Goal: Task Accomplishment & Management: Manage account settings

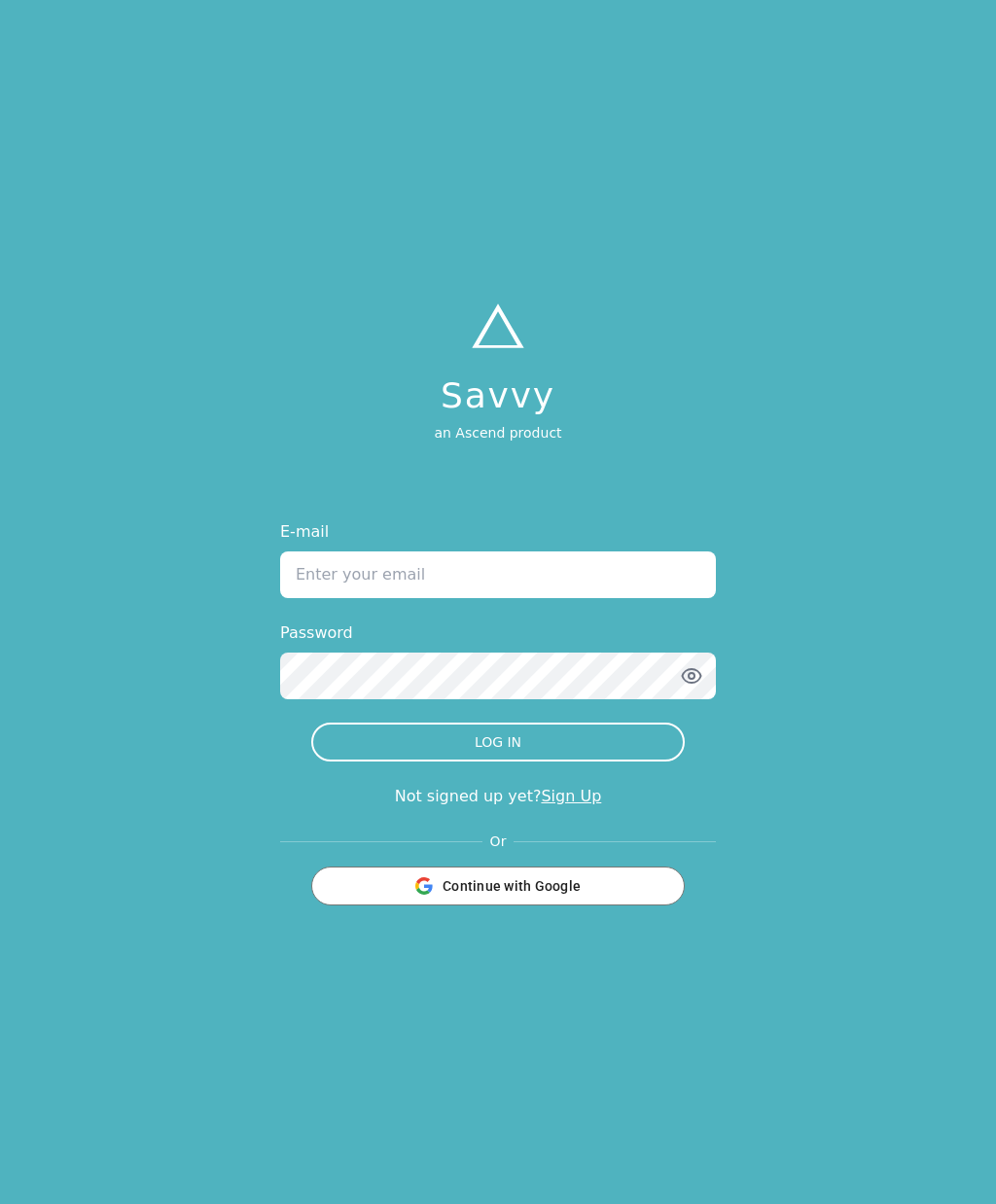
click at [647, 598] on input "E-mail" at bounding box center [498, 575] width 436 height 47
type input "[EMAIL_ADDRESS][DOMAIN_NAME]"
click at [498, 761] on button "LOG IN" at bounding box center [498, 742] width 374 height 39
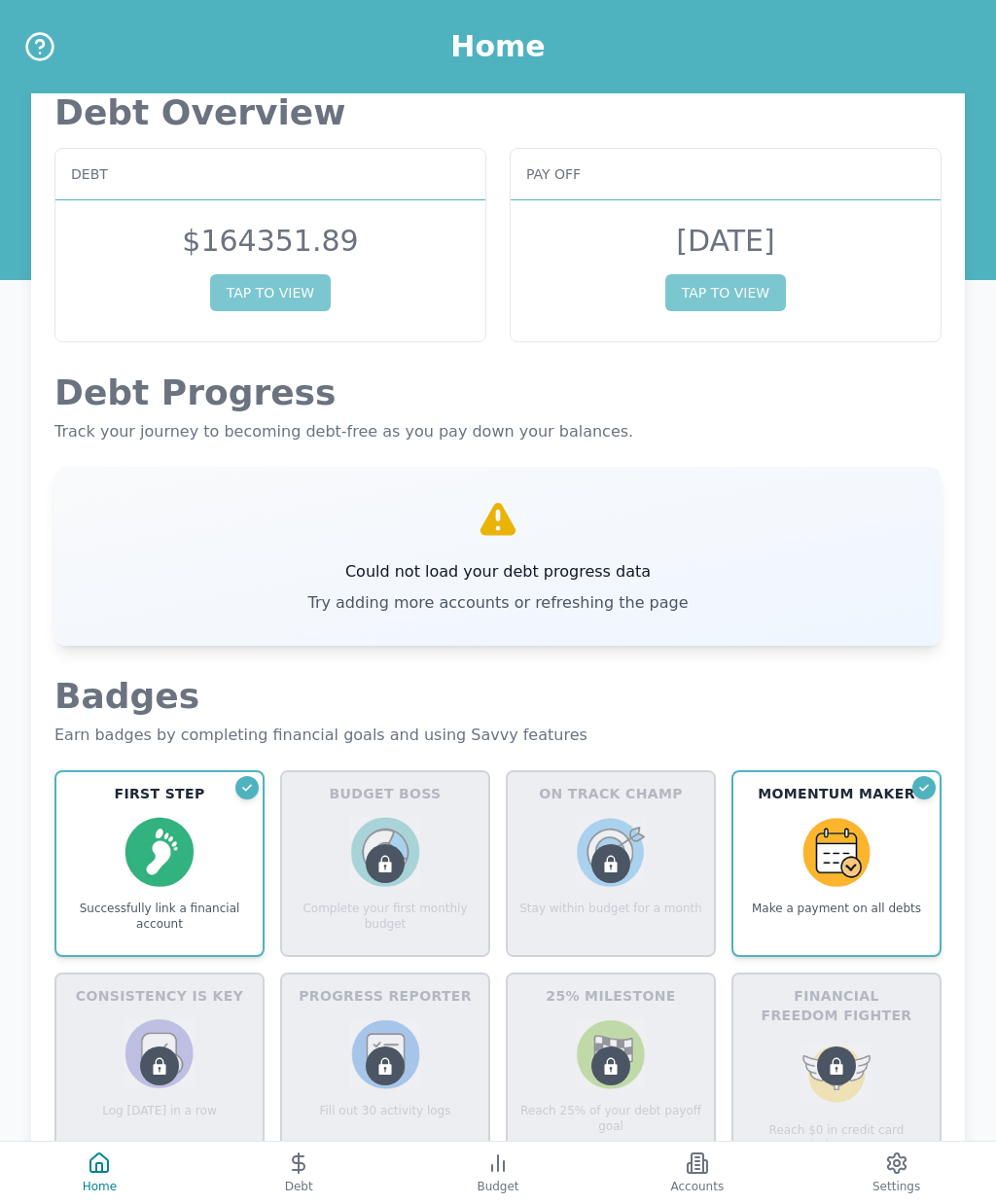
scroll to position [61, 0]
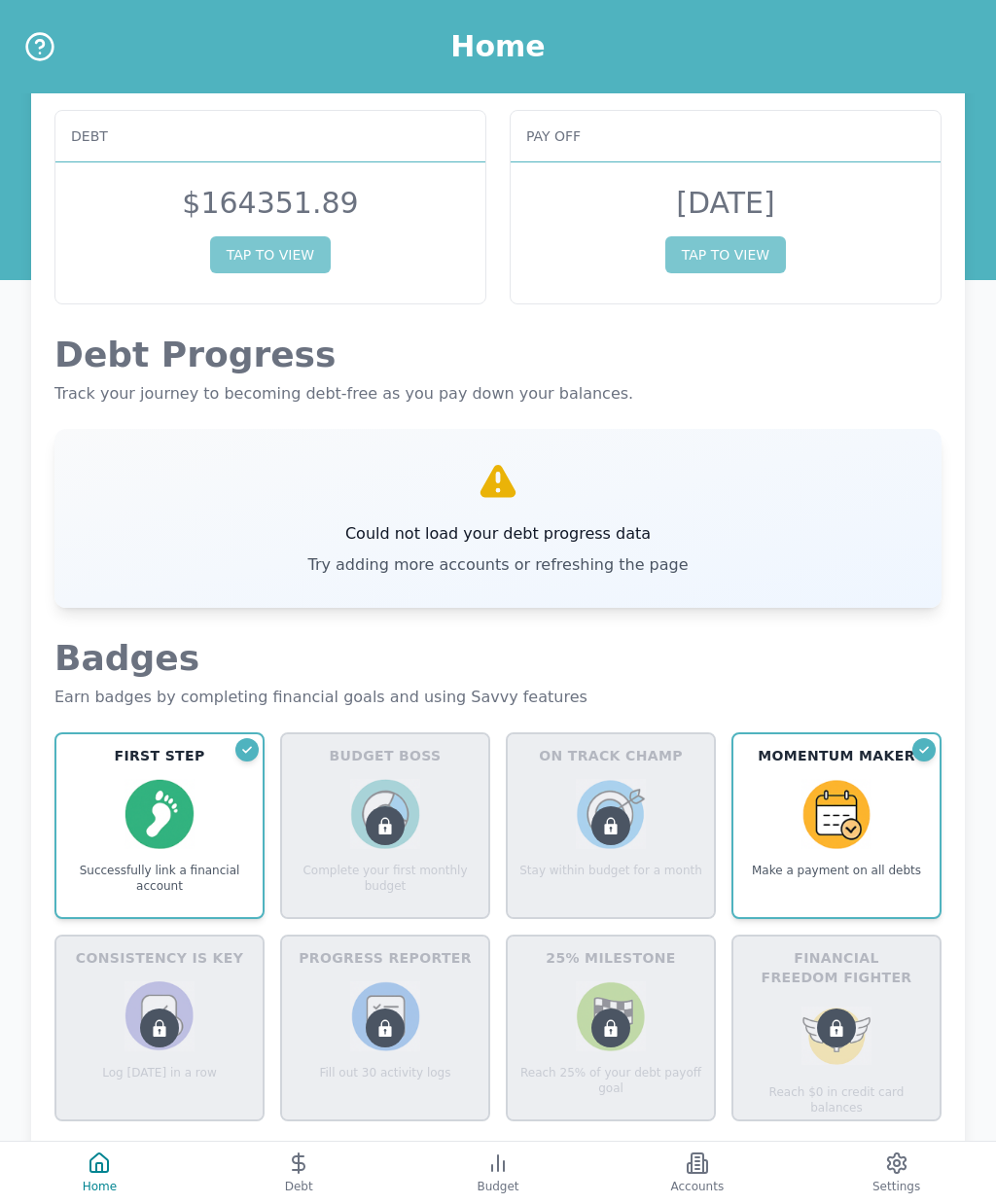
click at [711, 1159] on button "Accounts" at bounding box center [696, 1173] width 199 height 62
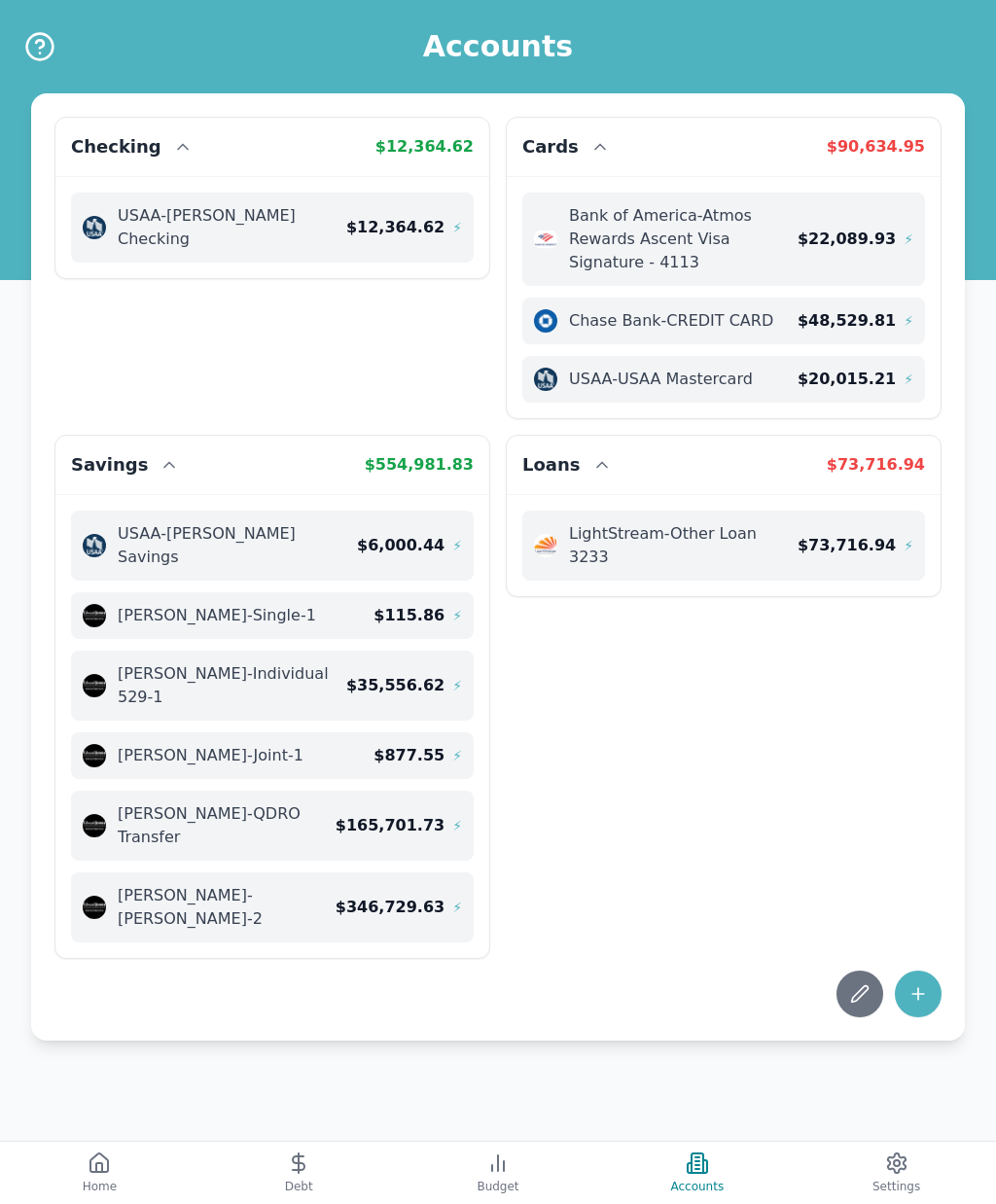
click at [921, 984] on icon at bounding box center [918, 994] width 19 height 19
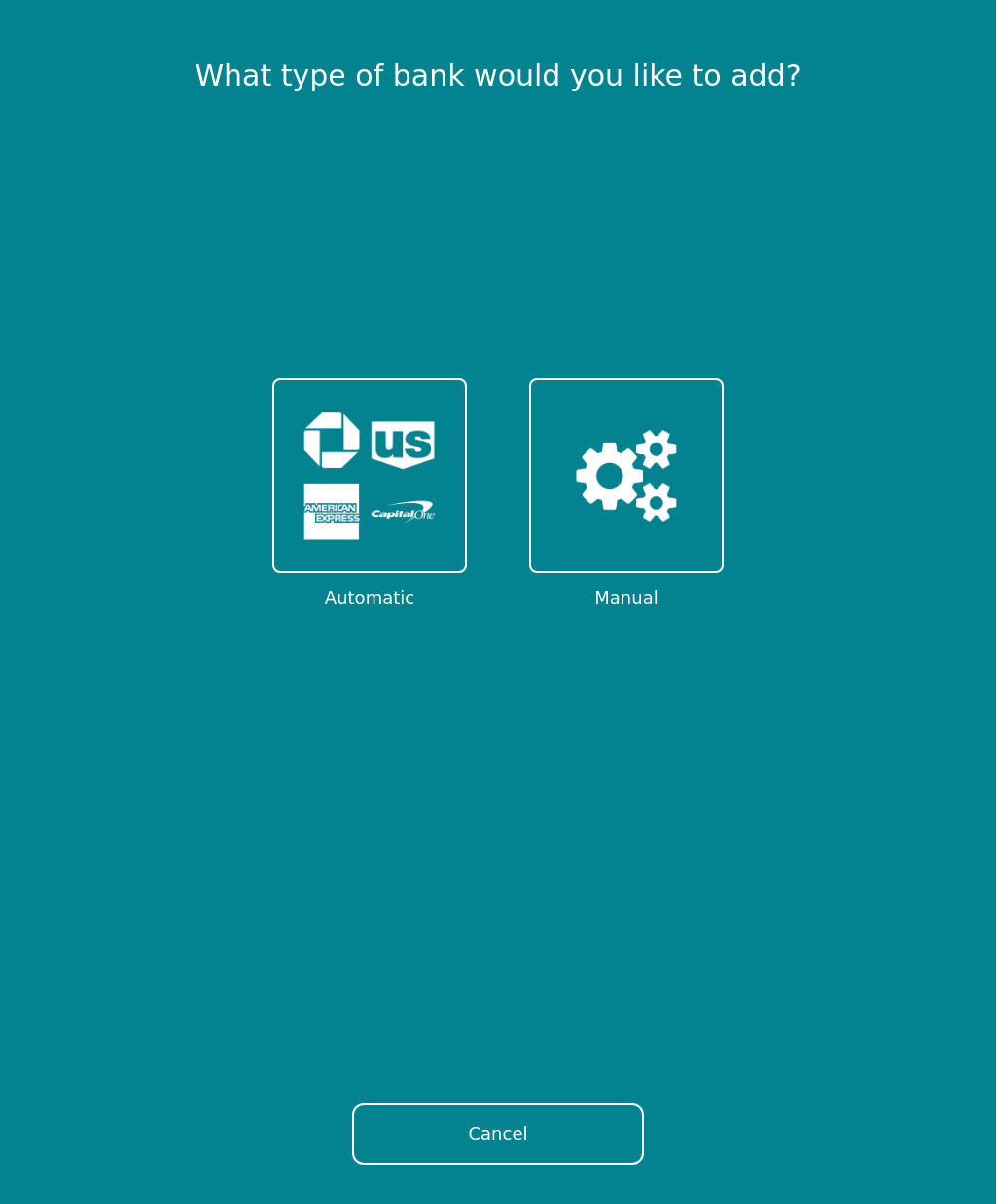
click at [410, 483] on img at bounding box center [370, 476] width 152 height 152
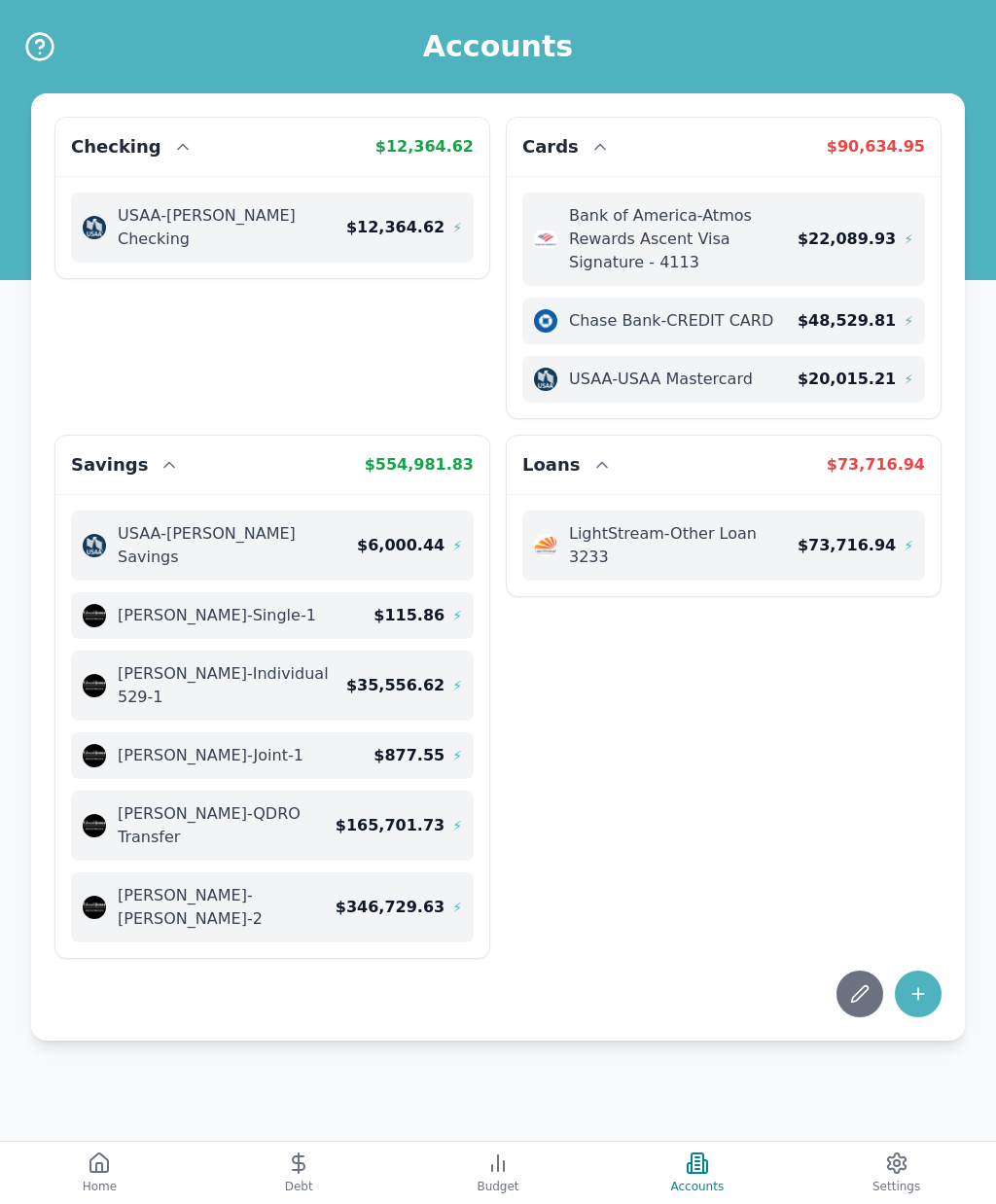
click at [923, 984] on icon at bounding box center [918, 994] width 19 height 19
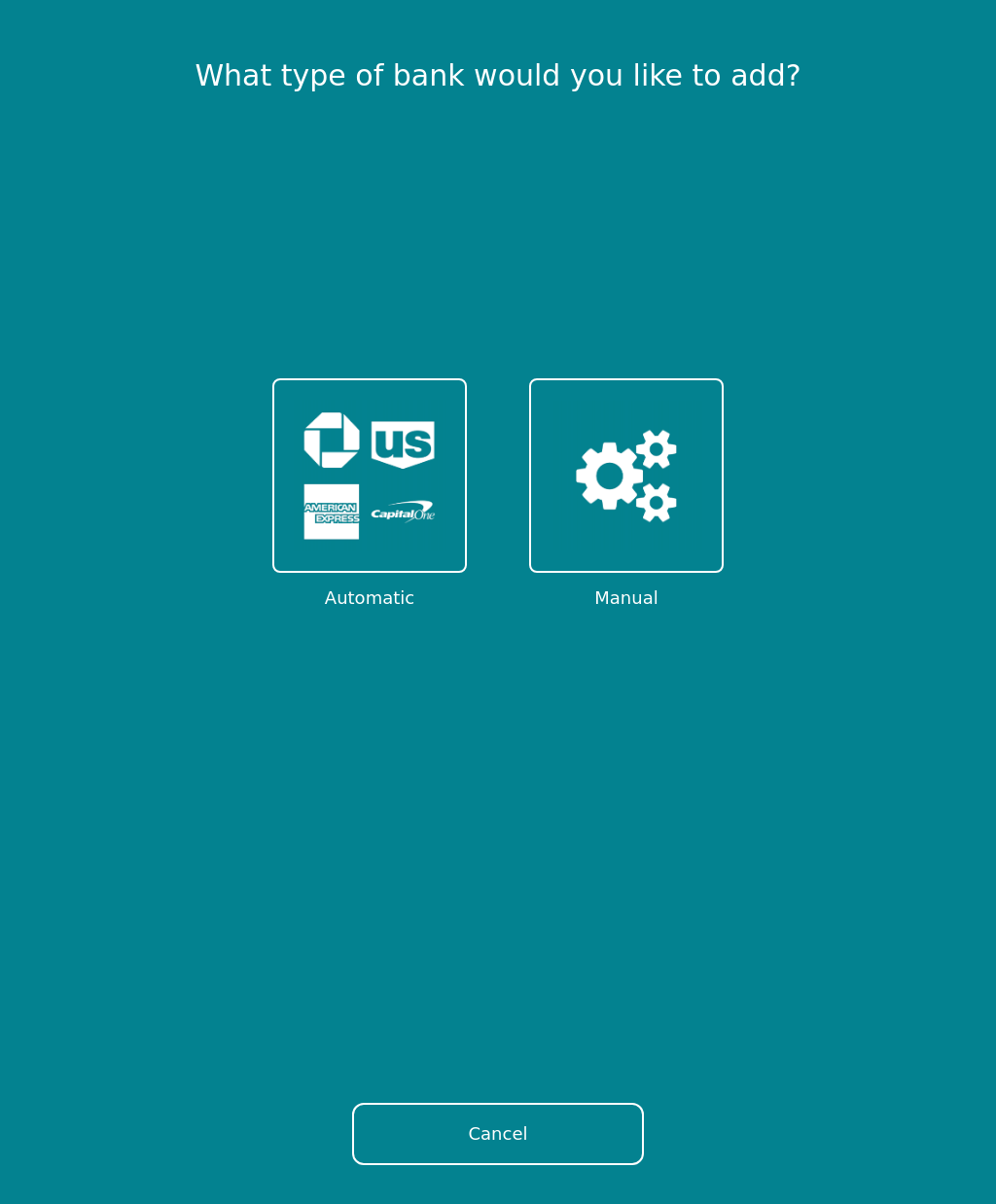
click at [399, 501] on img at bounding box center [370, 476] width 152 height 152
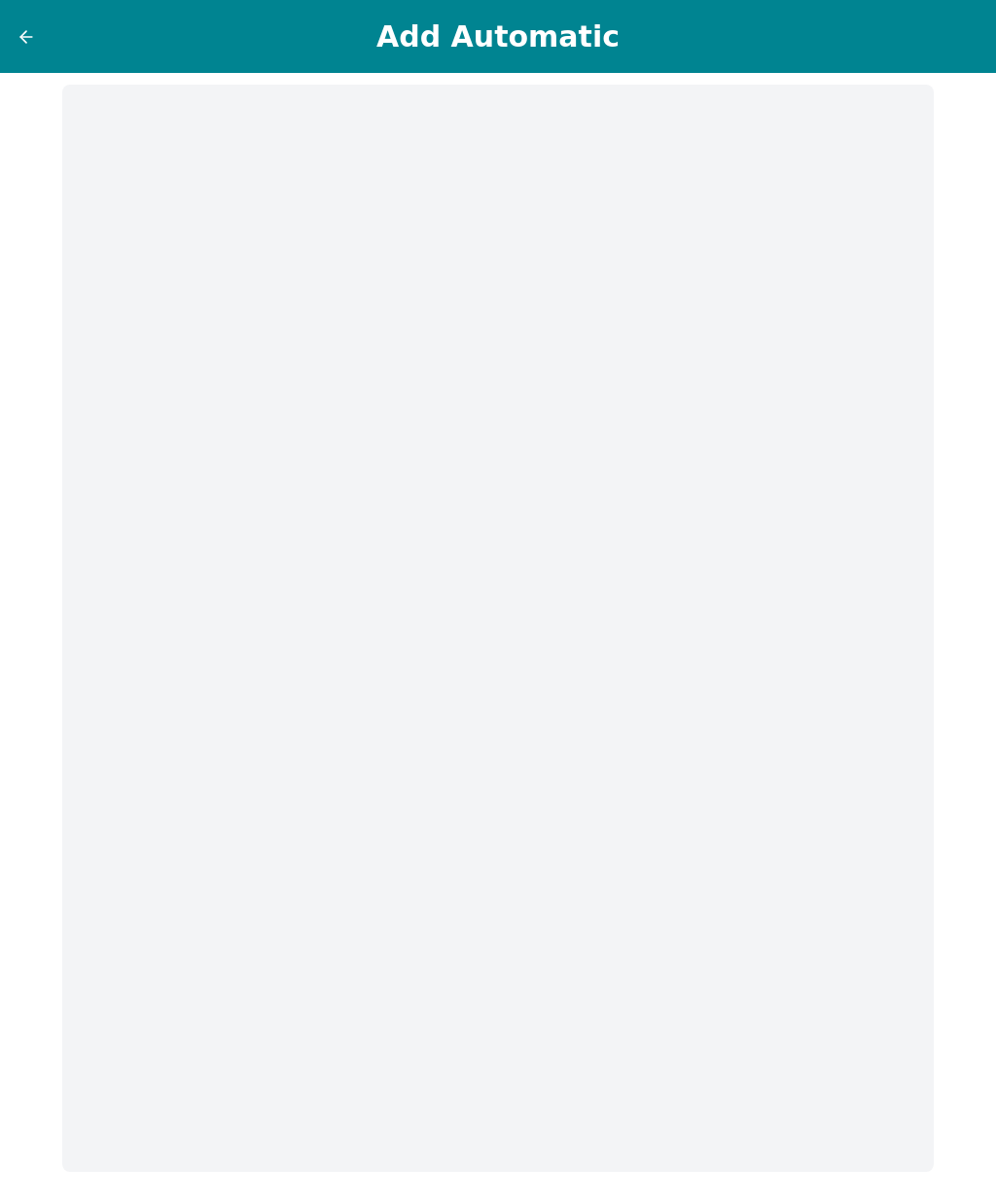
scroll to position [68, 0]
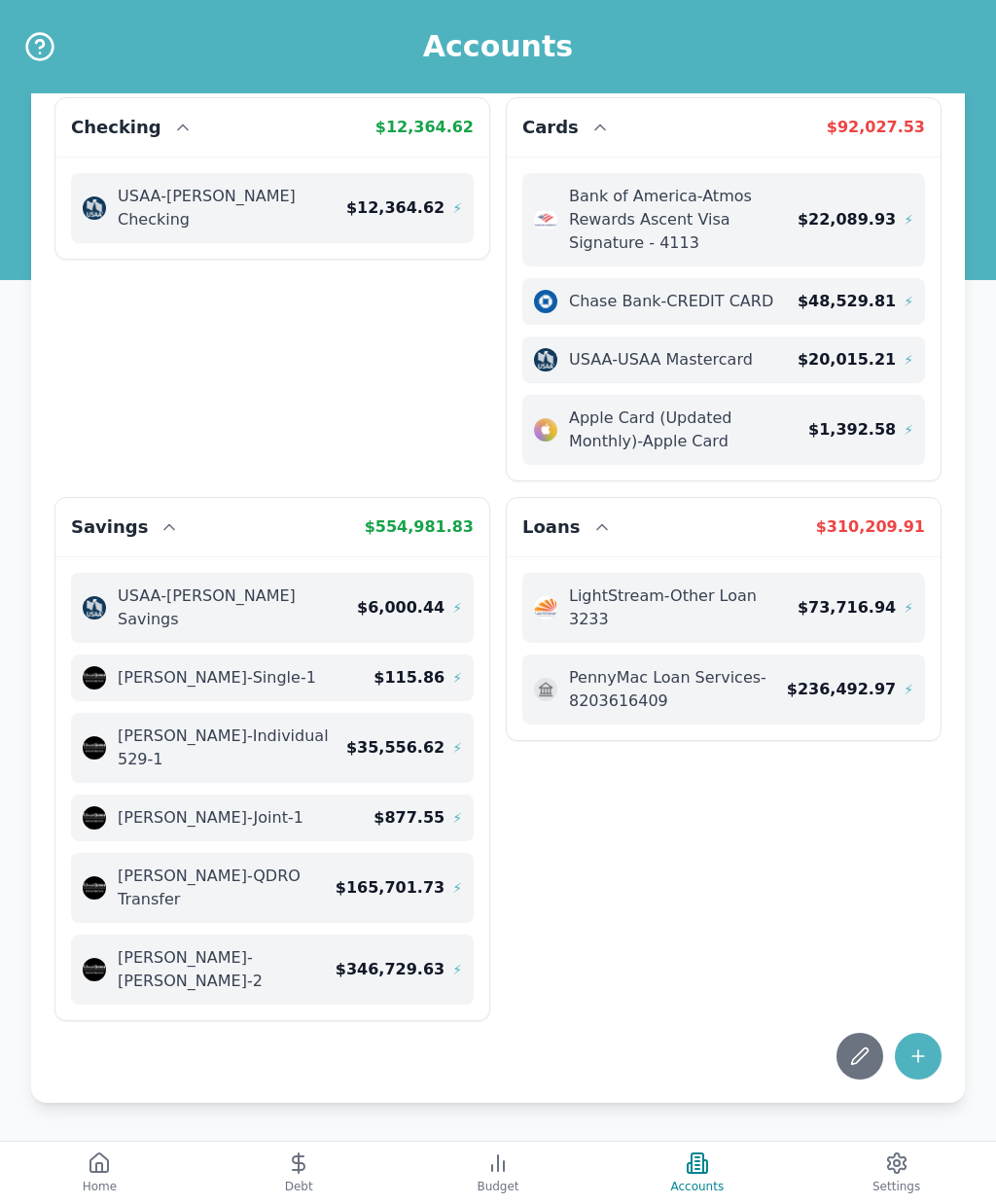
click at [923, 1046] on icon at bounding box center [918, 1056] width 19 height 19
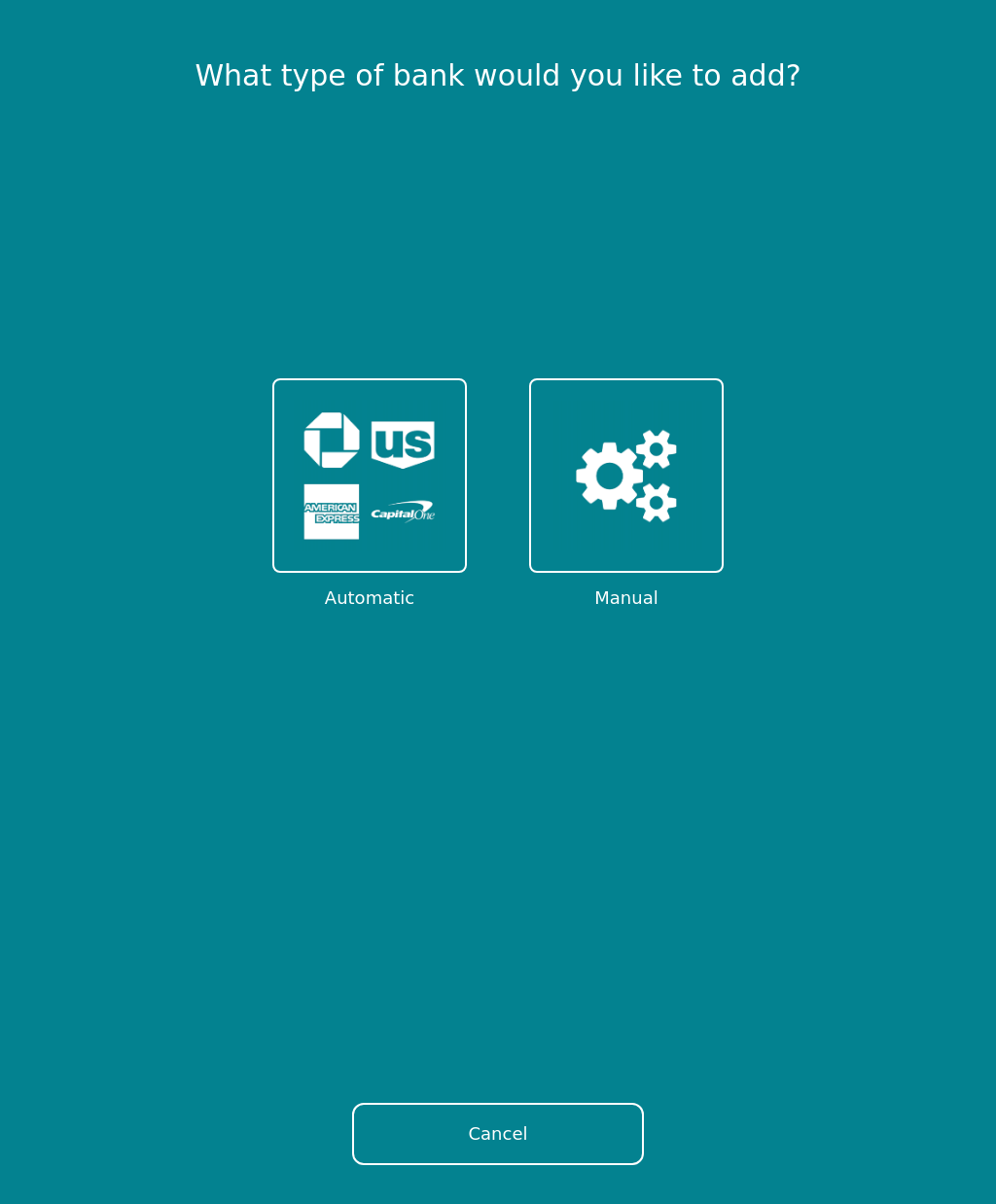
click at [360, 478] on img at bounding box center [370, 476] width 152 height 152
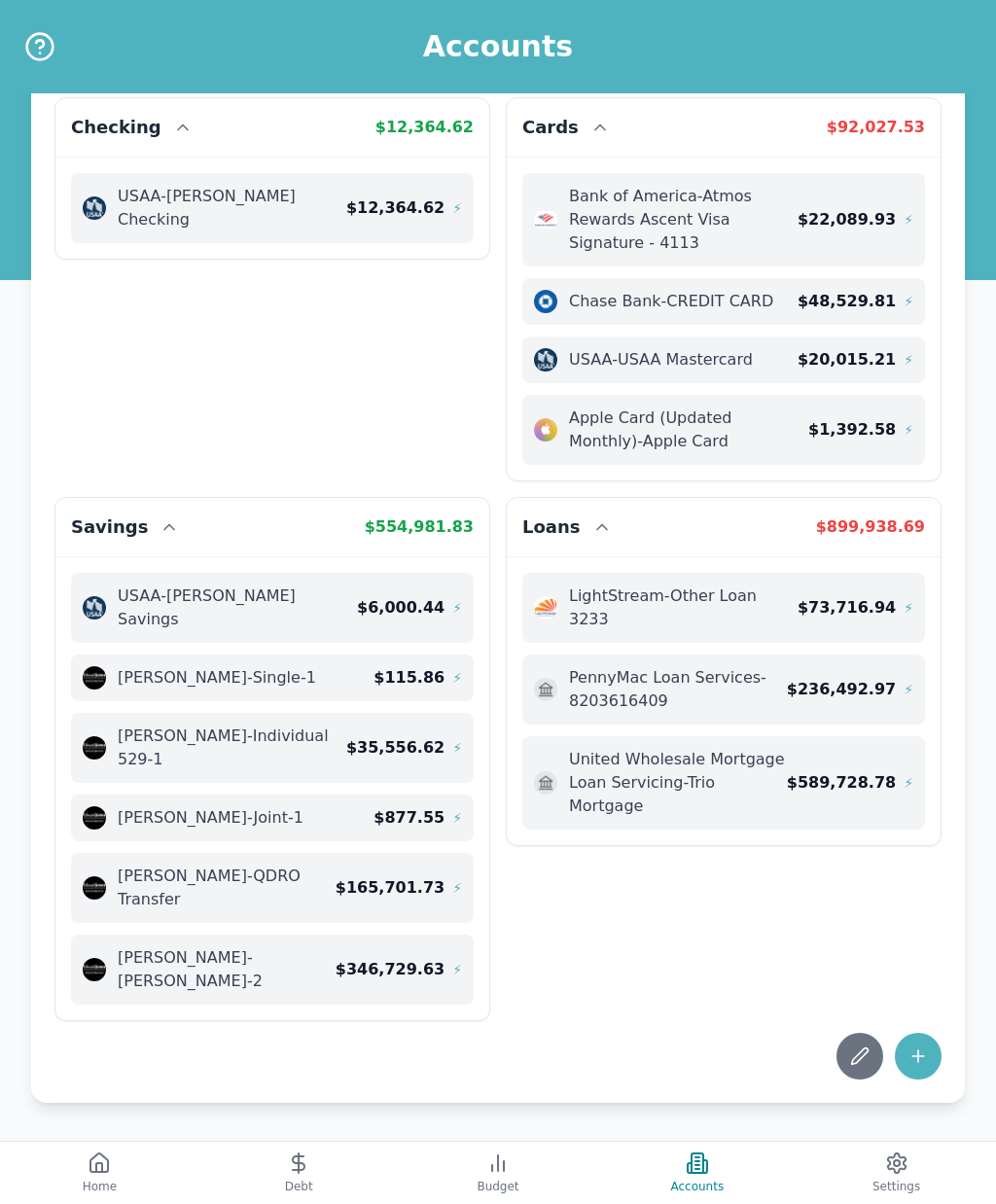
click at [927, 1046] on icon at bounding box center [918, 1056] width 19 height 19
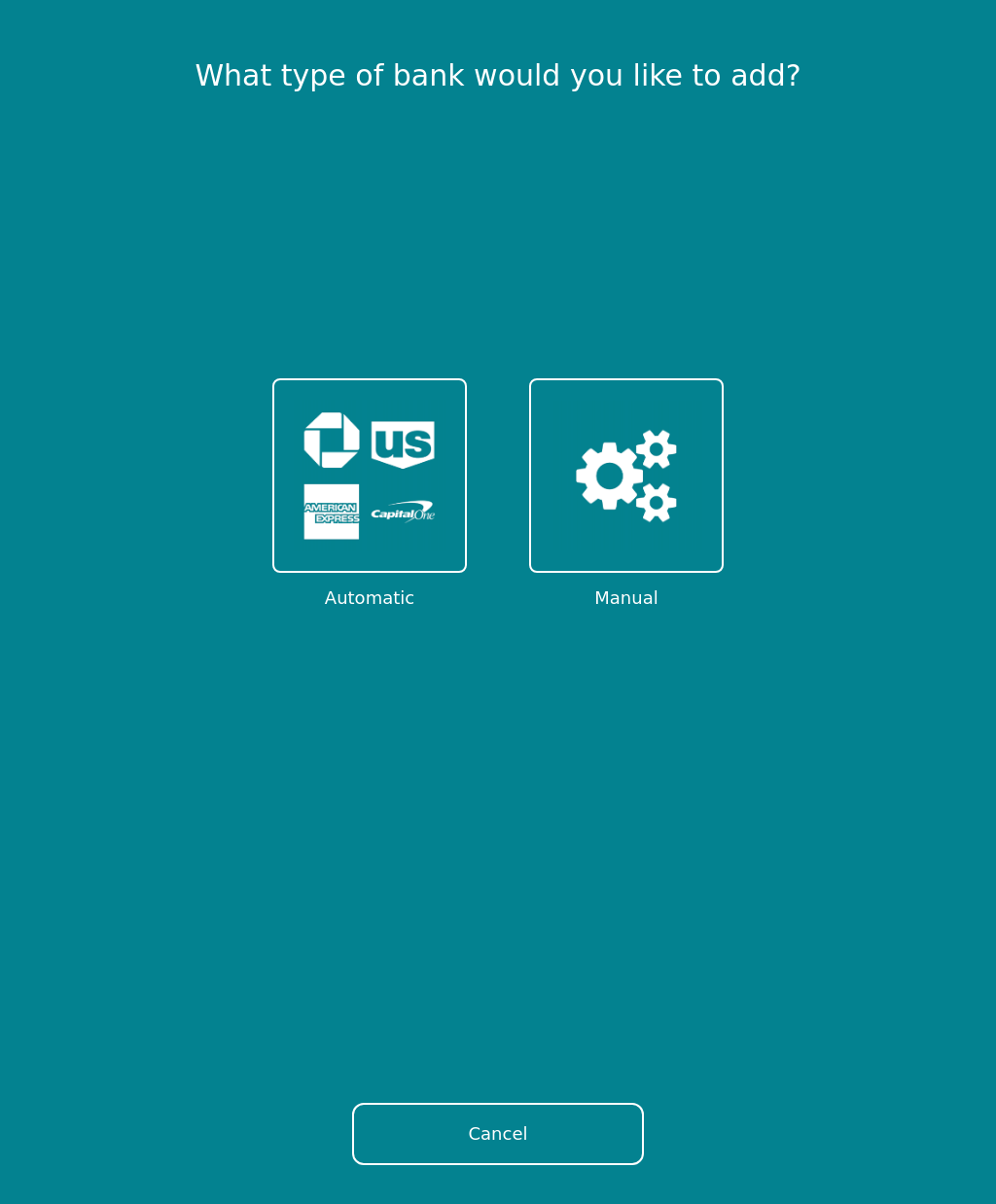
click at [384, 433] on img at bounding box center [370, 476] width 152 height 152
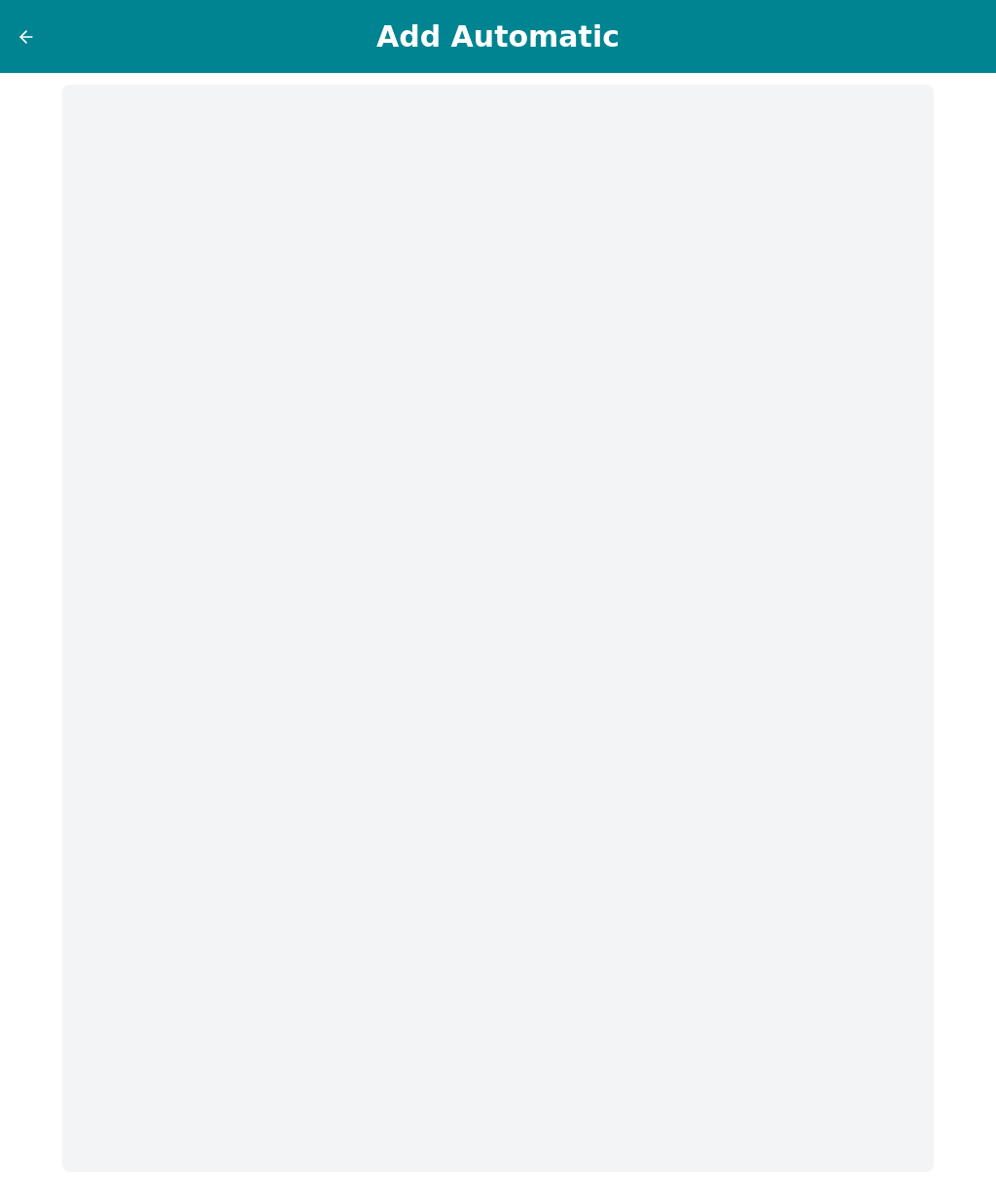
click at [31, 37] on icon at bounding box center [26, 37] width 12 height 0
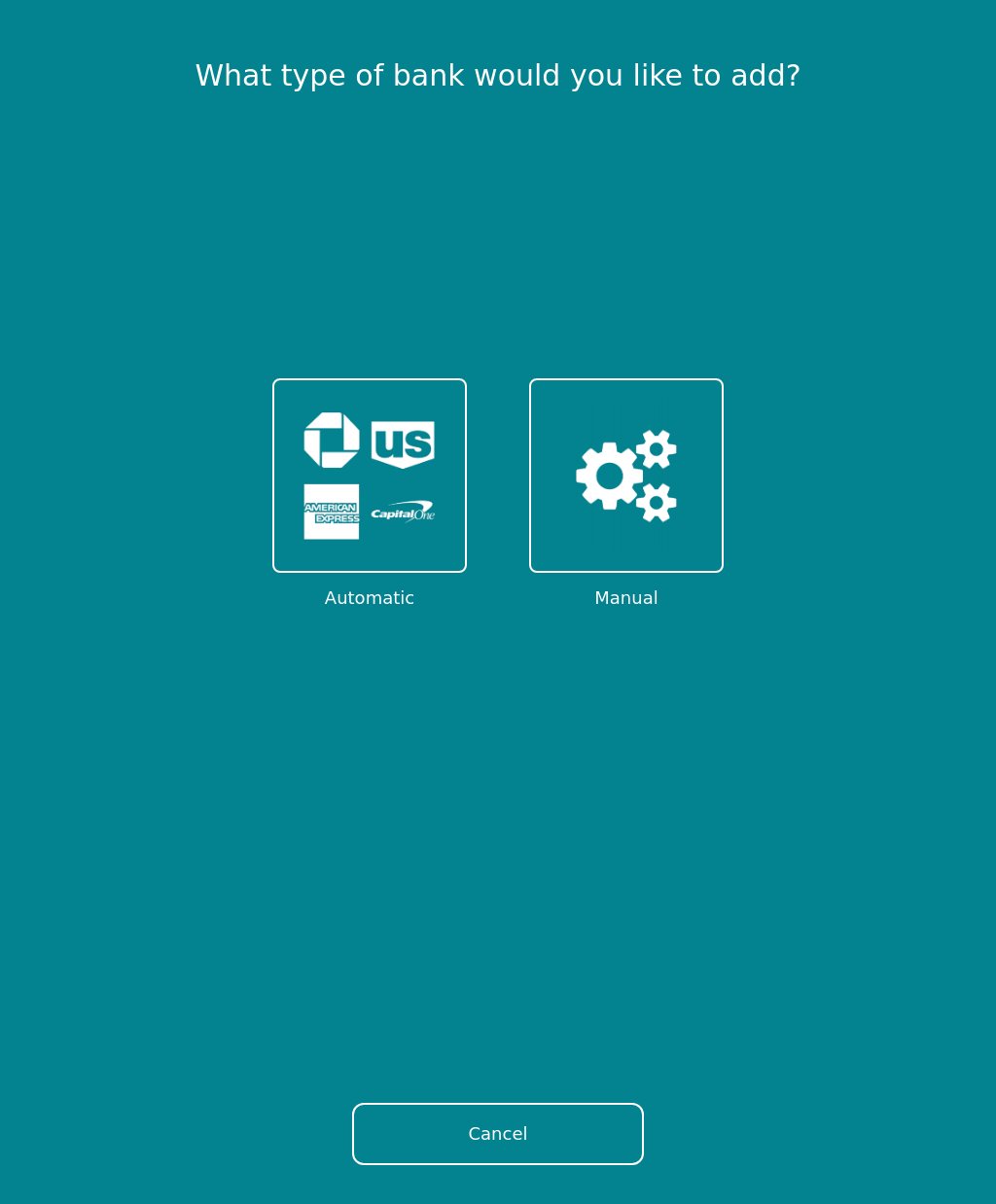
scroll to position [68, 0]
click at [308, 482] on img at bounding box center [370, 476] width 152 height 152
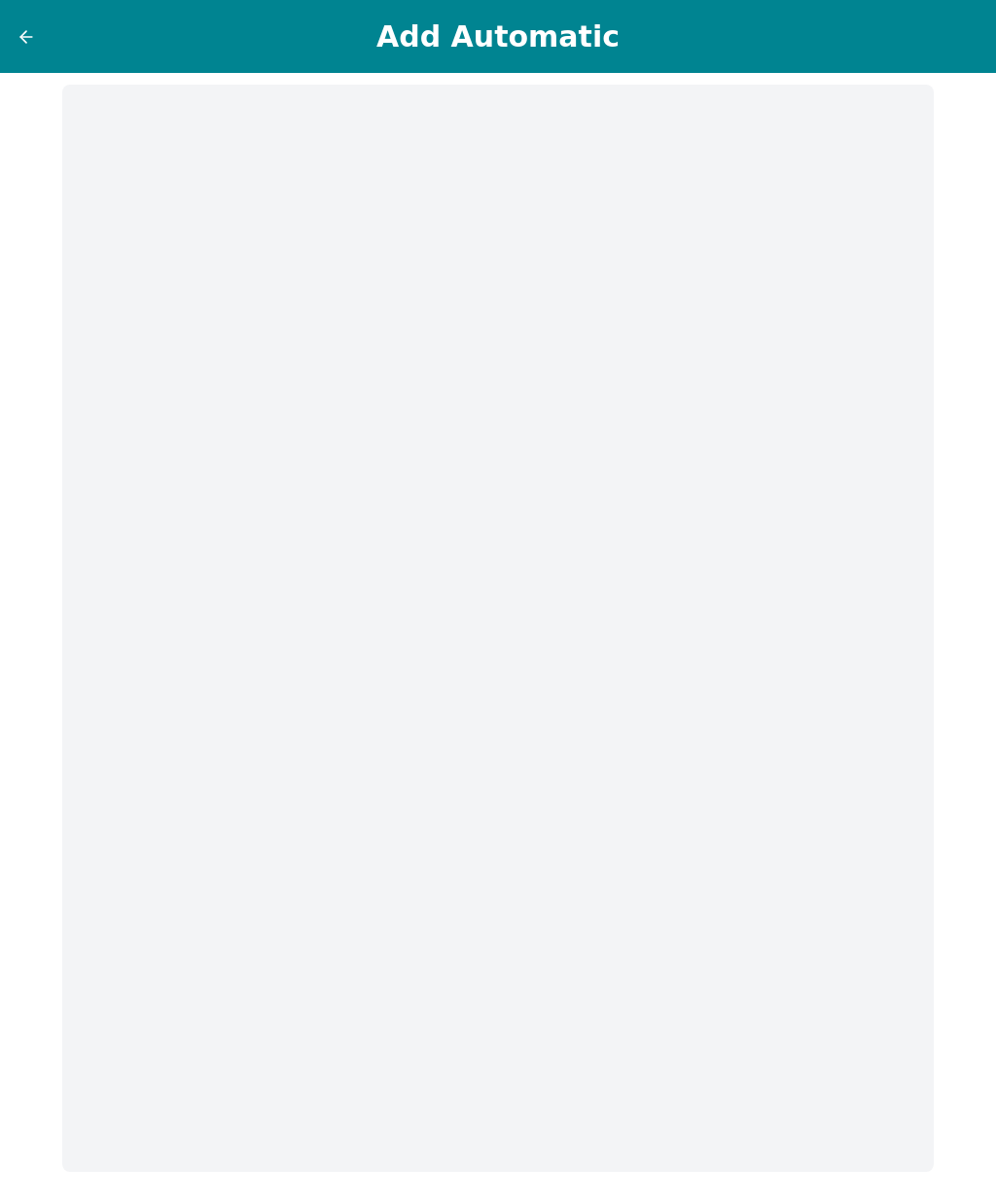
click at [29, 31] on icon at bounding box center [26, 37] width 19 height 19
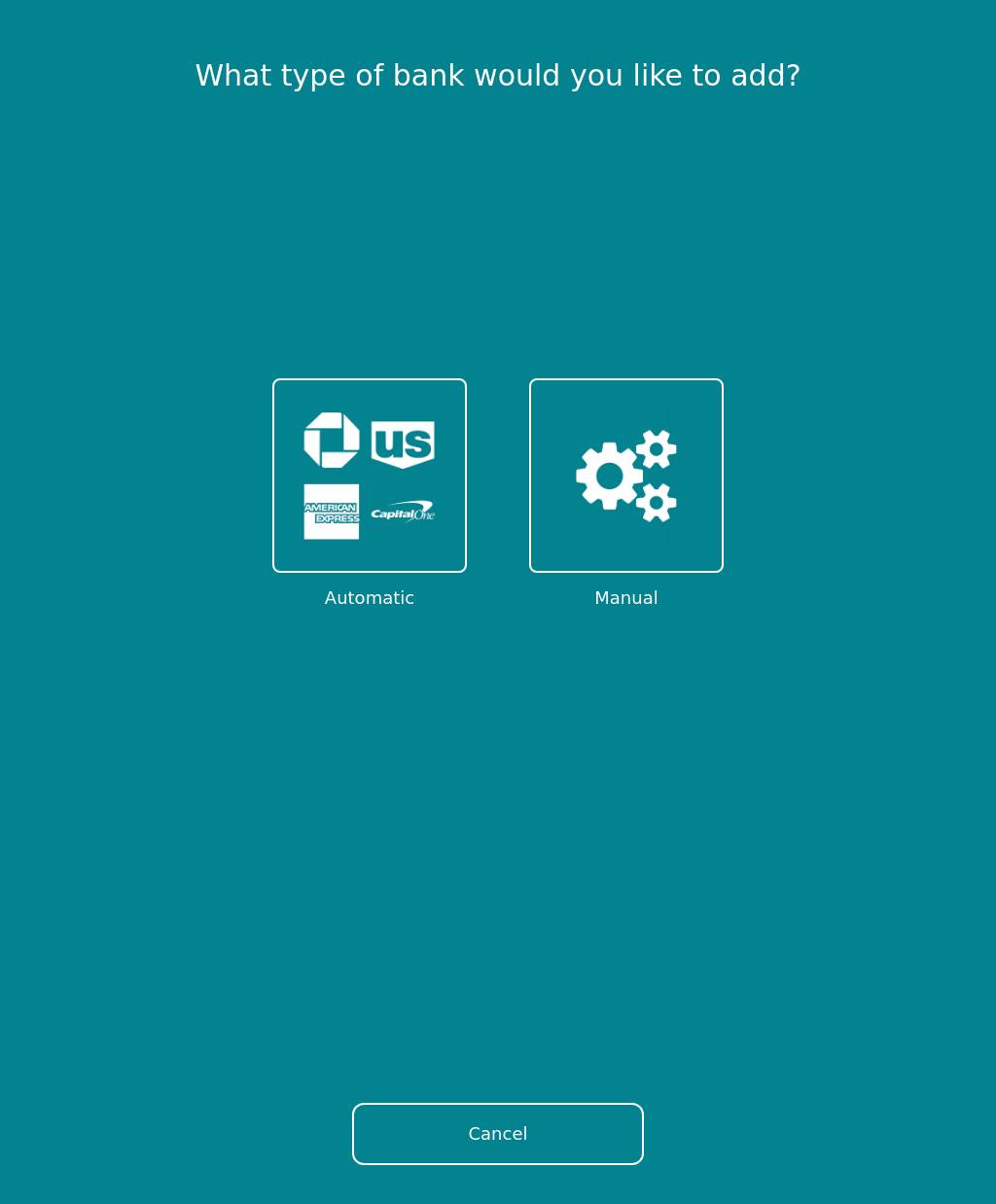
scroll to position [68, 0]
click at [449, 1130] on button "Cancel" at bounding box center [498, 1134] width 292 height 62
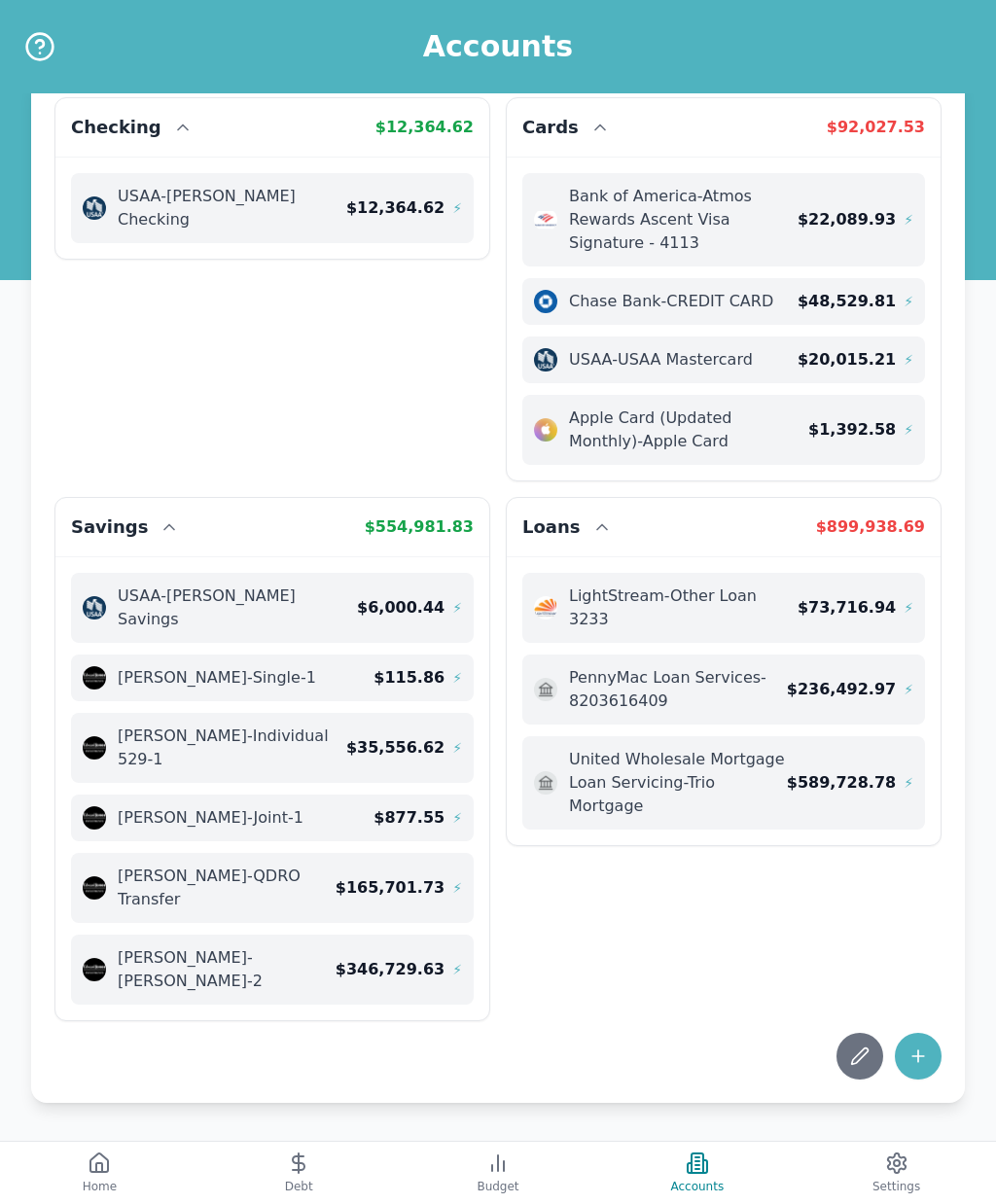
scroll to position [69, 0]
click at [913, 1046] on icon at bounding box center [918, 1056] width 19 height 19
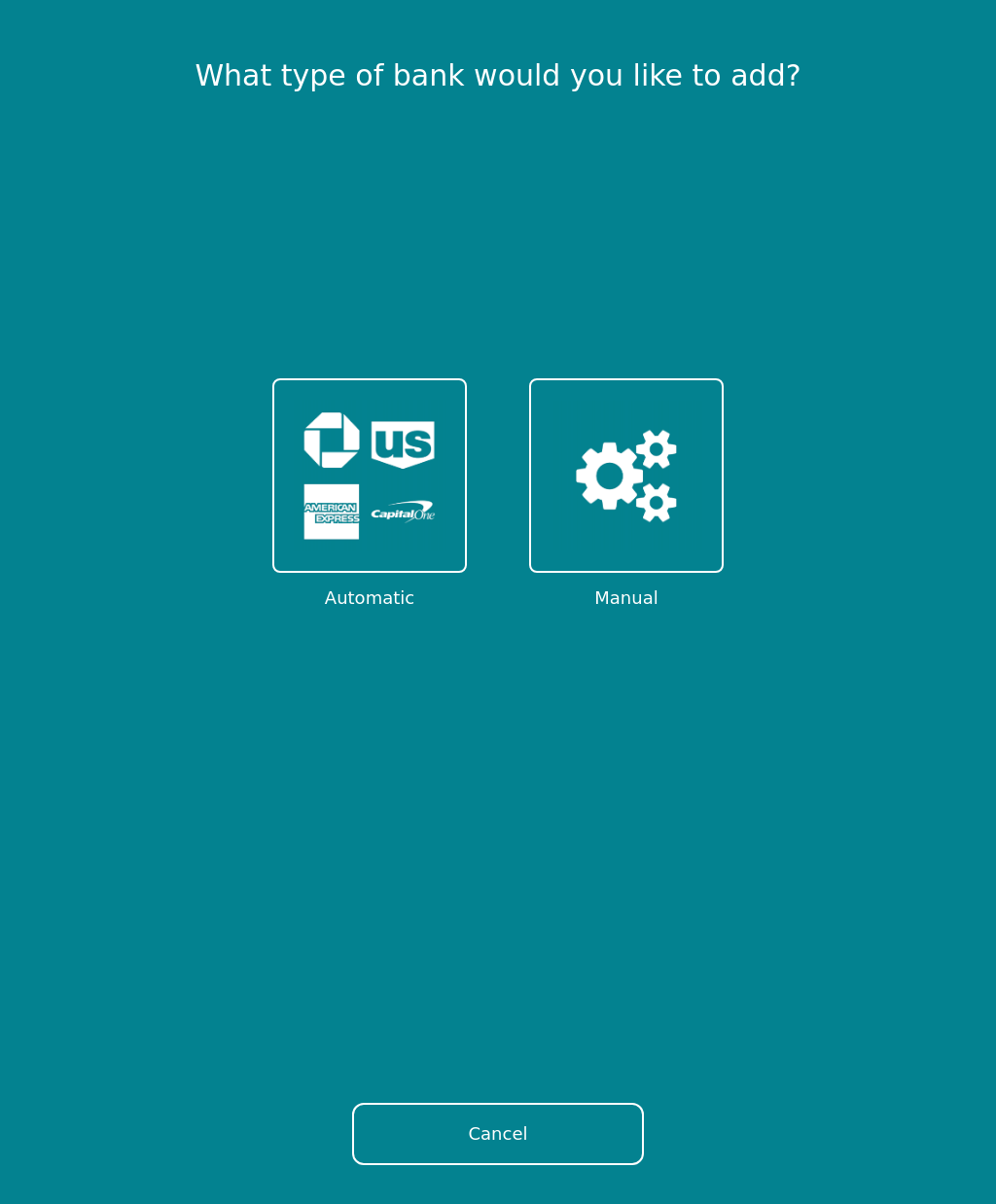
click at [665, 523] on img at bounding box center [626, 476] width 152 height 152
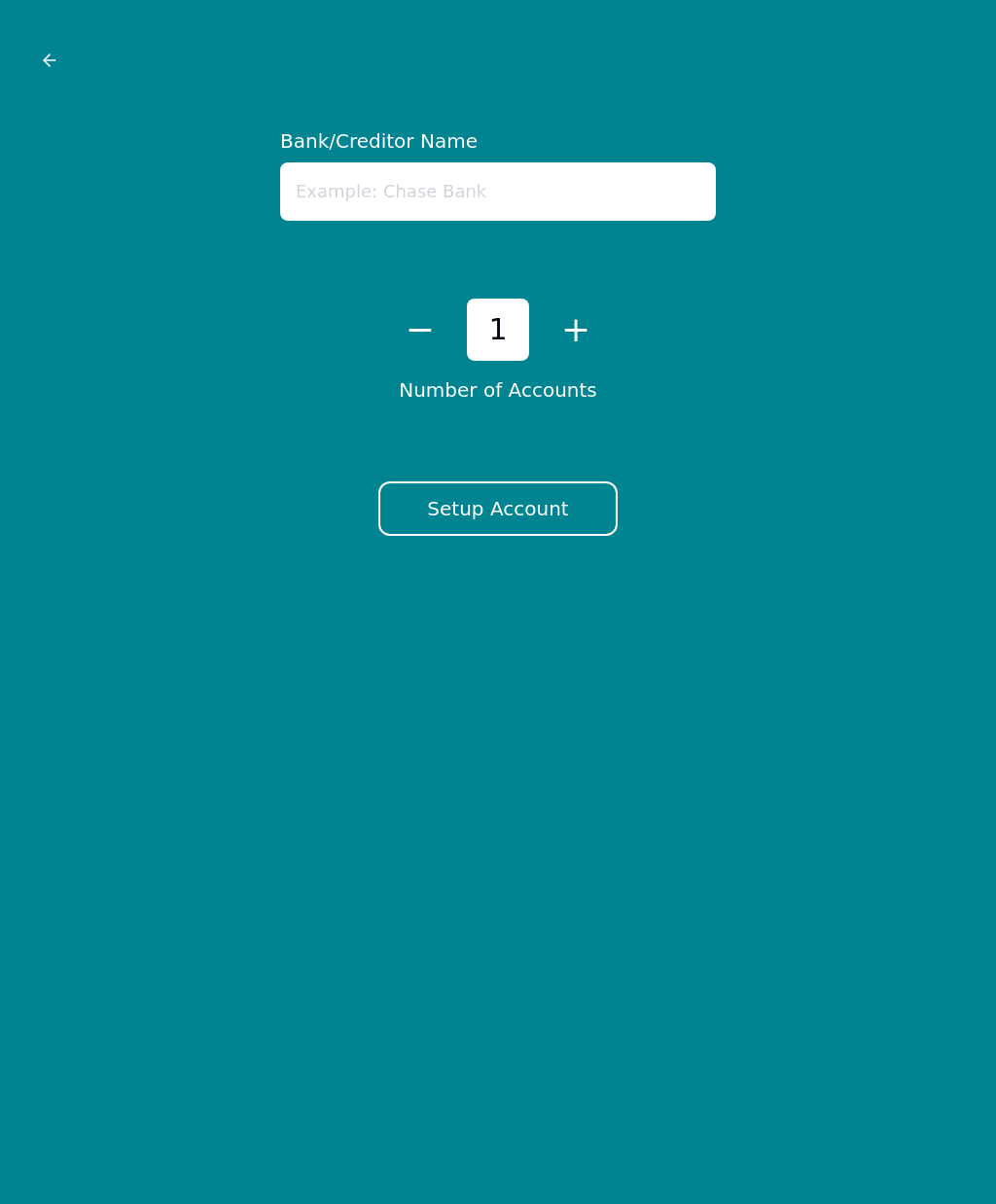
click at [49, 54] on icon at bounding box center [47, 60] width 6 height 12
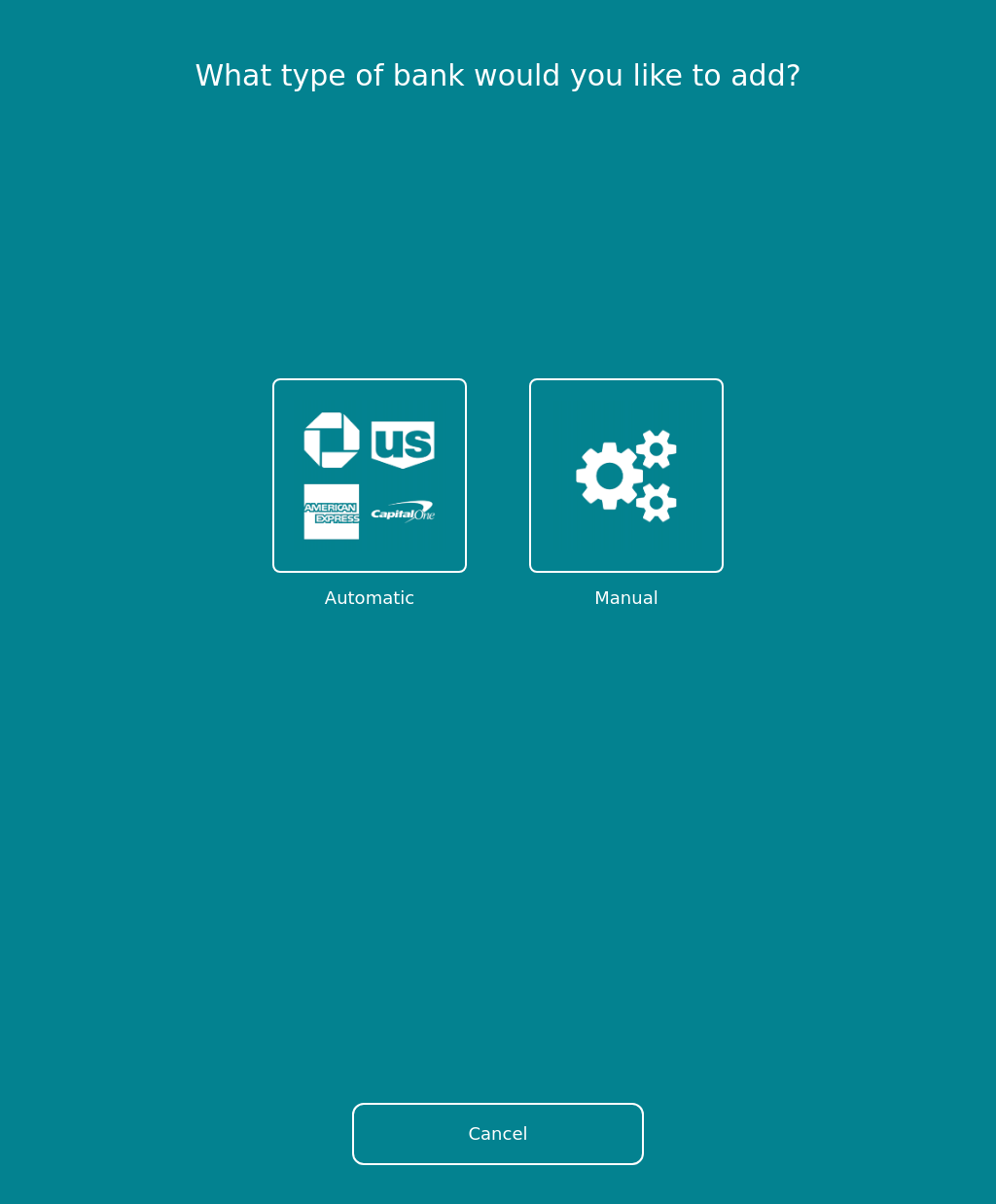
click at [323, 505] on img at bounding box center [370, 476] width 152 height 152
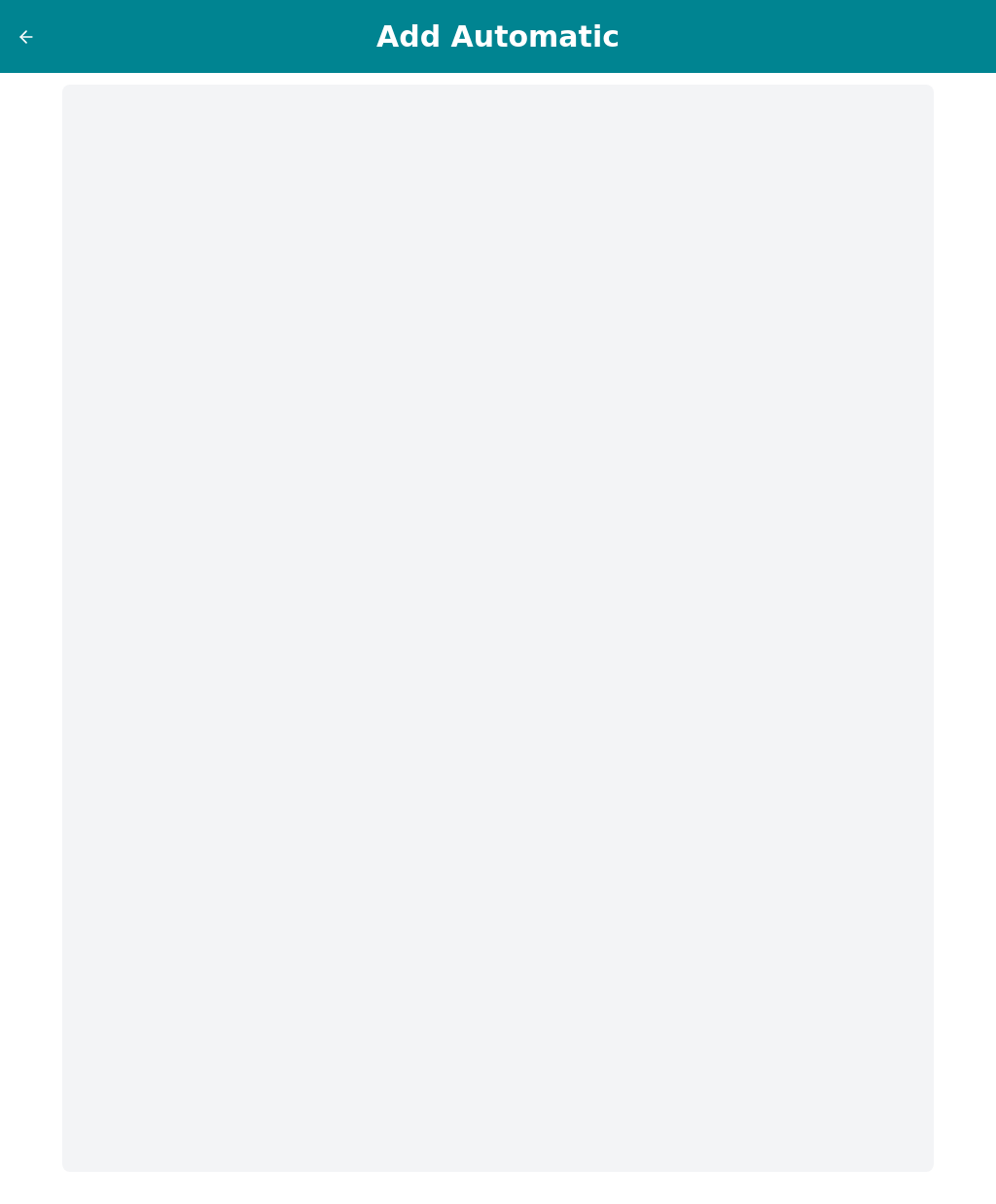
click at [27, 44] on icon at bounding box center [26, 37] width 19 height 19
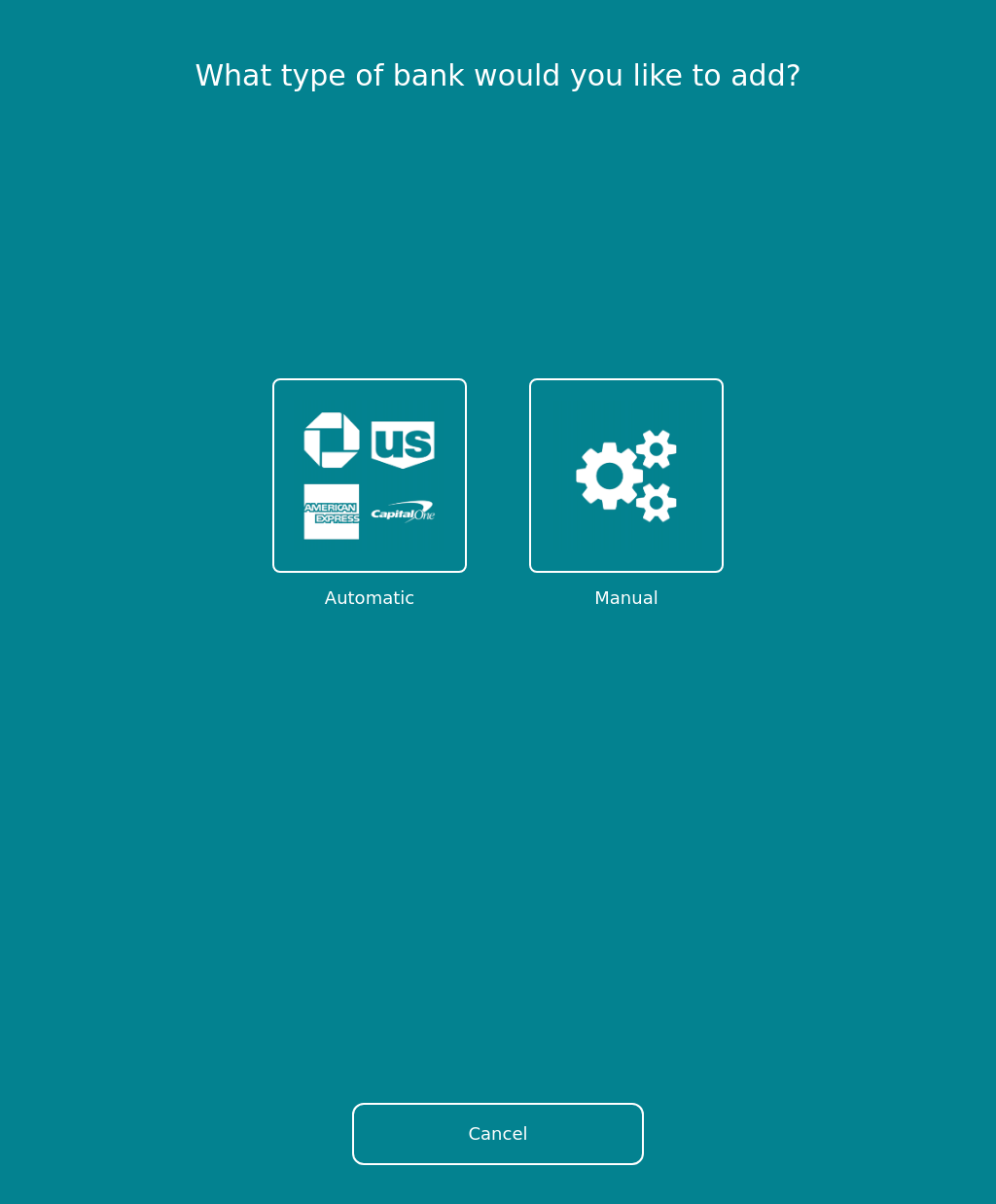
click at [656, 526] on img at bounding box center [626, 476] width 152 height 152
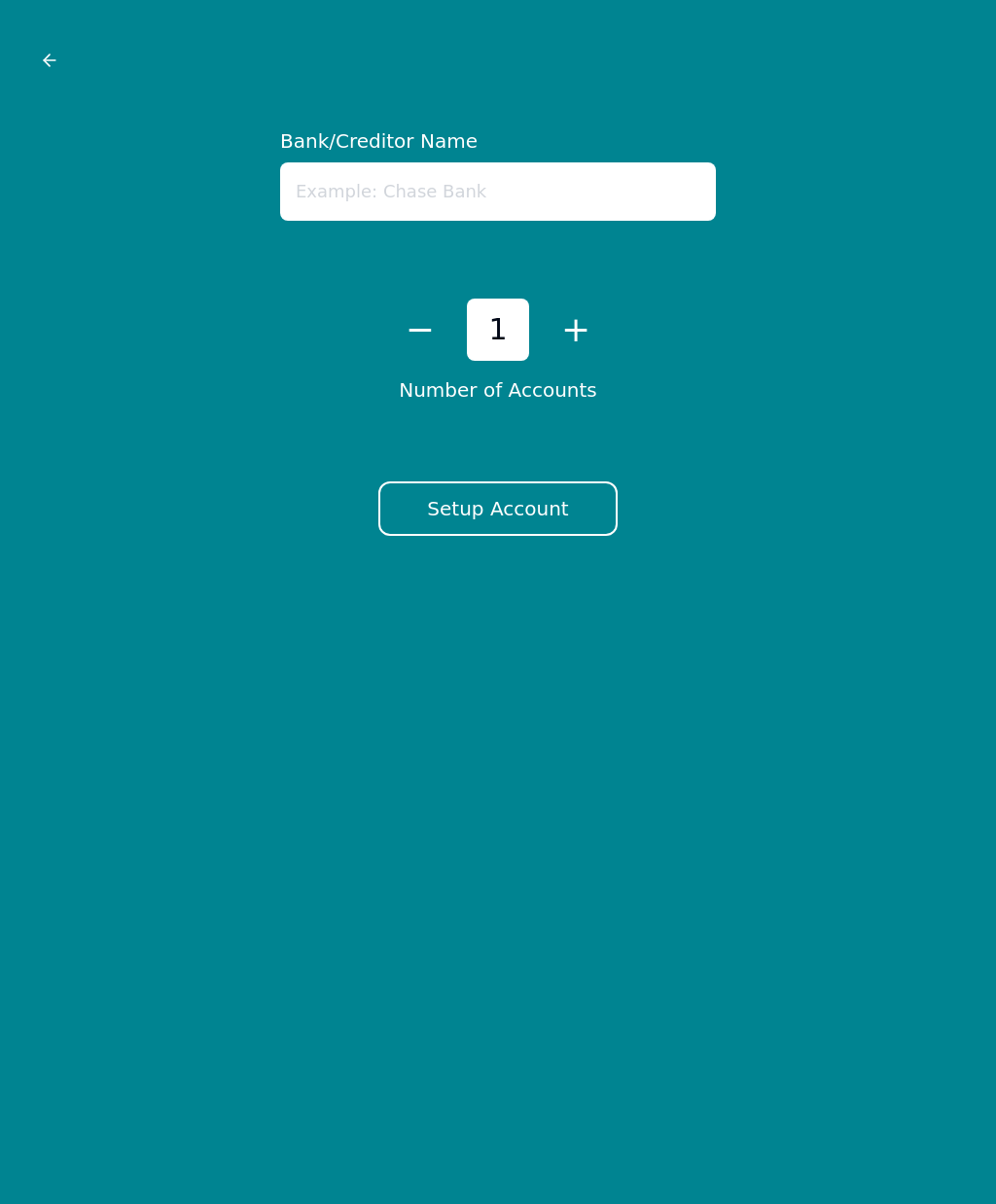
click at [516, 195] on input "text" at bounding box center [498, 192] width 436 height 58
type input "TSP"
click at [549, 507] on button "Setup Account" at bounding box center [497, 509] width 238 height 54
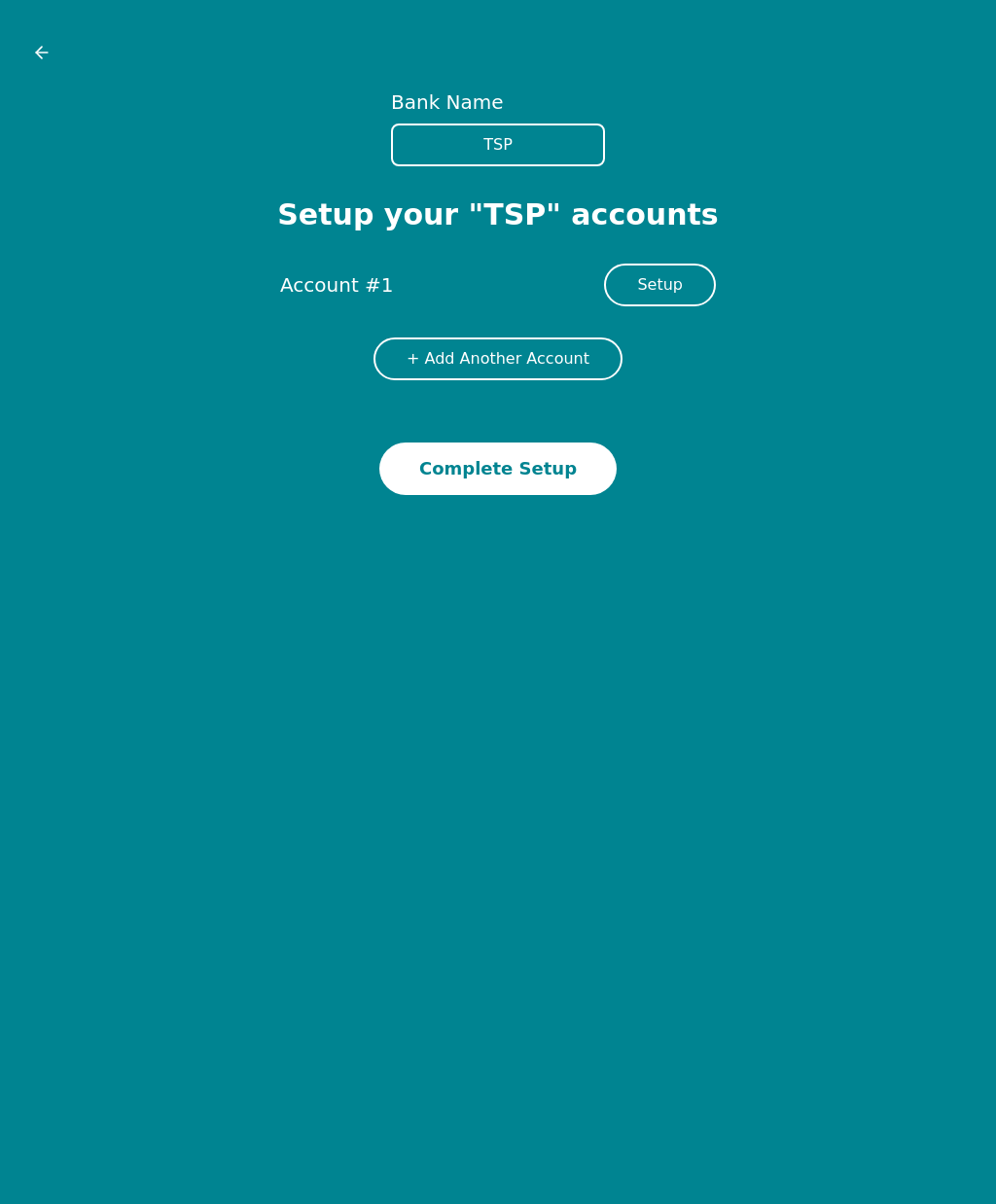
click at [27, 37] on div at bounding box center [498, 52] width 965 height 73
click at [48, 60] on icon at bounding box center [42, 53] width 19 height 19
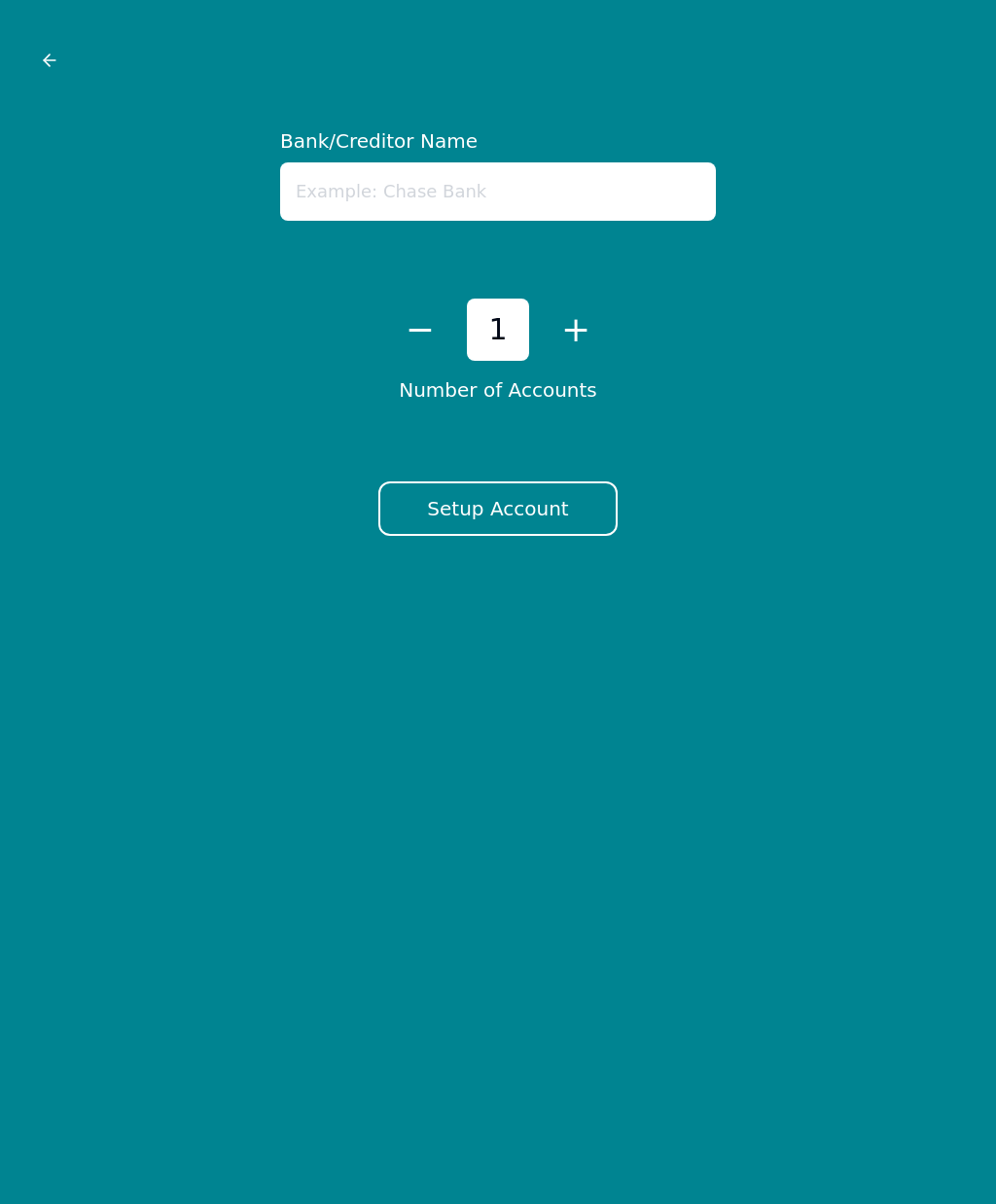
click at [59, 54] on button at bounding box center [50, 60] width 21 height 21
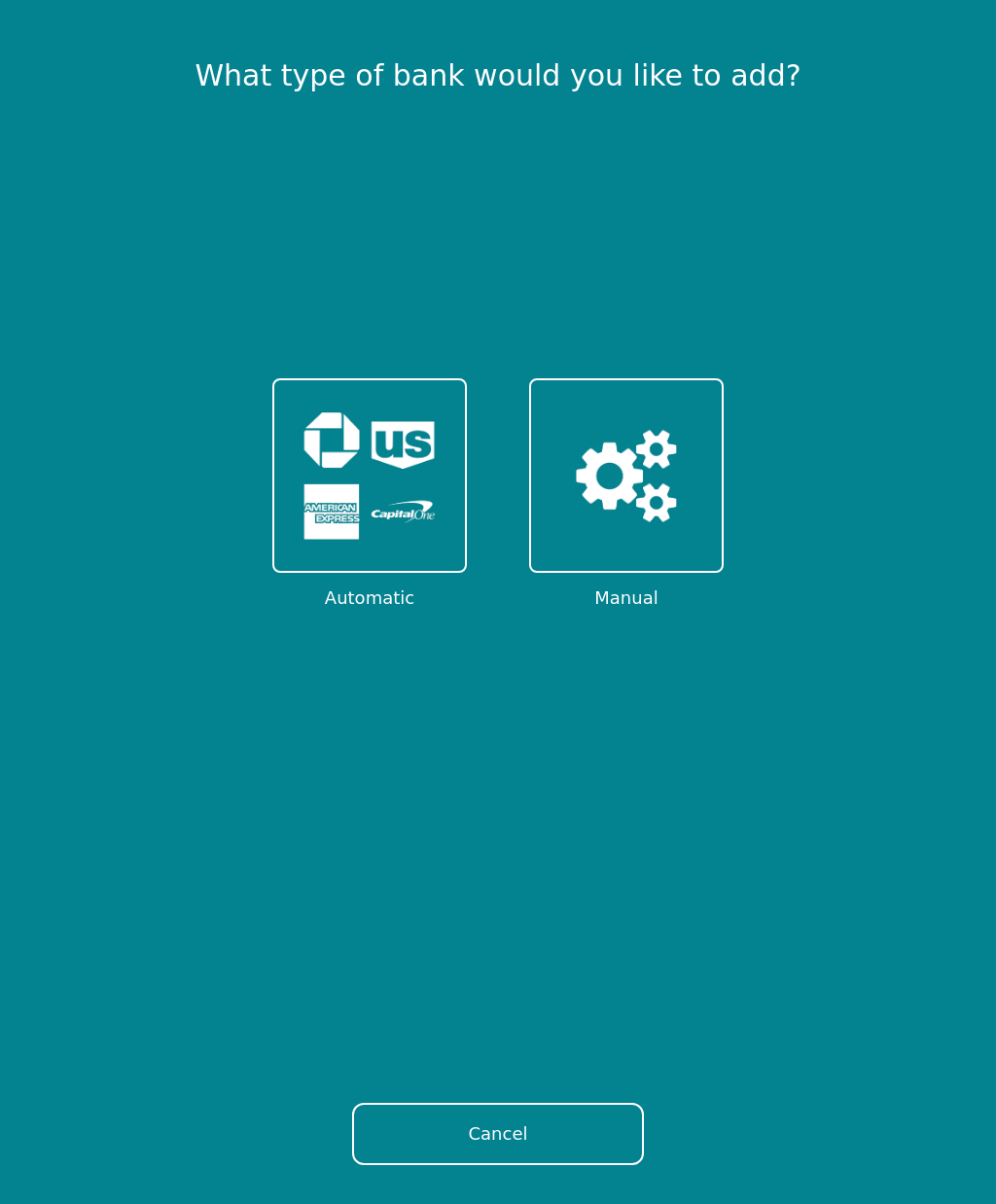
click at [326, 539] on img at bounding box center [370, 476] width 152 height 152
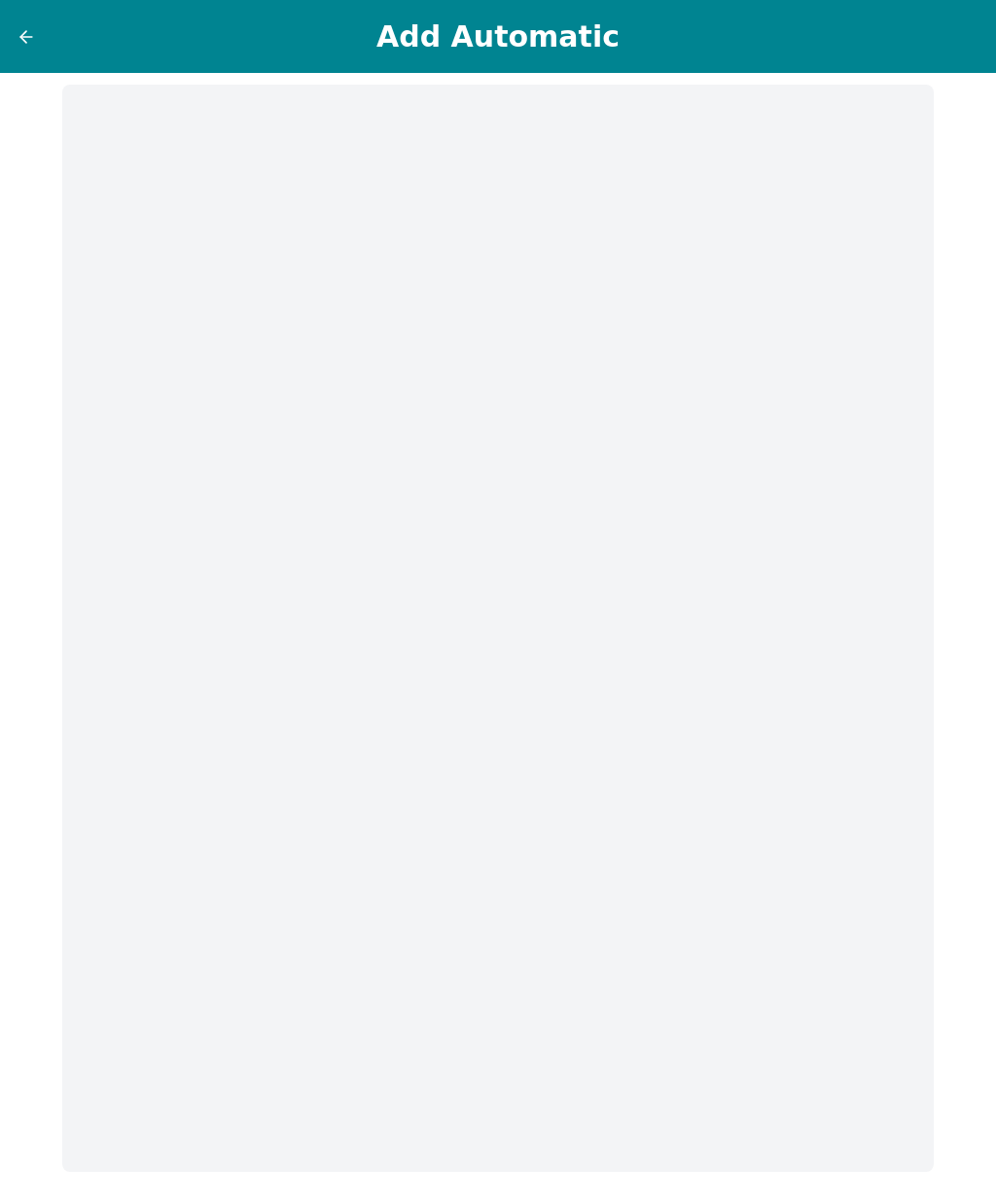
click at [35, 42] on icon at bounding box center [26, 37] width 19 height 19
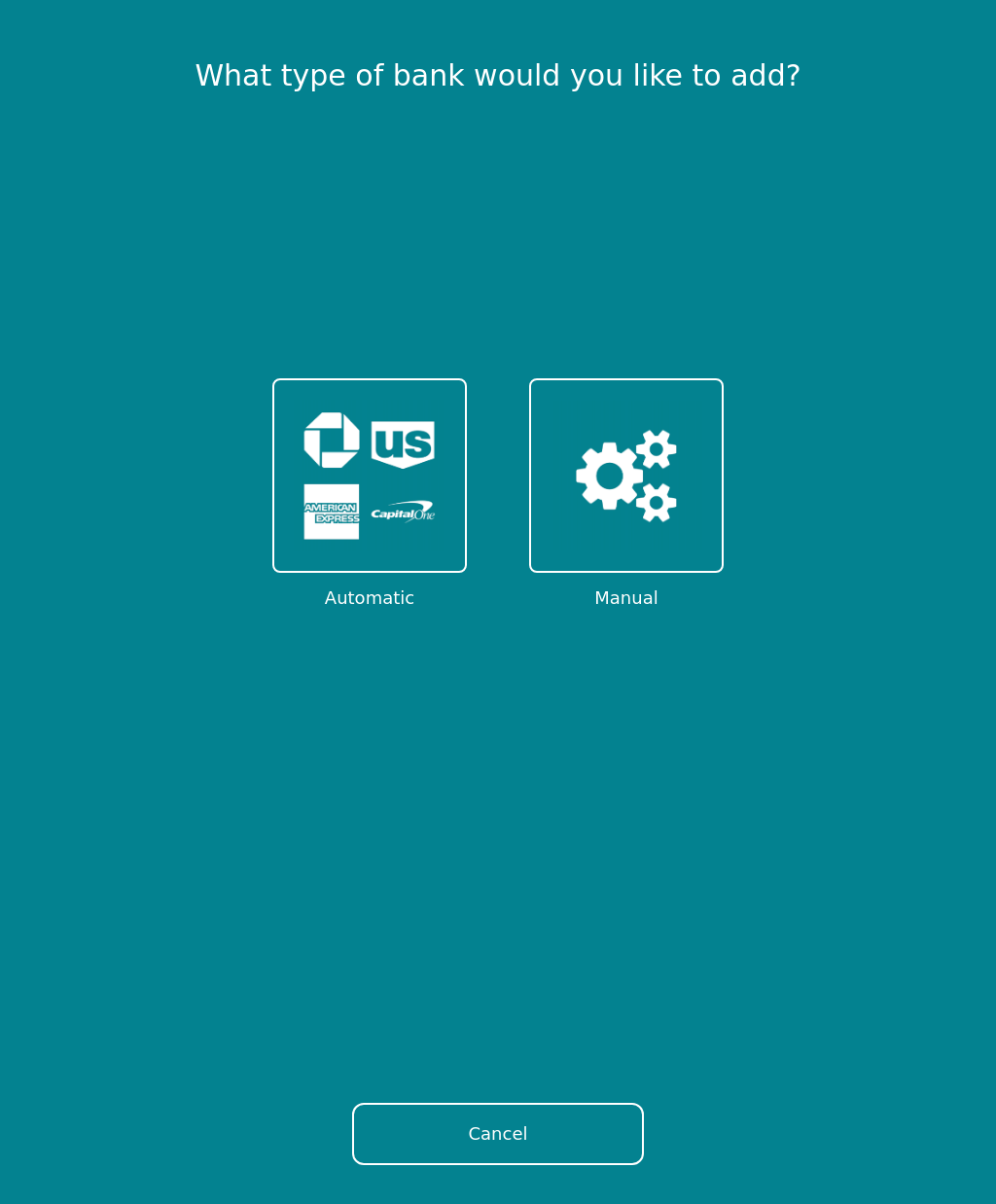
scroll to position [60, 0]
click at [598, 1135] on button "Cancel" at bounding box center [498, 1134] width 292 height 62
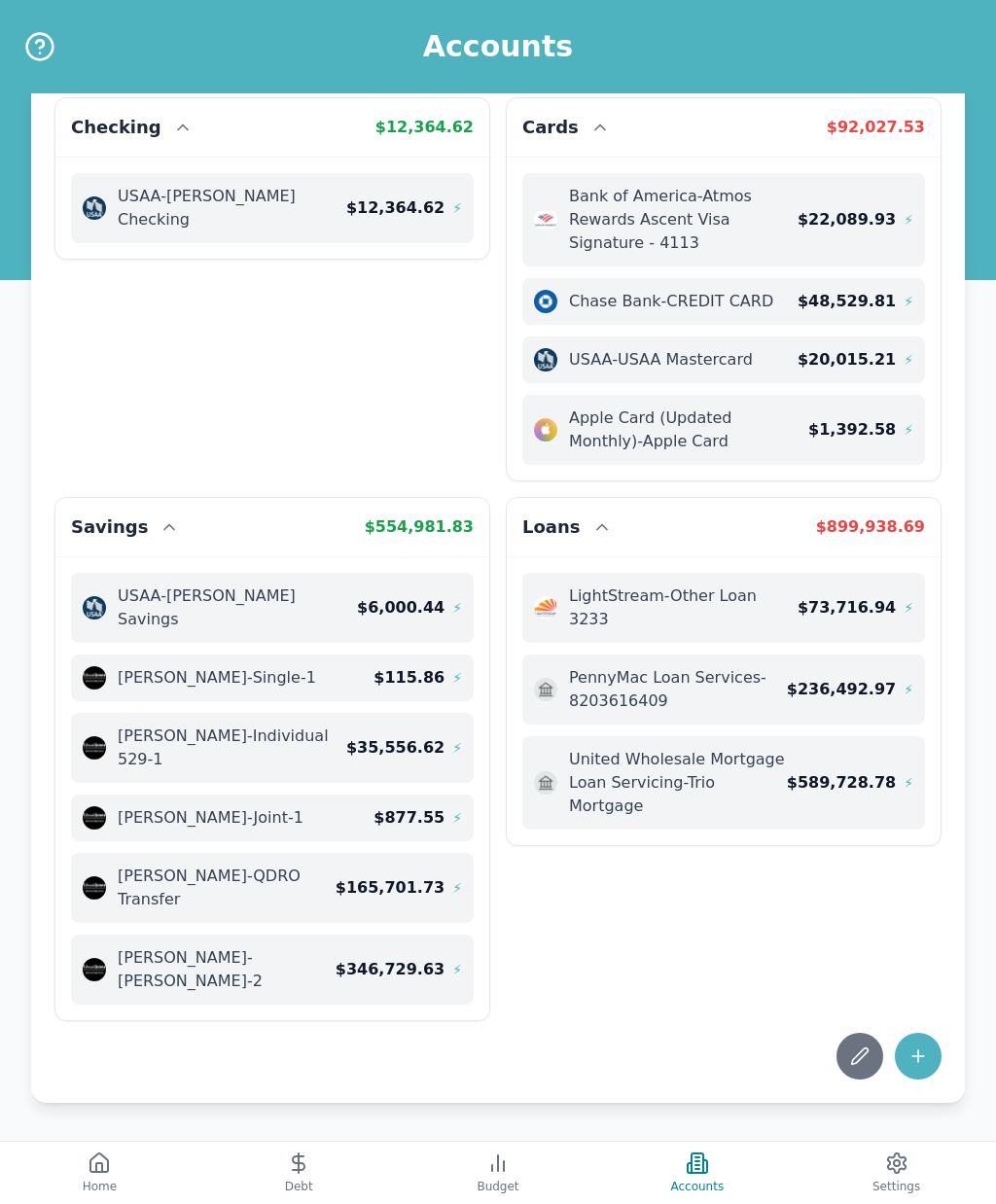
click at [281, 1174] on button "Debt" at bounding box center [299, 1173] width 199 height 62
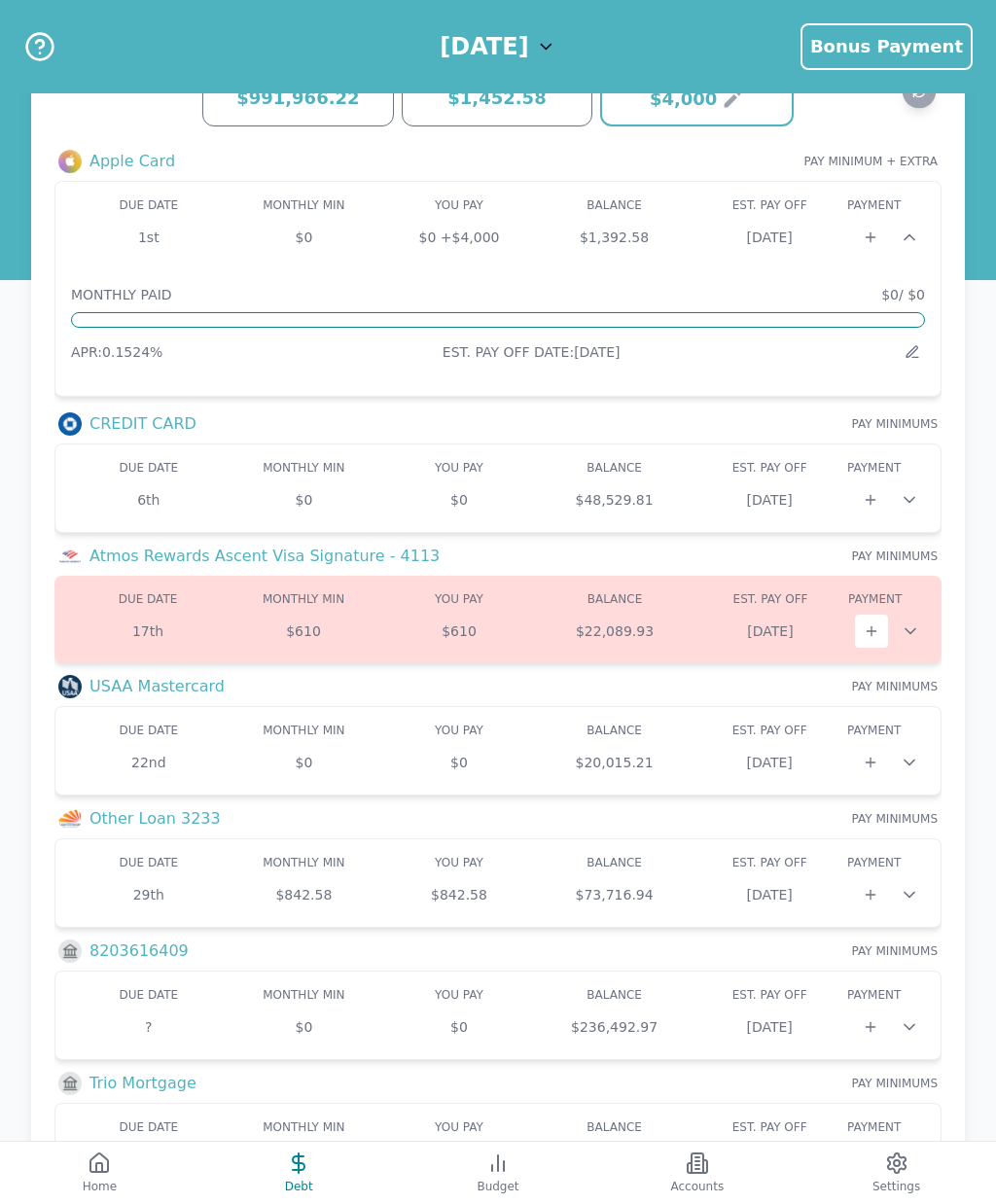
click at [503, 1151] on icon at bounding box center [498, 1163] width 23 height 23
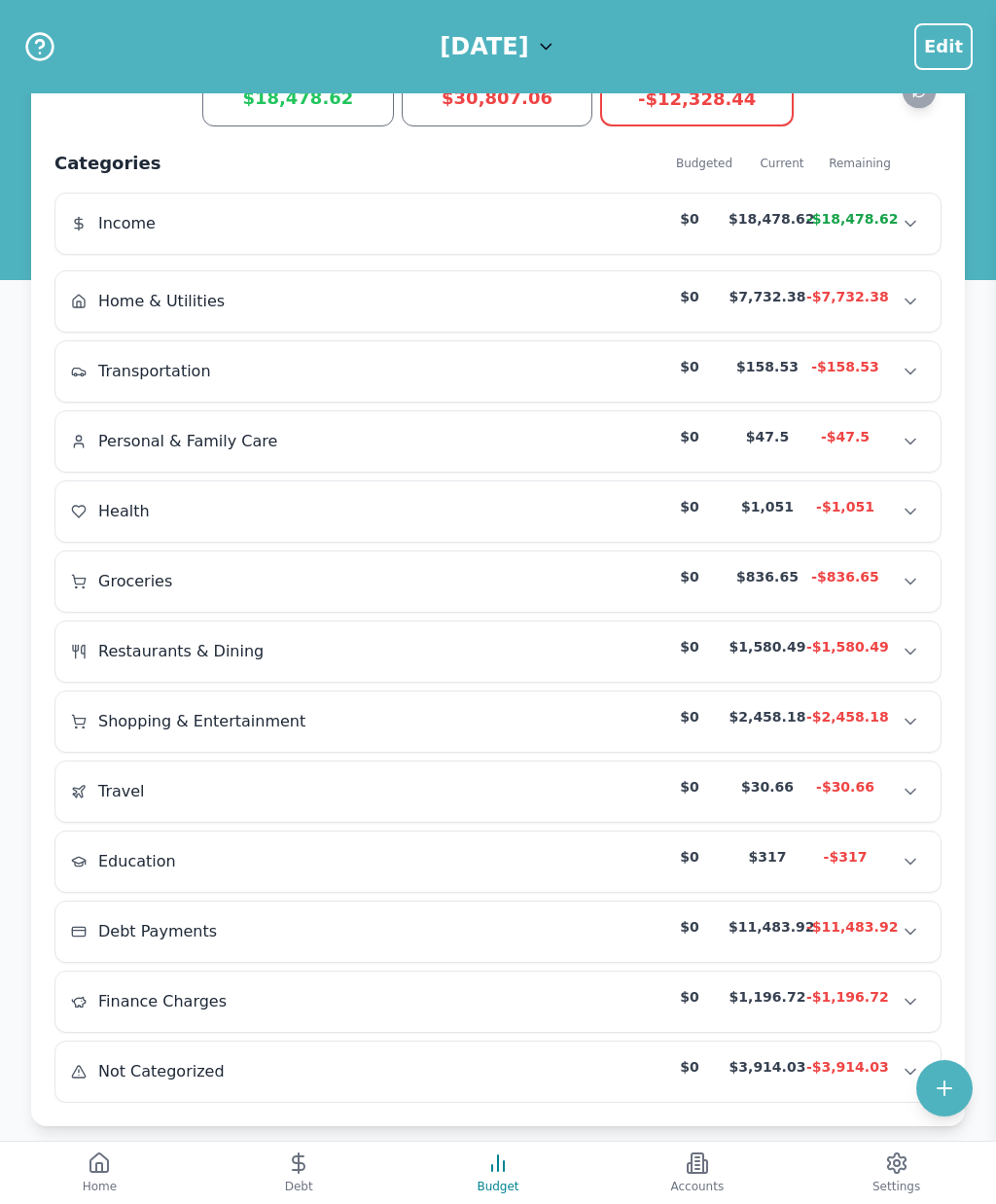
click at [911, 304] on icon "Show transactions" at bounding box center [910, 301] width 10 height 5
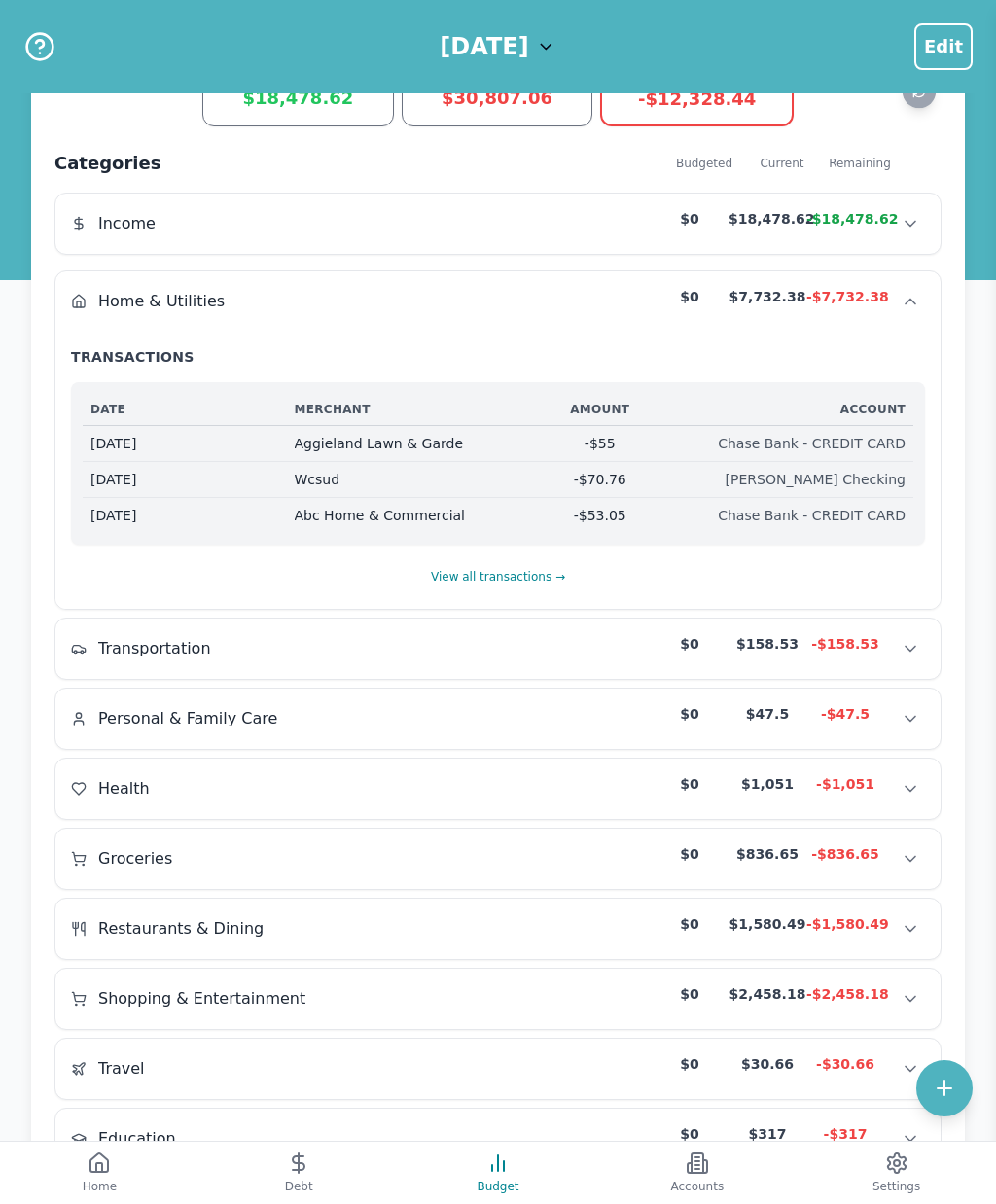
click at [535, 590] on button "View all transactions →" at bounding box center [498, 577] width 136 height 33
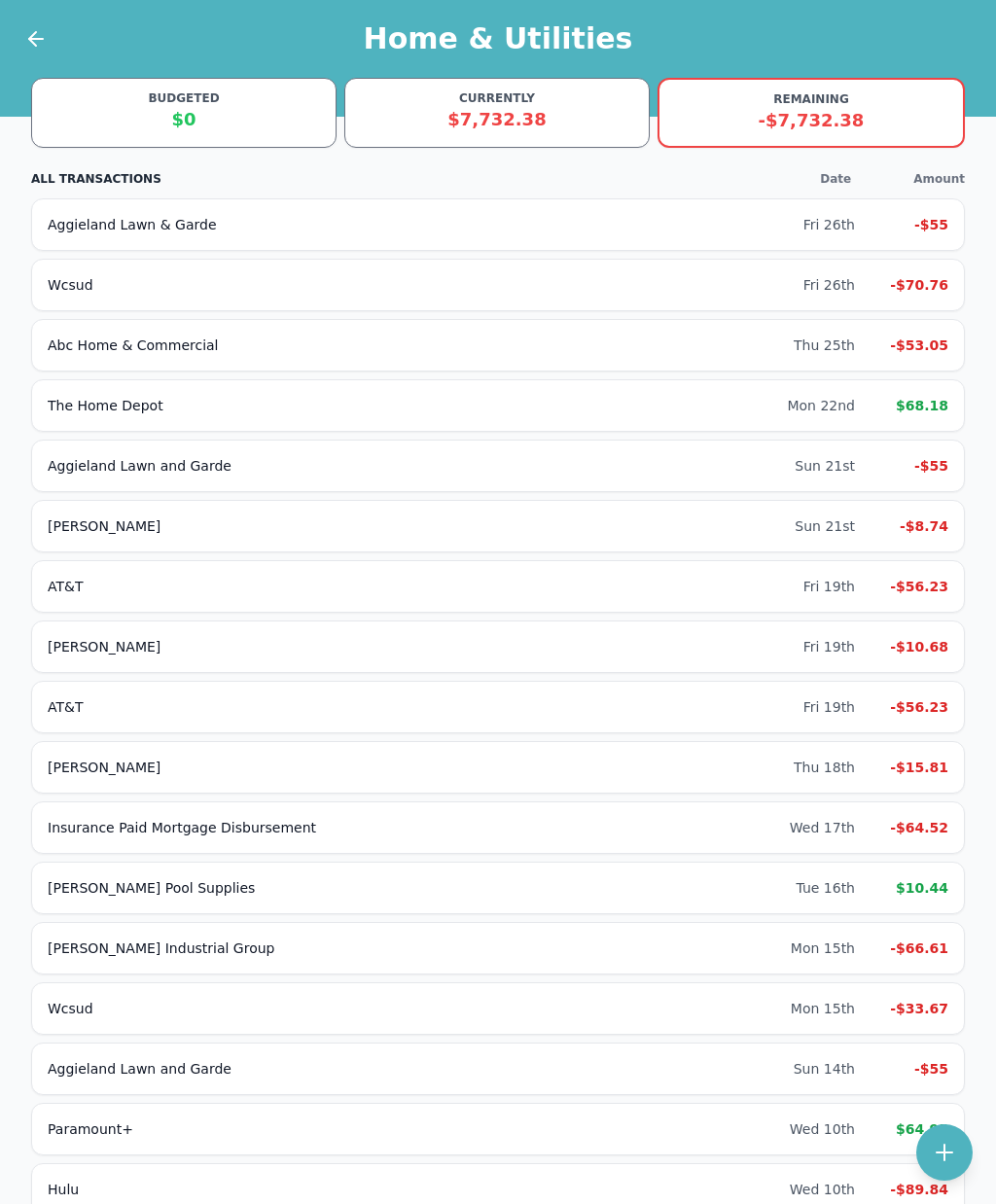
click at [48, 27] on div at bounding box center [36, 39] width 25 height 25
click at [37, 39] on icon at bounding box center [36, 39] width 14 height 0
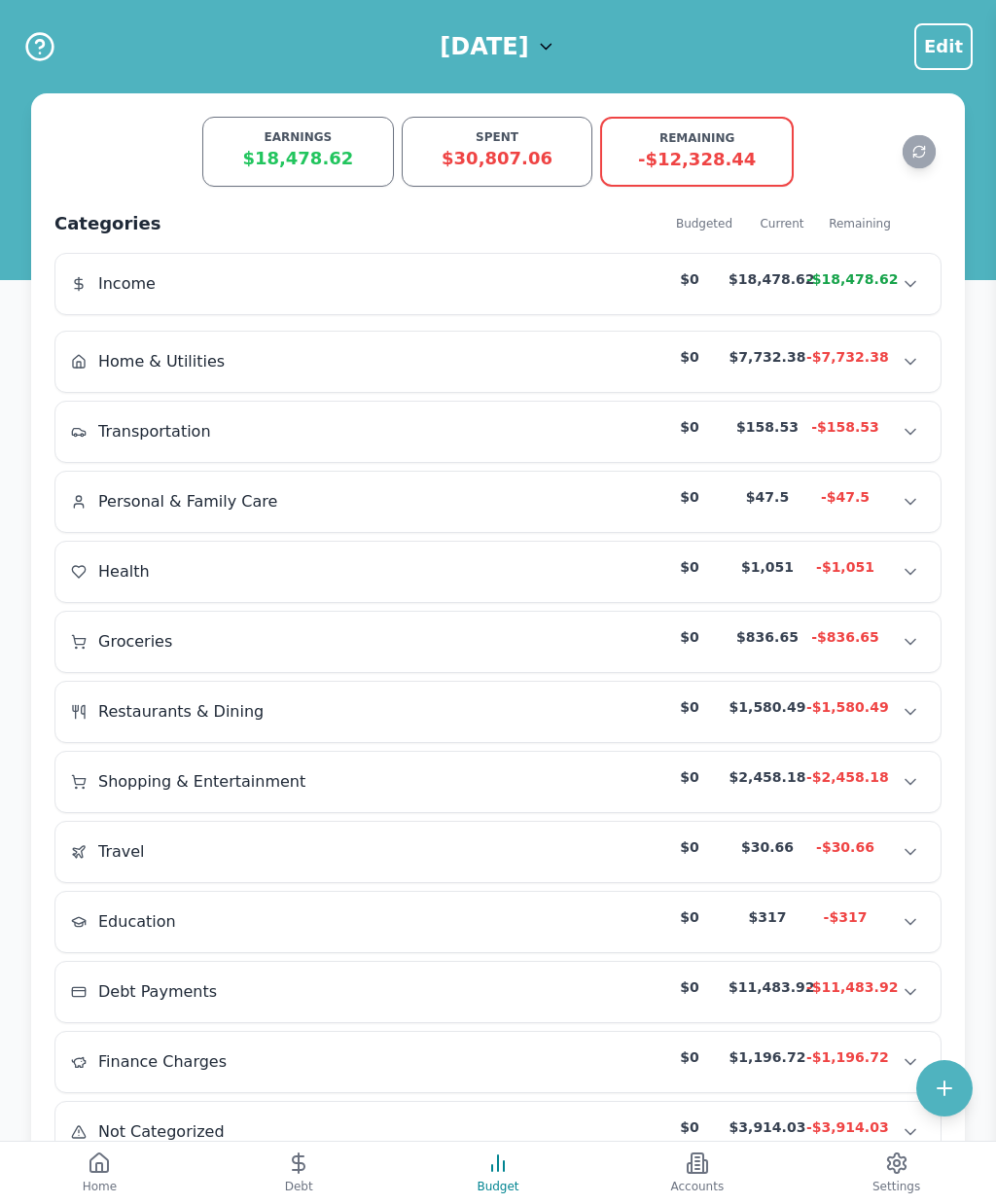
click at [917, 505] on icon "Show transactions" at bounding box center [910, 502] width 19 height 19
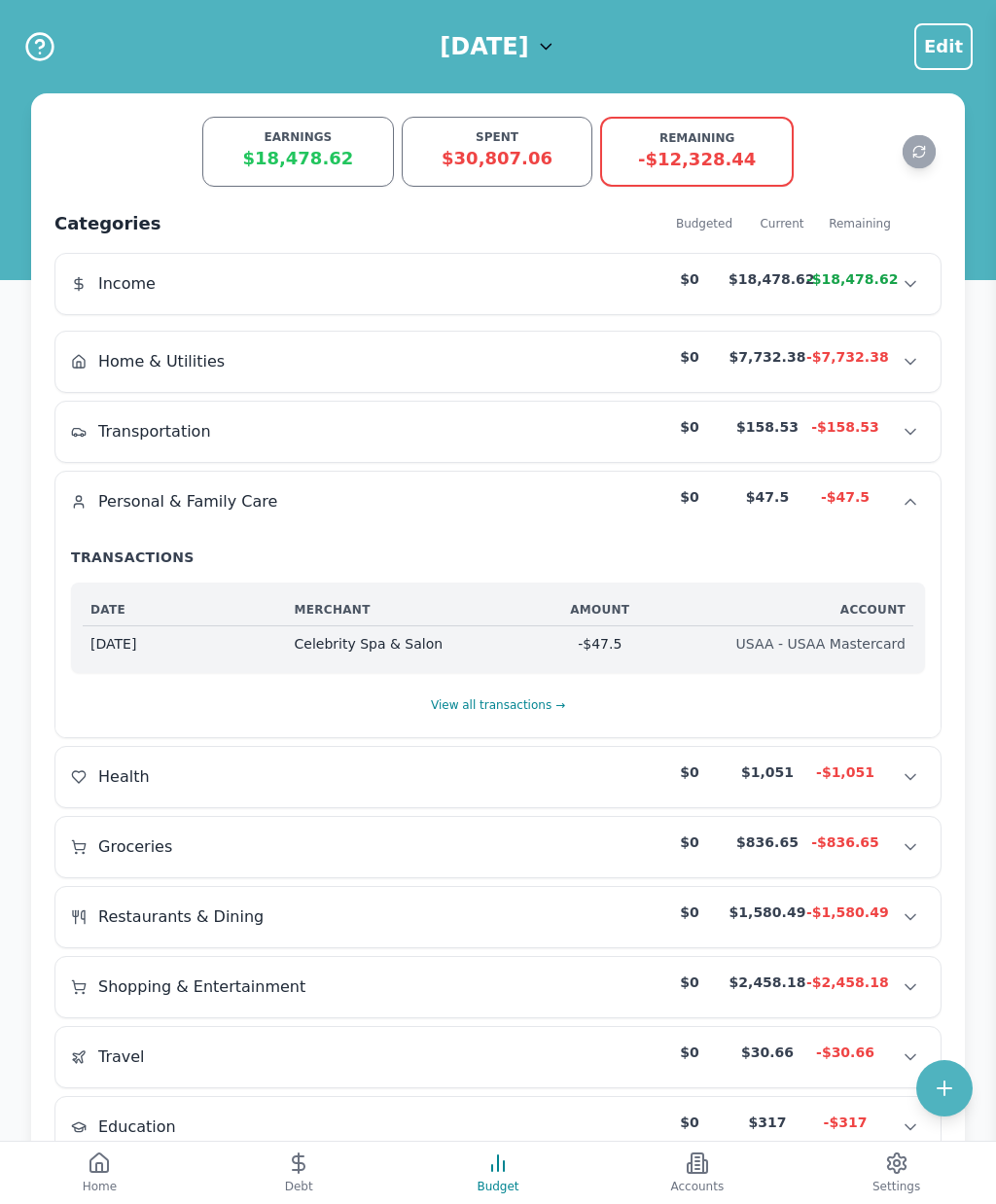
click at [914, 510] on icon "Hide transactions" at bounding box center [910, 502] width 19 height 19
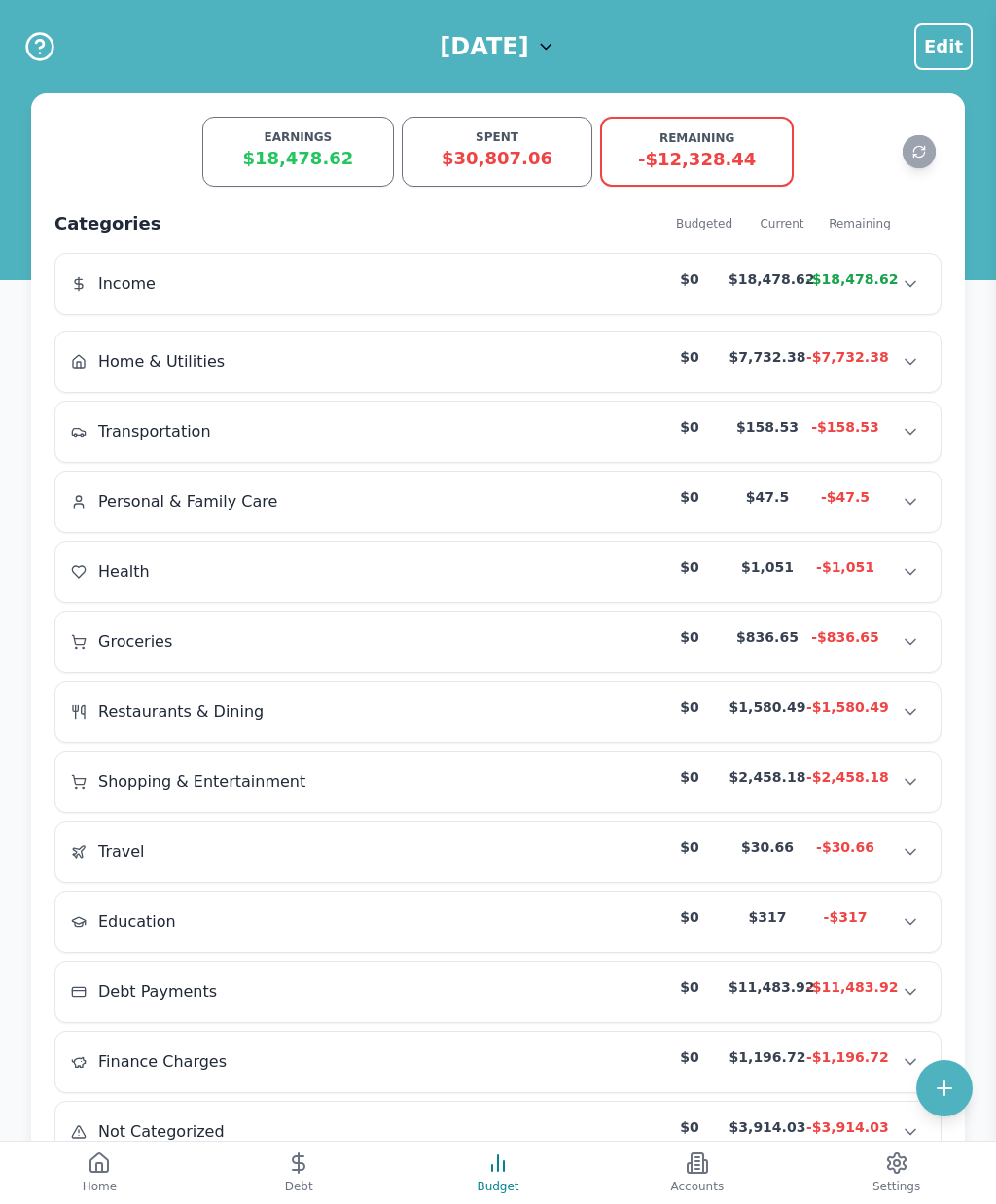
click at [902, 442] on icon "Show transactions" at bounding box center [910, 432] width 19 height 19
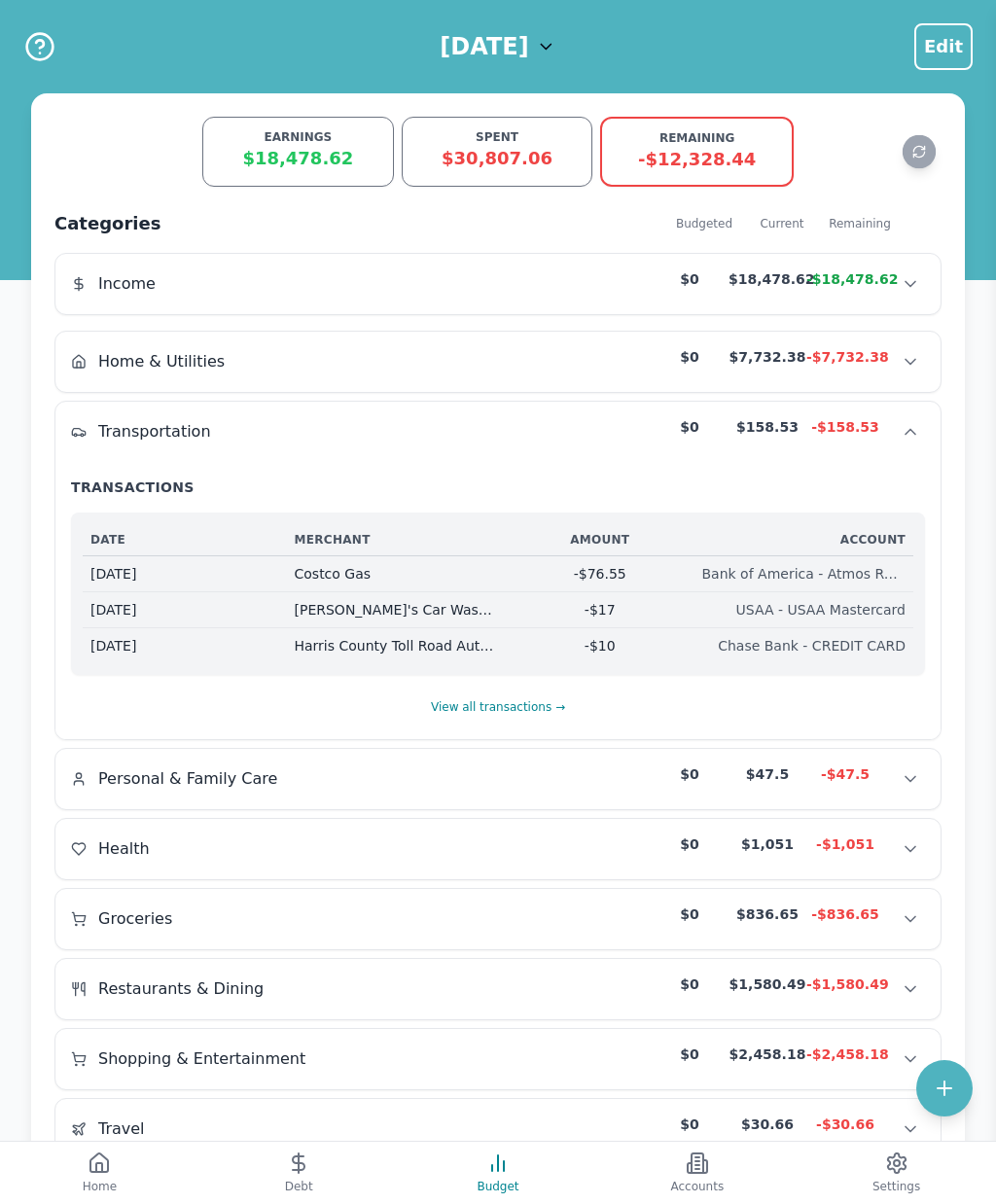
click at [911, 435] on icon "Hide transactions" at bounding box center [910, 432] width 19 height 19
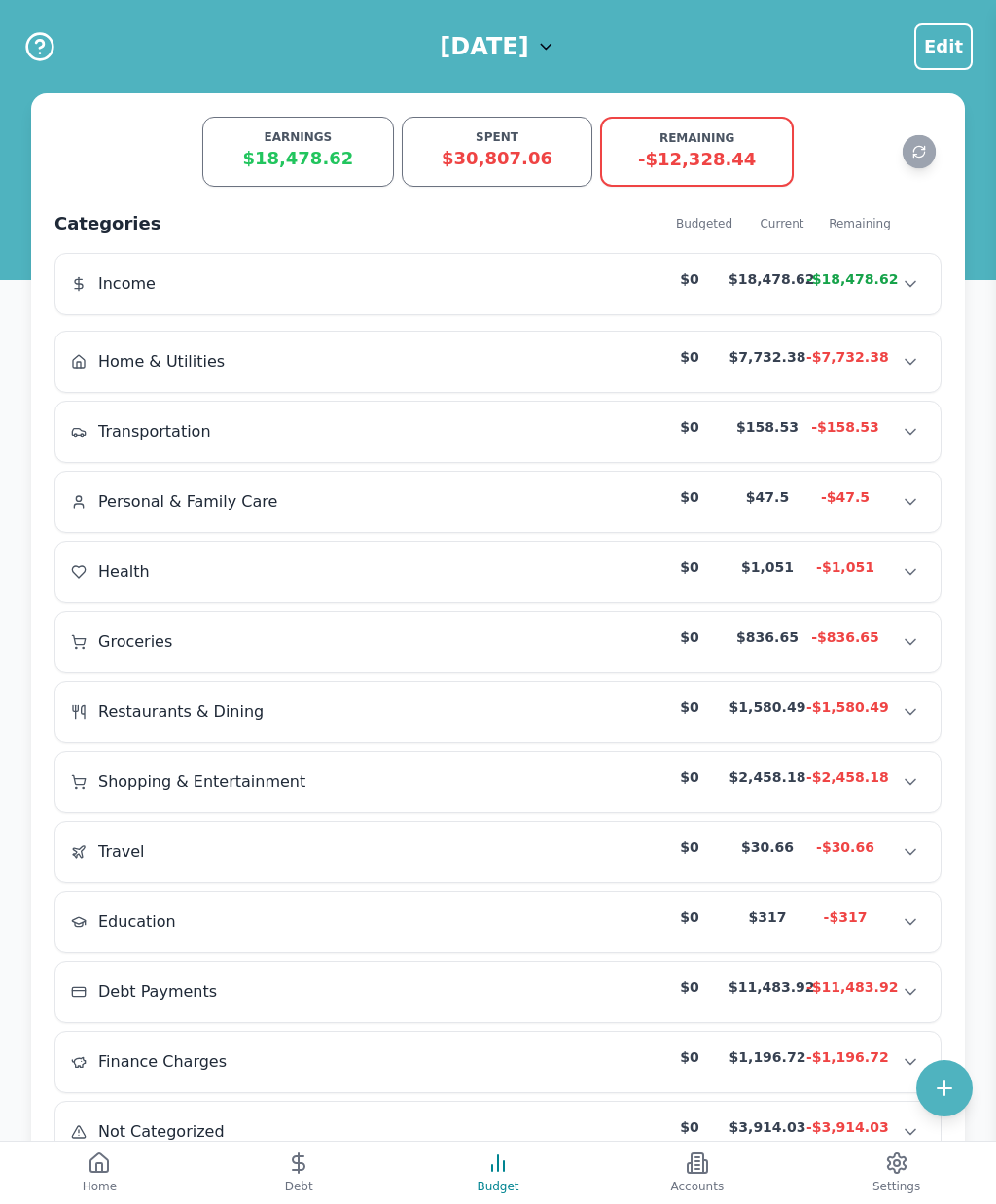
click at [910, 581] on icon "Show transactions" at bounding box center [910, 572] width 19 height 19
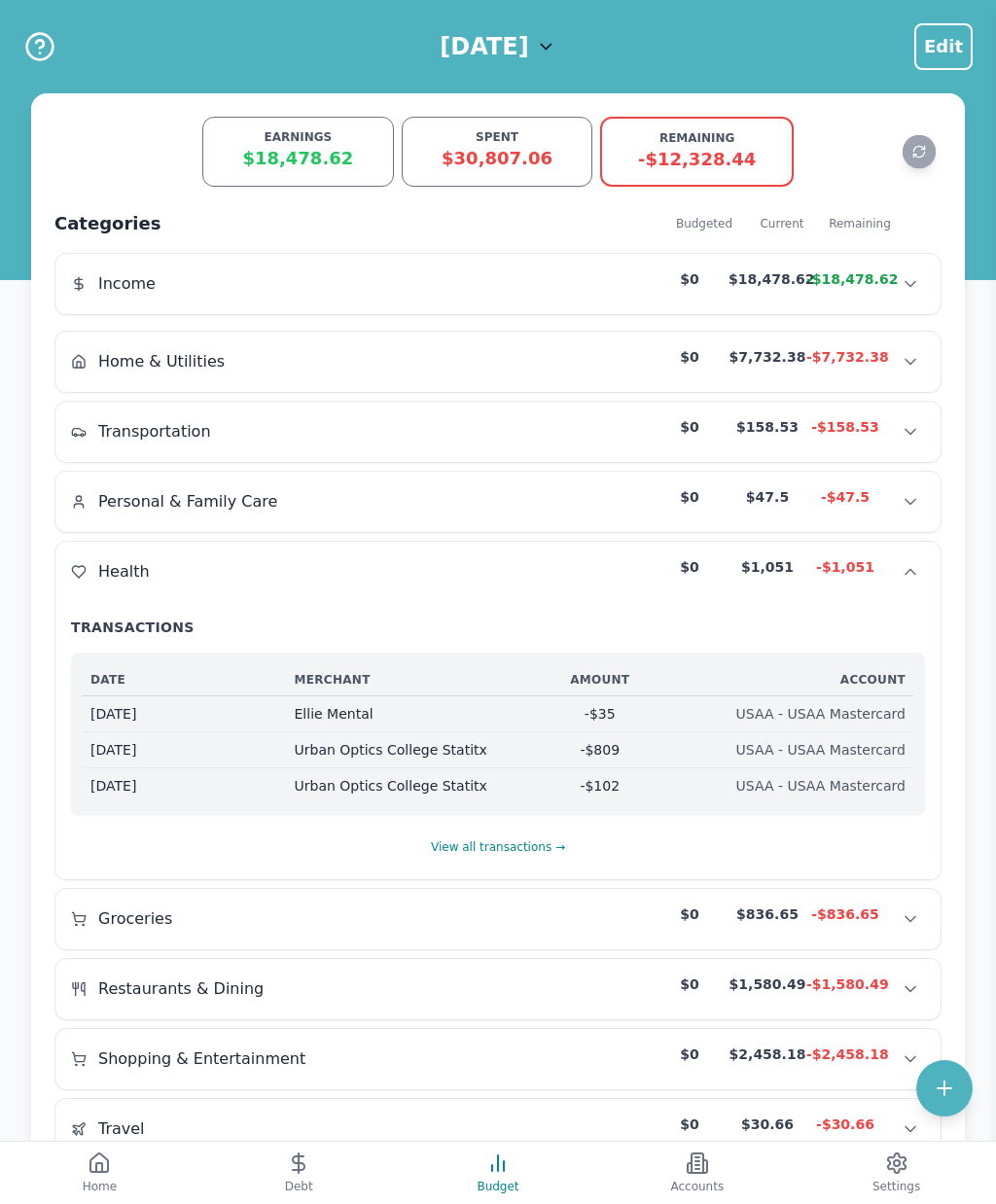
click at [918, 581] on icon "Hide transactions" at bounding box center [910, 572] width 19 height 19
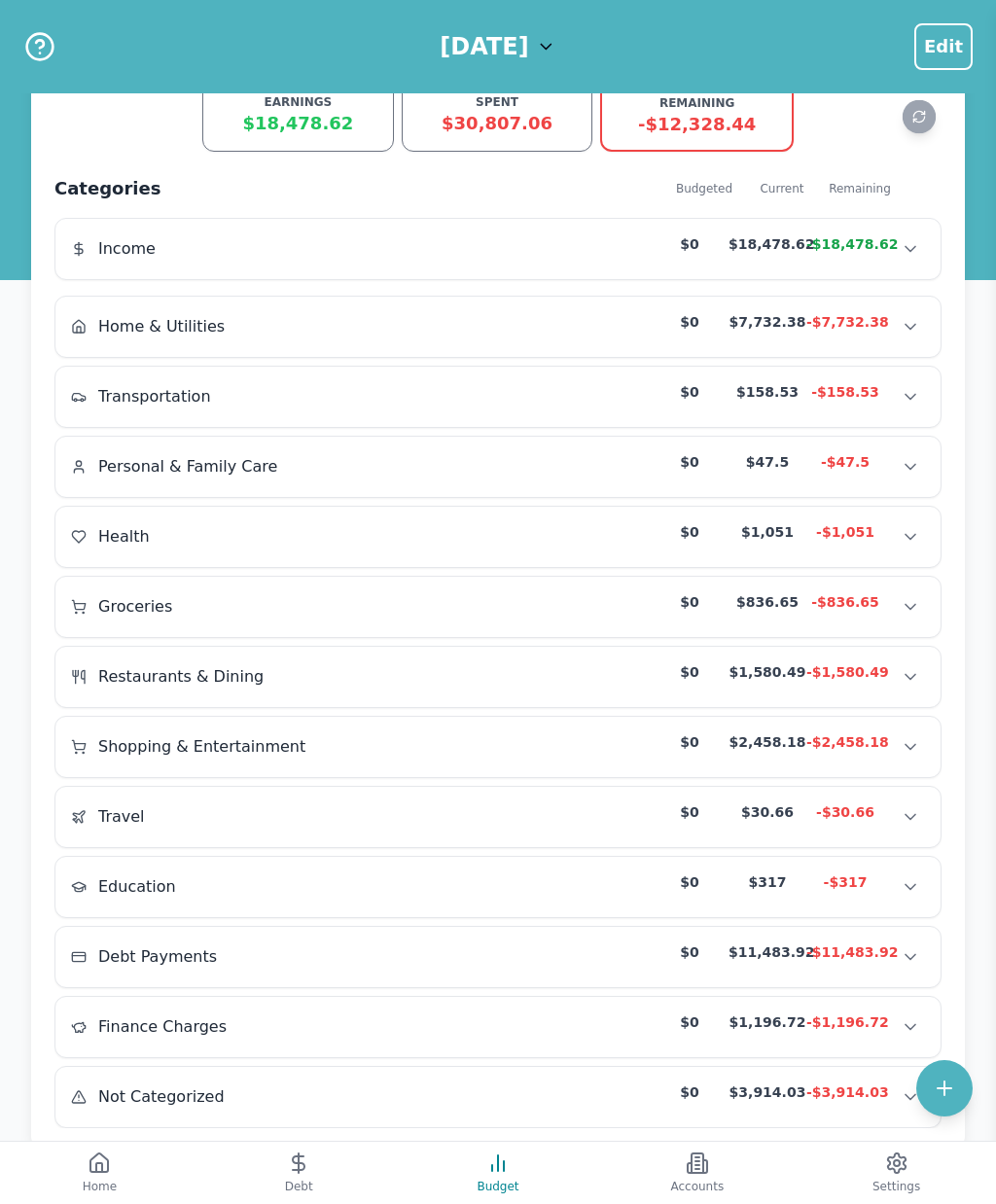
scroll to position [34, 0]
click at [902, 758] on icon "Show transactions" at bounding box center [910, 748] width 19 height 19
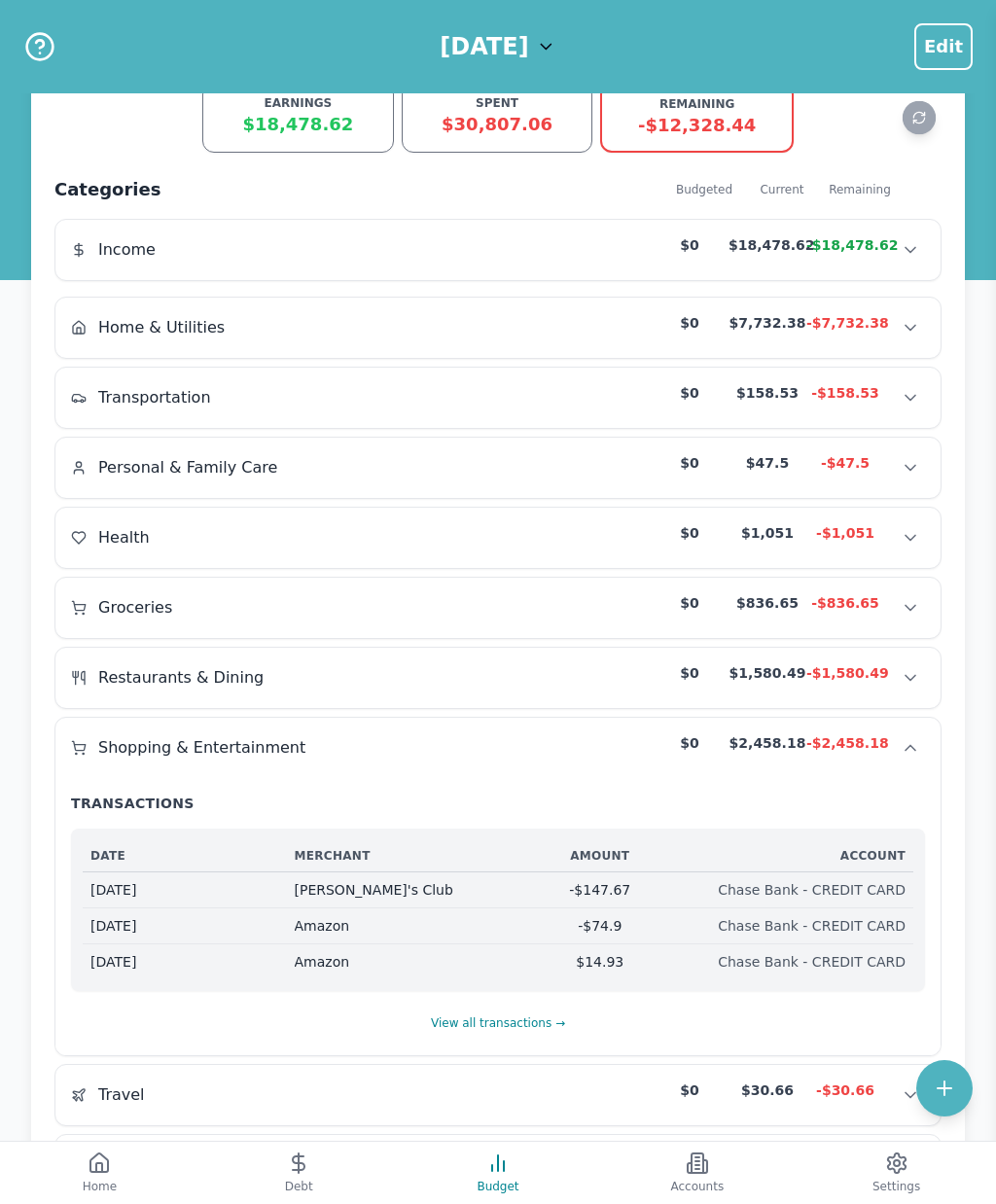
click at [911, 751] on icon "Hide transactions" at bounding box center [910, 748] width 10 height 5
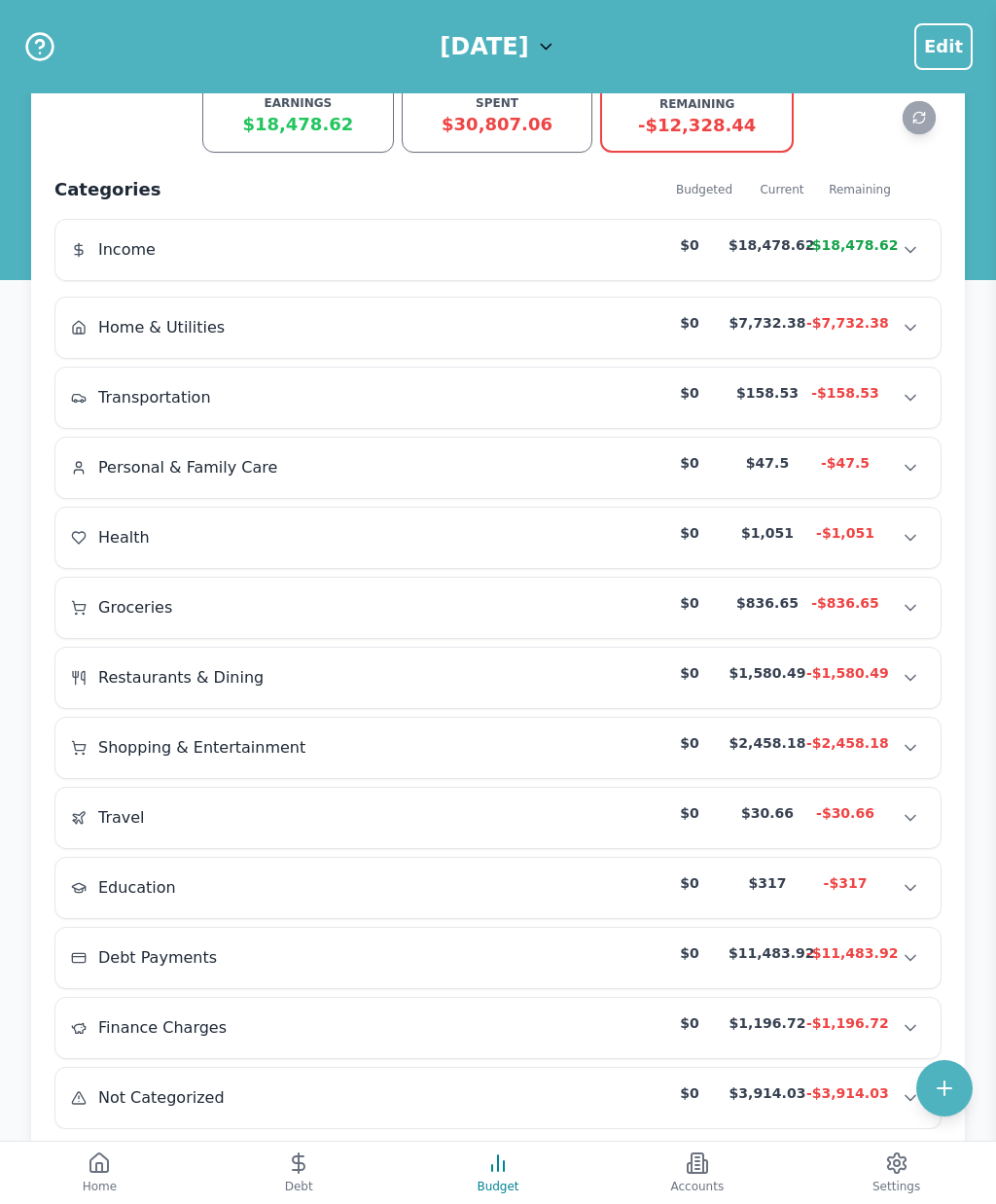
click at [907, 1108] on icon "Show transactions" at bounding box center [910, 1098] width 19 height 19
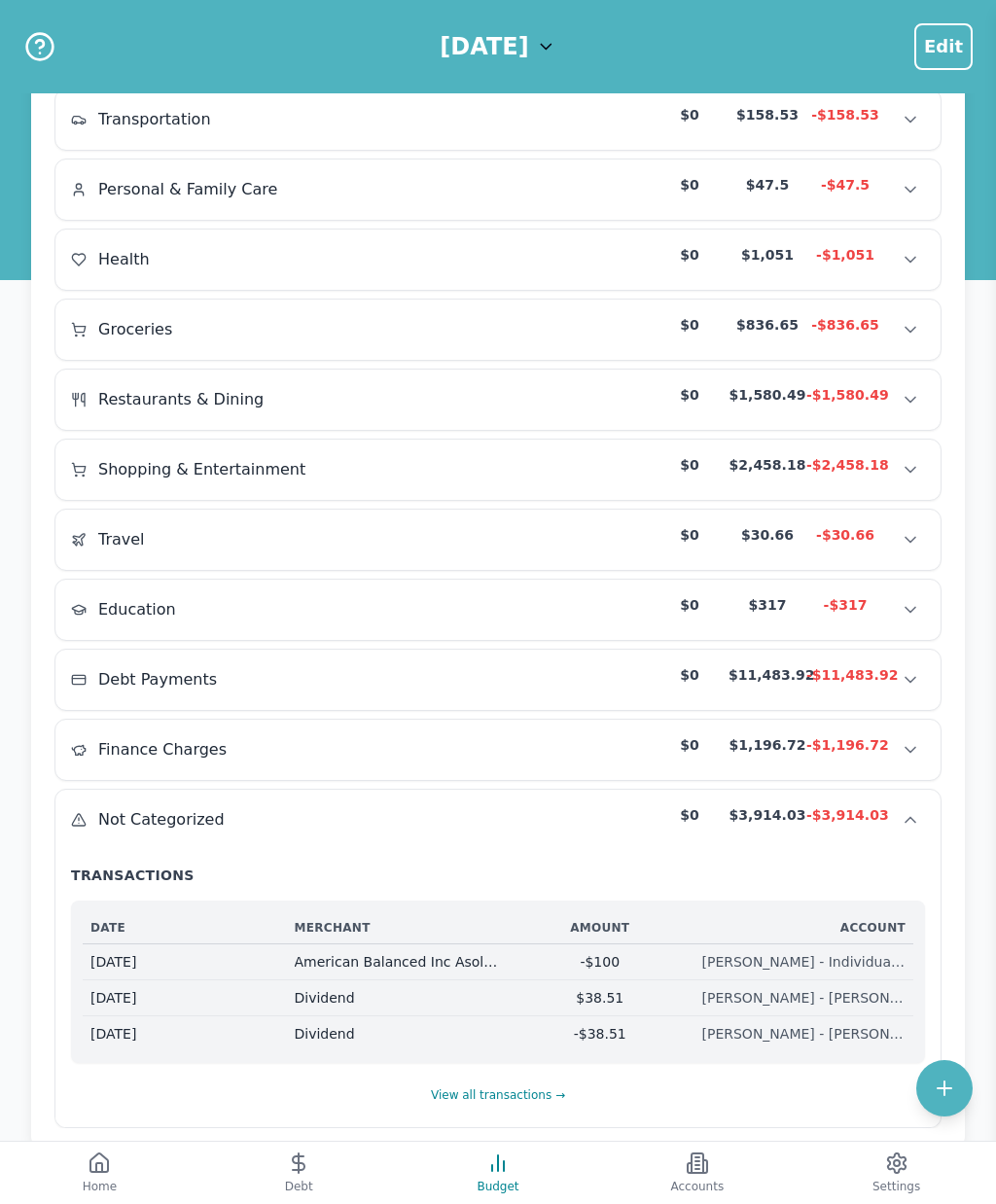
scroll to position [311, 0]
click at [918, 612] on icon "Show transactions" at bounding box center [910, 611] width 19 height 19
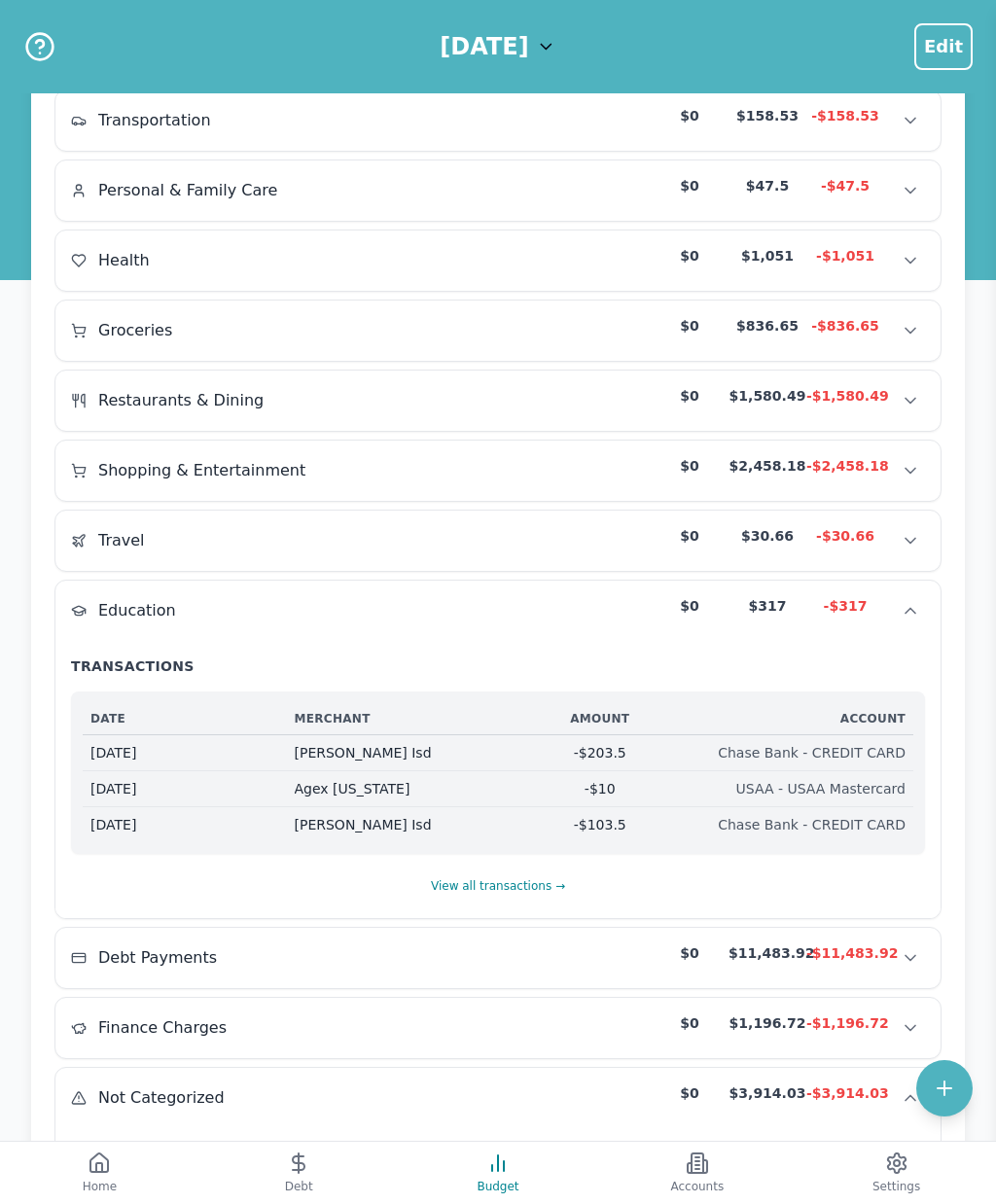
click at [530, 896] on button "View all transactions →" at bounding box center [498, 886] width 136 height 33
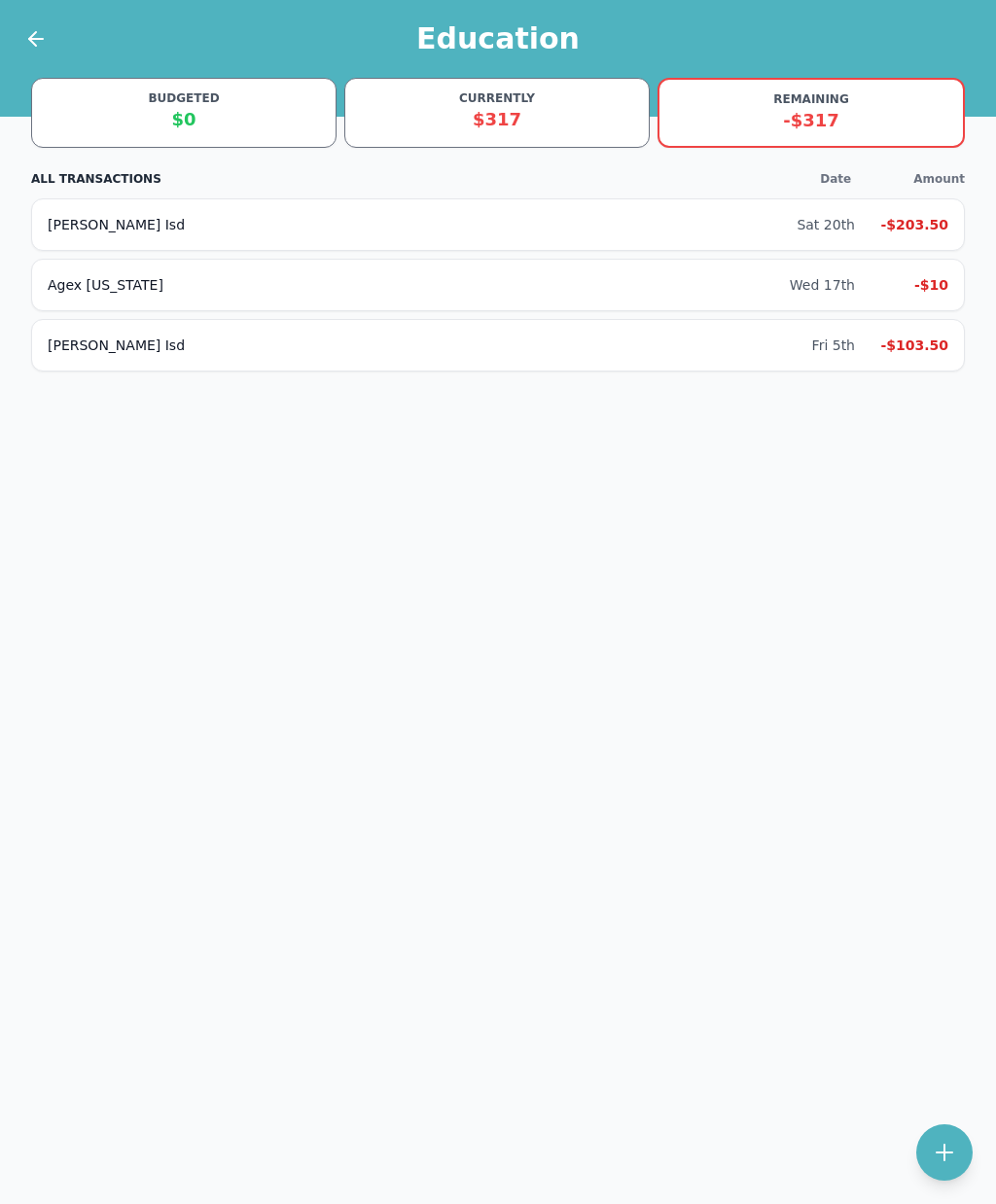
click at [784, 349] on div "Iola Isd" at bounding box center [430, 345] width 765 height 19
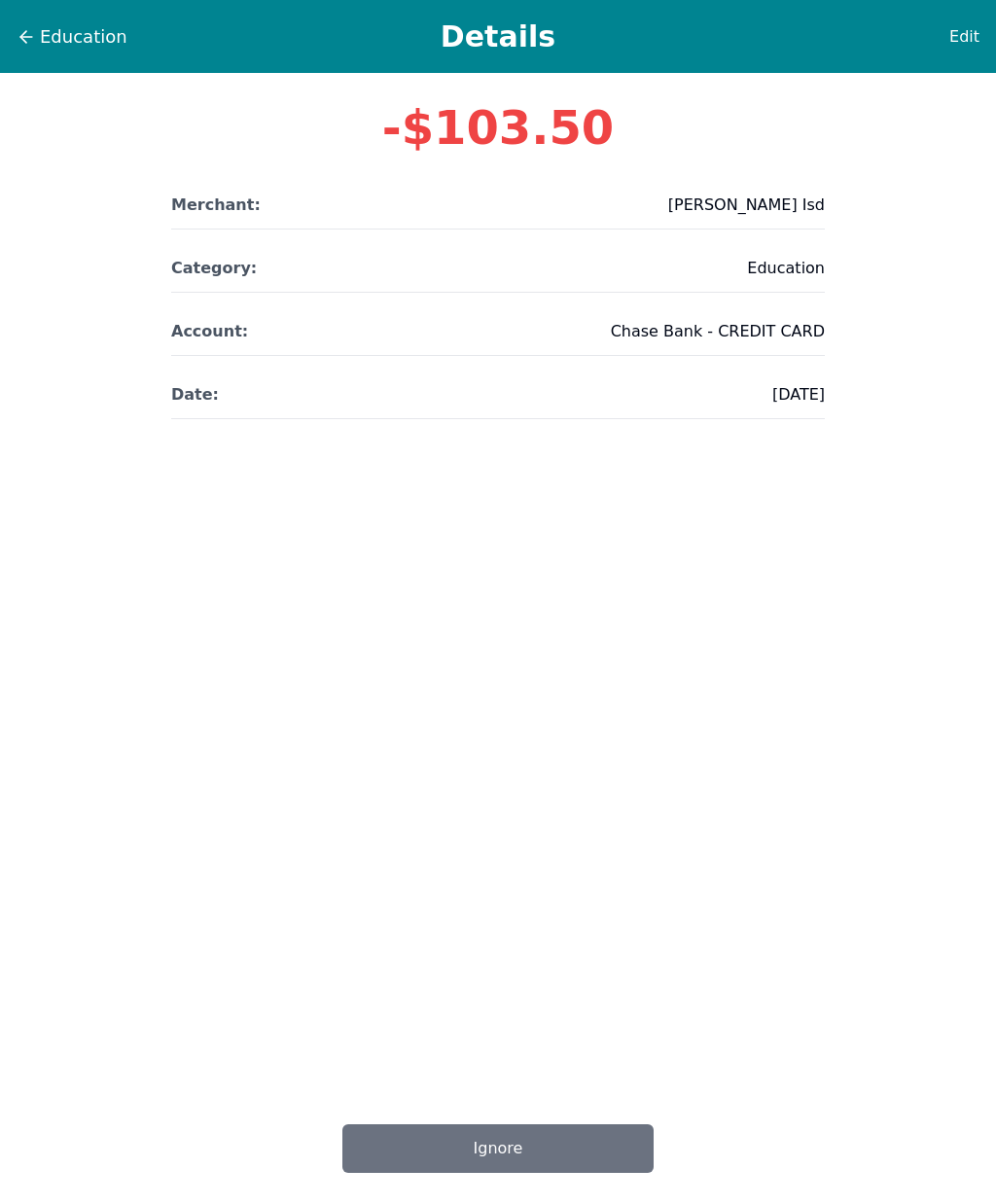
click at [89, 29] on span "Education" at bounding box center [84, 37] width 88 height 27
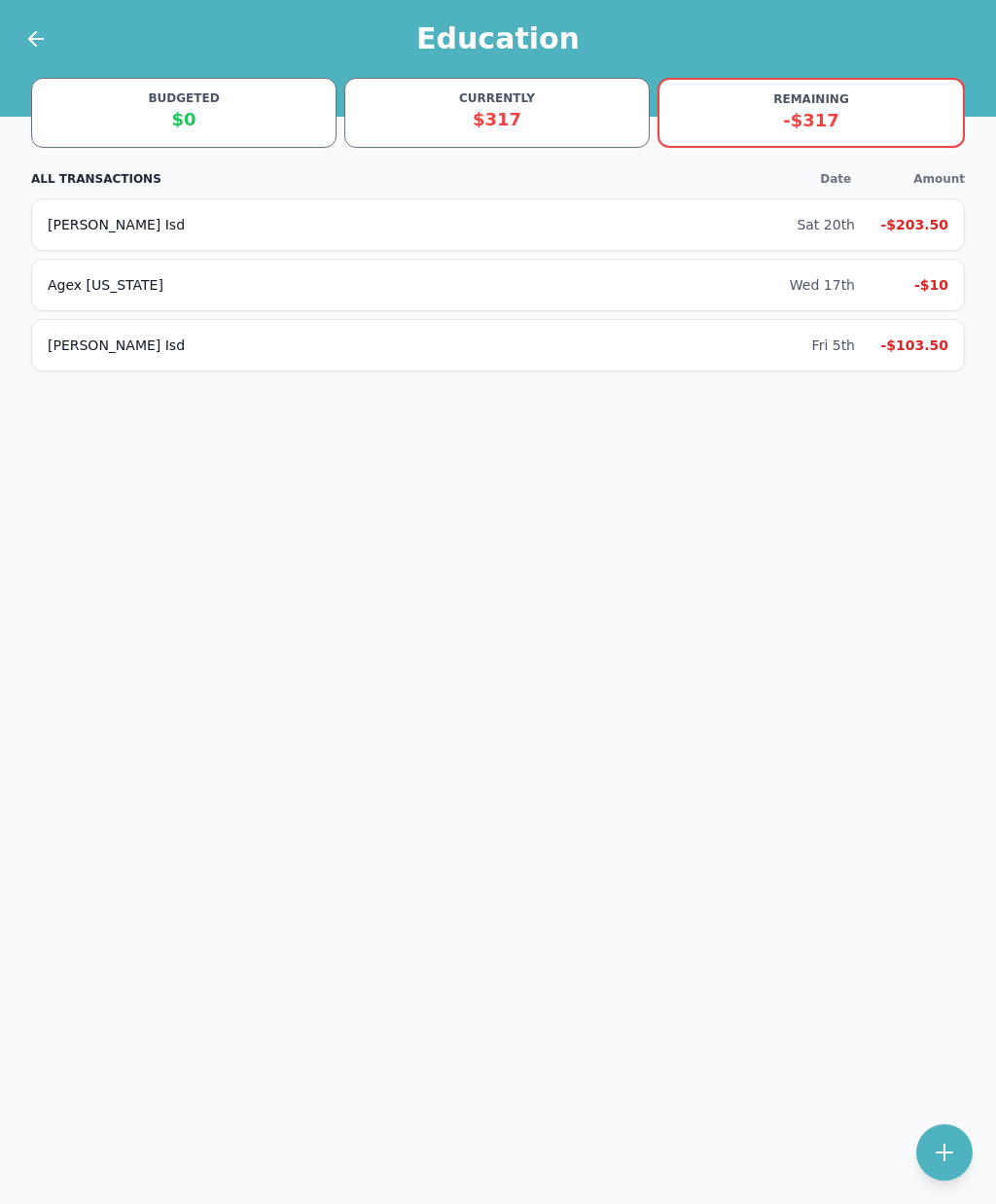
click at [42, 43] on icon at bounding box center [36, 39] width 23 height 23
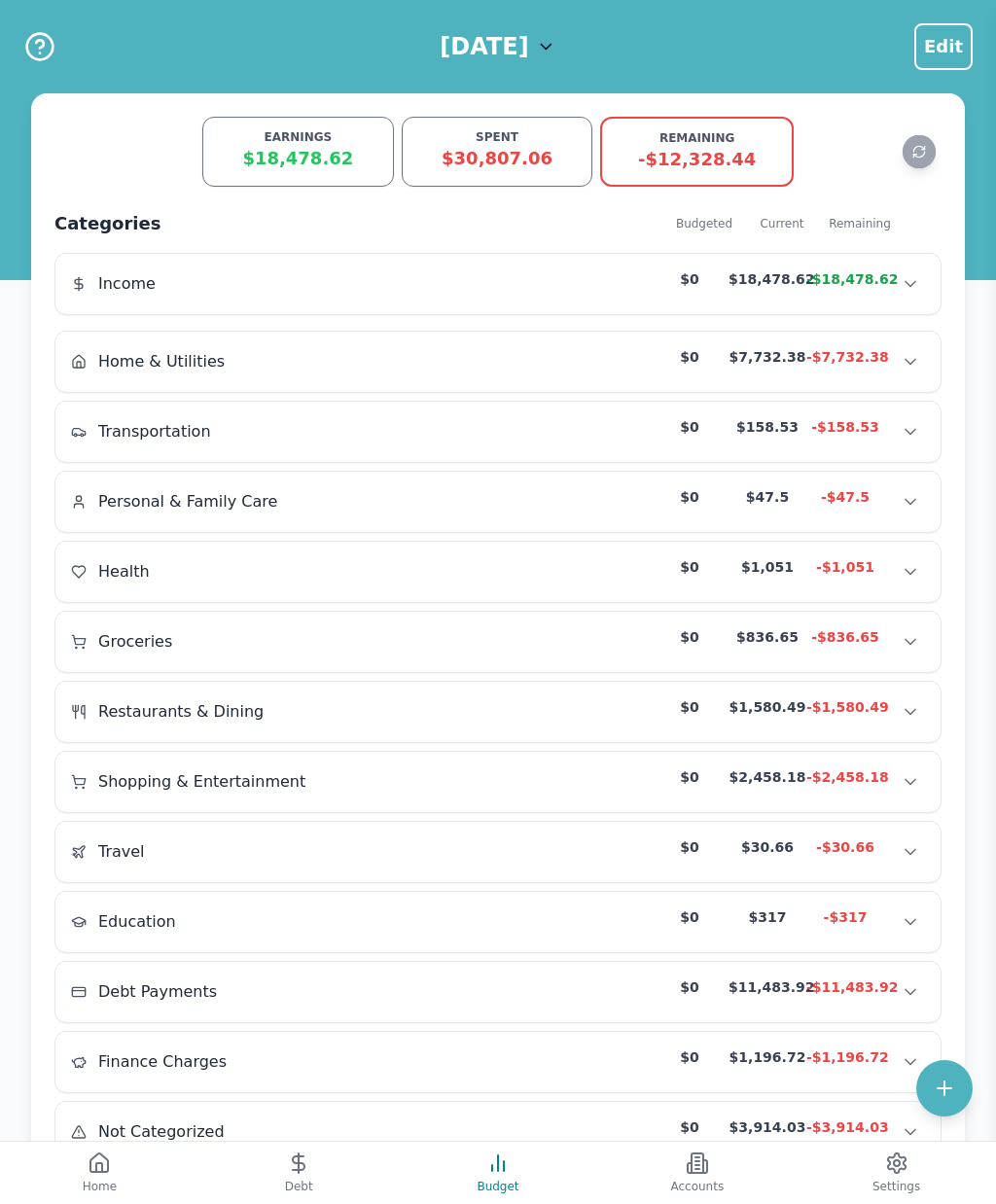
click at [903, 849] on button "Show transactions" at bounding box center [910, 852] width 29 height 29
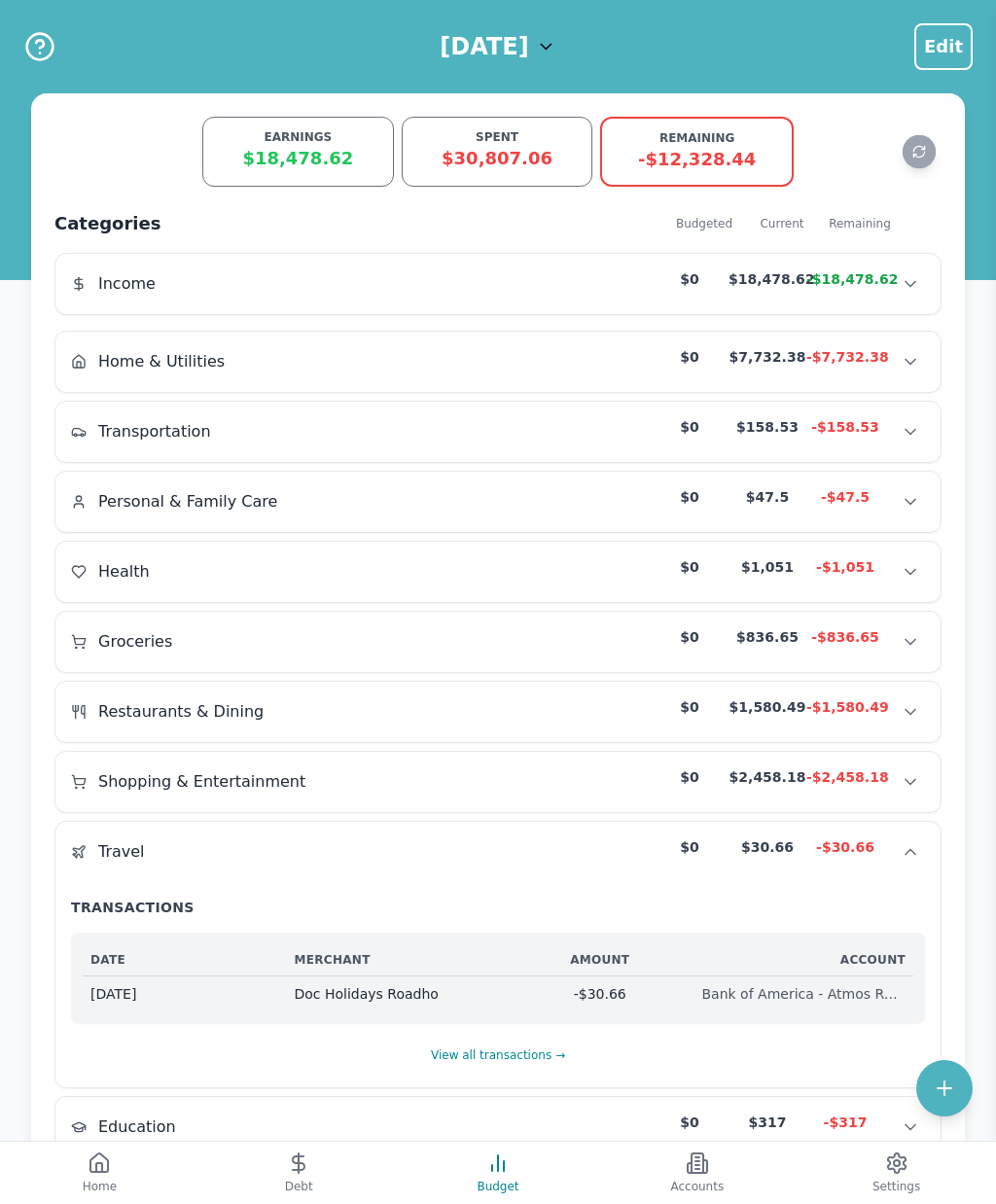
click at [530, 1063] on button "View all transactions →" at bounding box center [498, 1055] width 136 height 33
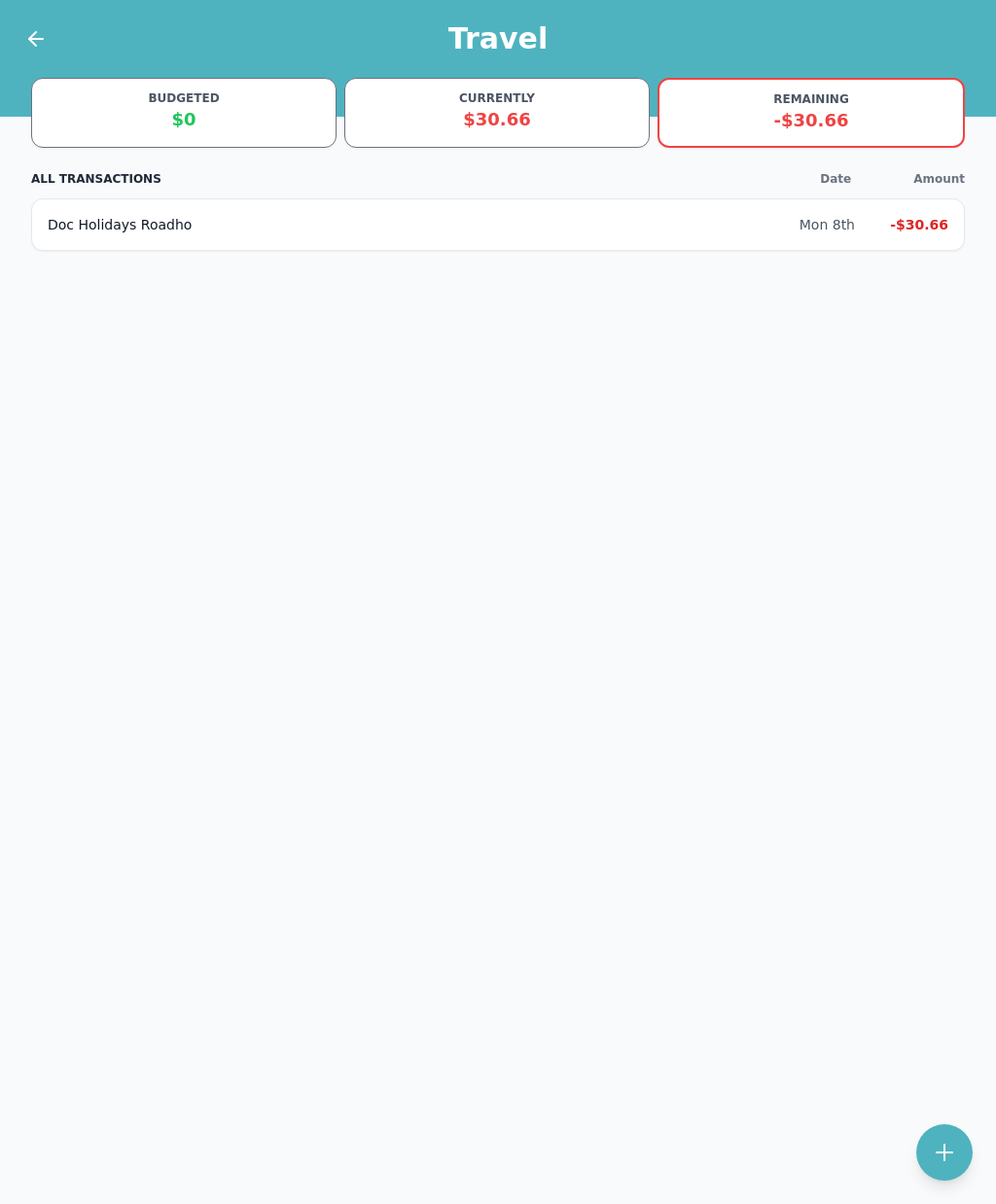
click at [905, 230] on div "-$30.66" at bounding box center [909, 225] width 78 height 19
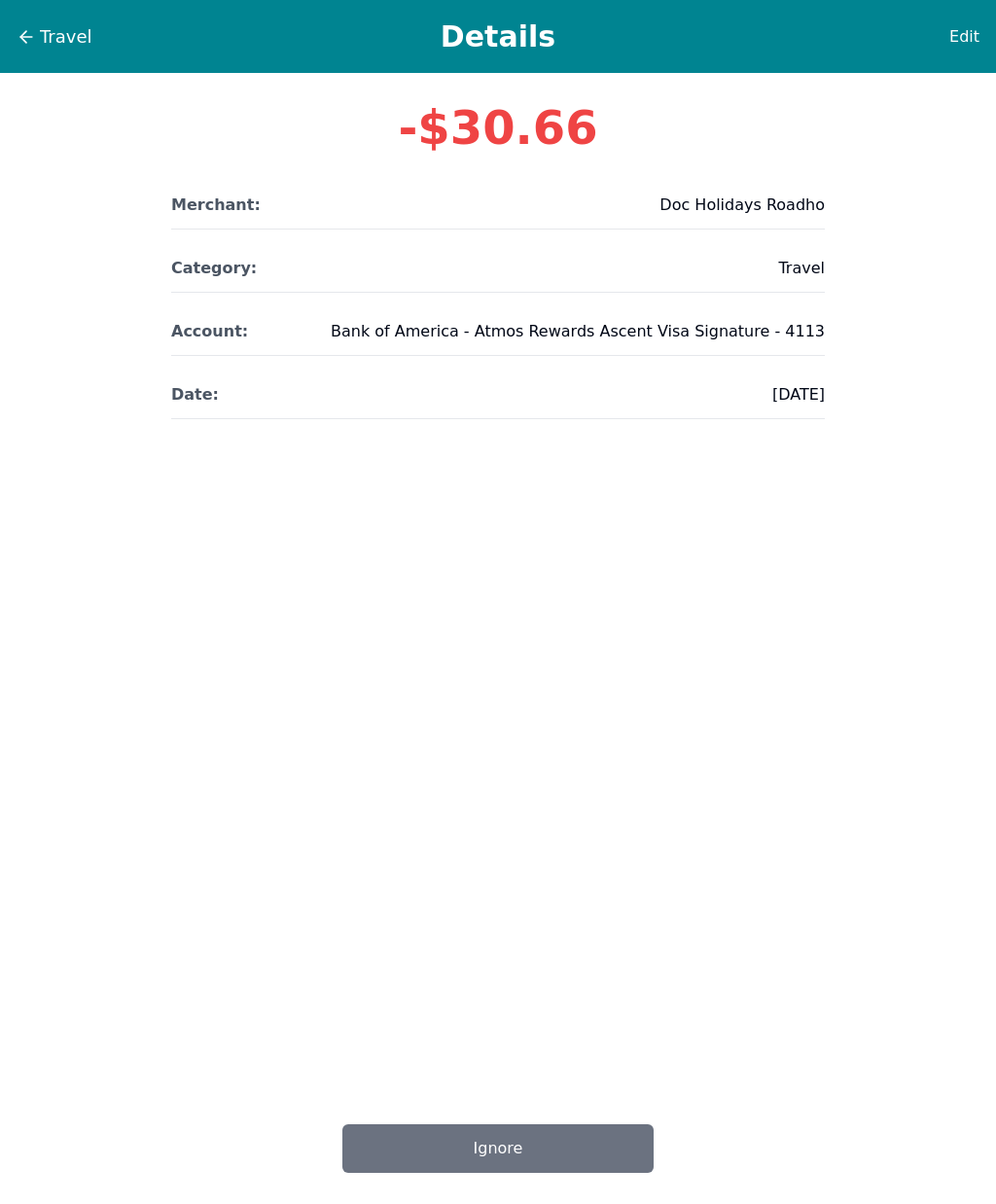
click at [964, 43] on span "Edit" at bounding box center [964, 37] width 30 height 23
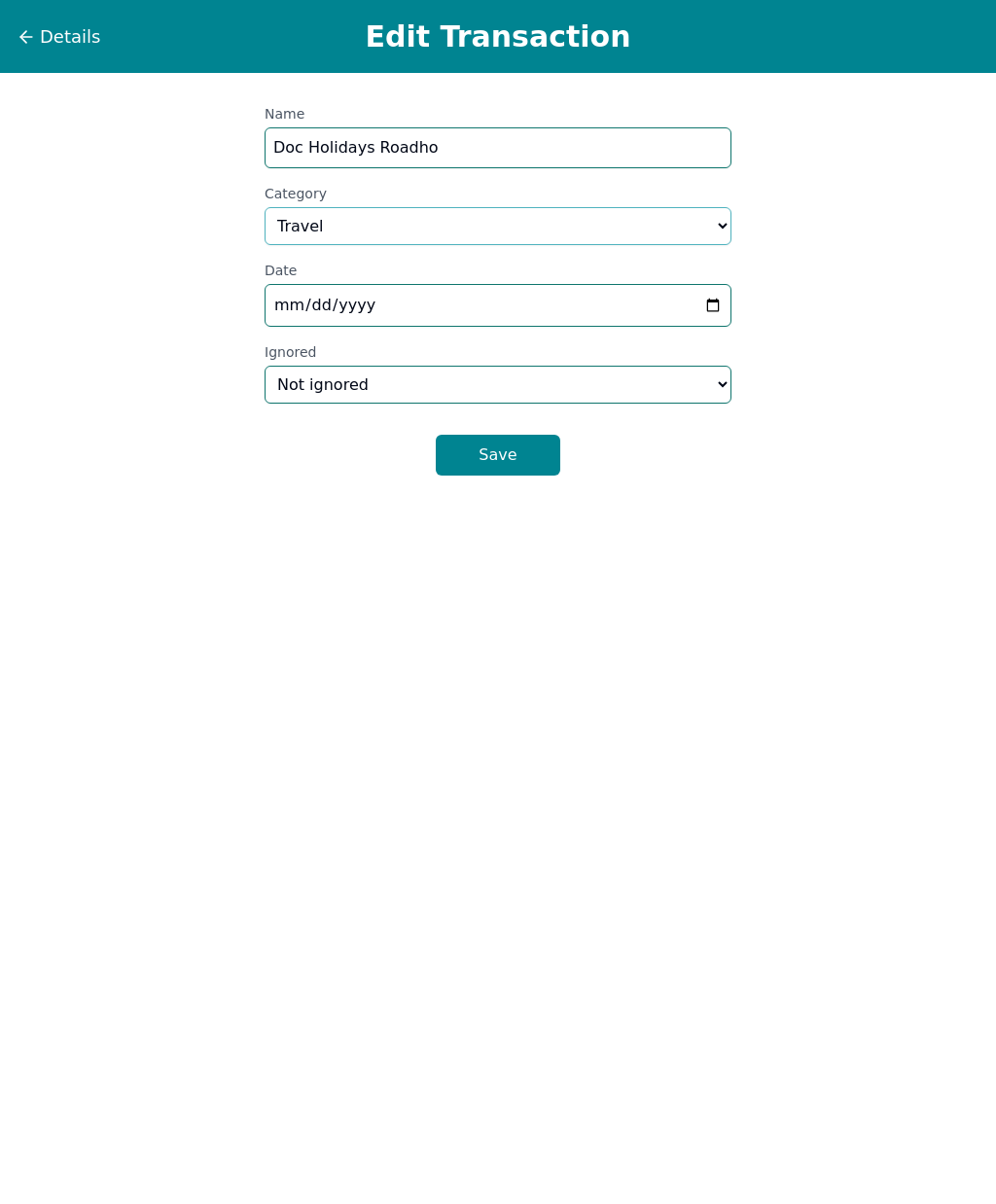
click at [523, 224] on select "Select a category... Home & Utilities Transportation Personal & Family Care Hea…" at bounding box center [498, 226] width 467 height 38
select select "restaurantsAndDining"
click at [522, 444] on button "Save" at bounding box center [498, 455] width 124 height 41
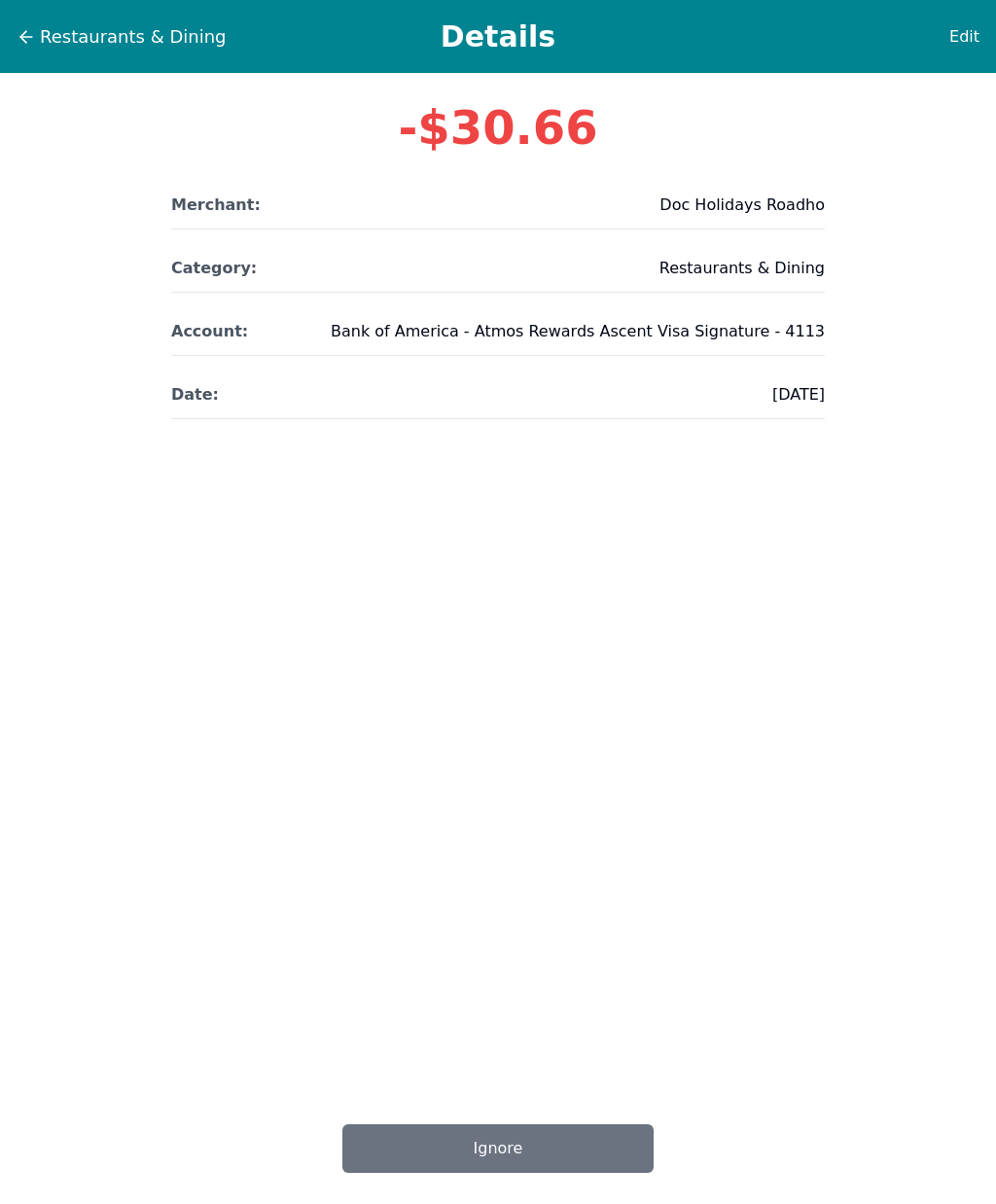
click at [37, 34] on button "Restaurants & Dining" at bounding box center [122, 37] width 212 height 29
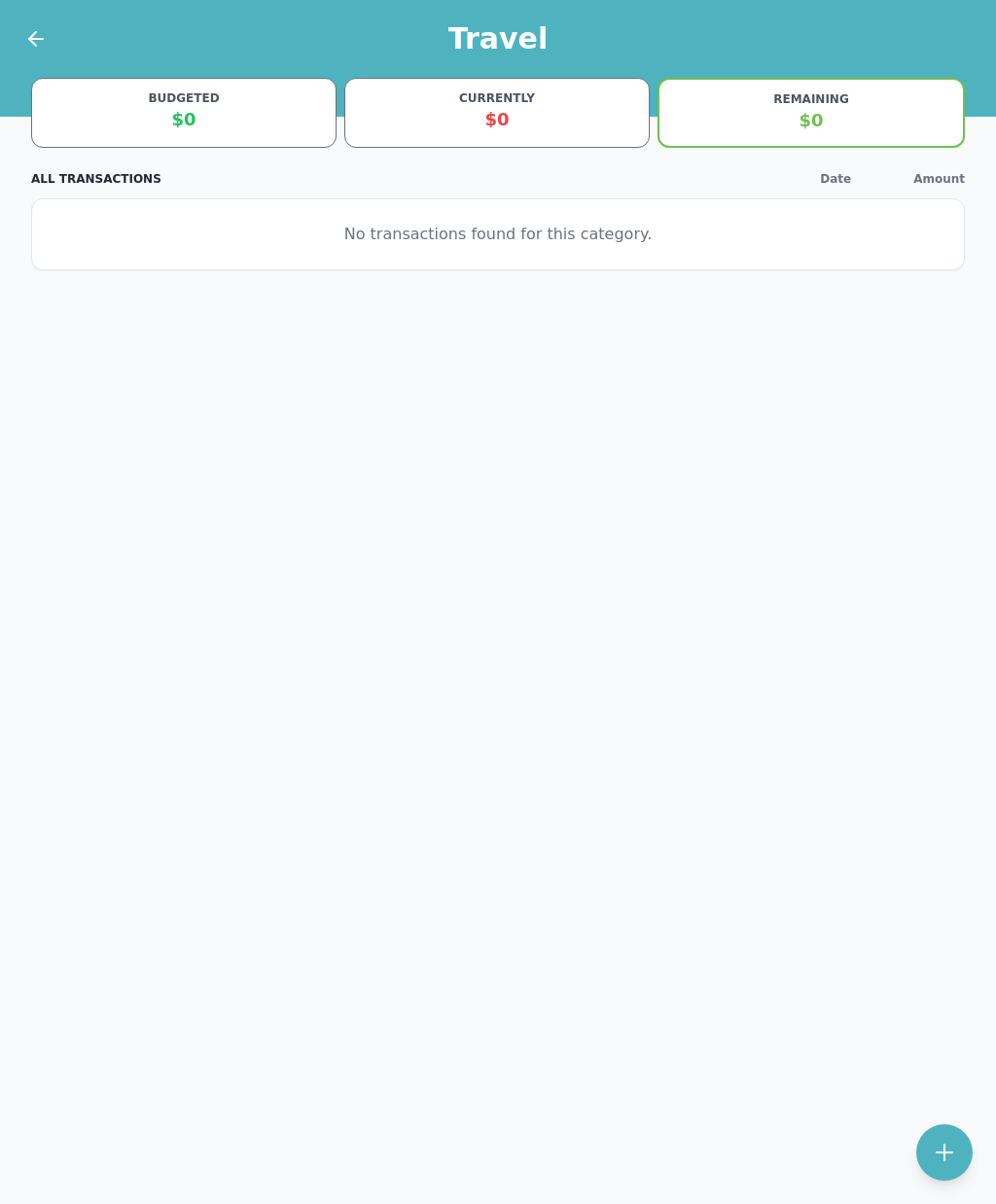
click at [37, 41] on icon at bounding box center [36, 39] width 23 height 23
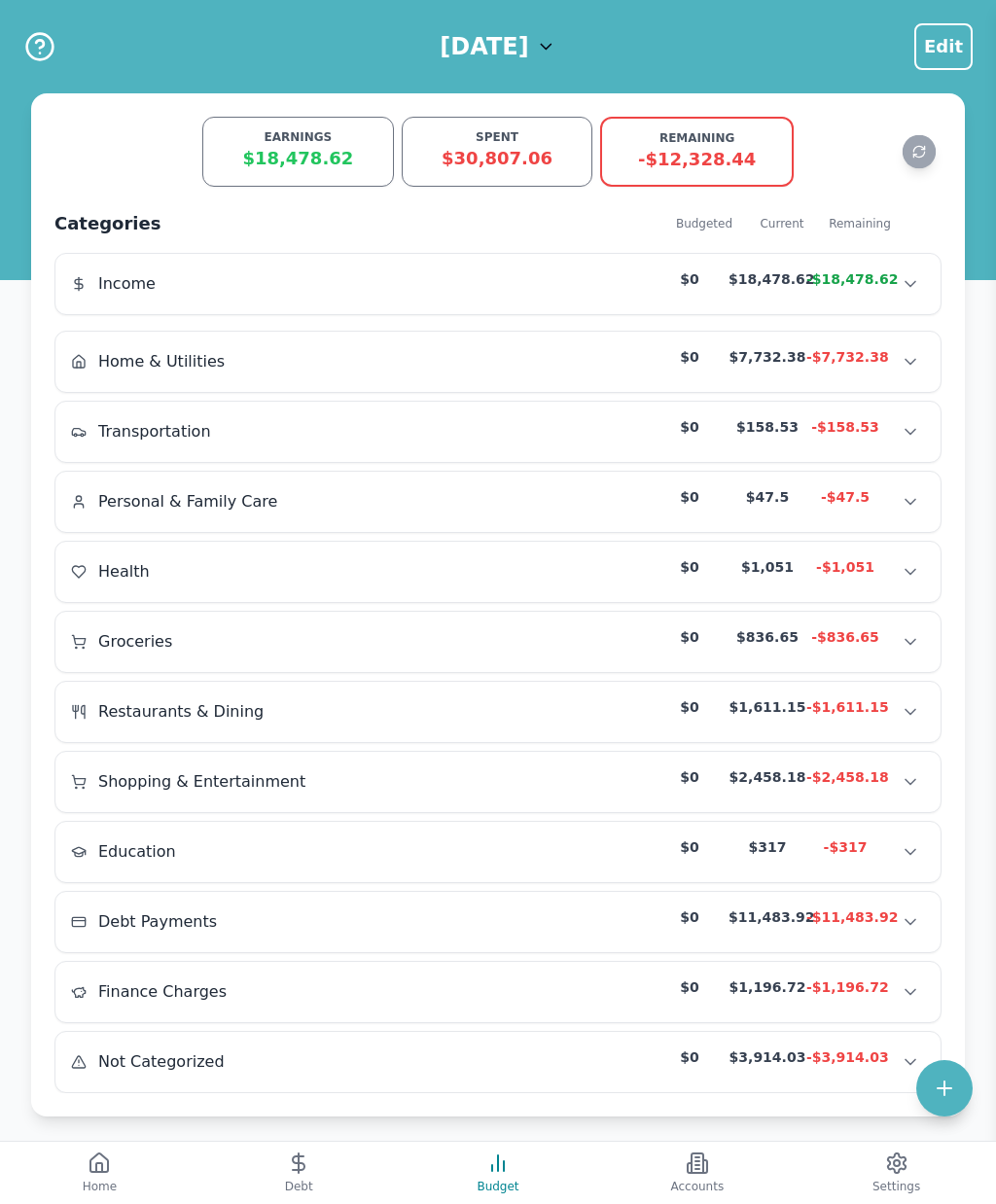
click at [907, 1077] on button "Show transactions" at bounding box center [910, 1062] width 29 height 29
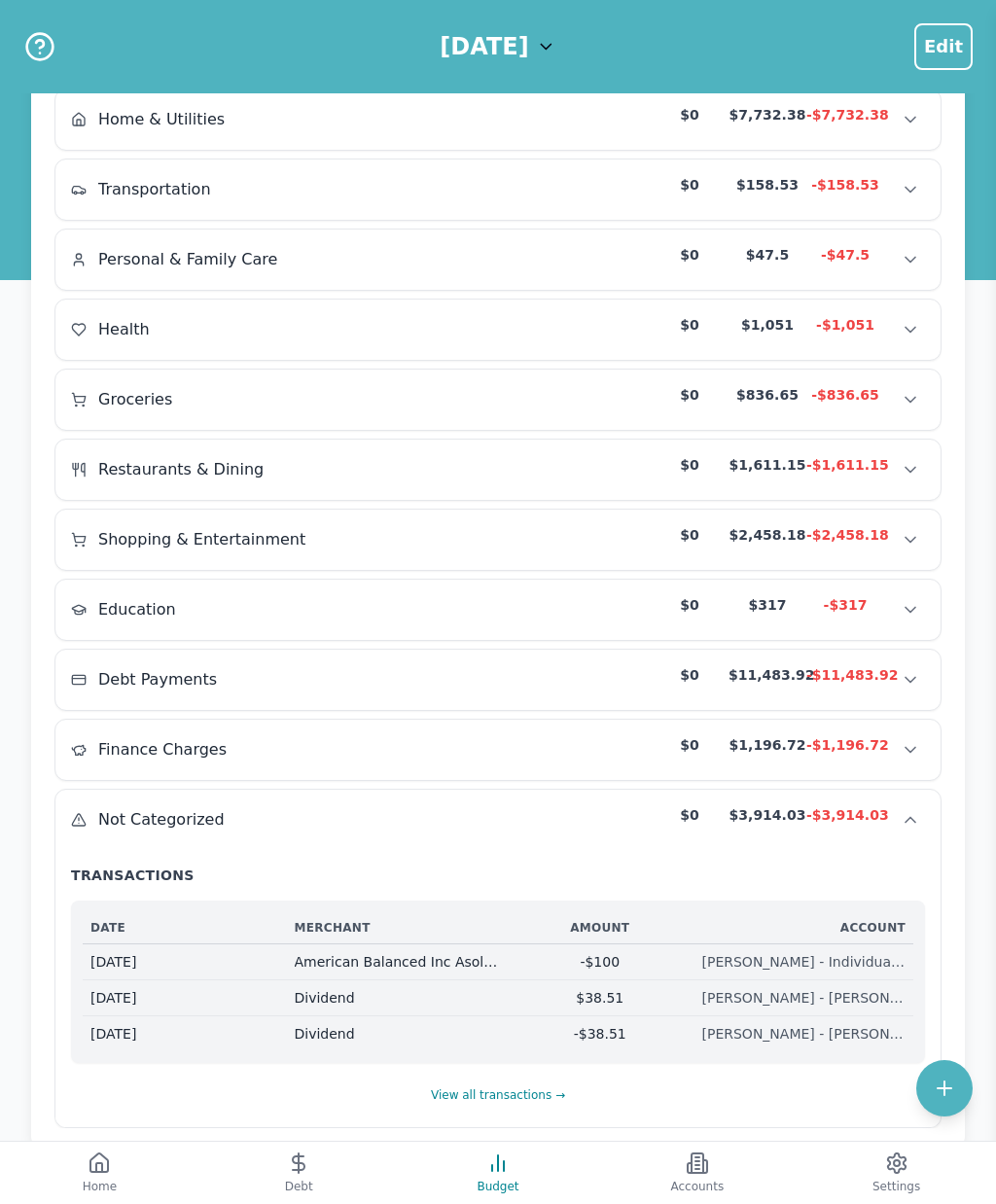
scroll to position [241, 0]
click at [533, 1111] on button "View all transactions →" at bounding box center [498, 1096] width 136 height 33
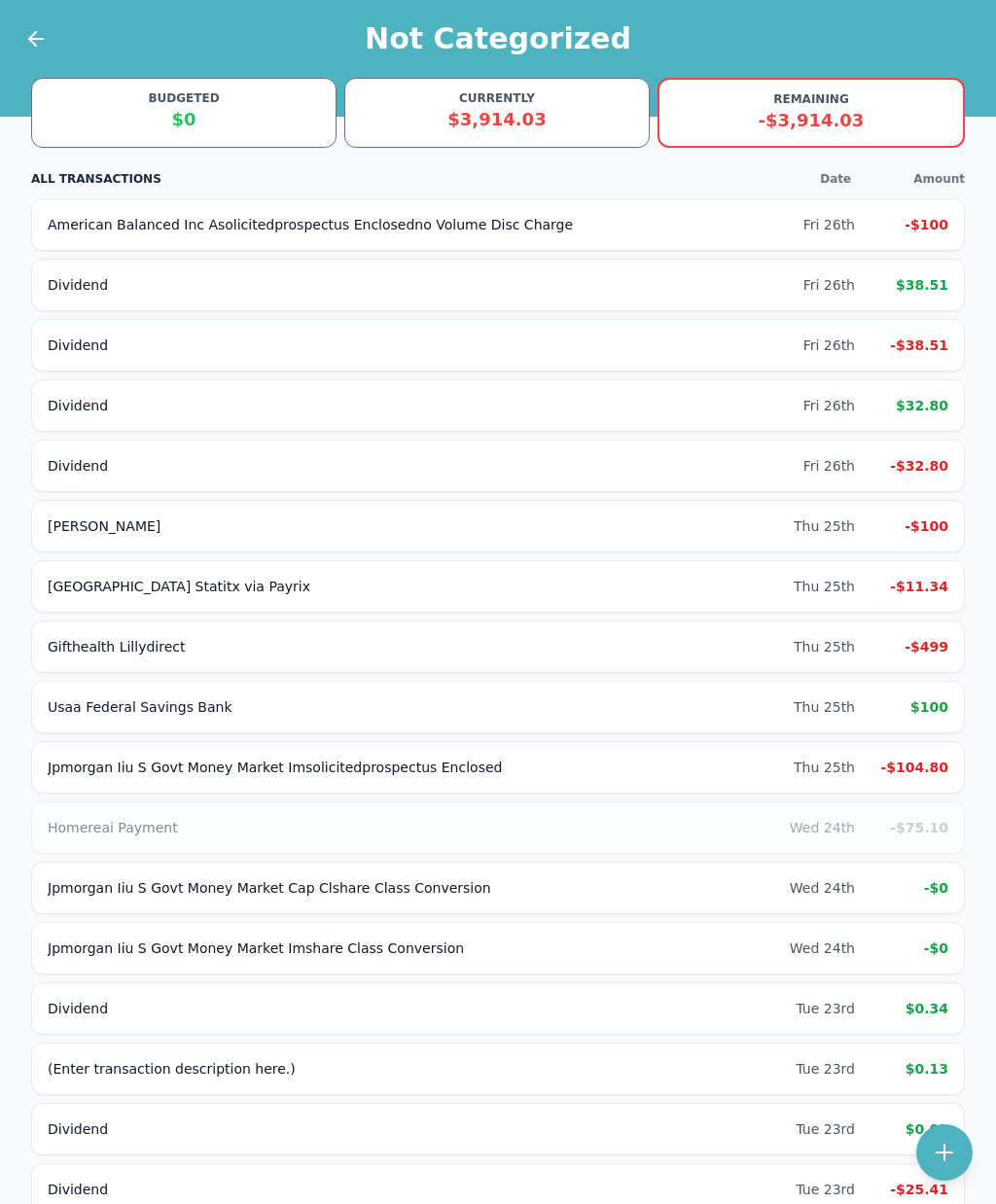
click at [919, 639] on div "-$499" at bounding box center [909, 647] width 78 height 19
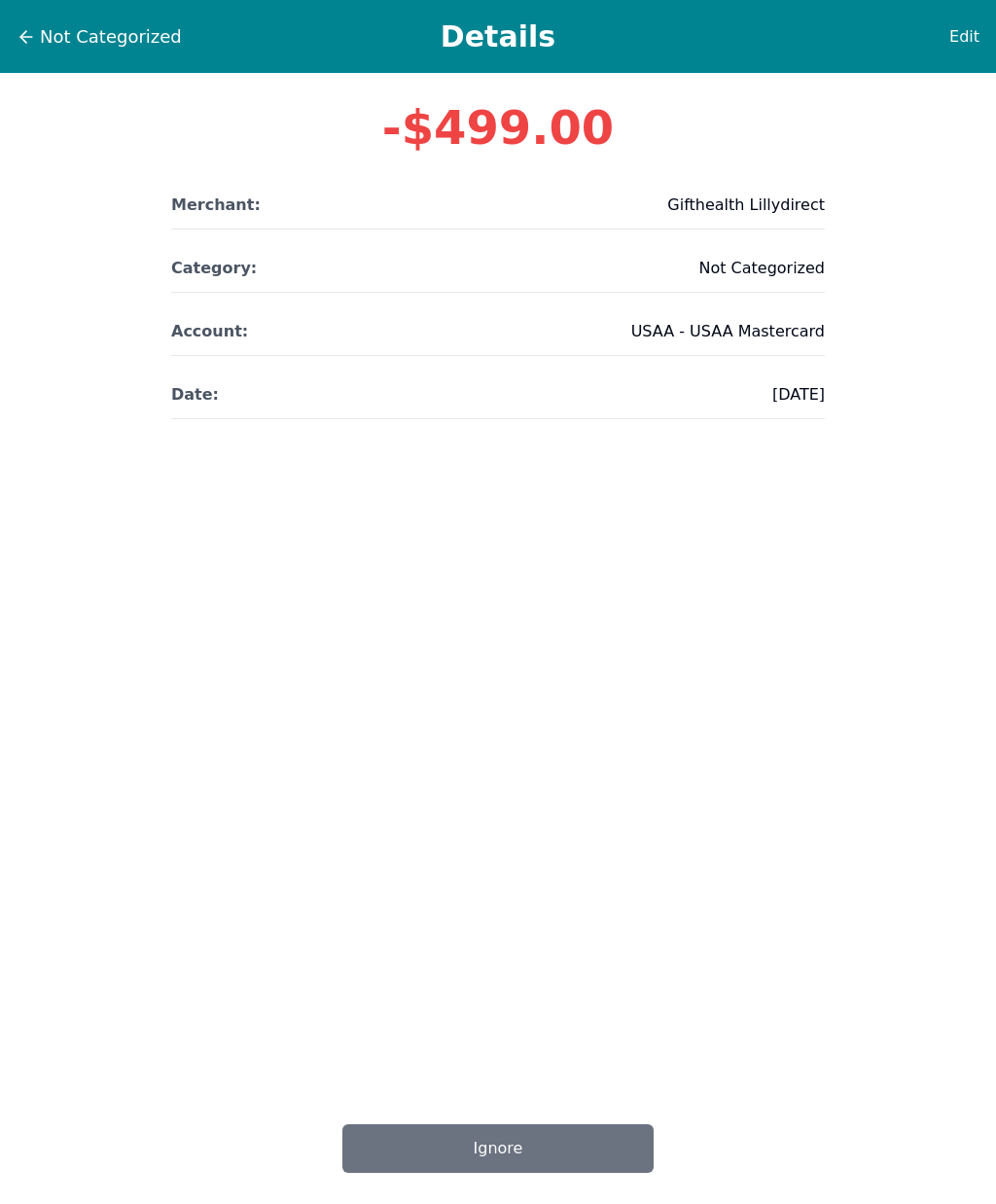
click at [962, 33] on span "Edit" at bounding box center [964, 37] width 30 height 23
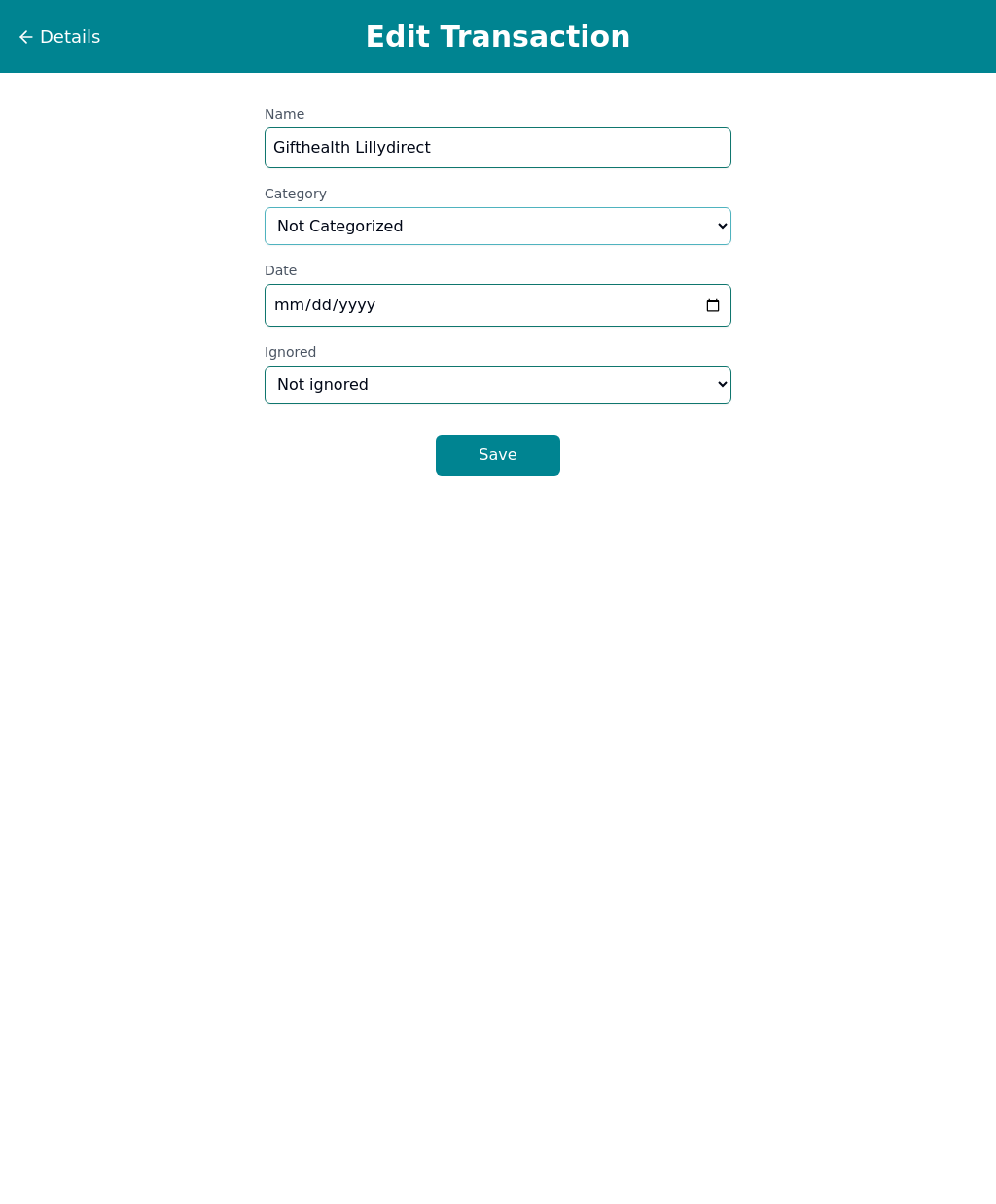
click at [567, 230] on select "Select a category... Home & Utilities Transportation Personal & Family Care Hea…" at bounding box center [498, 226] width 467 height 38
select select "health"
click at [534, 443] on button "Save" at bounding box center [498, 455] width 124 height 41
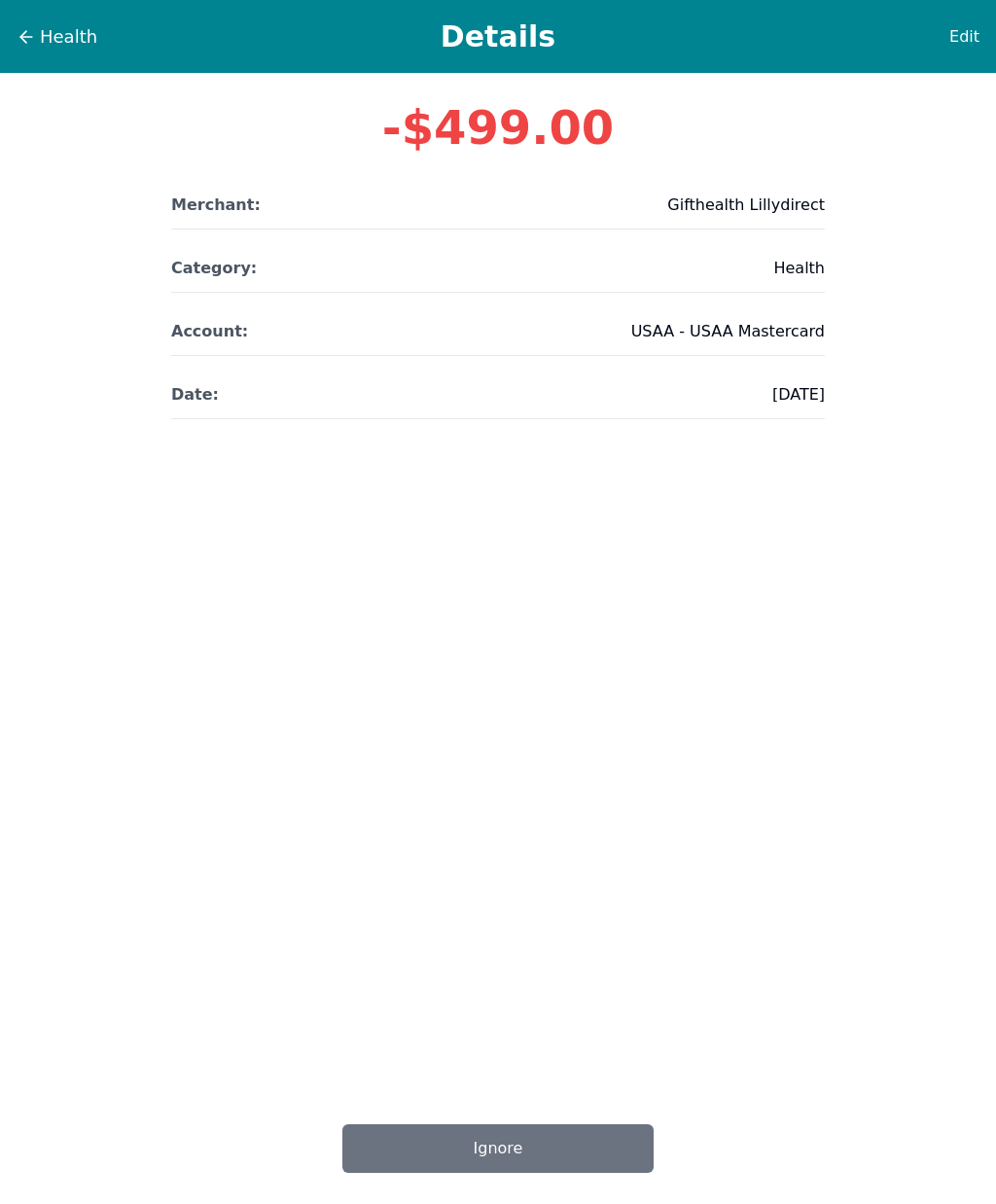
click at [81, 48] on span "Health" at bounding box center [68, 37] width 57 height 27
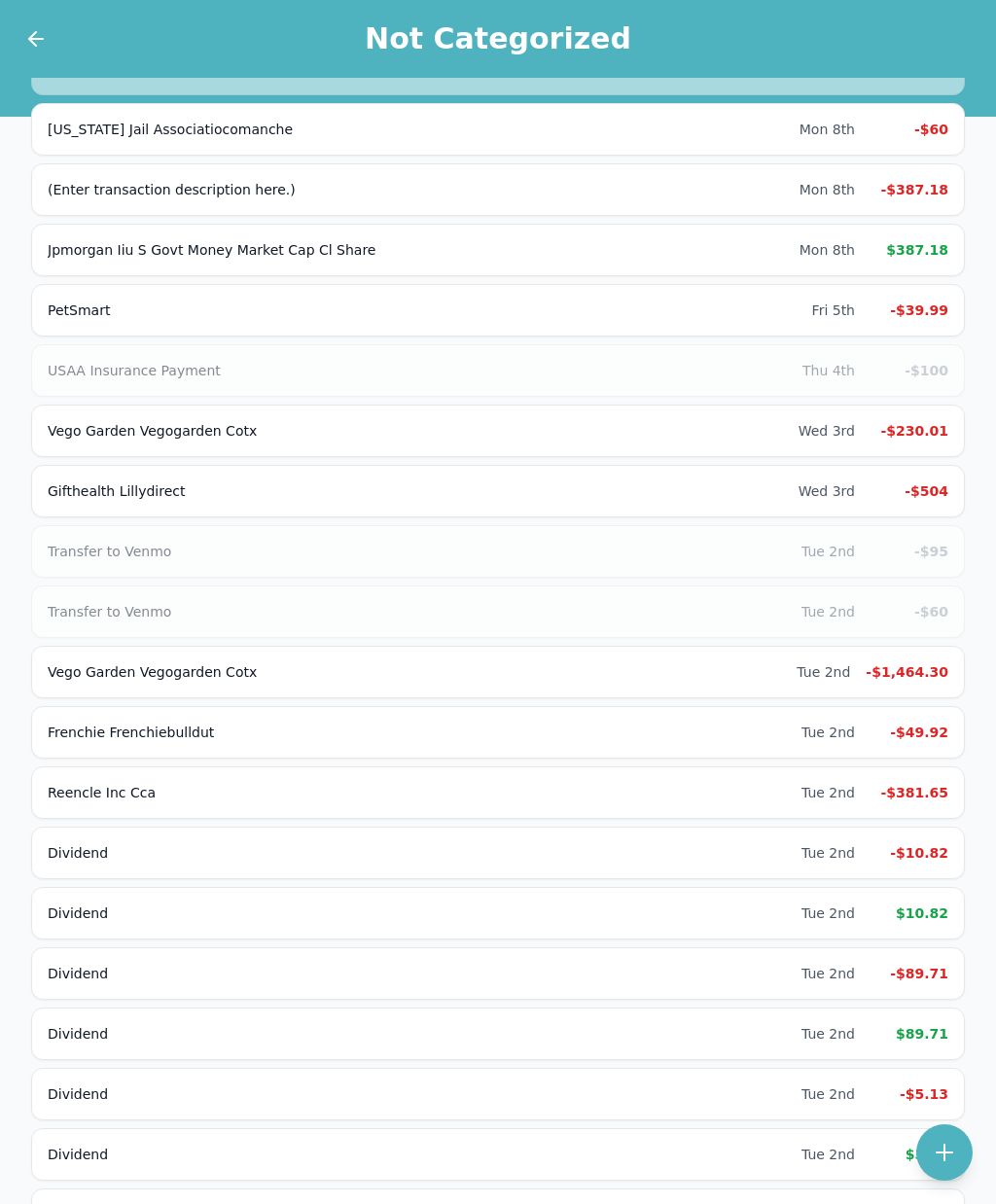
scroll to position [2986, 0]
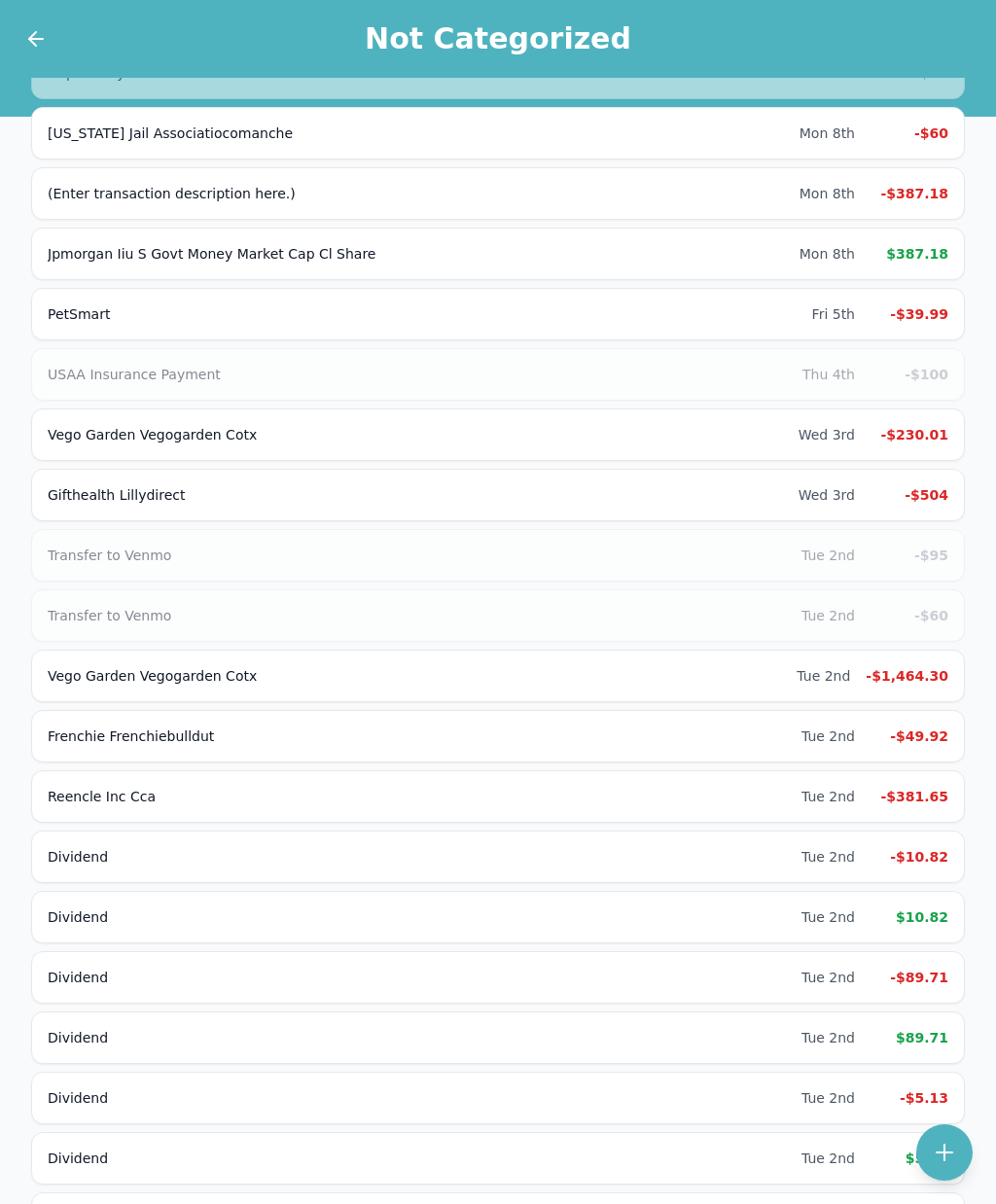
click at [885, 732] on div "-$49.92" at bounding box center [909, 736] width 78 height 19
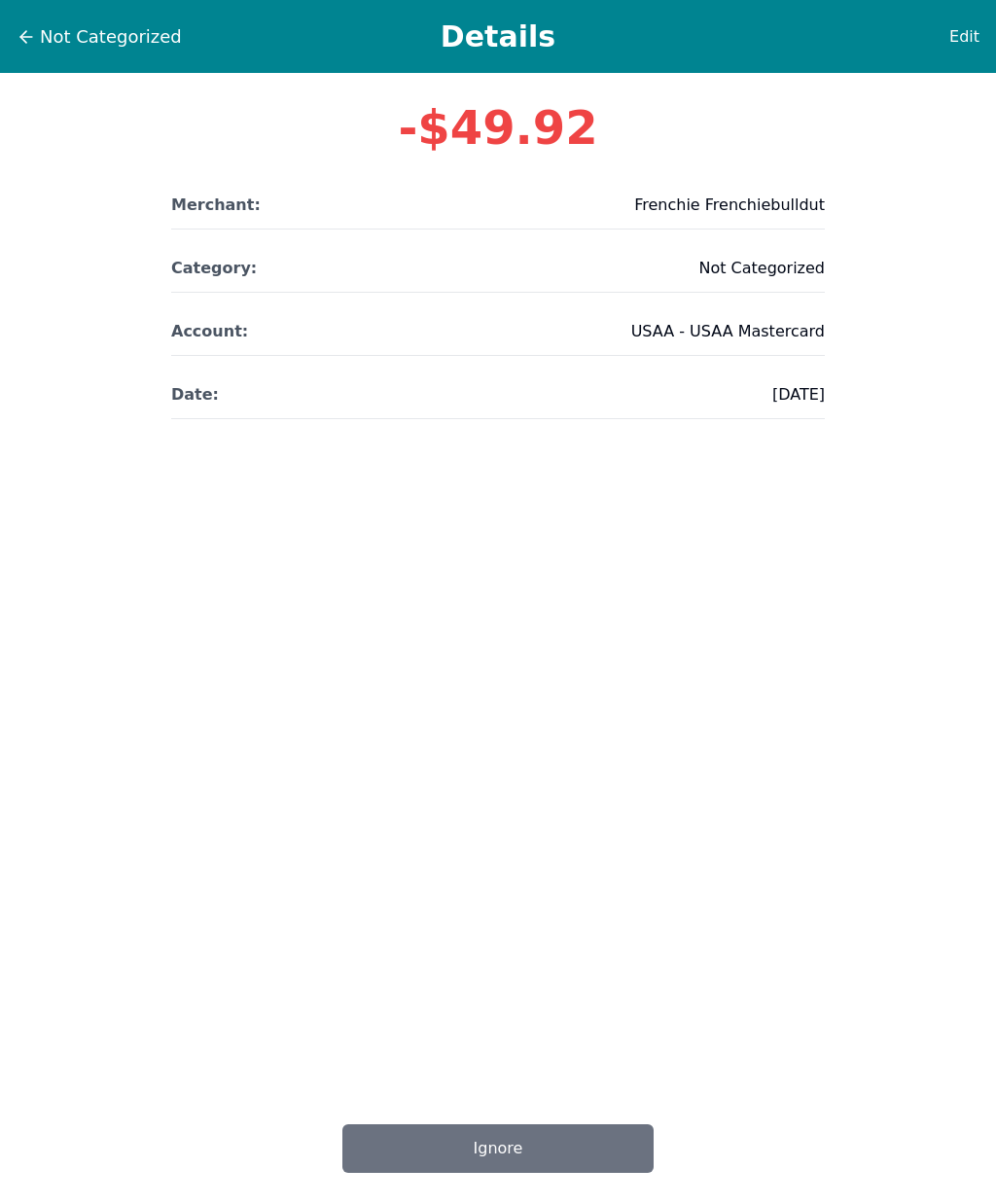
scroll to position [11, 0]
click at [966, 27] on span "Edit" at bounding box center [964, 37] width 30 height 23
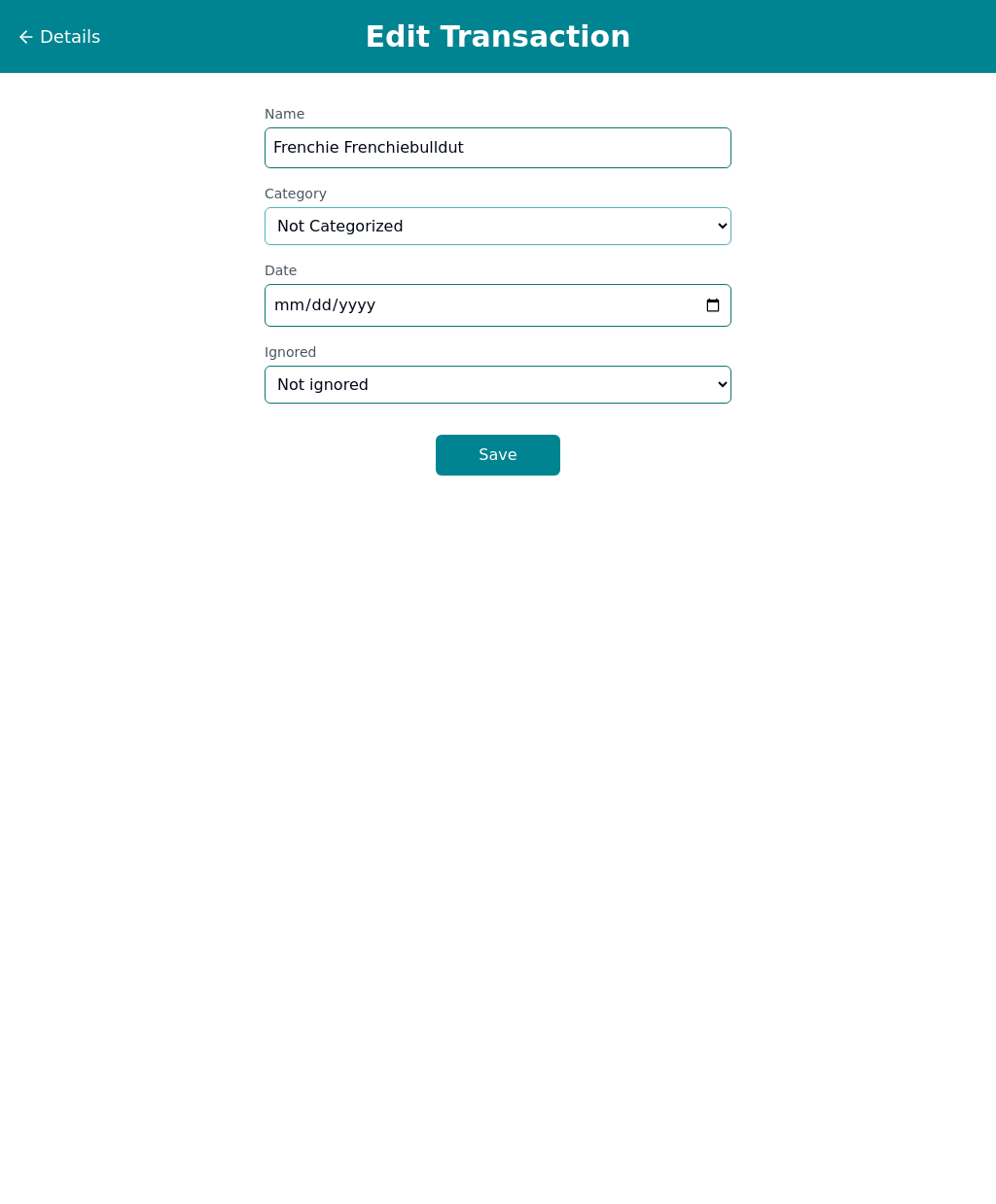
click at [538, 215] on select "Select a category... Home & Utilities Transportation Personal & Family Care Hea…" at bounding box center [498, 226] width 467 height 38
select select "shoppingAndEntertainment"
click at [513, 435] on button "Save" at bounding box center [498, 455] width 124 height 41
click at [522, 448] on button "Save" at bounding box center [498, 455] width 124 height 41
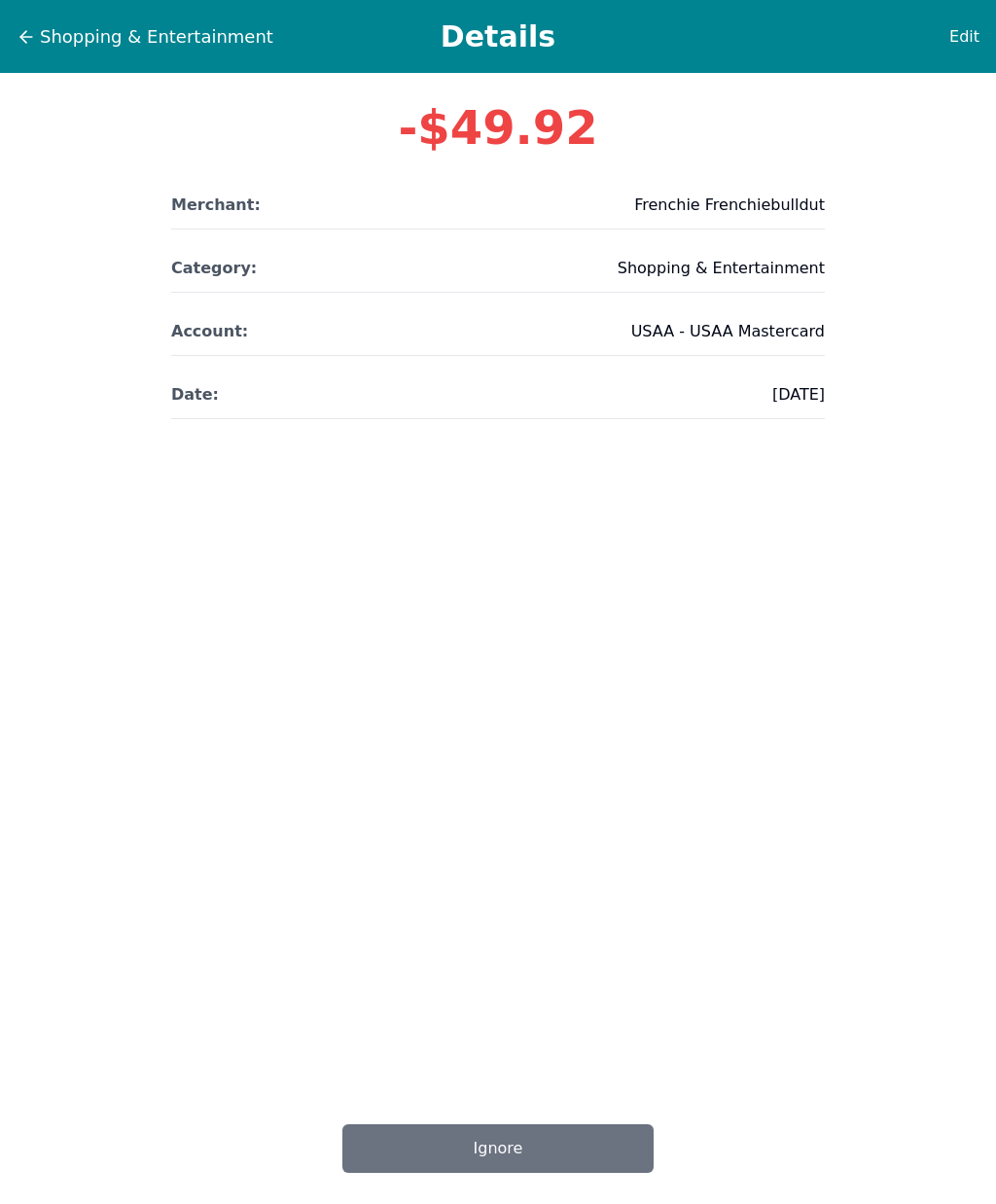
click at [169, 32] on h1 "Details" at bounding box center [498, 37] width 755 height 35
click at [55, 40] on button "Shopping & Entertainment" at bounding box center [145, 37] width 259 height 29
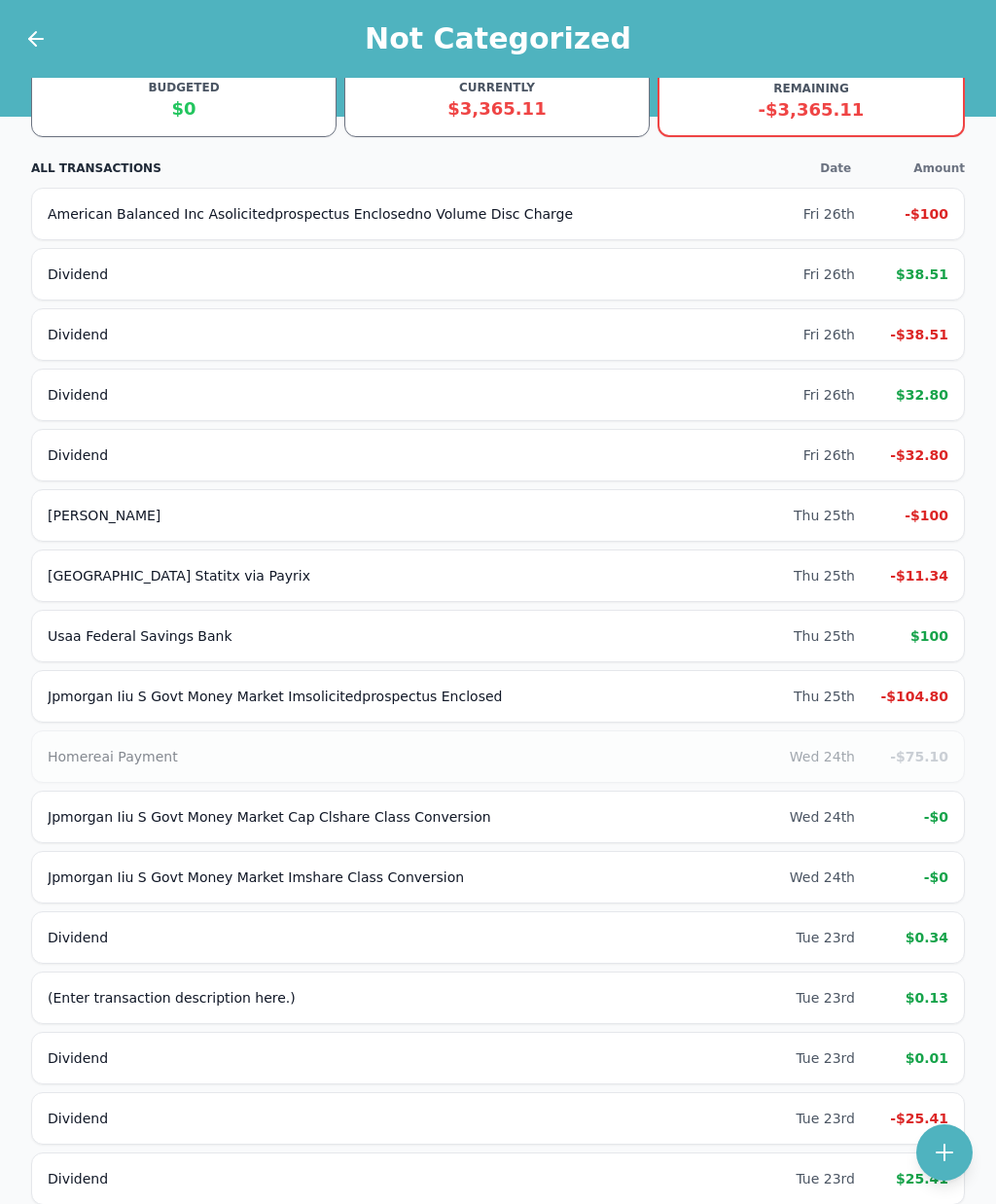
scroll to position [2986, 0]
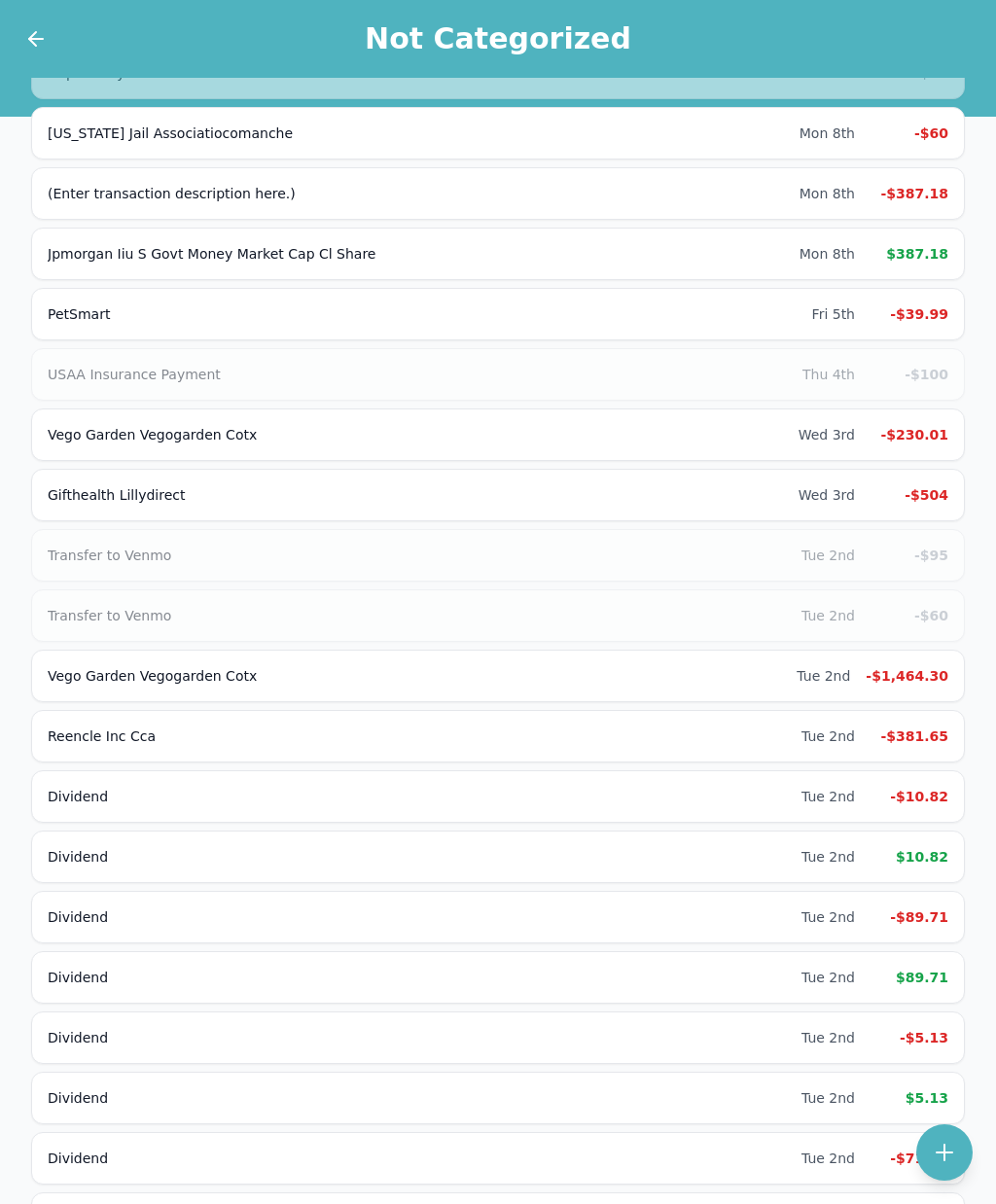
click at [920, 732] on div "-$381.65" at bounding box center [909, 736] width 78 height 19
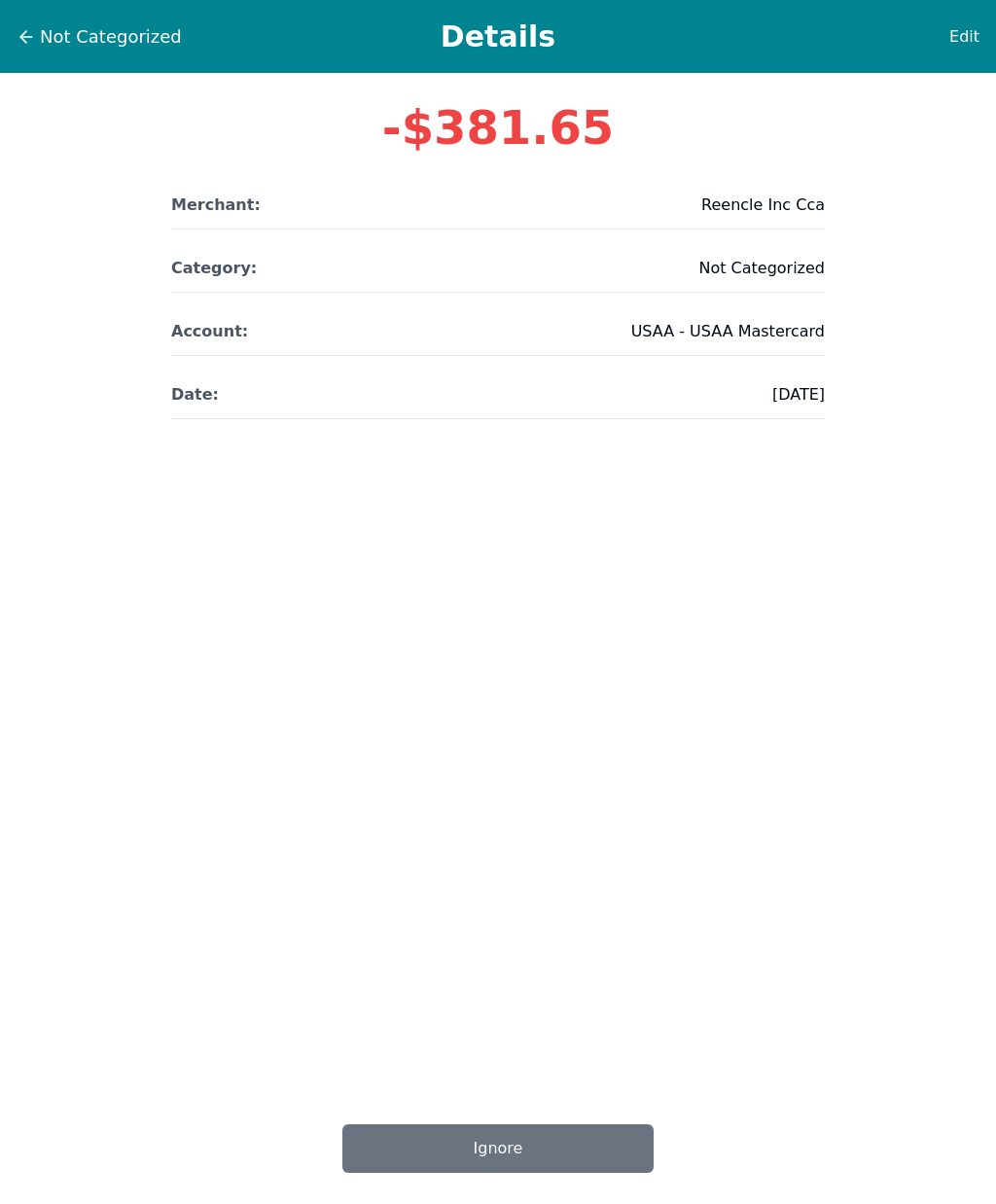
scroll to position [22, 0]
click at [978, 25] on span "Edit" at bounding box center [964, 37] width 30 height 23
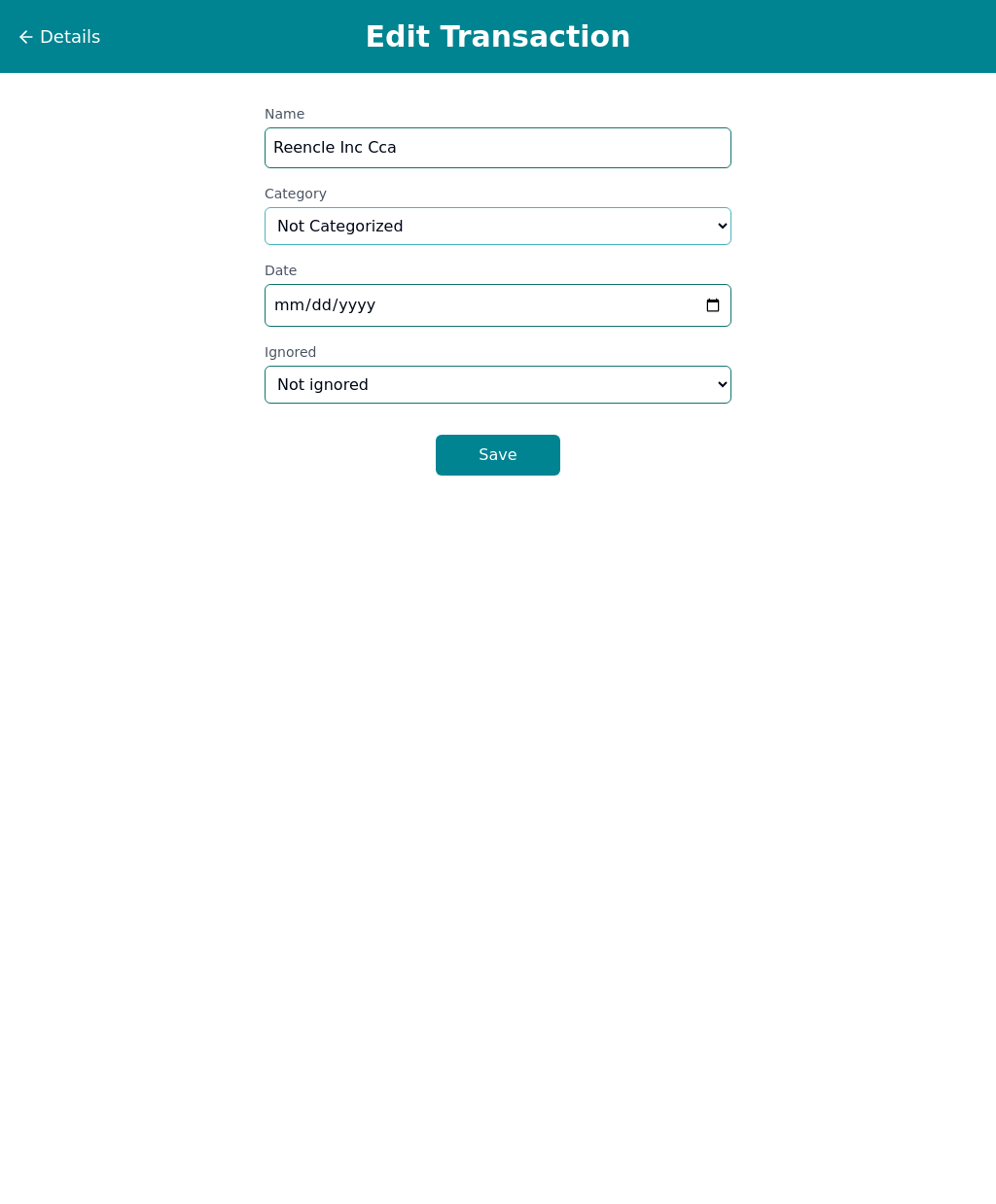
click at [545, 207] on select "Select a category... Home & Utilities Transportation Personal & Family Care Hea…" at bounding box center [498, 226] width 467 height 38
select select "shoppingAndEntertainment"
click at [510, 435] on button "Save" at bounding box center [498, 455] width 124 height 41
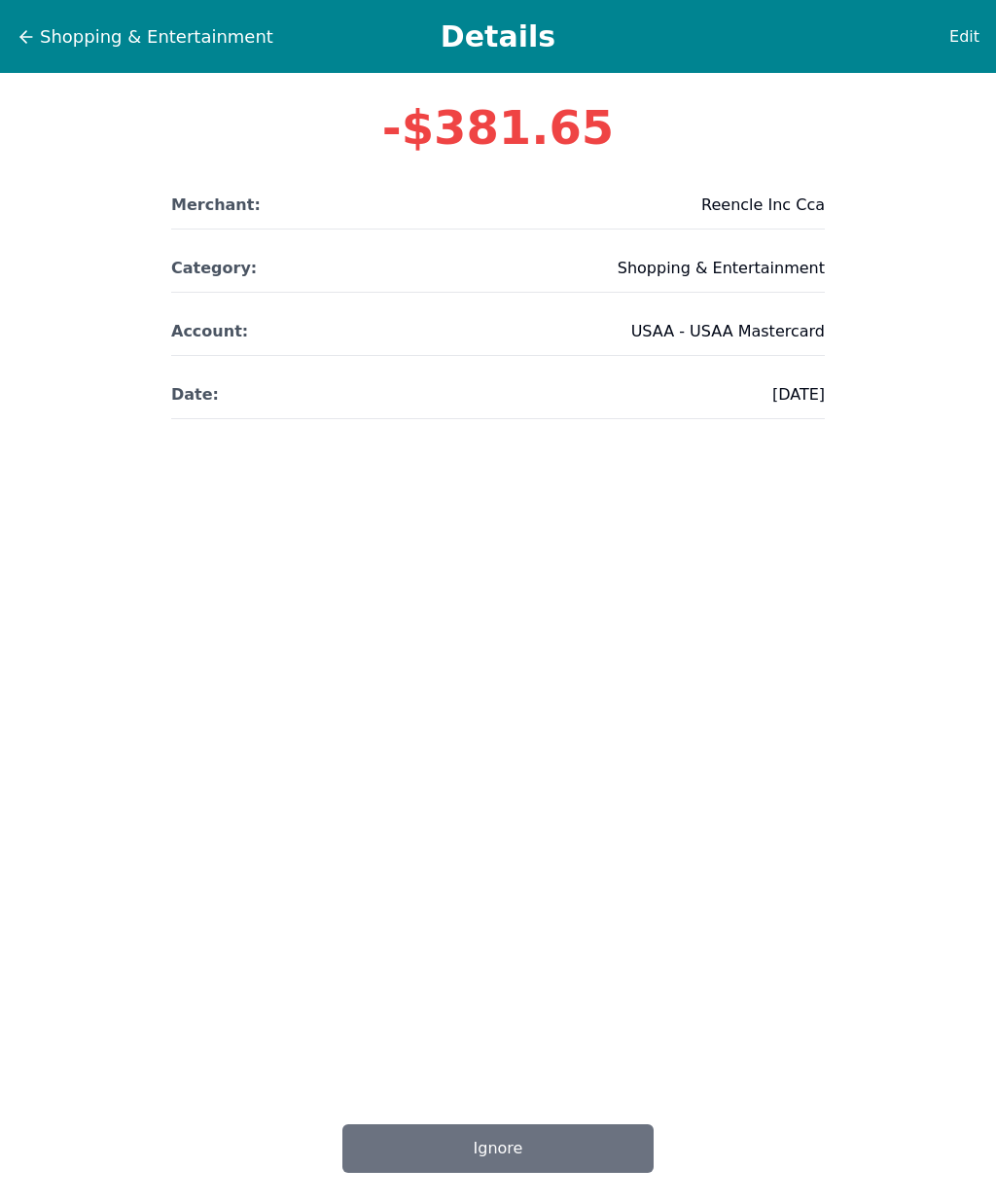
click at [89, 23] on span "Shopping & Entertainment" at bounding box center [157, 37] width 233 height 27
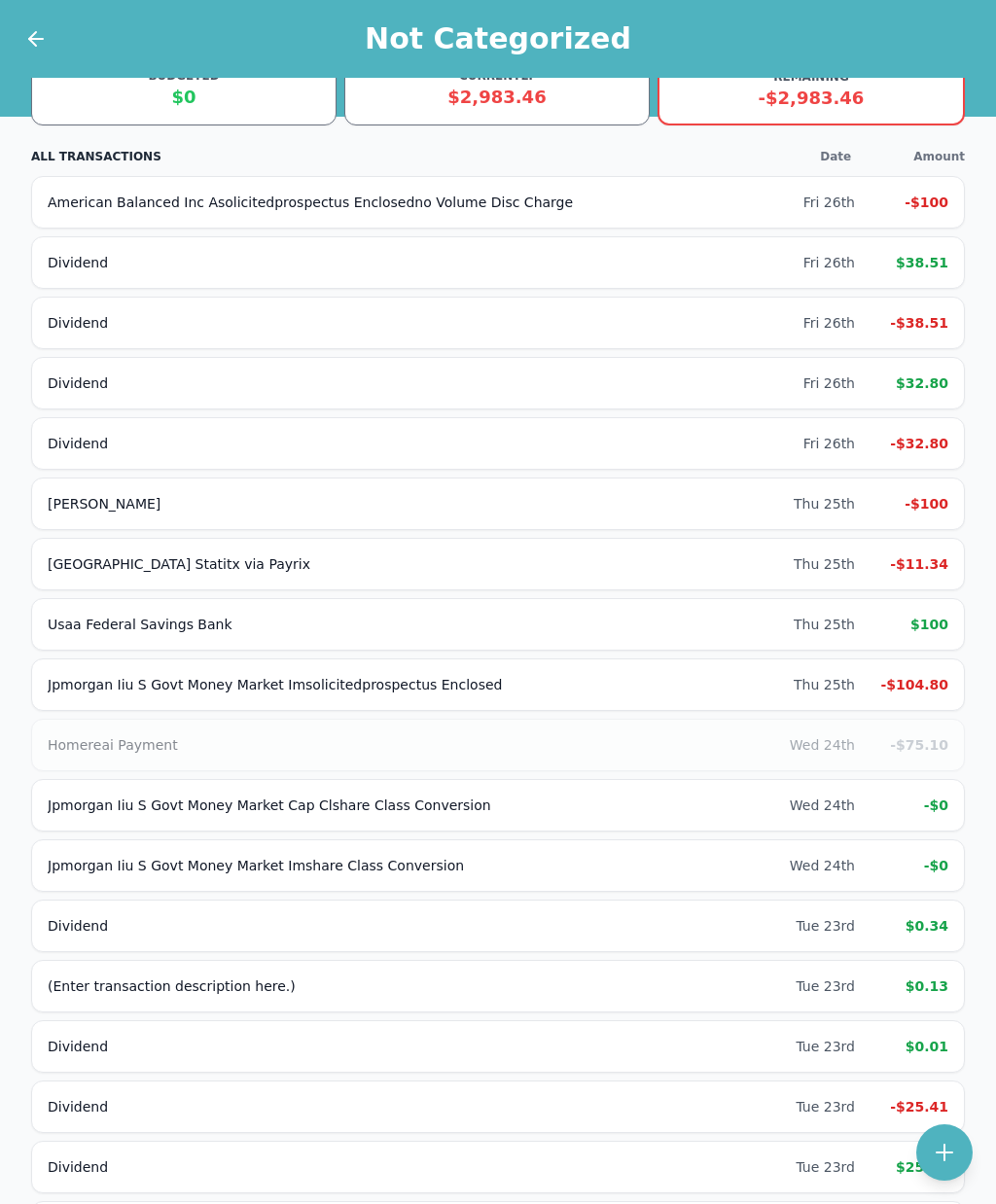
scroll to position [2986, 0]
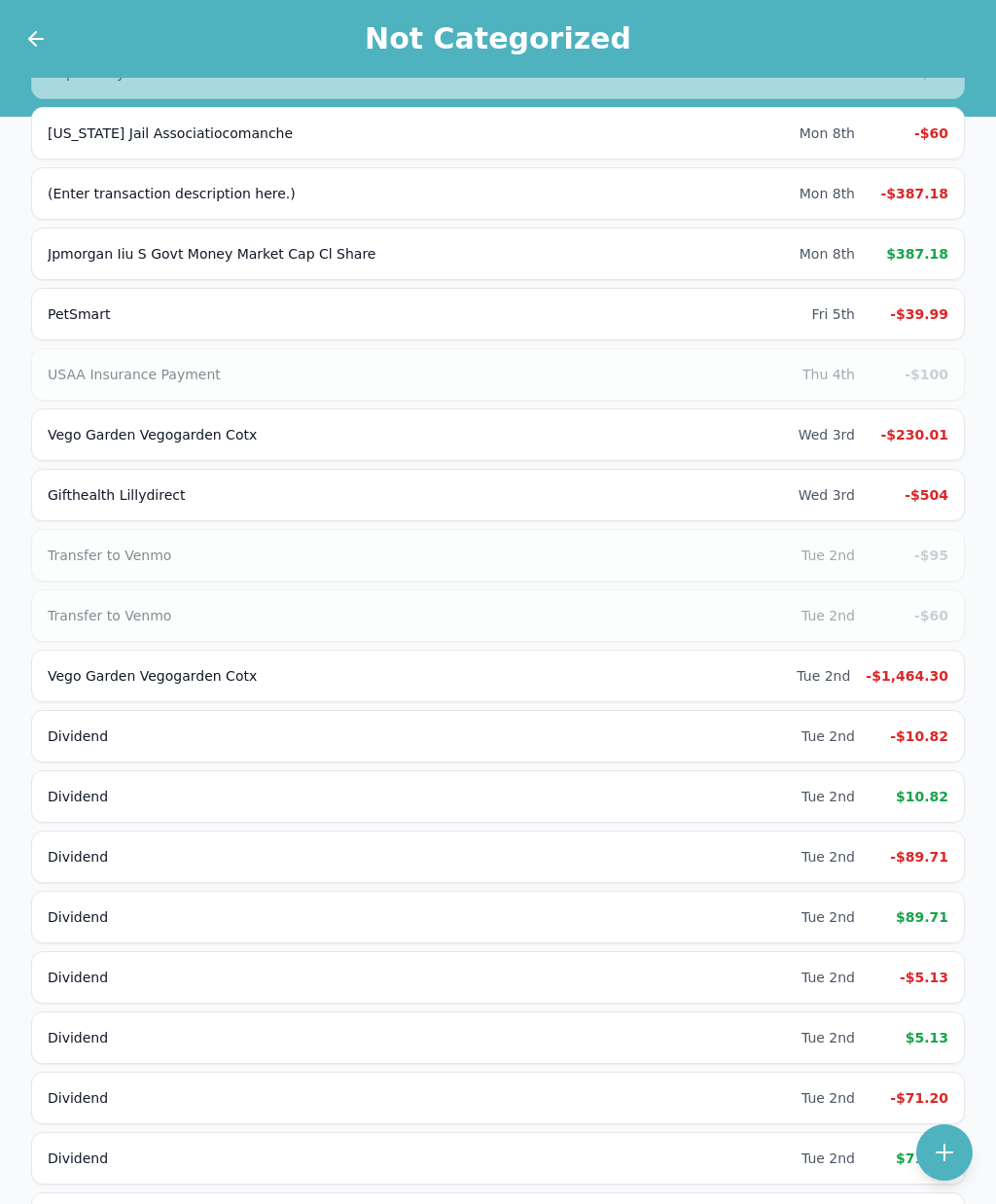
click at [923, 675] on div "-$1,464.30" at bounding box center [907, 676] width 83 height 19
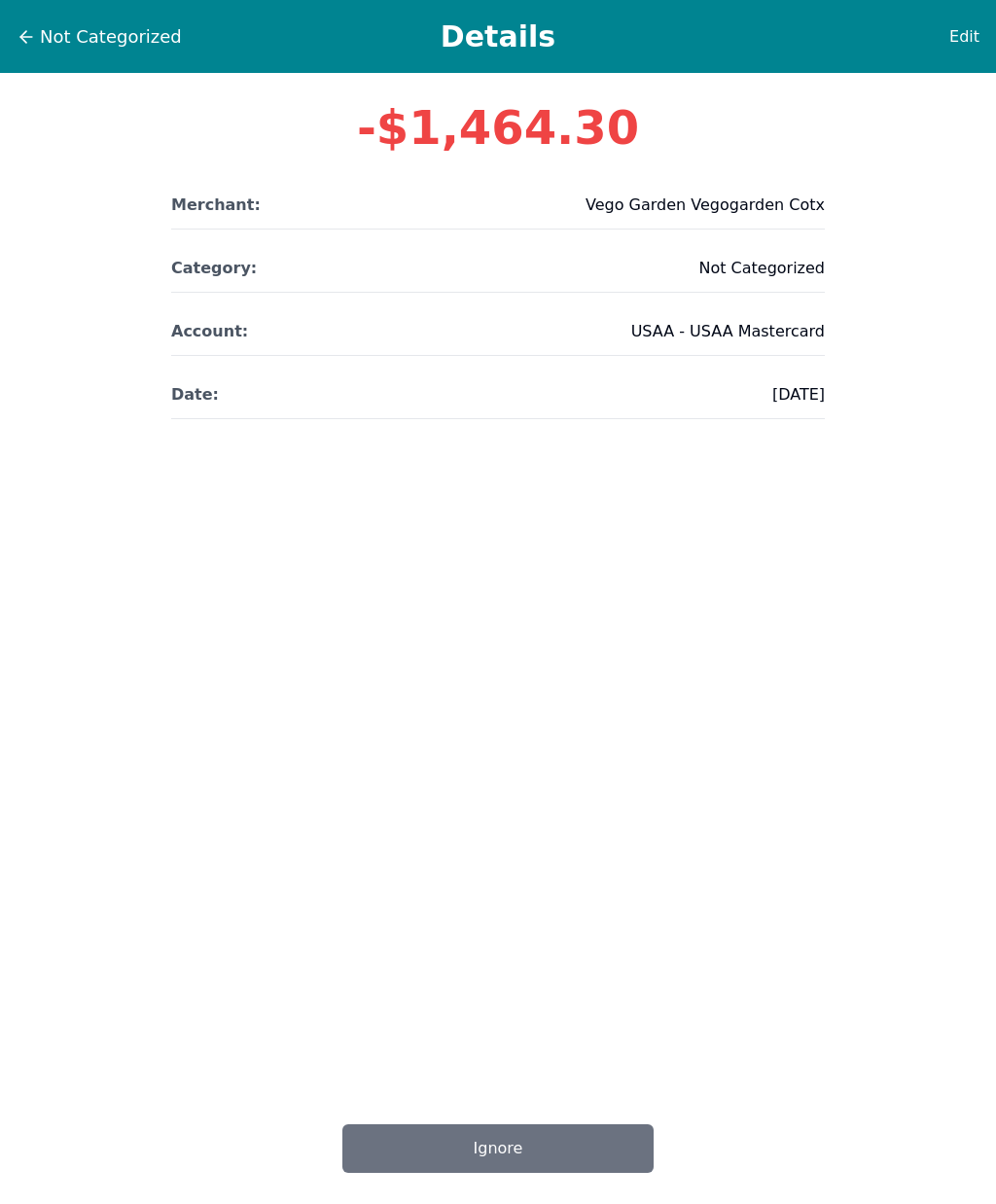
scroll to position [38, 0]
click at [972, 25] on span "Edit" at bounding box center [964, 37] width 30 height 23
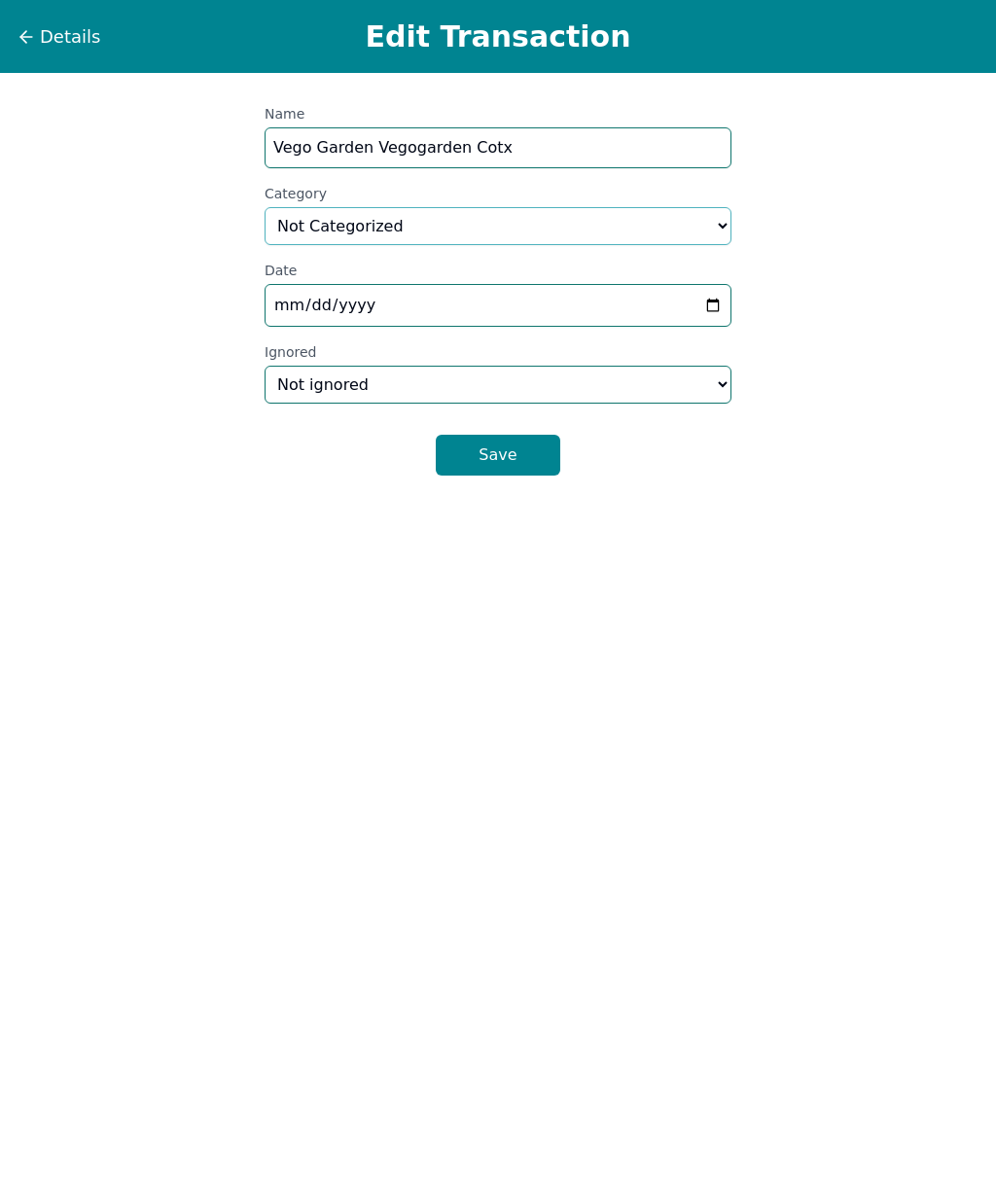
click at [476, 207] on select "Select a category... Home & Utilities Transportation Personal & Family Care Hea…" at bounding box center [498, 226] width 467 height 38
select select "shoppingAndEntertainment"
click at [517, 435] on button "Save" at bounding box center [498, 455] width 124 height 41
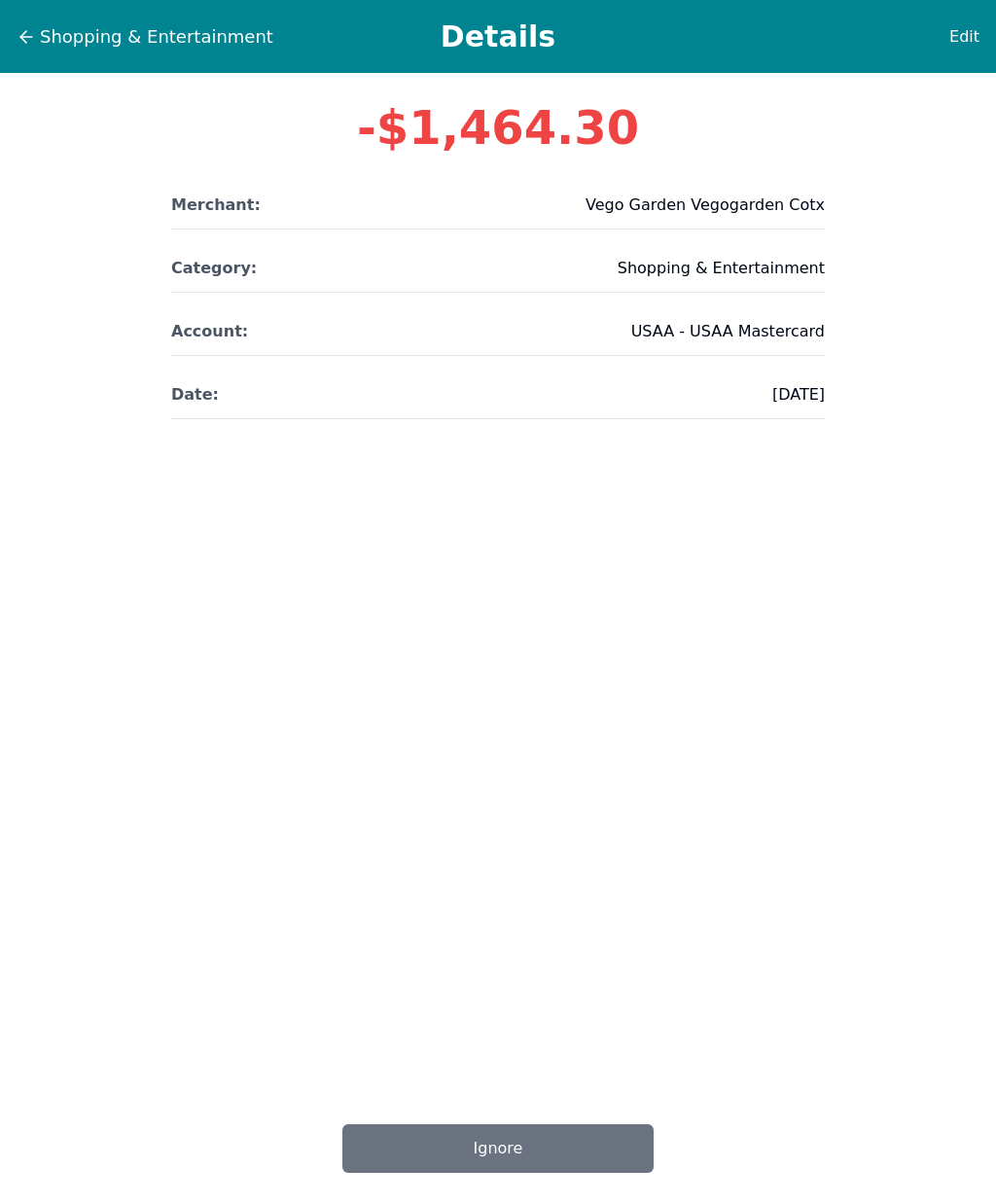
click at [30, 29] on icon at bounding box center [26, 37] width 19 height 19
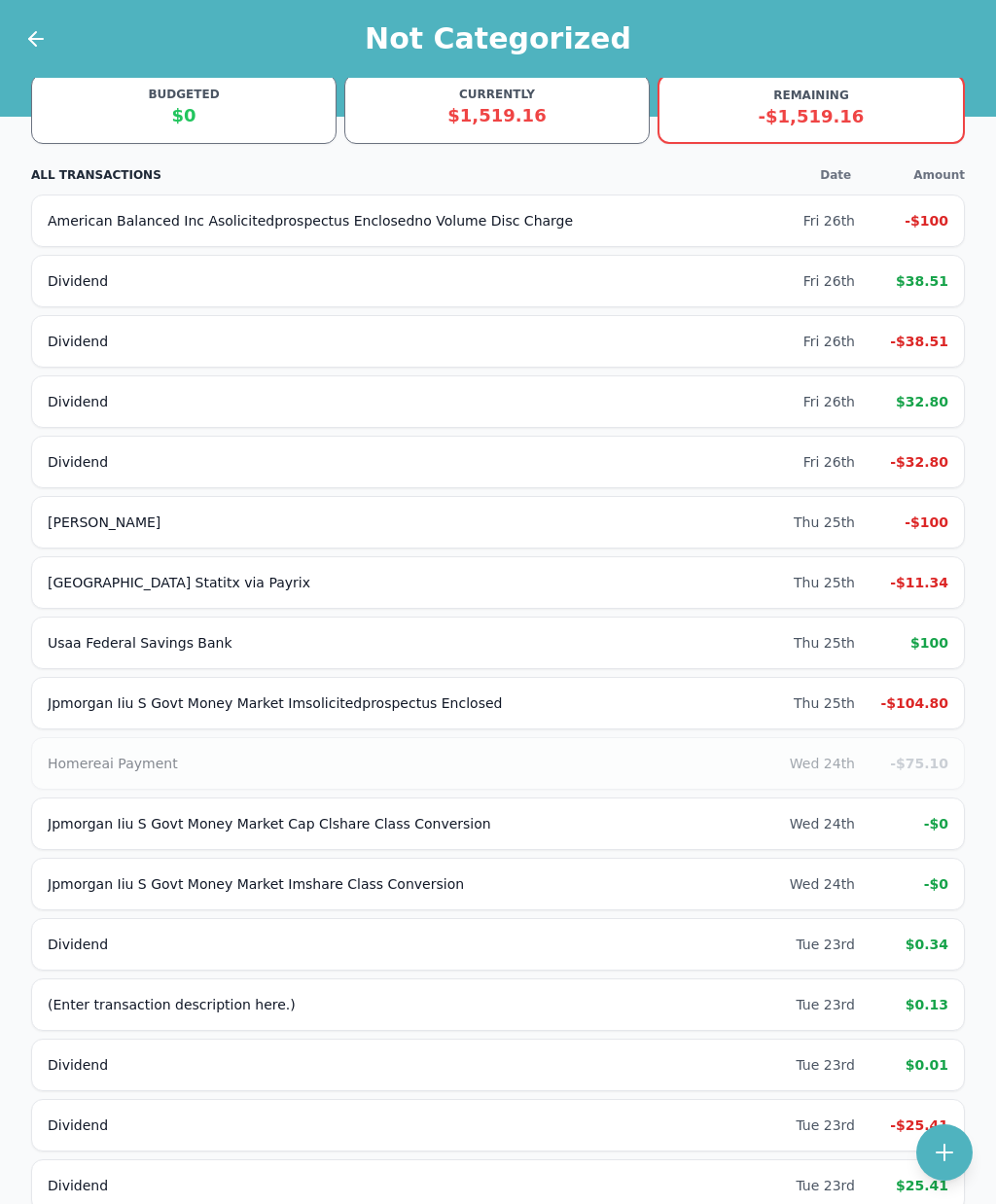
scroll to position [2986, 0]
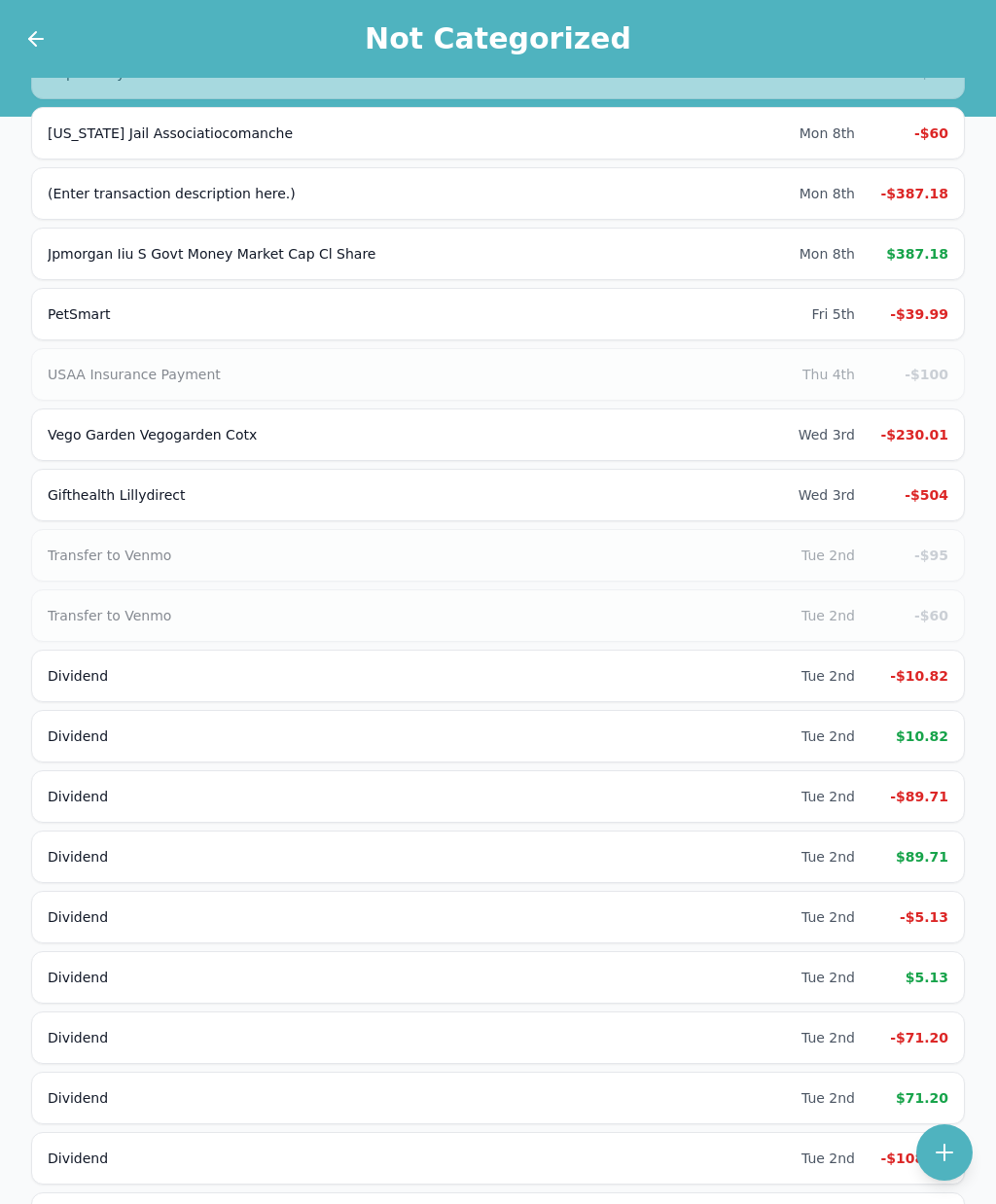
click at [933, 434] on div "-$230.01" at bounding box center [909, 435] width 78 height 19
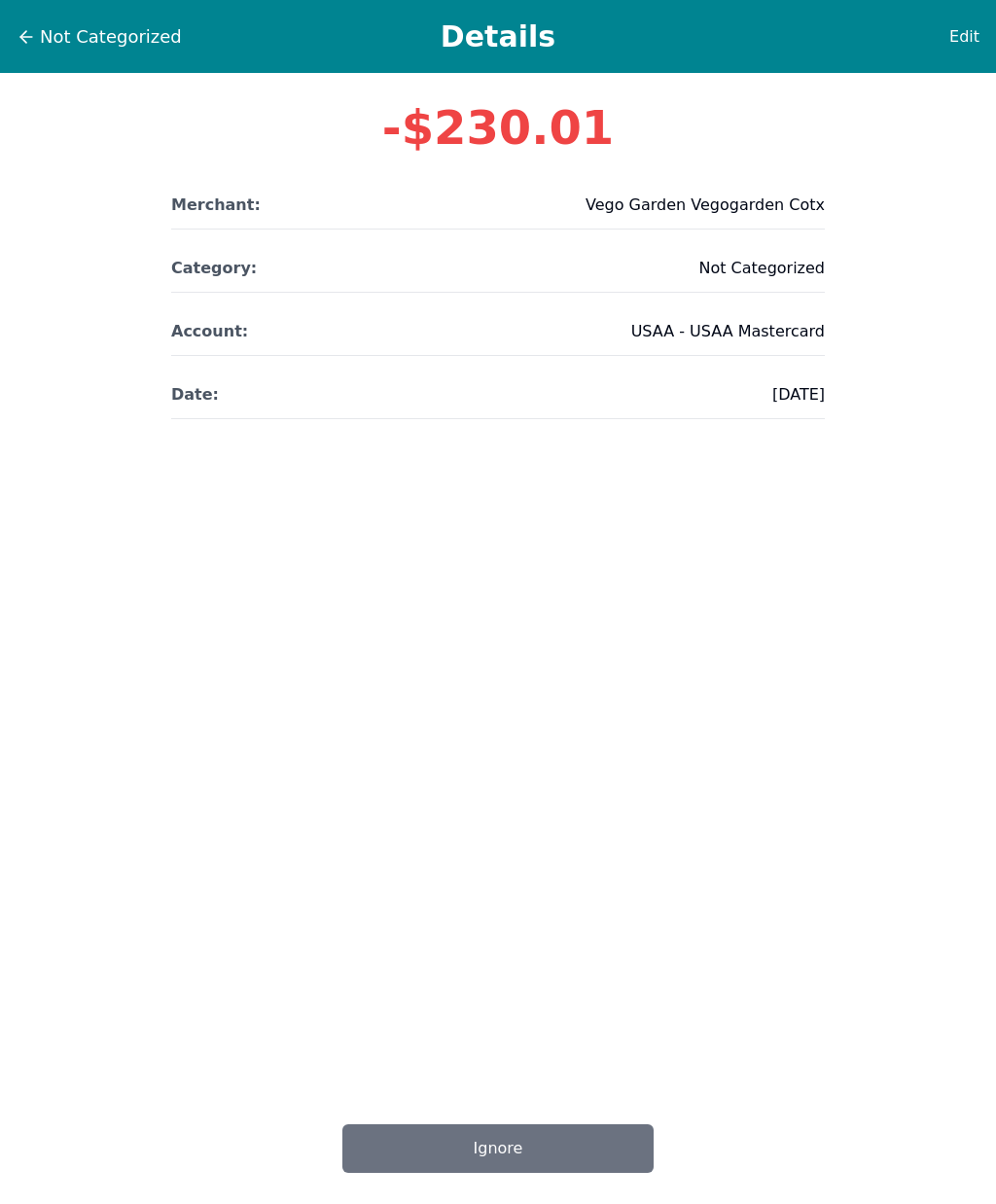
scroll to position [13, 0]
click at [966, 25] on span "Edit" at bounding box center [964, 37] width 30 height 23
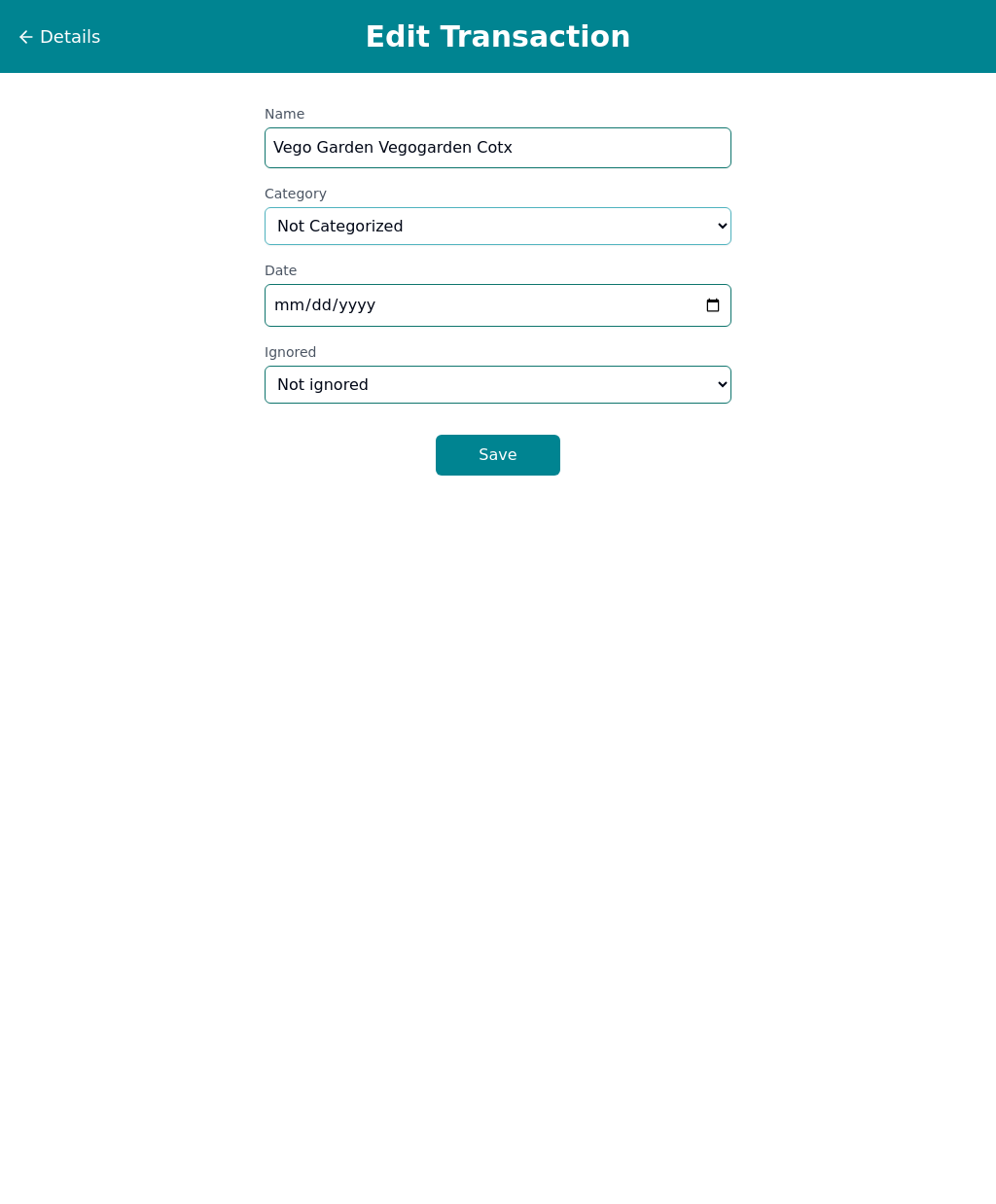
click at [584, 221] on select "Select a category... Home & Utilities Transportation Personal & Family Care Hea…" at bounding box center [498, 226] width 467 height 38
select select "shoppingAndEntertainment"
click at [506, 449] on button "Save" at bounding box center [498, 455] width 124 height 41
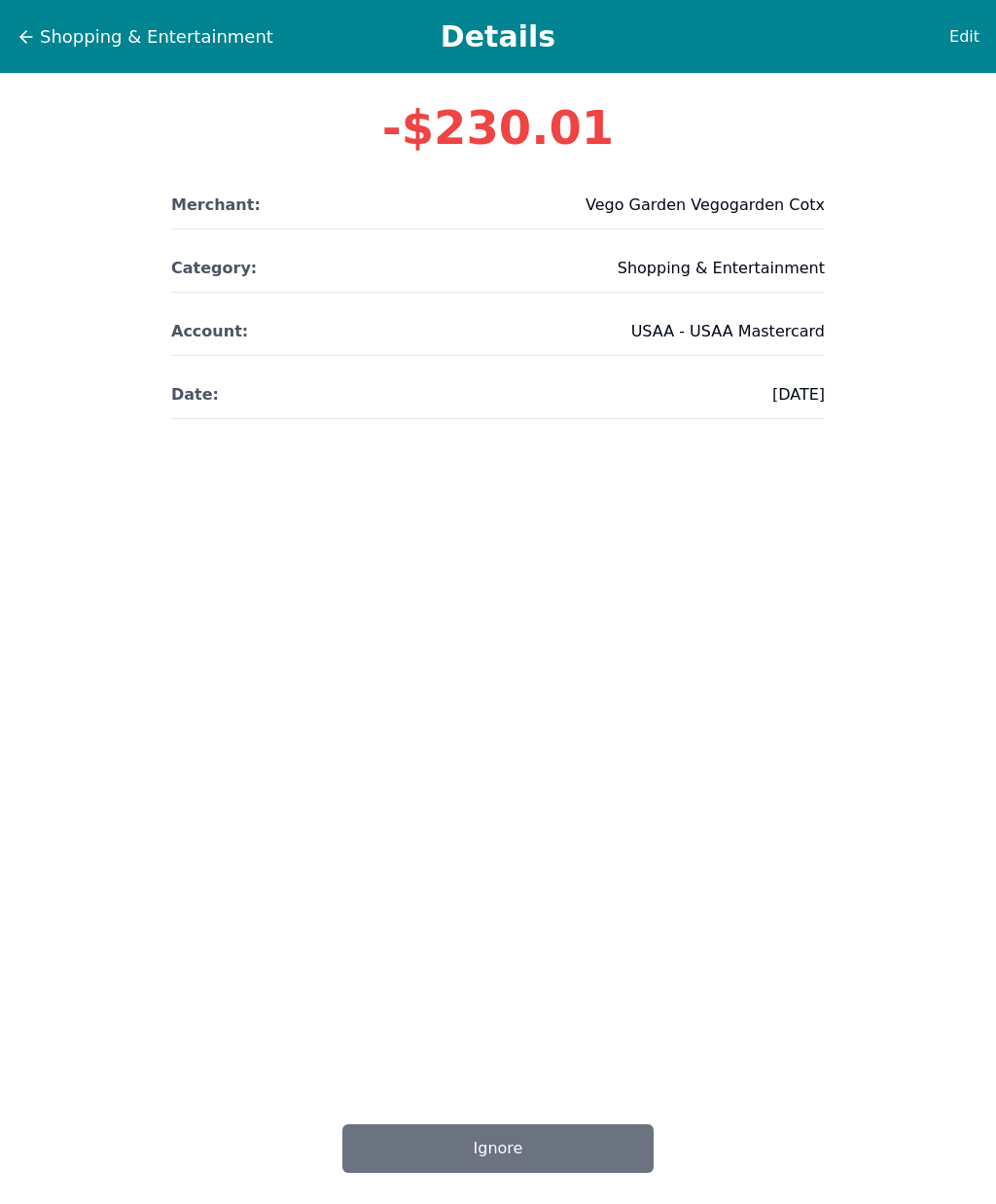
click at [36, 23] on button "Shopping & Entertainment" at bounding box center [145, 37] width 259 height 29
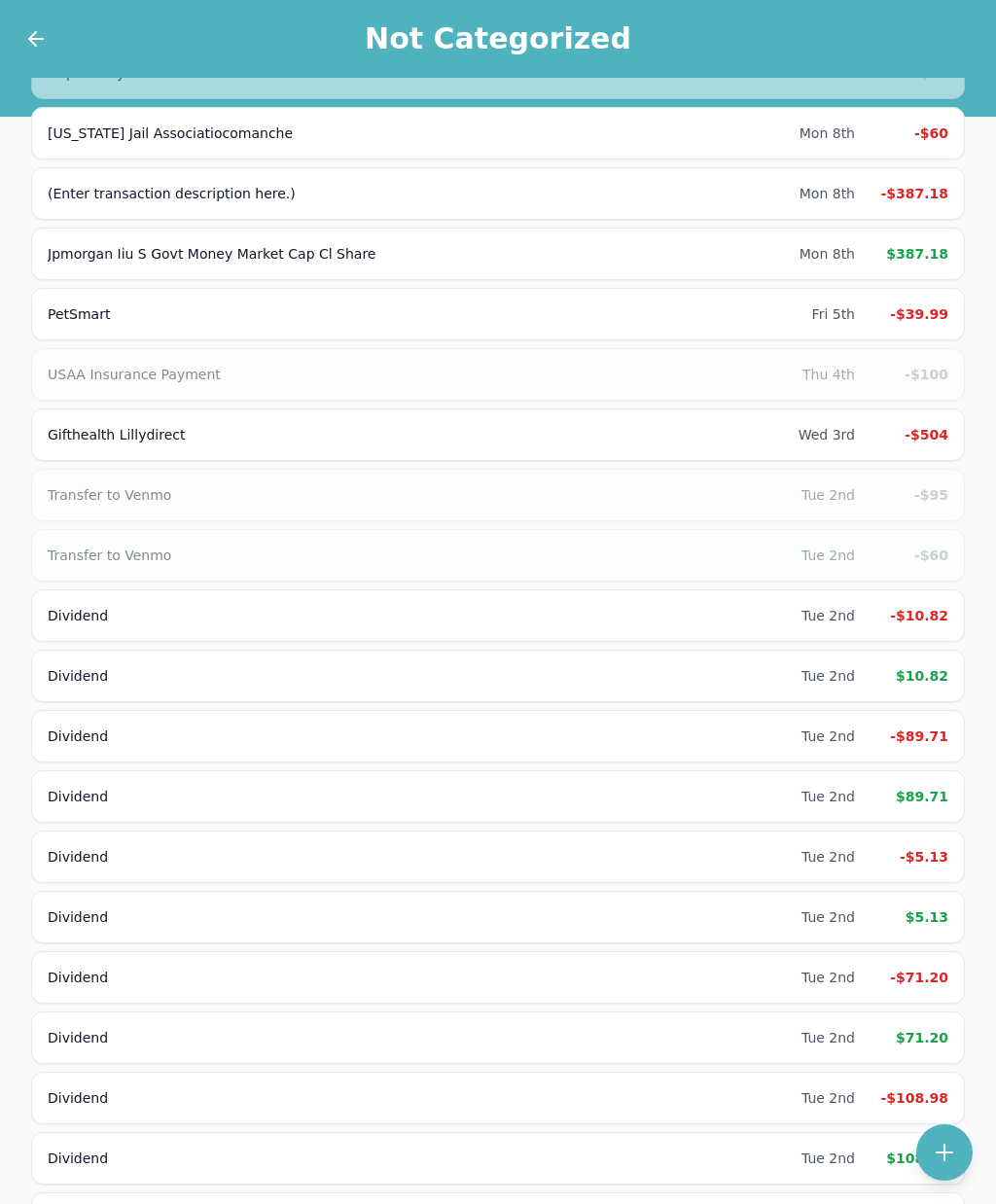
click at [941, 427] on div "-$504" at bounding box center [909, 435] width 78 height 19
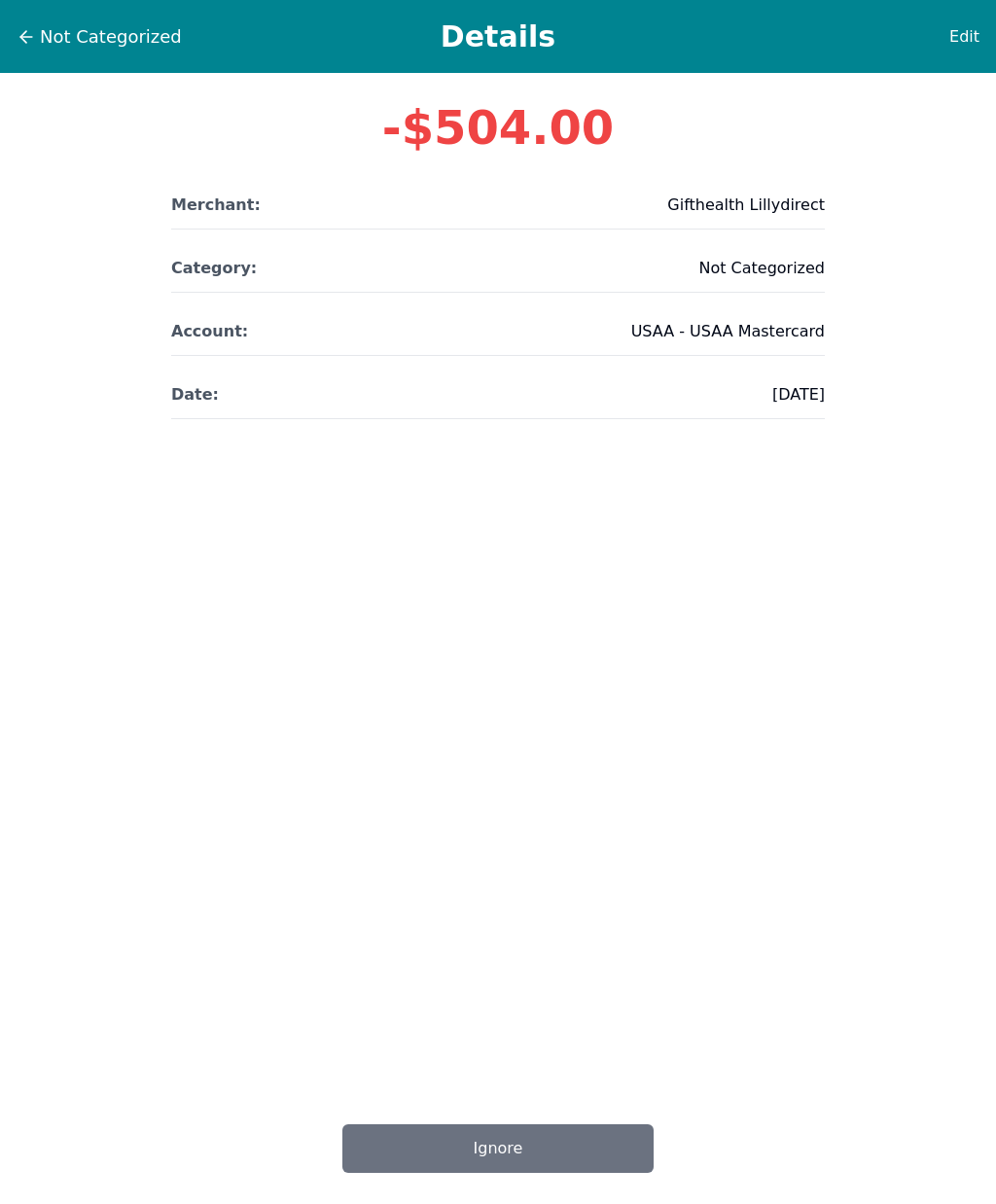
scroll to position [6, 0]
click at [968, 30] on span "Edit" at bounding box center [964, 37] width 30 height 23
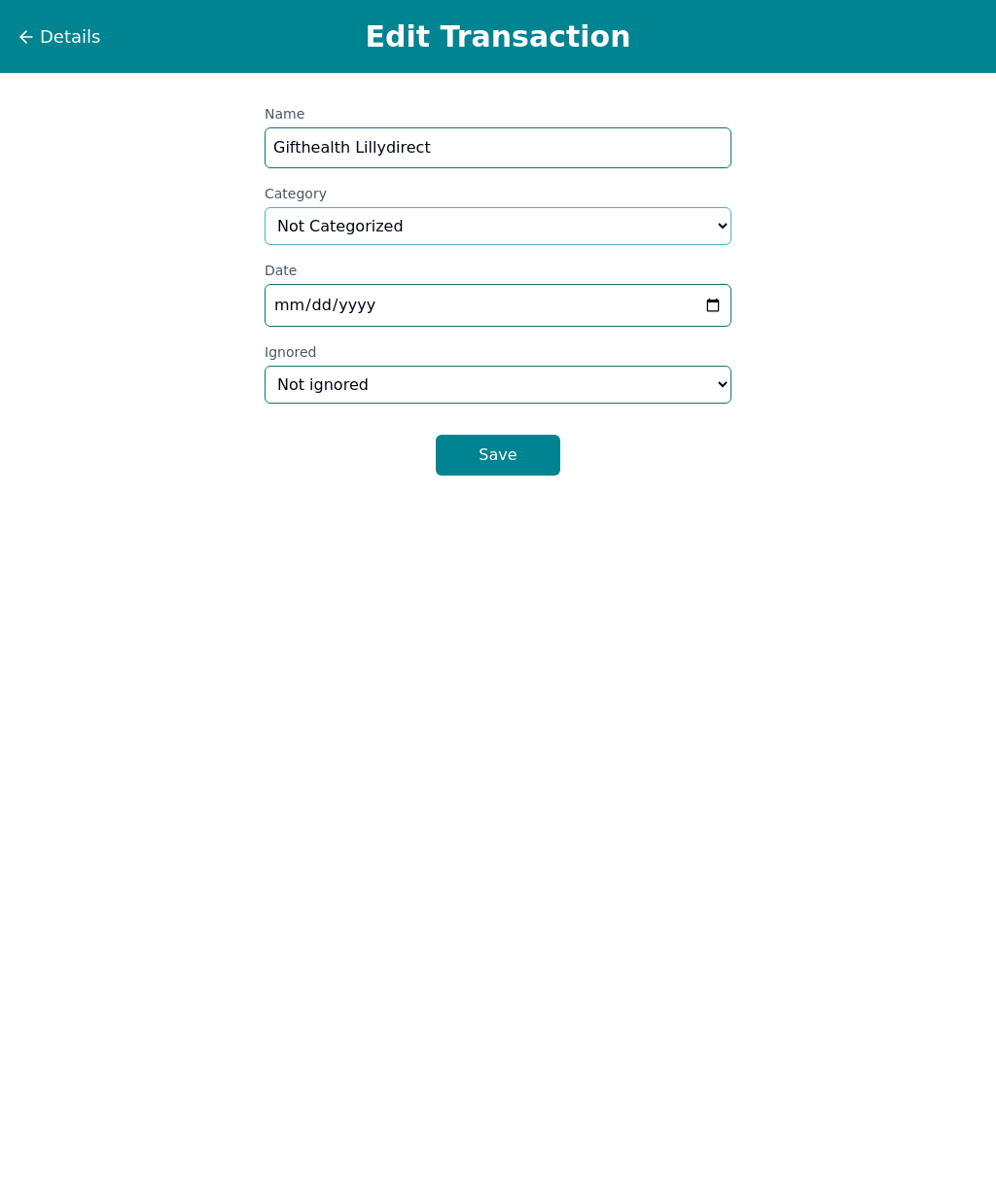
click at [545, 207] on select "Select a category... Home & Utilities Transportation Personal & Family Care Hea…" at bounding box center [498, 226] width 467 height 38
select select "health"
click at [535, 446] on button "Save" at bounding box center [498, 455] width 124 height 41
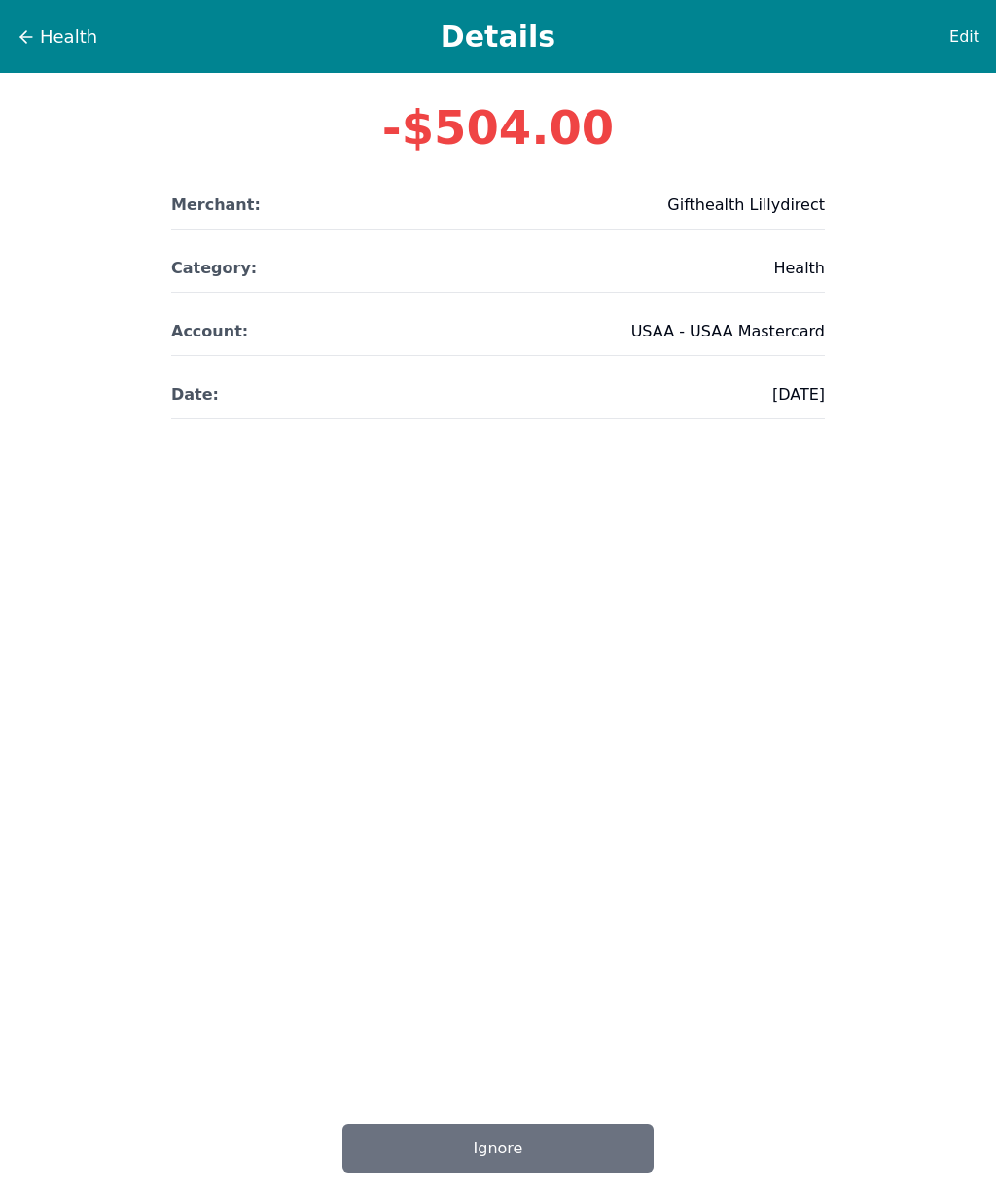
click at [49, 30] on span "Health" at bounding box center [68, 37] width 57 height 27
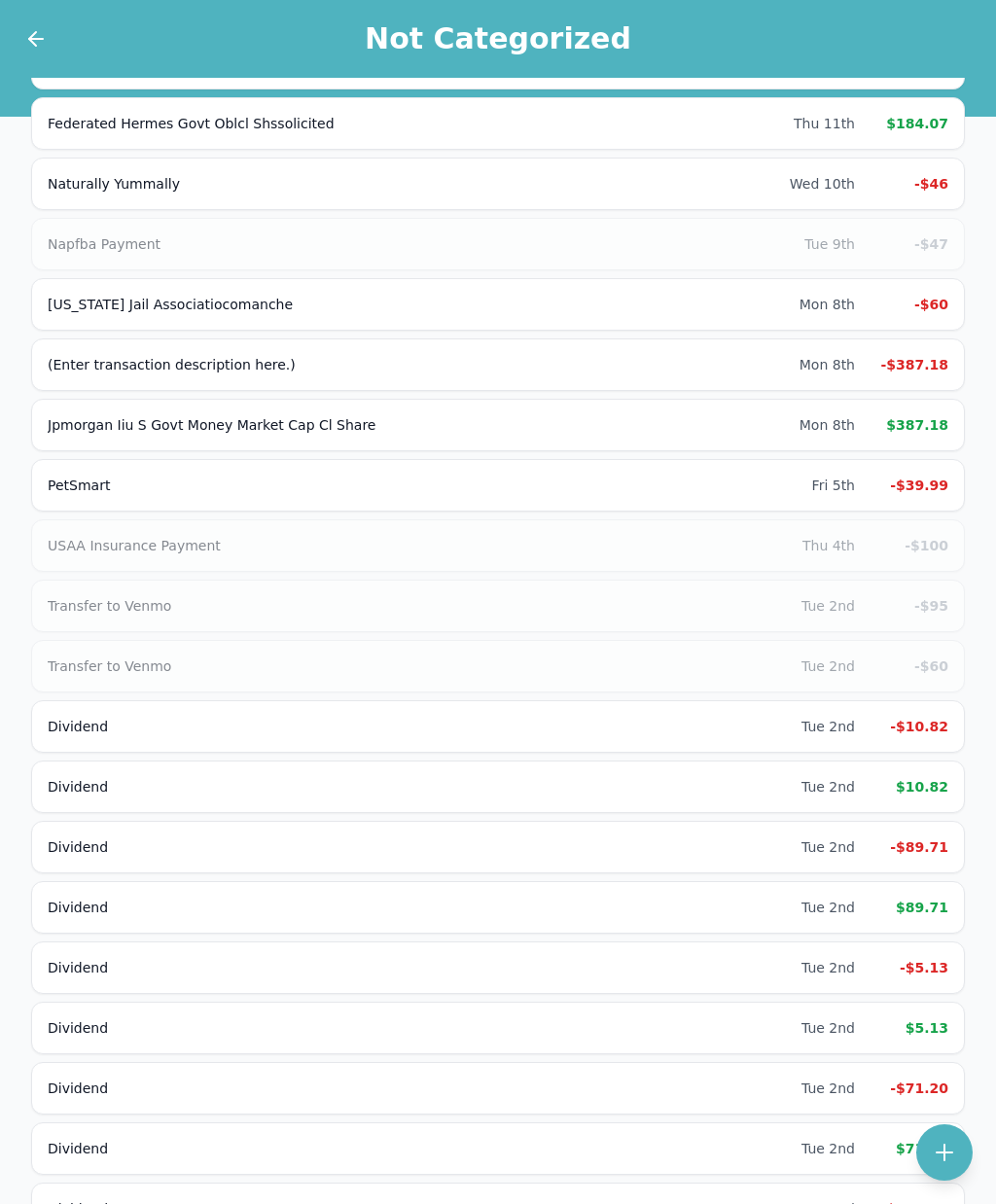
scroll to position [2785, 0]
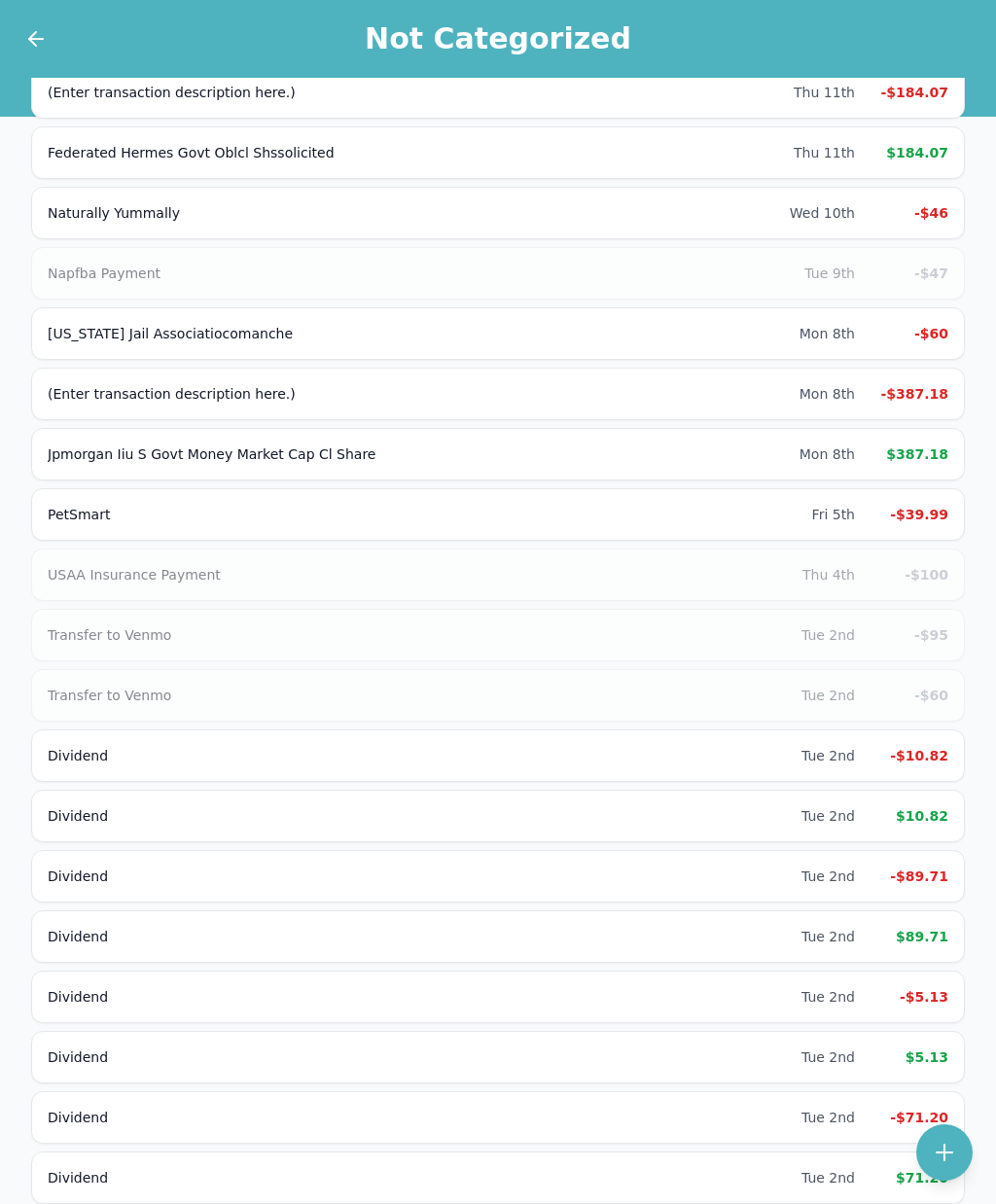
click at [928, 514] on div "-$39.99" at bounding box center [909, 514] width 78 height 19
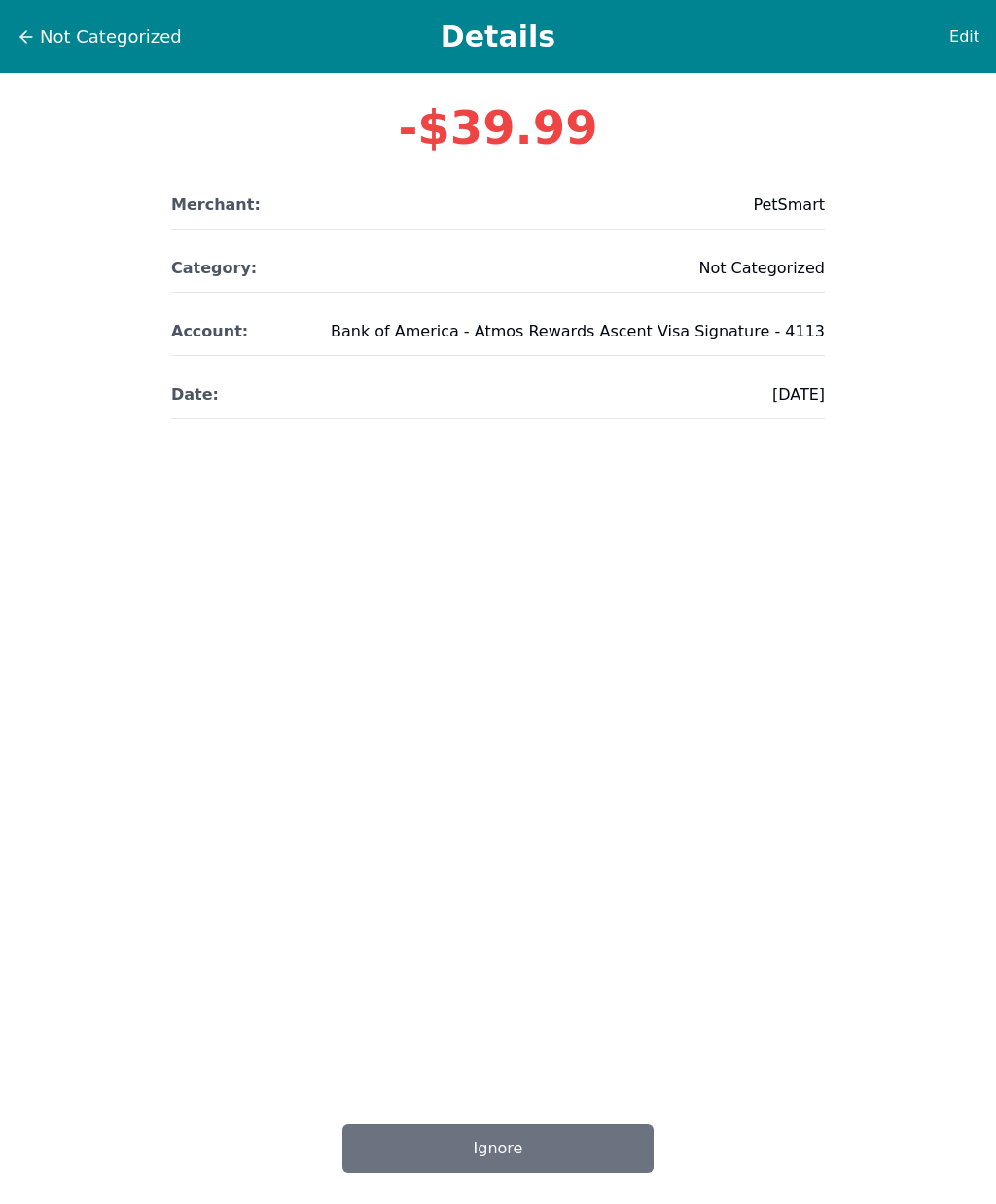
click at [968, 37] on span "Edit" at bounding box center [964, 37] width 30 height 23
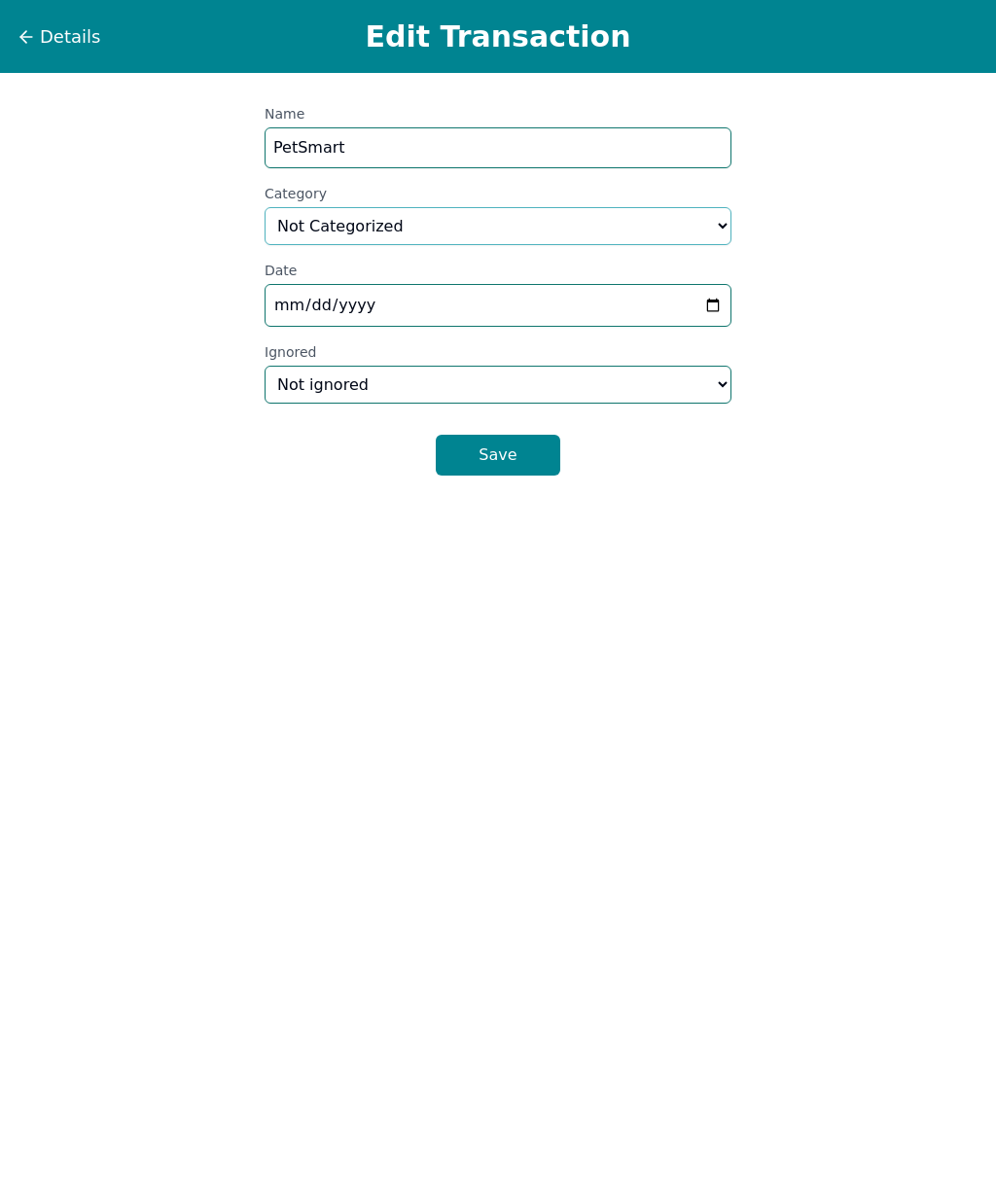
click at [312, 217] on select "Select a category... Home & Utilities Transportation Personal & Family Care Hea…" at bounding box center [498, 226] width 467 height 38
select select "shoppingAndEntertainment"
click at [502, 457] on button "Save" at bounding box center [498, 455] width 124 height 41
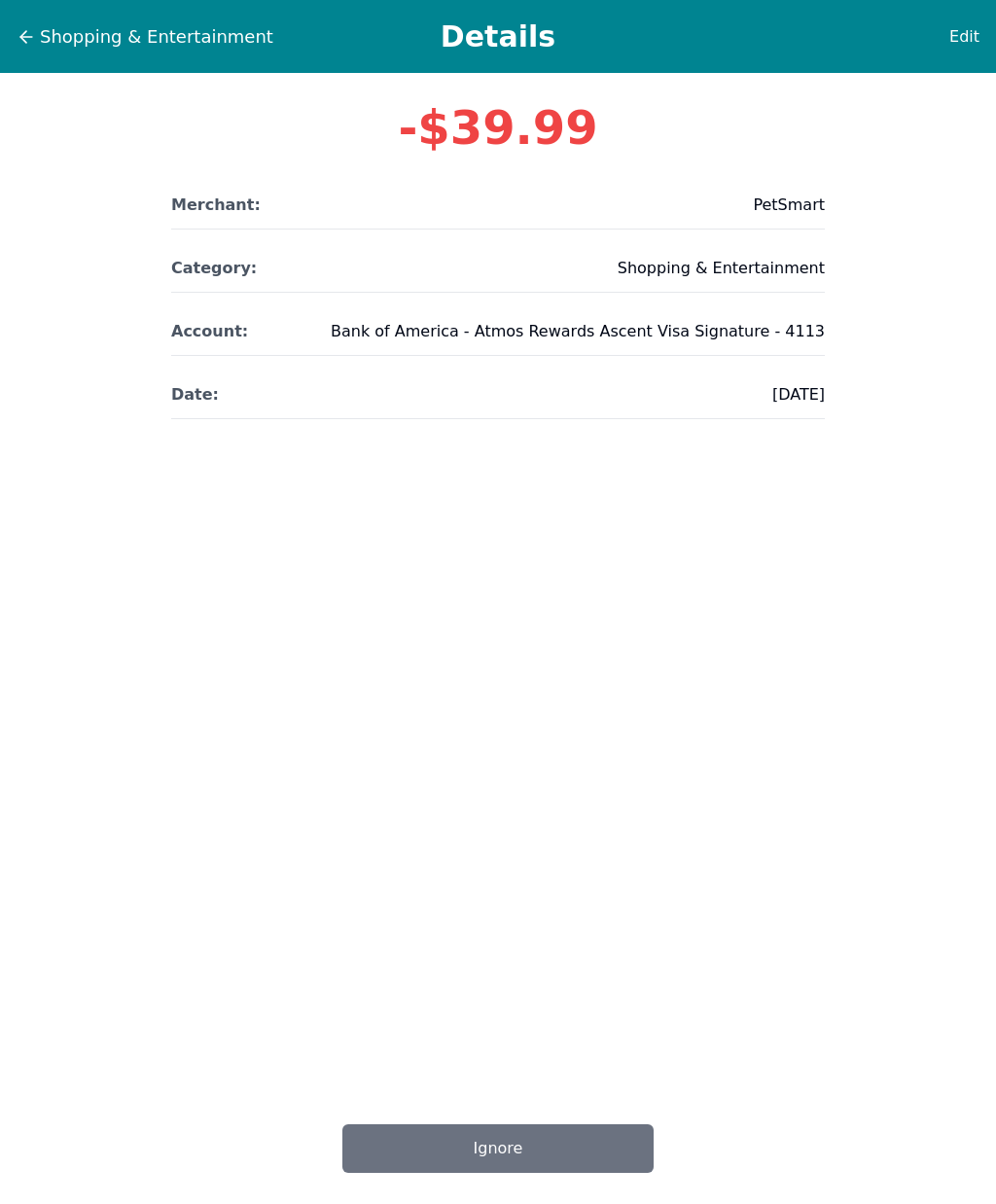
click at [45, 41] on span "Shopping & Entertainment" at bounding box center [157, 37] width 233 height 27
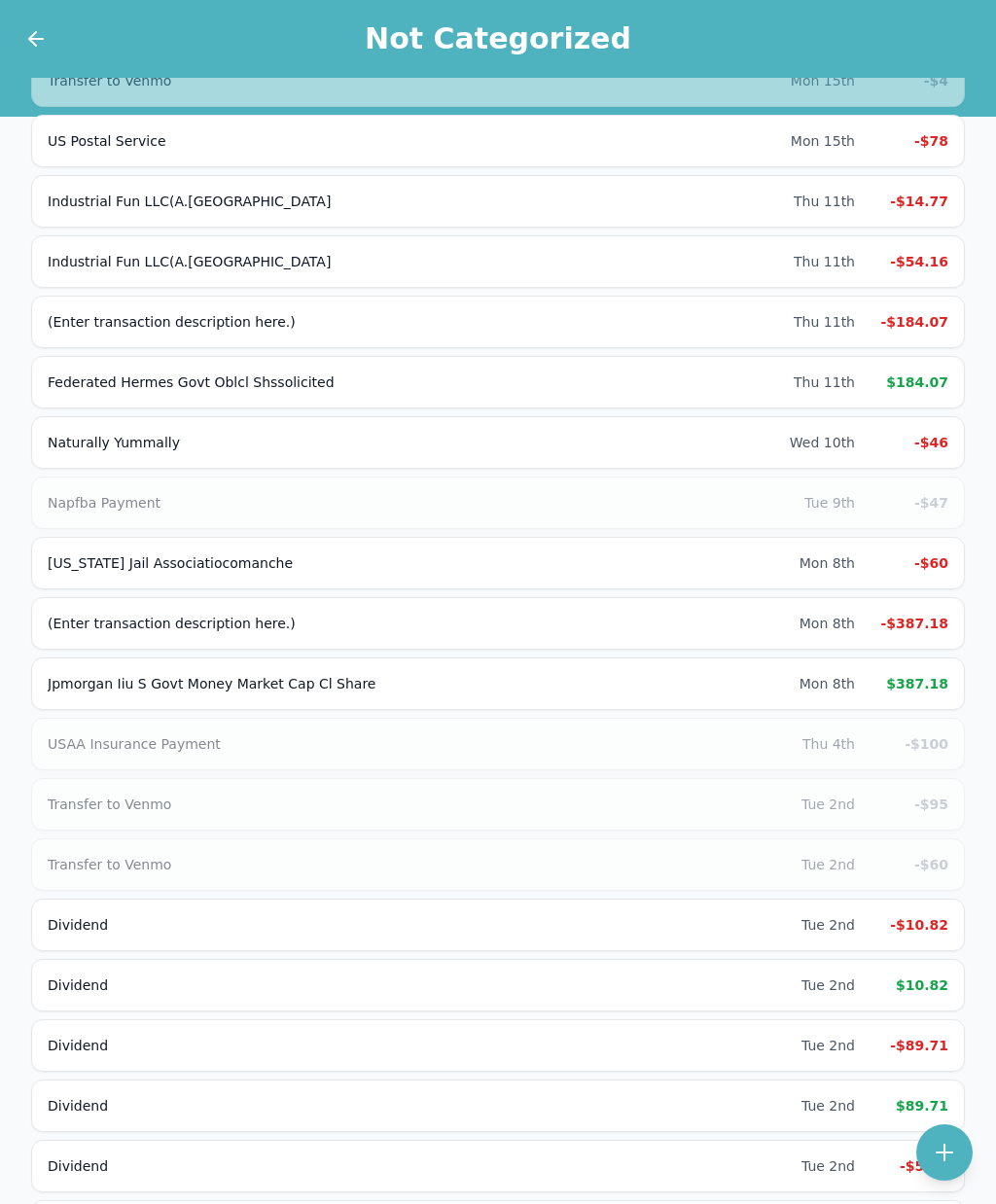
click at [941, 438] on div "-$46" at bounding box center [909, 443] width 78 height 19
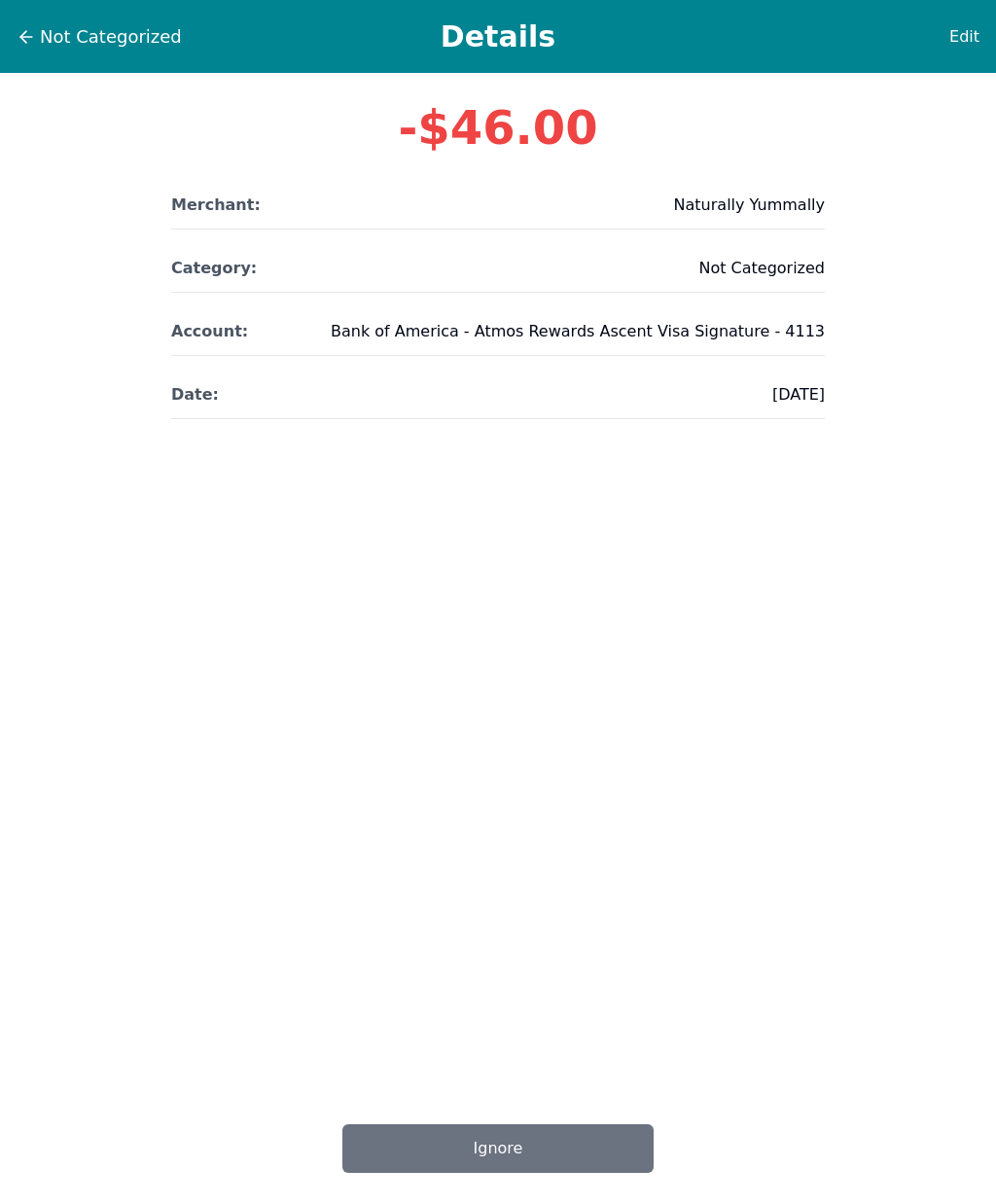
scroll to position [11, 0]
click at [972, 25] on span "Edit" at bounding box center [964, 37] width 30 height 23
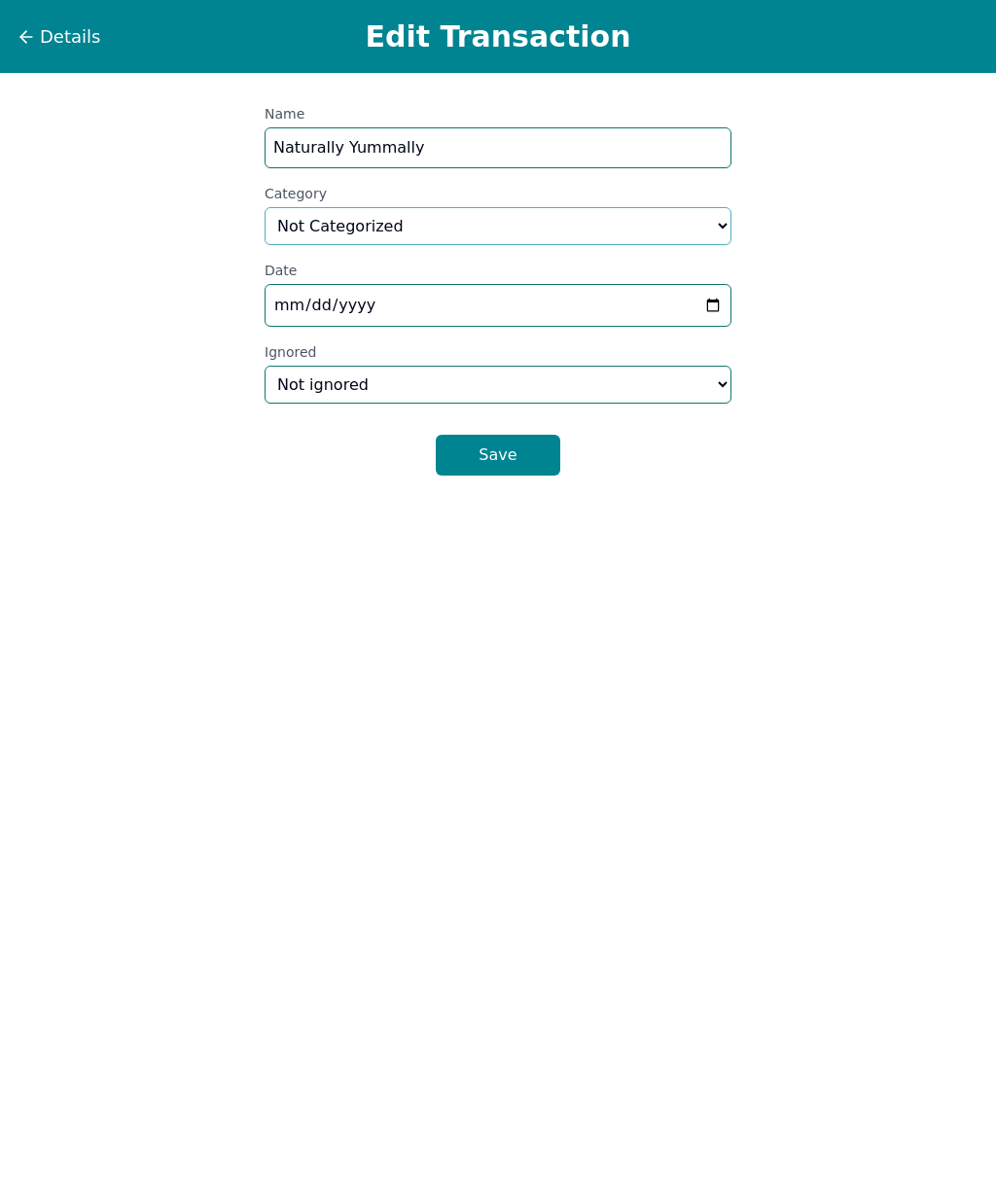
click at [581, 225] on select "Select a category... Home & Utilities Transportation Personal & Family Care Hea…" at bounding box center [498, 226] width 467 height 38
select select "groceries"
click at [512, 444] on button "Save" at bounding box center [498, 455] width 124 height 41
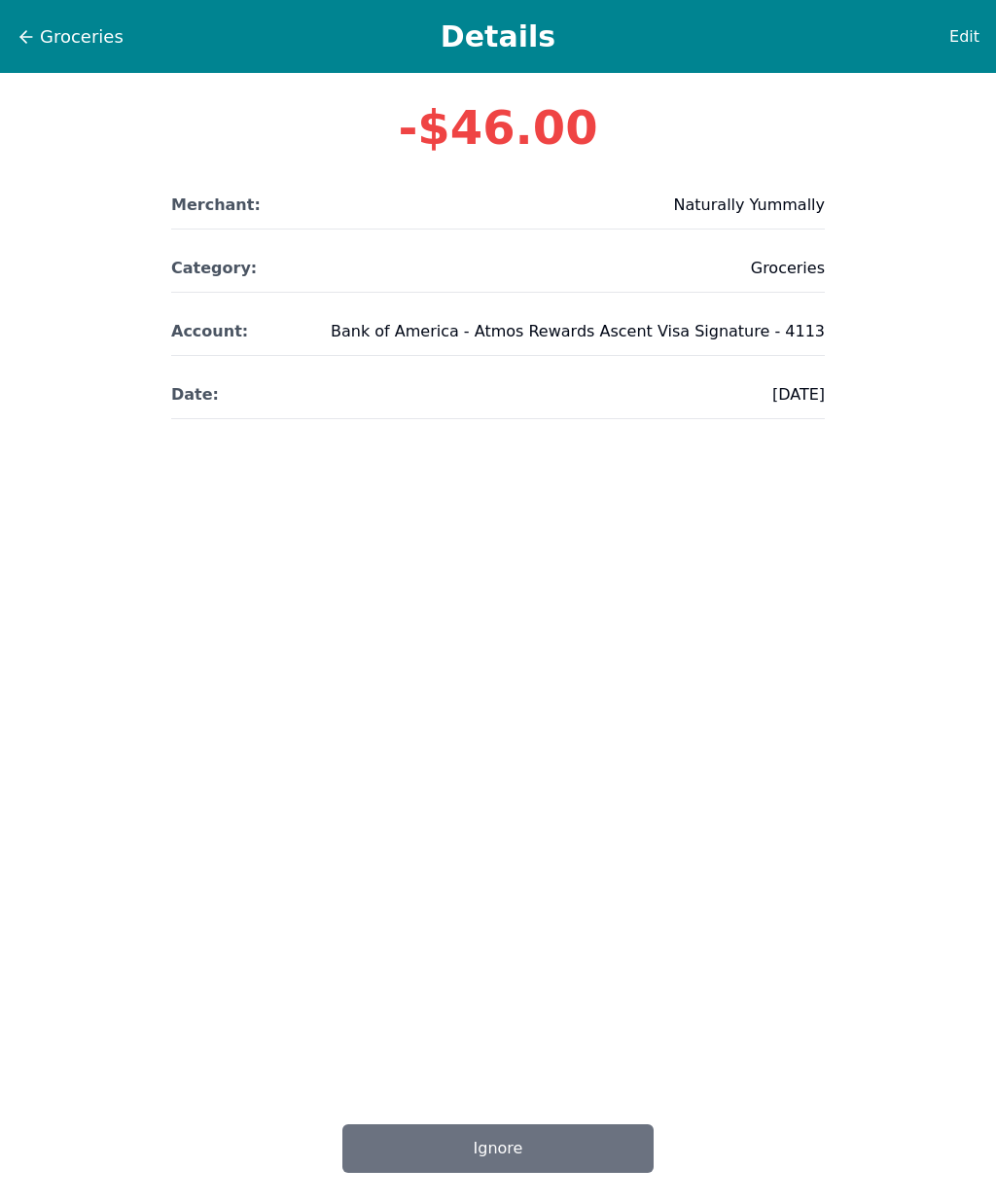
click at [51, 29] on span "Groceries" at bounding box center [82, 37] width 84 height 27
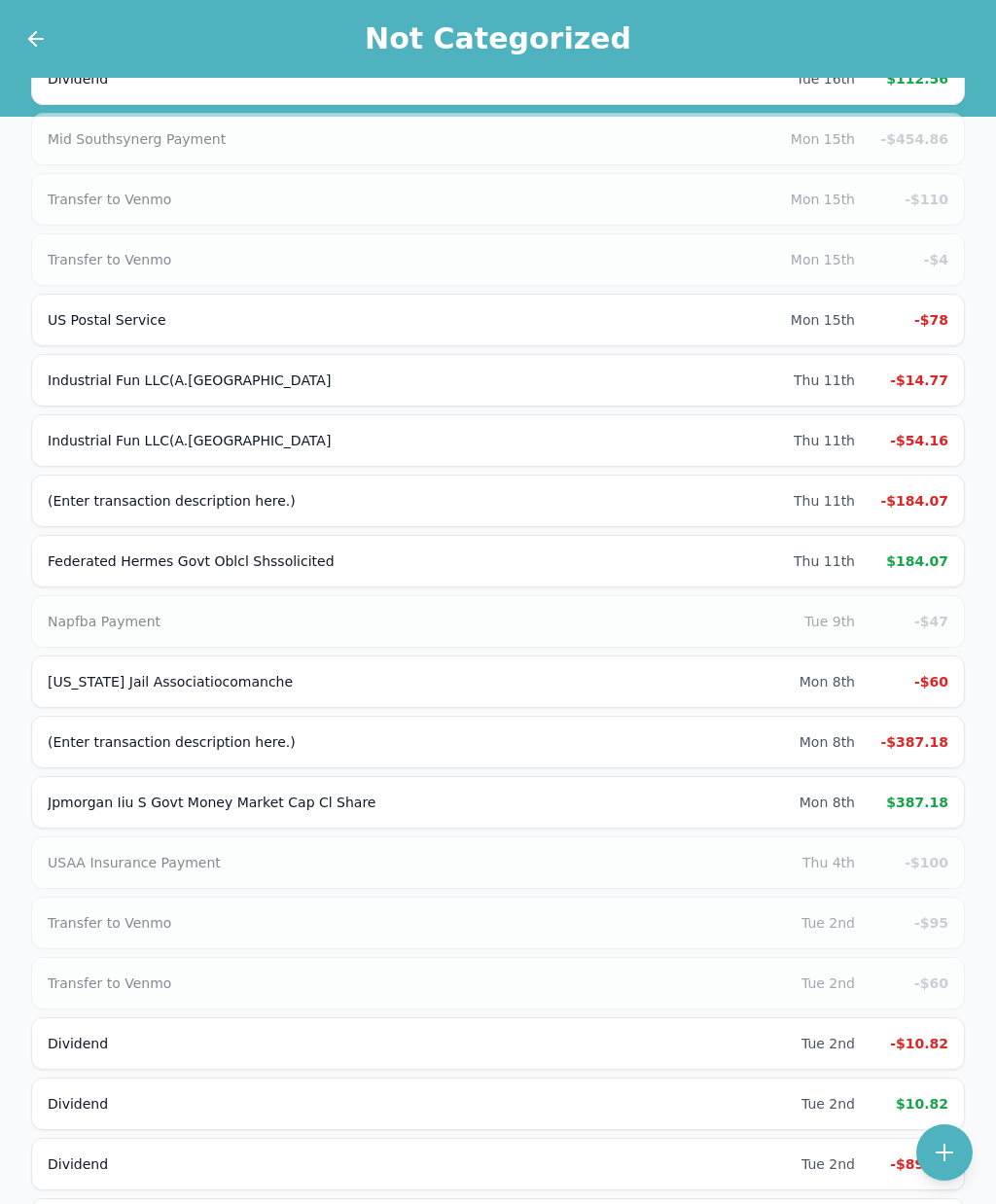
scroll to position [2372, 0]
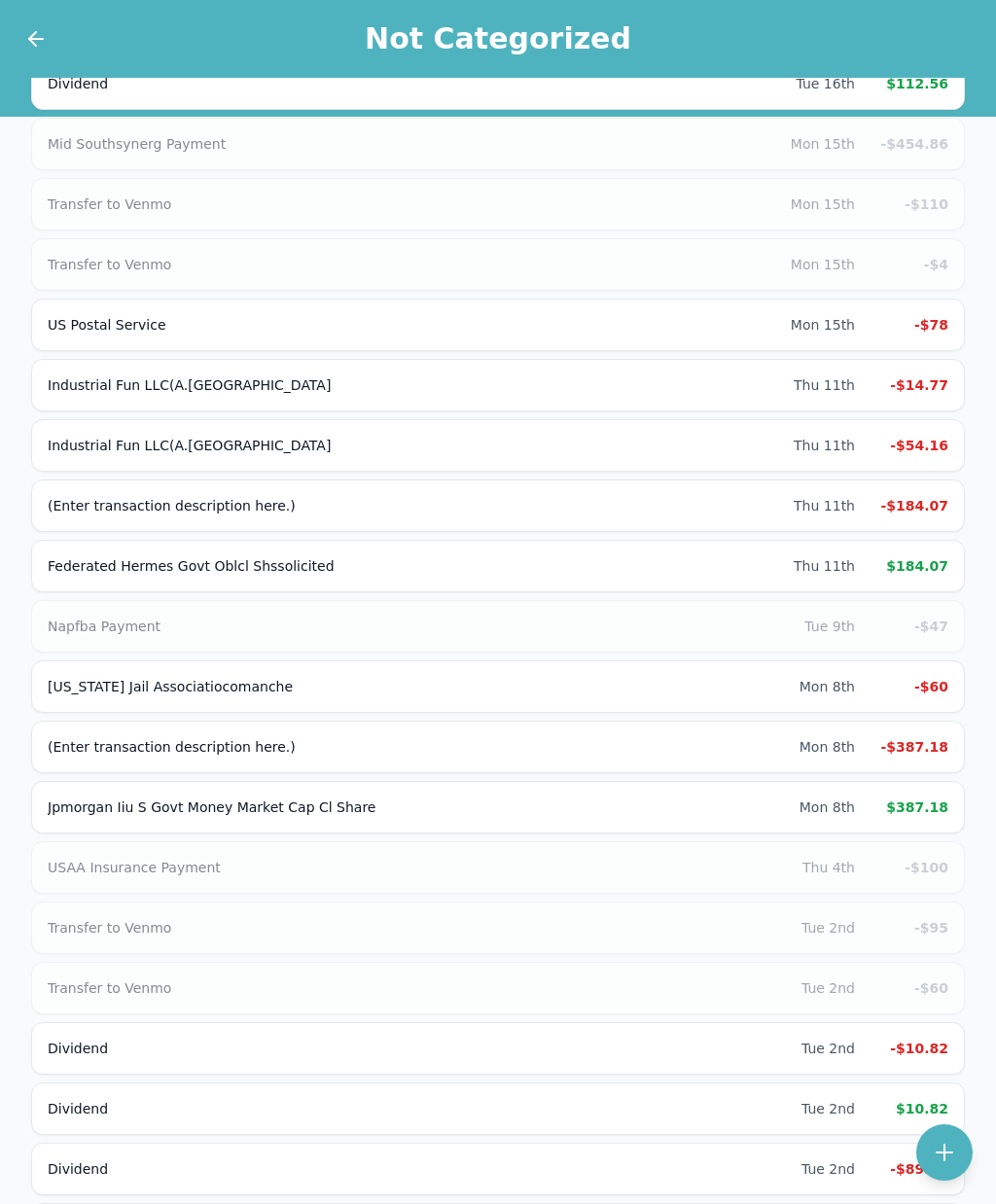
click at [905, 621] on div "-$47" at bounding box center [909, 626] width 78 height 19
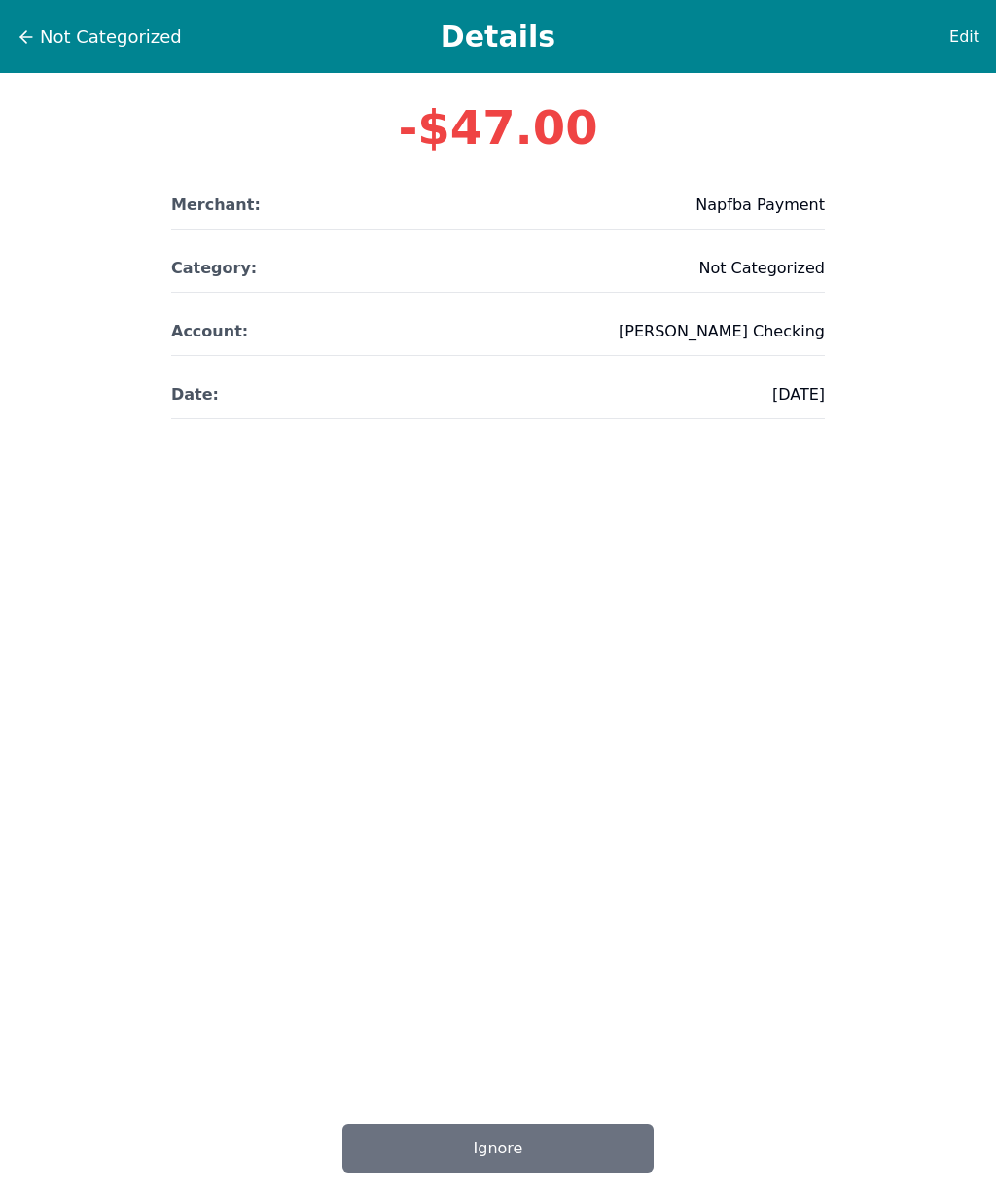
click at [968, 33] on span "Edit" at bounding box center [964, 37] width 30 height 23
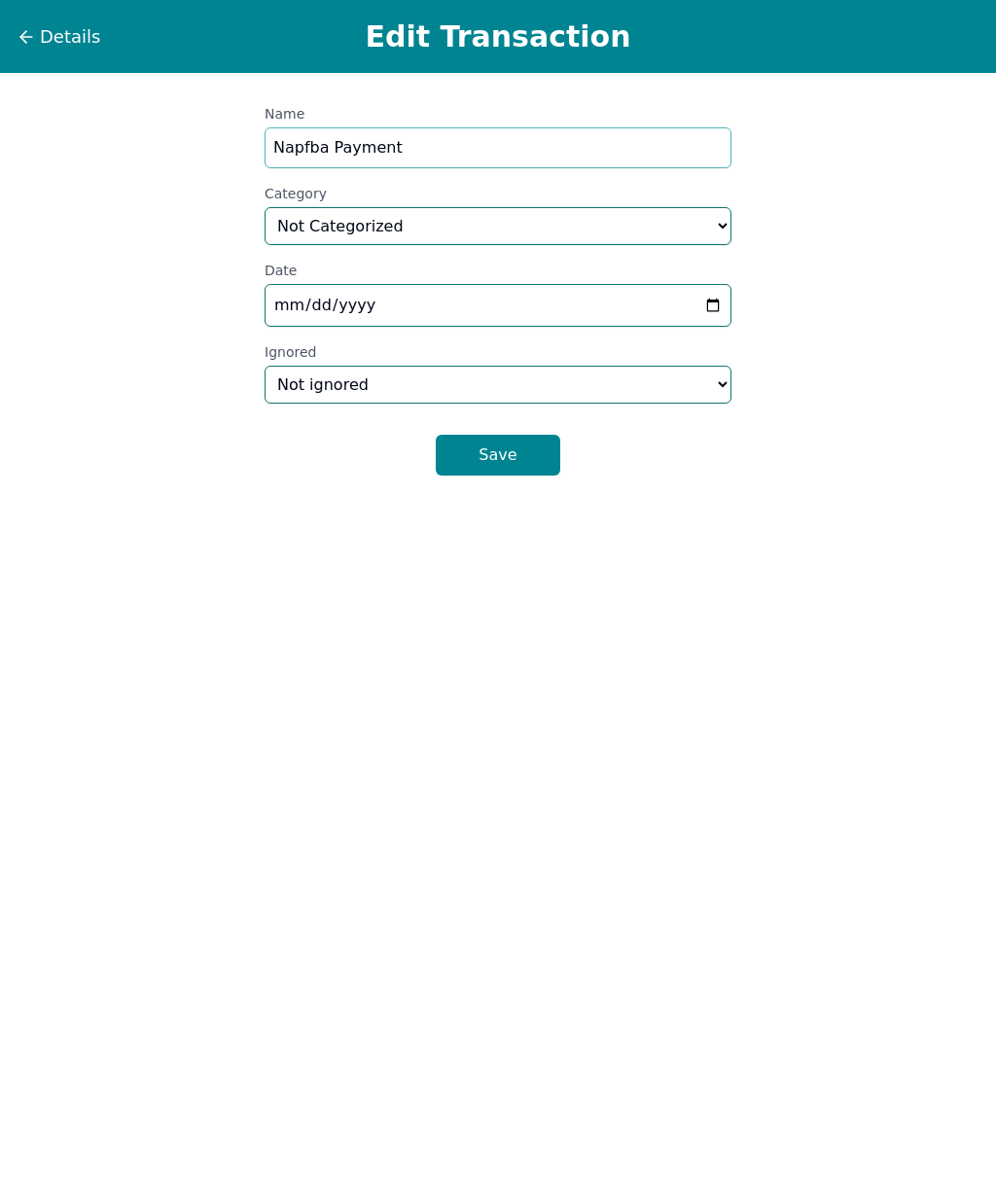
click at [619, 144] on input "Napfba Payment" at bounding box center [498, 148] width 467 height 41
click at [598, 236] on select "Select a category... Home & Utilities Transportation Personal & Family Care Hea…" at bounding box center [498, 226] width 467 height 38
select select "insurance"
click at [512, 459] on button "Save" at bounding box center [498, 455] width 124 height 41
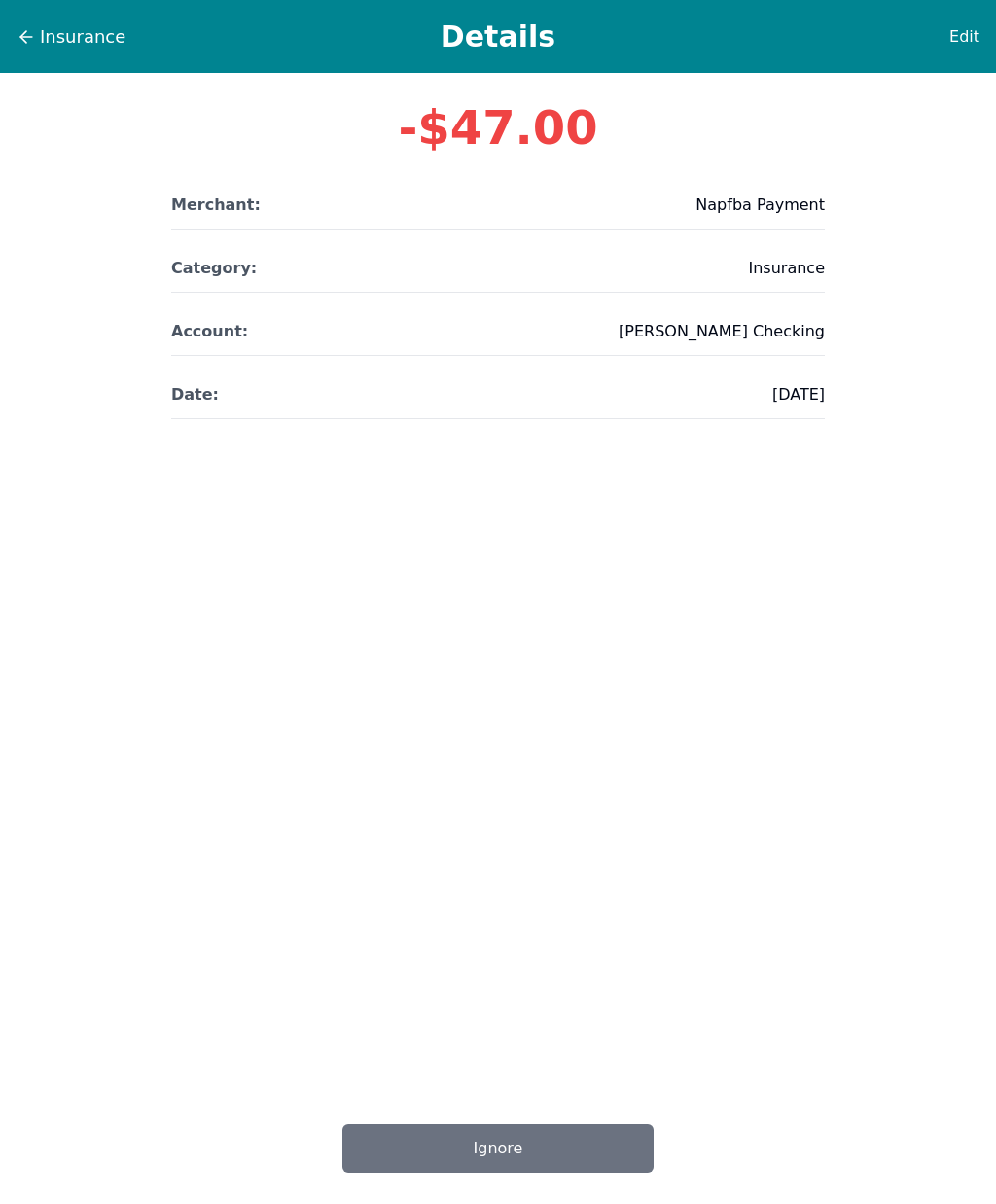
click at [34, 39] on icon at bounding box center [26, 37] width 19 height 19
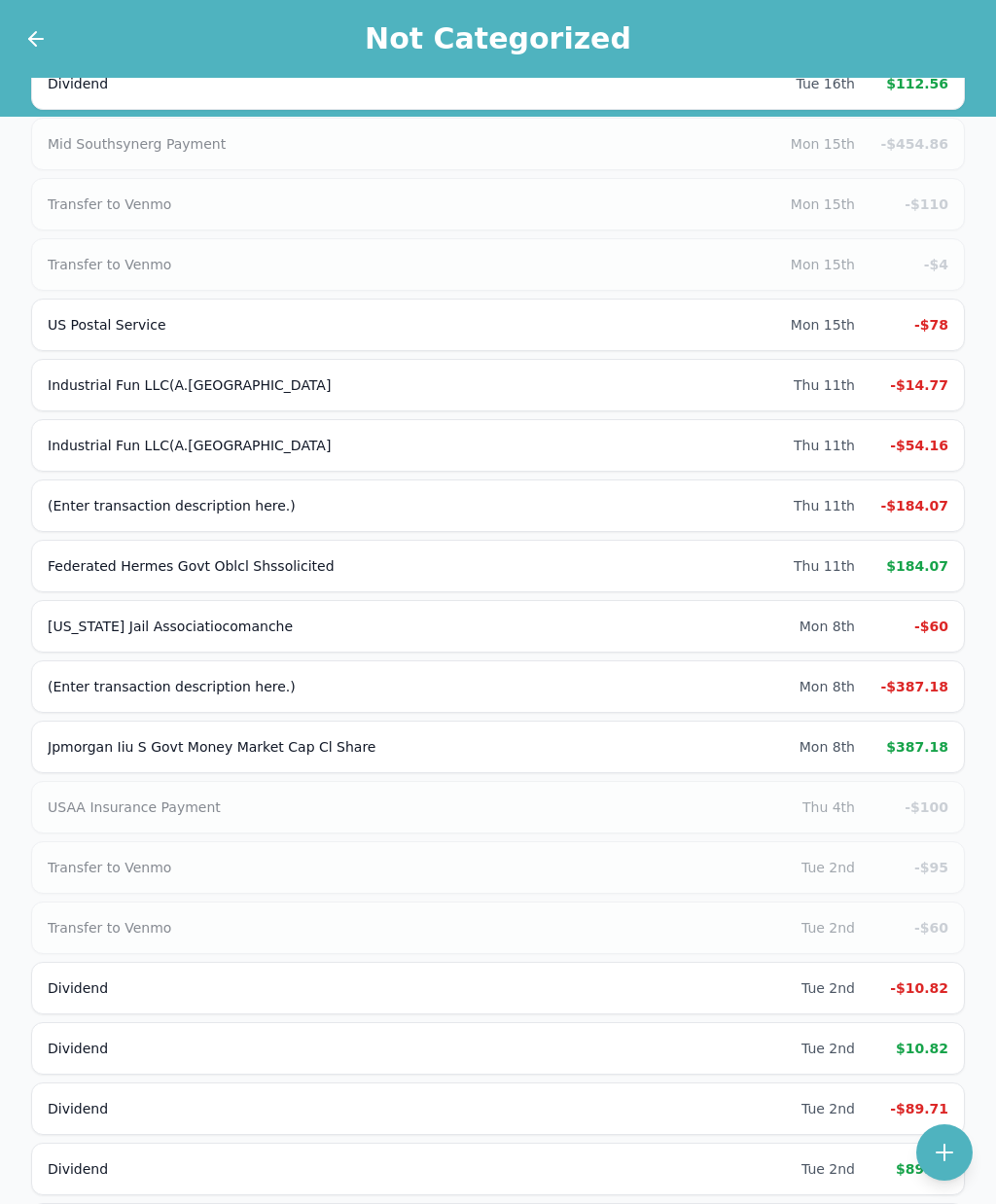
click at [930, 145] on div "-$454.86" at bounding box center [909, 144] width 78 height 19
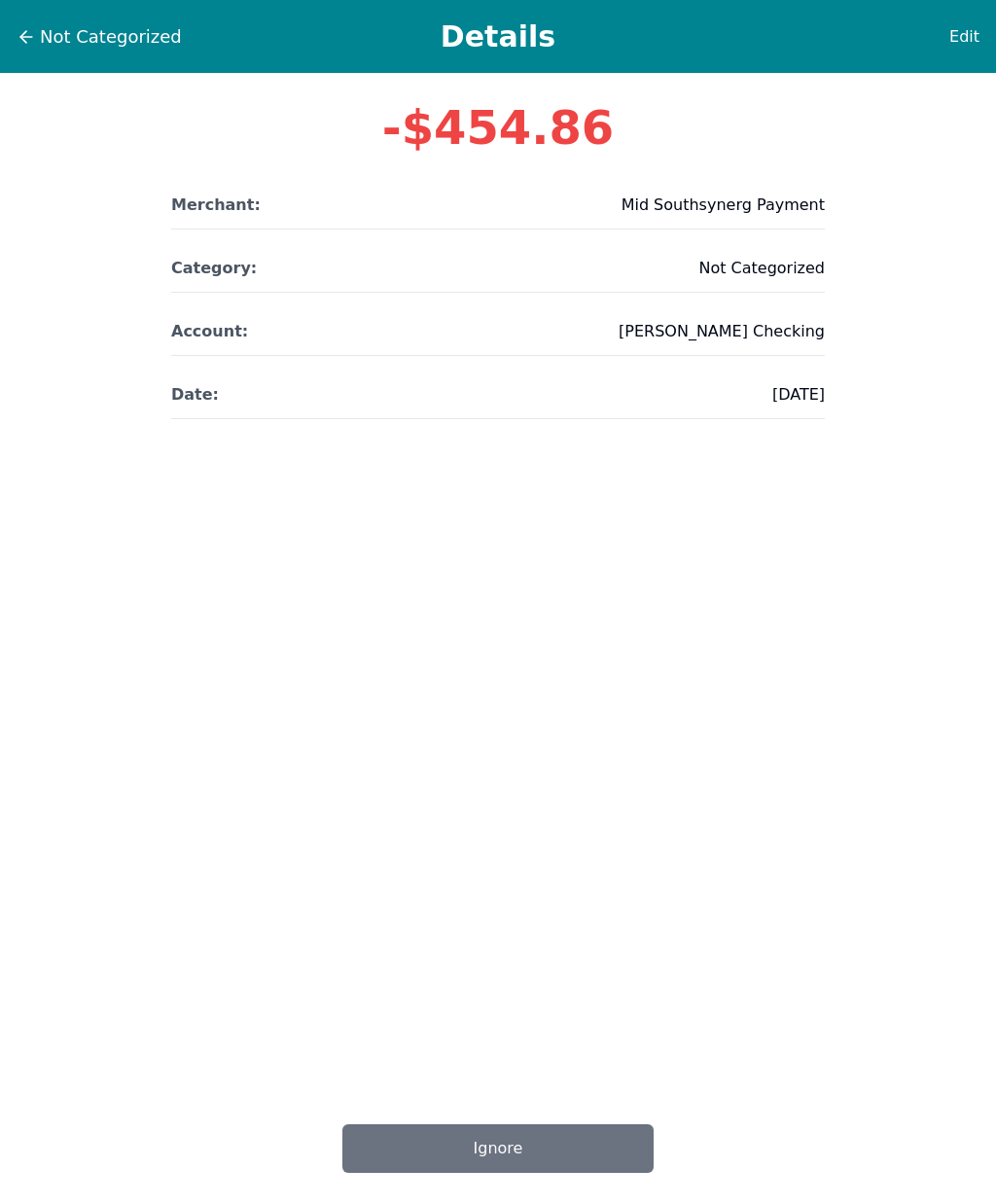
click at [976, 28] on span "Edit" at bounding box center [964, 37] width 30 height 23
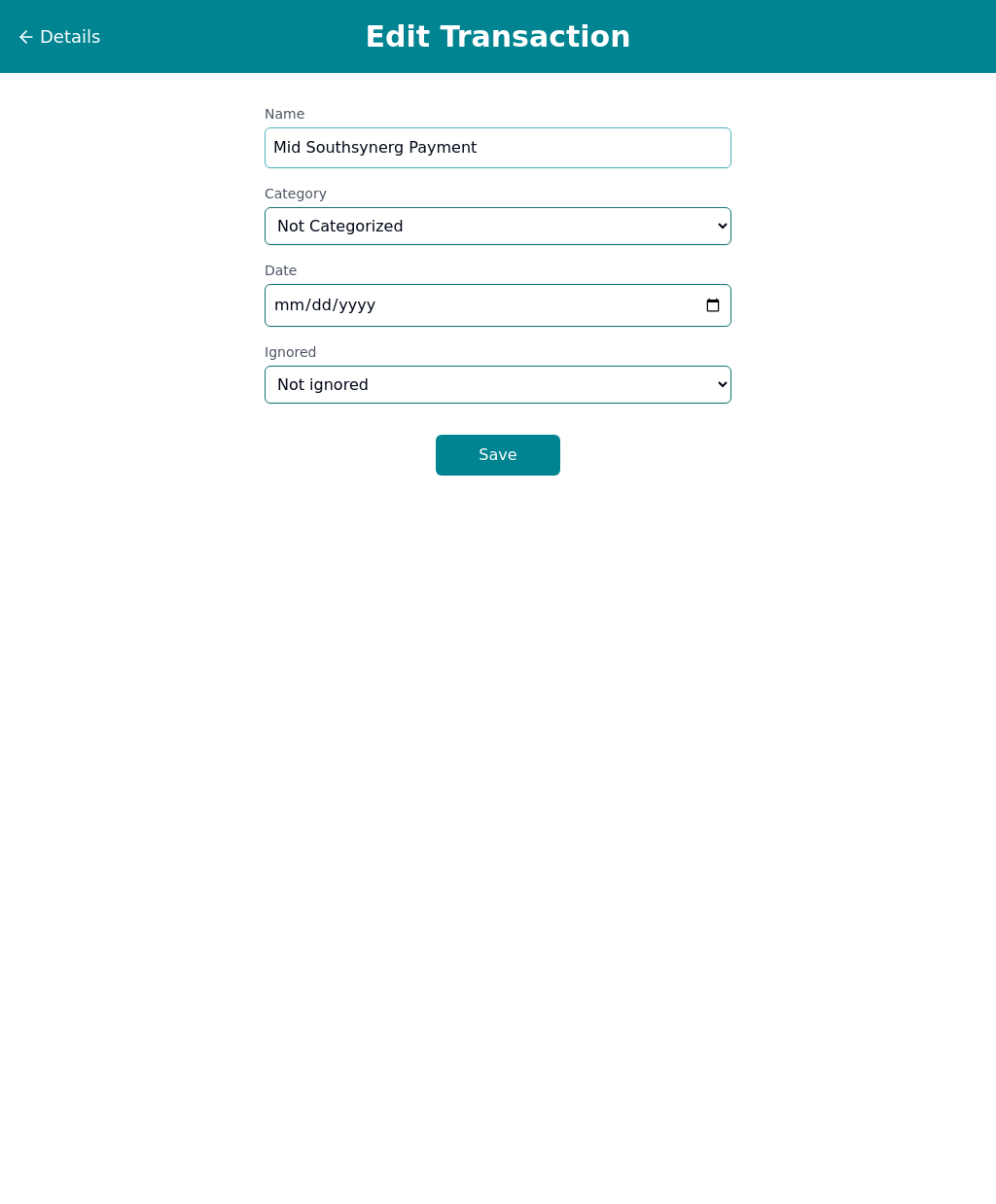
click at [522, 147] on input "Mid Southsynerg Payment" at bounding box center [498, 148] width 467 height 41
click at [493, 231] on select "Select a category... Home & Utilities Transportation Personal & Family Care Hea…" at bounding box center [498, 226] width 467 height 38
select select "homeAndUtilities"
click at [524, 469] on button "Save" at bounding box center [498, 455] width 124 height 41
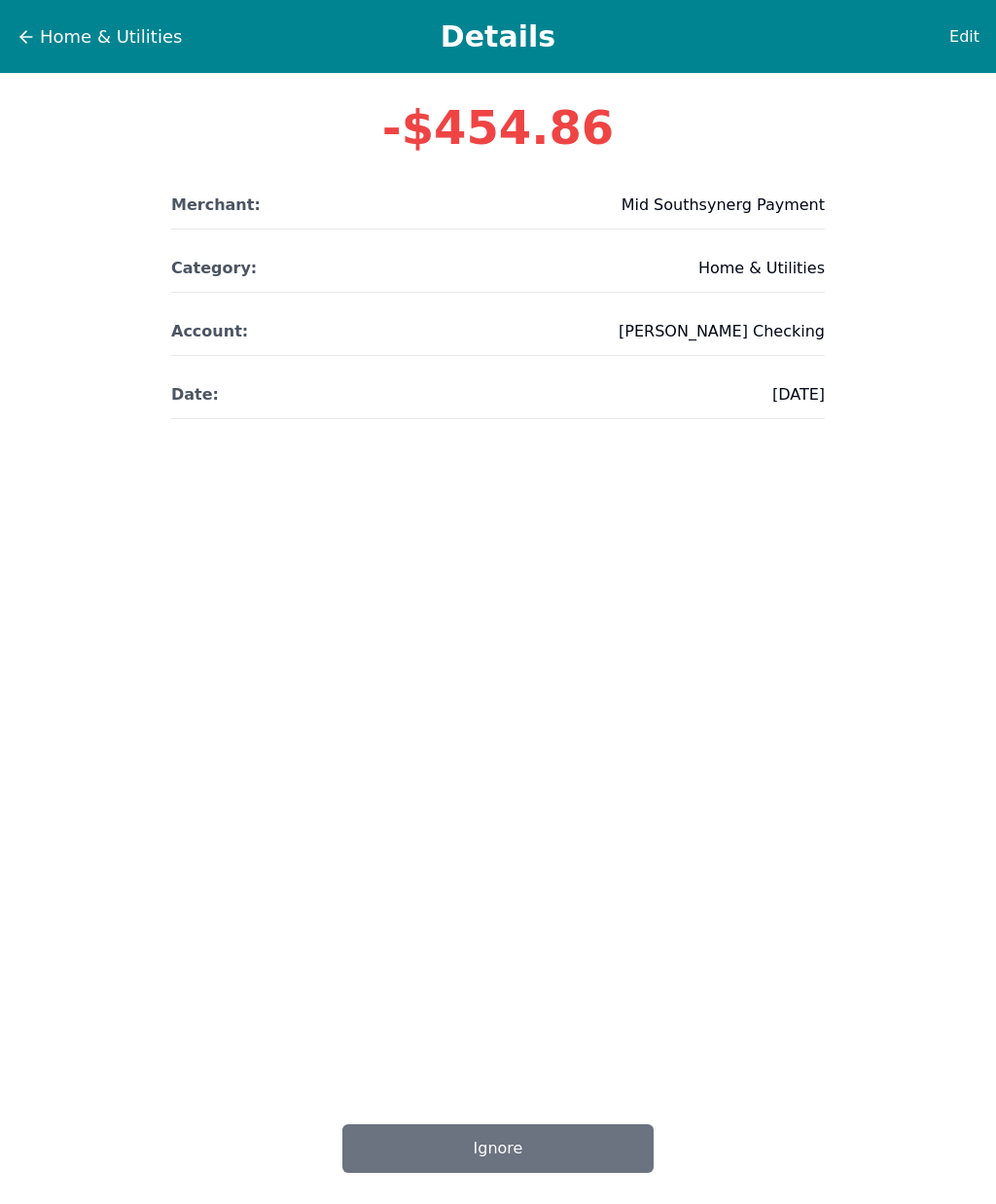
click at [38, 22] on button "Home & Utilities" at bounding box center [99, 37] width 167 height 29
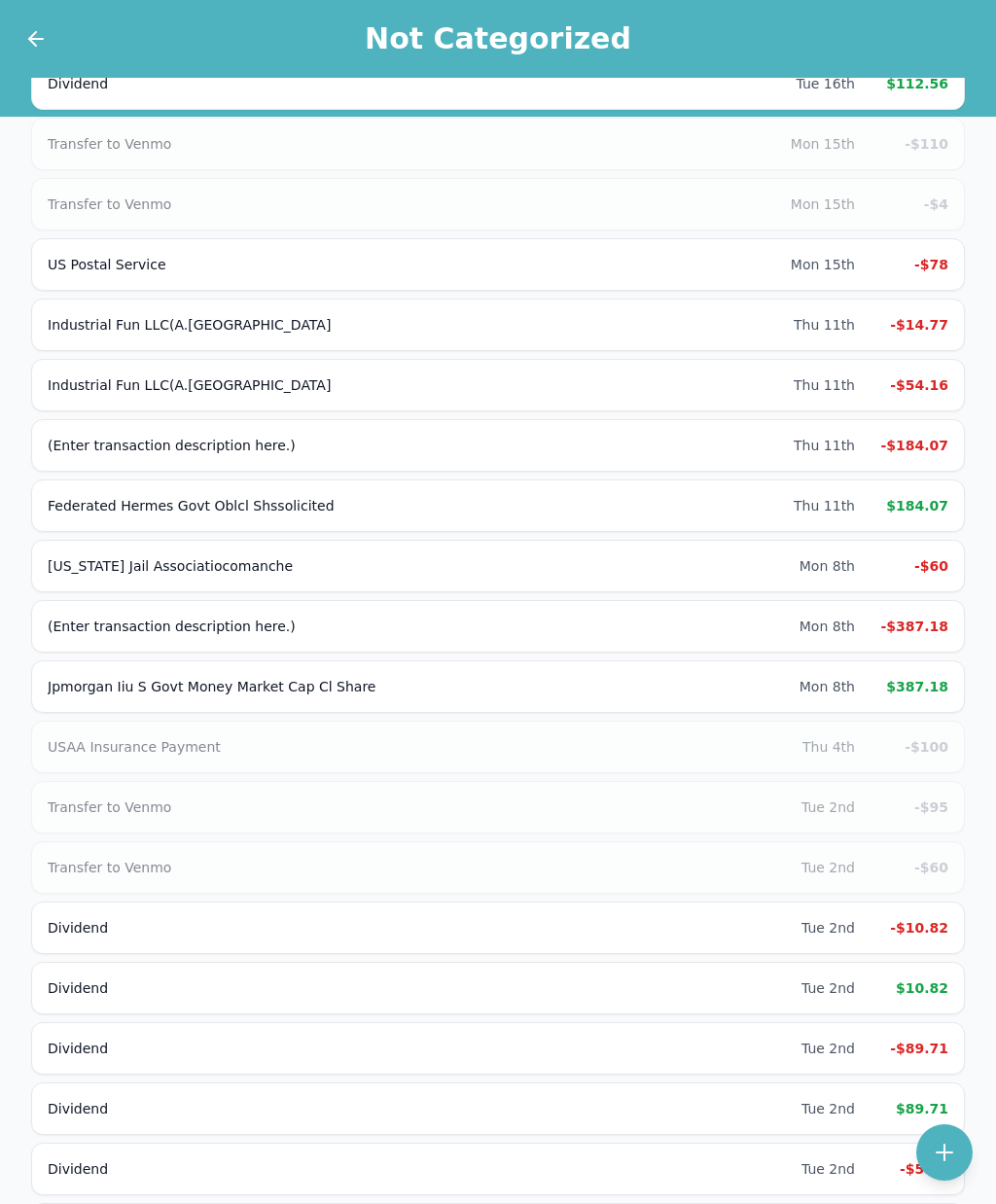
click at [909, 269] on div "-$78" at bounding box center [909, 265] width 78 height 19
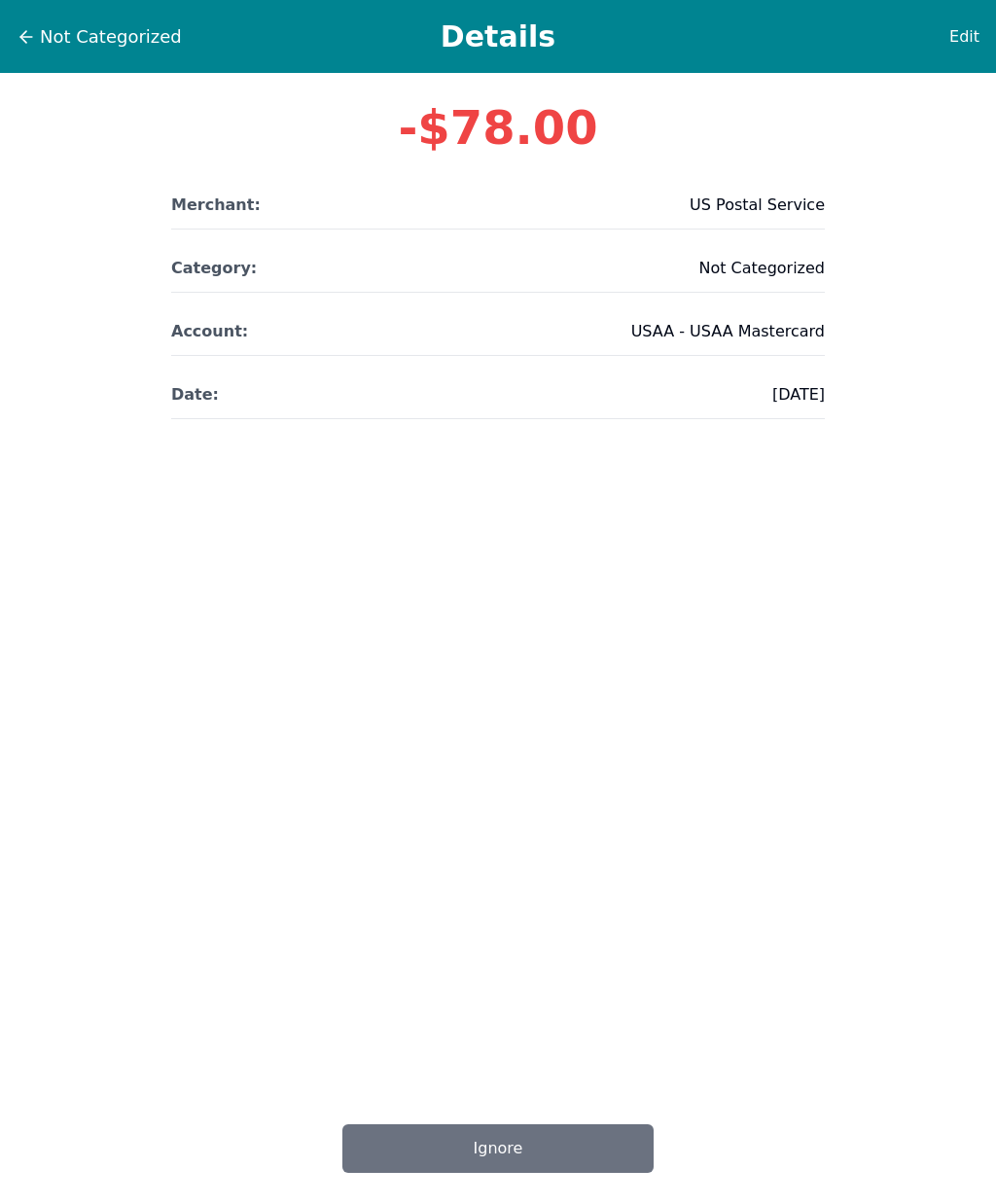
click at [969, 34] on span "Edit" at bounding box center [964, 37] width 30 height 23
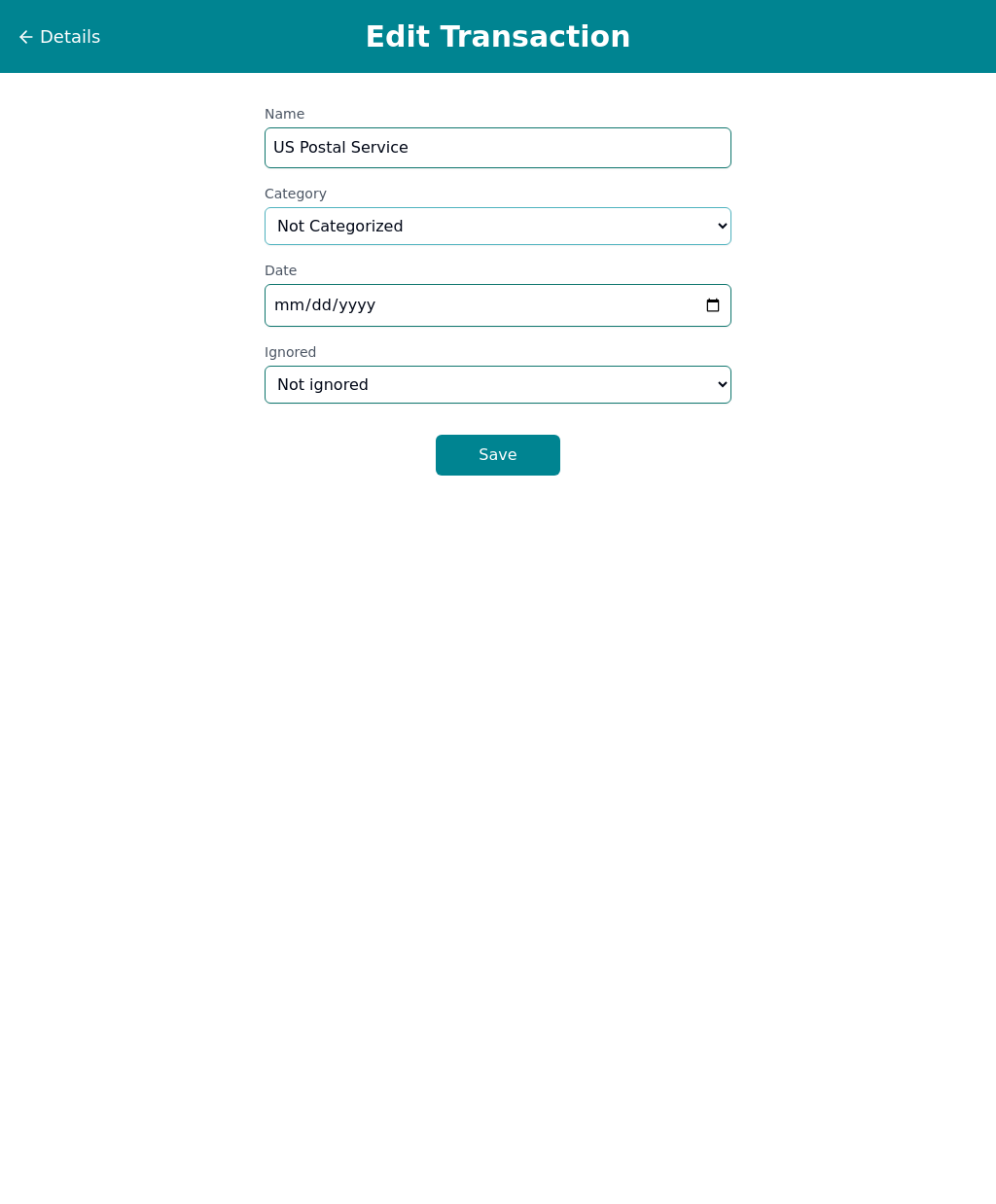
click at [553, 222] on select "Select a category... Home & Utilities Transportation Personal & Family Care Hea…" at bounding box center [498, 226] width 467 height 38
select select "homeAndUtilities"
click at [528, 463] on button "Save" at bounding box center [498, 455] width 124 height 41
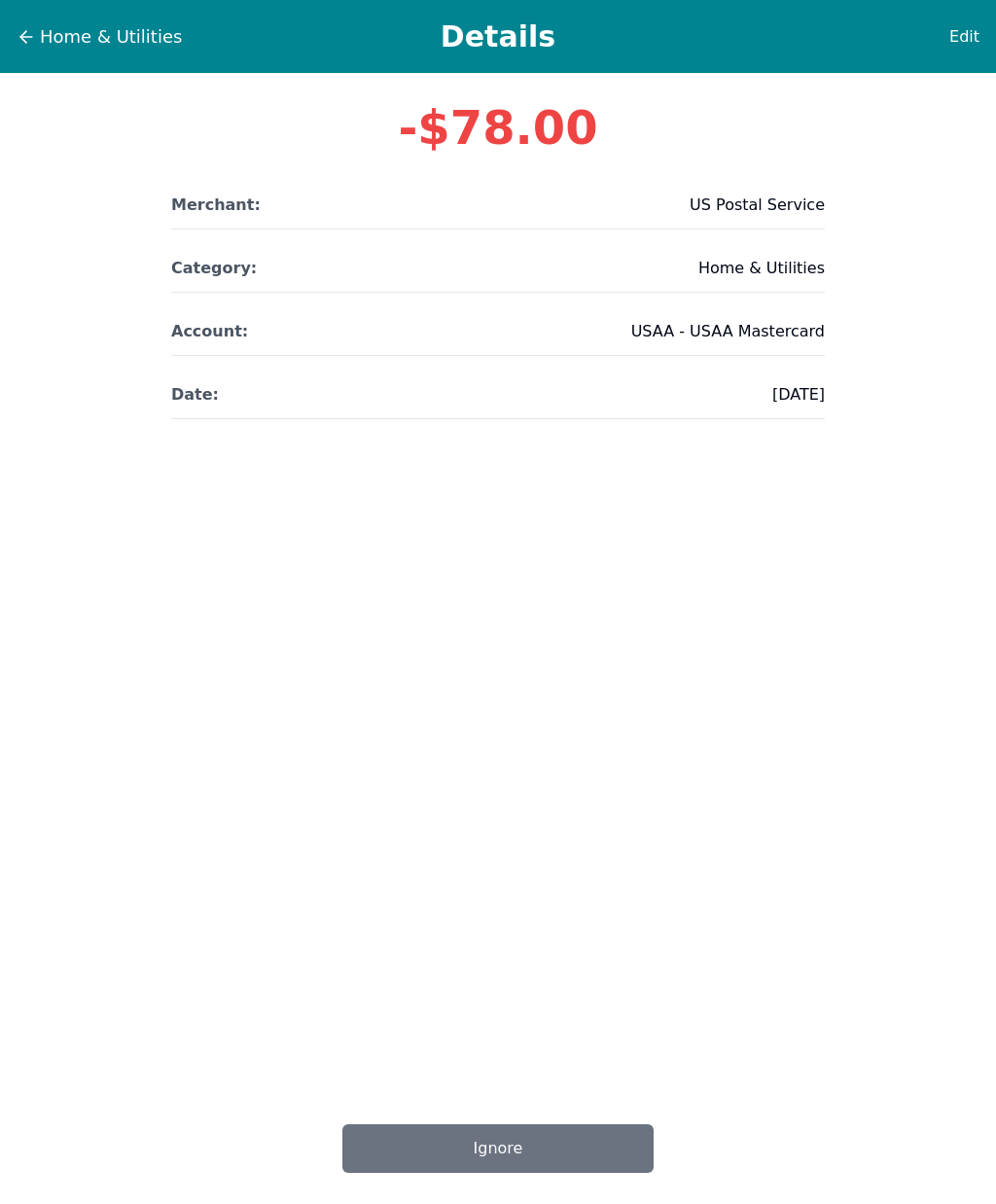
click at [42, 38] on span "Home & Utilities" at bounding box center [111, 37] width 142 height 27
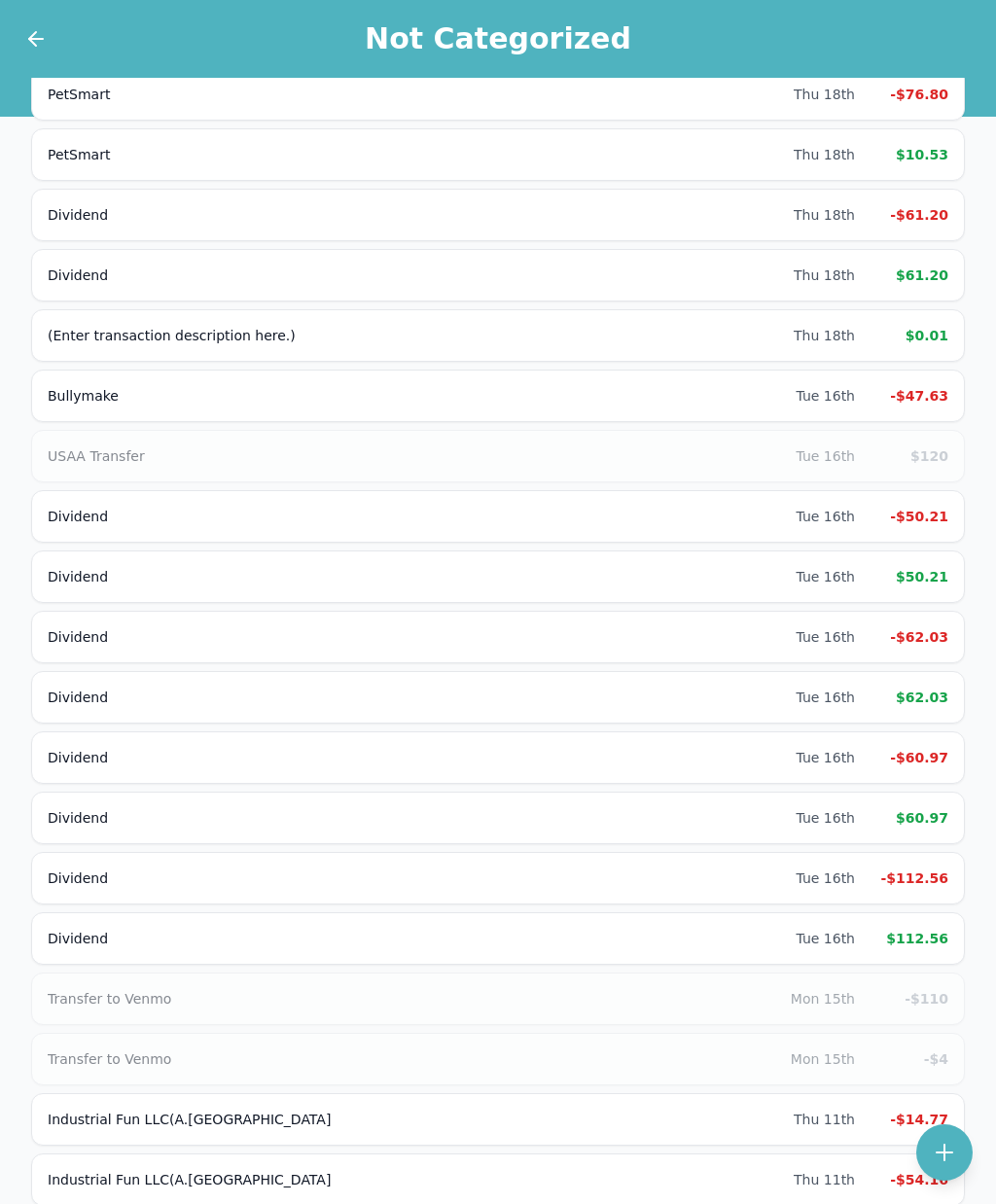
scroll to position [1490, 0]
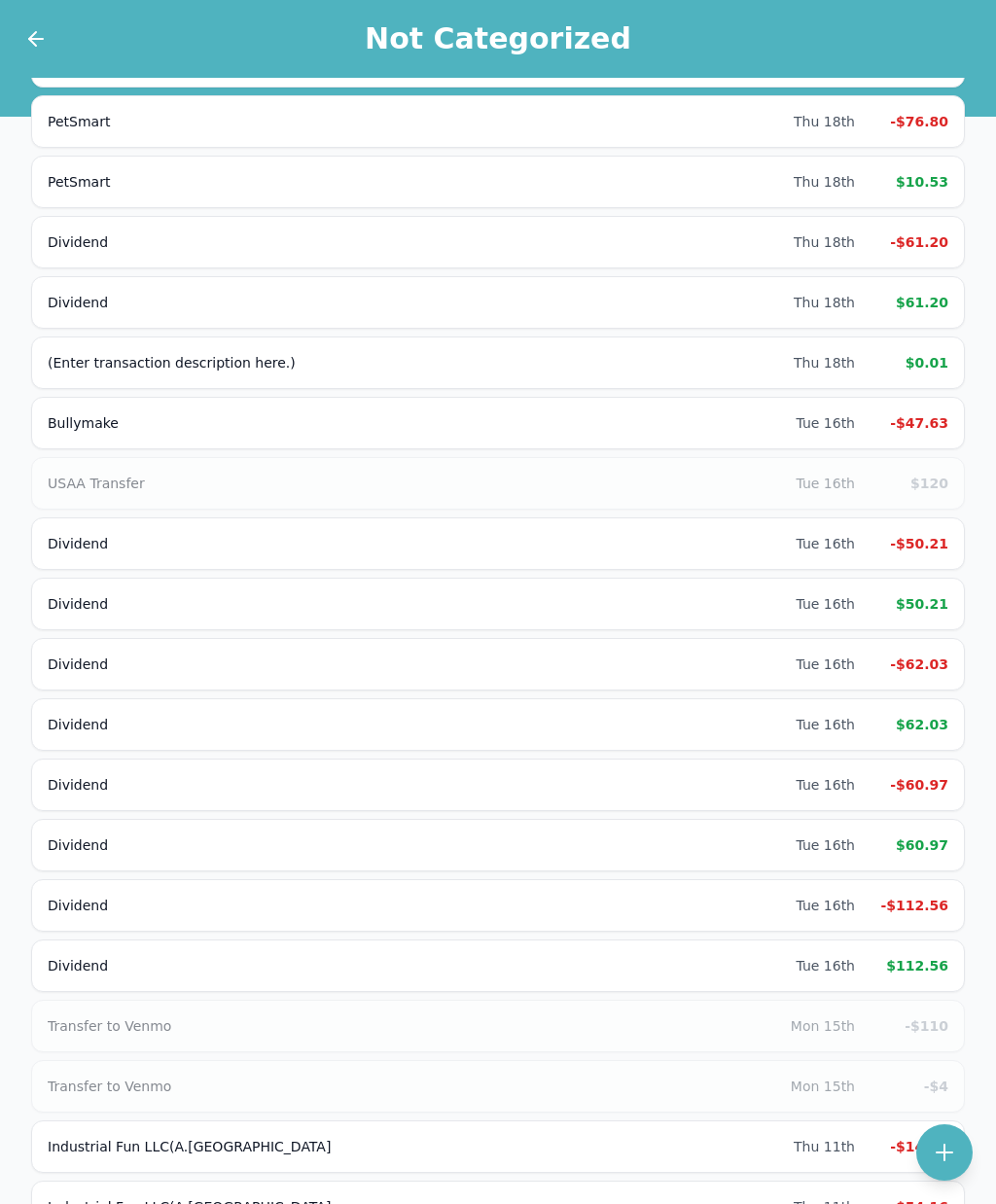
click at [931, 417] on div "-$47.63" at bounding box center [909, 423] width 78 height 19
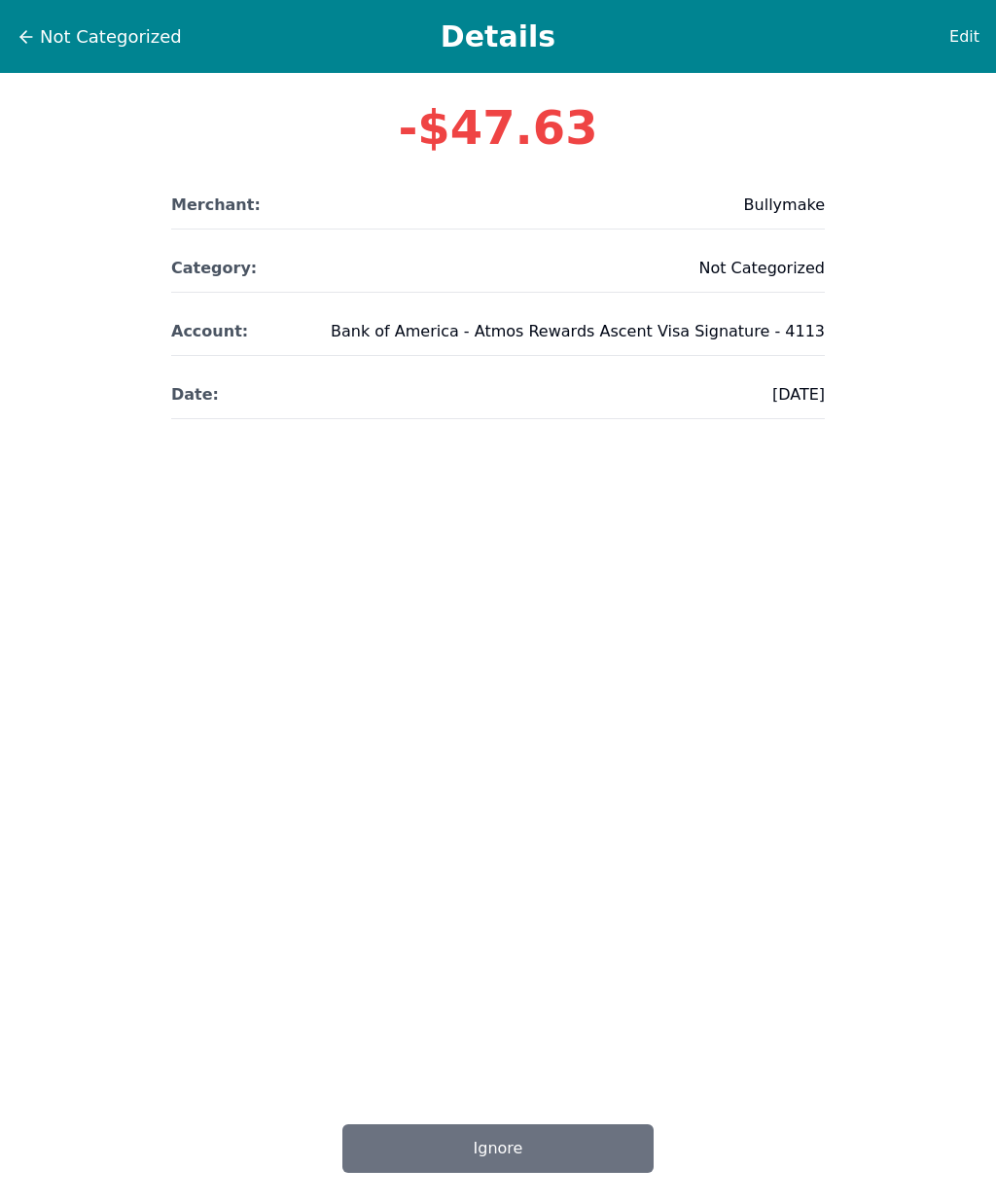
click at [970, 34] on span "Edit" at bounding box center [964, 37] width 30 height 23
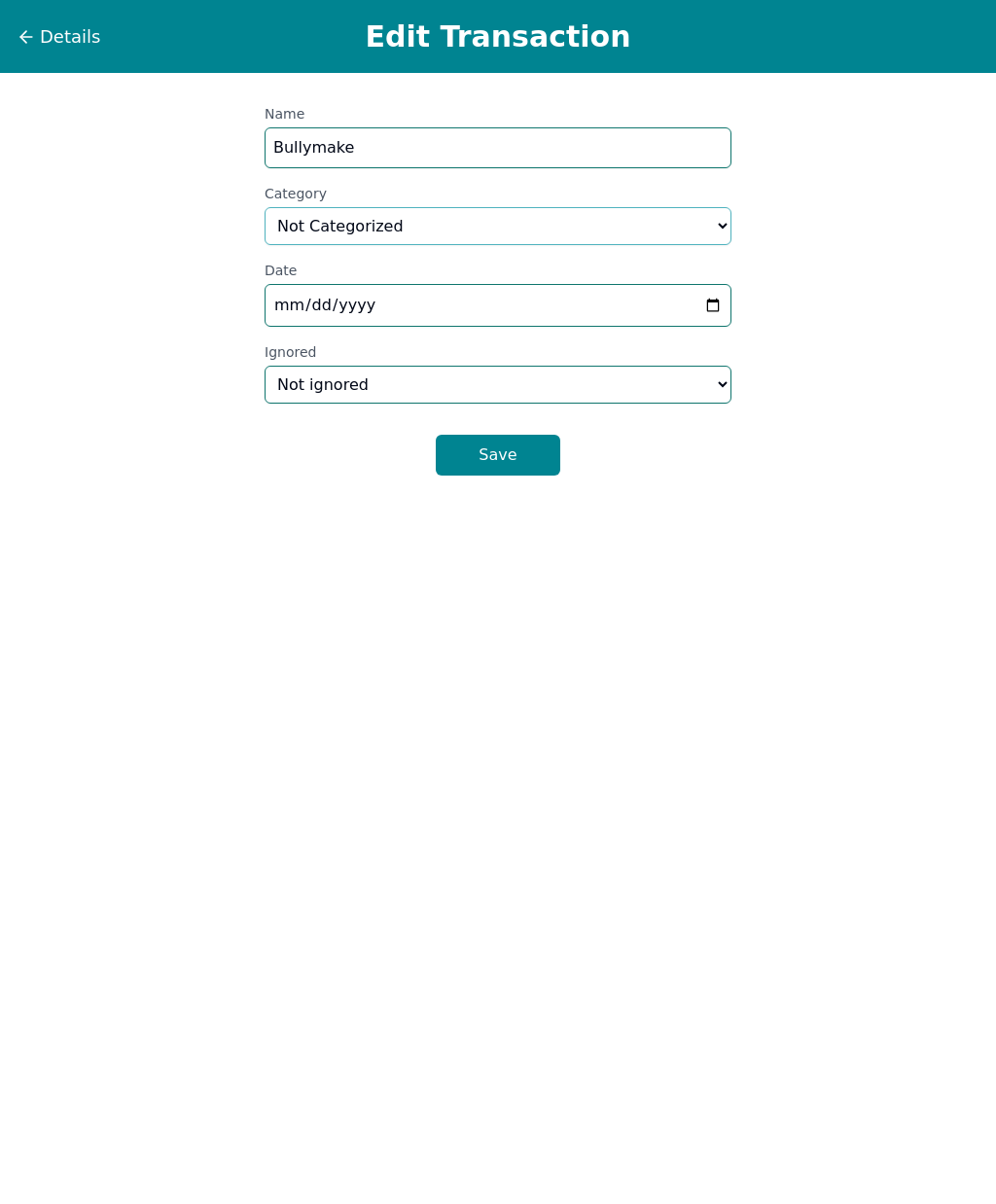
click at [539, 240] on select "Select a category... Home & Utilities Transportation Personal & Family Care Hea…" at bounding box center [498, 226] width 467 height 38
select select "shoppingAndEntertainment"
click at [515, 454] on button "Save" at bounding box center [498, 455] width 124 height 41
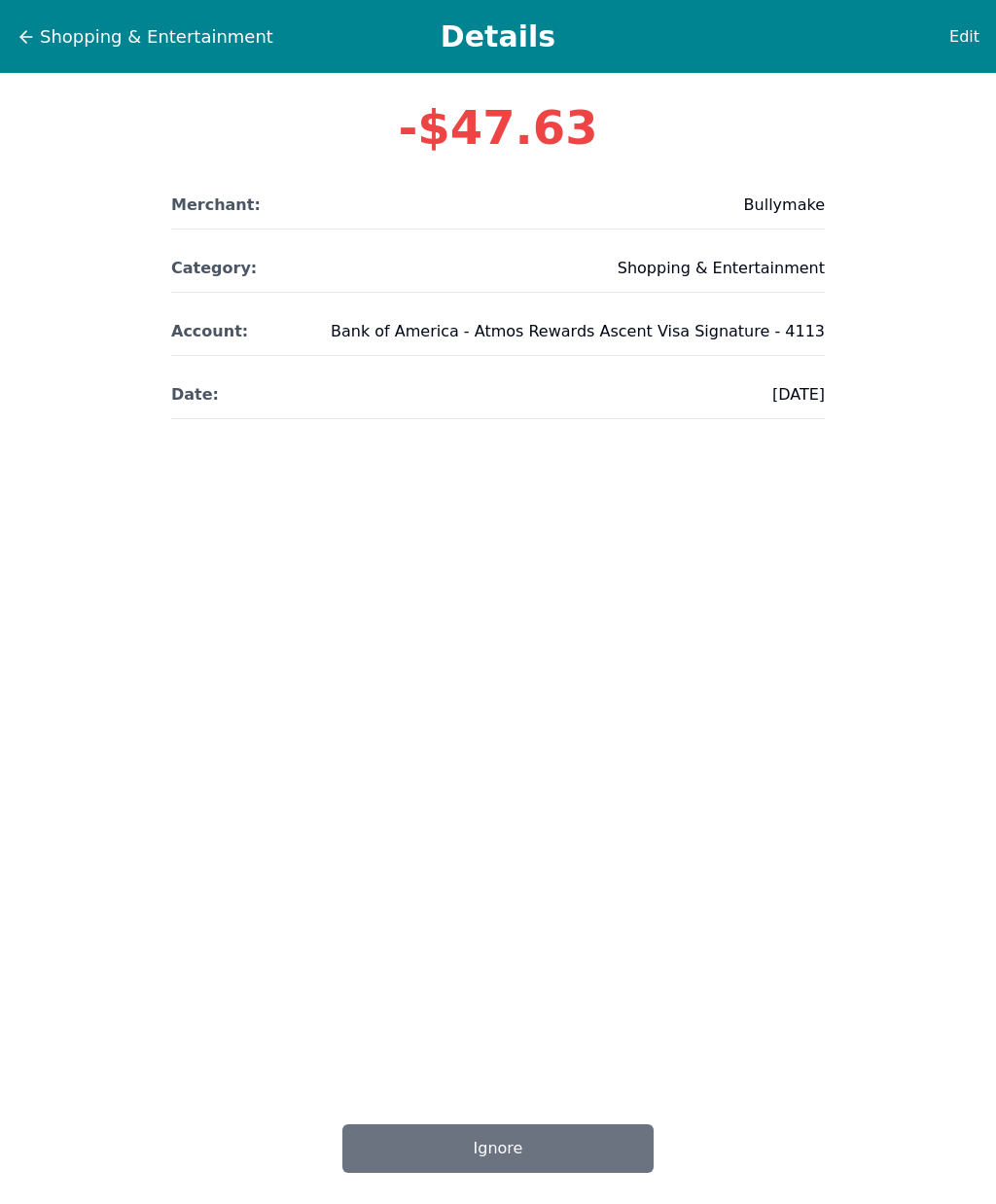
click at [46, 33] on span "Shopping & Entertainment" at bounding box center [157, 37] width 233 height 27
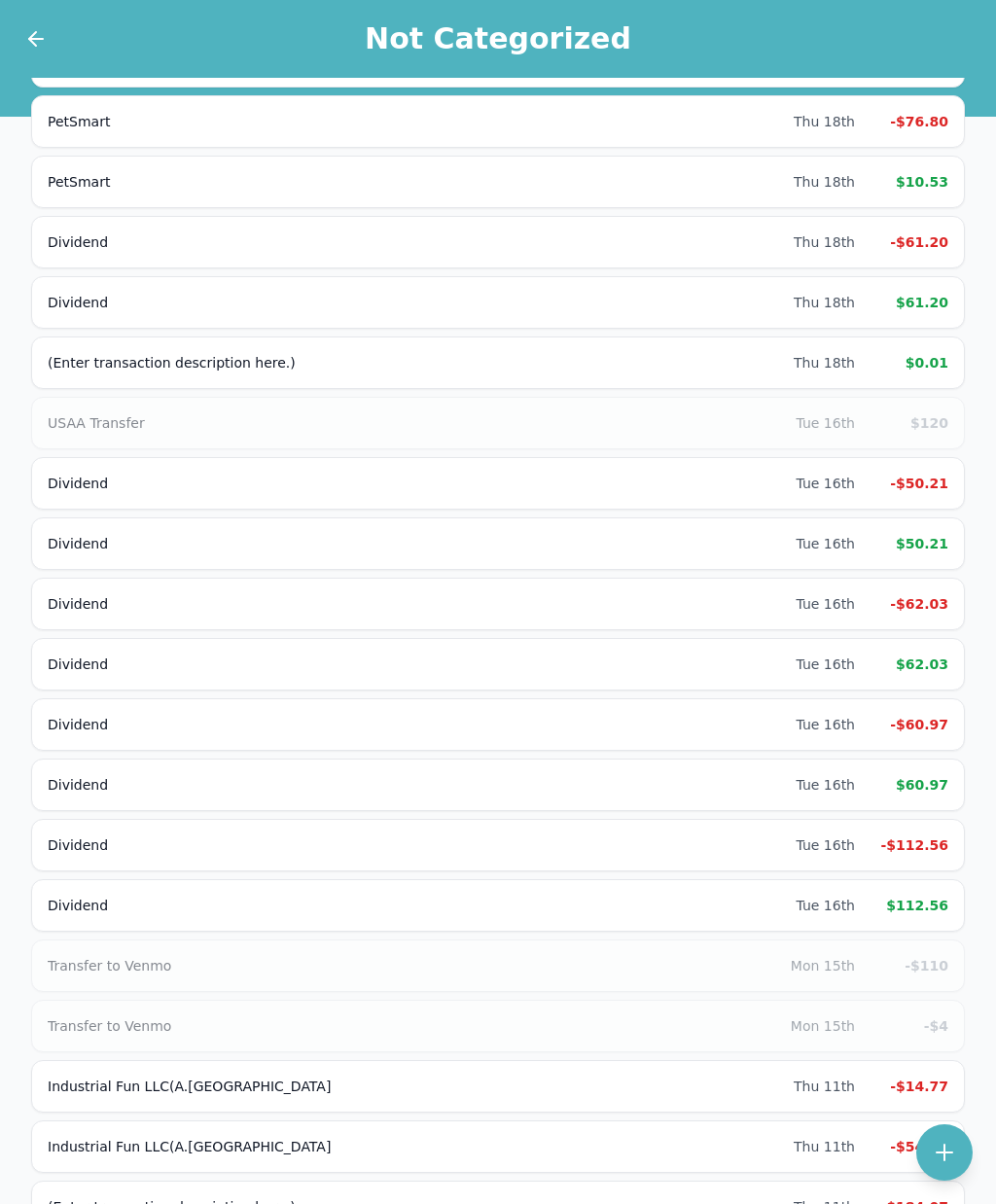
click at [930, 129] on div "-$76.80" at bounding box center [909, 122] width 78 height 19
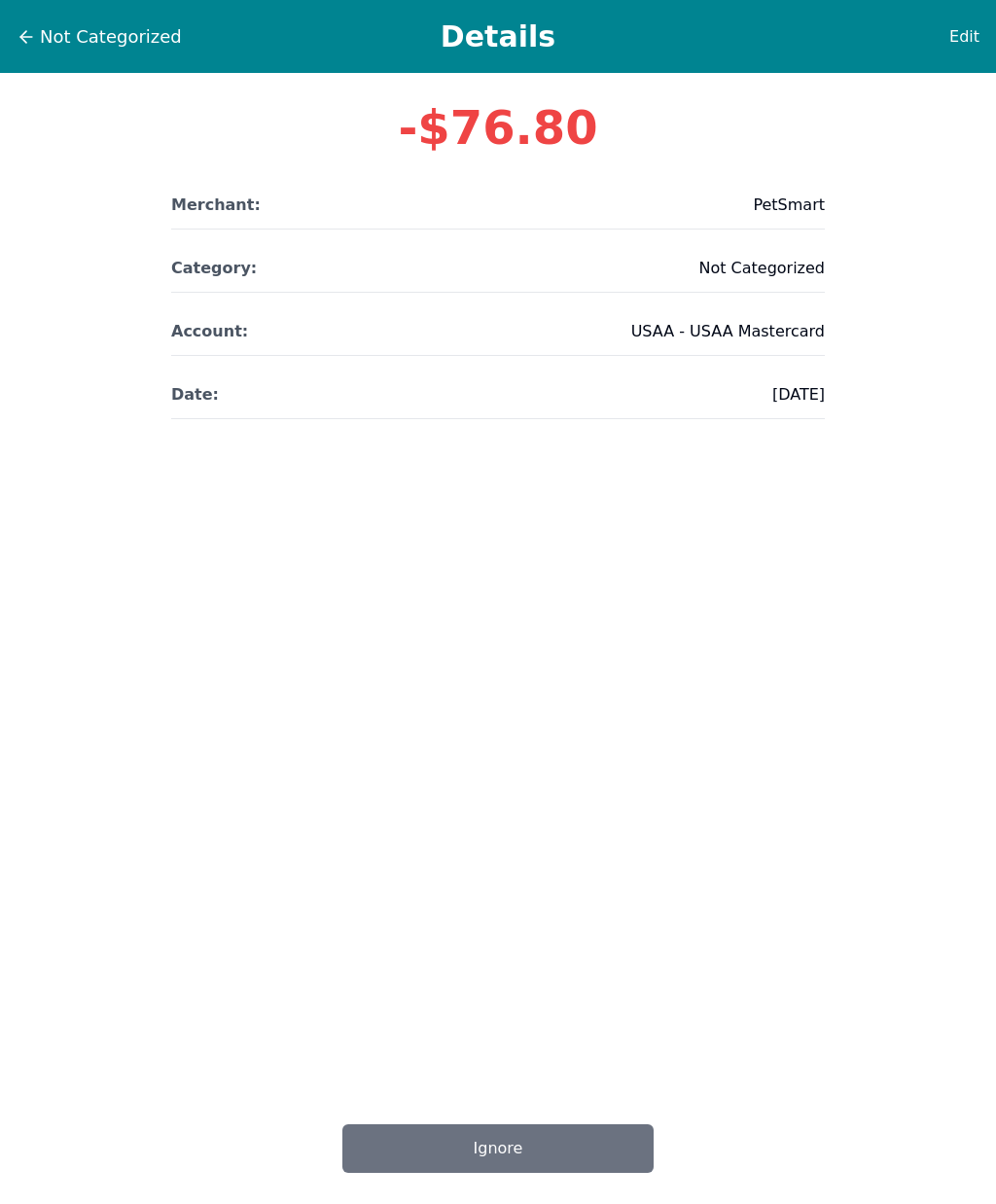
click at [968, 28] on span "Edit" at bounding box center [964, 37] width 30 height 23
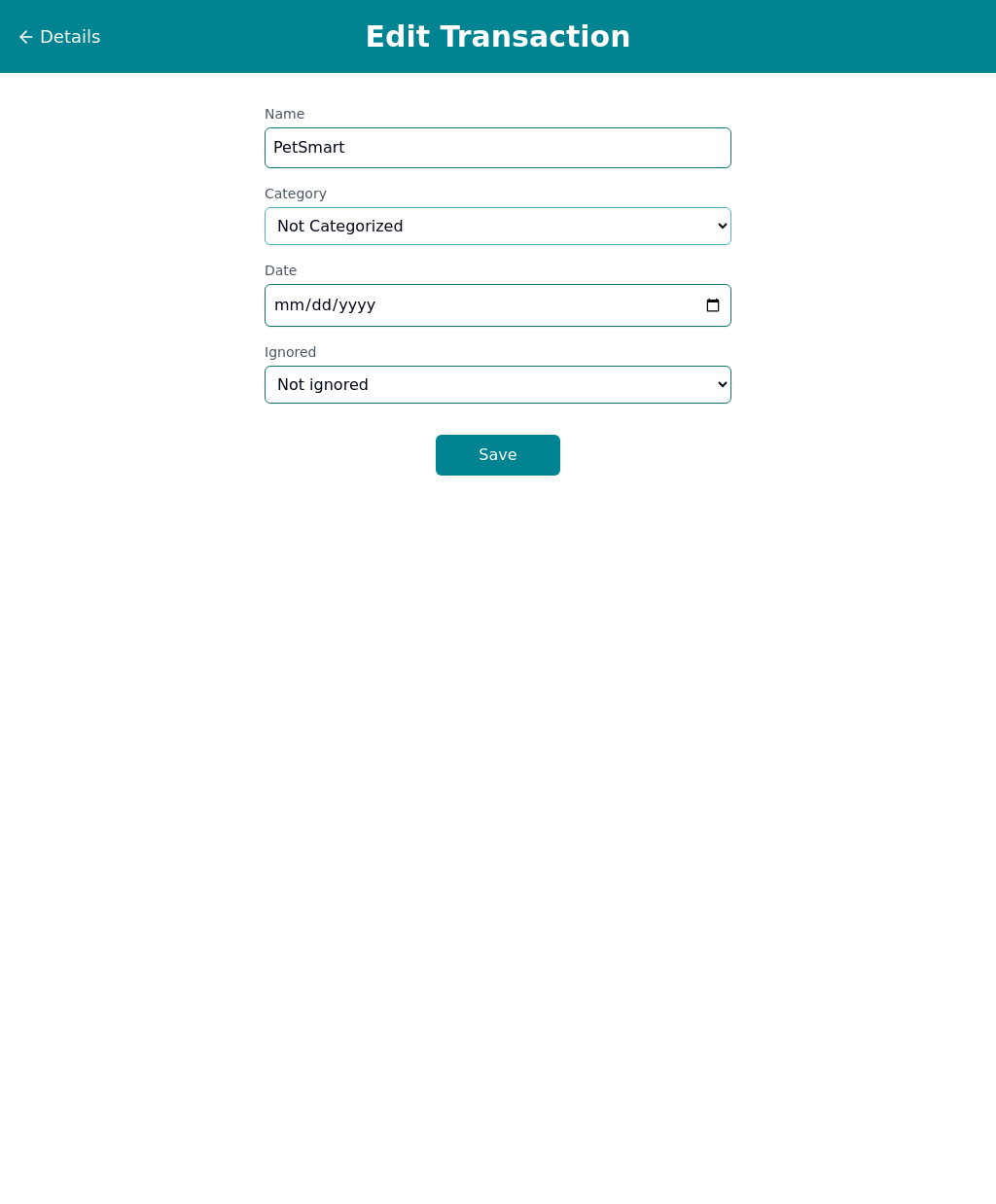
click at [486, 224] on select "Select a category... Home & Utilities Transportation Personal & Family Care Hea…" at bounding box center [498, 226] width 467 height 38
select select "shoppingAndEntertainment"
click at [522, 456] on button "Save" at bounding box center [498, 455] width 124 height 41
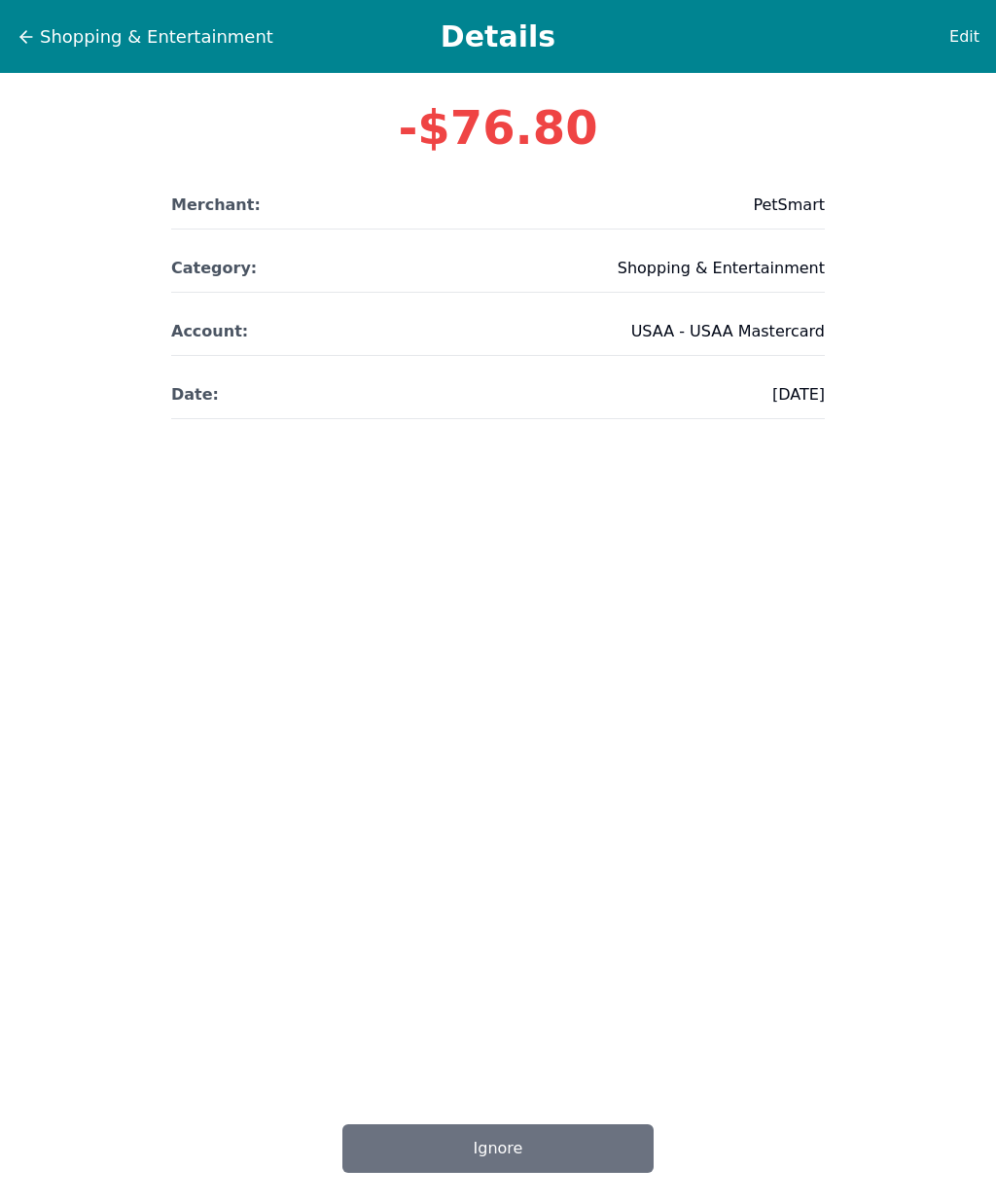
click at [42, 28] on span "Shopping & Entertainment" at bounding box center [157, 37] width 233 height 27
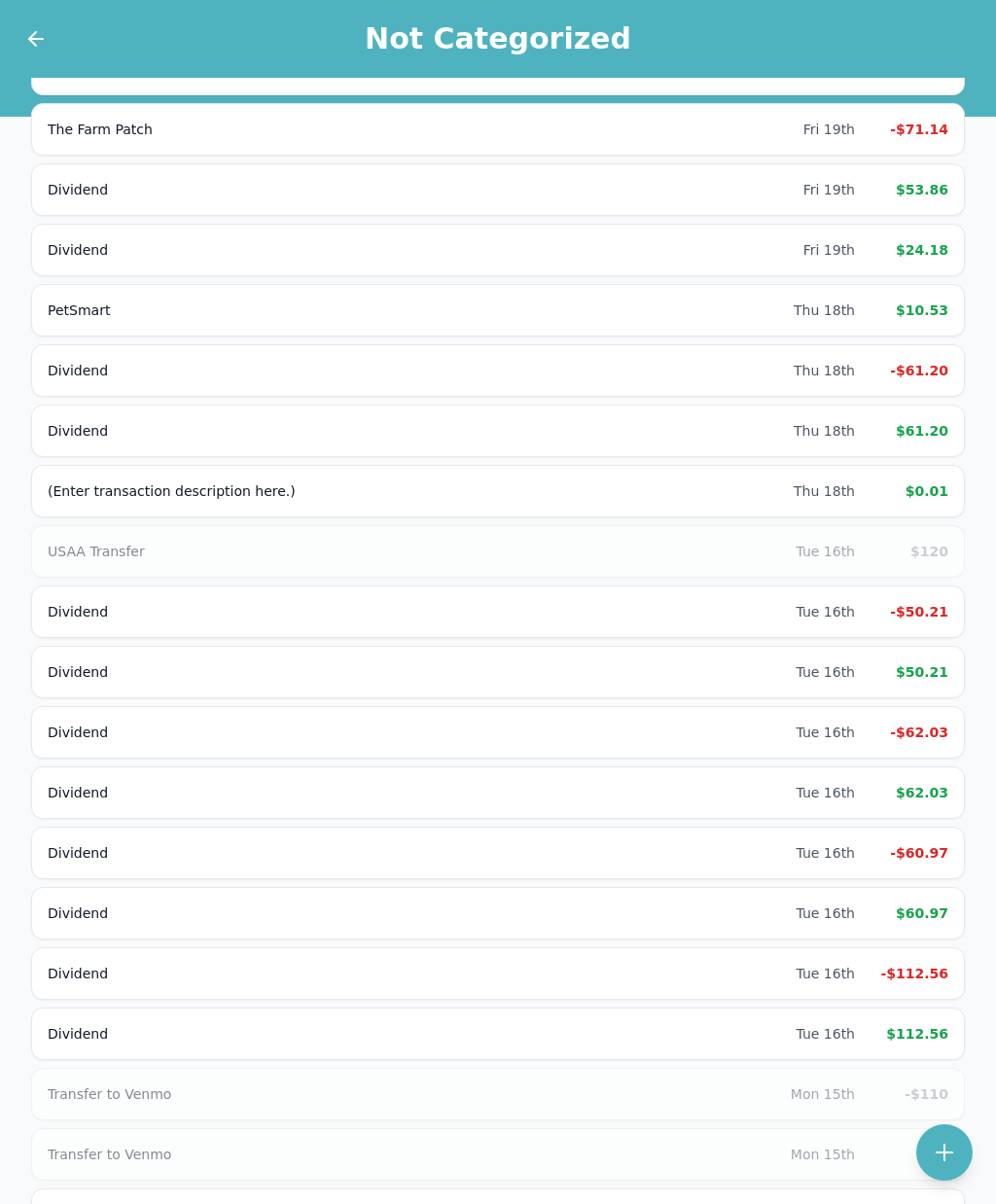
click at [937, 302] on div "$10.53" at bounding box center [909, 310] width 78 height 19
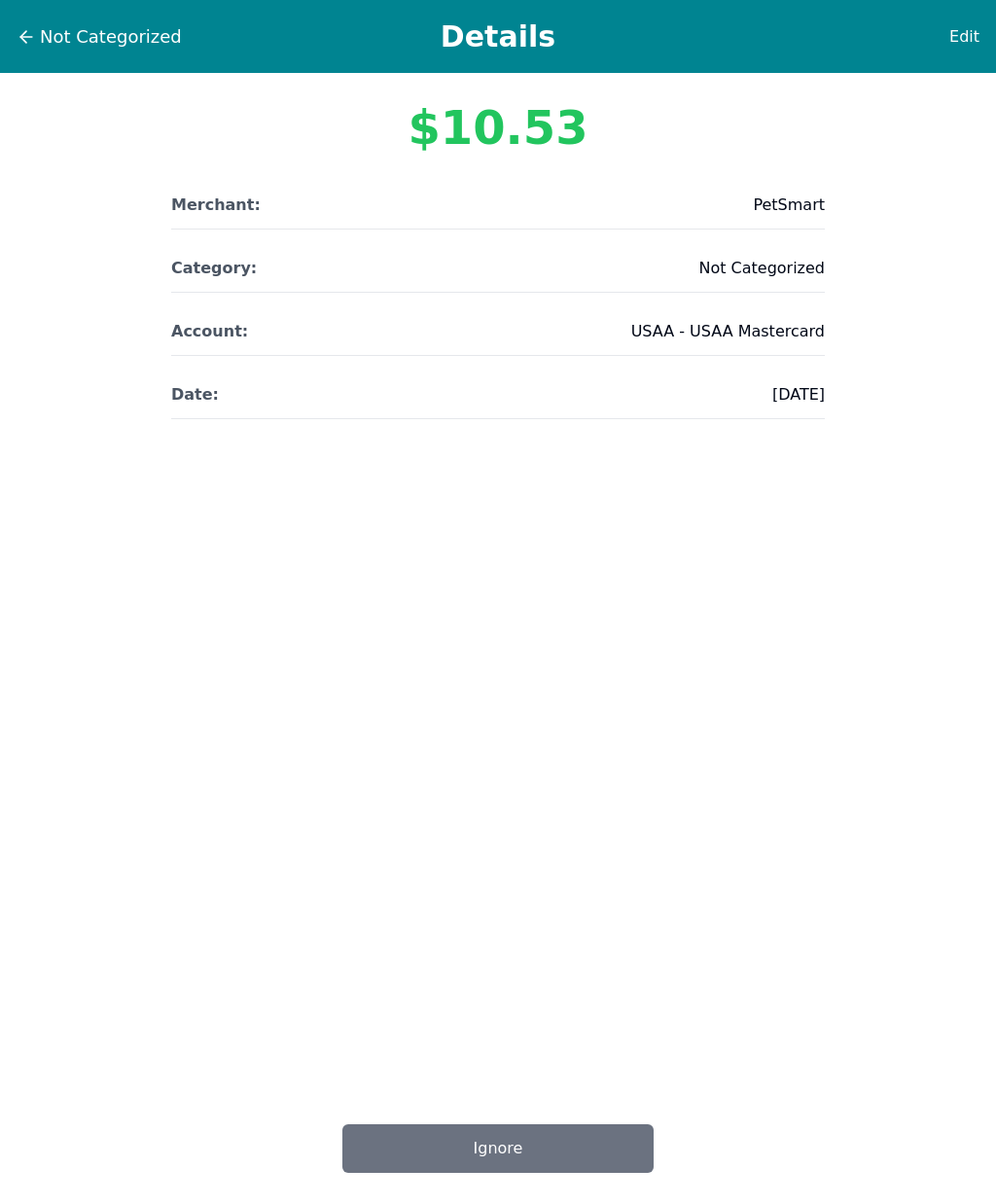
click at [966, 32] on span "Edit" at bounding box center [964, 37] width 30 height 23
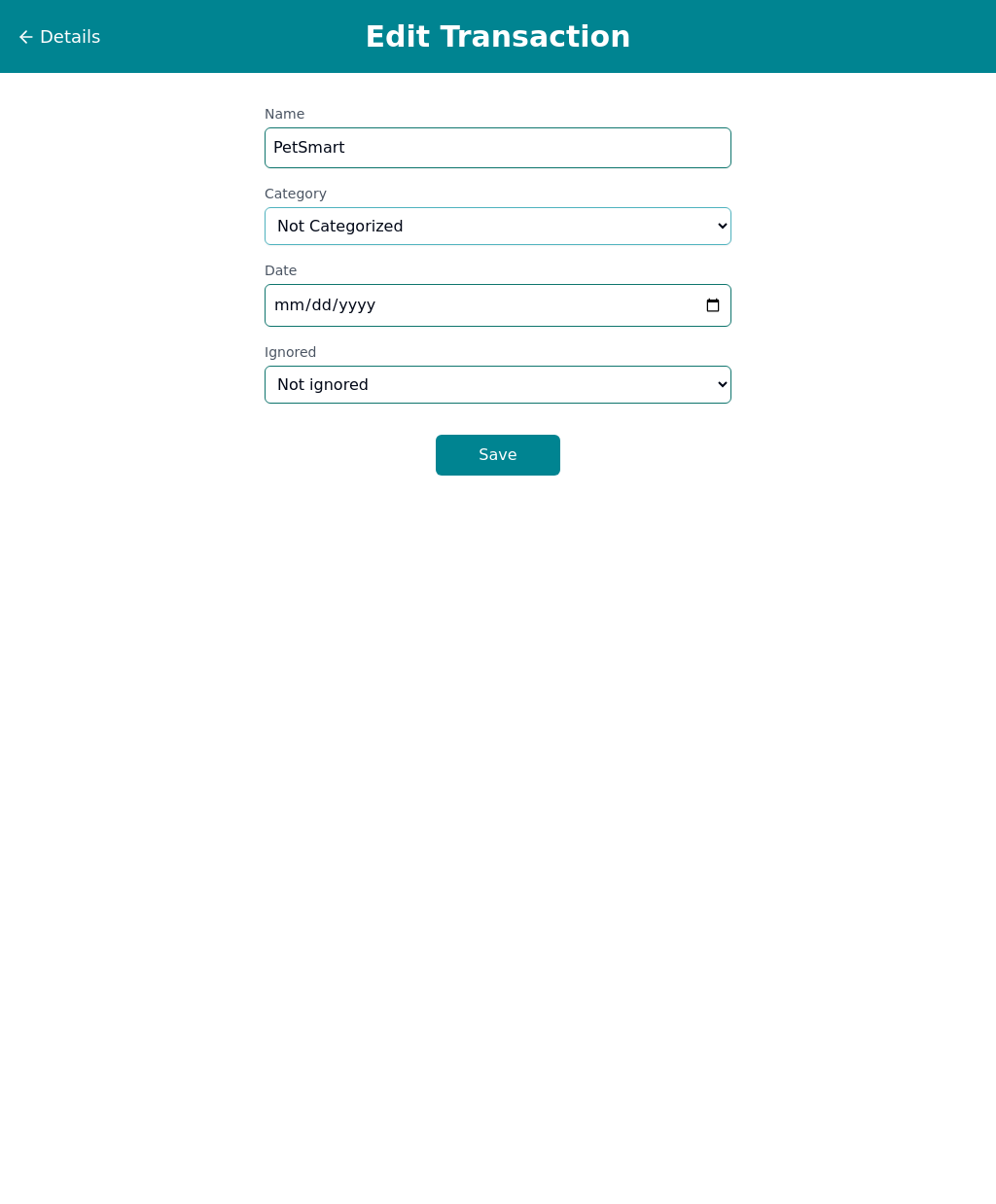
click at [470, 221] on select "Select a category... Home & Utilities Transportation Personal & Family Care Hea…" at bounding box center [498, 226] width 467 height 38
select select "shoppingAndEntertainment"
click at [517, 456] on button "Save" at bounding box center [498, 455] width 124 height 41
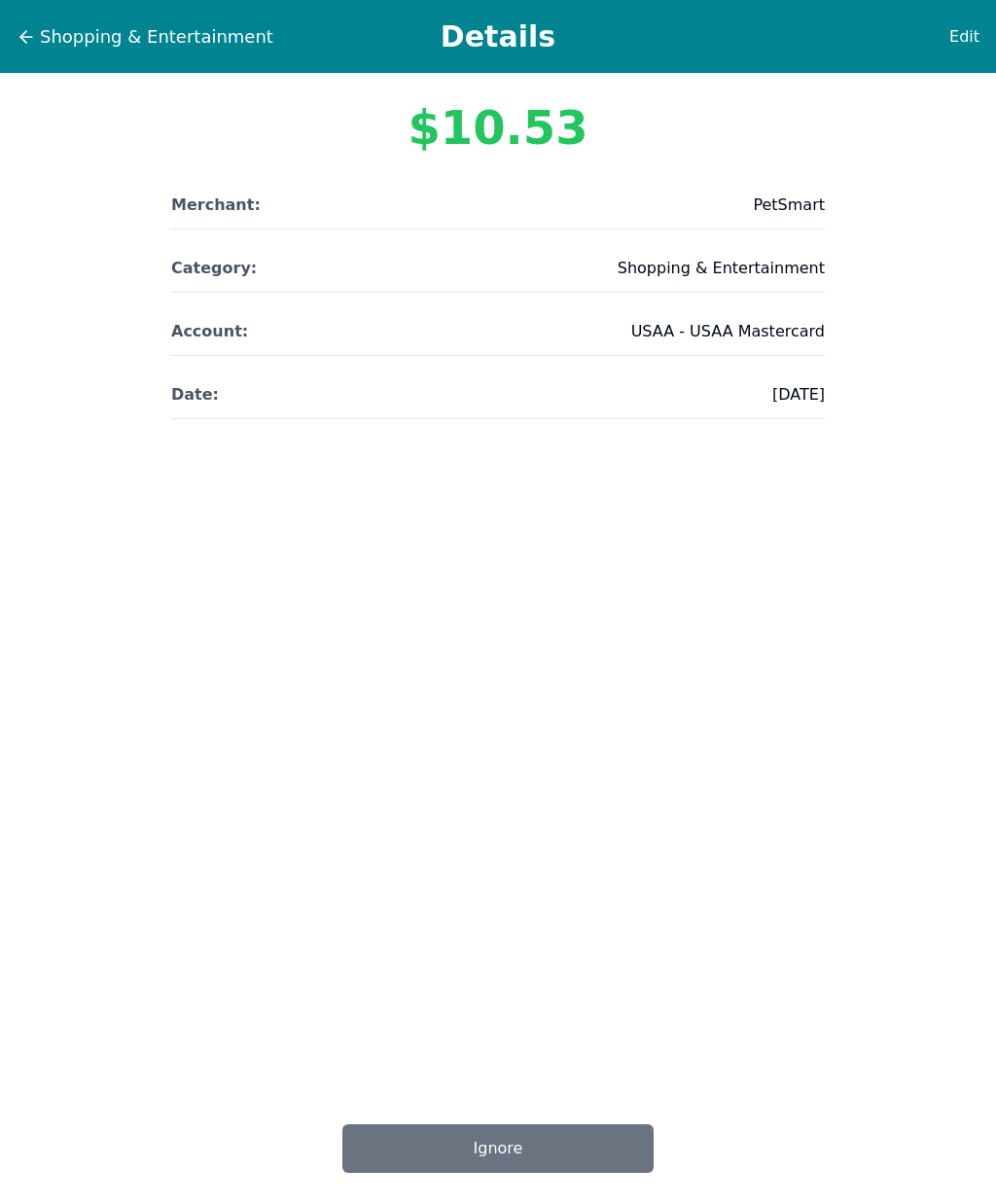
click at [48, 43] on span "Shopping & Entertainment" at bounding box center [157, 37] width 233 height 27
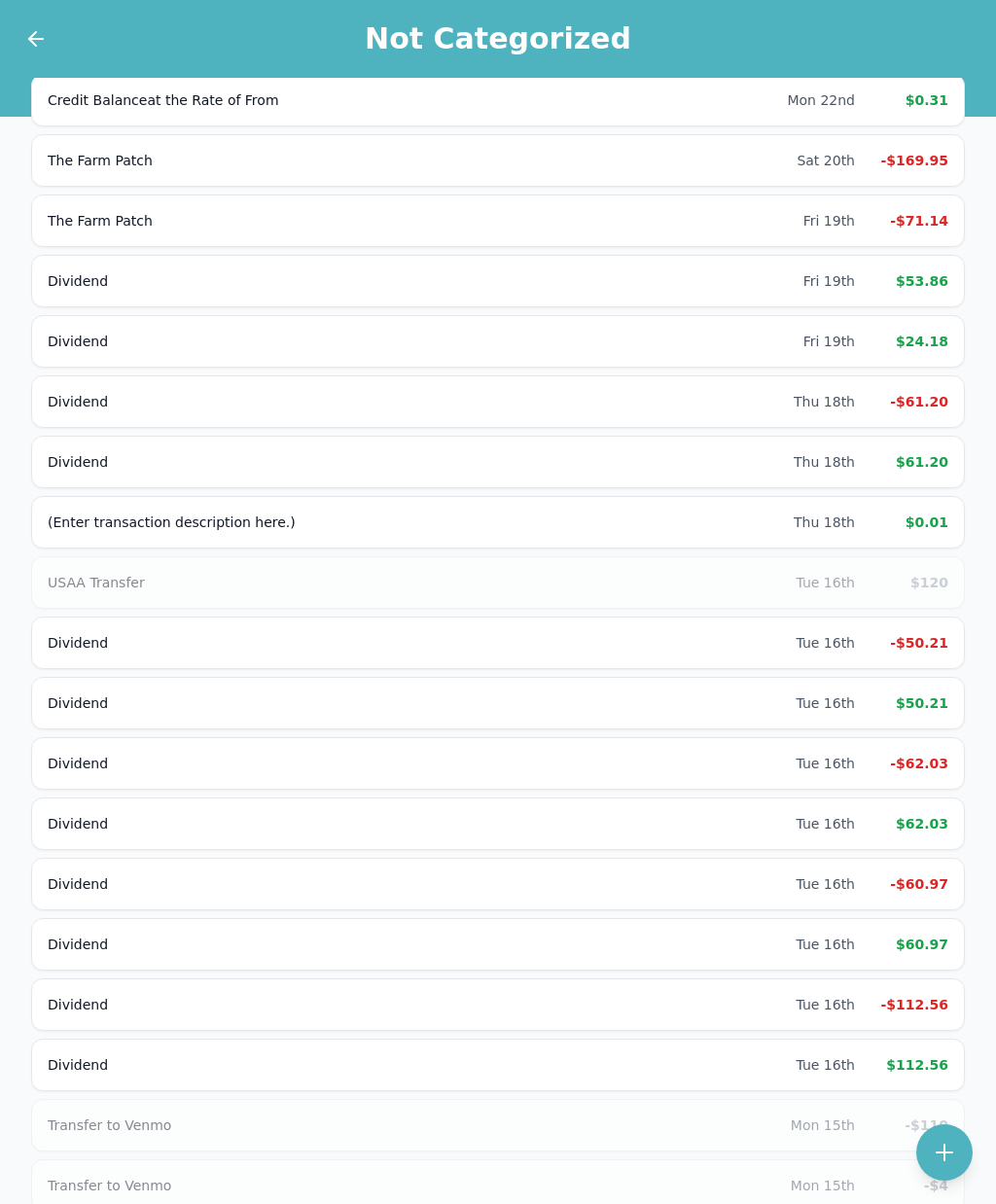
click at [938, 222] on div "-$71.14" at bounding box center [909, 221] width 78 height 19
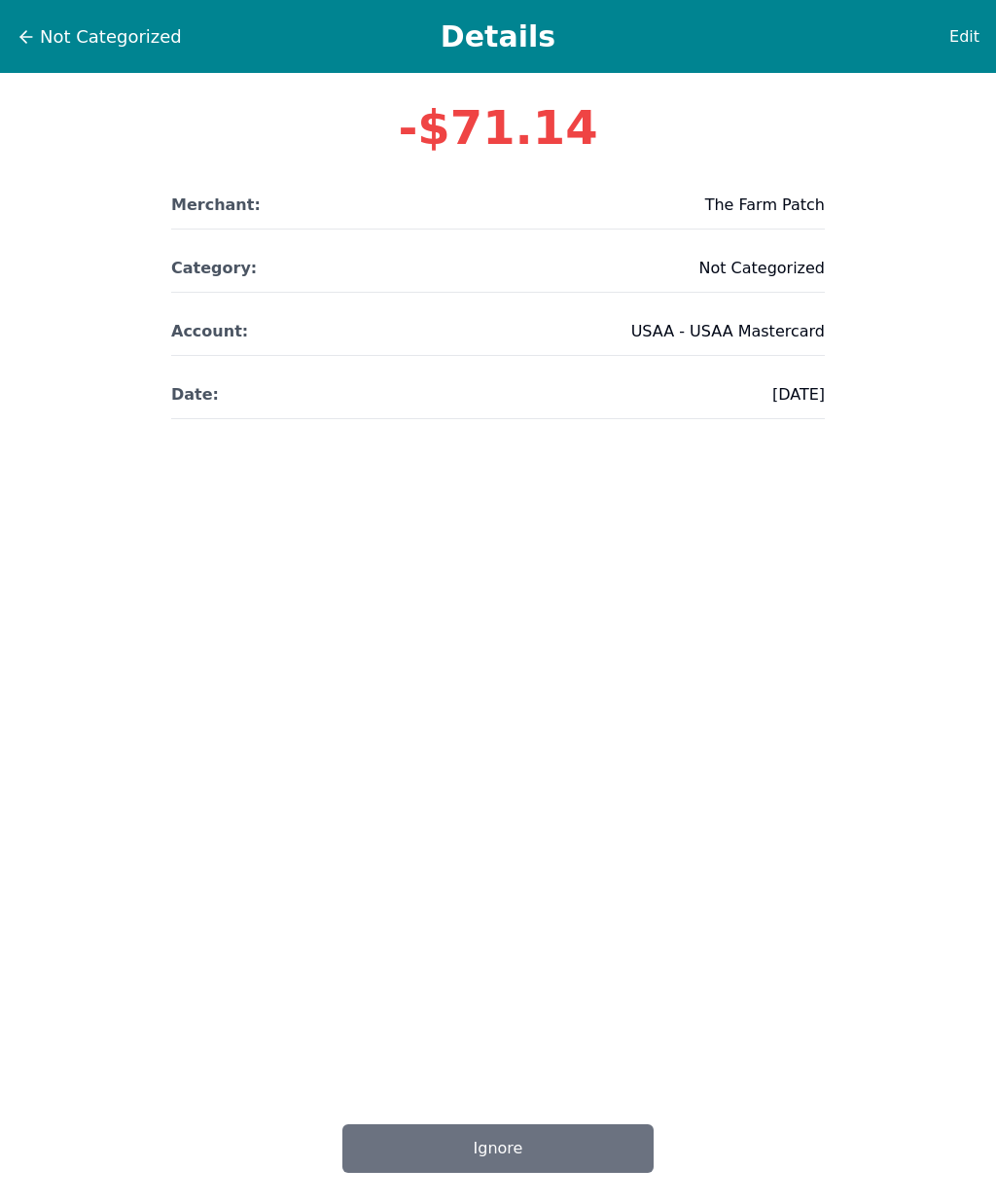
click at [963, 36] on span "Edit" at bounding box center [964, 37] width 30 height 23
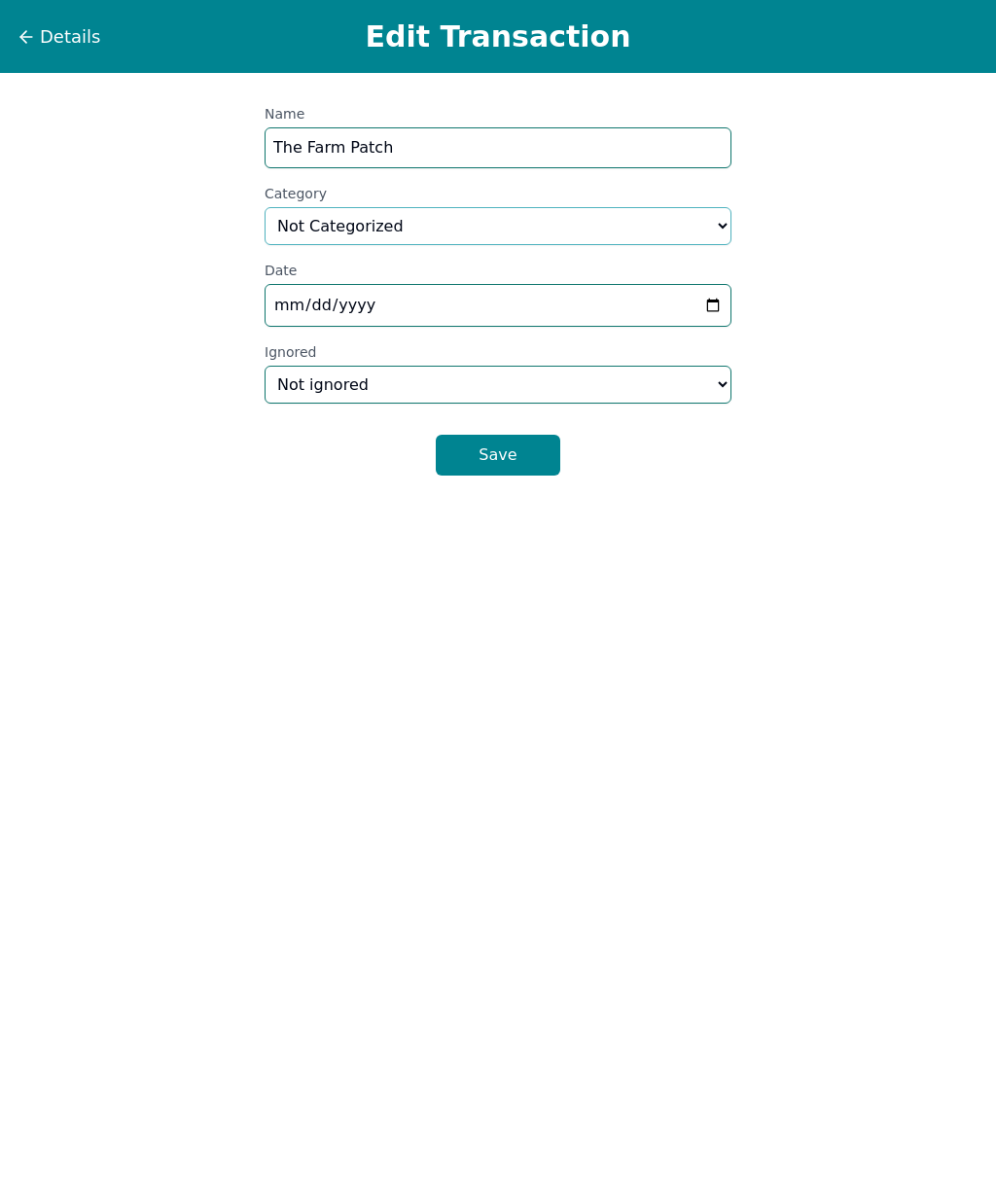
click at [539, 215] on select "Select a category... Home & Utilities Transportation Personal & Family Care Hea…" at bounding box center [498, 226] width 467 height 38
select select "groceries"
click at [520, 460] on button "Save" at bounding box center [498, 455] width 124 height 41
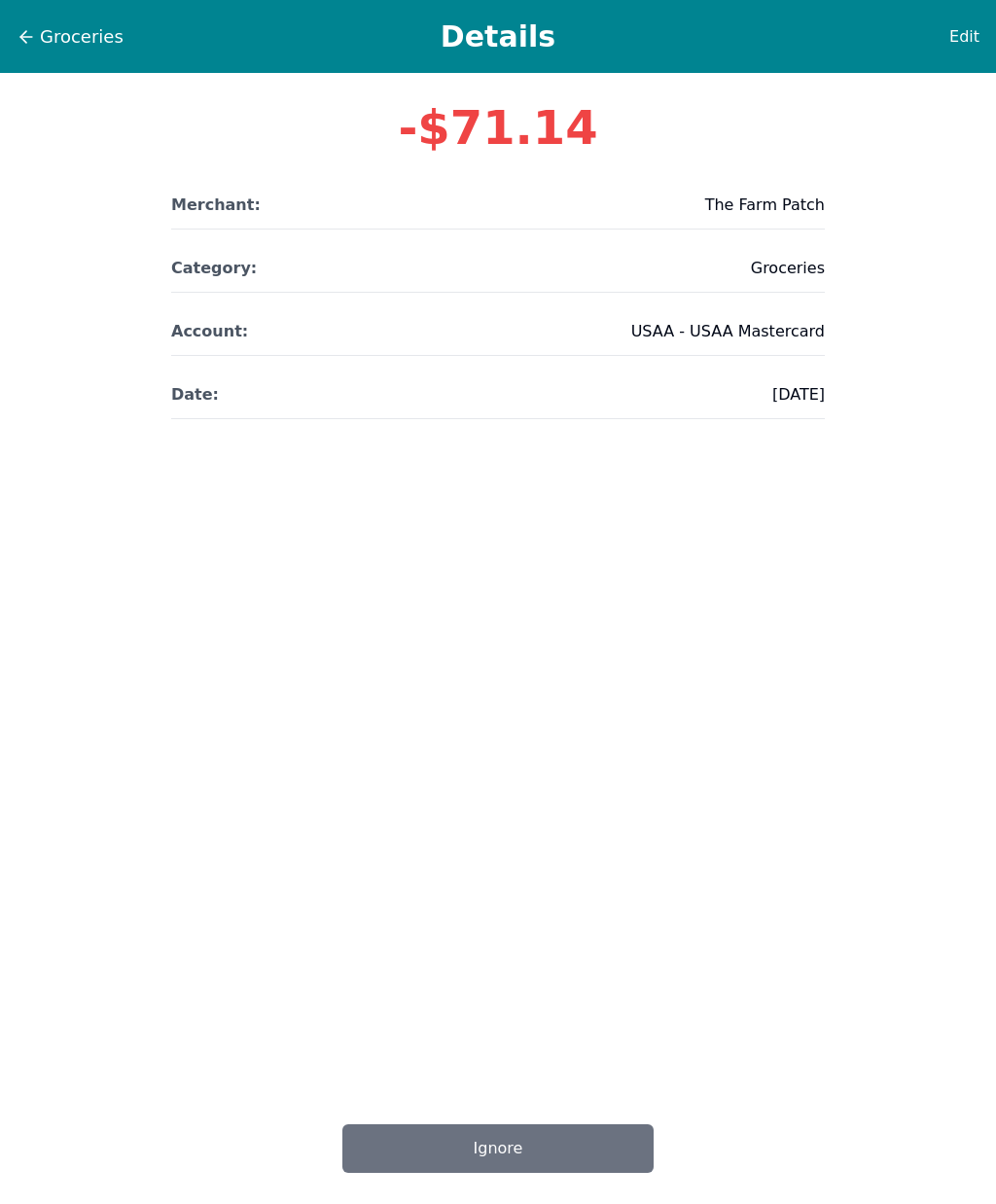
click at [42, 37] on span "Groceries" at bounding box center [82, 37] width 84 height 27
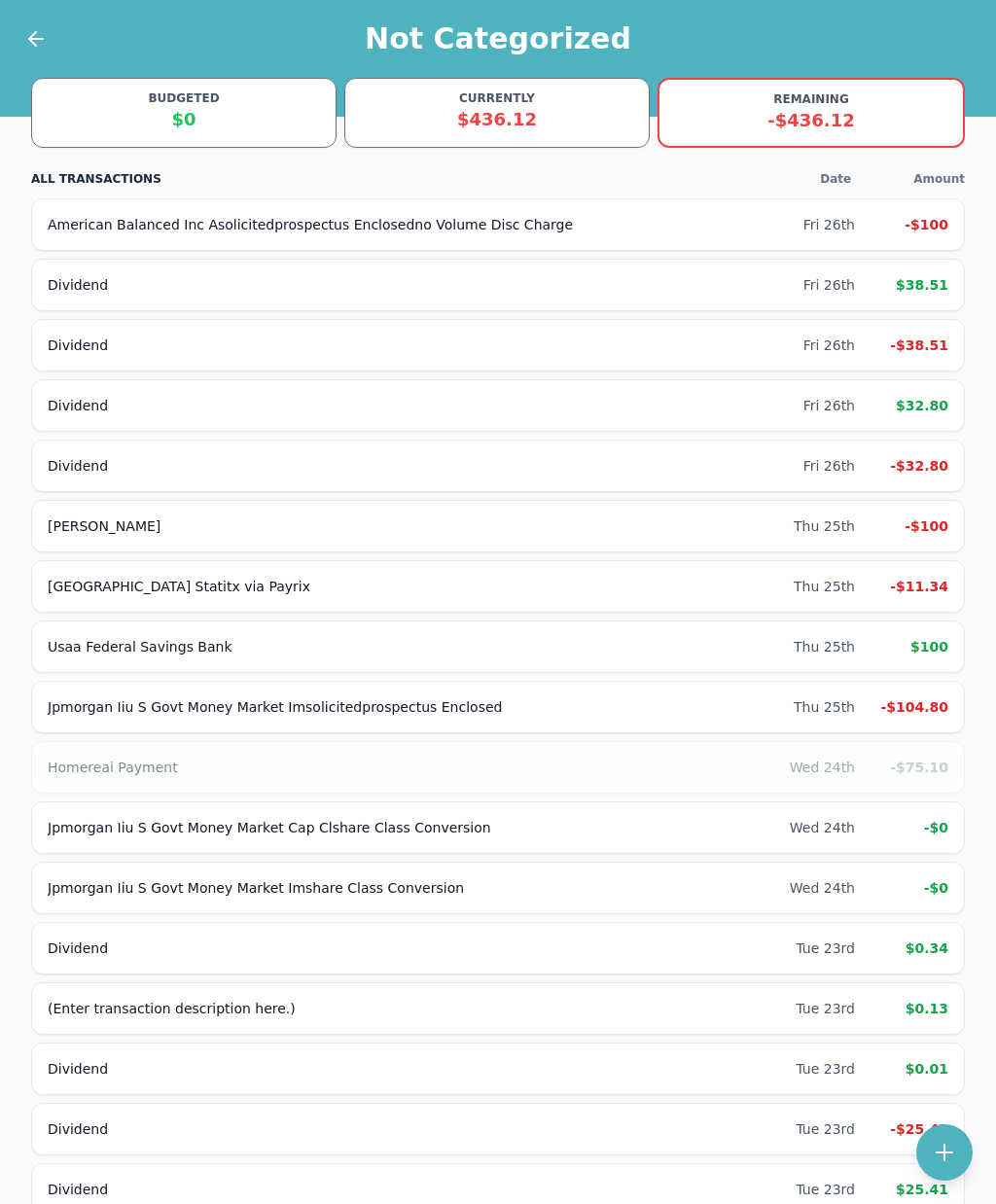
scroll to position [1210, 0]
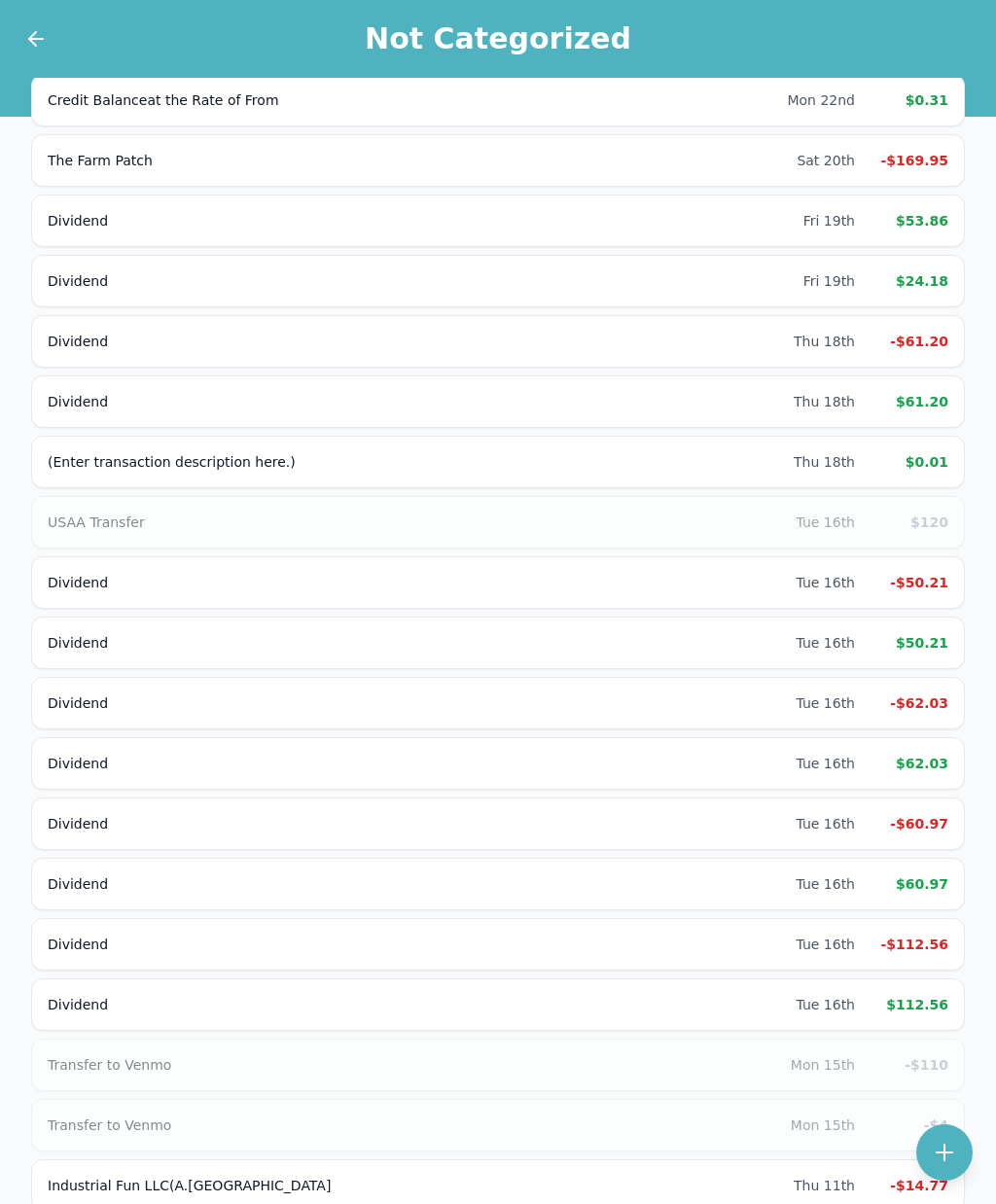
click at [925, 159] on div "-$169.95" at bounding box center [909, 160] width 78 height 19
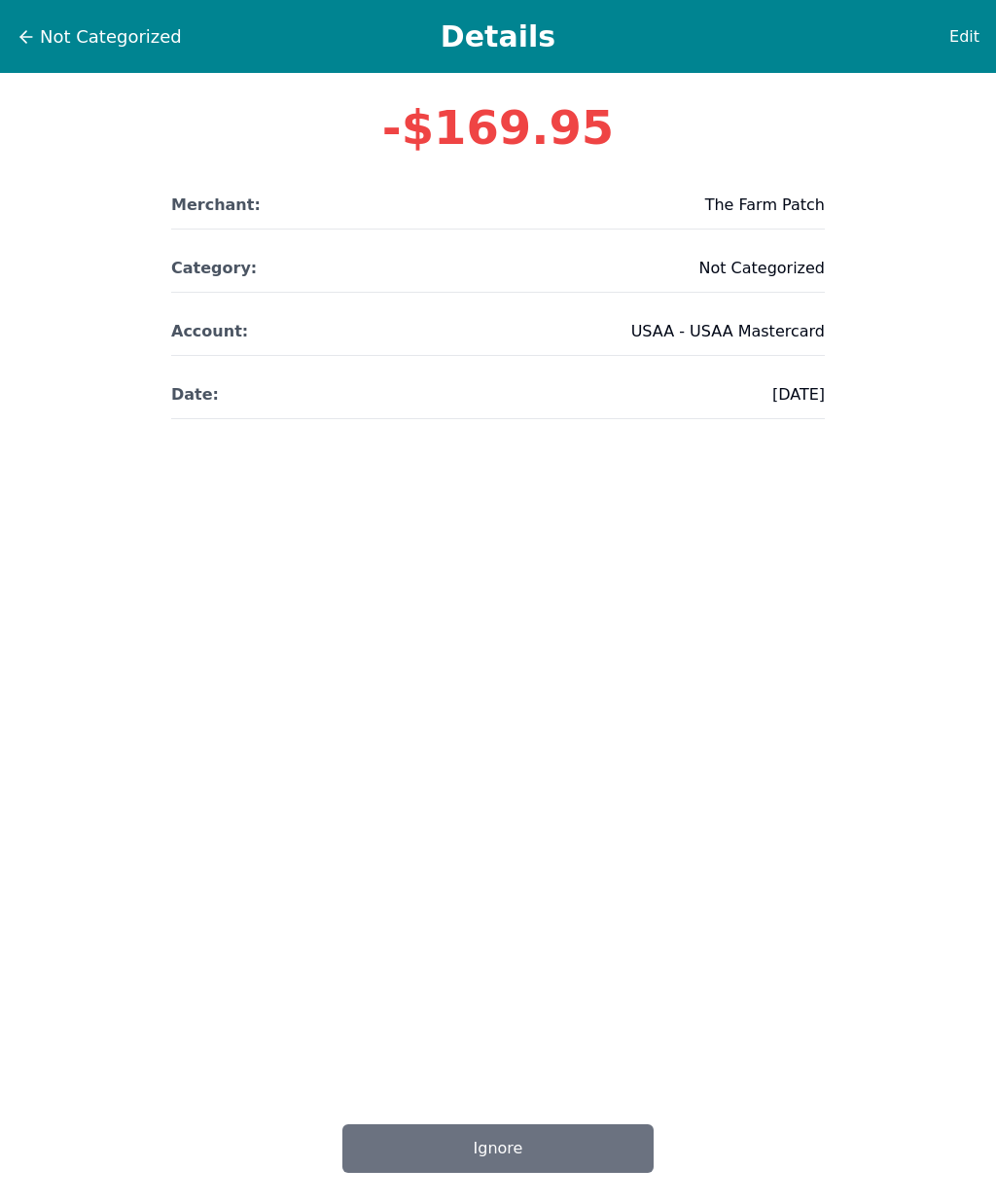
click at [967, 40] on span "Edit" at bounding box center [964, 37] width 30 height 23
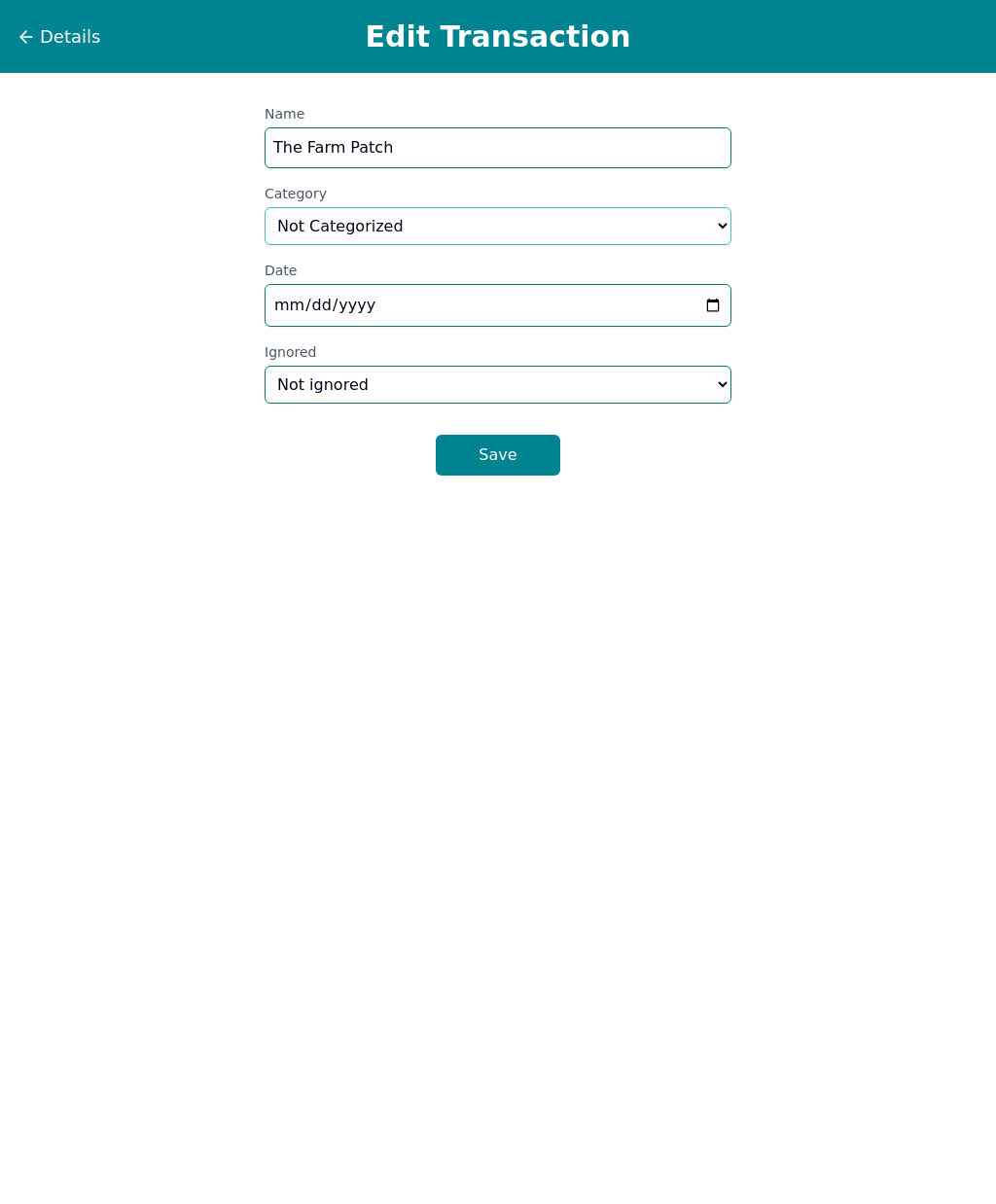
click at [524, 224] on select "Select a category... Home & Utilities Transportation Personal & Family Care Hea…" at bounding box center [498, 226] width 467 height 38
select select "groceries"
click at [529, 464] on button "Save" at bounding box center [498, 455] width 124 height 41
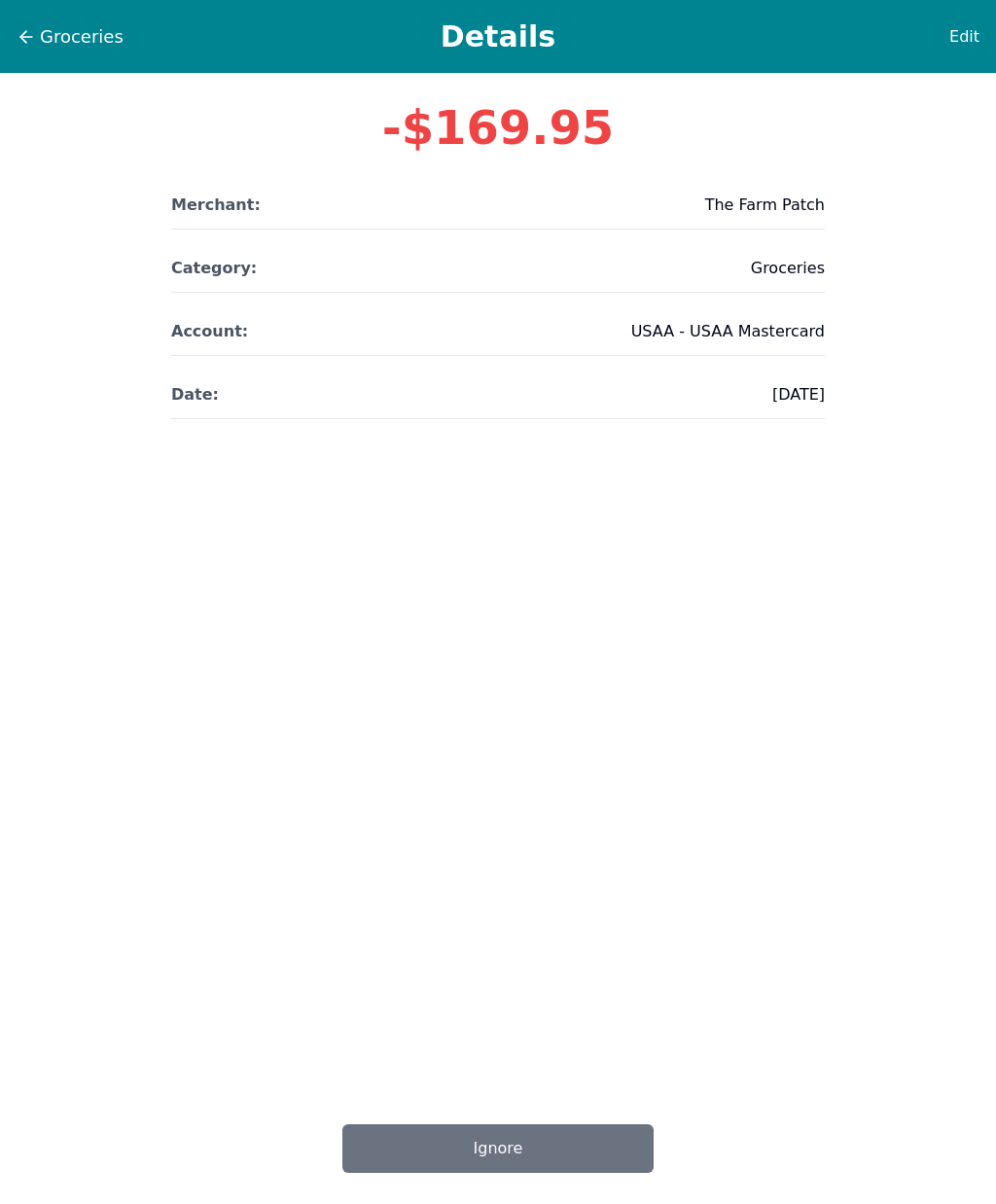
click at [59, 33] on span "Groceries" at bounding box center [82, 37] width 84 height 27
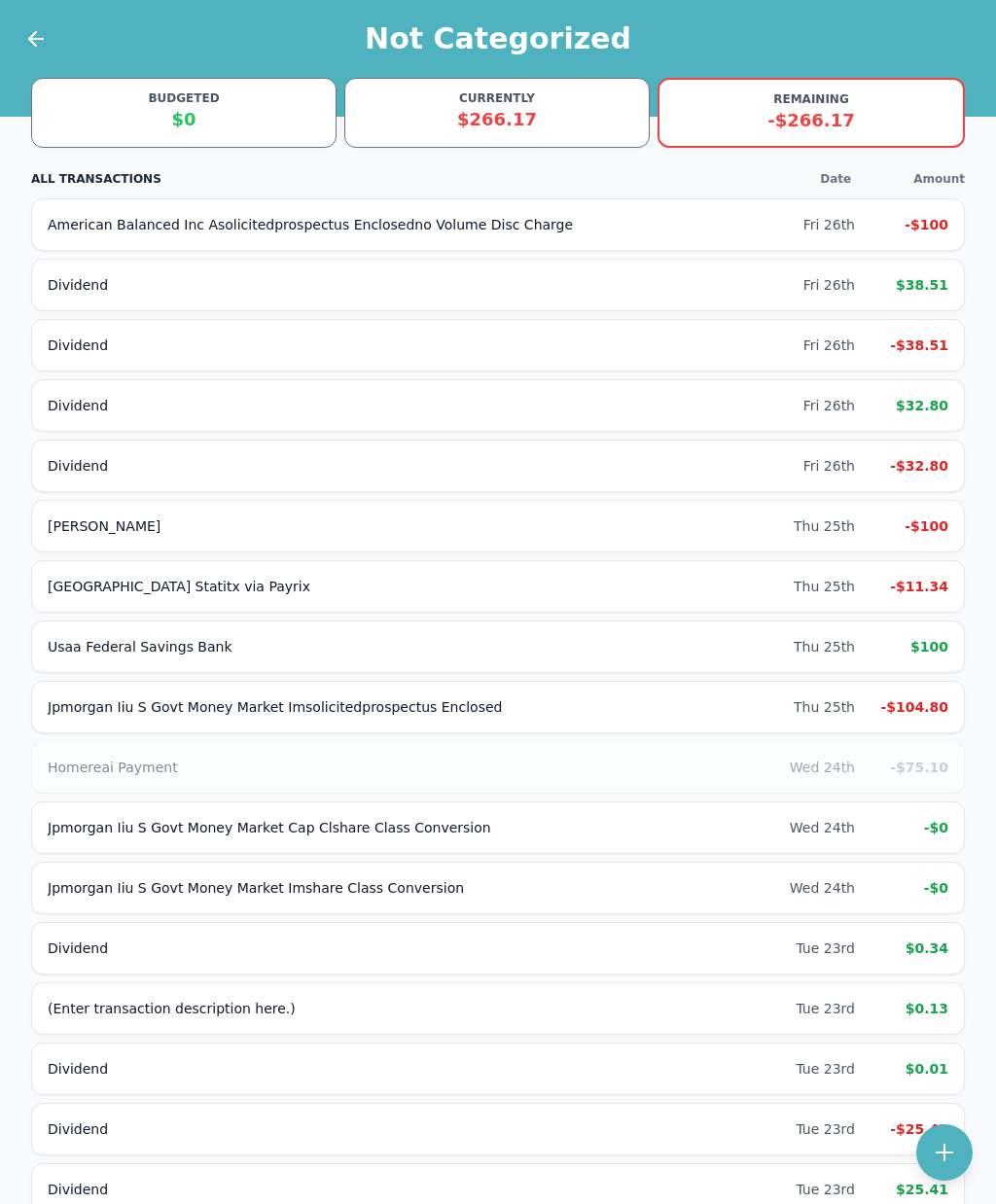
scroll to position [1210, 0]
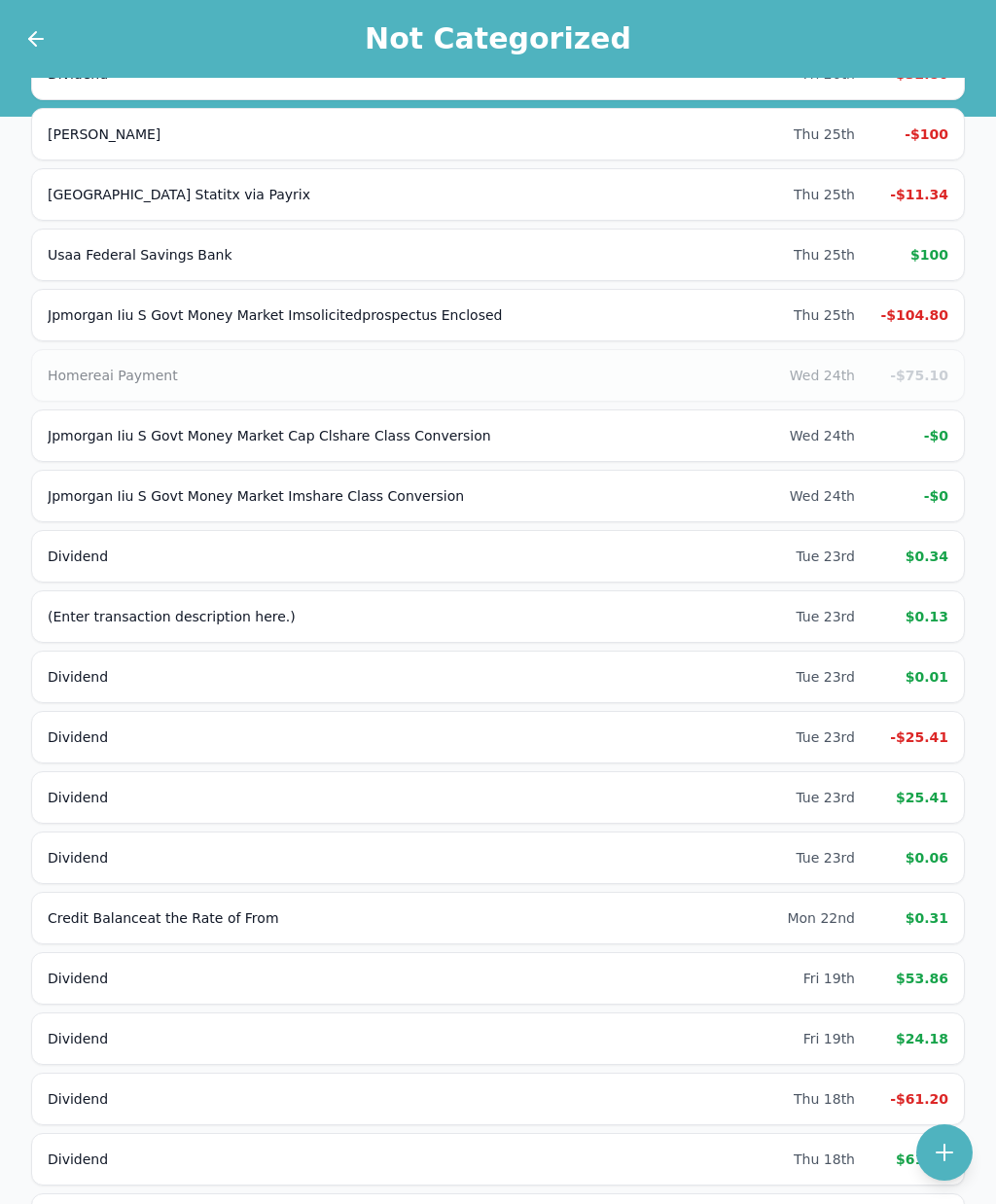
click at [926, 366] on div "-$75.10" at bounding box center [909, 375] width 78 height 19
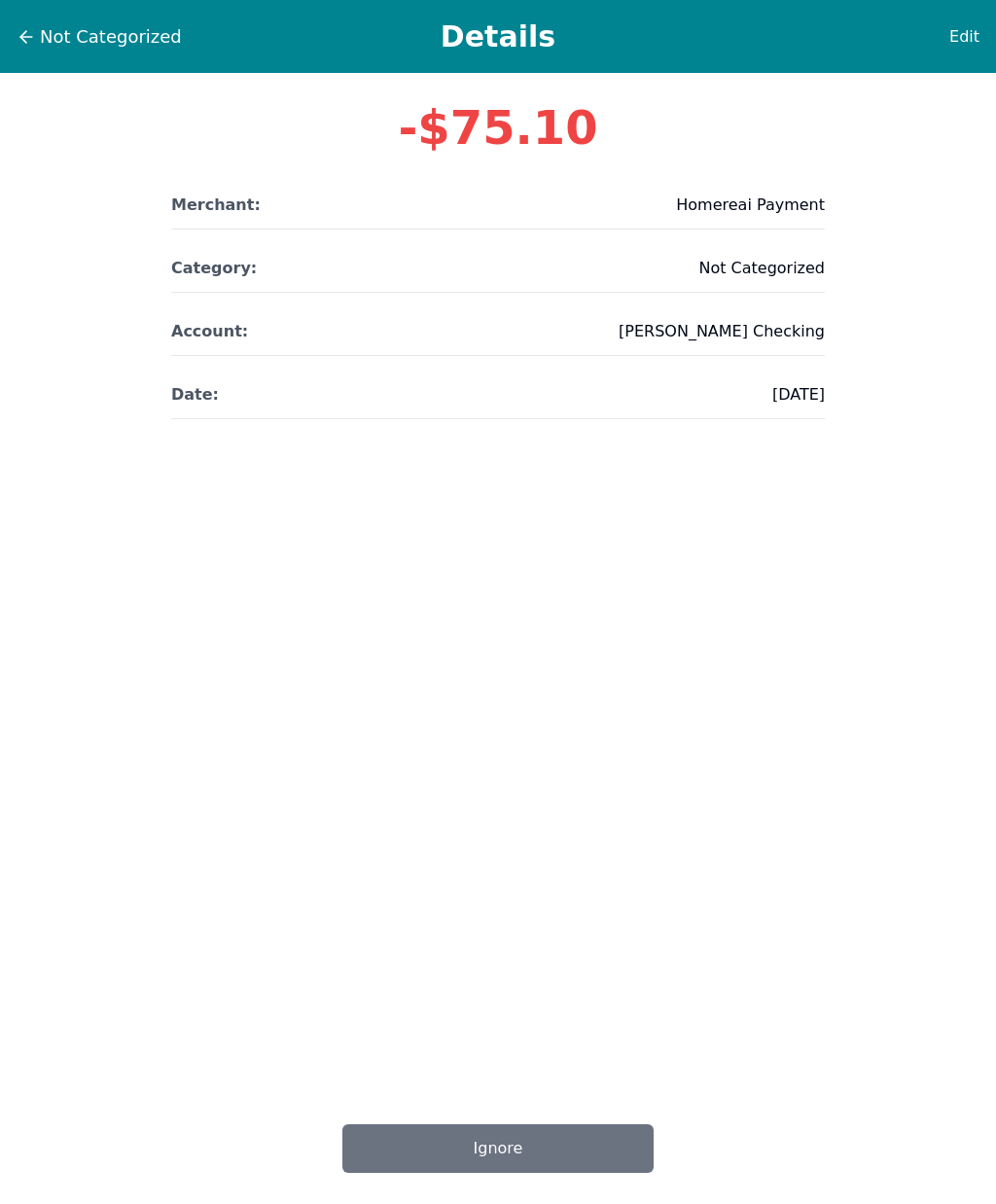
click at [958, 29] on span "Edit" at bounding box center [964, 37] width 30 height 23
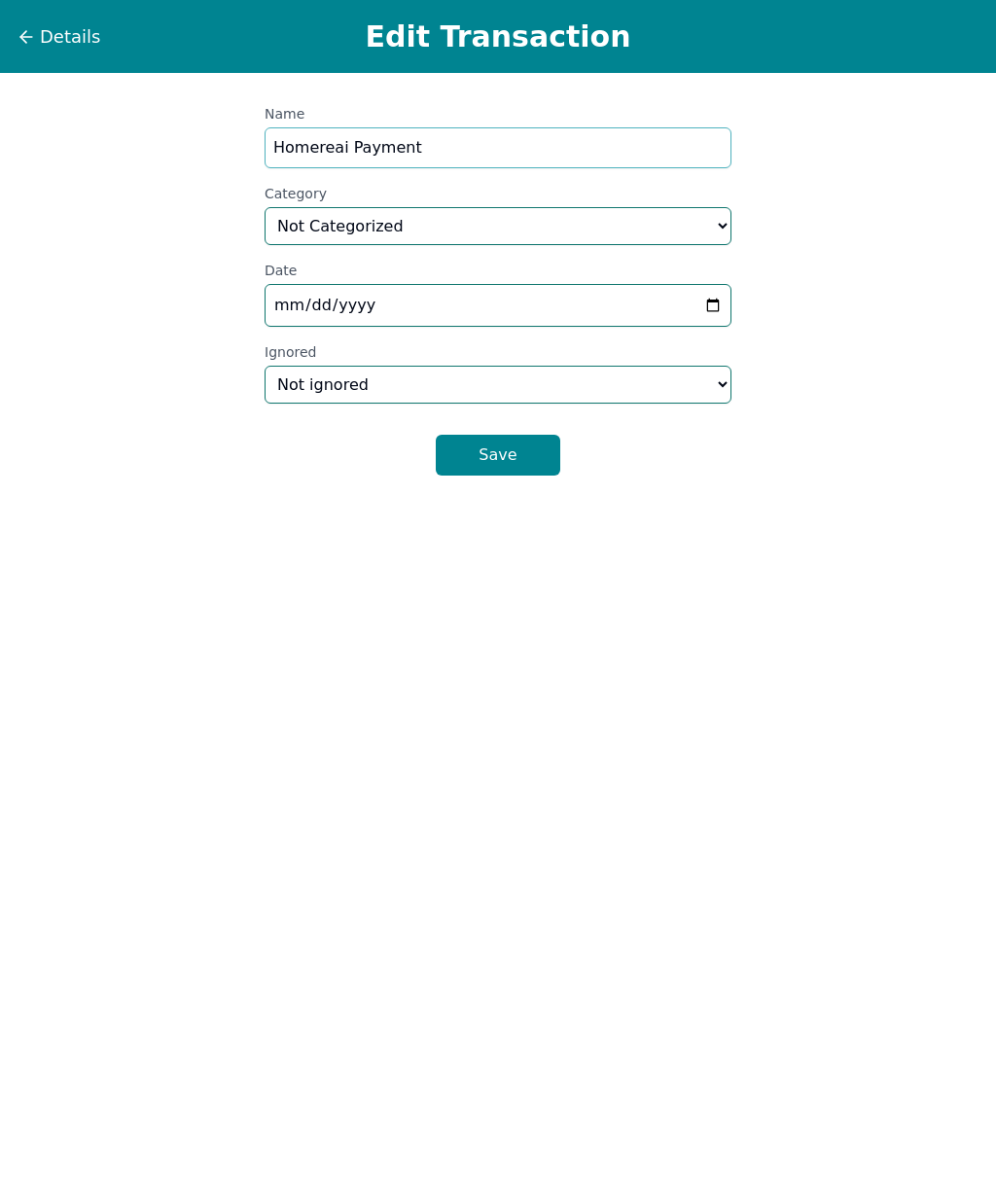
click at [582, 152] on input "Homereai Payment" at bounding box center [498, 148] width 467 height 41
click at [542, 222] on select "Select a category... Home & Utilities Transportation Personal & Family Care Hea…" at bounding box center [498, 226] width 467 height 38
select select "homeAndUtilities"
click at [535, 466] on button "Save" at bounding box center [498, 455] width 124 height 41
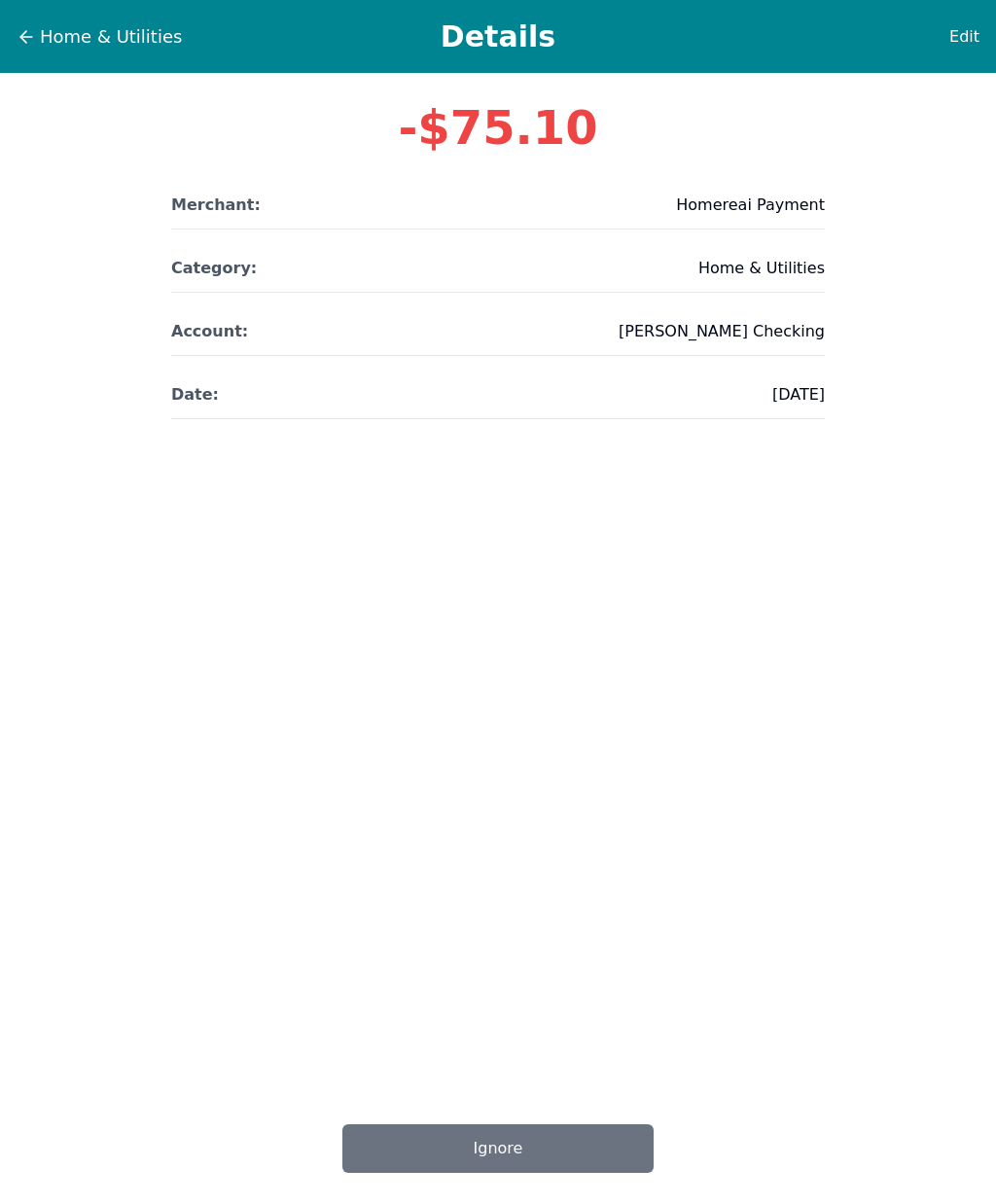
click at [114, 46] on span "Home & Utilities" at bounding box center [111, 37] width 142 height 27
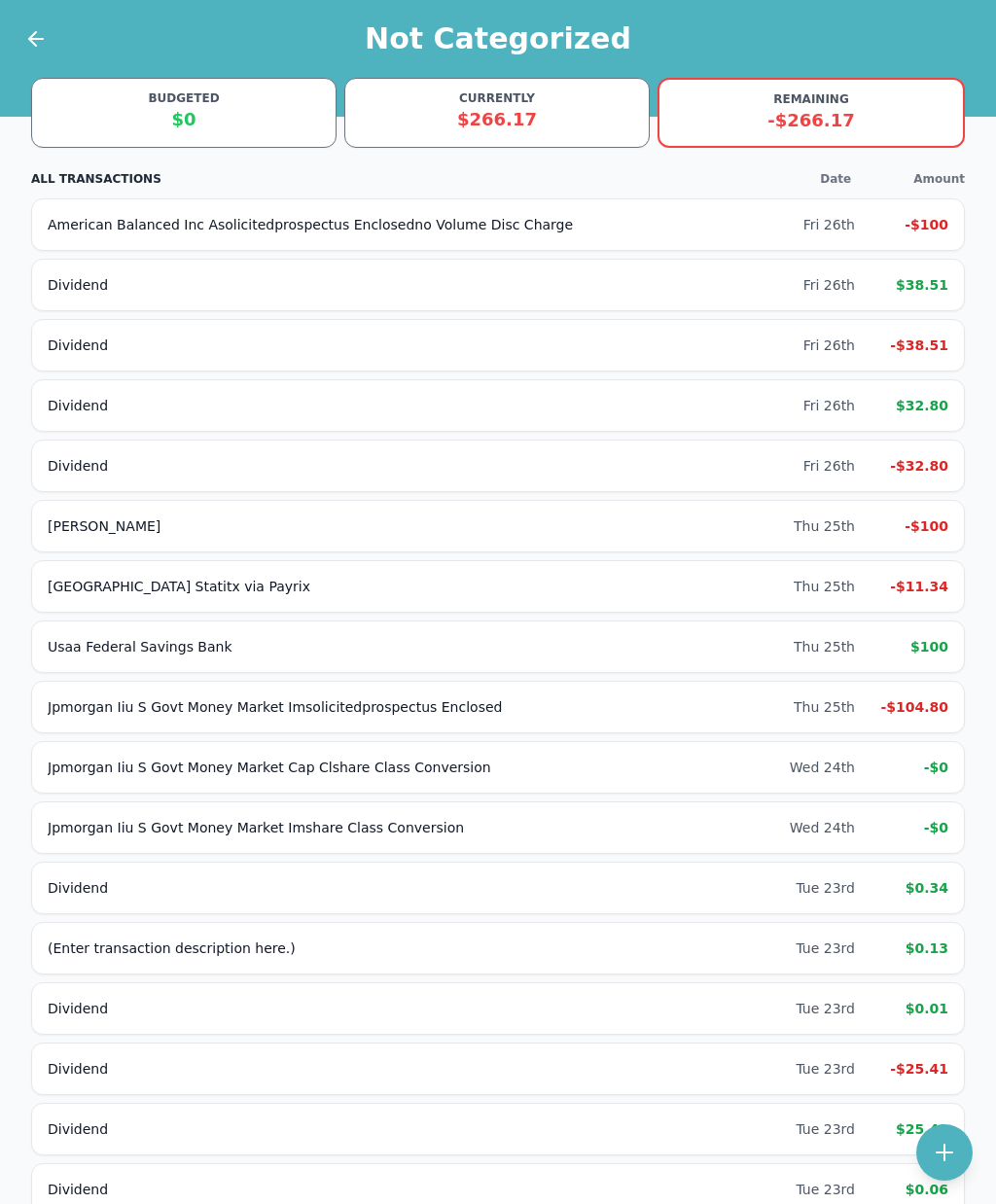
scroll to position [392, 0]
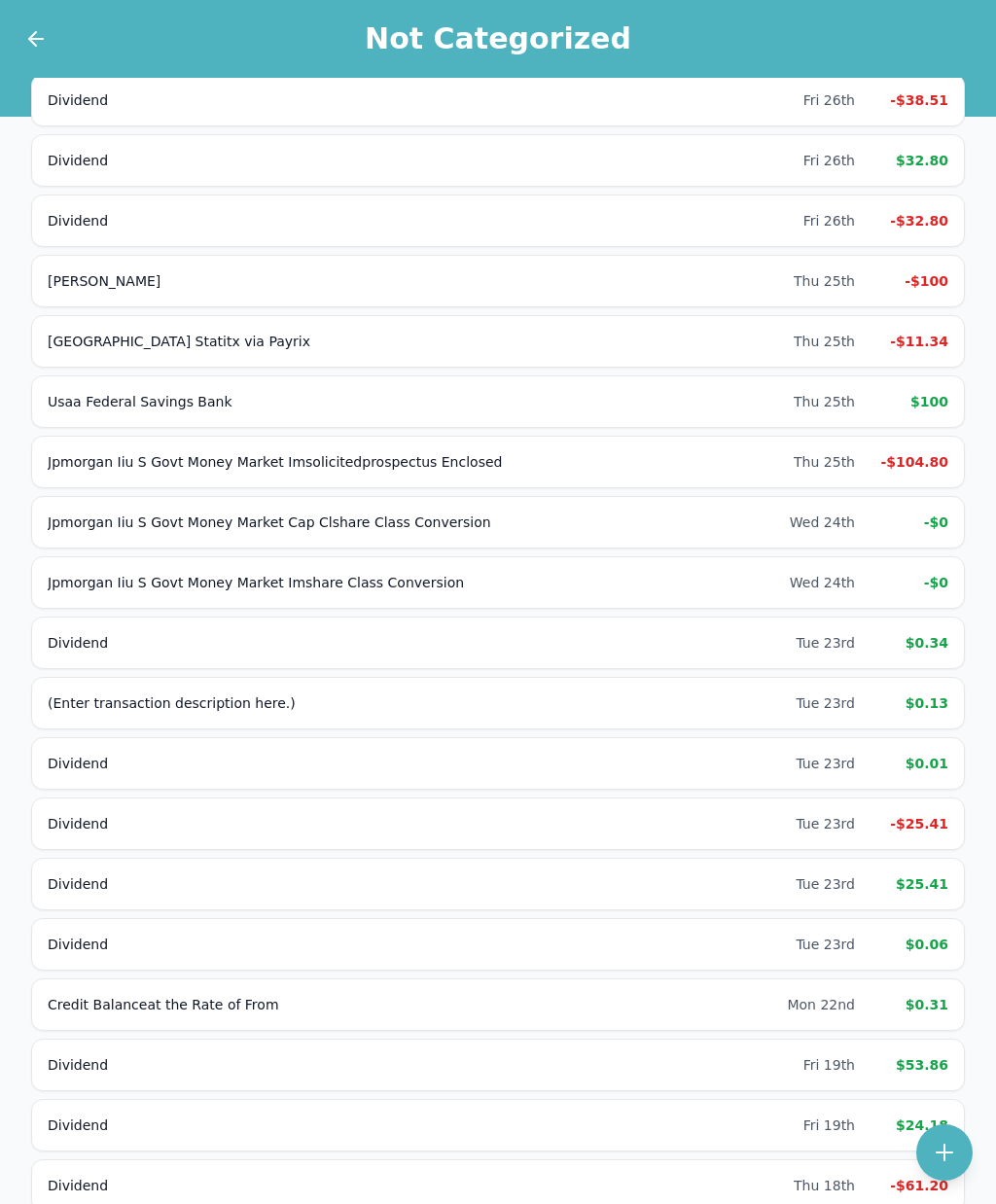
click at [943, 333] on div "-$11.34" at bounding box center [909, 341] width 78 height 19
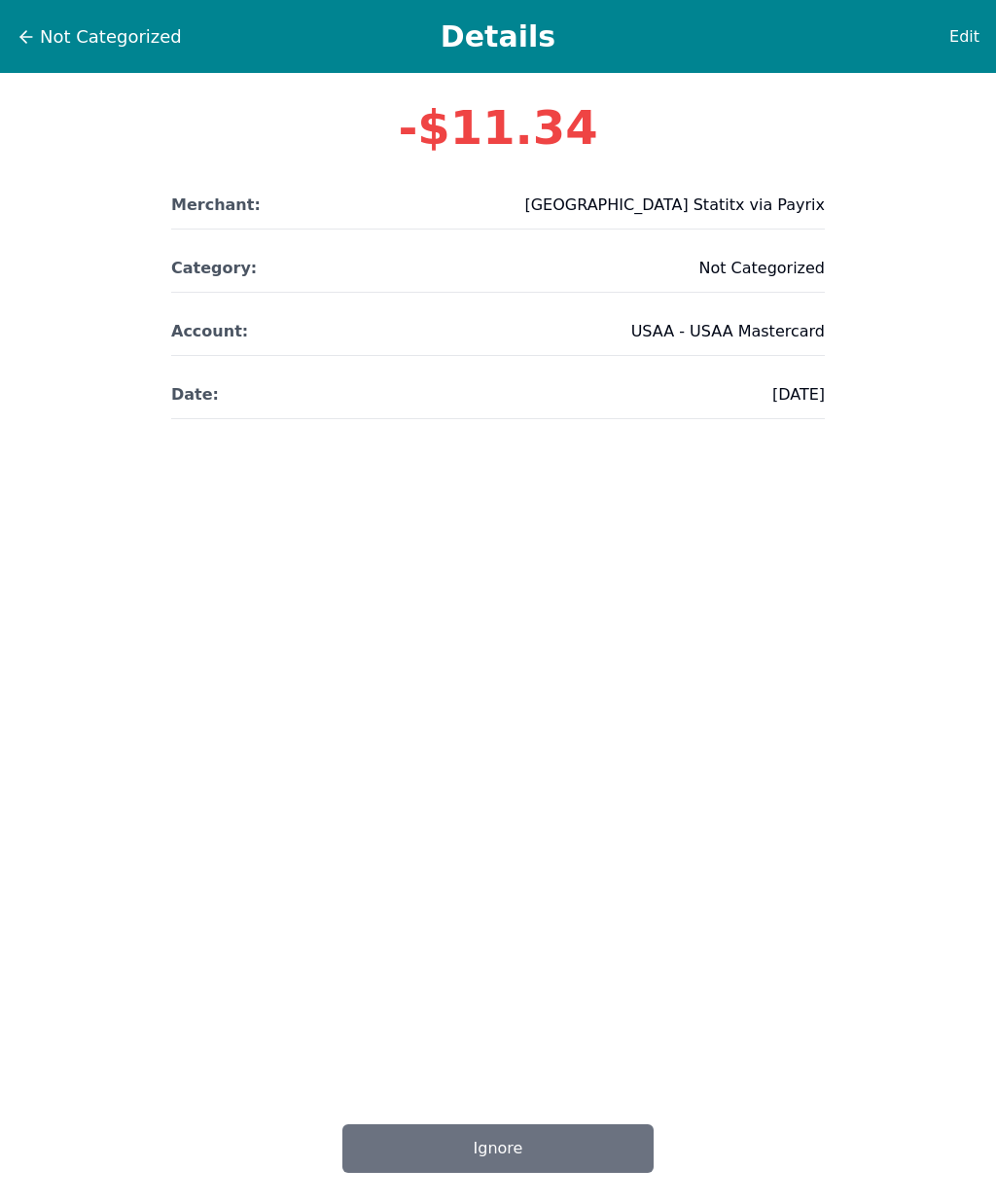
click at [969, 30] on span "Edit" at bounding box center [964, 37] width 30 height 23
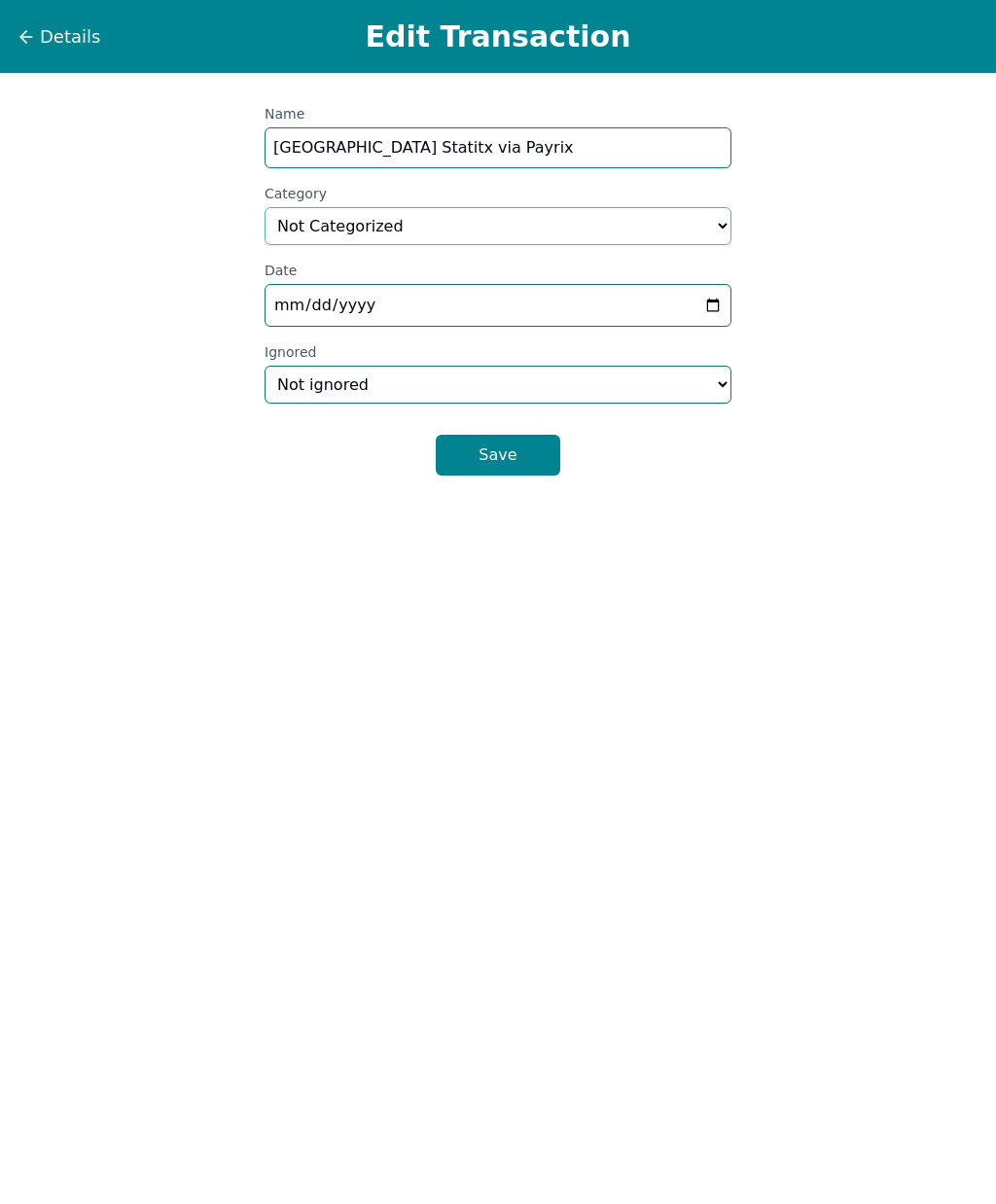
click at [516, 228] on select "Select a category... Home & Utilities Transportation Personal & Family Care Hea…" at bounding box center [498, 226] width 467 height 38
select select "groceries"
click at [526, 464] on button "Save" at bounding box center [498, 455] width 124 height 41
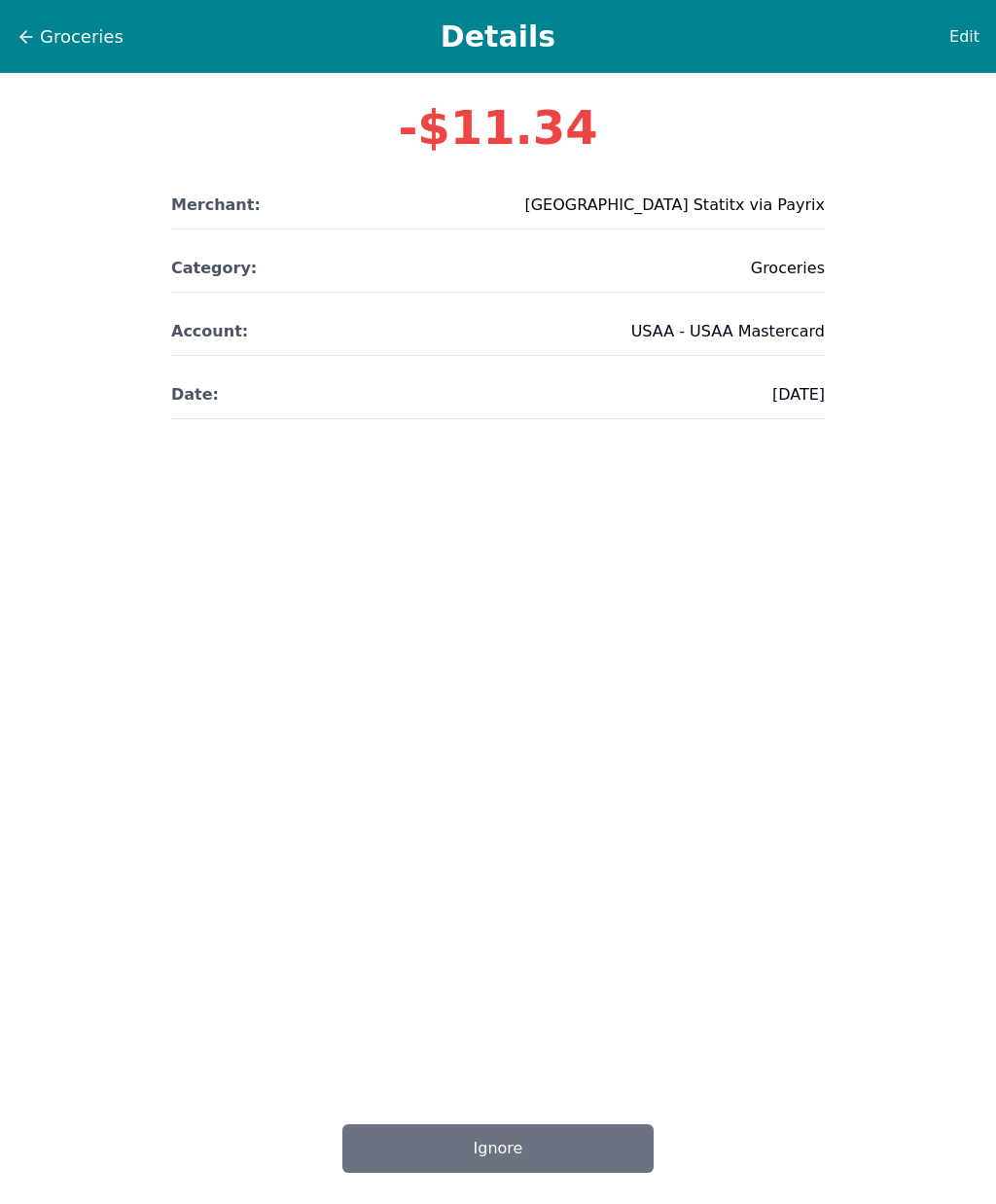
click at [42, 25] on span "Groceries" at bounding box center [82, 37] width 84 height 27
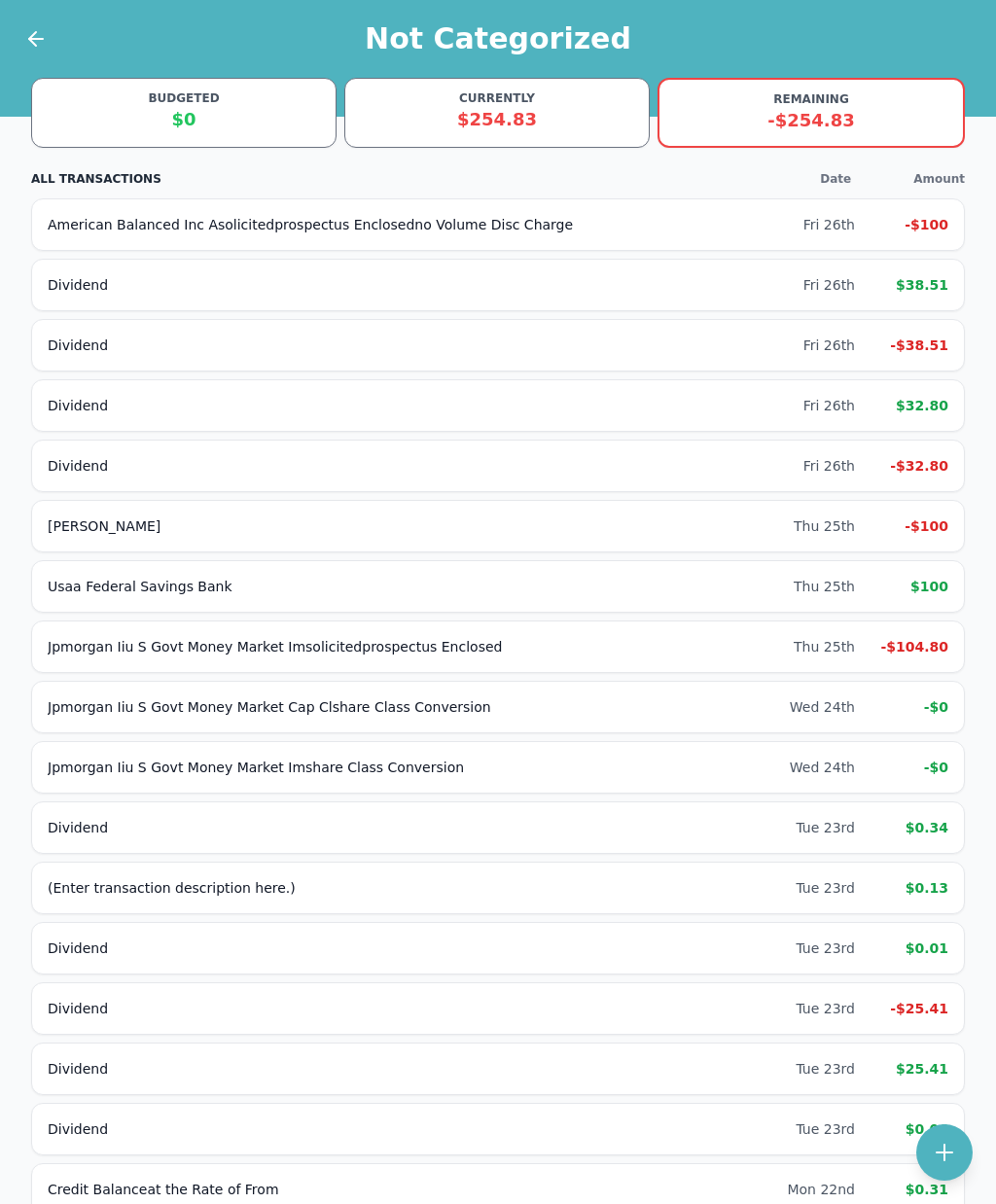
scroll to position [245, 0]
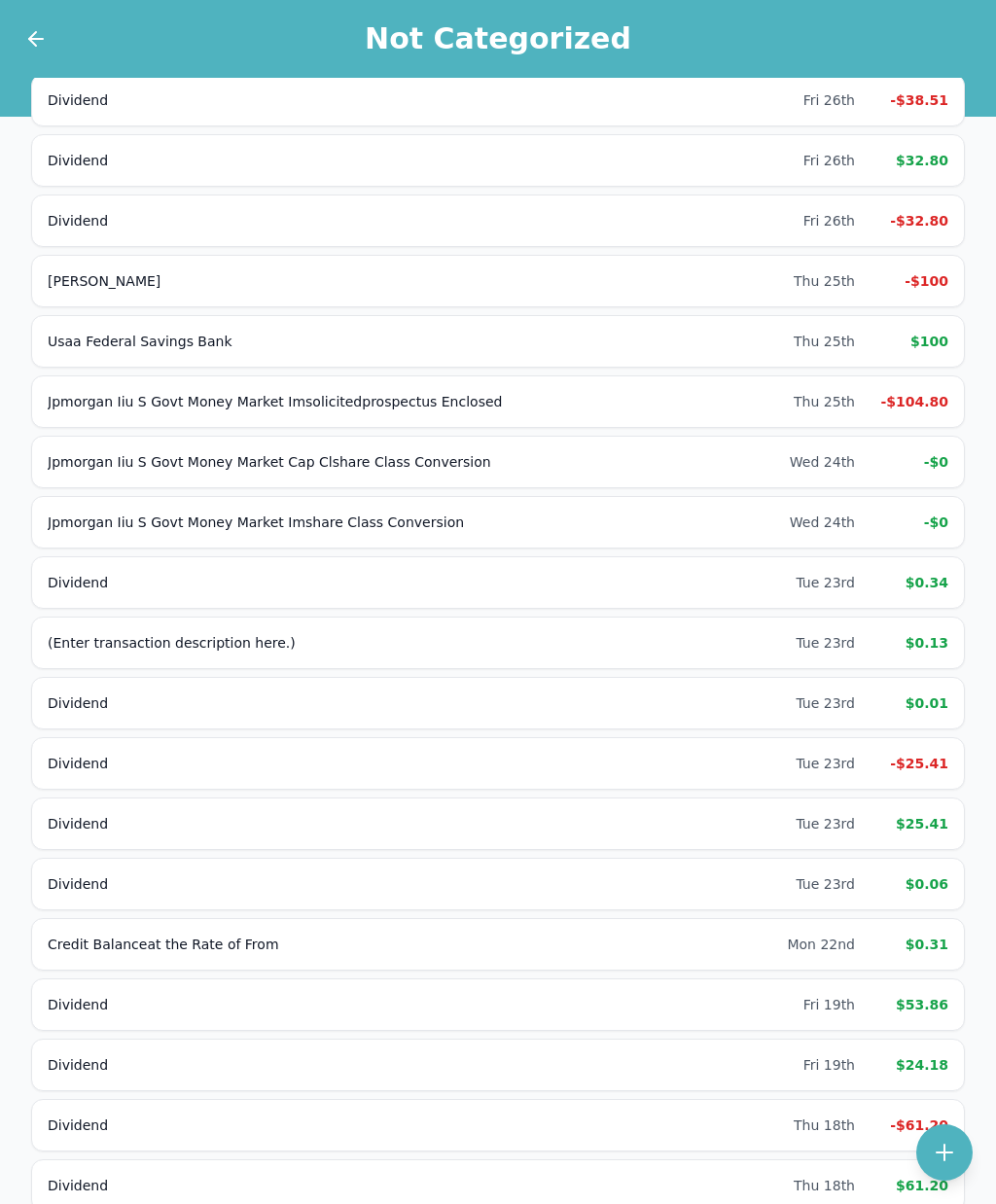
click at [940, 283] on div "-$100" at bounding box center [909, 281] width 78 height 19
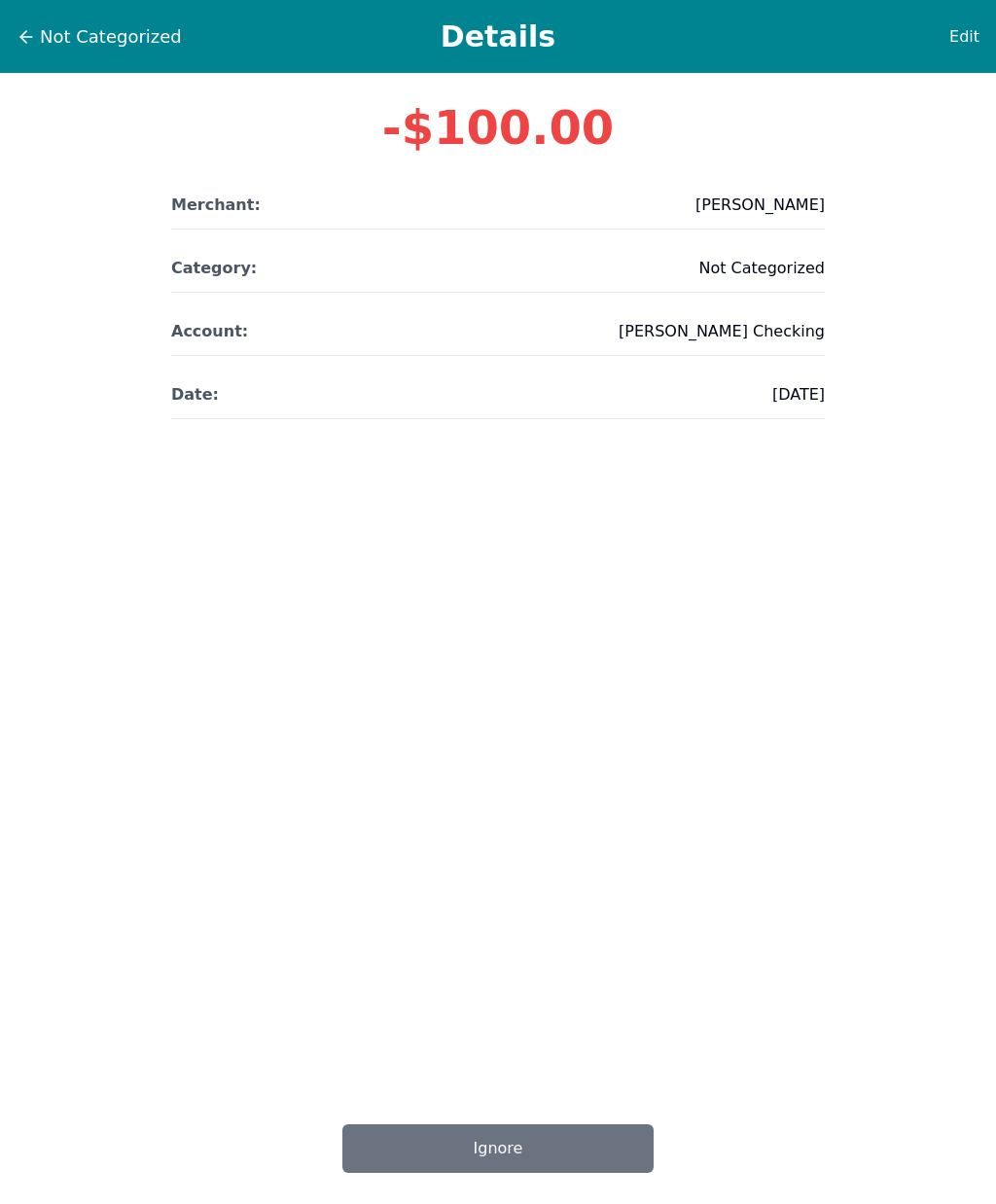
click at [970, 37] on span "Edit" at bounding box center [964, 37] width 30 height 23
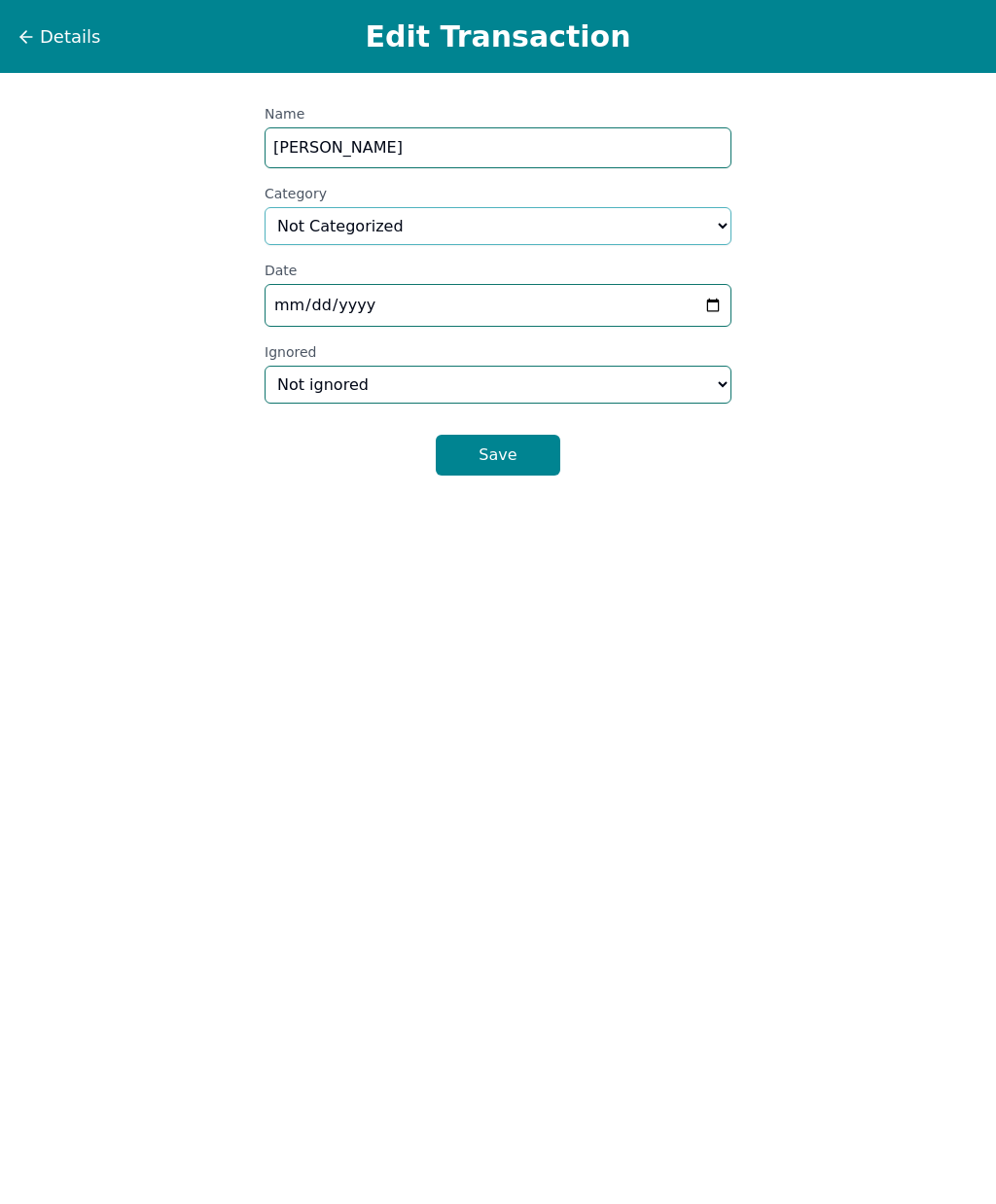
click at [525, 222] on select "Select a category... Home & Utilities Transportation Personal & Family Care Hea…" at bounding box center [498, 226] width 467 height 38
select select "education"
click at [539, 449] on button "Save" at bounding box center [498, 455] width 124 height 41
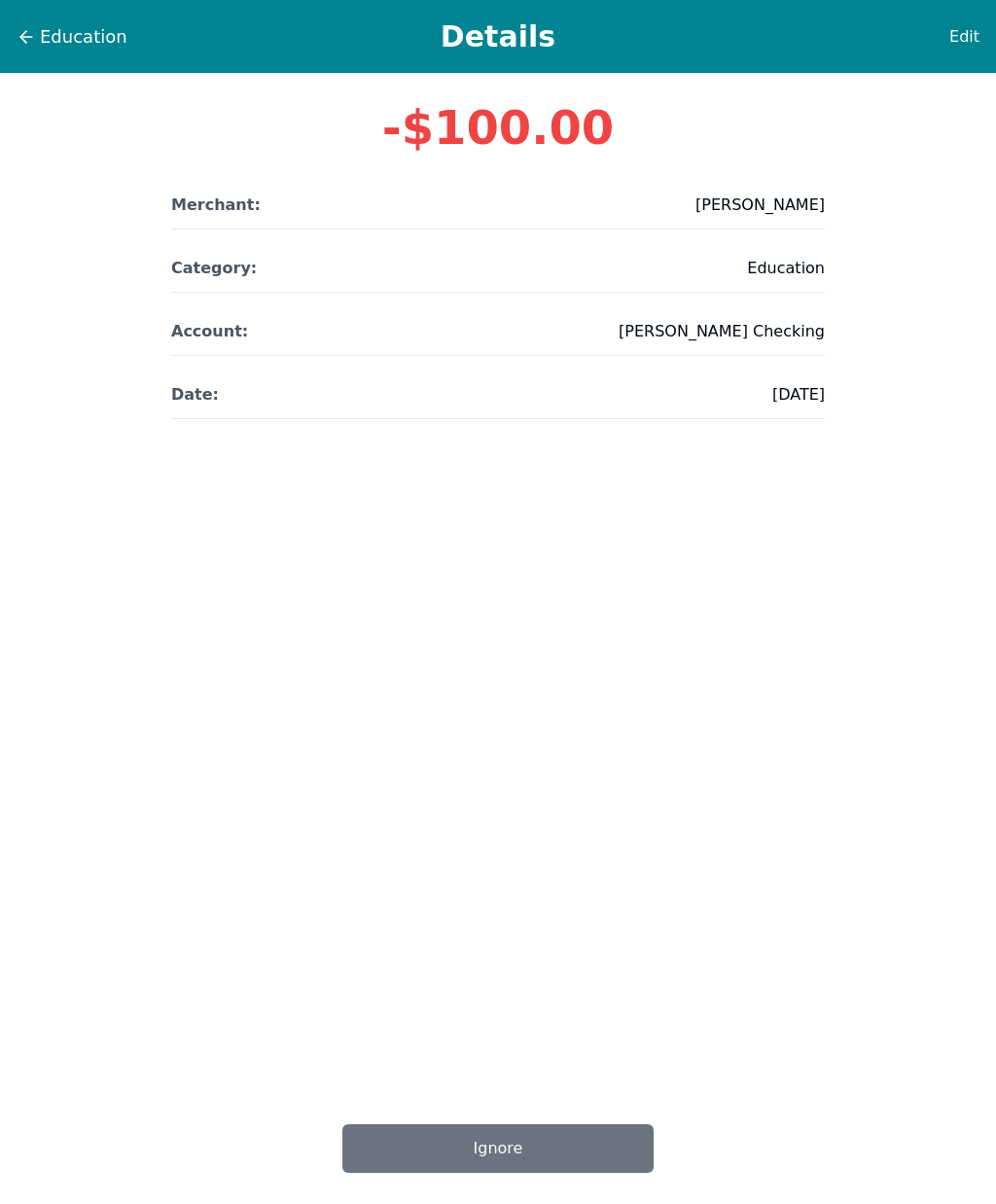
click at [33, 43] on icon at bounding box center [26, 37] width 19 height 19
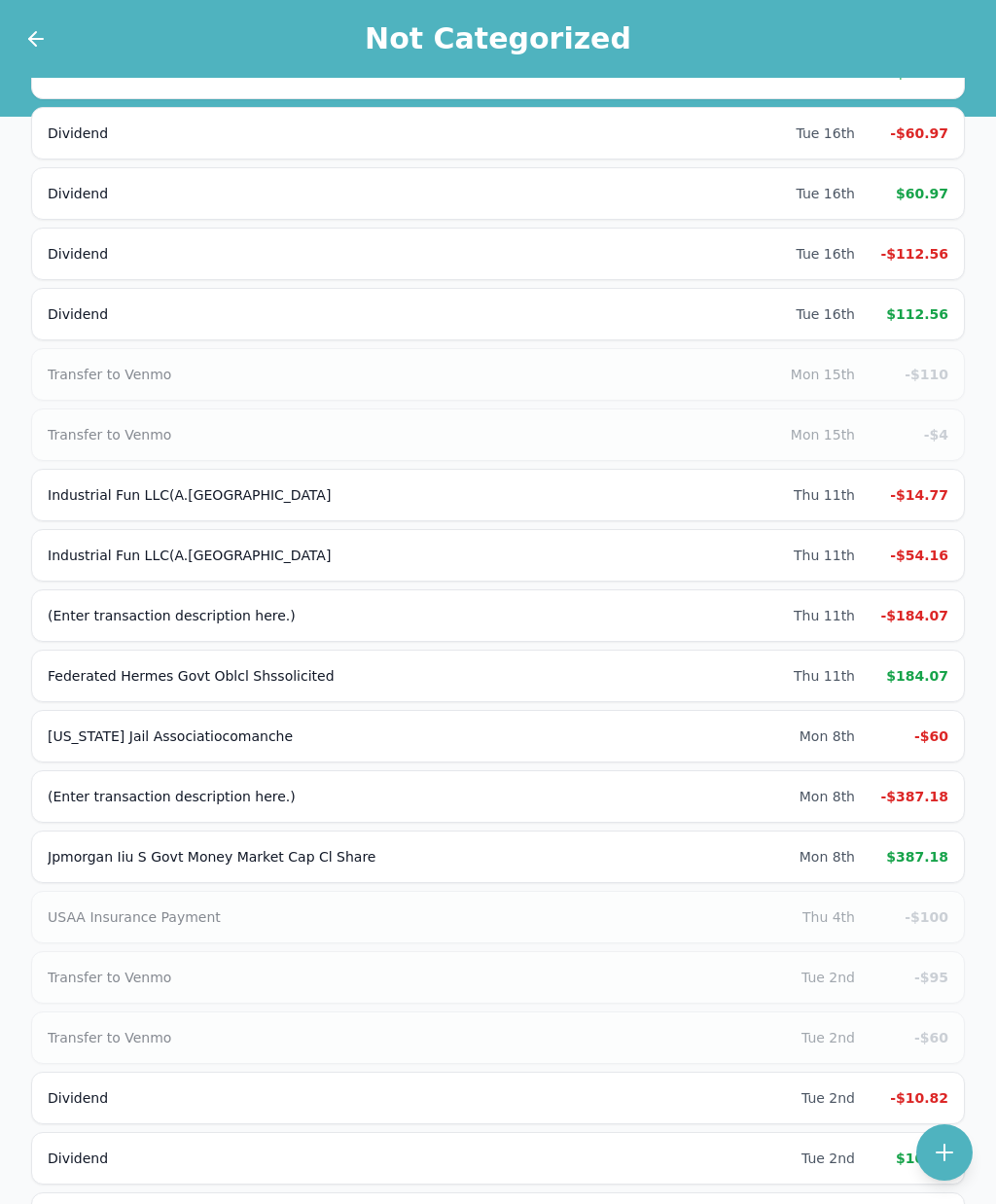
scroll to position [1660, 0]
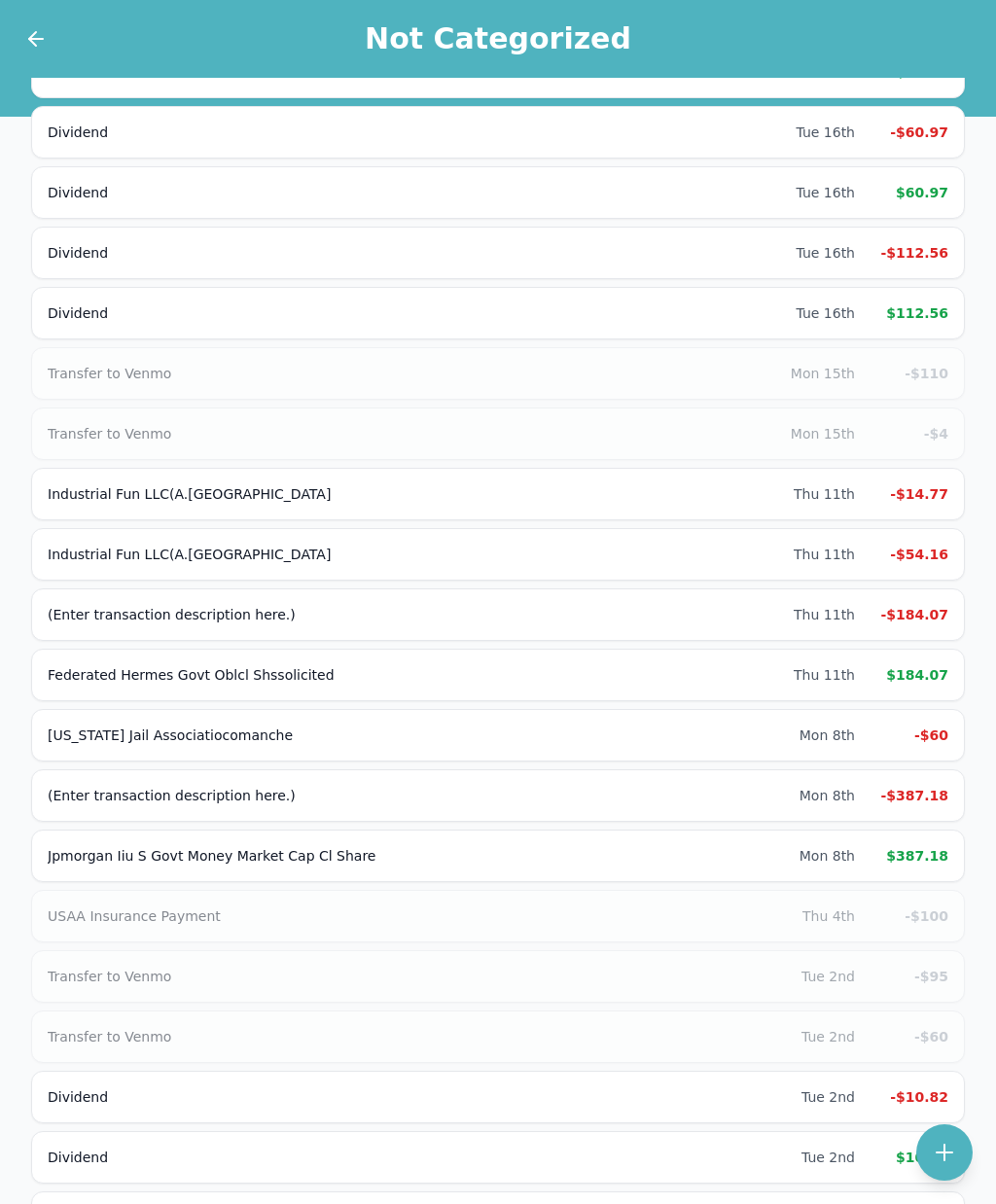
click at [927, 486] on div "-$14.77" at bounding box center [909, 494] width 78 height 19
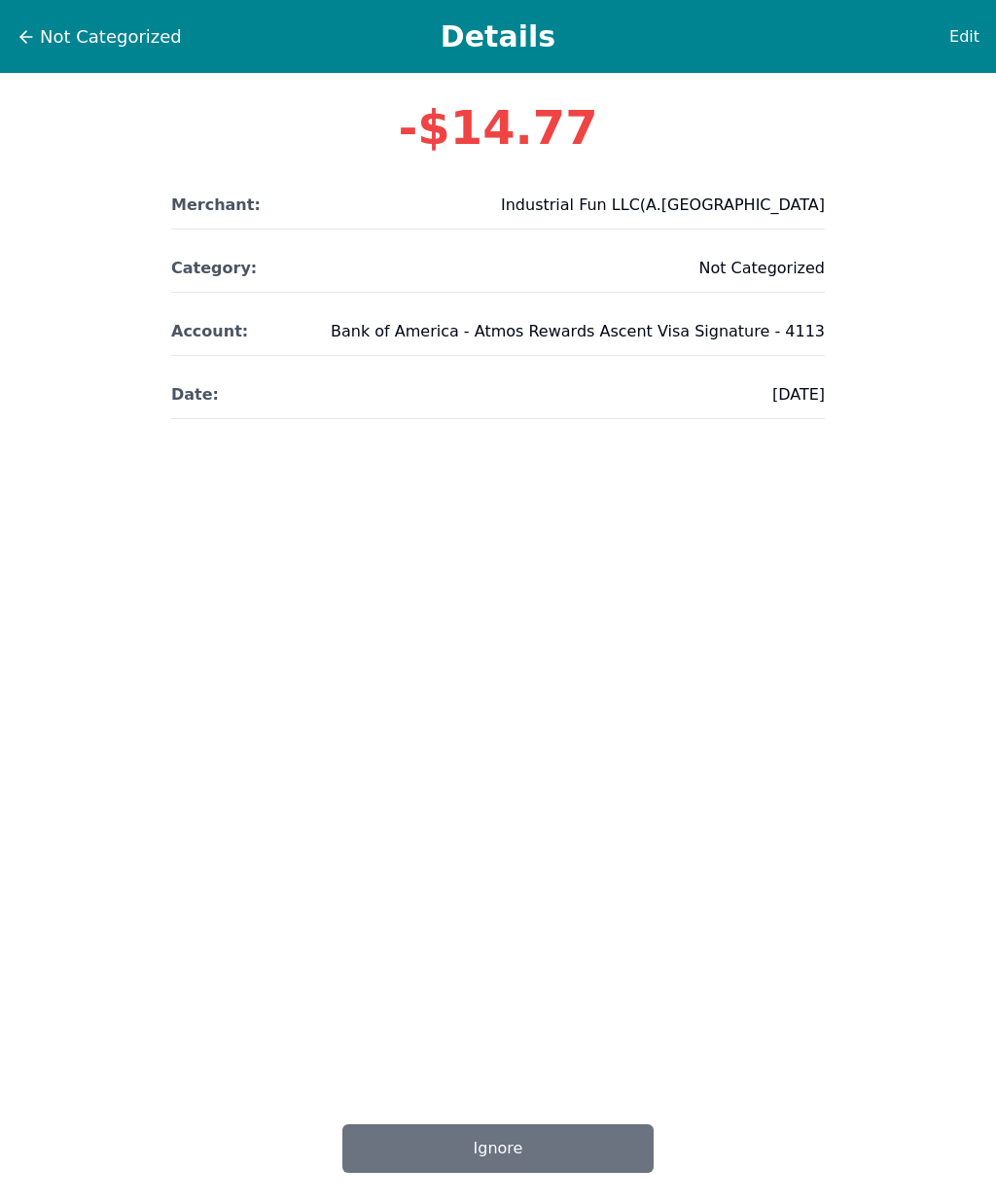
click at [972, 40] on span "Edit" at bounding box center [964, 37] width 30 height 23
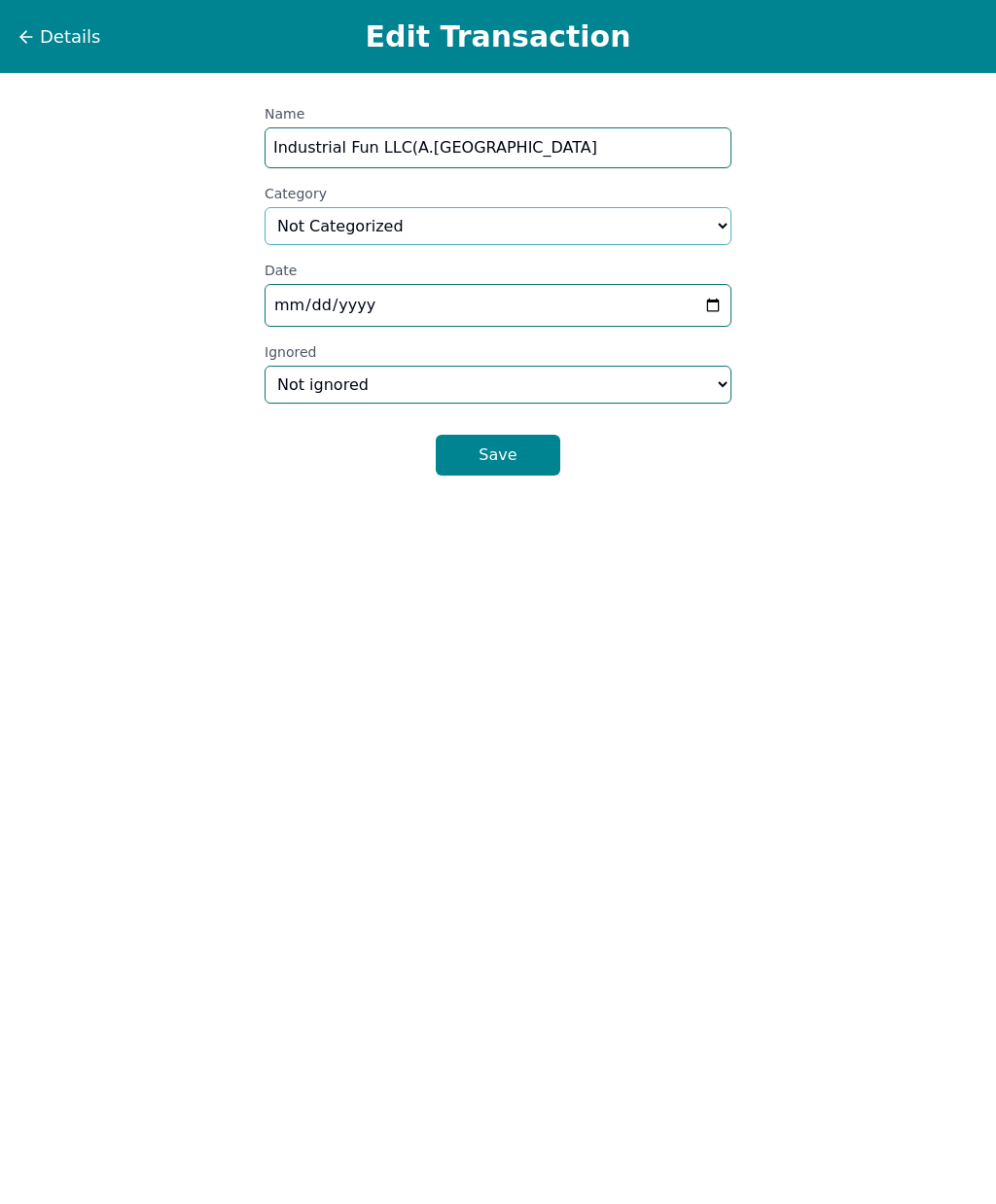
click at [500, 239] on select "Select a category... Home & Utilities Transportation Personal & Family Care Hea…" at bounding box center [498, 226] width 467 height 38
select select "shoppingAndEntertainment"
click at [524, 458] on button "Save" at bounding box center [498, 455] width 124 height 41
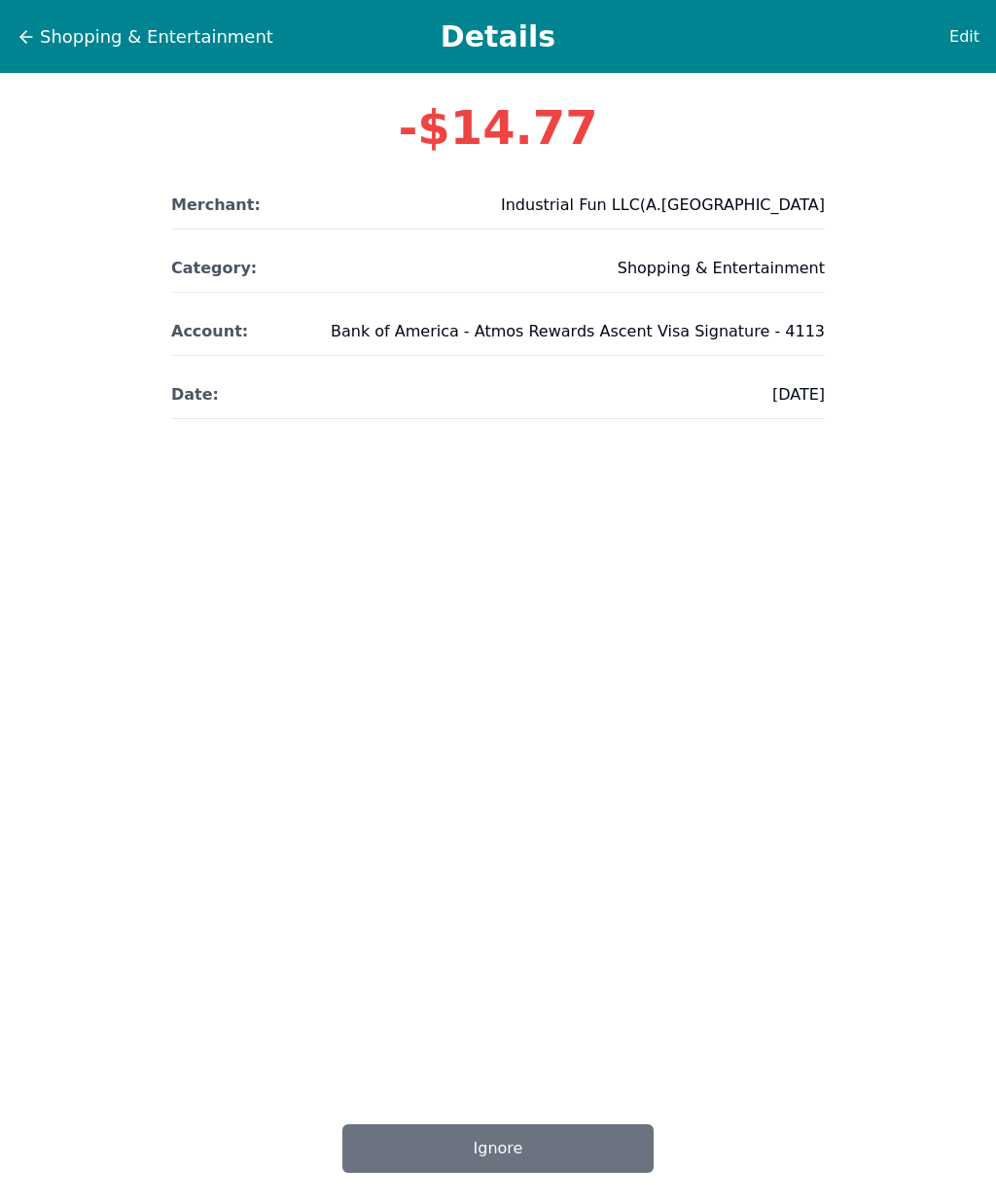
click at [78, 26] on span "Shopping & Entertainment" at bounding box center [157, 37] width 233 height 27
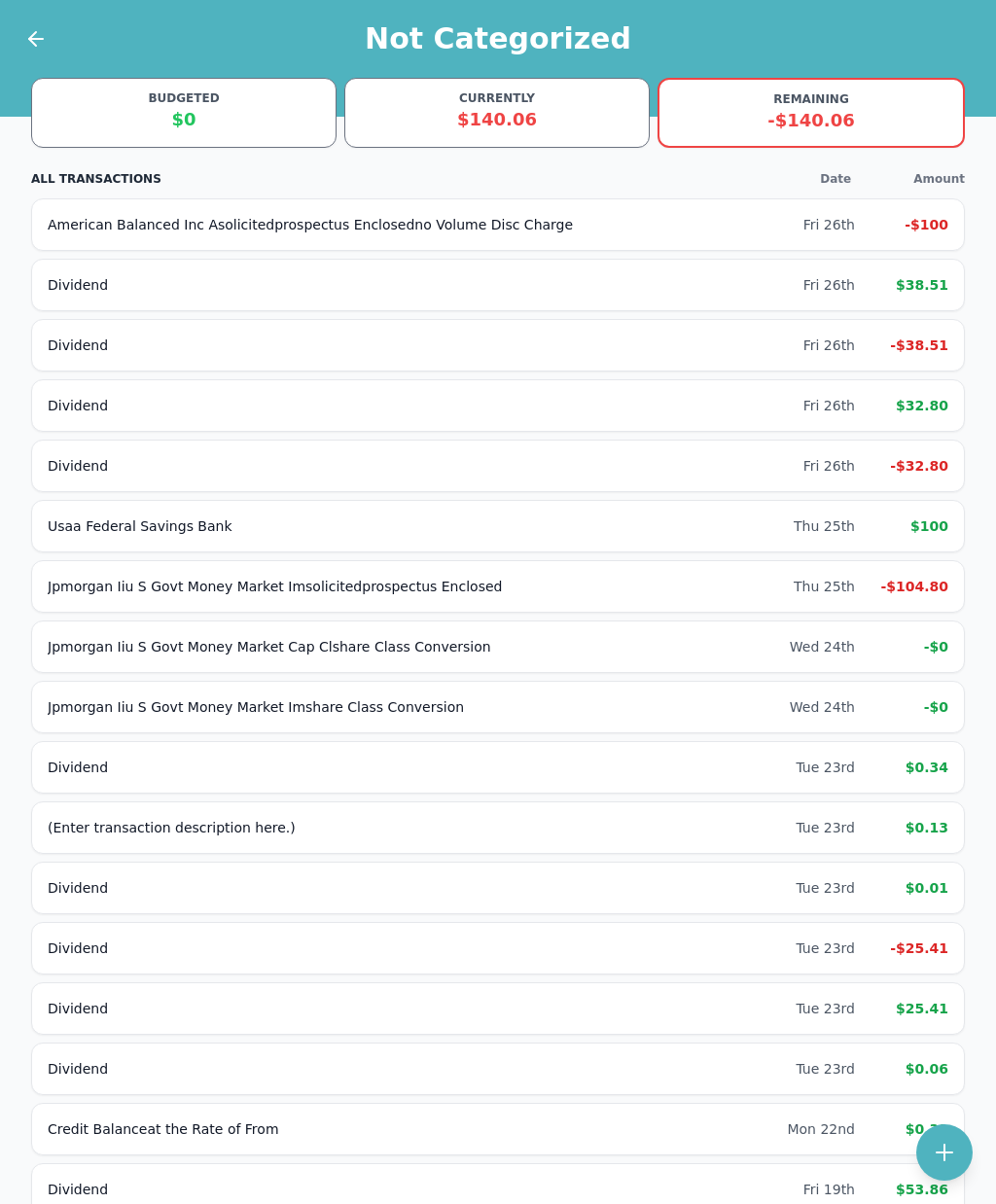
scroll to position [1660, 0]
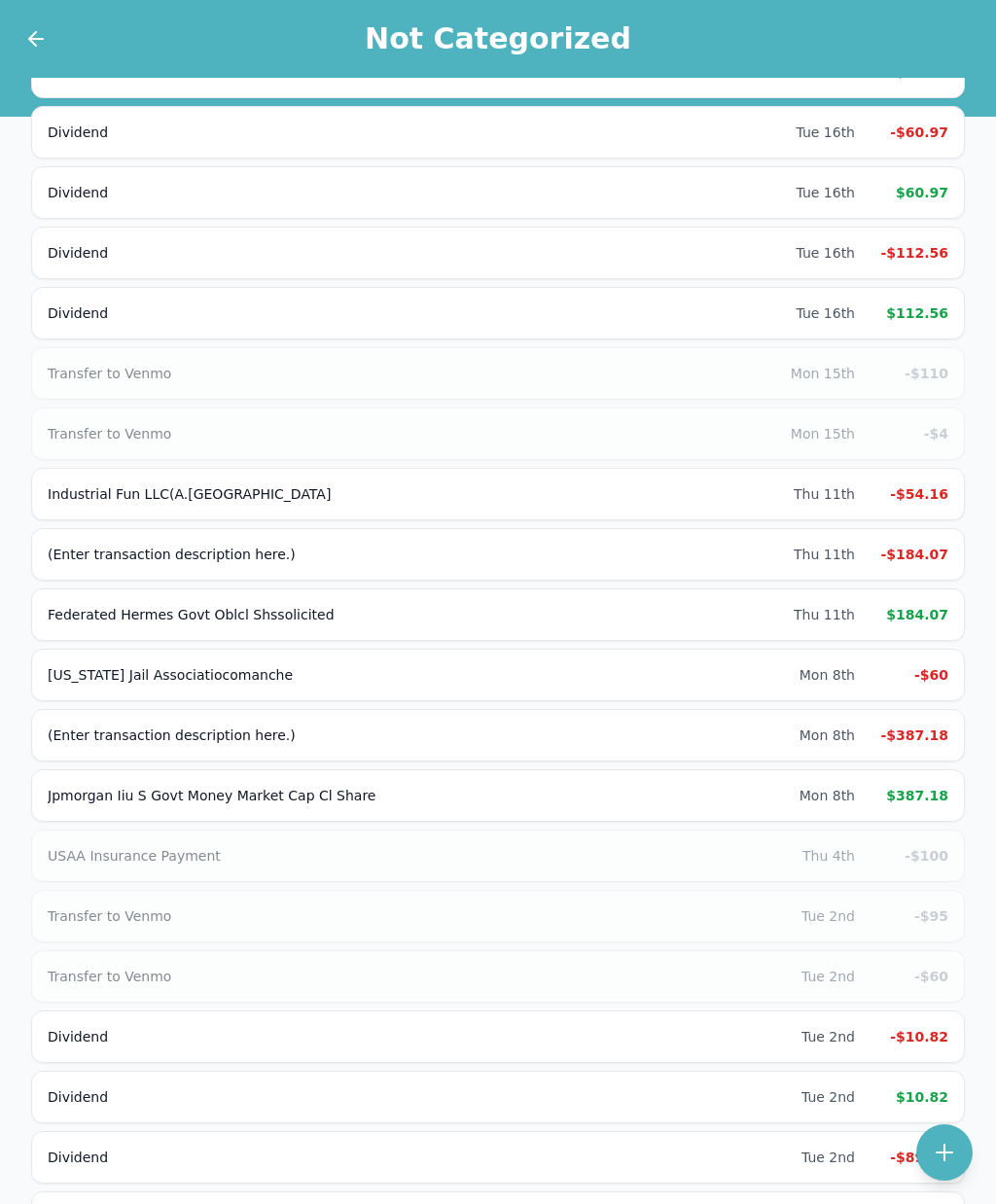
click at [943, 494] on div "-$54.16" at bounding box center [909, 494] width 78 height 19
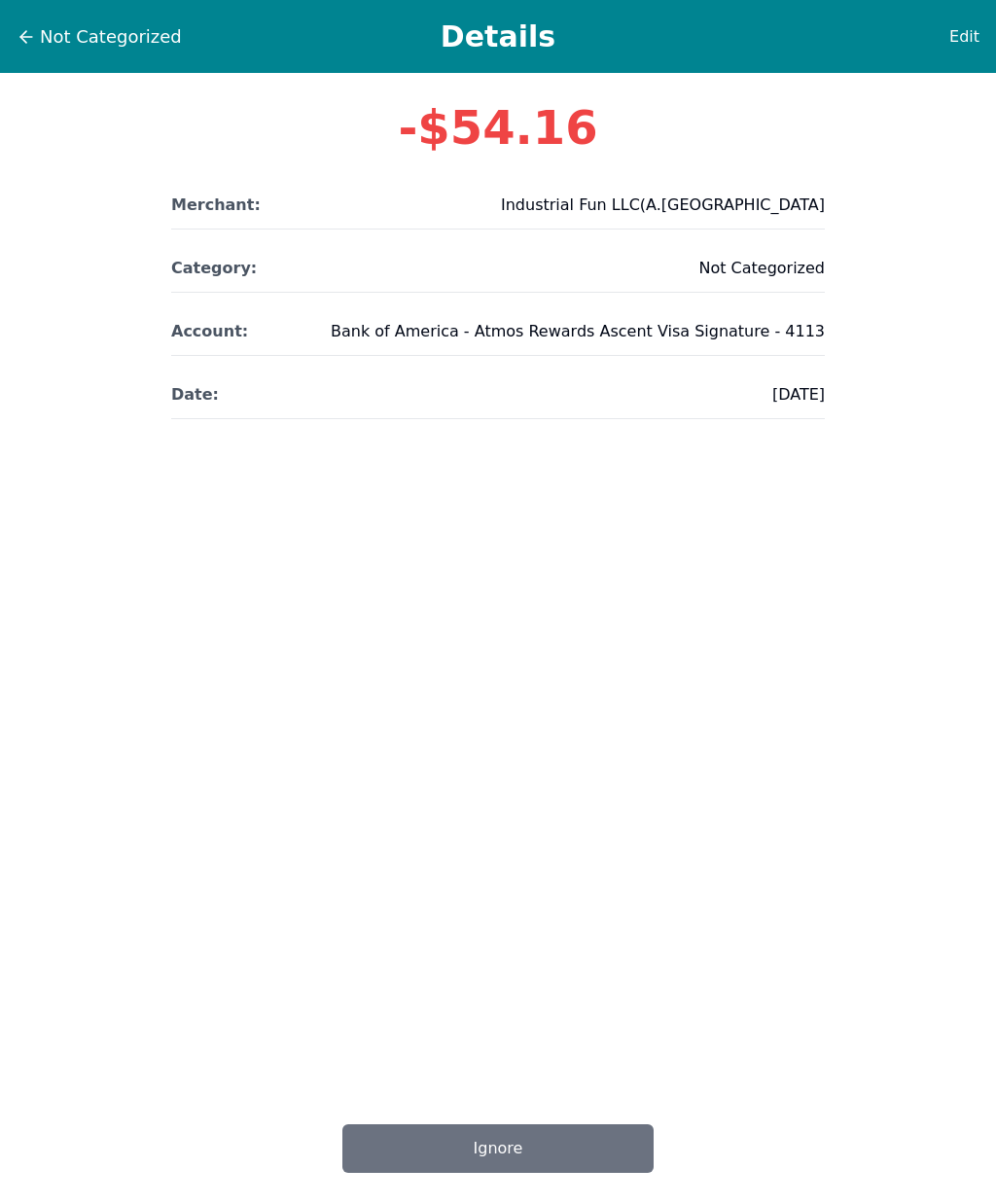
click at [963, 32] on span "Edit" at bounding box center [964, 37] width 30 height 23
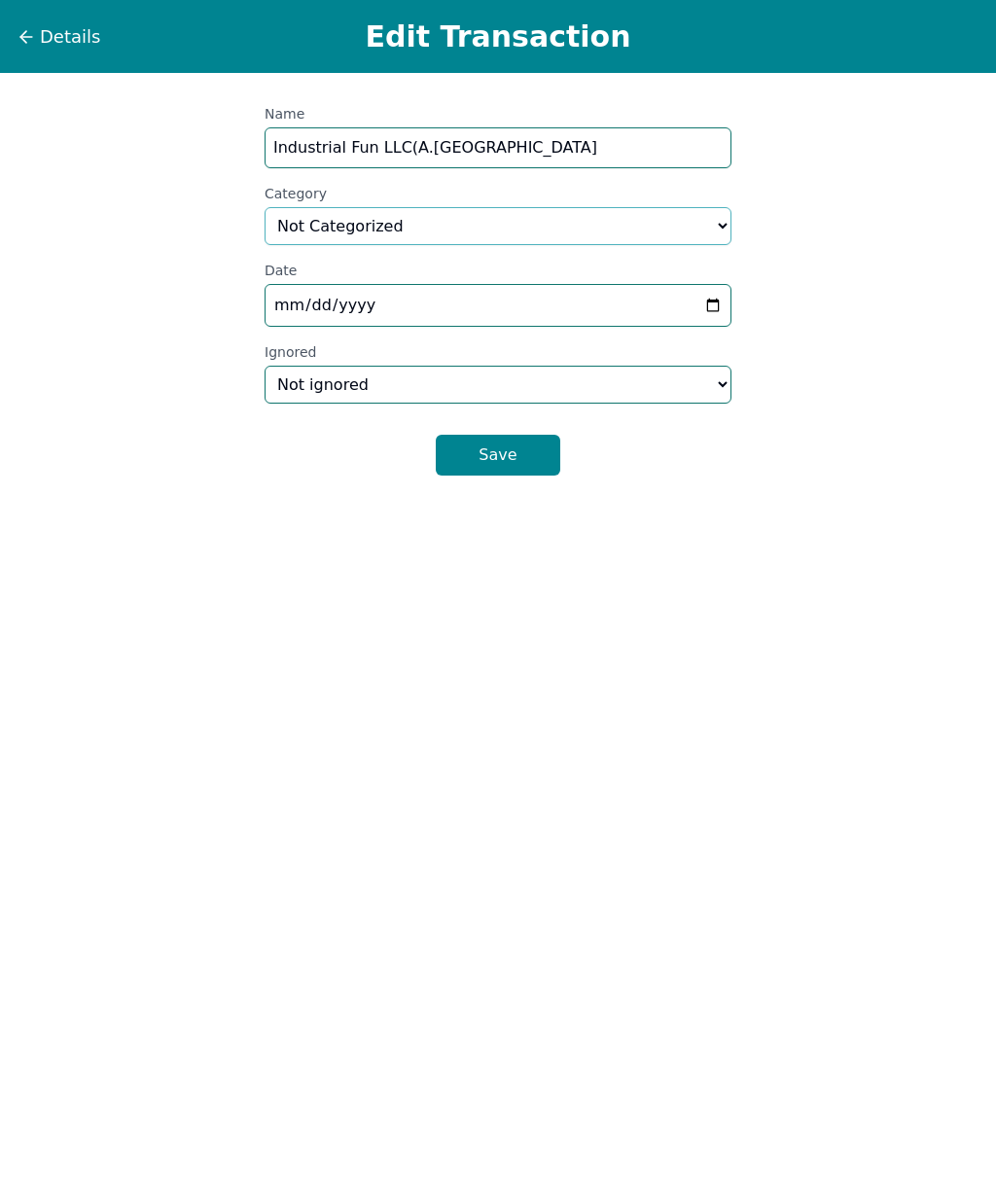
click at [555, 230] on select "Select a category... Home & Utilities Transportation Personal & Family Care Hea…" at bounding box center [498, 226] width 467 height 38
select select "shoppingAndEntertainment"
click at [522, 458] on button "Save" at bounding box center [498, 455] width 124 height 41
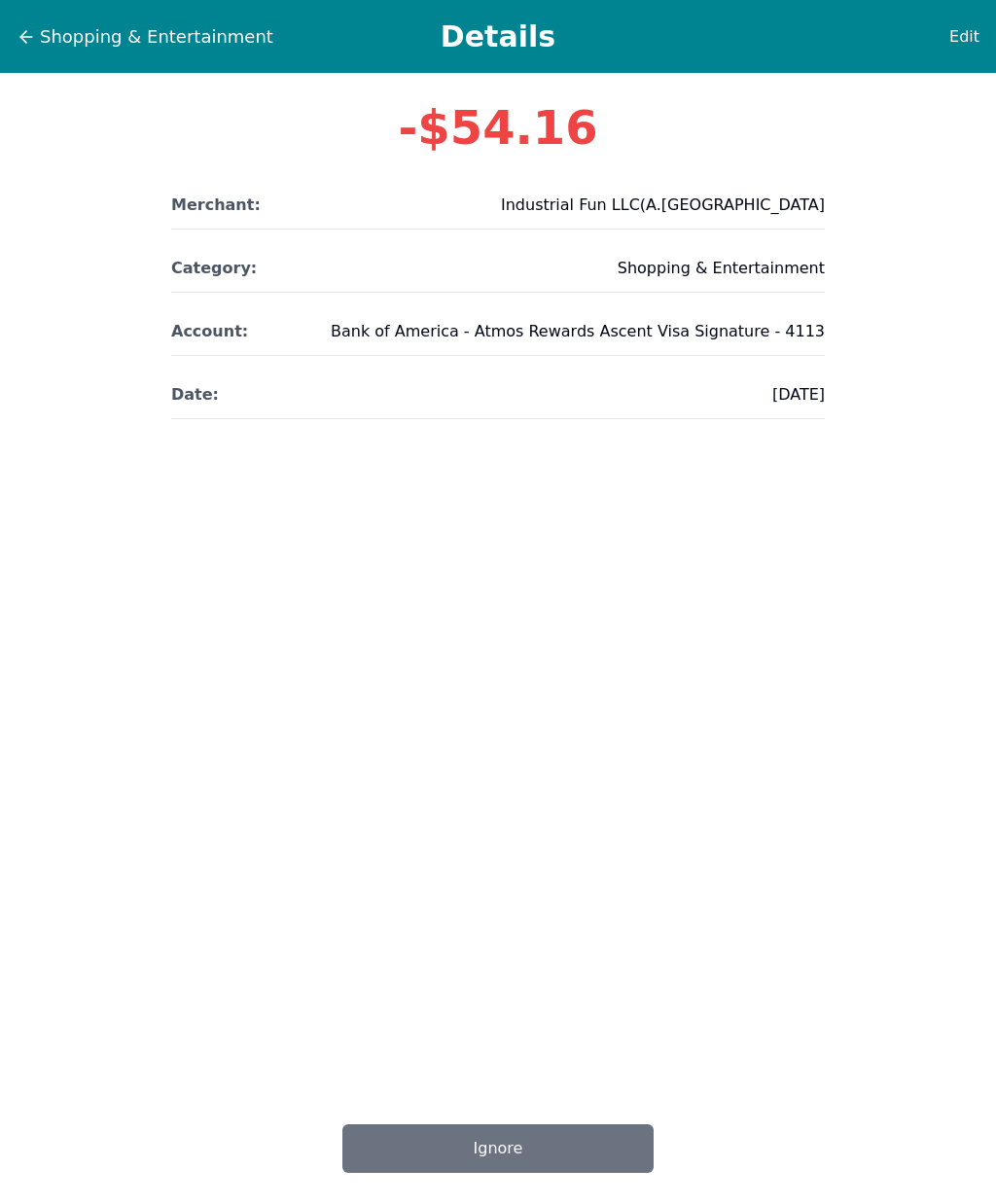
click at [103, 42] on span "Shopping & Entertainment" at bounding box center [157, 37] width 233 height 27
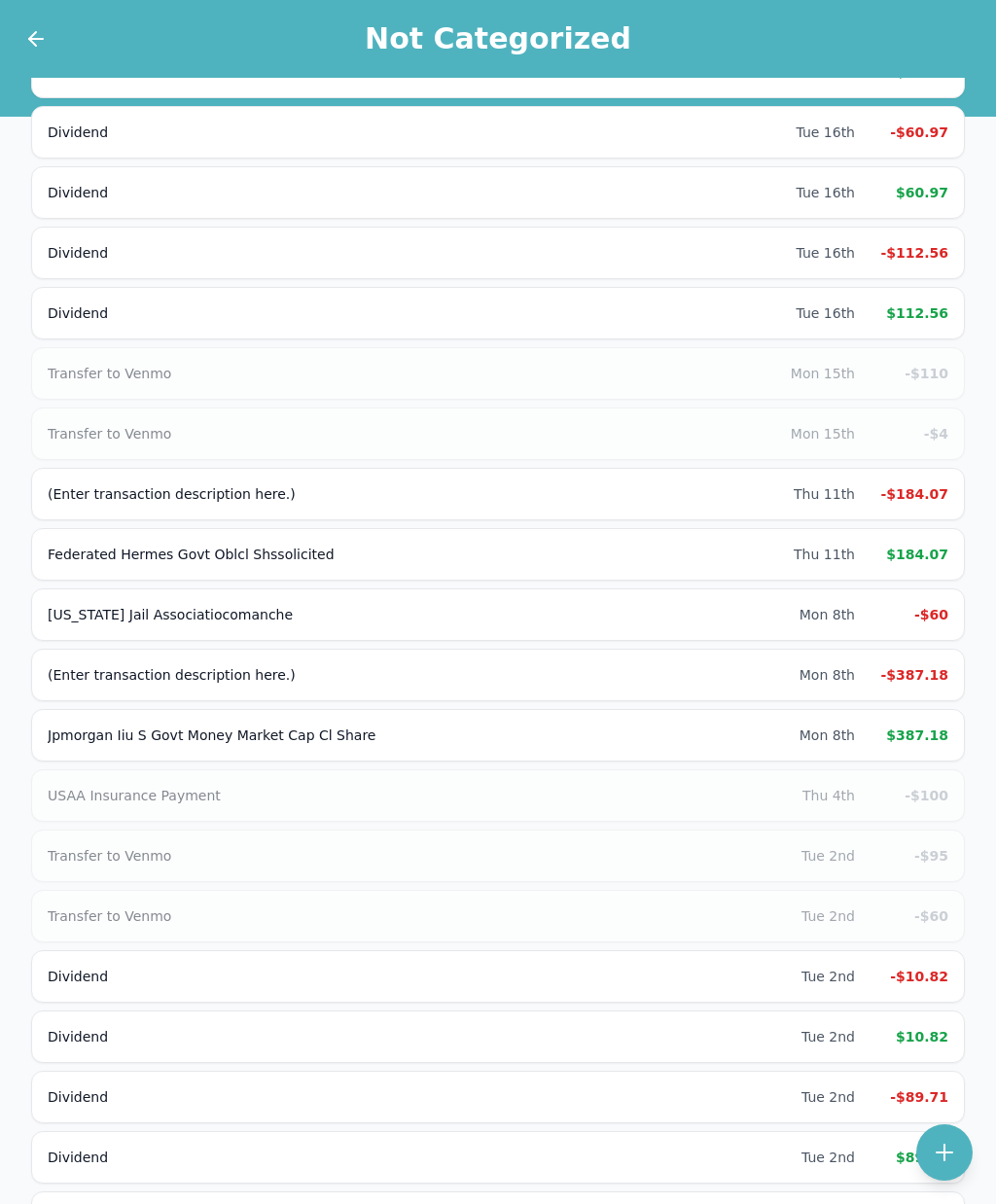
click at [939, 624] on div "Texas Jail Associatiocomanche Mon 8th -$60" at bounding box center [498, 615] width 934 height 53
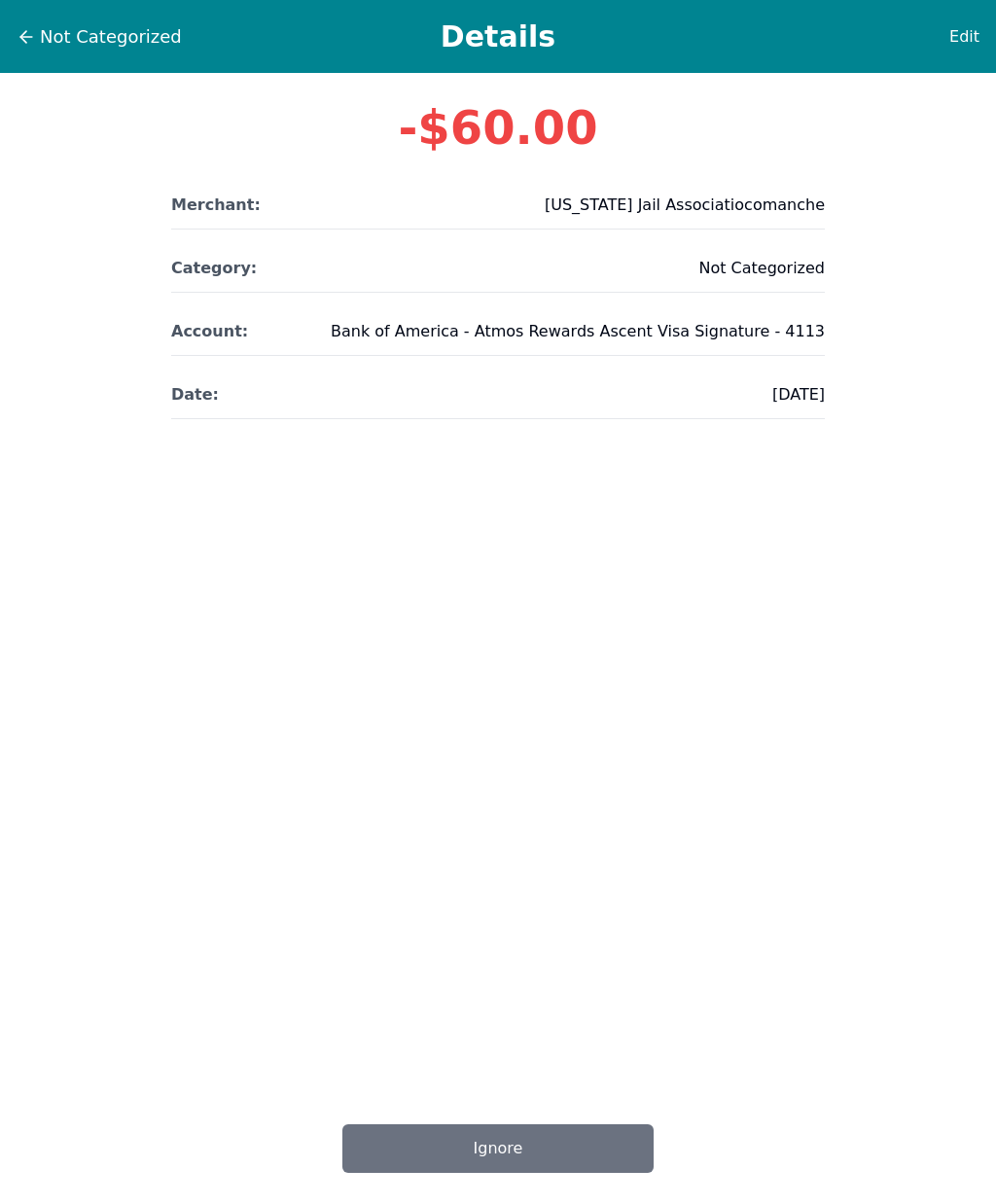
click at [975, 25] on span "Edit" at bounding box center [964, 37] width 30 height 23
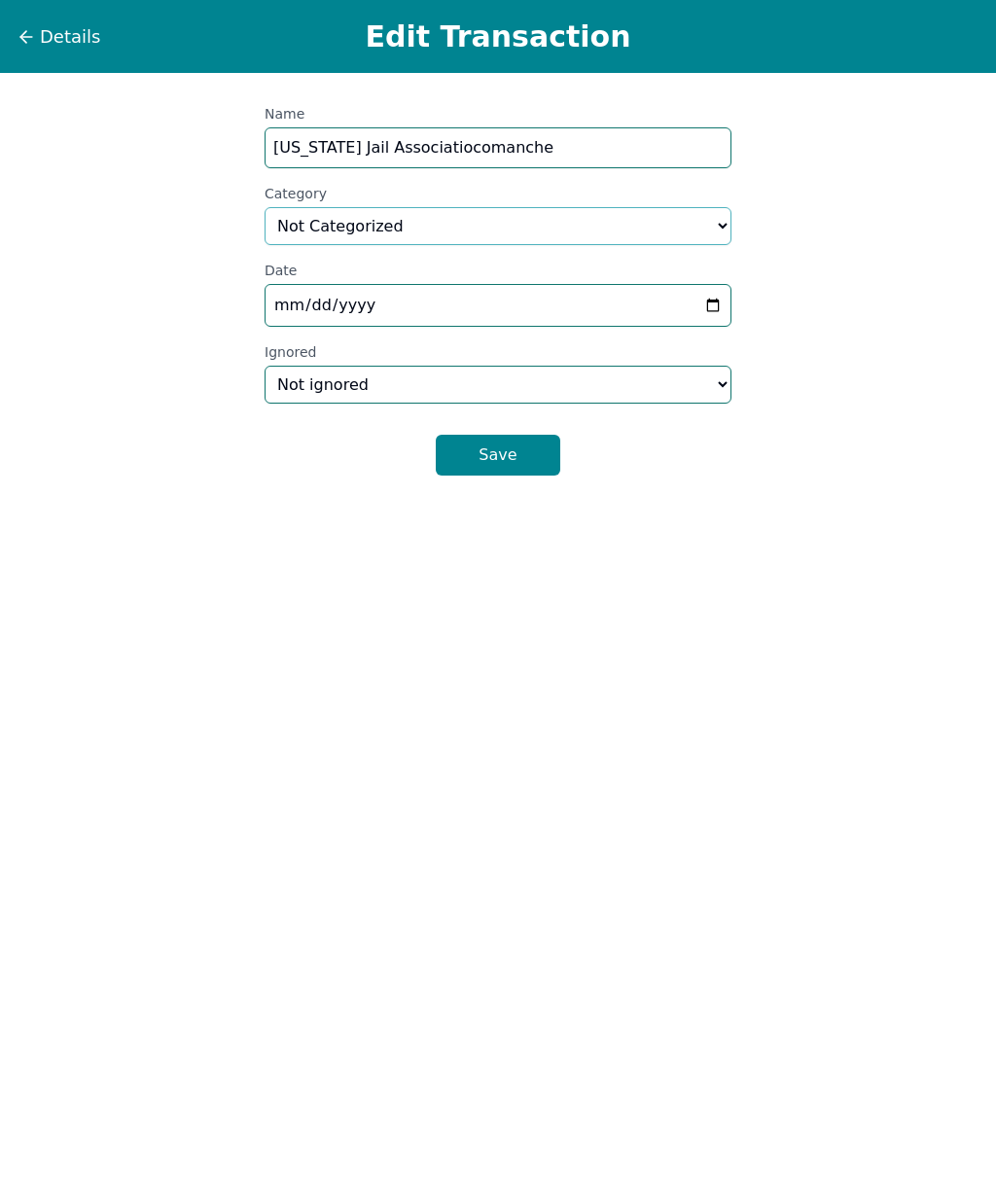
click at [625, 219] on select "Select a category... Home & Utilities Transportation Personal & Family Care Hea…" at bounding box center [498, 226] width 467 height 38
select select "personalFamilyCare"
click at [527, 444] on button "Save" at bounding box center [498, 455] width 124 height 41
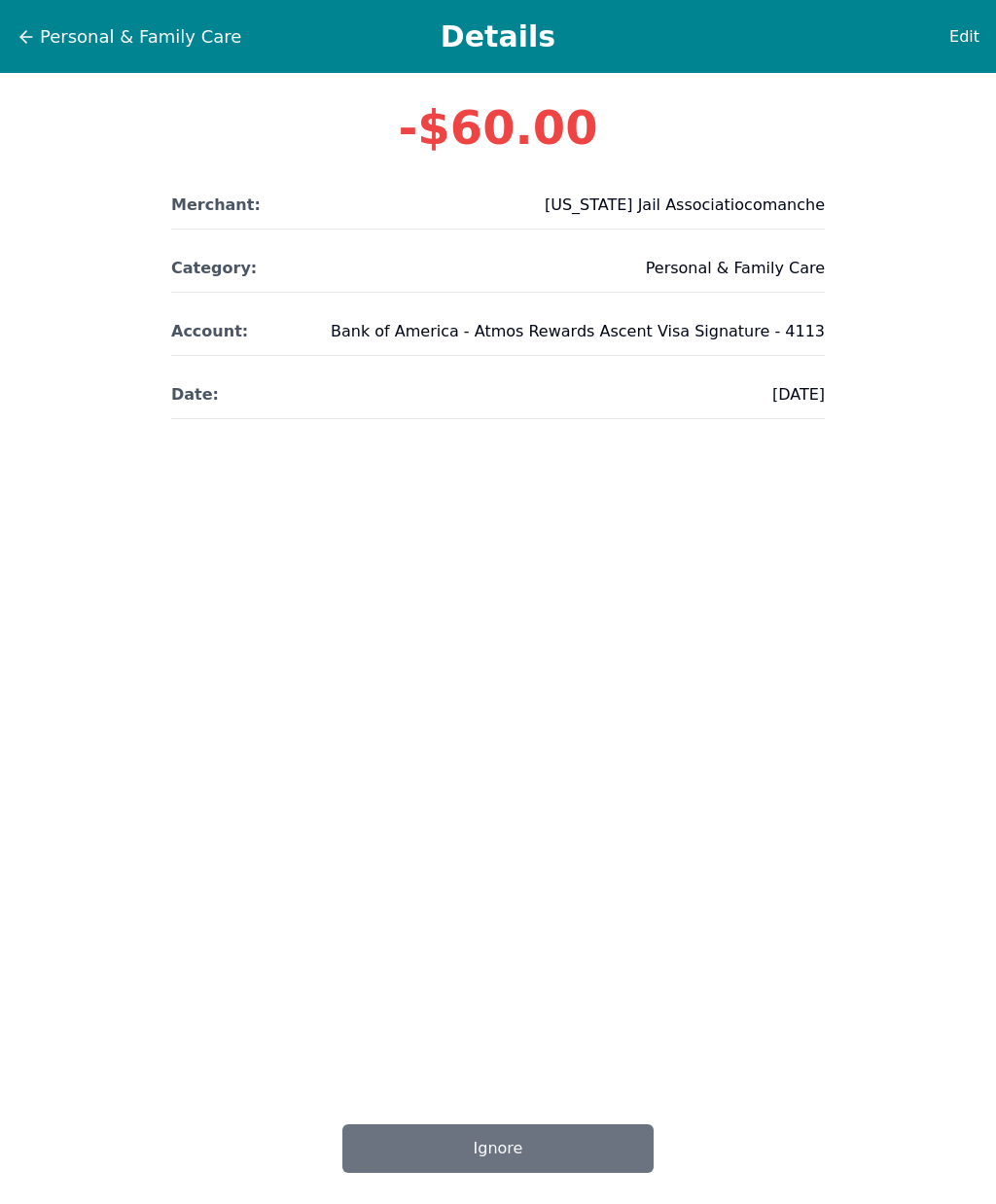
click at [98, 36] on span "Personal & Family Care" at bounding box center [140, 37] width 201 height 27
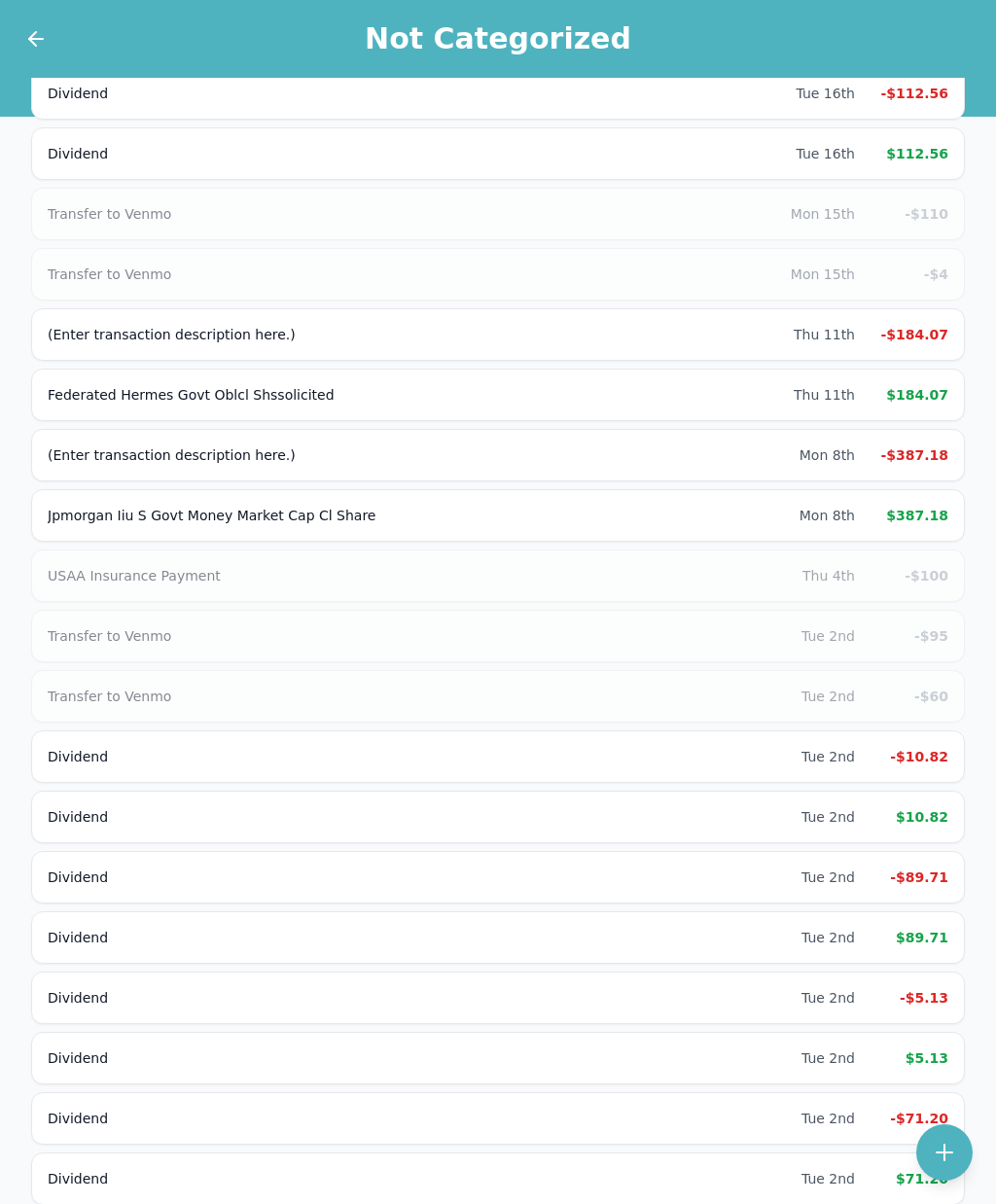
scroll to position [1824, 0]
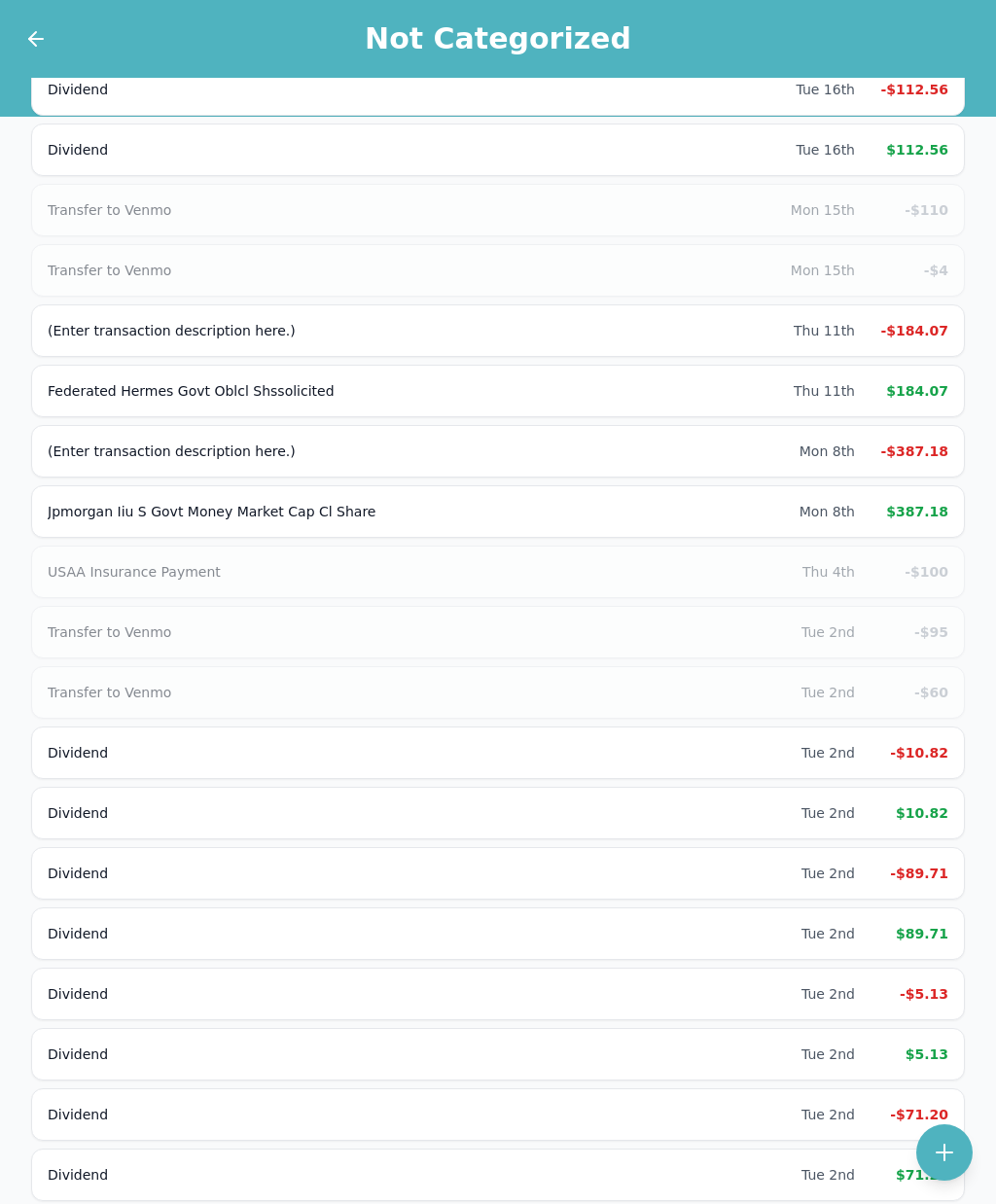
click at [930, 563] on div "-$100" at bounding box center [909, 572] width 78 height 19
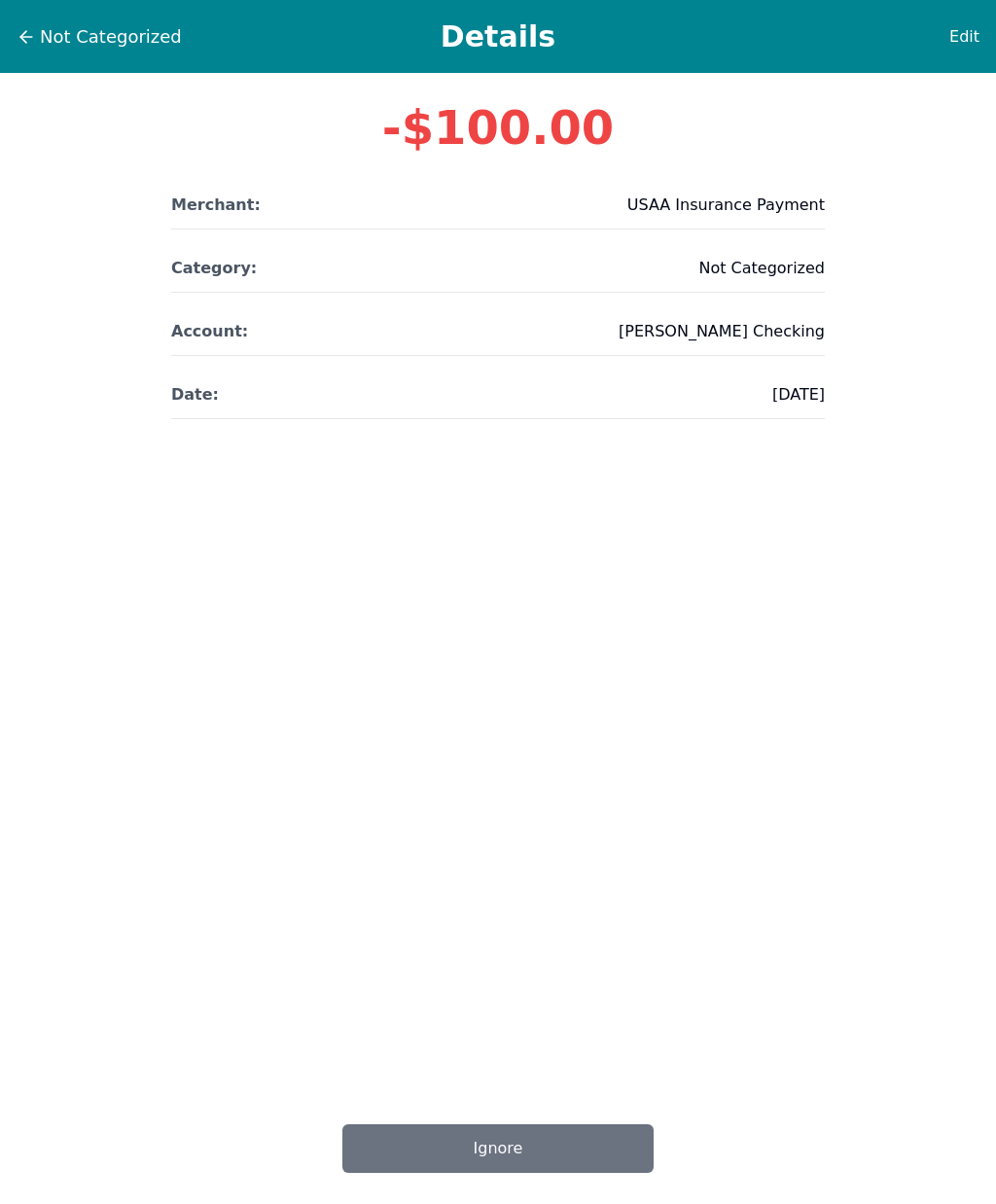
click at [970, 39] on span "Edit" at bounding box center [964, 37] width 30 height 23
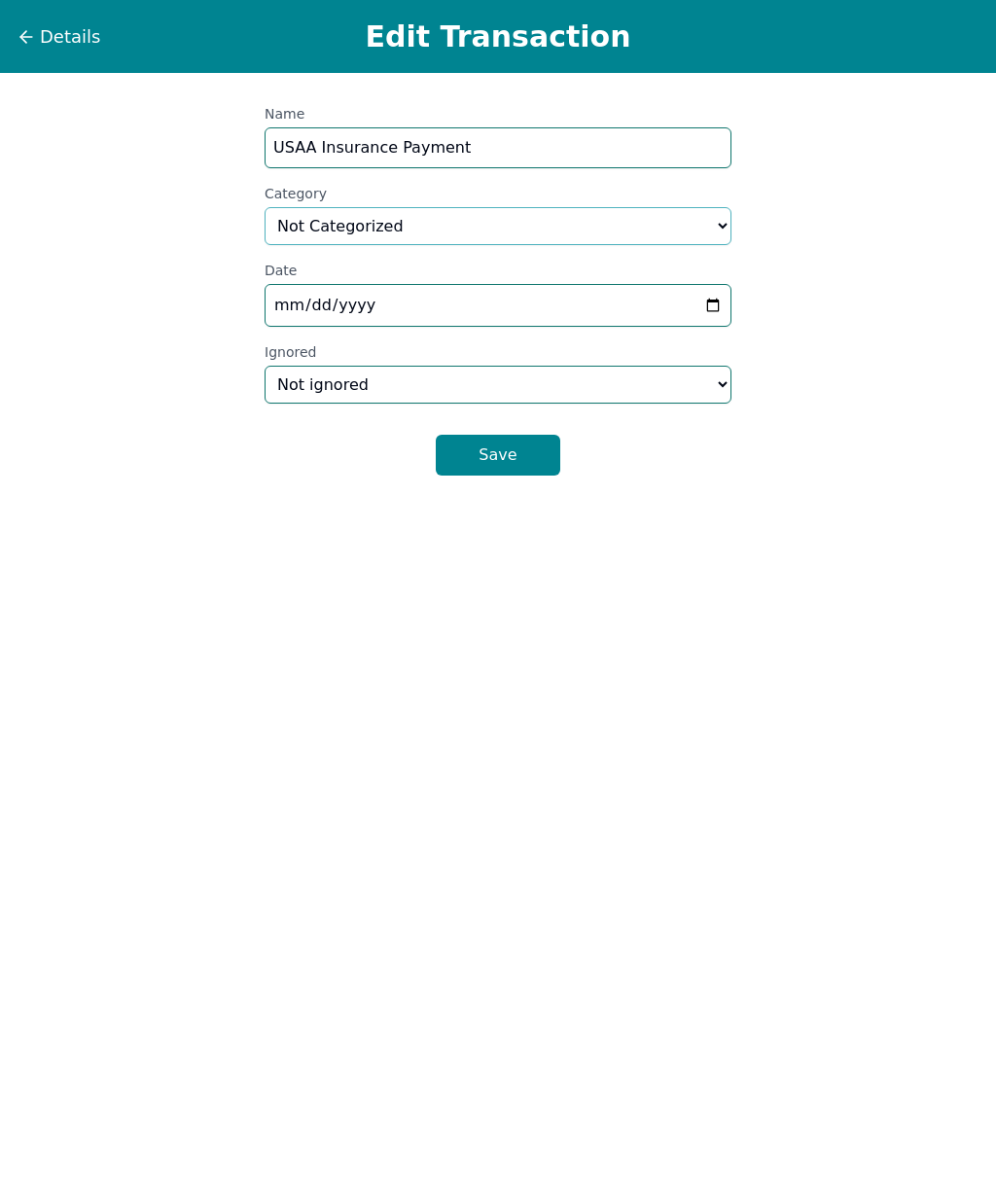
click at [585, 225] on select "Select a category... Home & Utilities Transportation Personal & Family Care Hea…" at bounding box center [498, 226] width 467 height 38
select select "insurance"
click at [526, 454] on button "Save" at bounding box center [498, 455] width 124 height 41
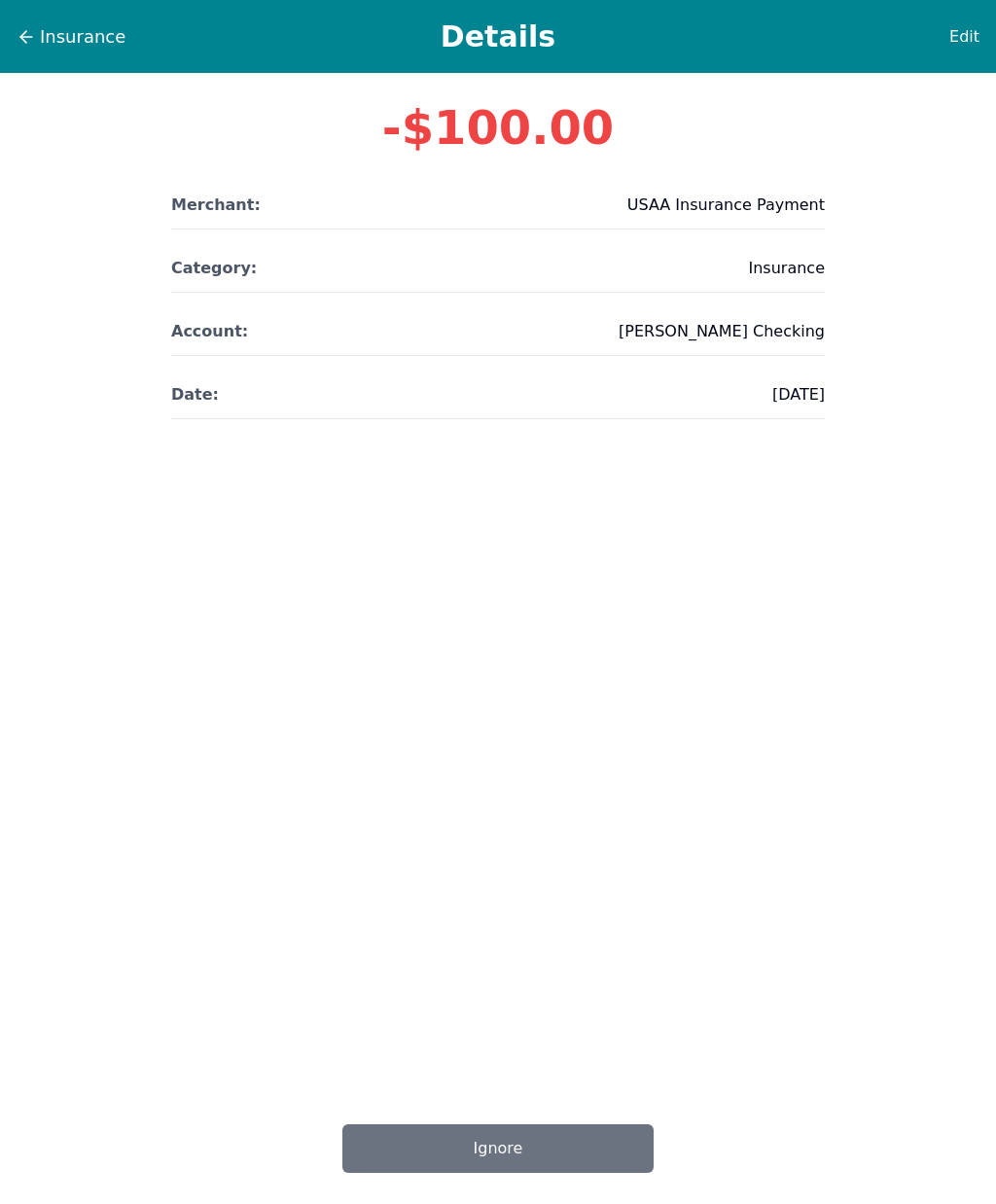
click at [81, 38] on span "Insurance" at bounding box center [83, 37] width 86 height 27
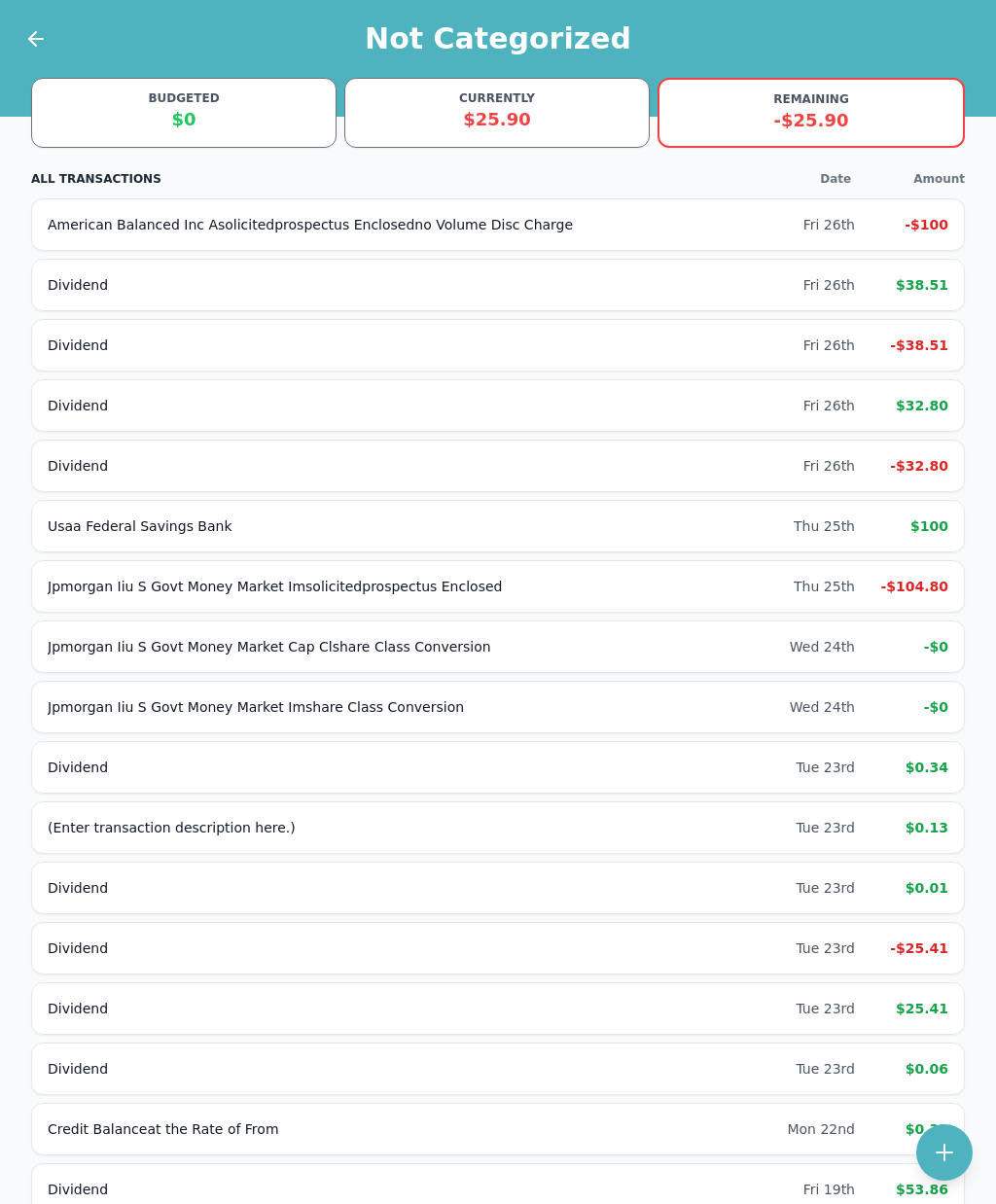
click at [33, 32] on icon at bounding box center [36, 39] width 23 height 23
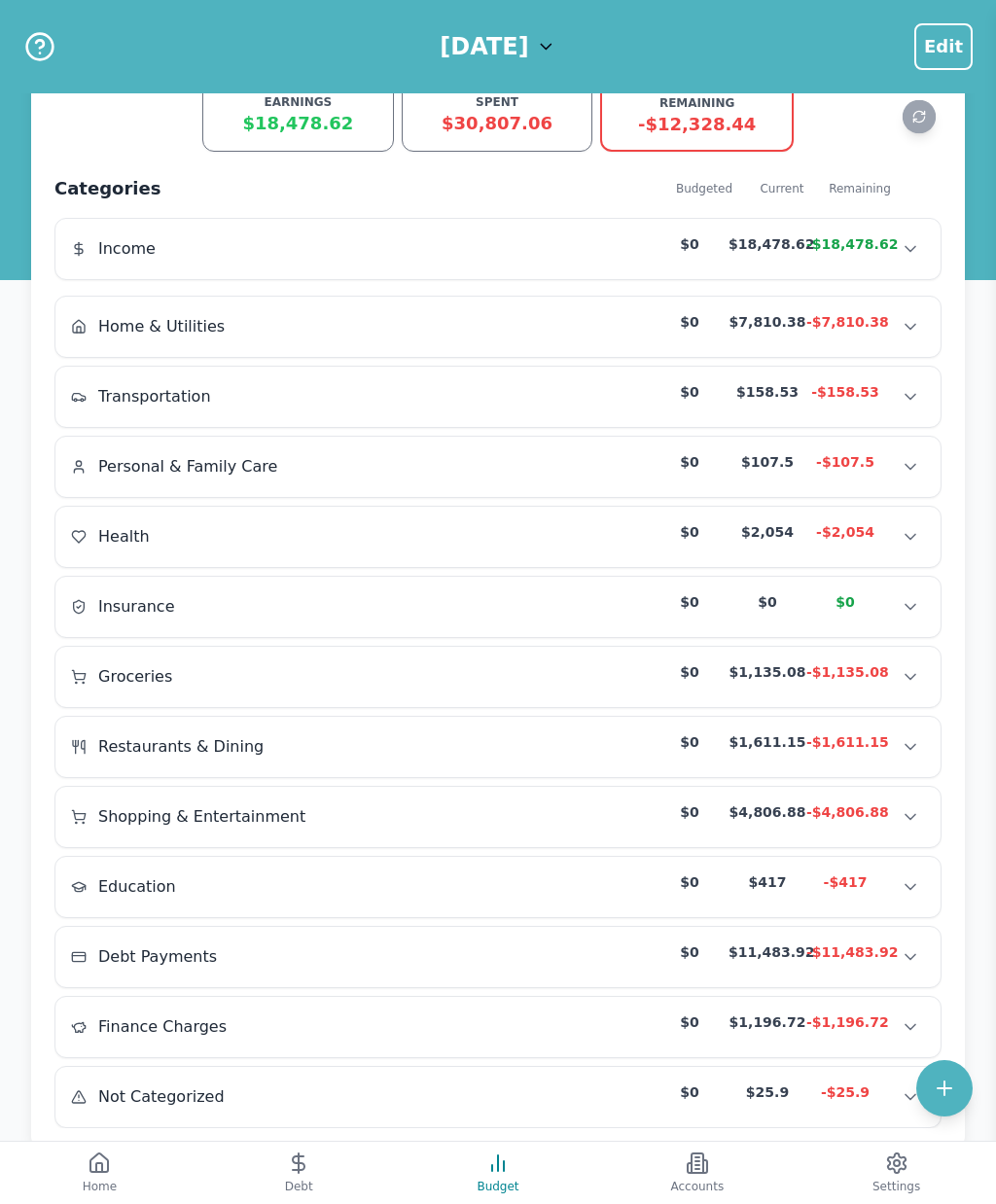
scroll to position [34, 0]
click at [920, 967] on button "Show transactions" at bounding box center [910, 958] width 29 height 29
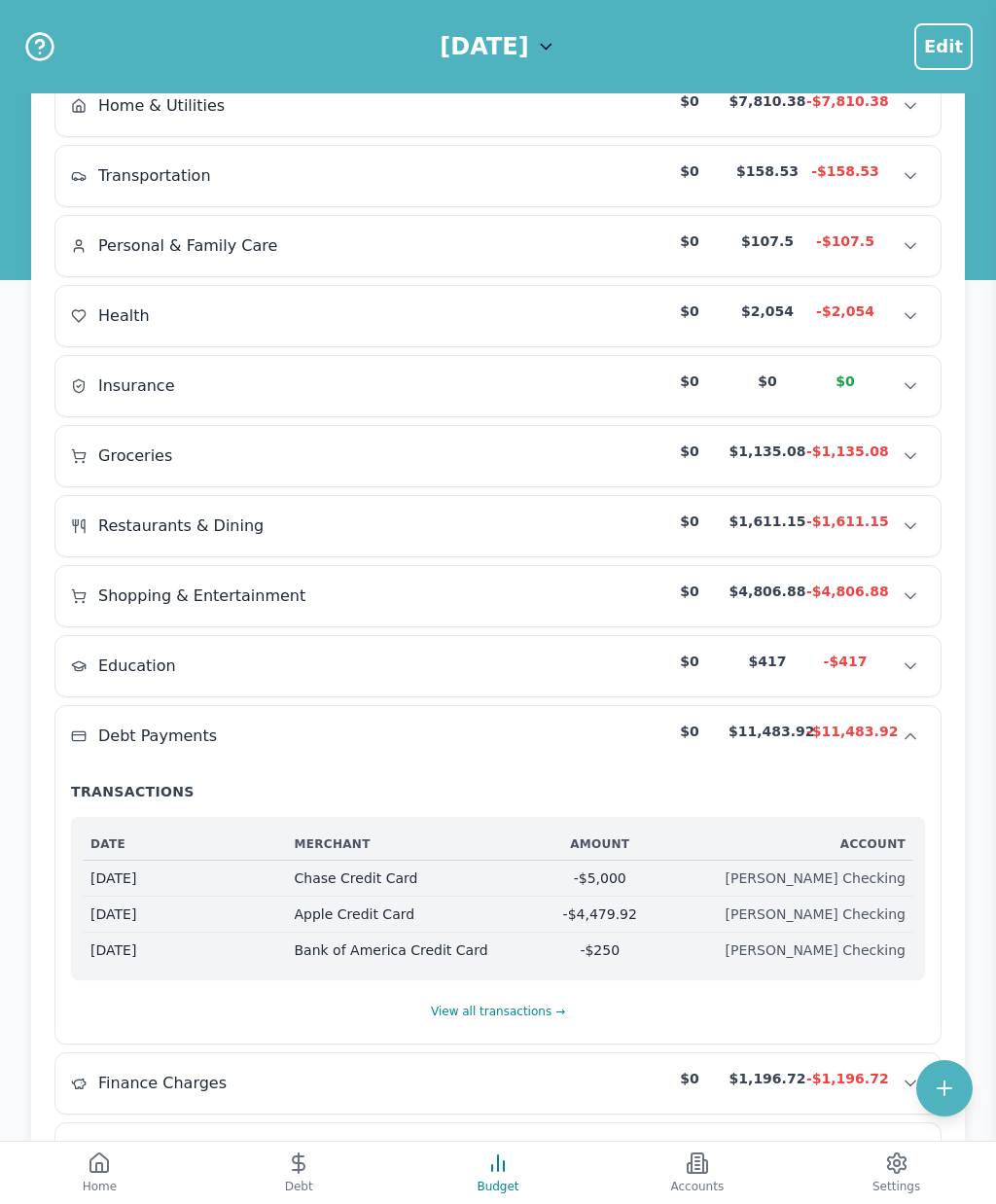
scroll to position [269, 0]
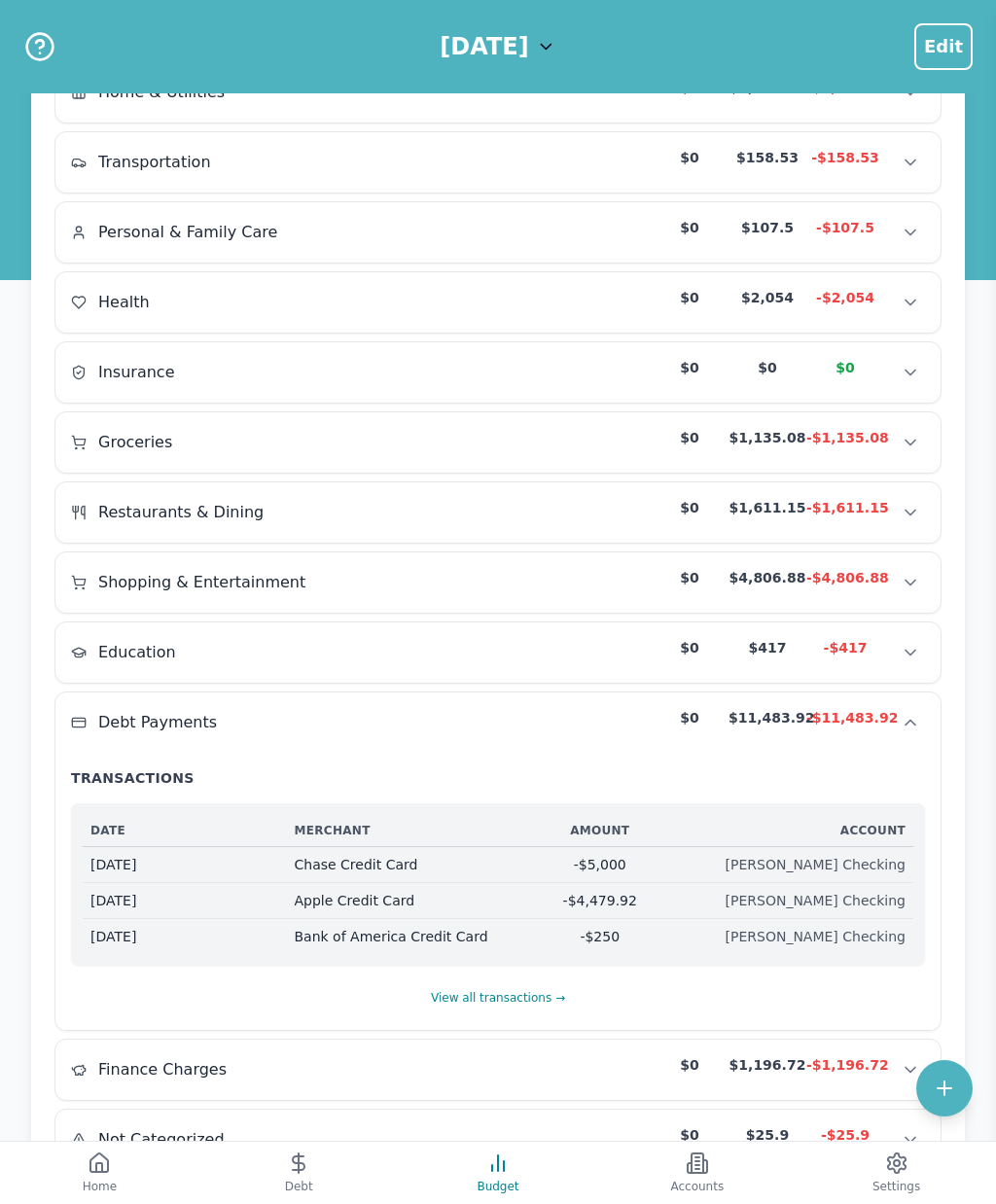
click at [529, 1014] on button "View all transactions →" at bounding box center [498, 998] width 136 height 33
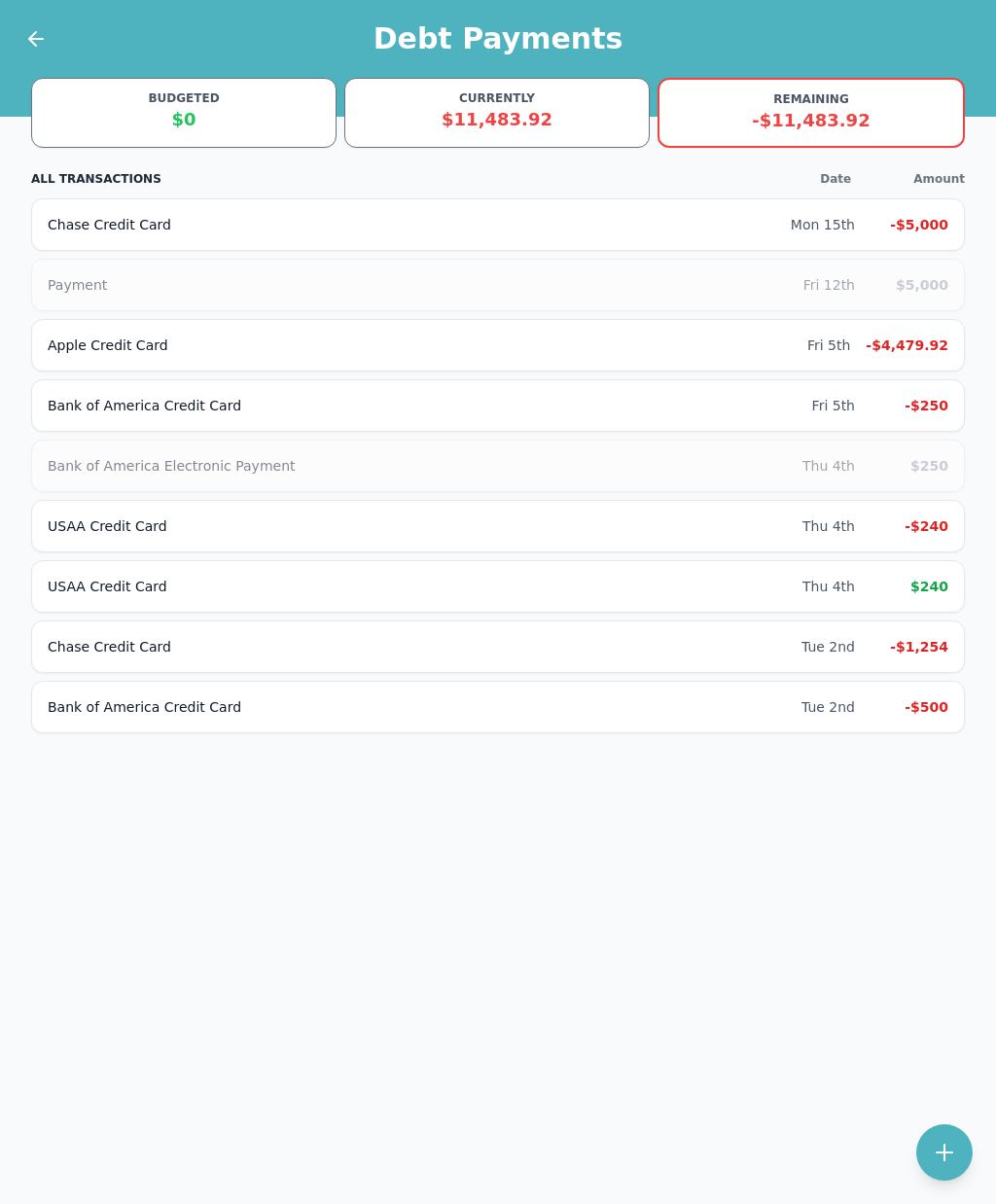
click at [42, 31] on icon at bounding box center [36, 39] width 23 height 23
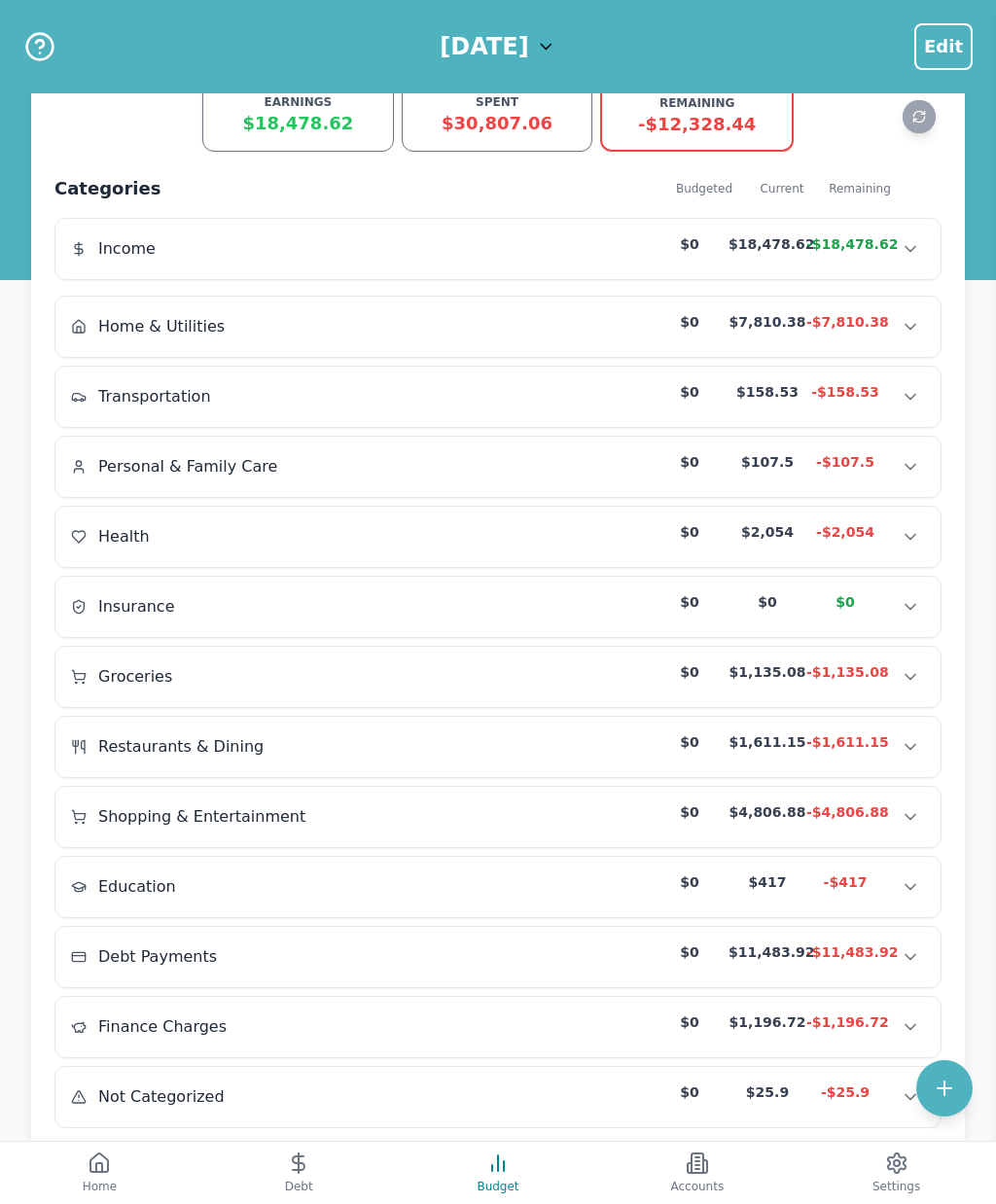
scroll to position [34, 0]
click at [290, 1175] on icon at bounding box center [299, 1163] width 23 height 23
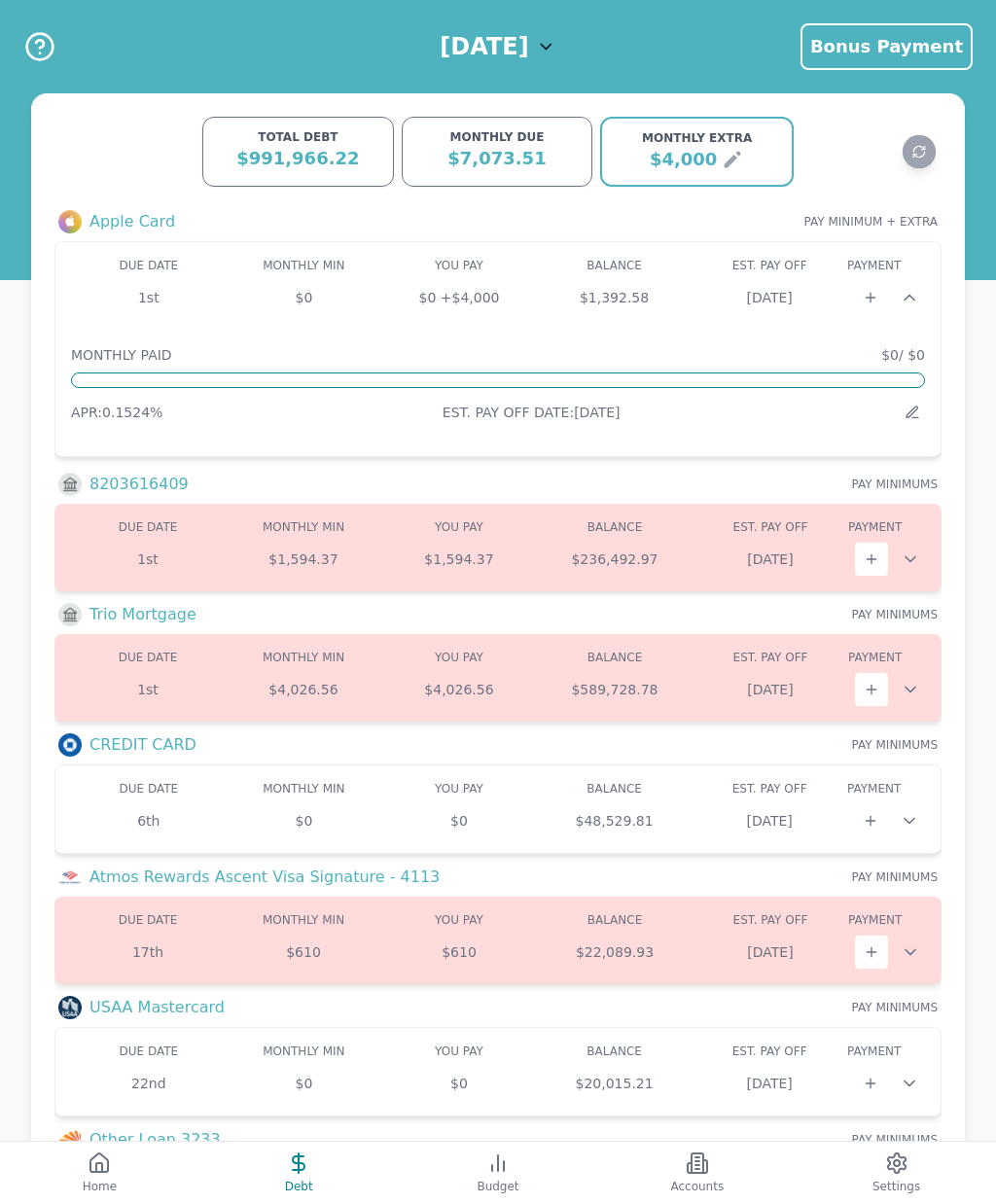
click at [992, 584] on div "TOTAL DEBT $991,966.22 MONTHLY DUE $7,073.51 MONTHLY EXTRA $4,000 TOTAL DEBT $9…" at bounding box center [498, 700] width 996 height 1214
click at [910, 567] on icon at bounding box center [910, 559] width 19 height 19
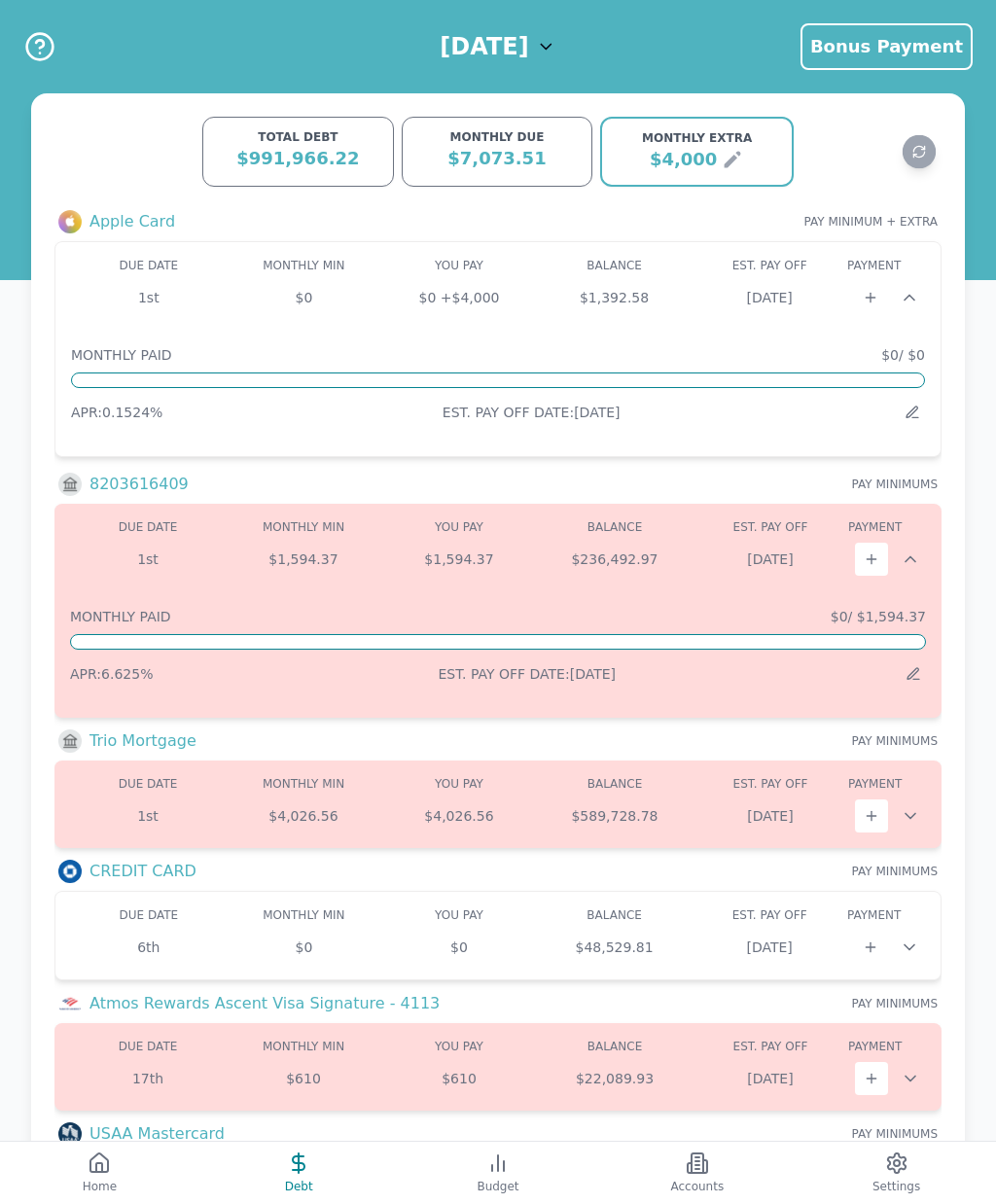
click at [923, 667] on button at bounding box center [913, 674] width 25 height 25
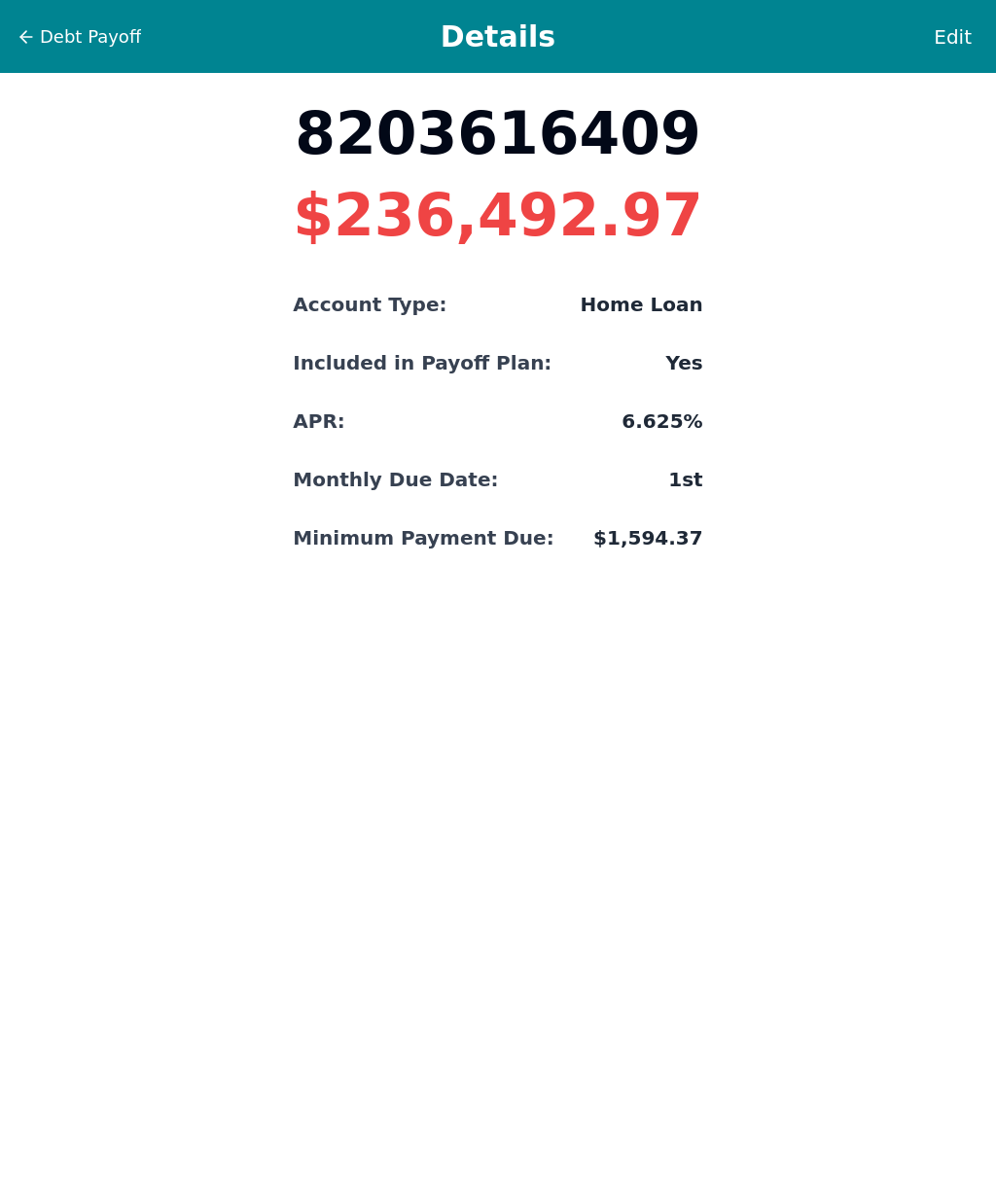
click at [954, 35] on span "Edit" at bounding box center [952, 37] width 38 height 27
select select "home"
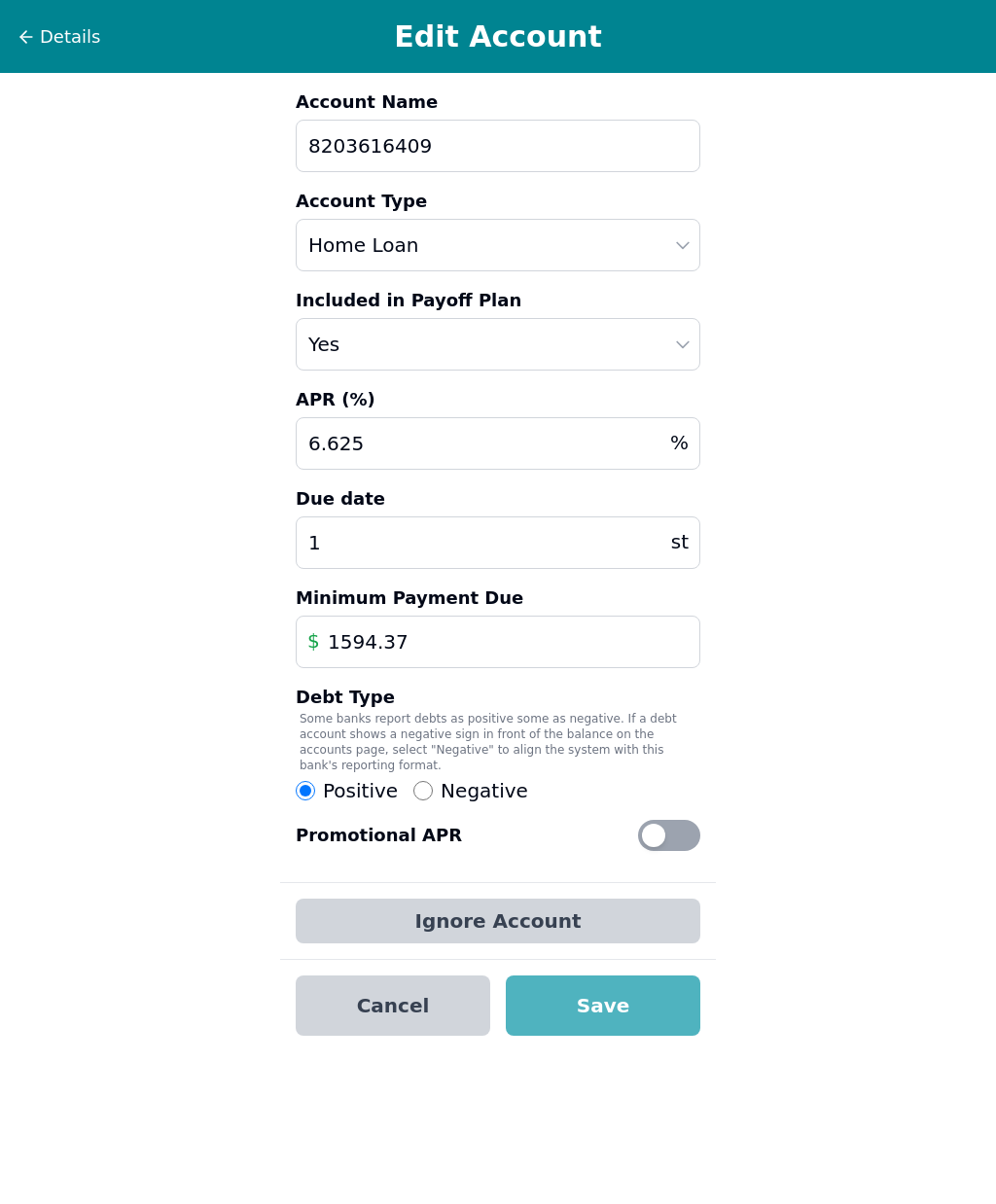
scroll to position [31, 0]
click at [449, 120] on input "8203616409" at bounding box center [498, 146] width 405 height 53
type input "8"
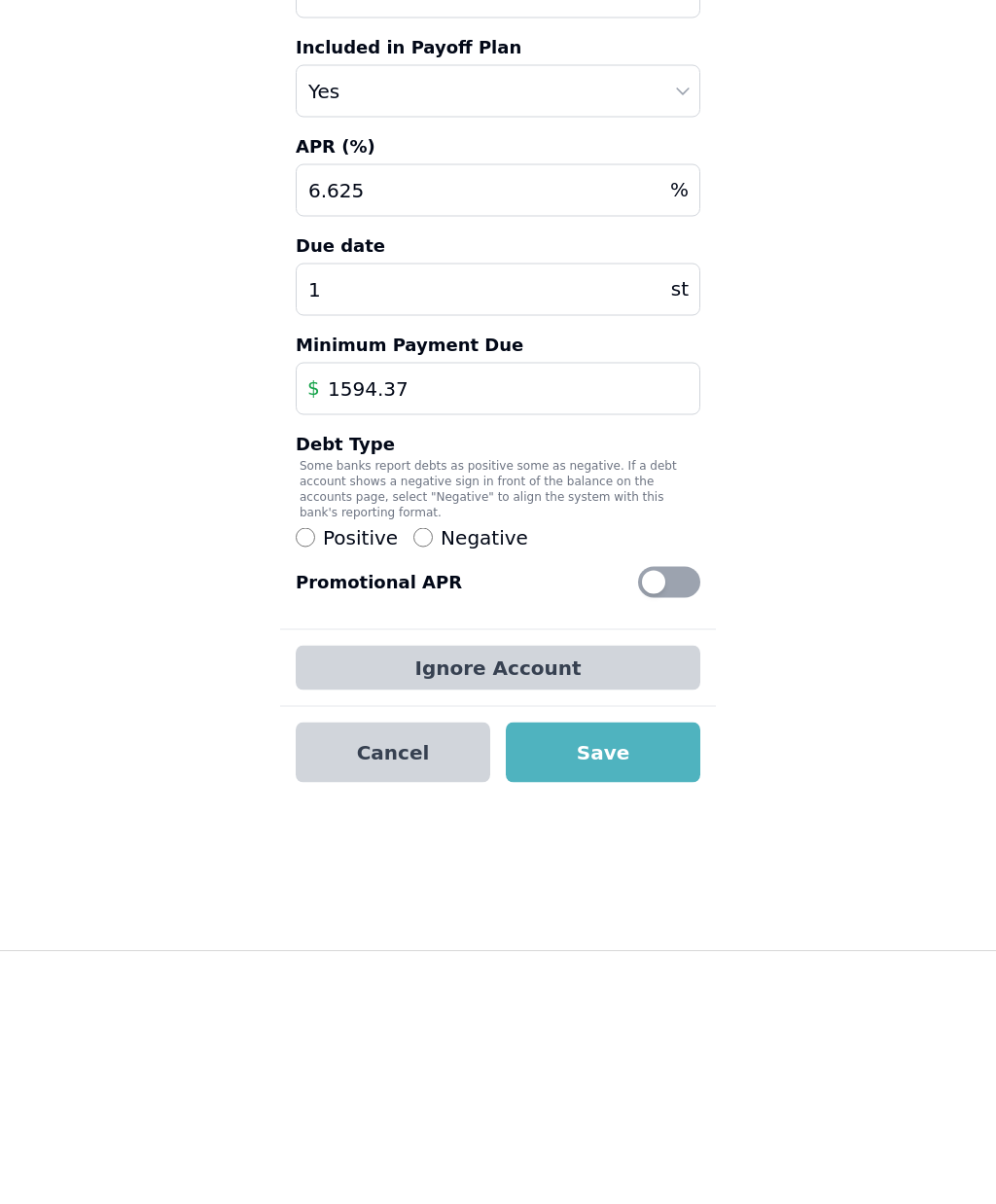
type input "Mossberg"
click at [635, 975] on button "Save" at bounding box center [603, 1006] width 195 height 60
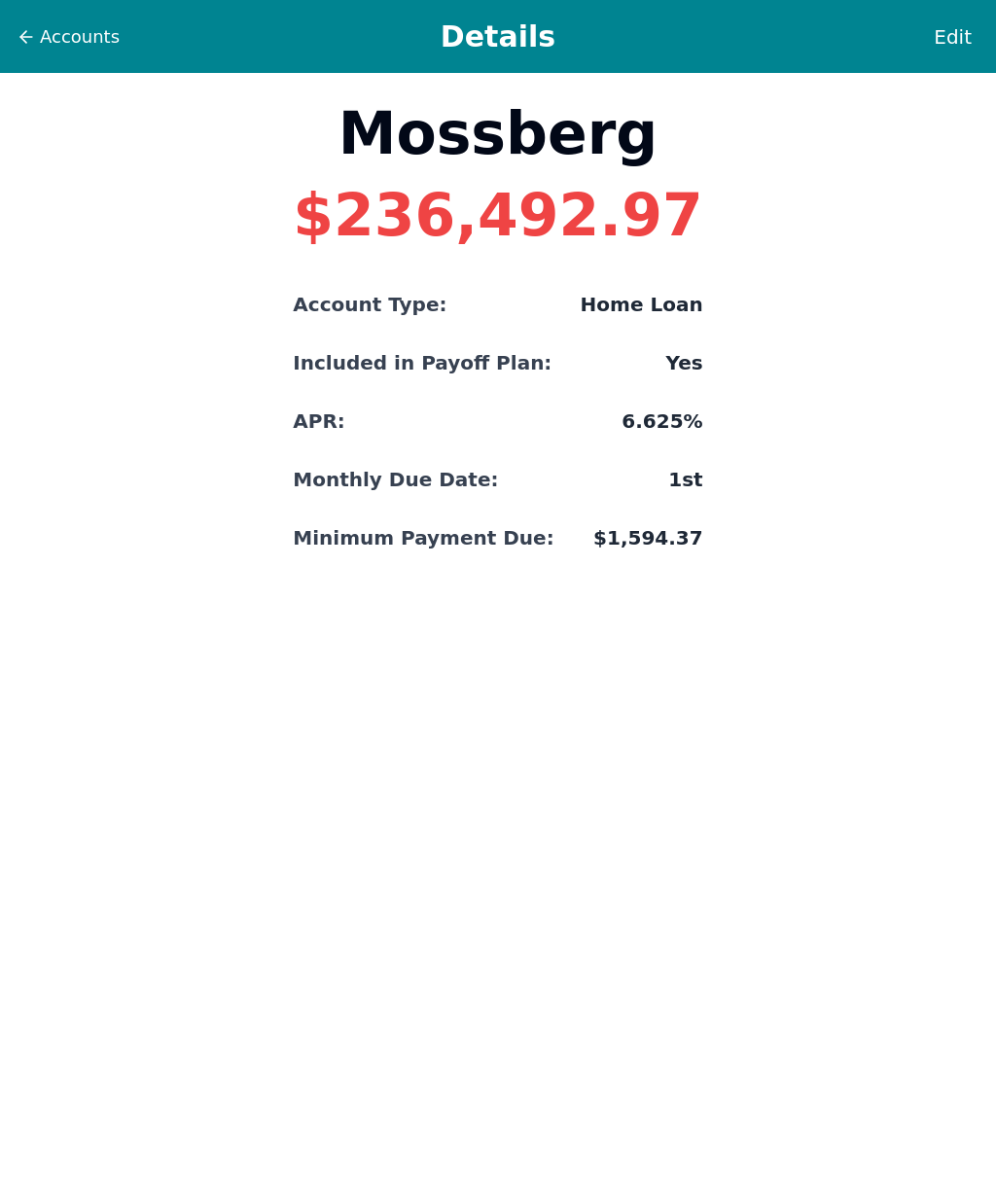
click at [108, 42] on span "Accounts" at bounding box center [80, 37] width 80 height 27
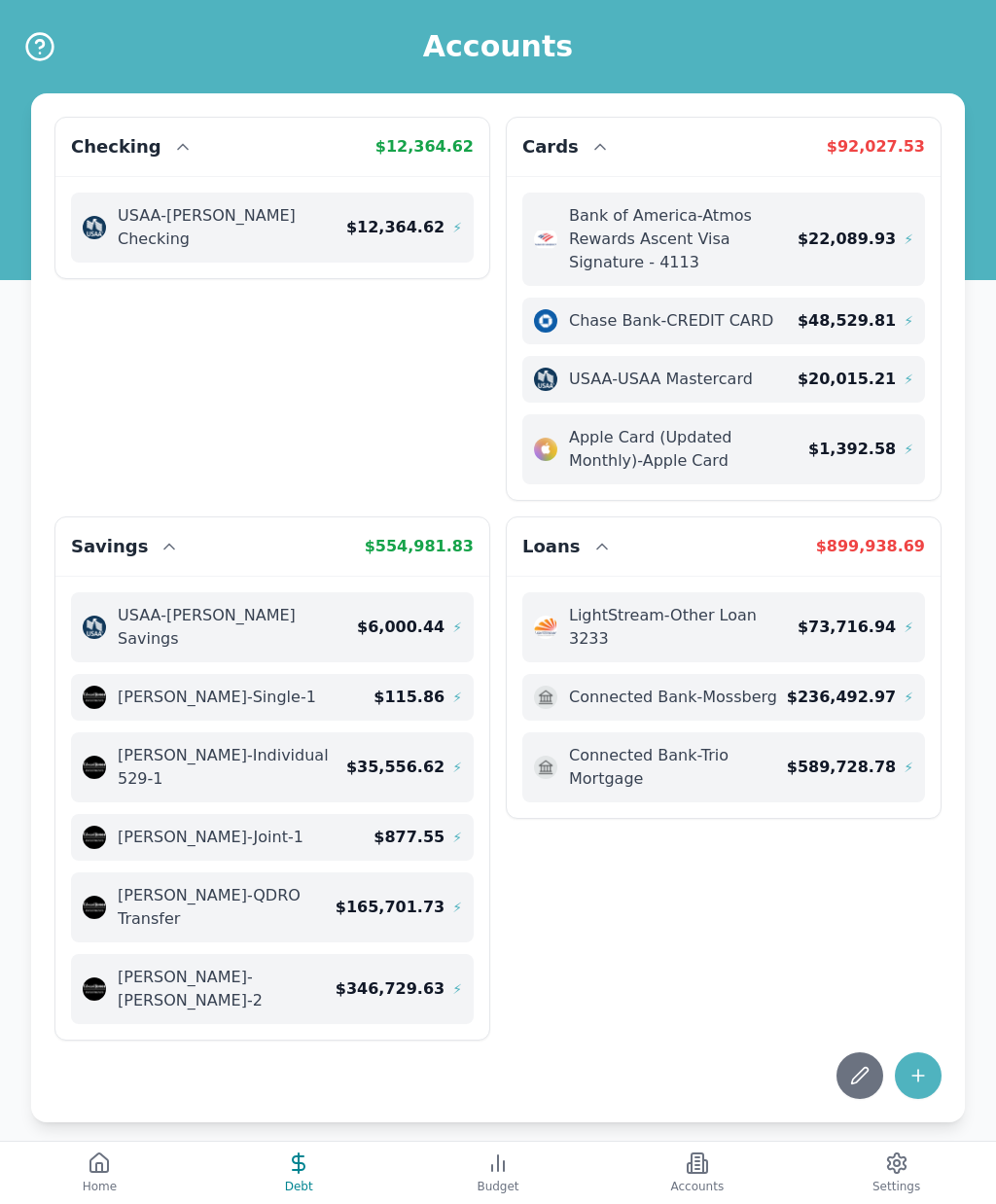
click at [313, 1177] on button "Debt" at bounding box center [299, 1173] width 199 height 62
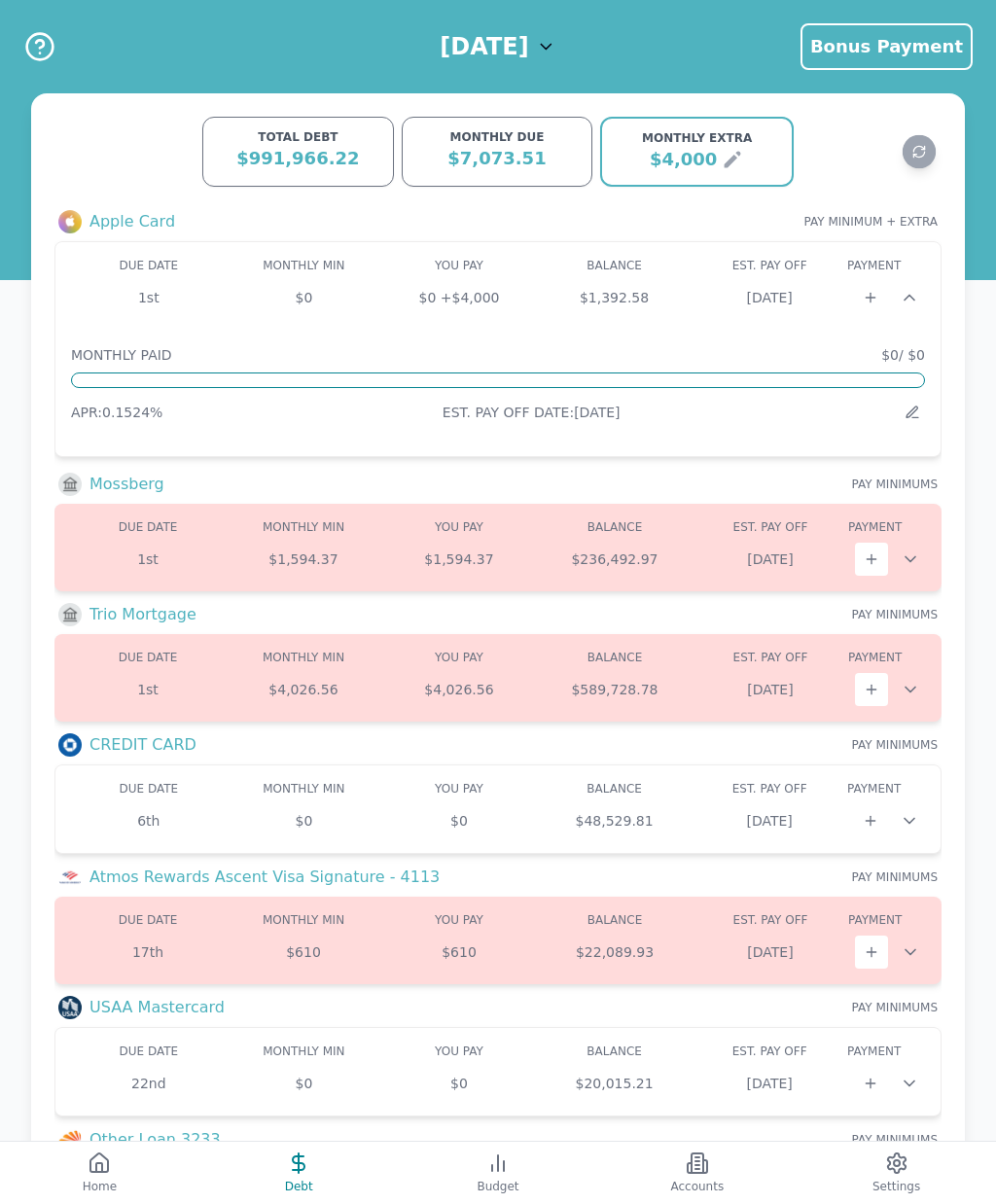
click at [921, 692] on div at bounding box center [910, 690] width 31 height 19
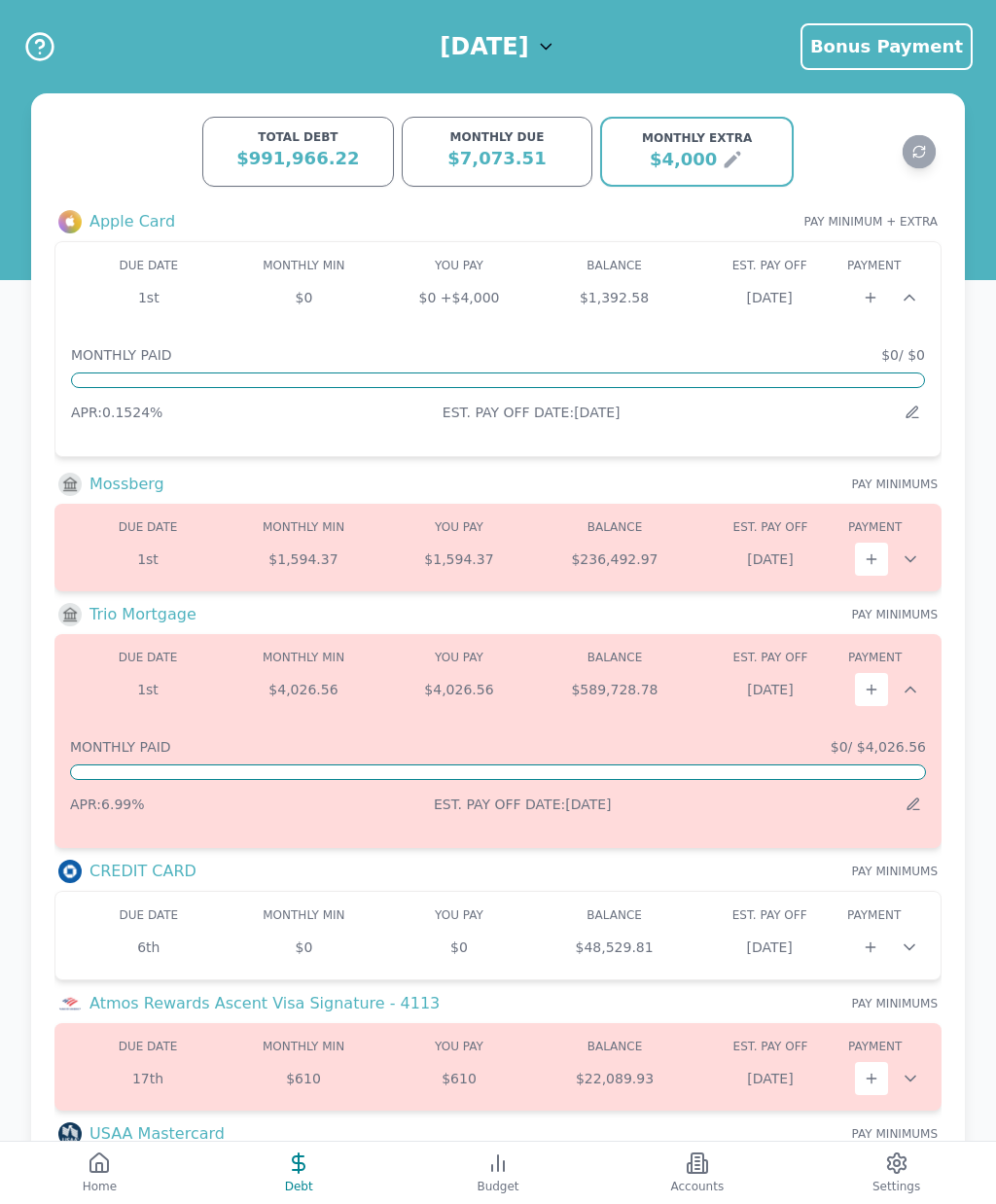
click at [923, 801] on button at bounding box center [913, 804] width 25 height 25
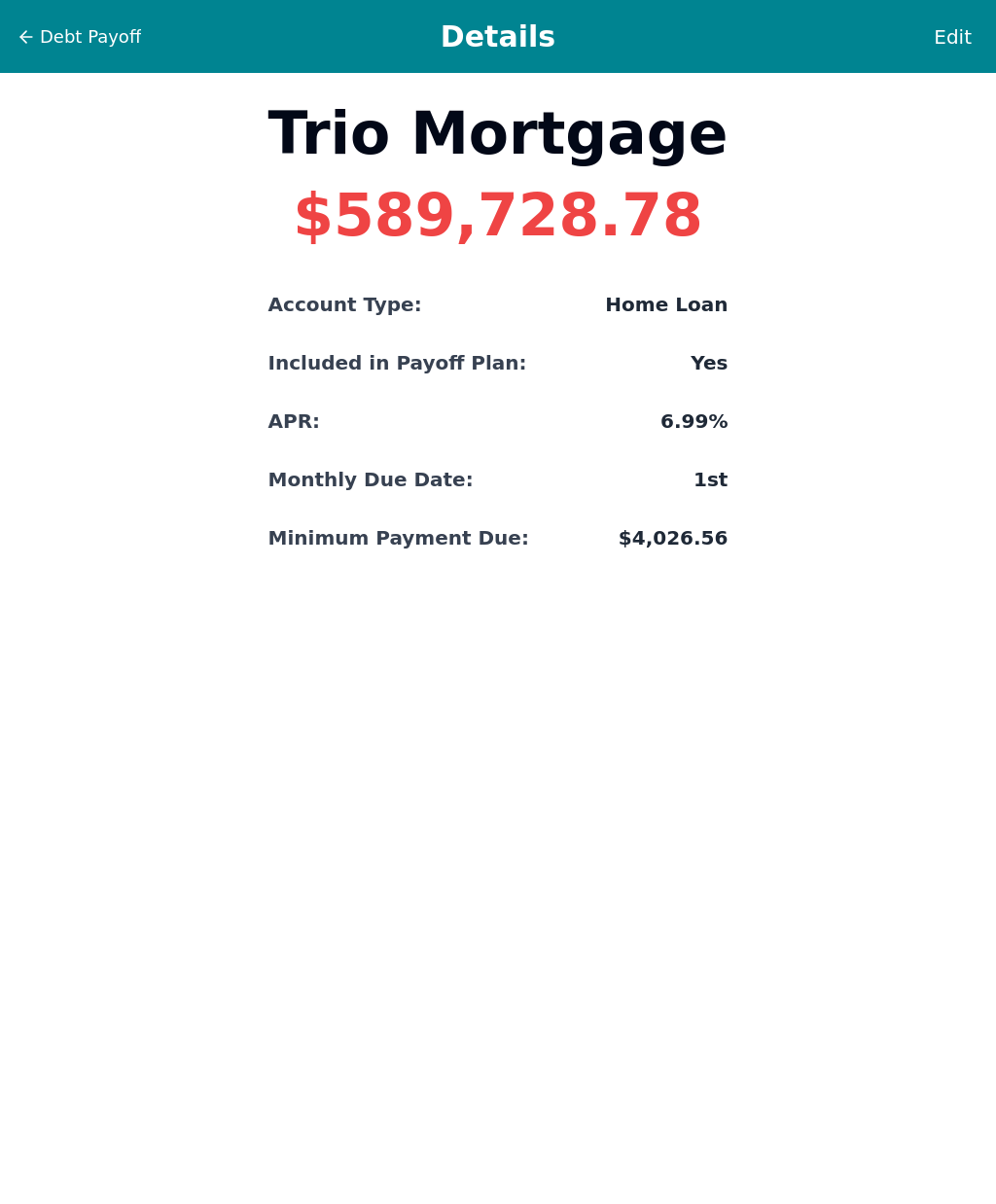
click at [971, 24] on span "Edit" at bounding box center [952, 37] width 38 height 27
select select "home"
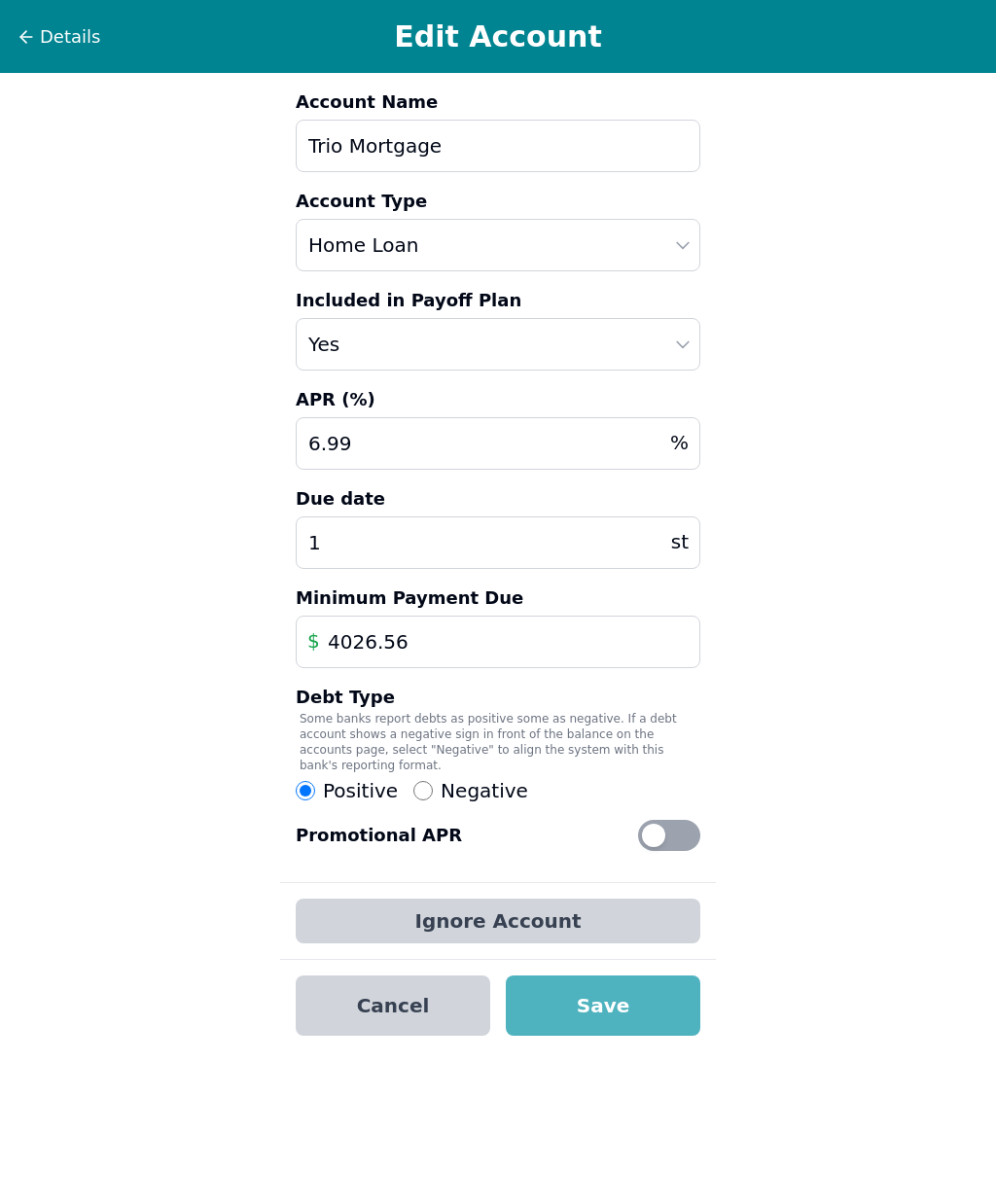
click at [498, 150] on input "Trio Mortgage" at bounding box center [498, 146] width 405 height 53
type input "T"
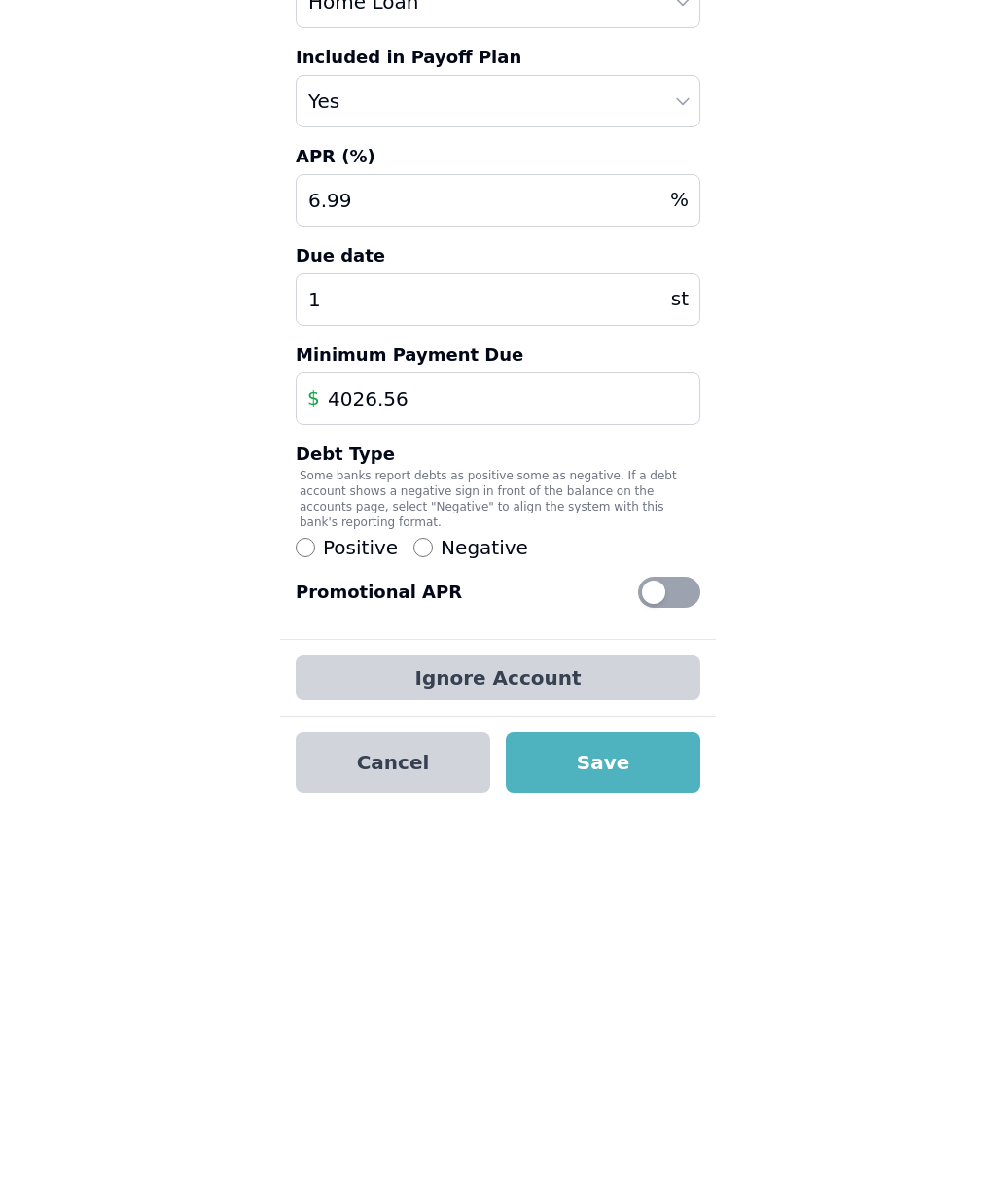
type input "[PERSON_NAME]"
click at [642, 975] on button "Save" at bounding box center [603, 1006] width 195 height 60
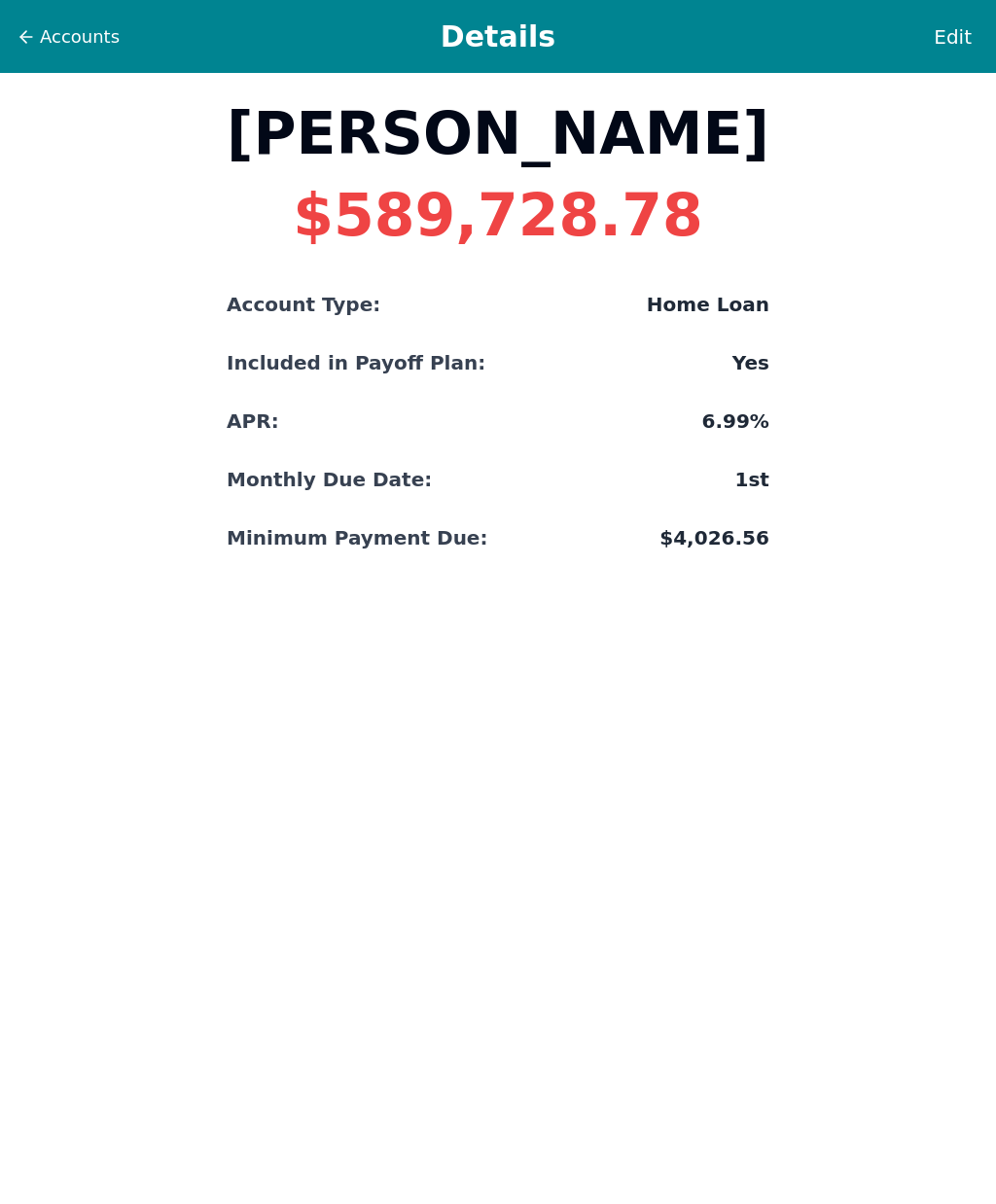
click at [55, 47] on span "Accounts" at bounding box center [80, 37] width 80 height 27
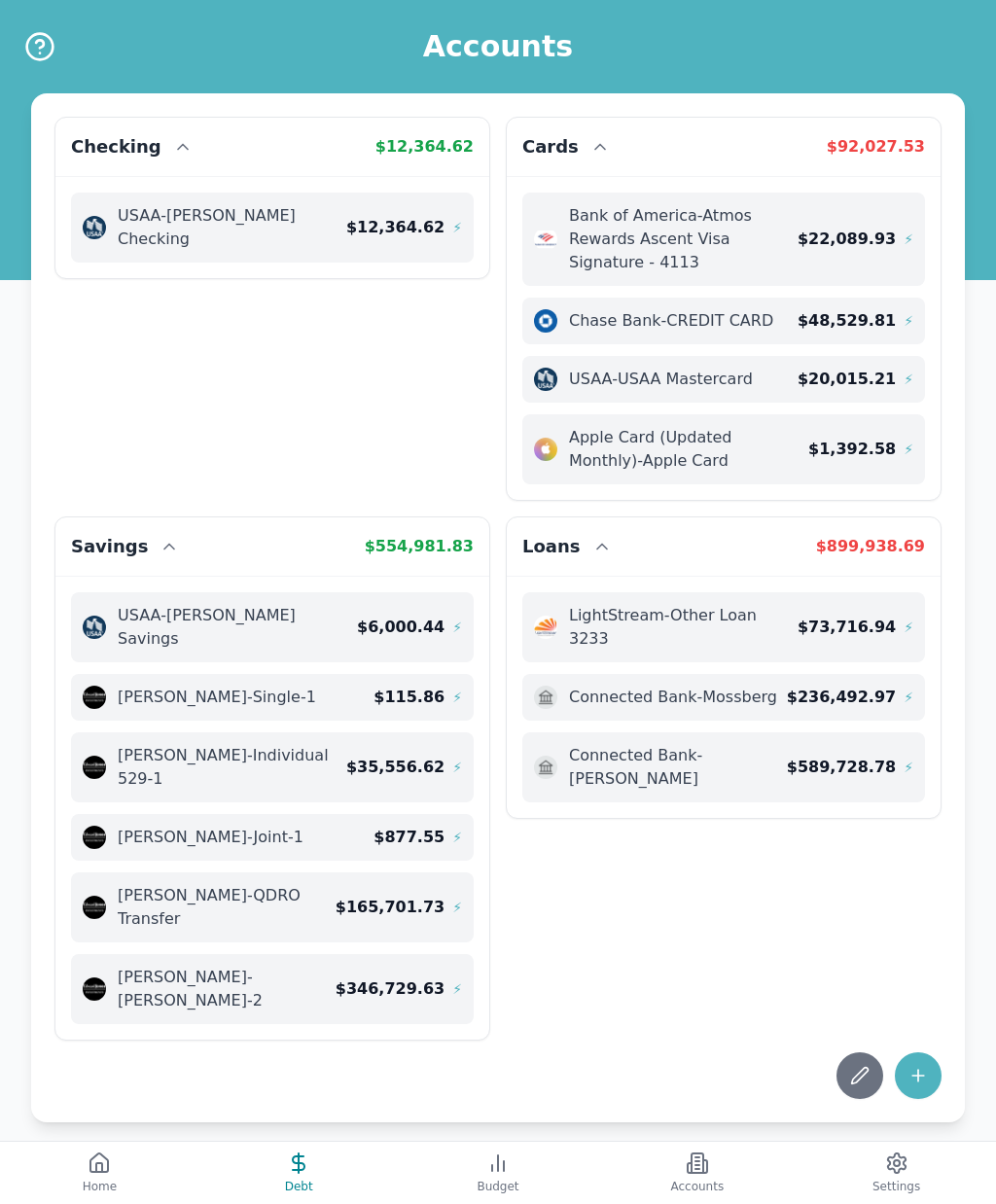
click at [501, 1167] on icon at bounding box center [498, 1163] width 23 height 23
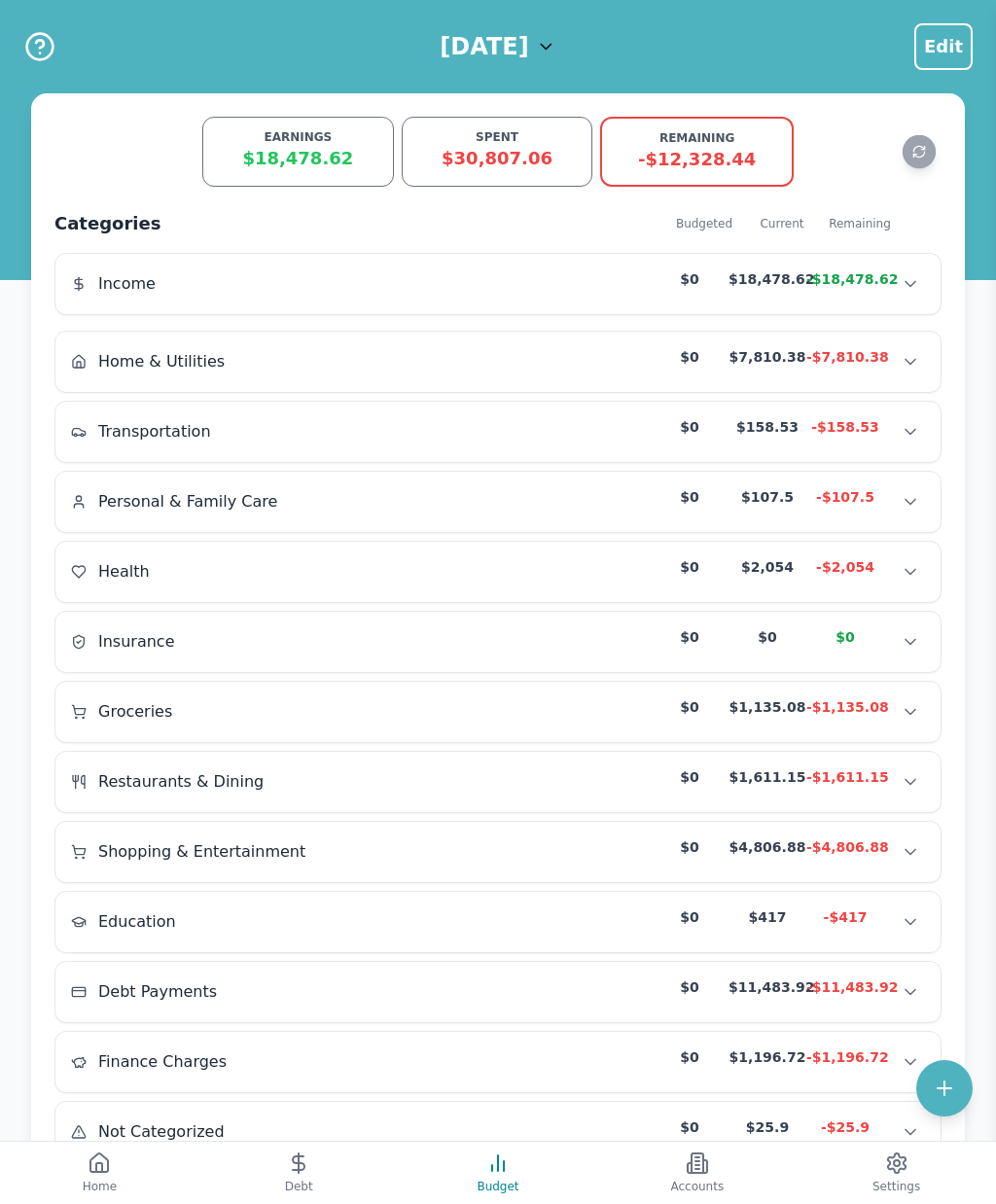
click at [528, 46] on h1 "[DATE]" at bounding box center [483, 47] width 89 height 31
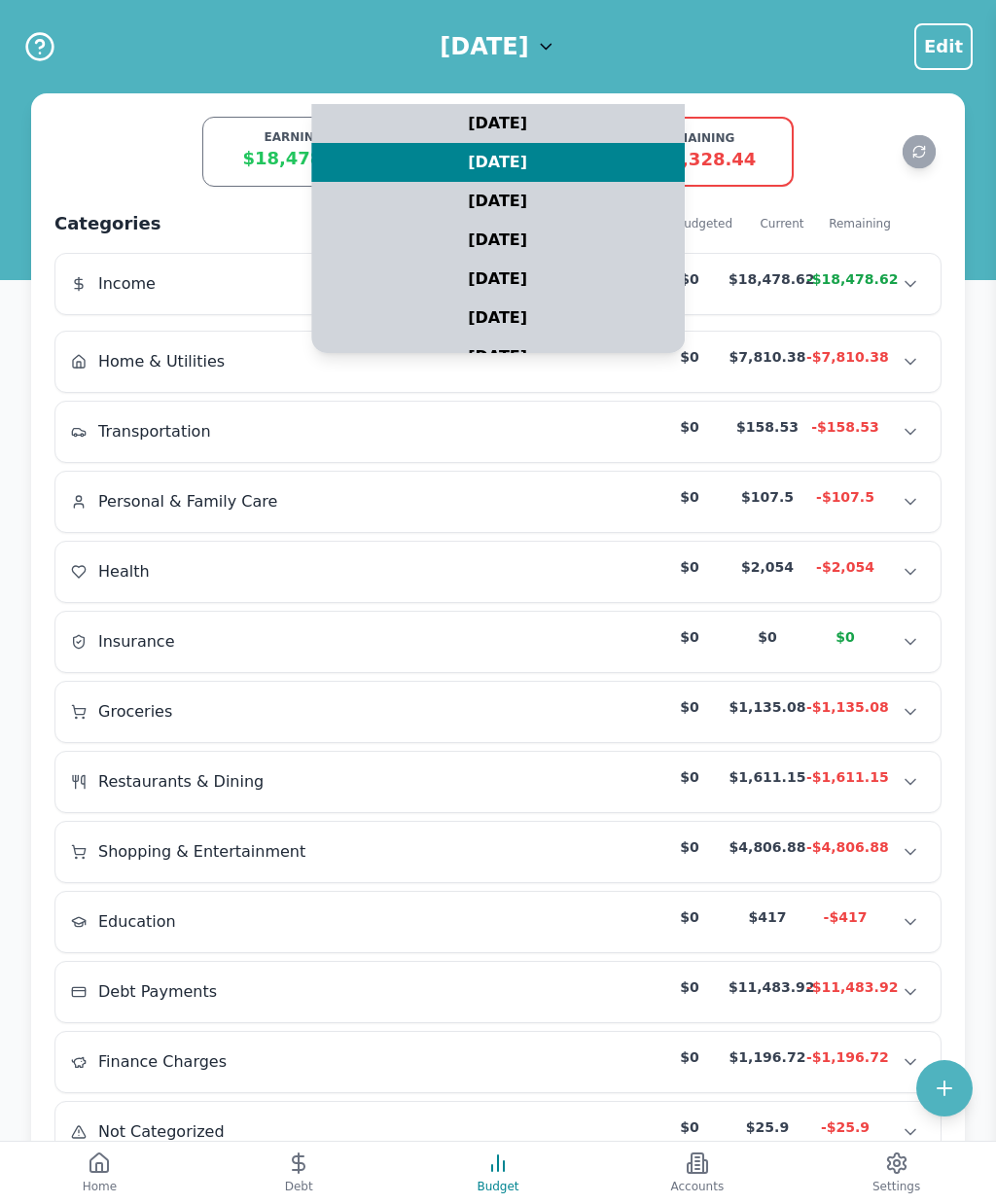
click at [545, 210] on div "August 2025" at bounding box center [498, 201] width 374 height 39
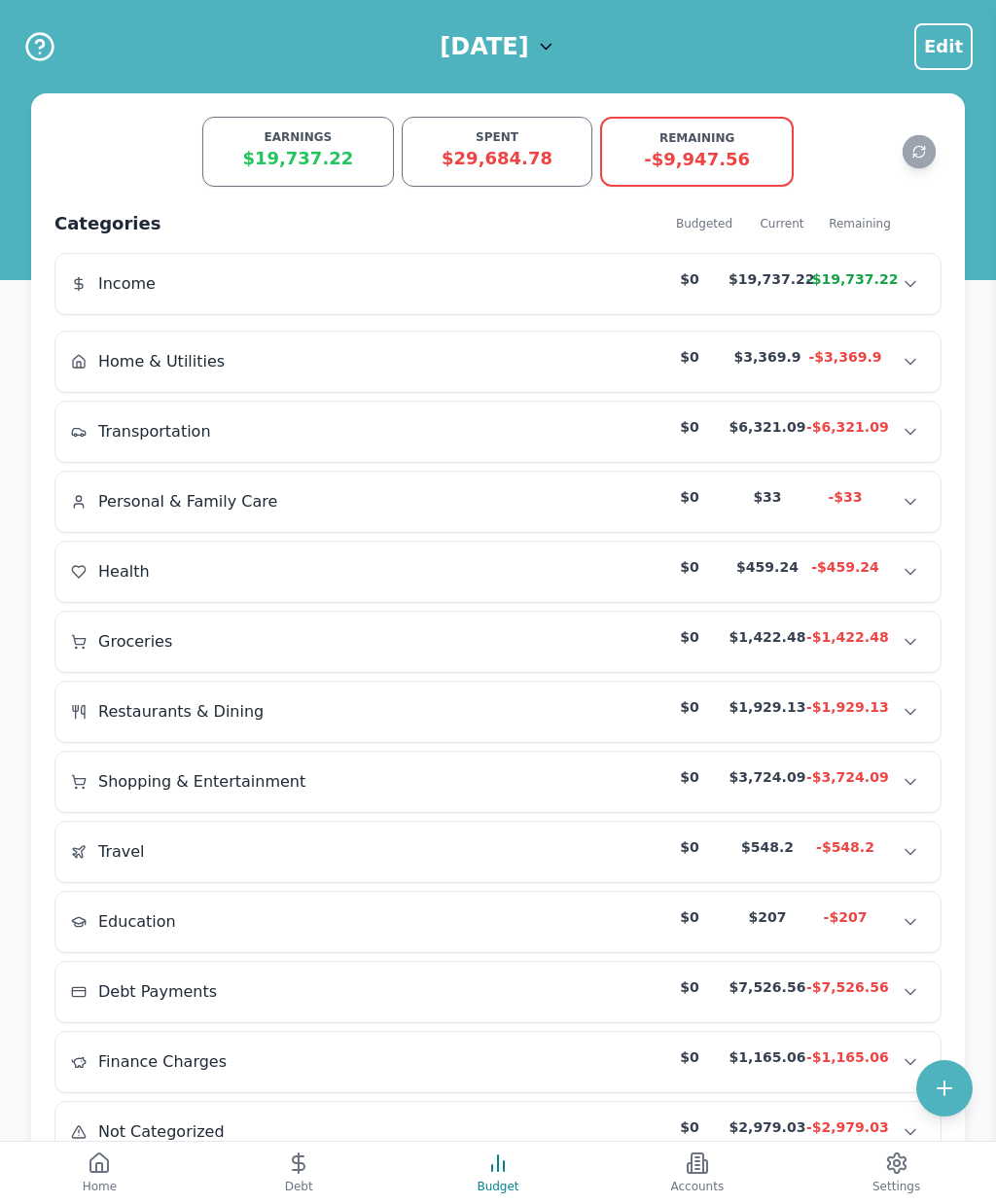
click at [528, 52] on h1 "August 2025" at bounding box center [483, 47] width 89 height 31
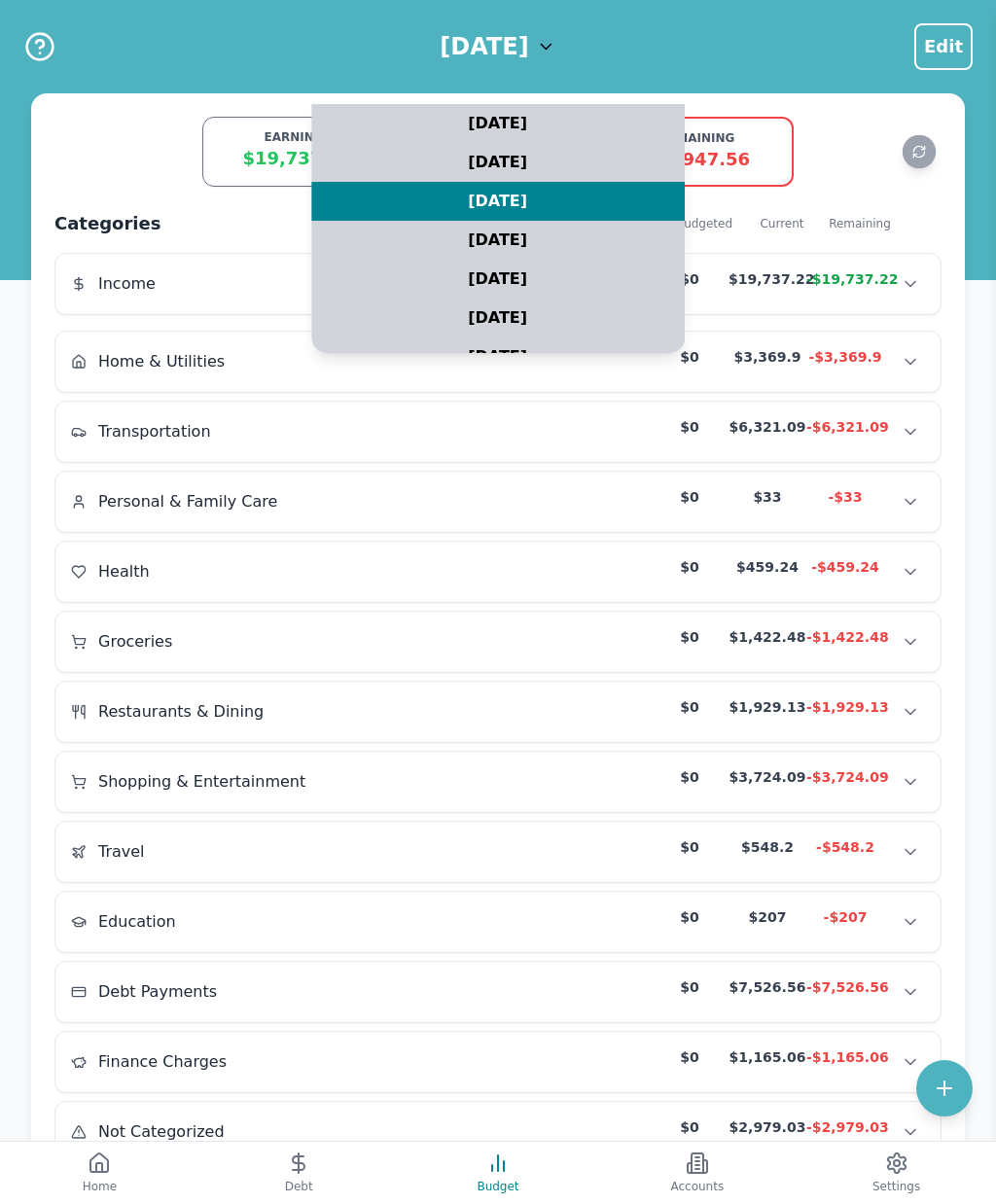
click at [527, 246] on div "July 2025" at bounding box center [498, 240] width 374 height 39
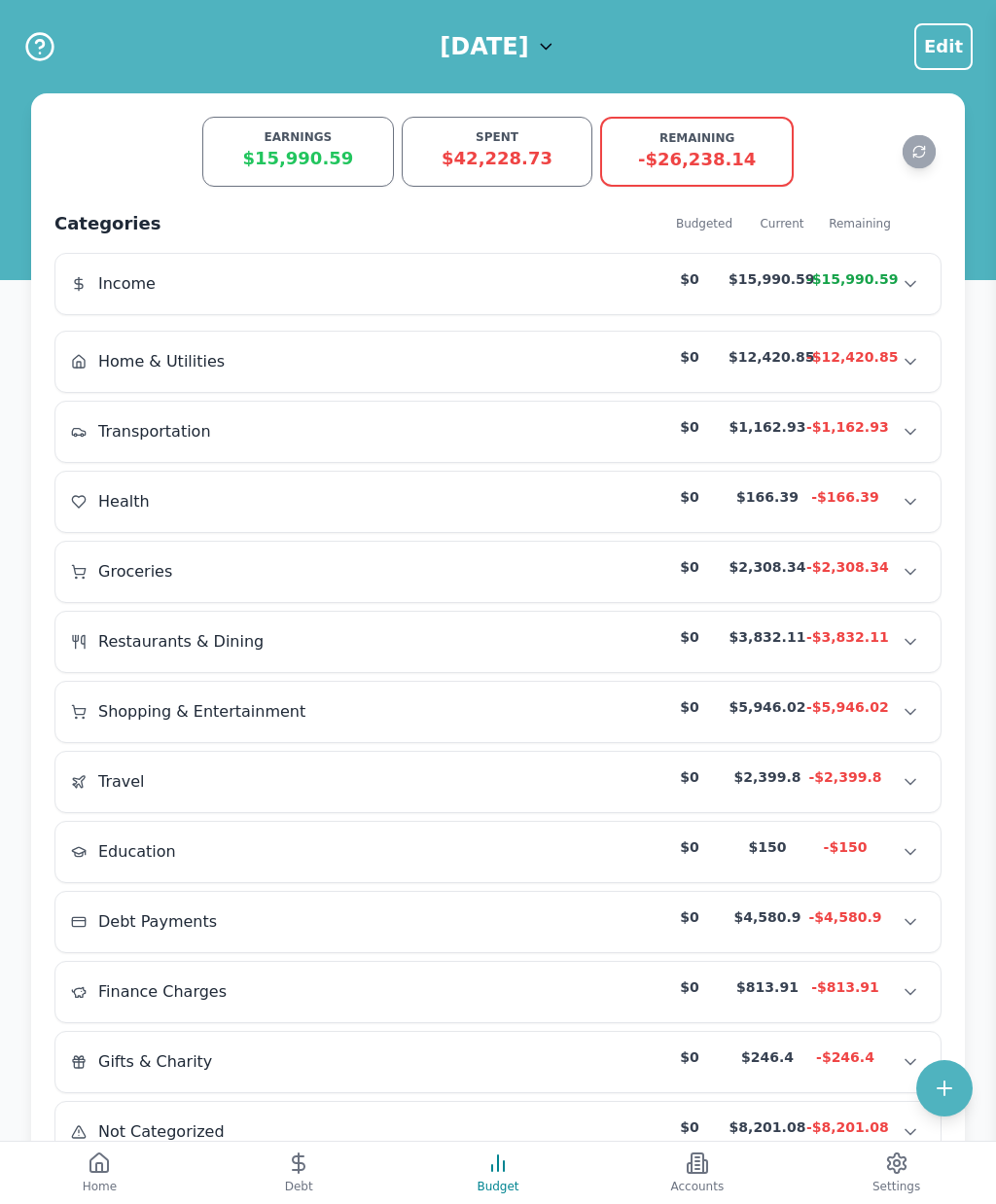
click at [528, 39] on h1 "July 2025" at bounding box center [483, 47] width 89 height 31
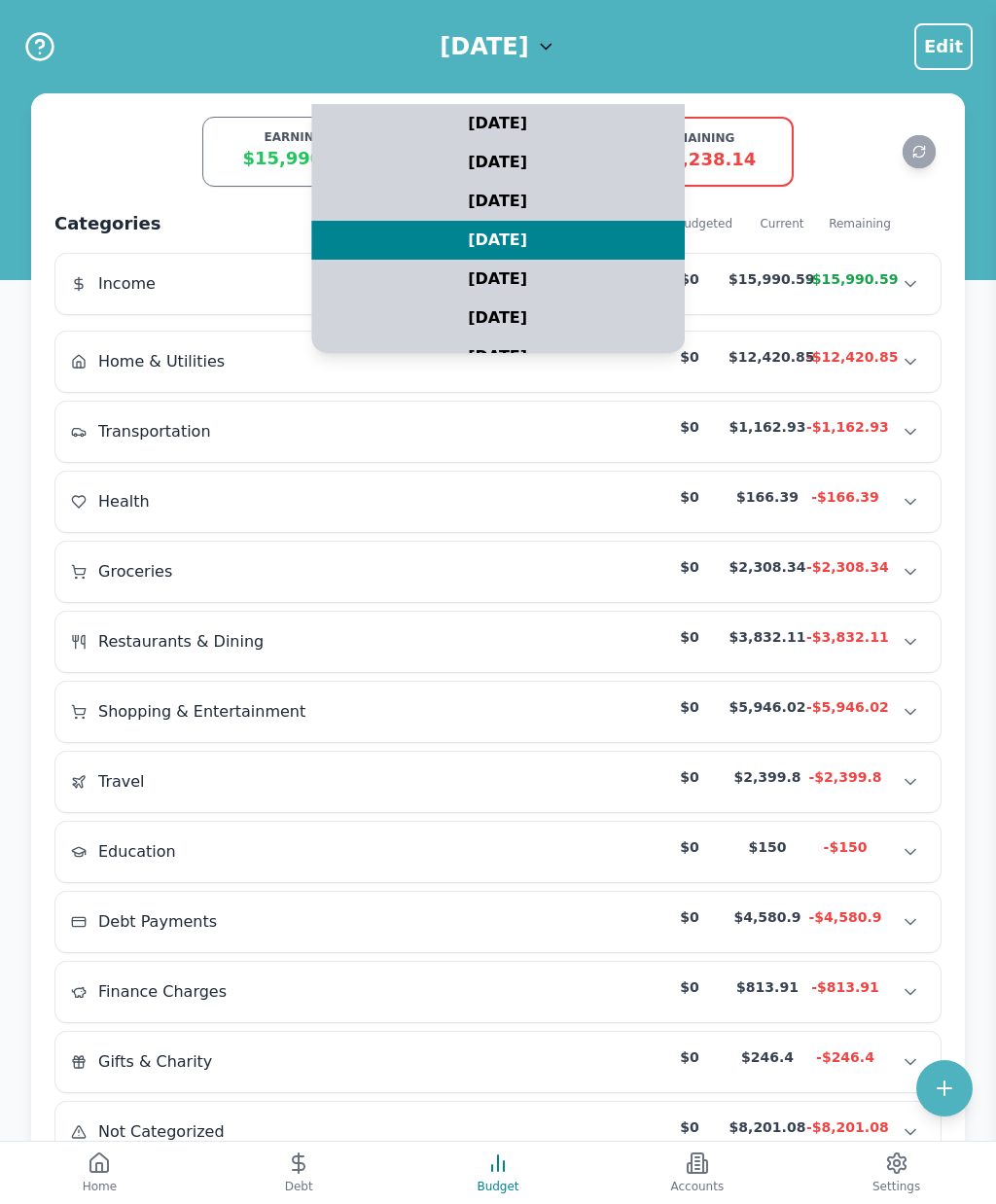
click at [536, 130] on div "October 2025" at bounding box center [498, 124] width 374 height 39
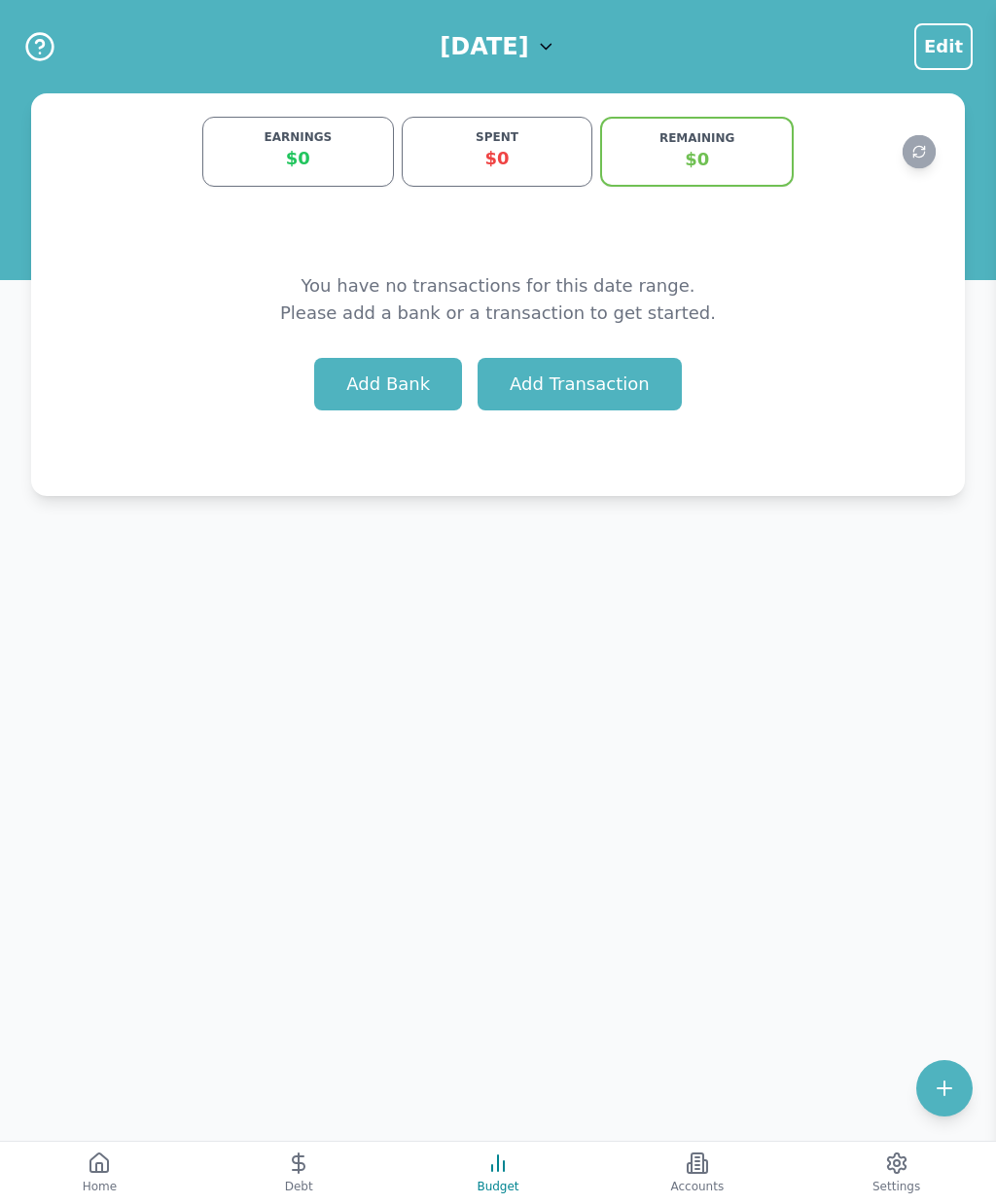
click at [528, 42] on h1 "October 2025" at bounding box center [483, 47] width 89 height 31
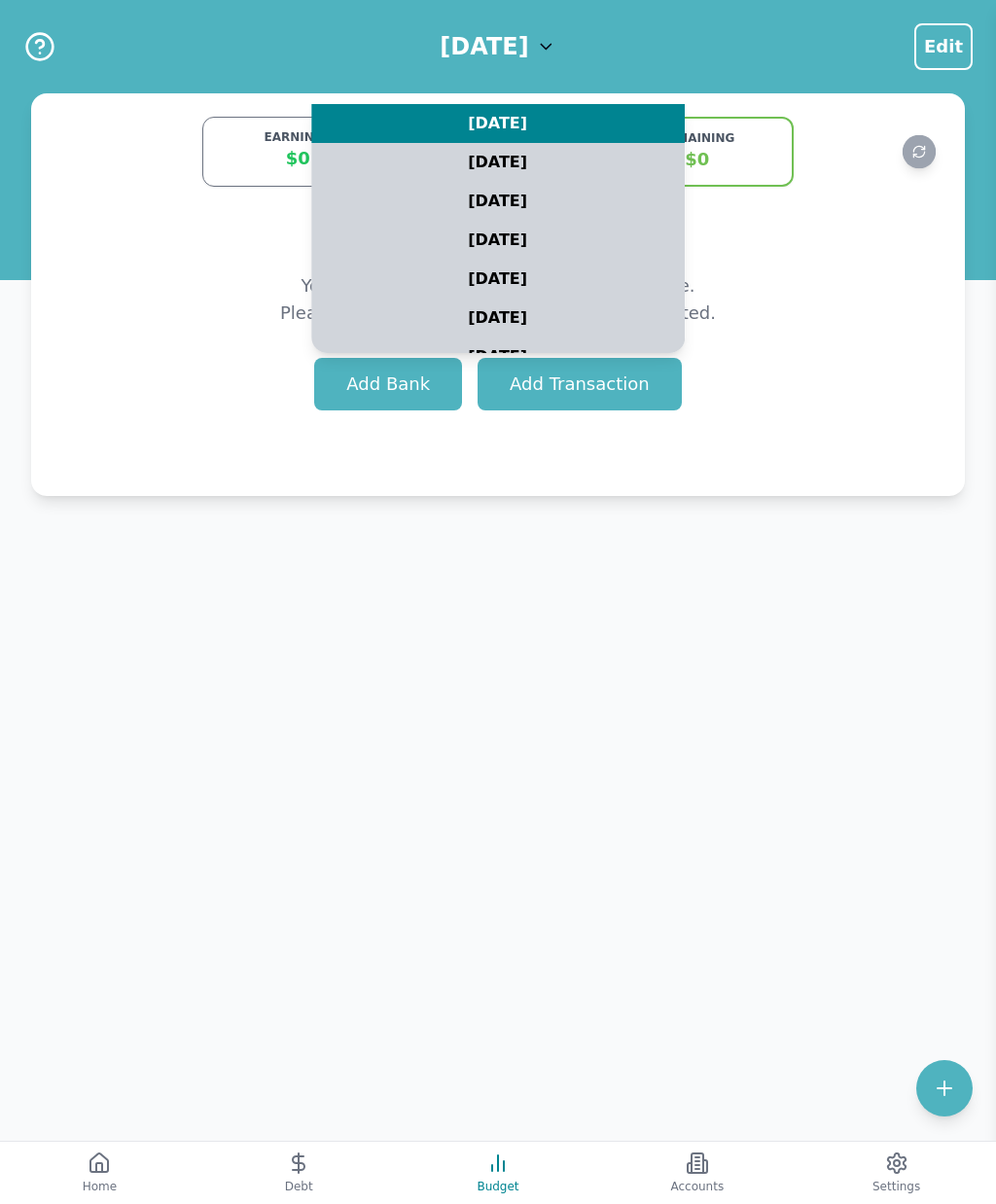
click at [539, 165] on div "[DATE]" at bounding box center [498, 162] width 374 height 39
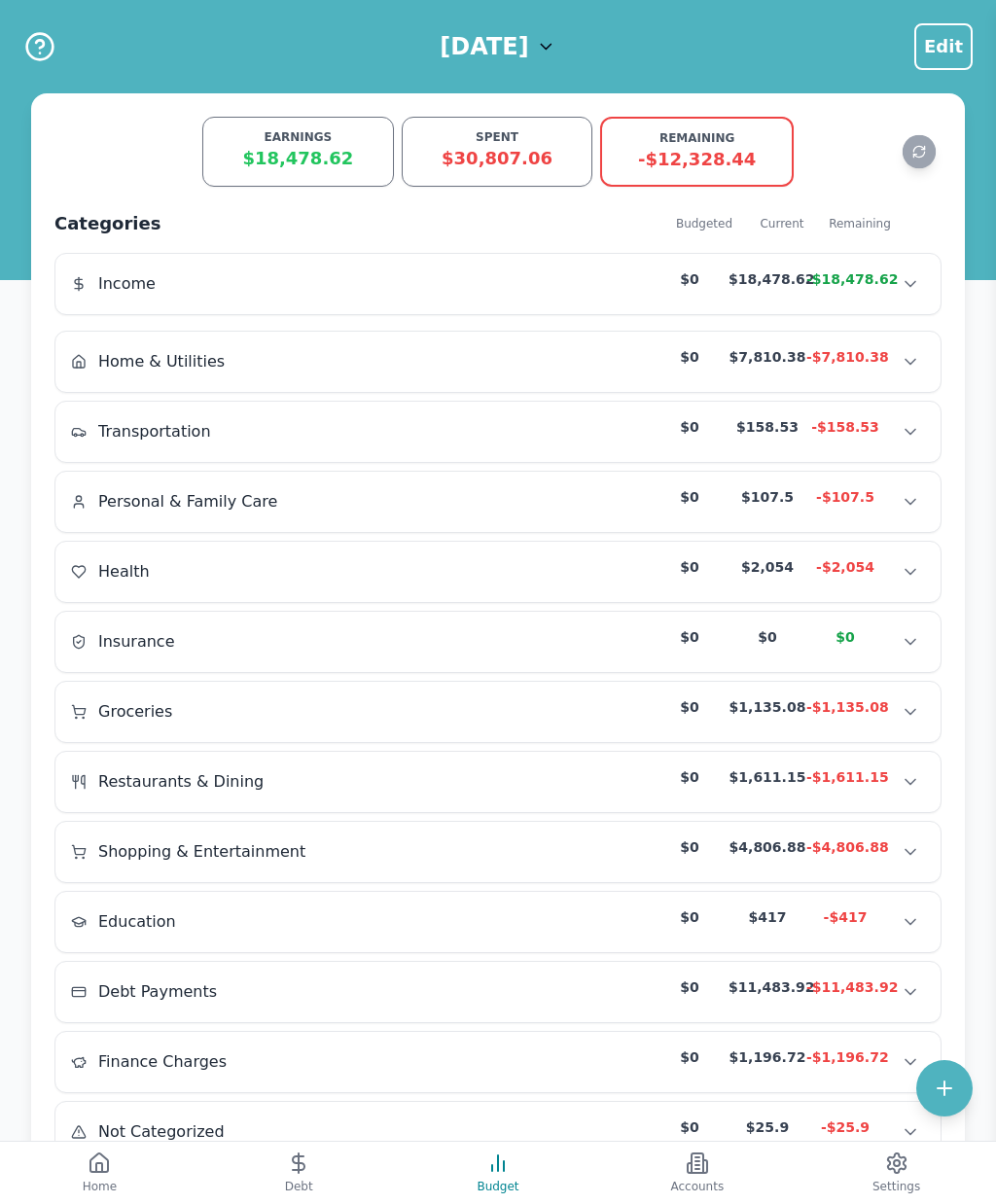
click at [293, 1166] on icon at bounding box center [299, 1163] width 23 height 23
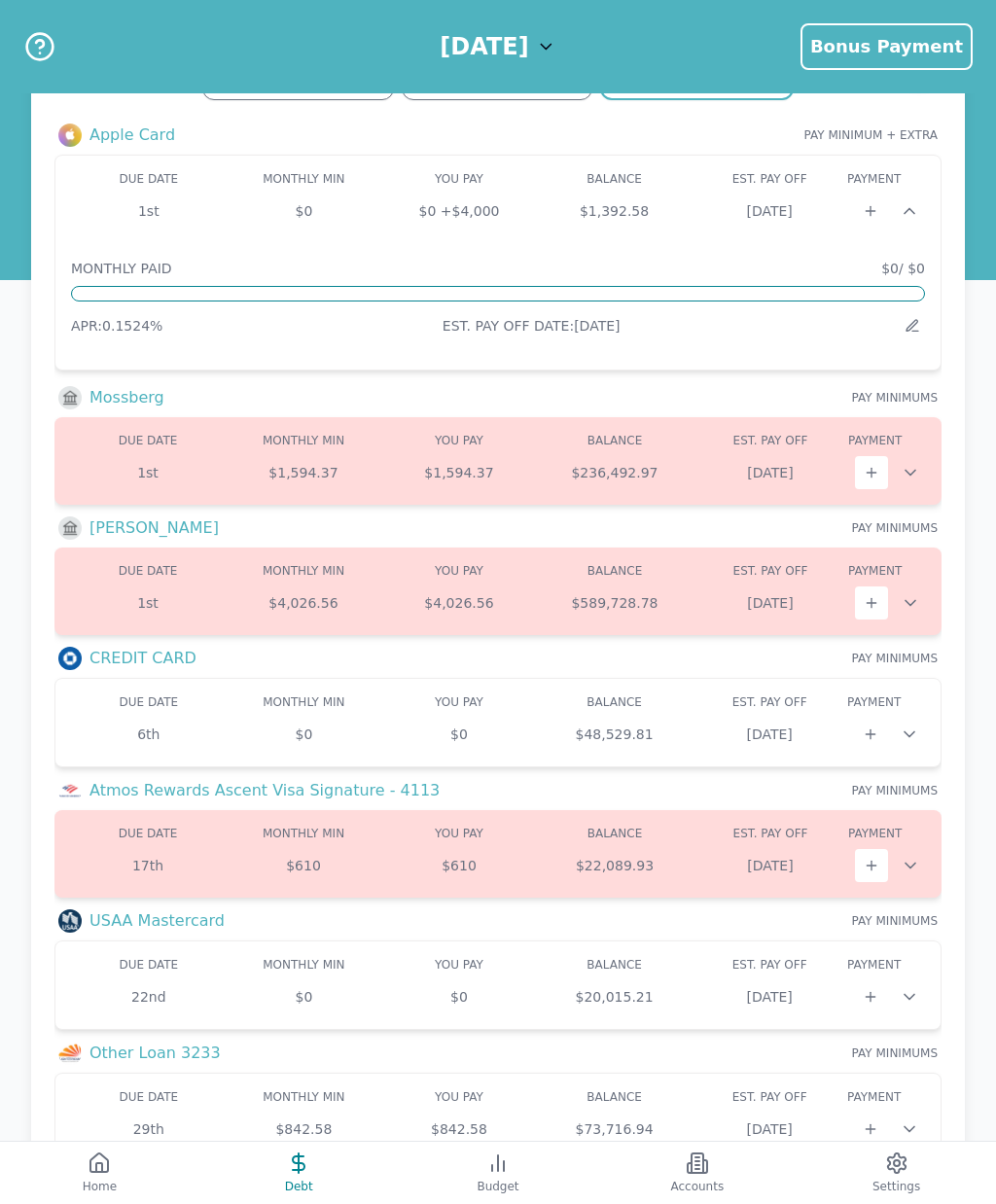
scroll to position [89, 0]
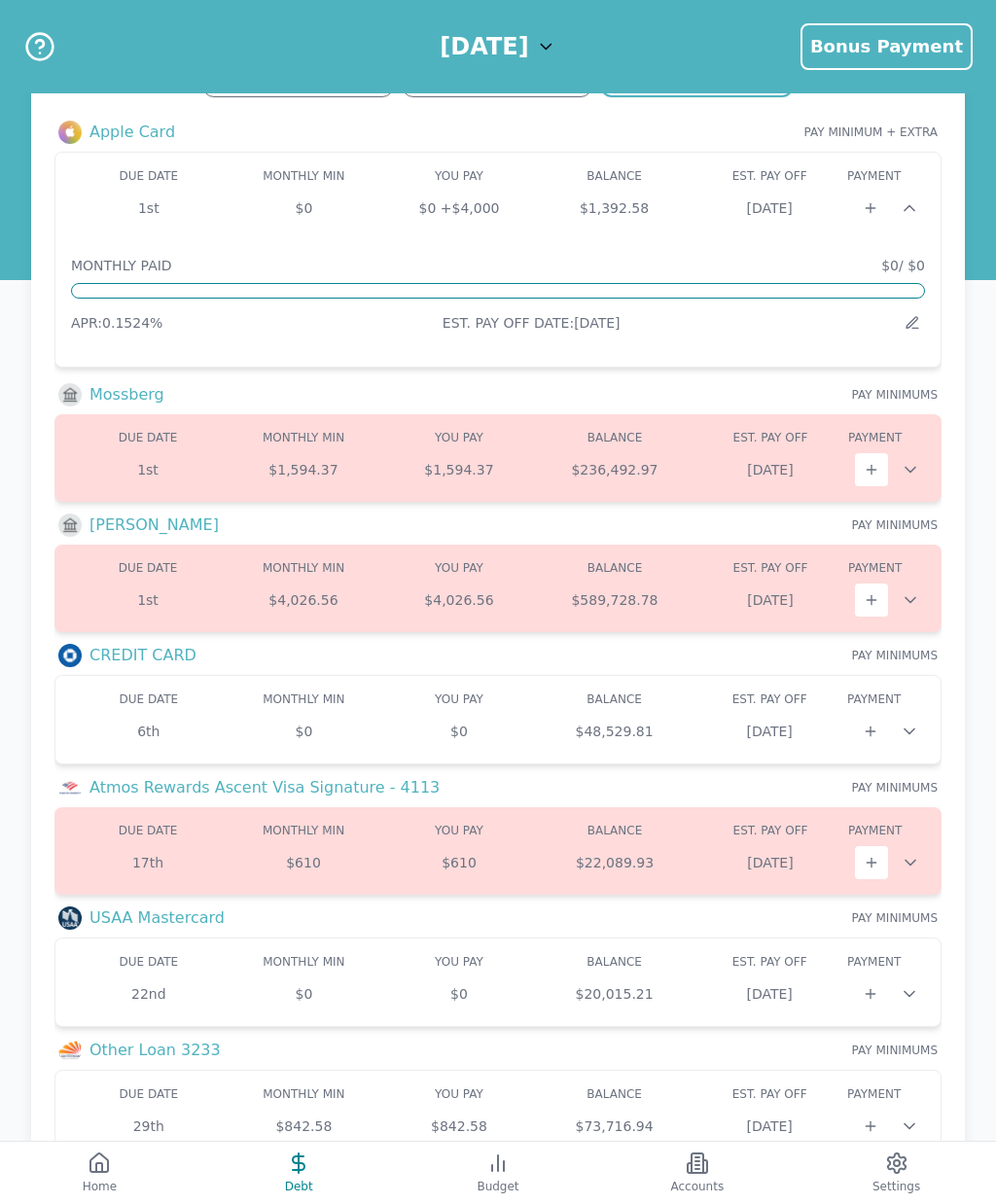
click at [909, 602] on icon at bounding box center [910, 600] width 10 height 5
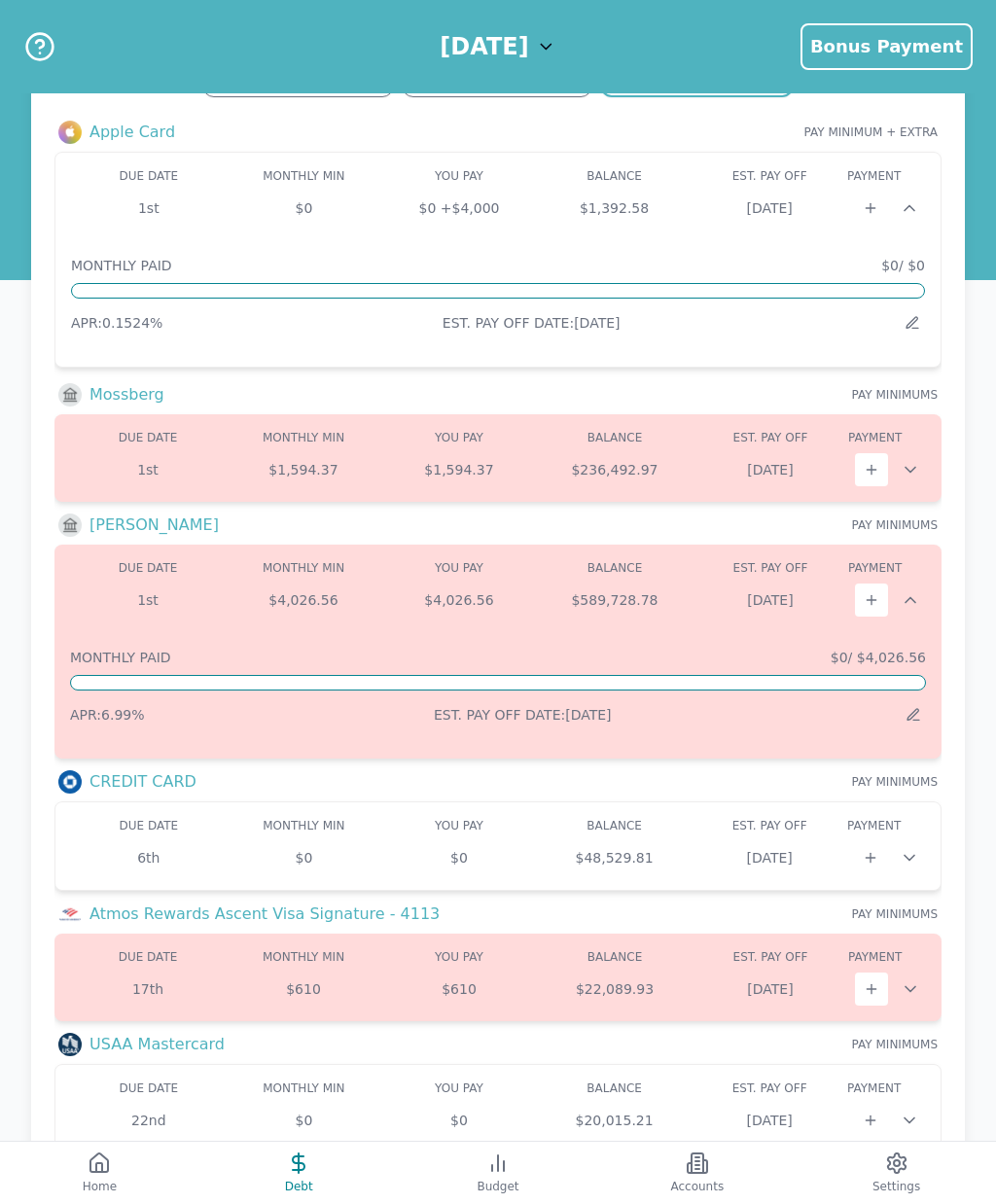
click at [914, 600] on icon at bounding box center [910, 600] width 19 height 19
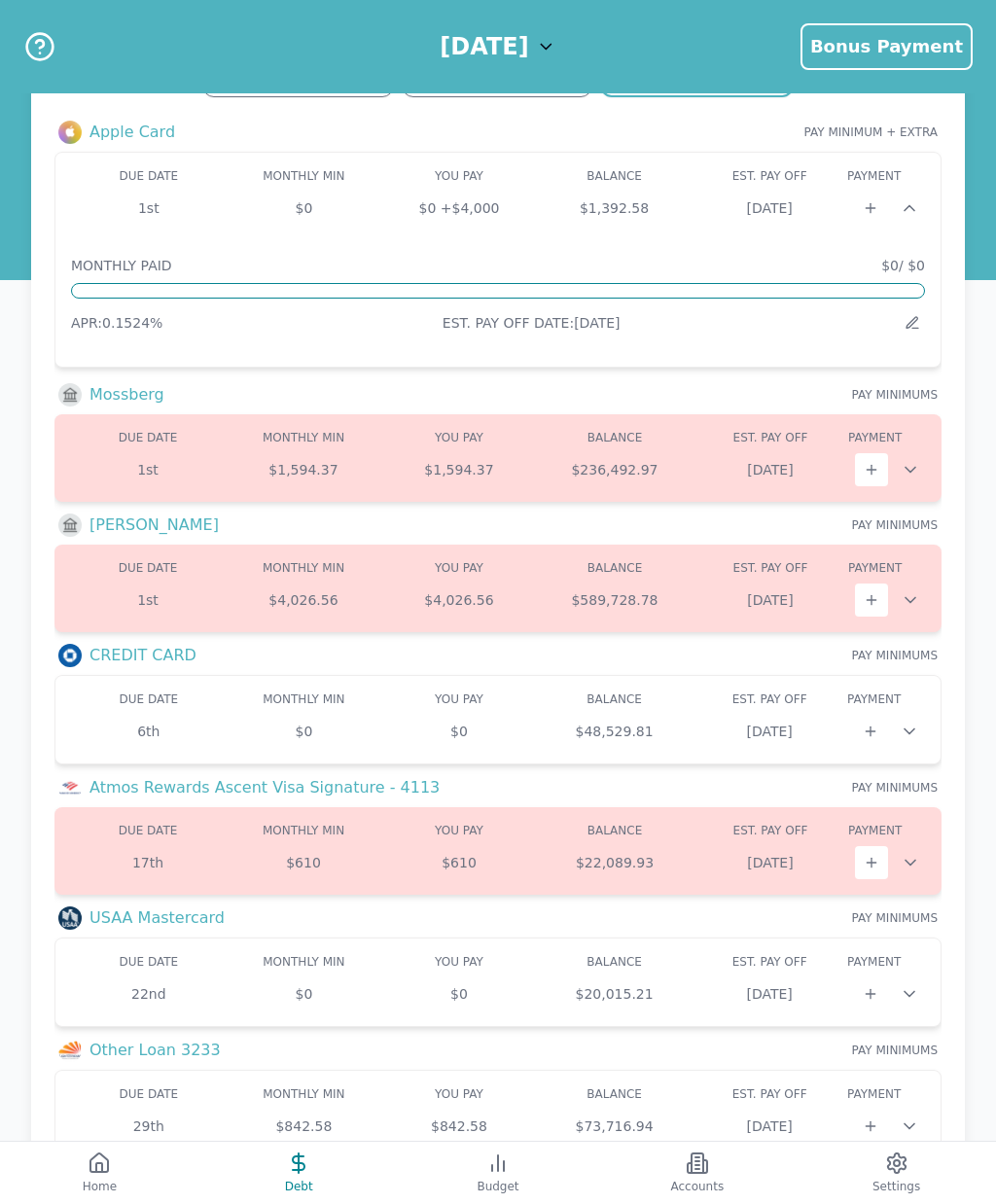
click at [914, 591] on icon at bounding box center [910, 600] width 19 height 19
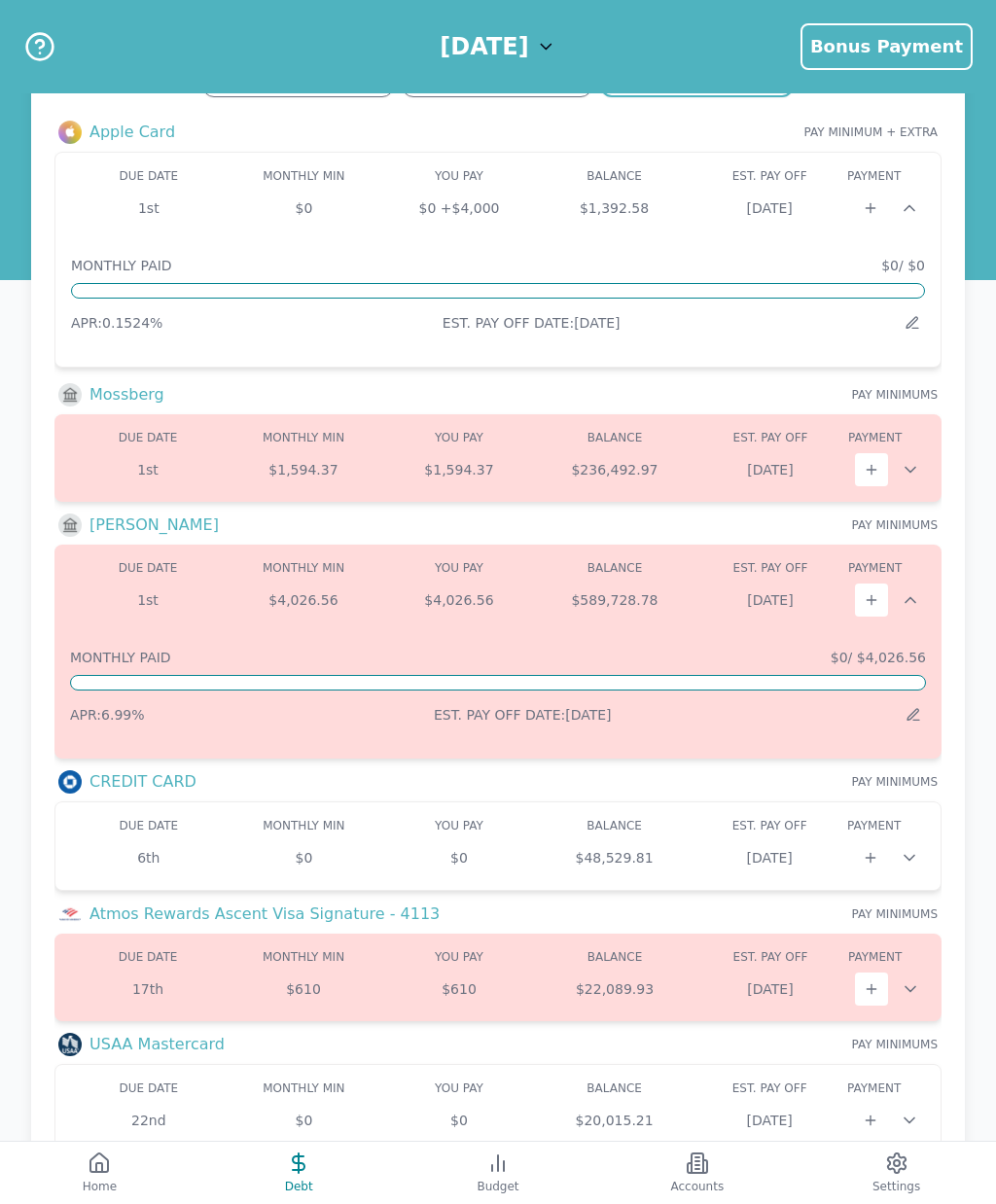
click at [916, 720] on icon at bounding box center [916, 720] width 6 height 0
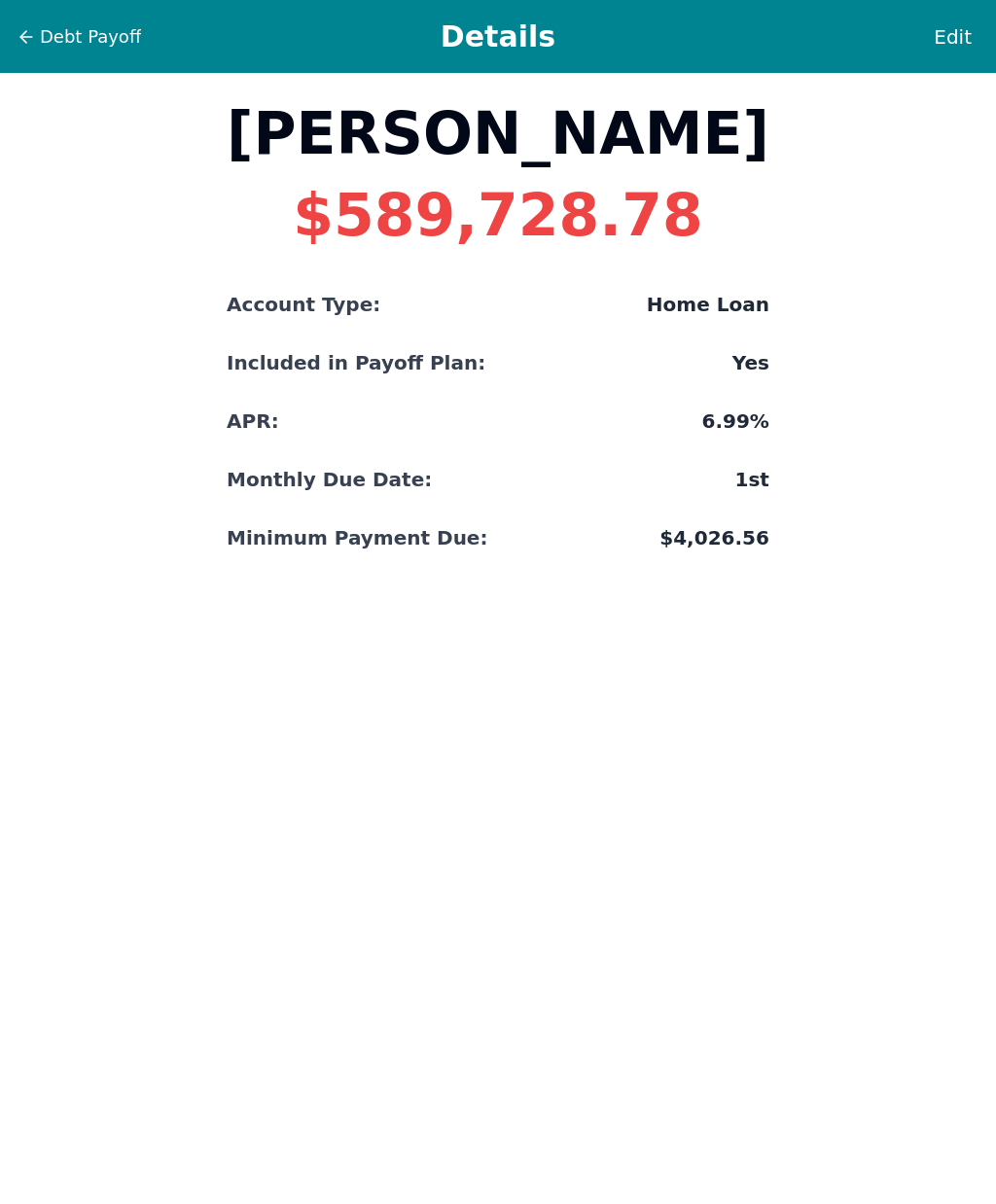
click at [968, 23] on span "Edit" at bounding box center [952, 37] width 38 height 27
select select "home"
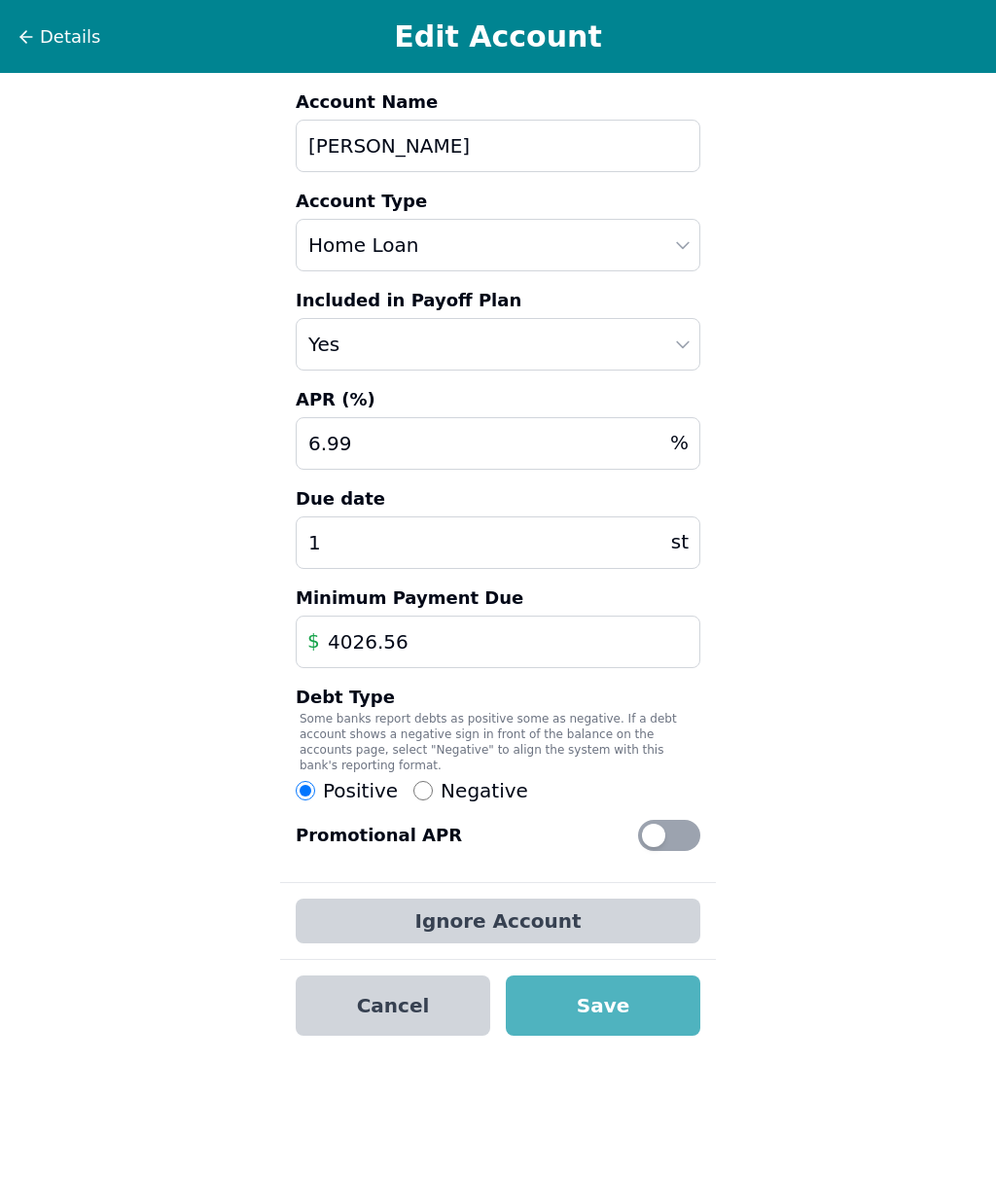
click at [421, 1022] on button "Cancel" at bounding box center [393, 1006] width 195 height 60
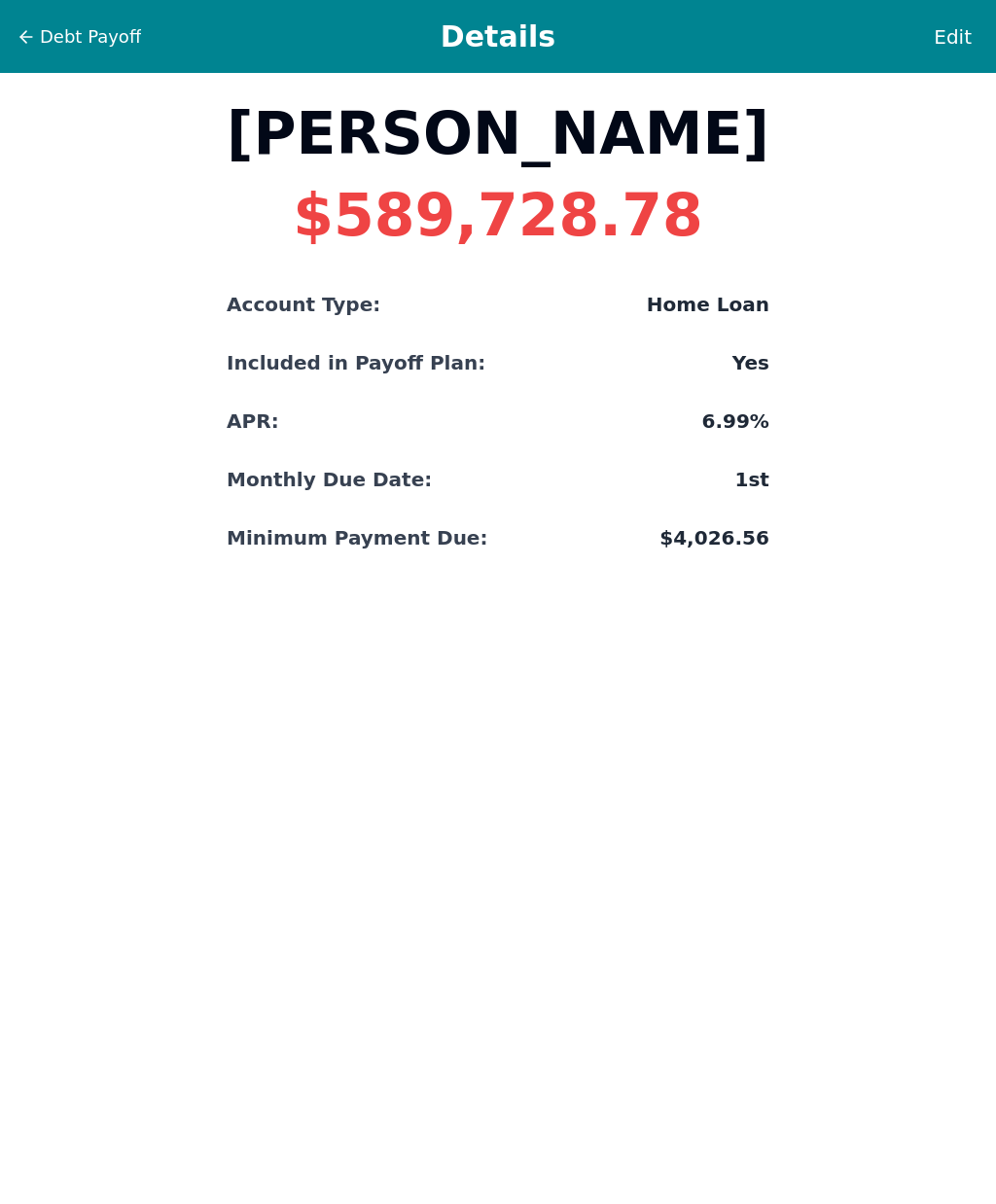
click at [101, 37] on span "Debt Payoff" at bounding box center [90, 37] width 101 height 27
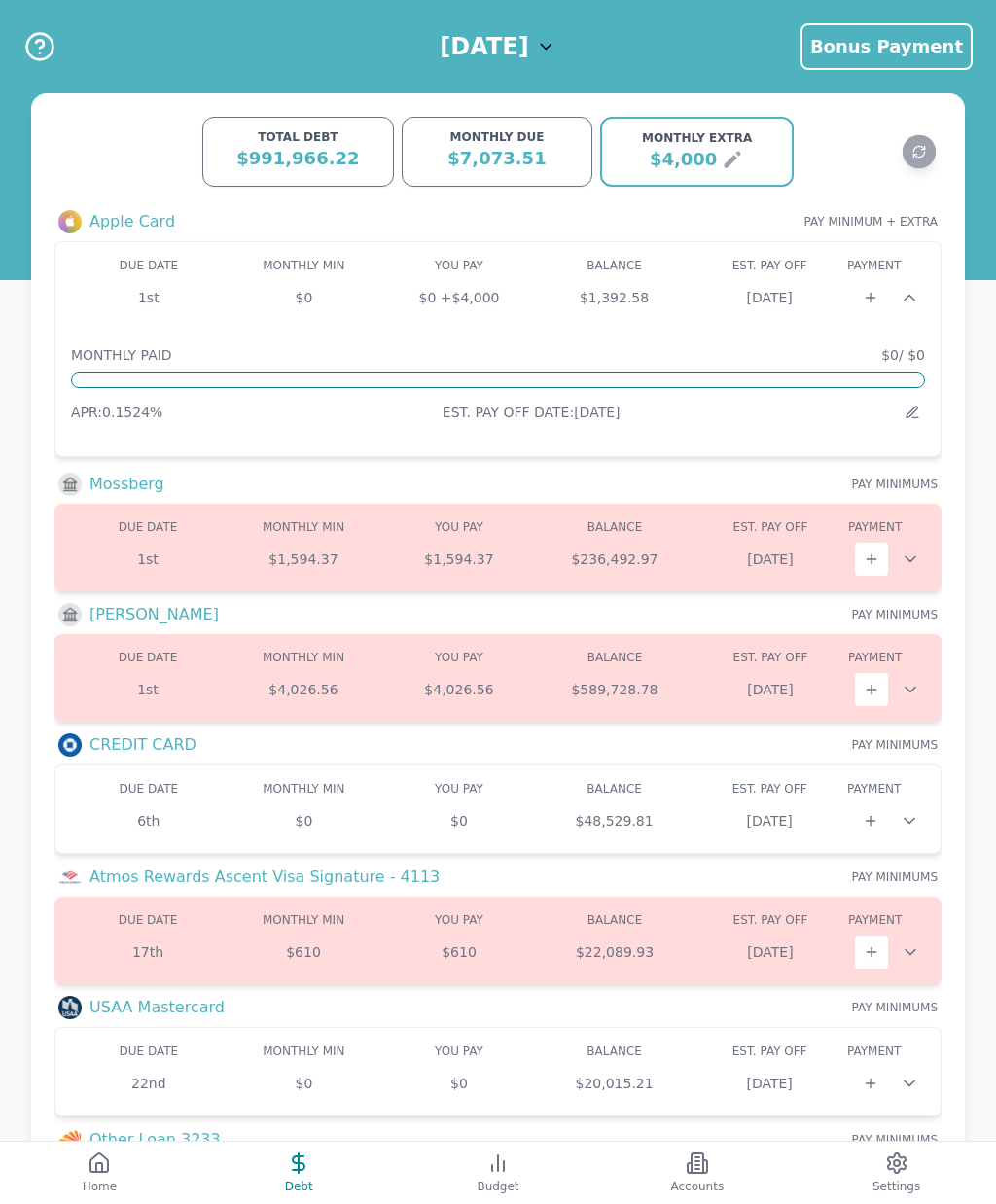
click at [112, 616] on h3 "[PERSON_NAME]" at bounding box center [154, 615] width 129 height 23
click at [339, 687] on div "$4,026.56" at bounding box center [303, 690] width 156 height 19
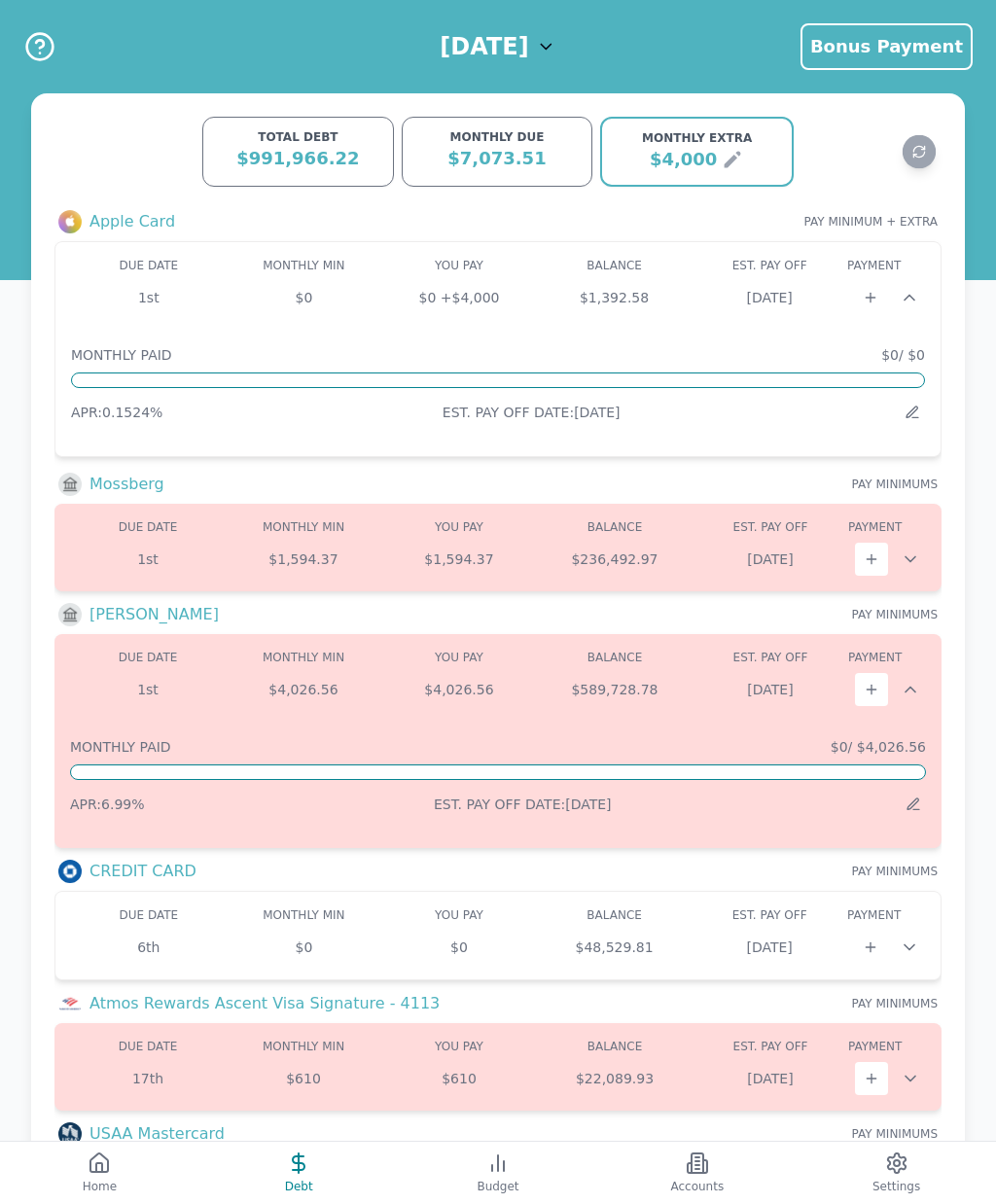
click at [618, 564] on div "$236,492.97" at bounding box center [615, 559] width 156 height 19
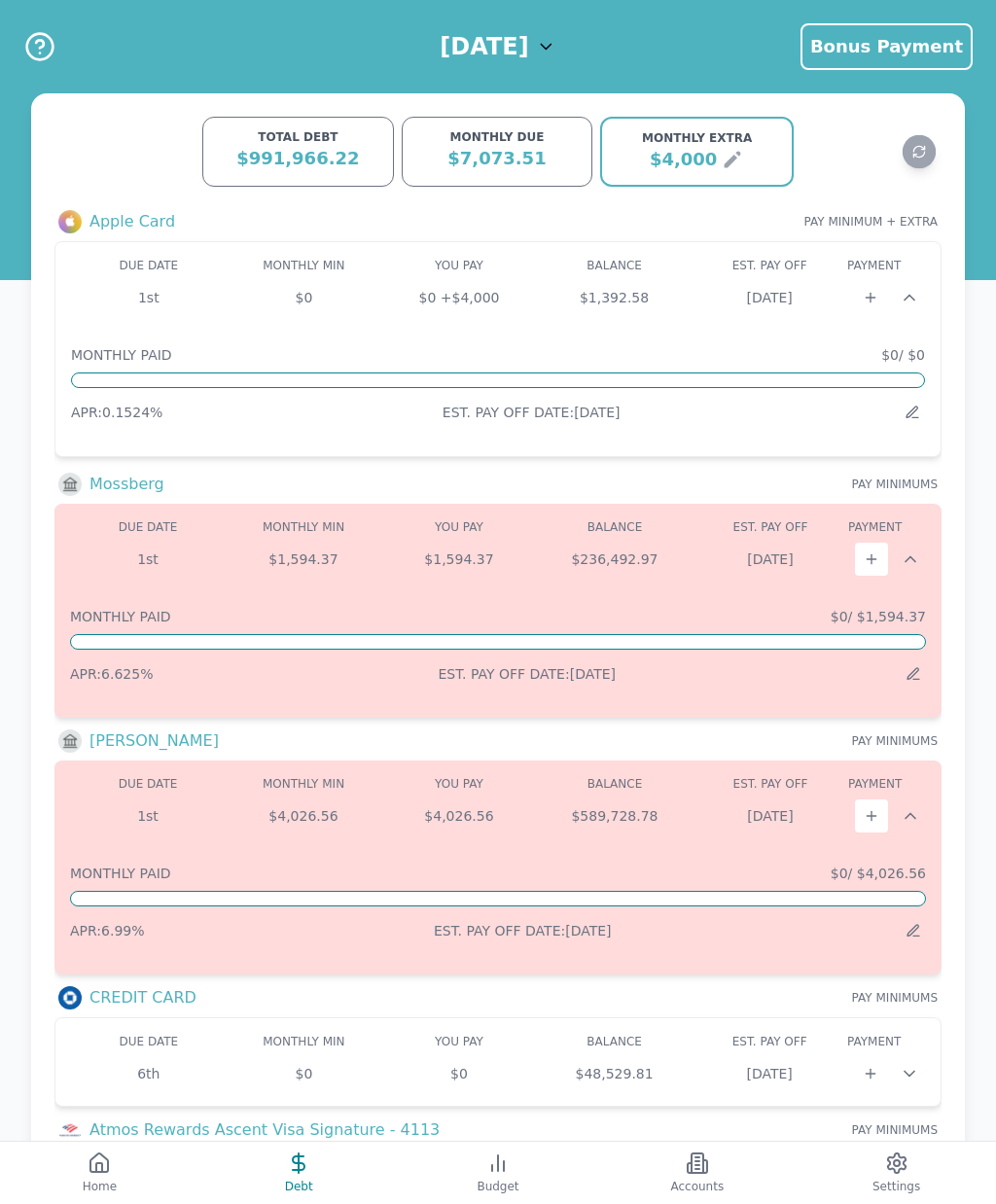
click at [530, 831] on div "1st $4,026.56 $4,026.56 $589,728.78 Jan 2033" at bounding box center [498, 816] width 856 height 33
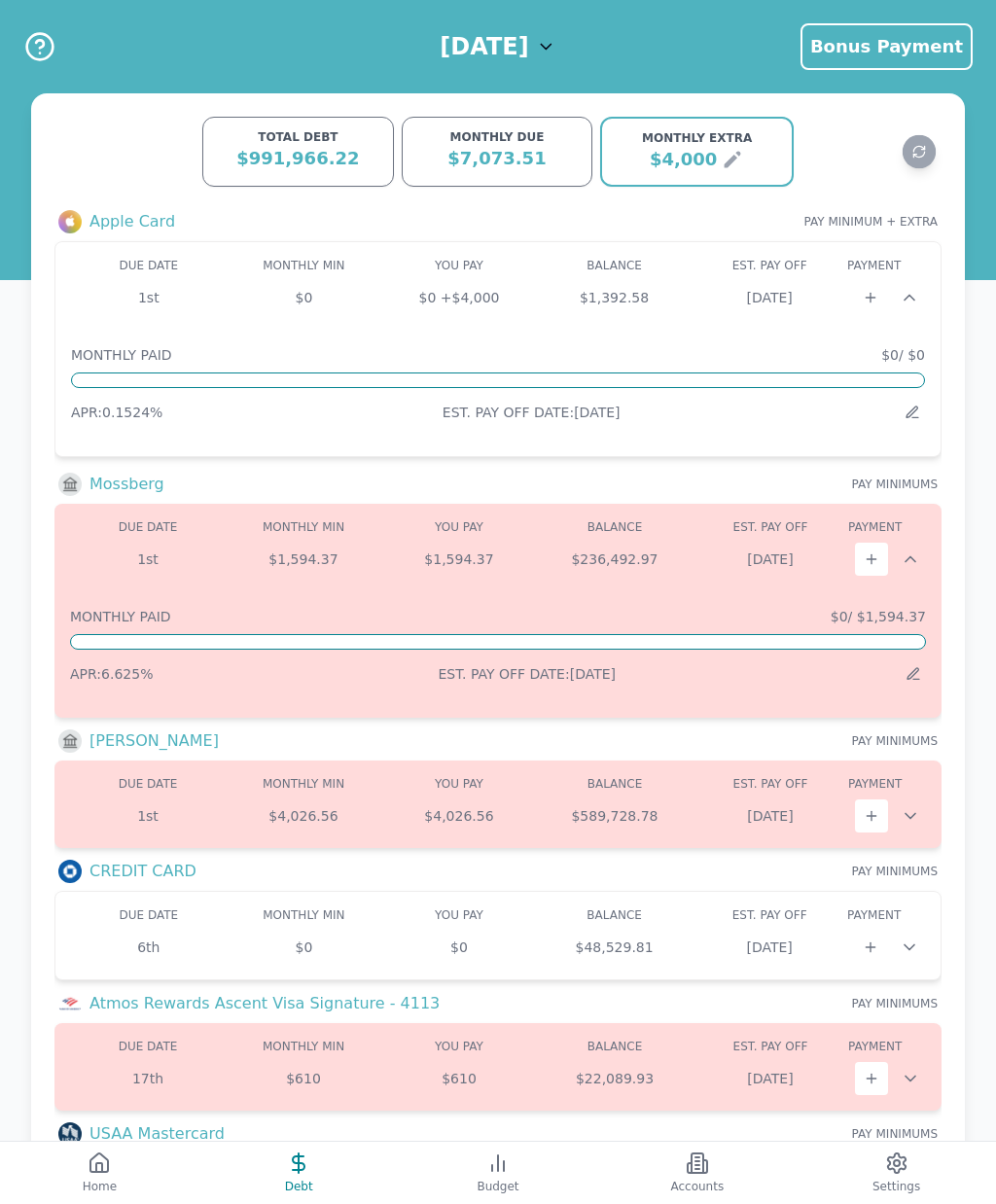
click at [629, 609] on div "MONTHLY PAID $0 / $1,594.37" at bounding box center [498, 617] width 856 height 19
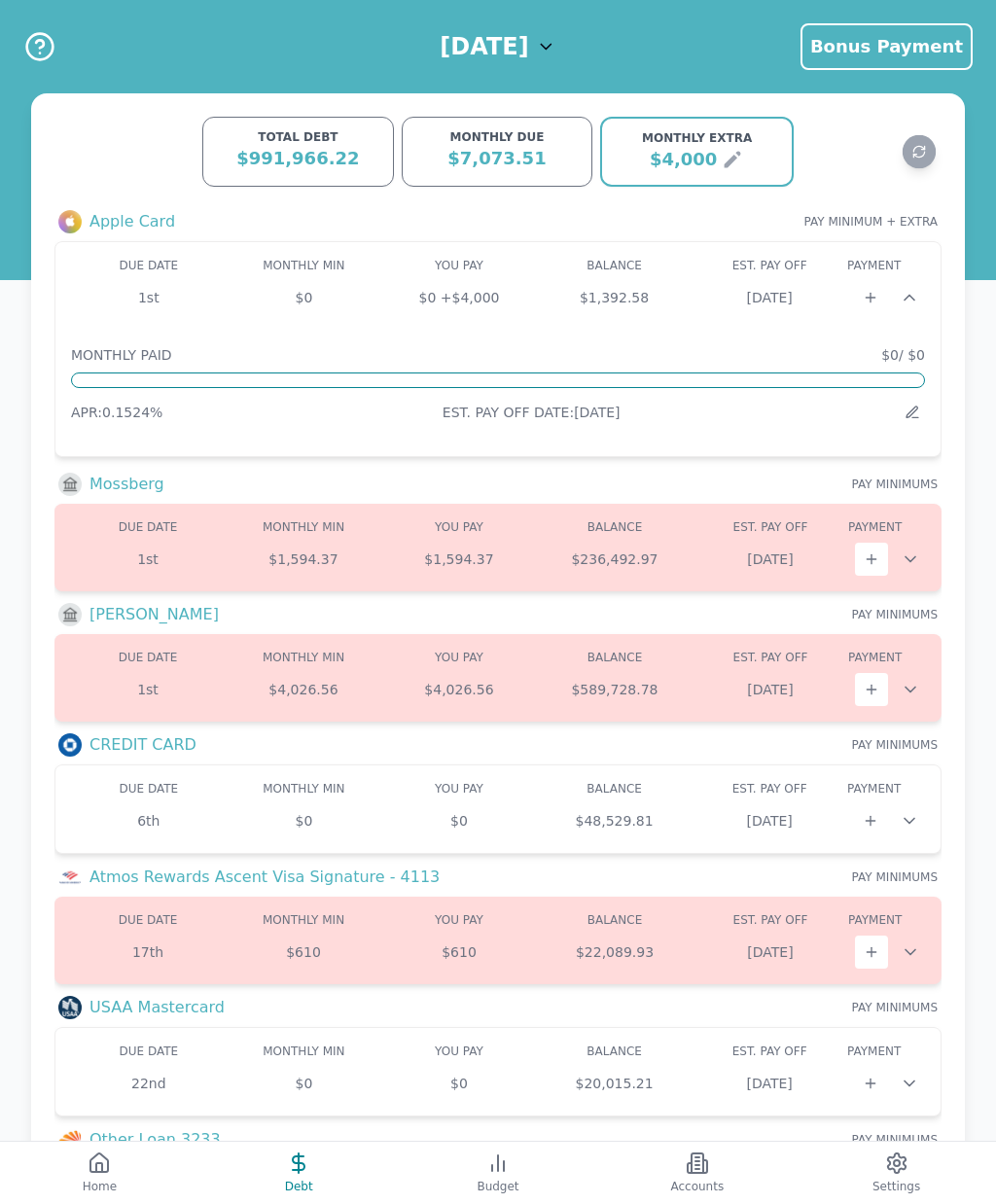
click at [694, 1162] on icon at bounding box center [697, 1163] width 23 height 23
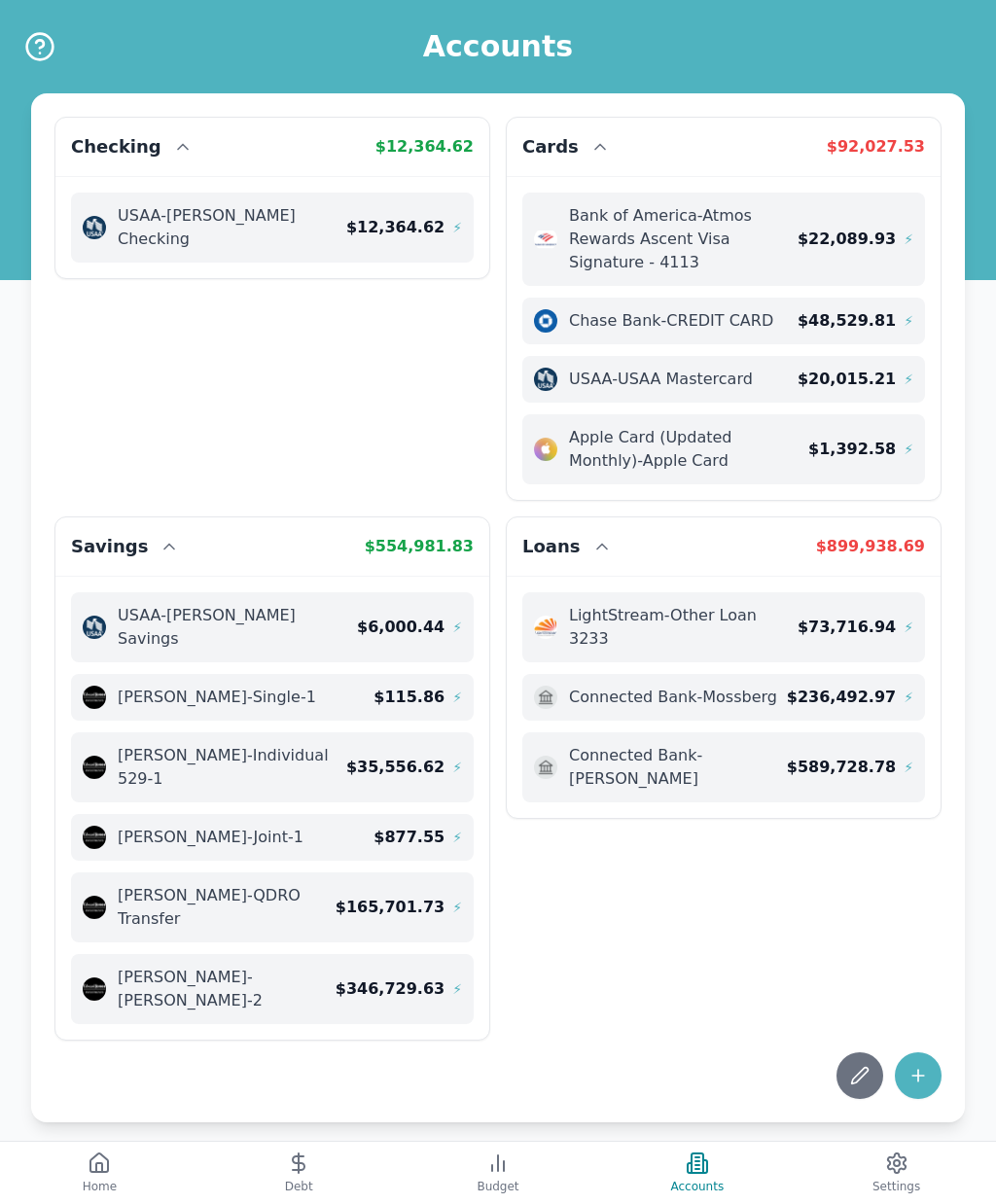
click at [923, 1066] on icon at bounding box center [918, 1076] width 19 height 19
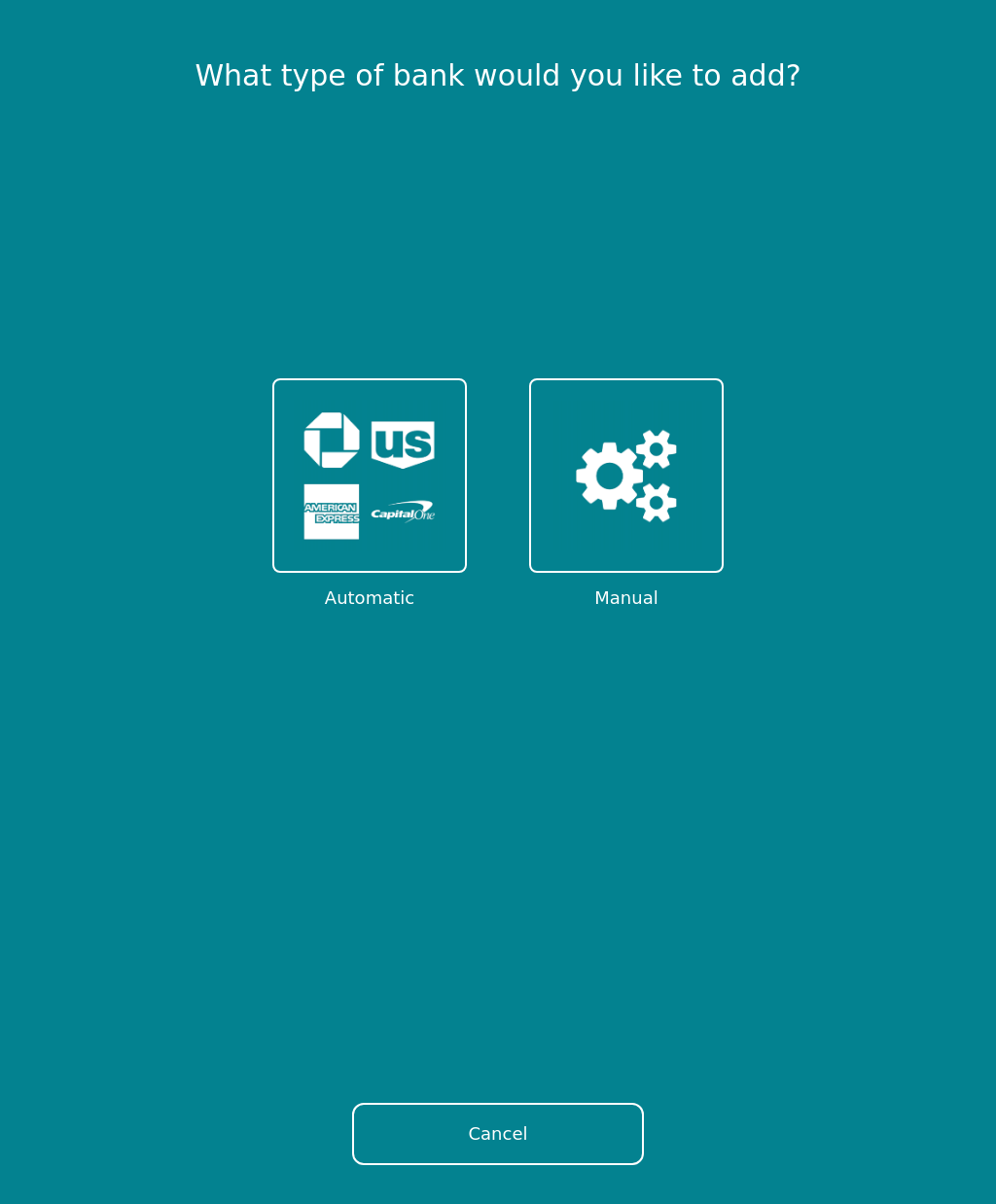
click at [409, 532] on img at bounding box center [370, 476] width 152 height 152
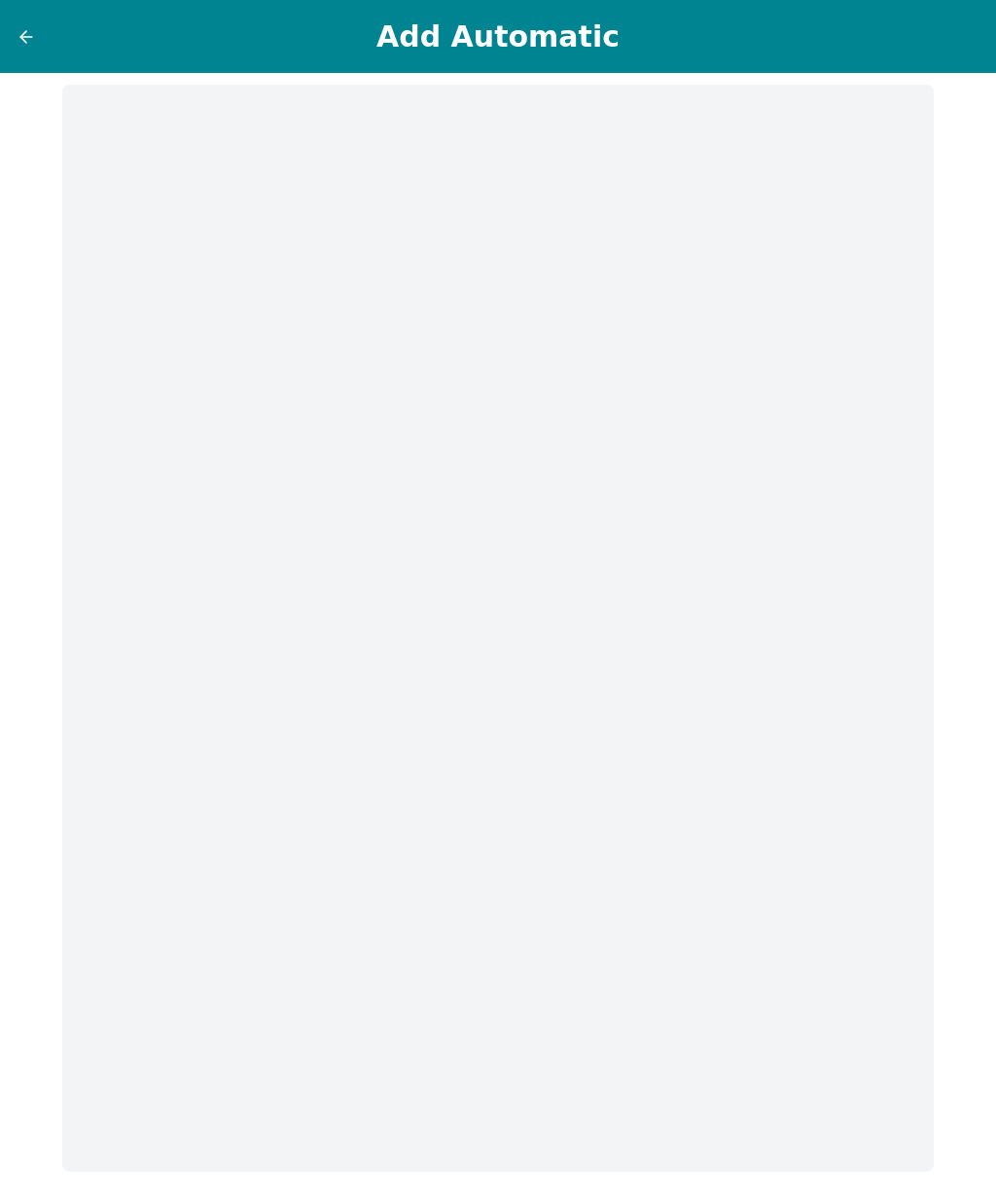
click at [32, 40] on icon at bounding box center [26, 37] width 19 height 19
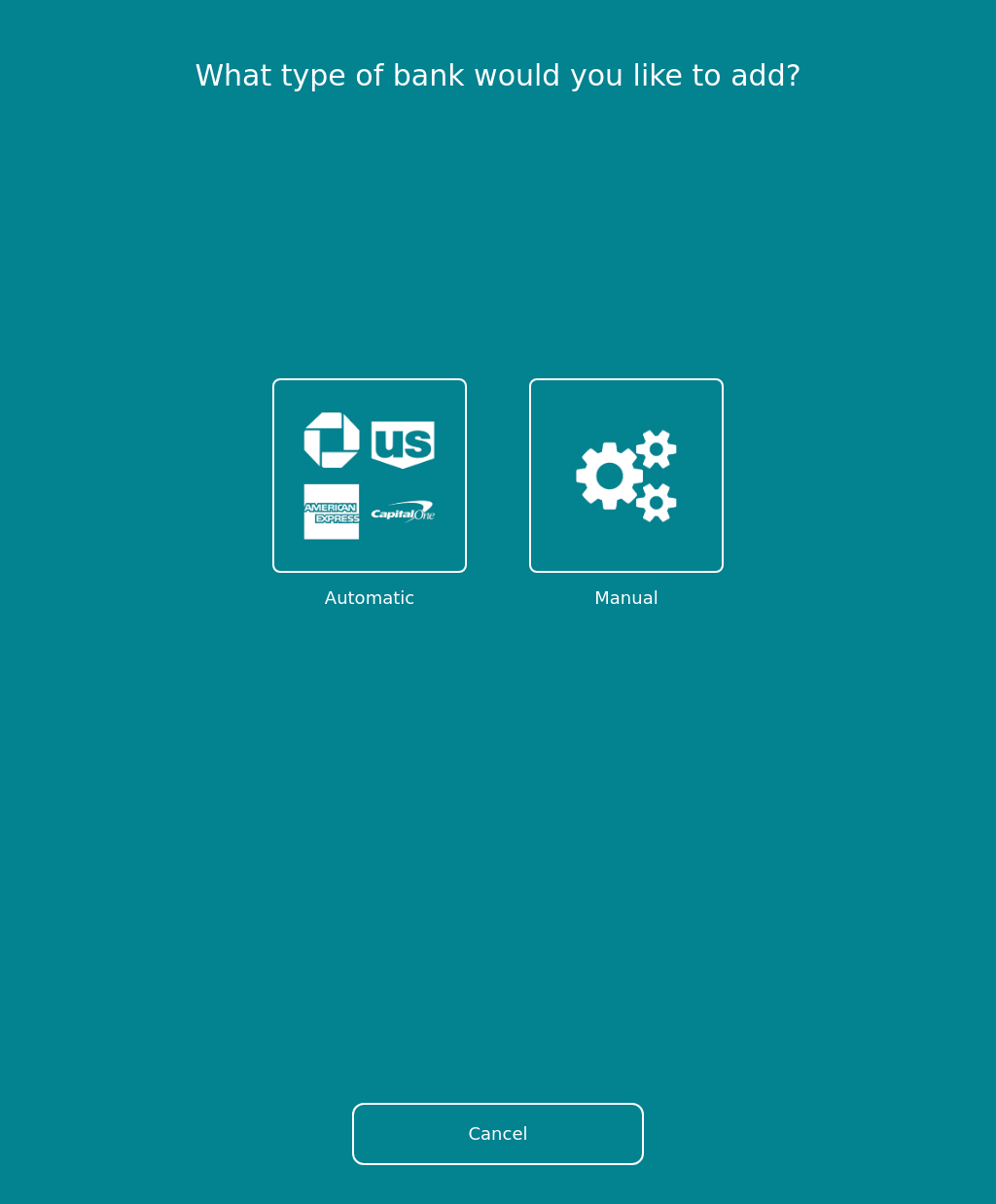
click at [402, 529] on img at bounding box center [370, 476] width 152 height 152
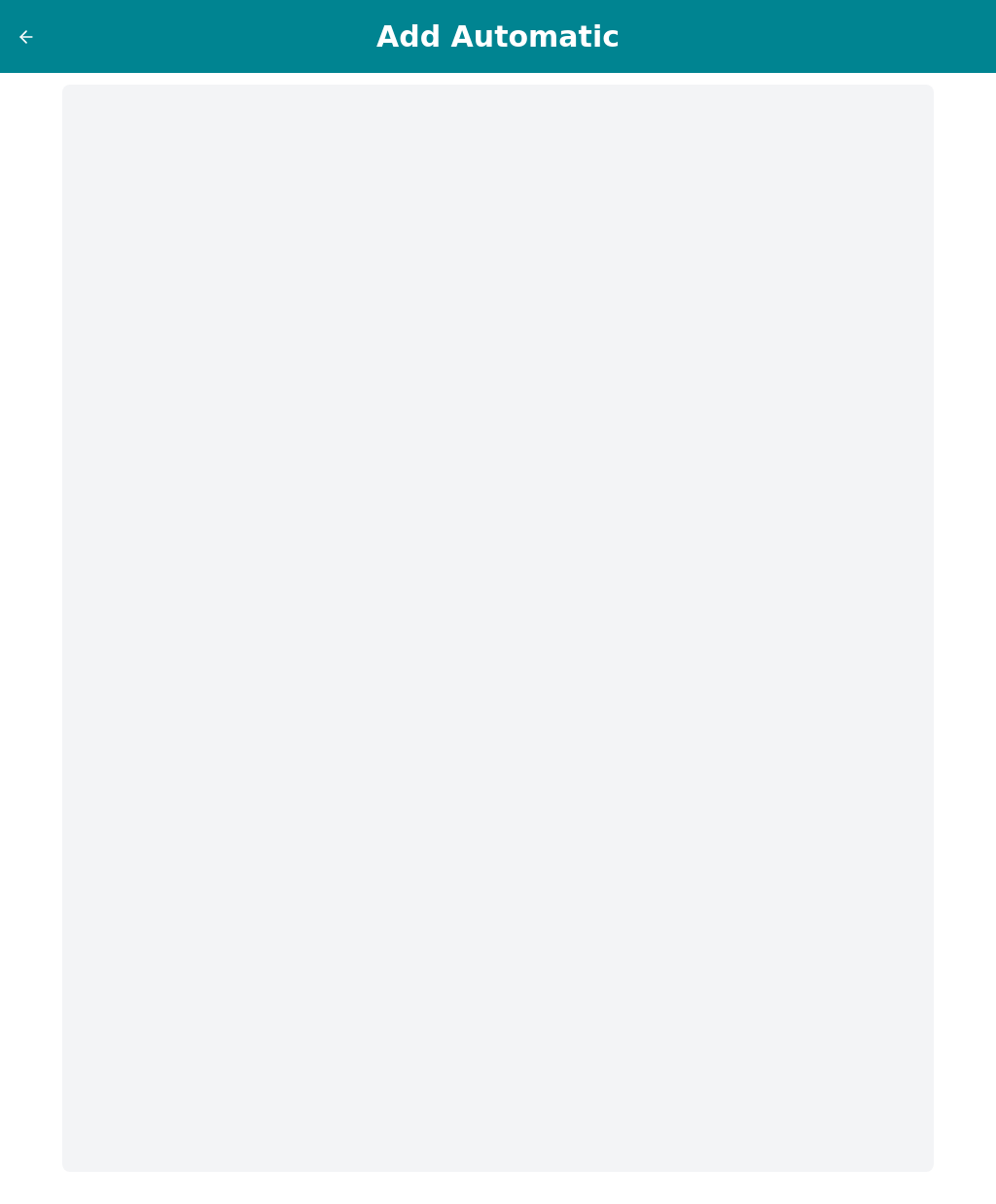
click at [25, 46] on icon at bounding box center [26, 37] width 19 height 19
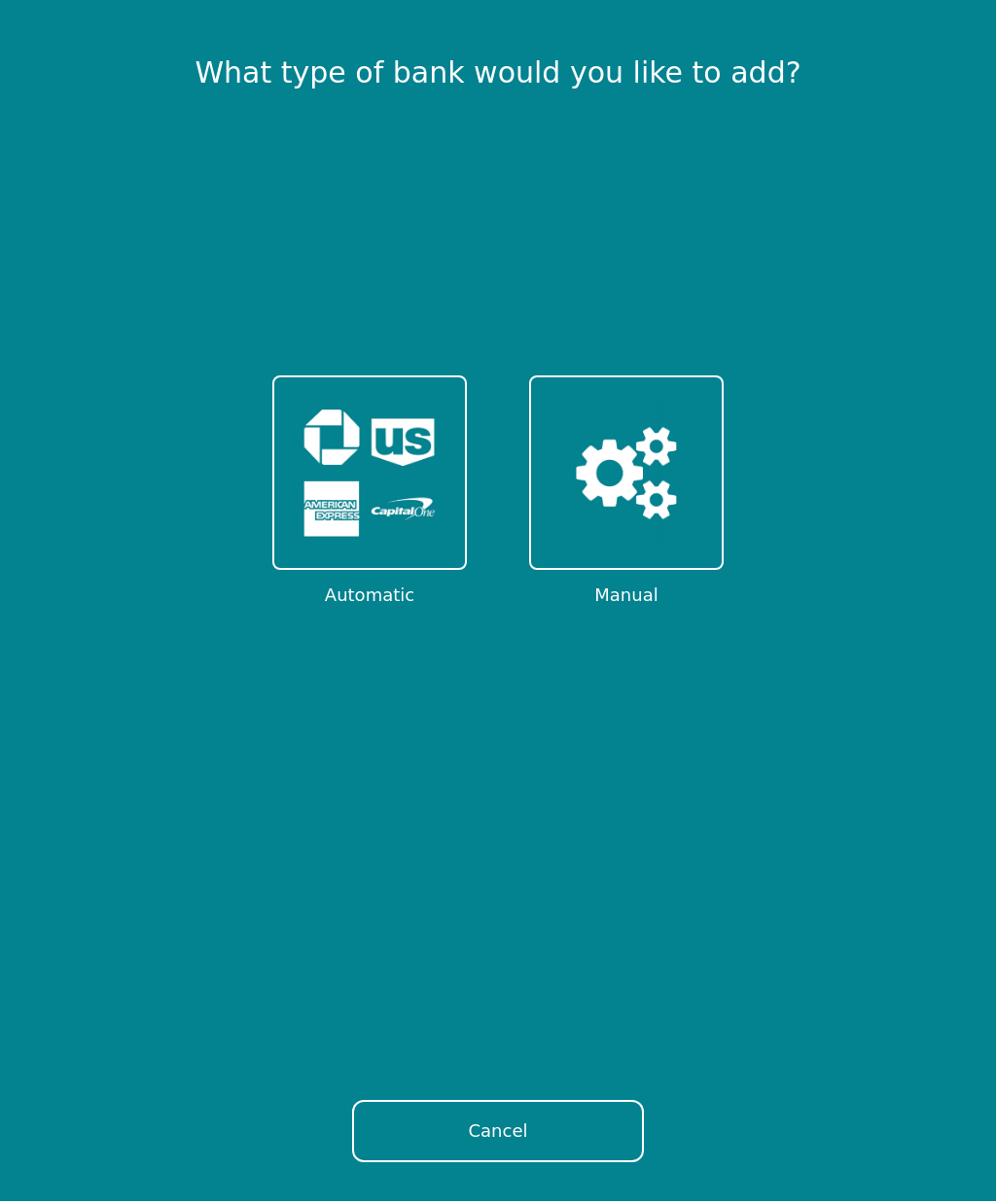
scroll to position [69, 0]
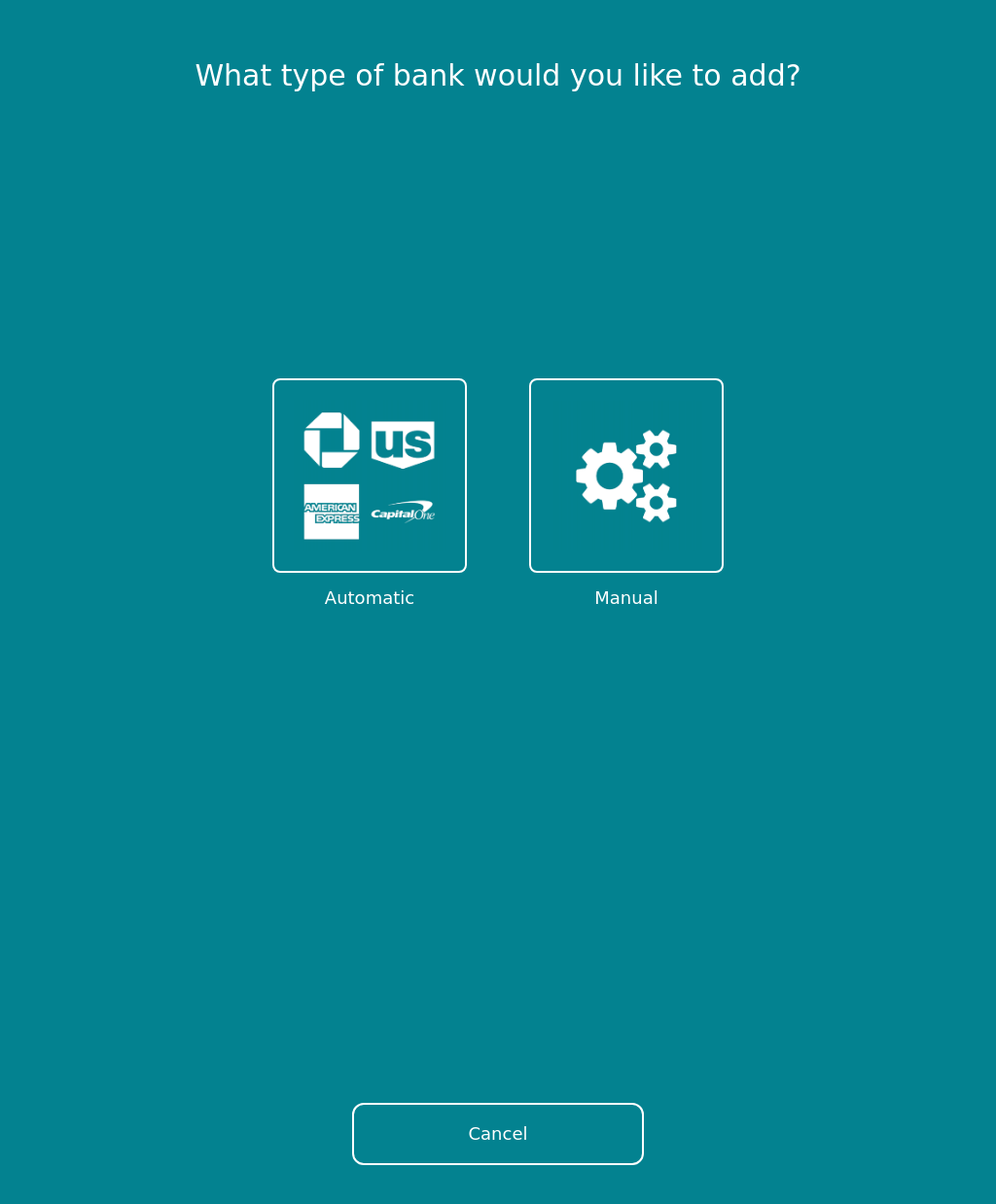
click at [412, 1138] on button "Cancel" at bounding box center [498, 1134] width 292 height 62
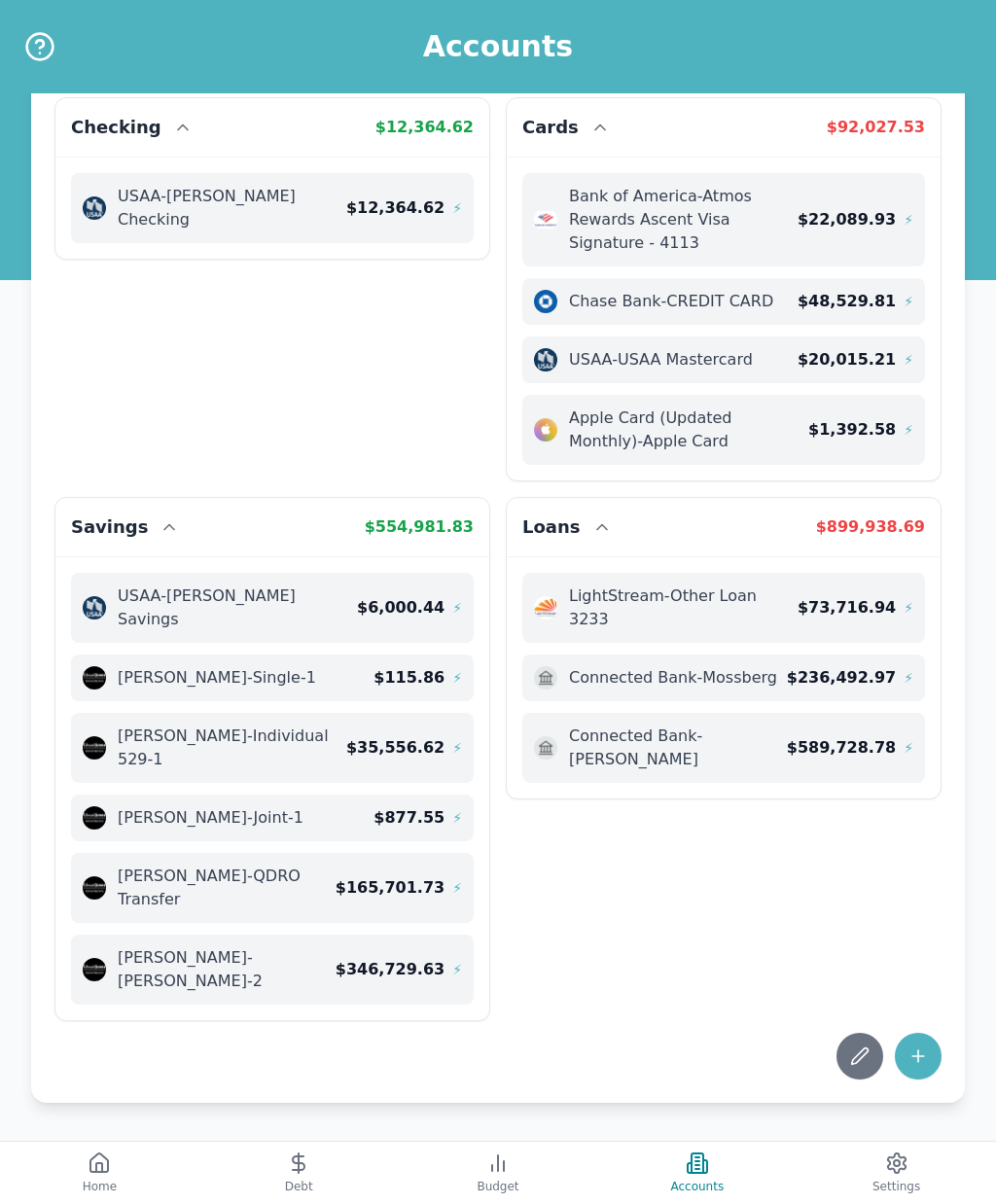
click at [315, 1163] on button "Debt" at bounding box center [299, 1173] width 199 height 62
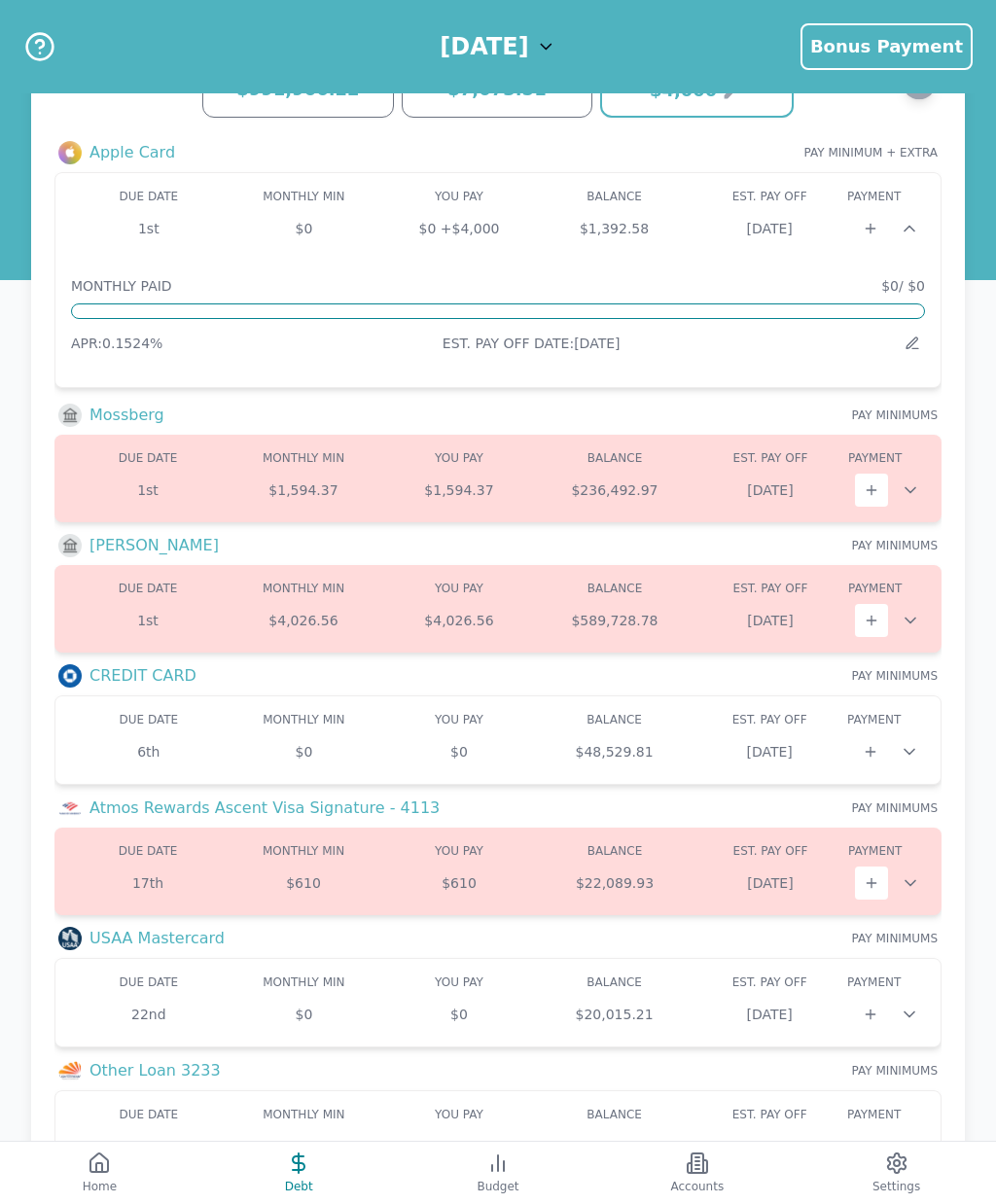
click at [398, 189] on div "YOU PAY" at bounding box center [459, 196] width 156 height 16
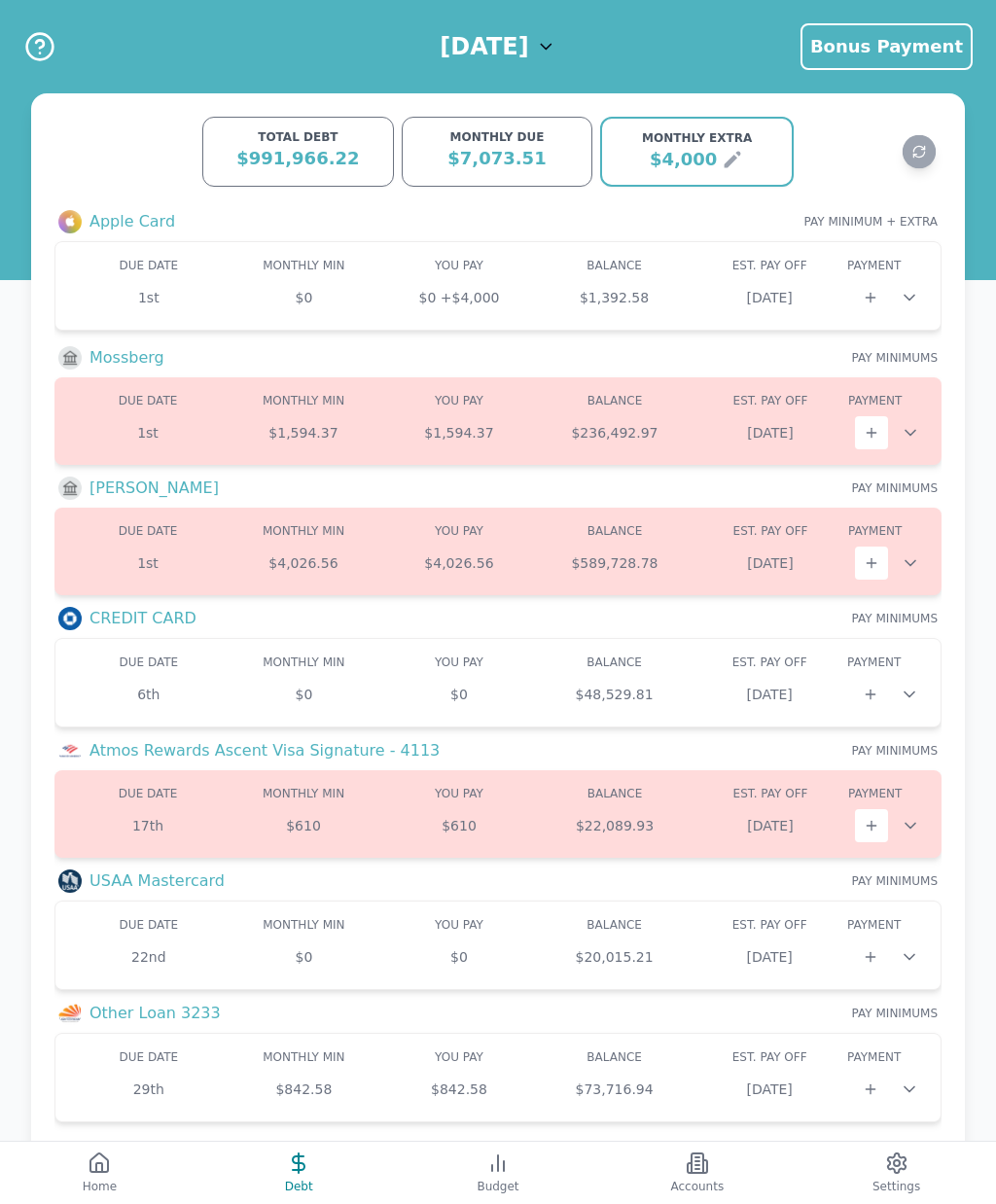
click at [911, 957] on icon at bounding box center [909, 957] width 10 height 5
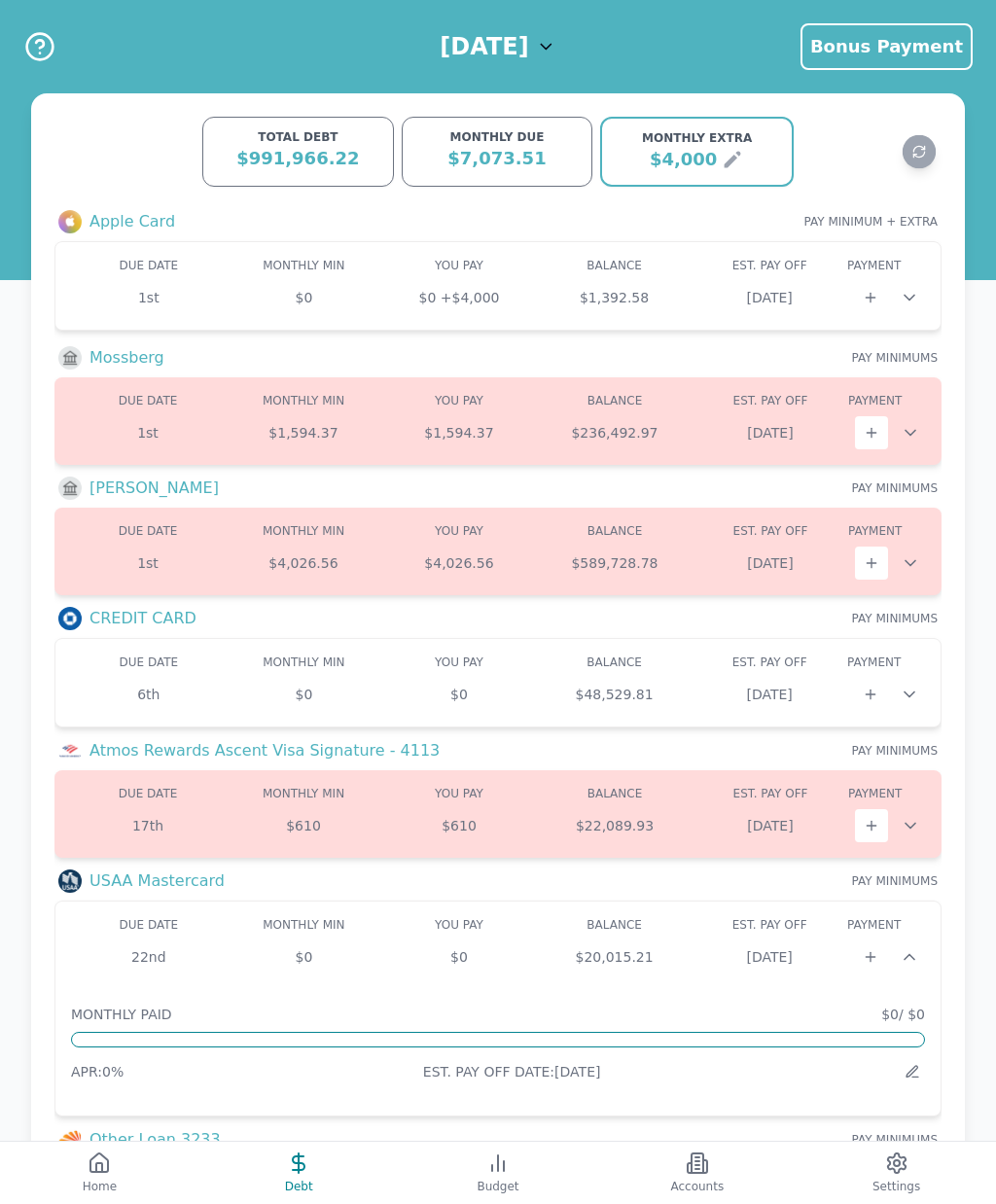
click at [917, 1070] on icon at bounding box center [912, 1072] width 16 height 16
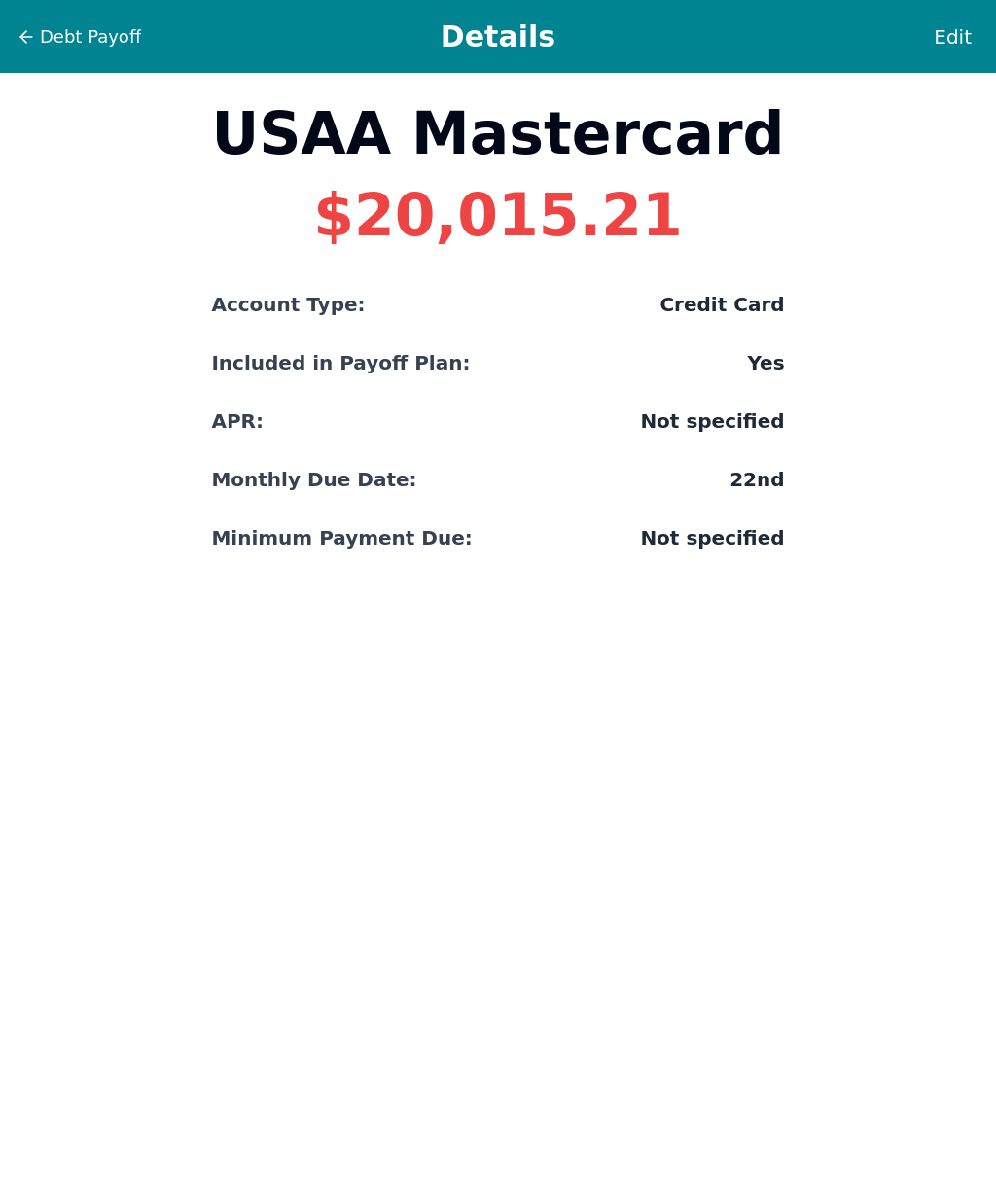
click at [964, 11] on div "Debt Payoff Details Edit" at bounding box center [498, 36] width 996 height 73
click at [960, 27] on span "Edit" at bounding box center [952, 37] width 38 height 27
select select "credit"
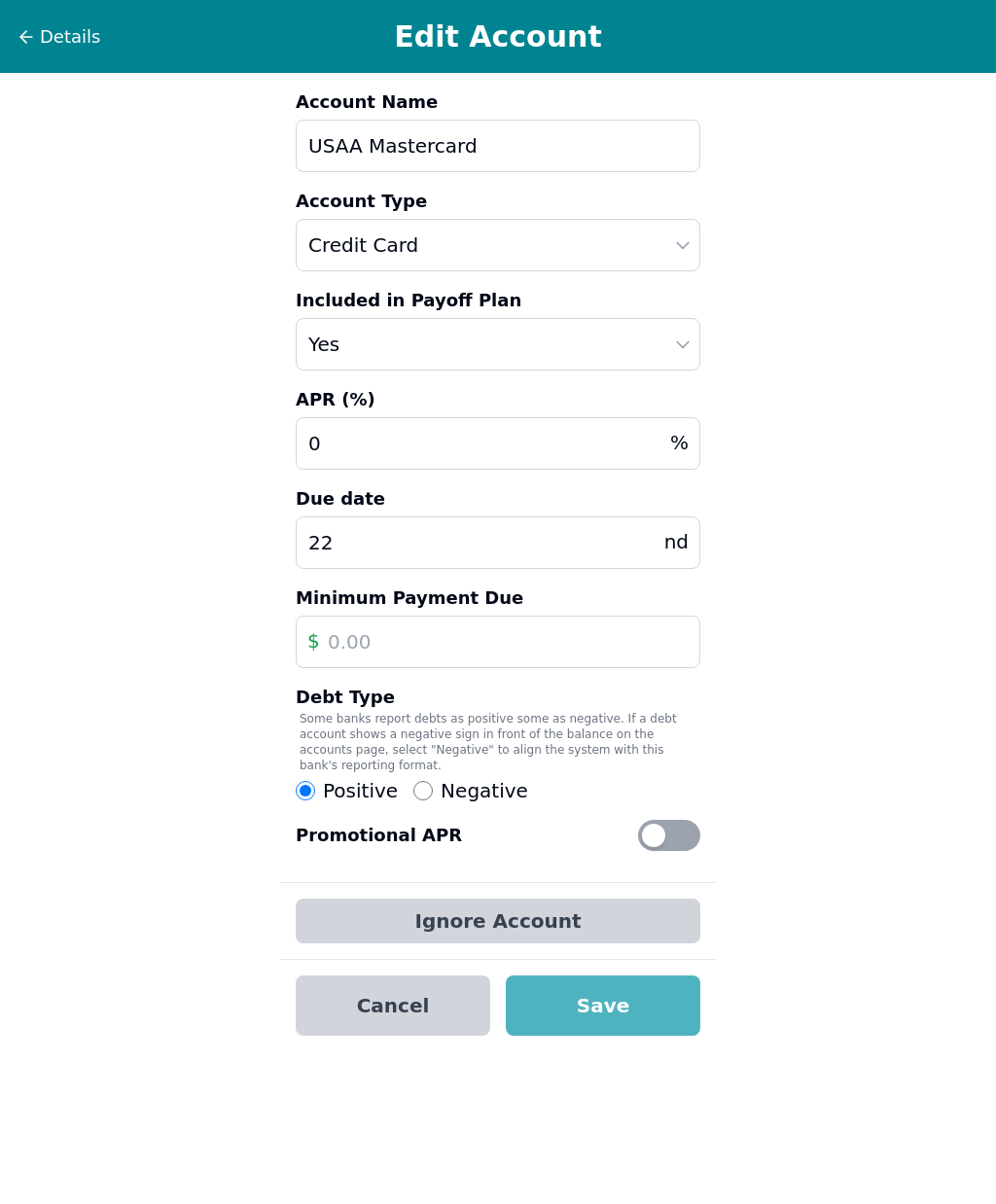
click at [447, 644] on input "text" at bounding box center [498, 642] width 405 height 53
type input "240"
click at [429, 443] on input "0" at bounding box center [498, 443] width 405 height 53
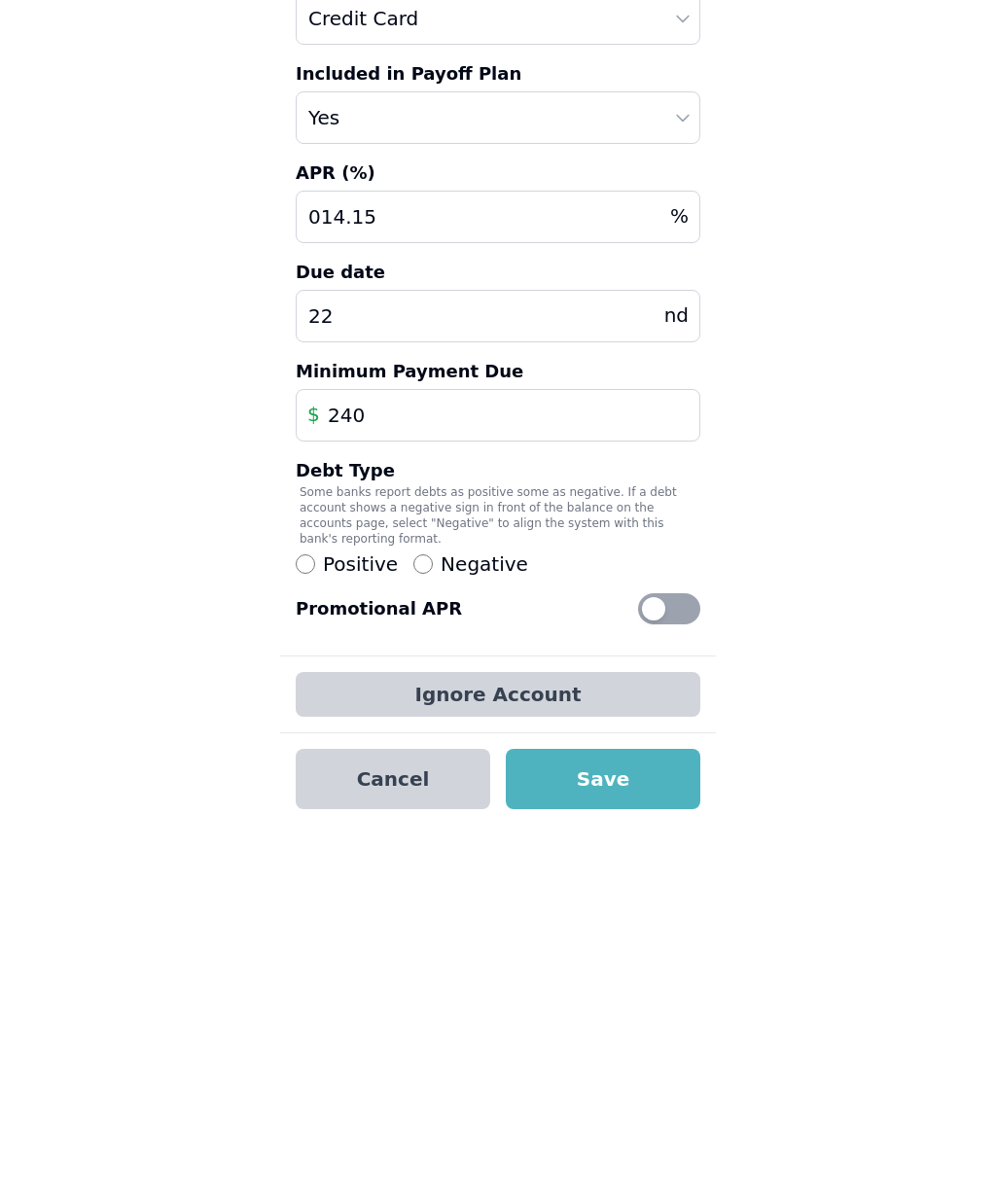
type input "014.15"
click at [649, 975] on button "Save" at bounding box center [603, 1006] width 195 height 60
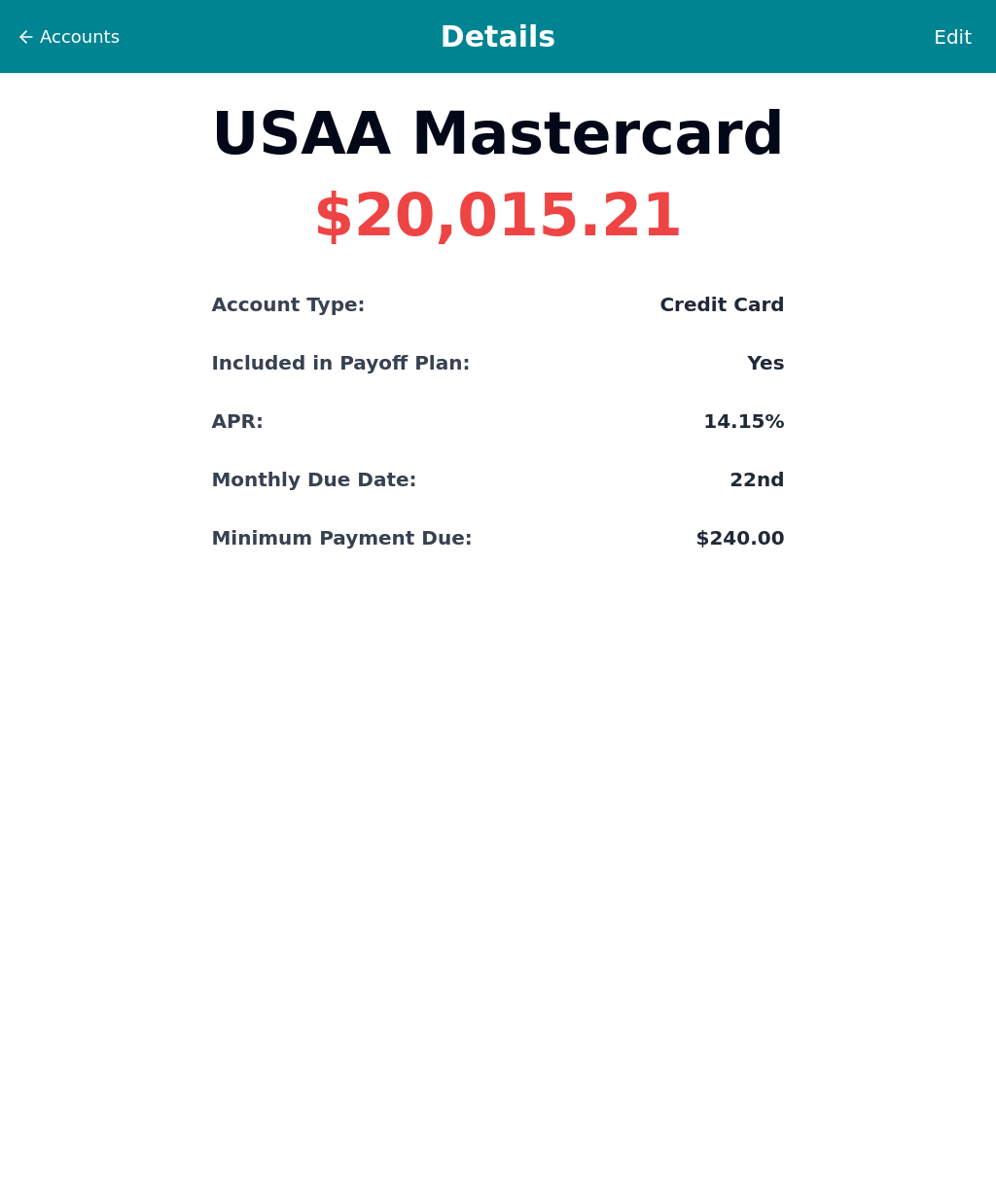
click at [108, 48] on span "Accounts" at bounding box center [80, 37] width 80 height 27
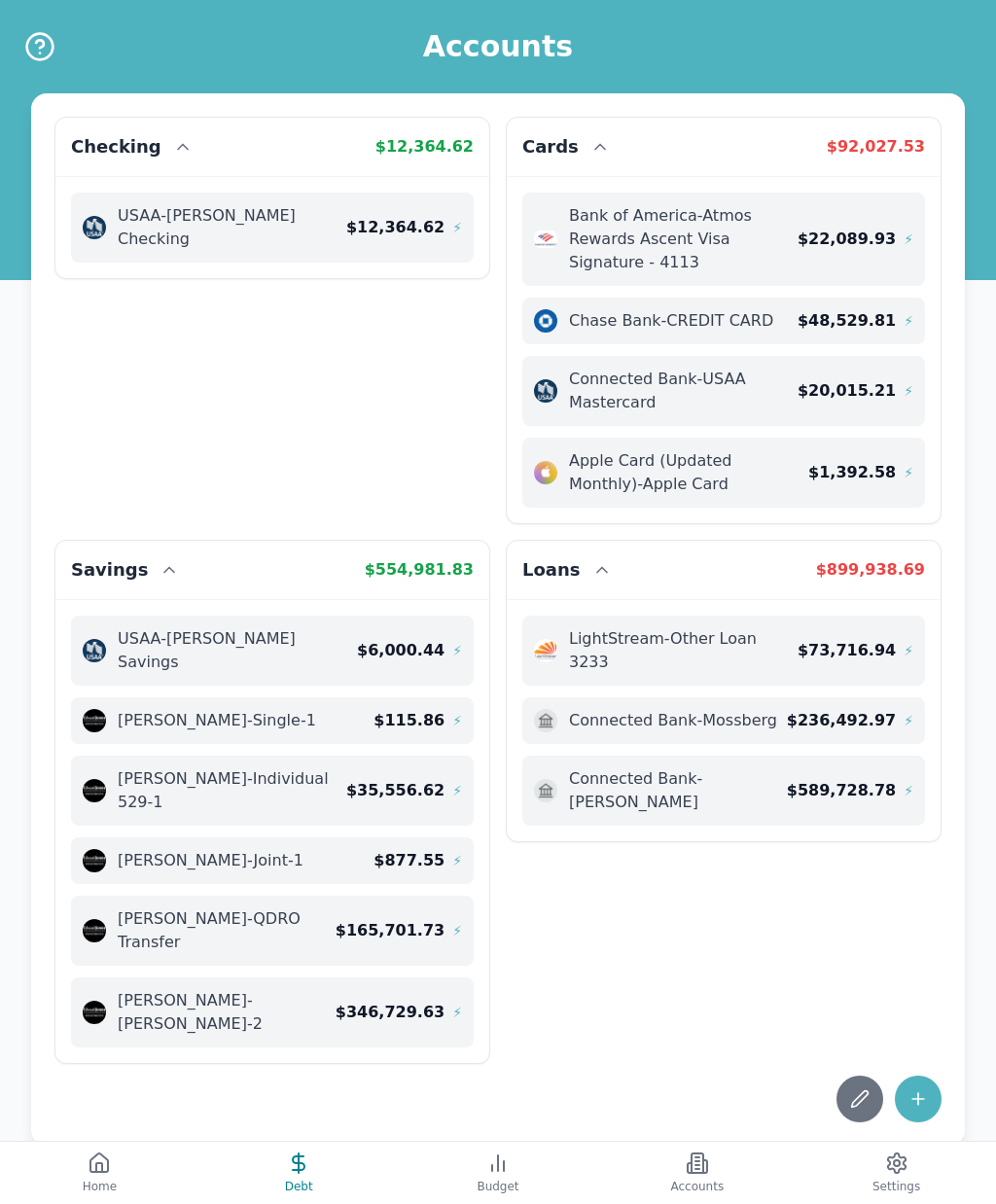
click at [304, 1174] on icon at bounding box center [299, 1163] width 23 height 23
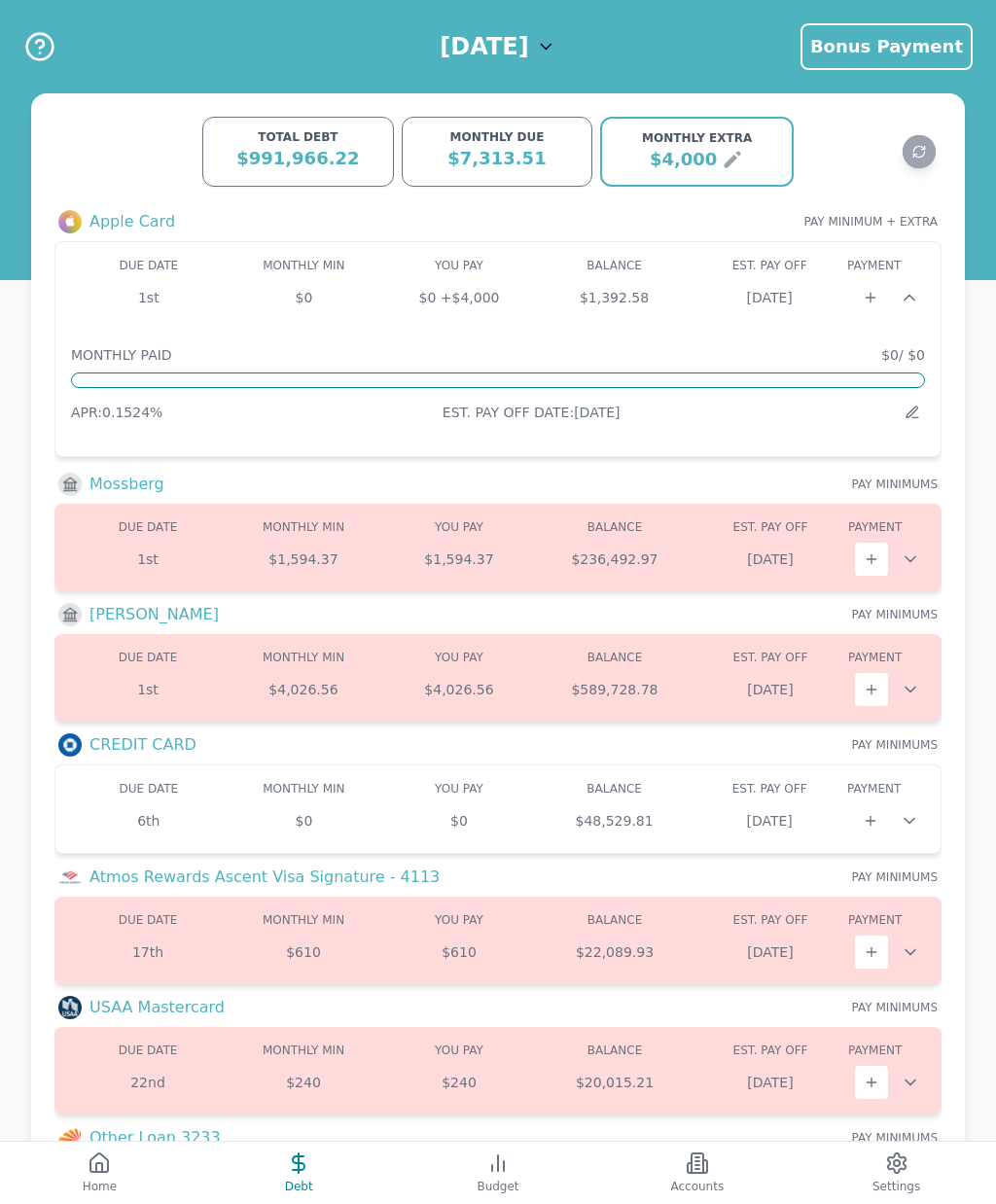
click at [917, 408] on icon at bounding box center [911, 411] width 11 height 11
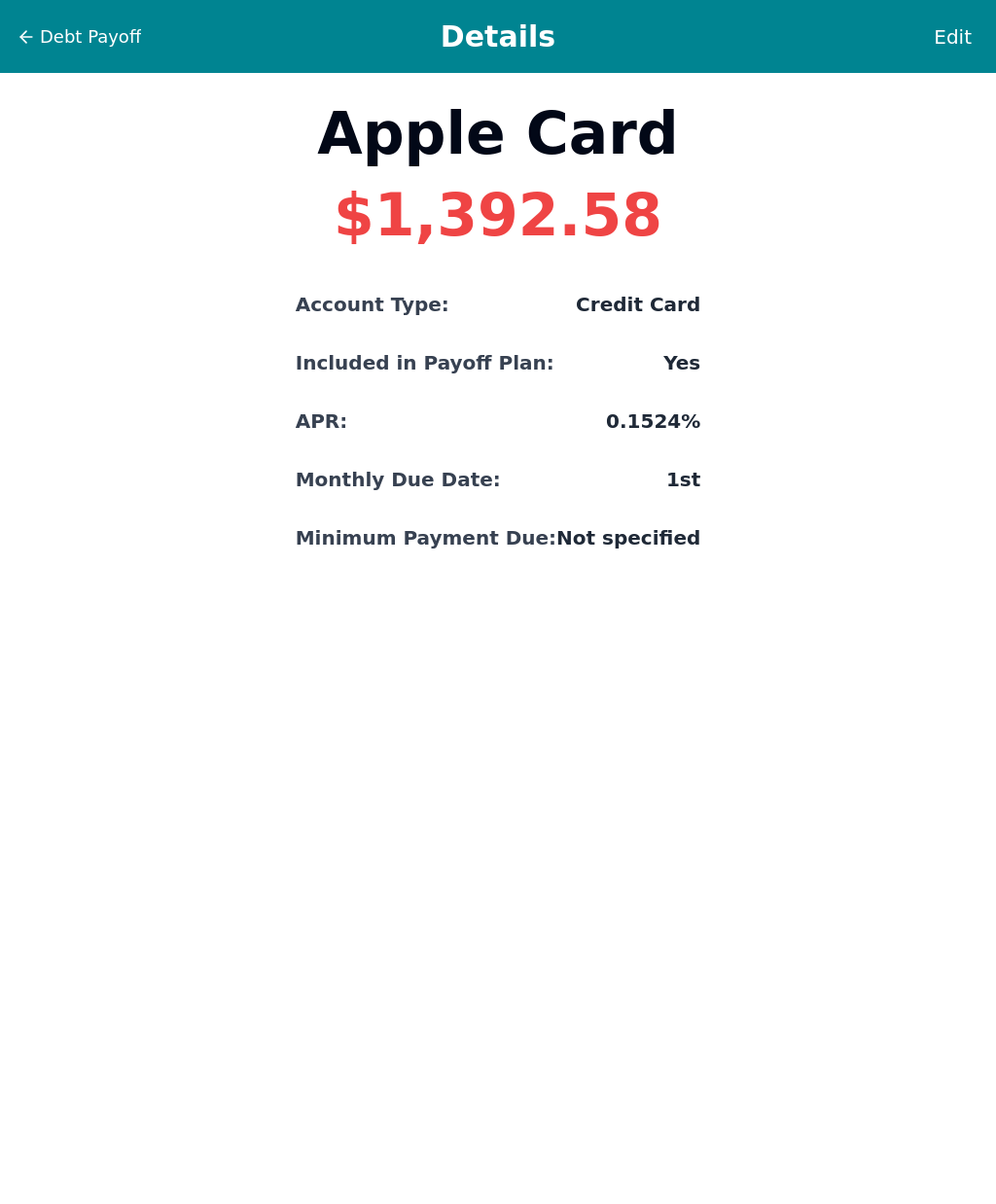
click at [968, 35] on span "Edit" at bounding box center [952, 37] width 38 height 27
select select "credit"
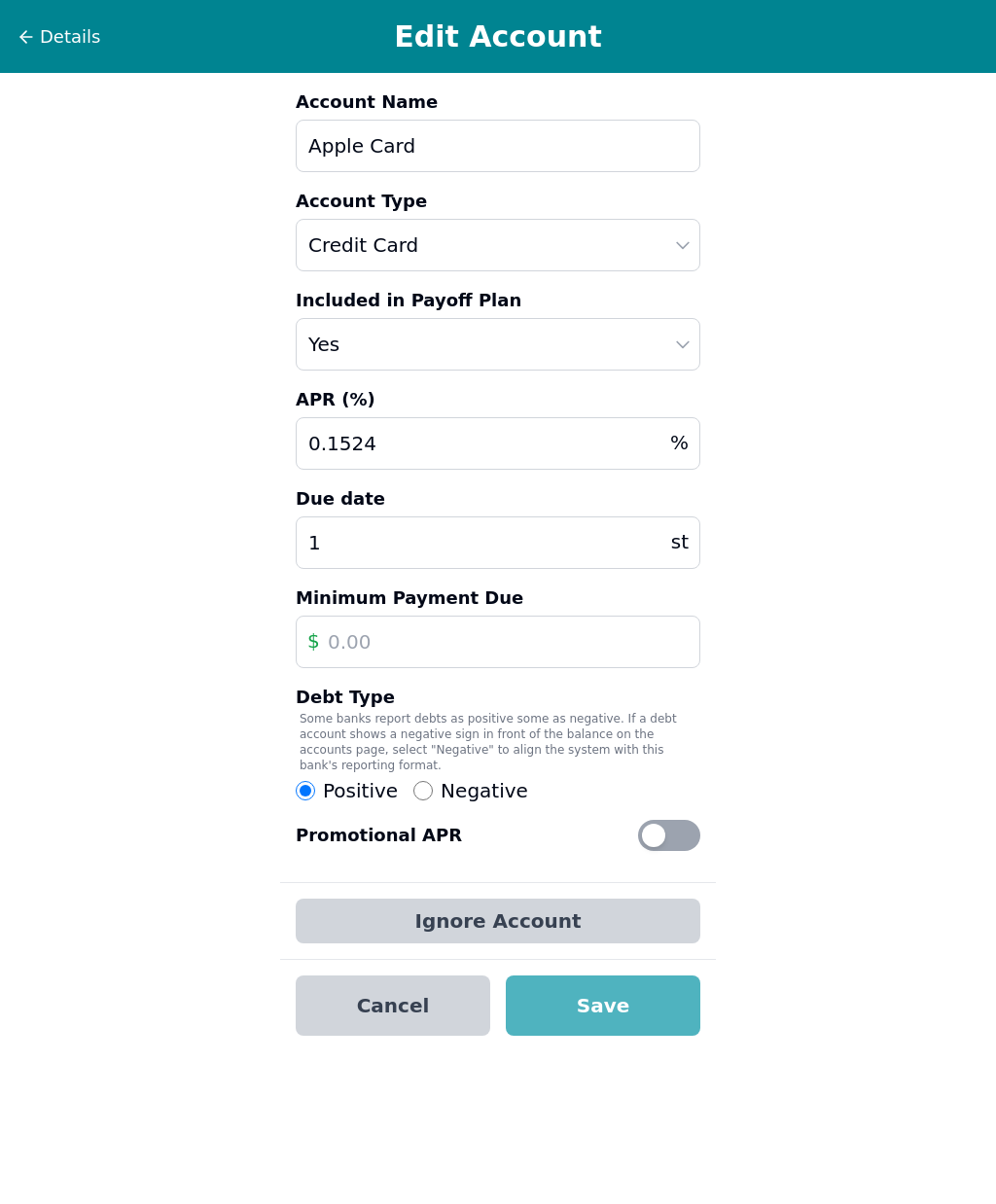
click at [631, 997] on button "Save" at bounding box center [603, 1006] width 195 height 60
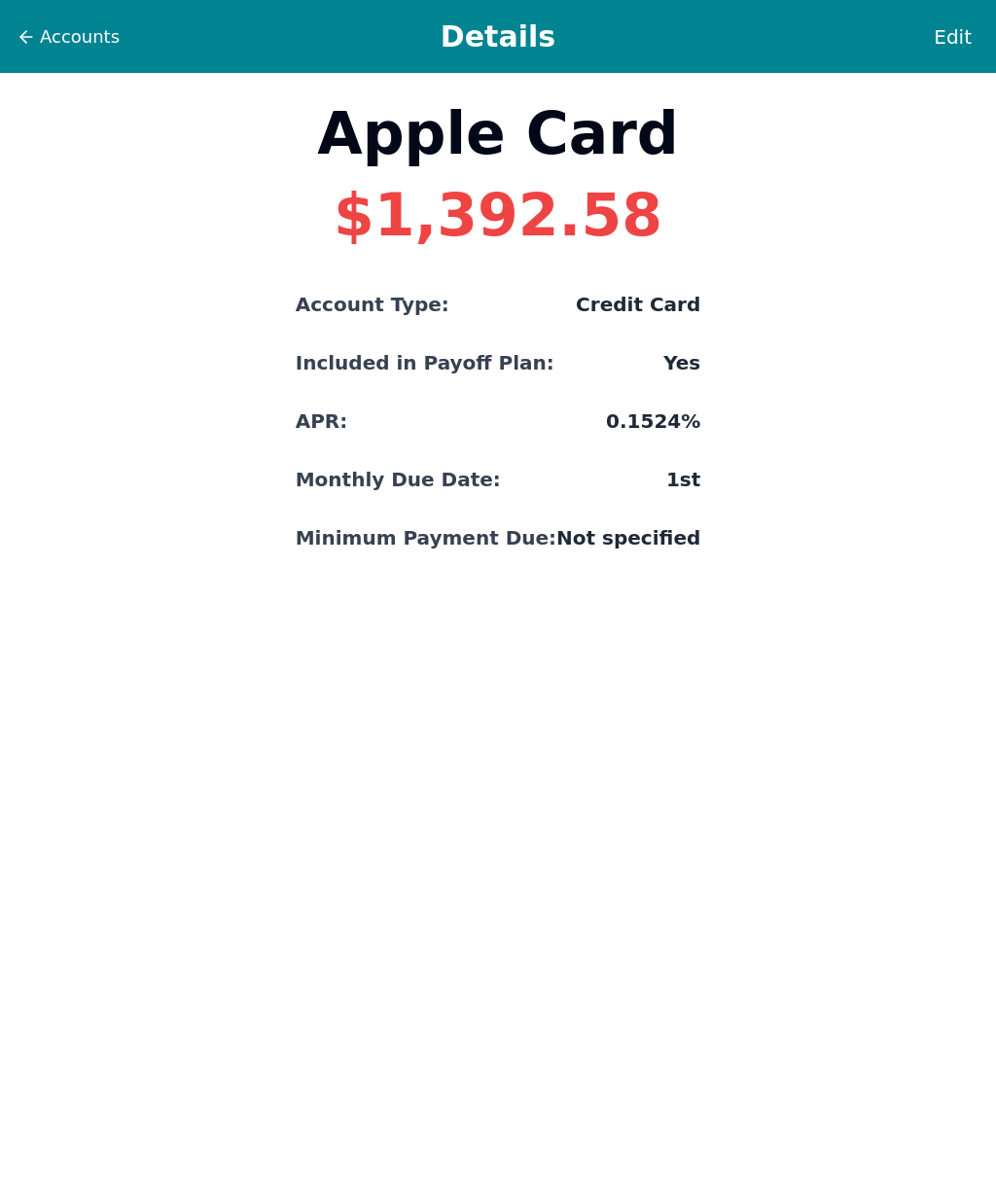
click at [48, 49] on span "Accounts" at bounding box center [80, 37] width 80 height 27
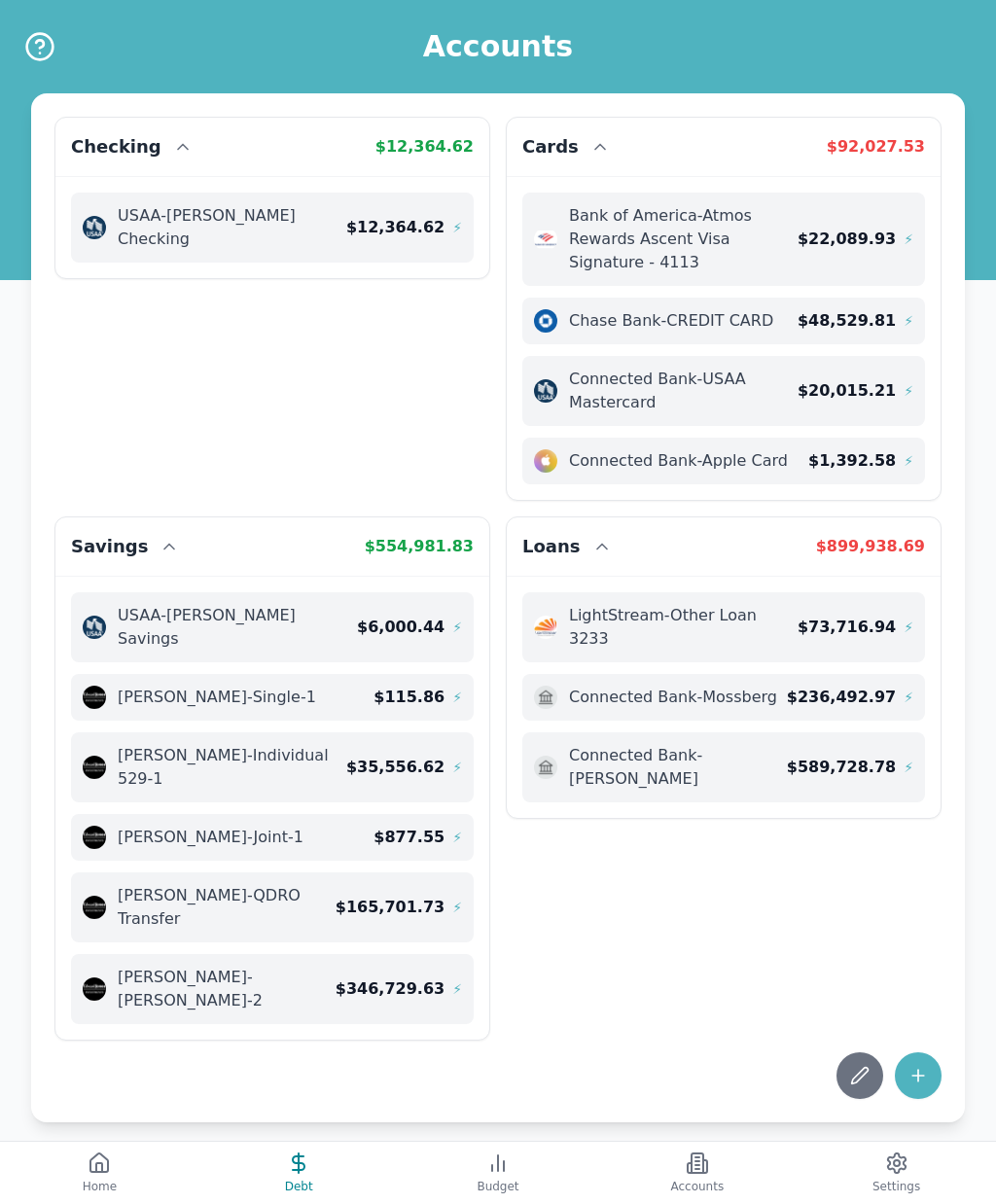
click at [299, 1158] on line at bounding box center [299, 1163] width 0 height 19
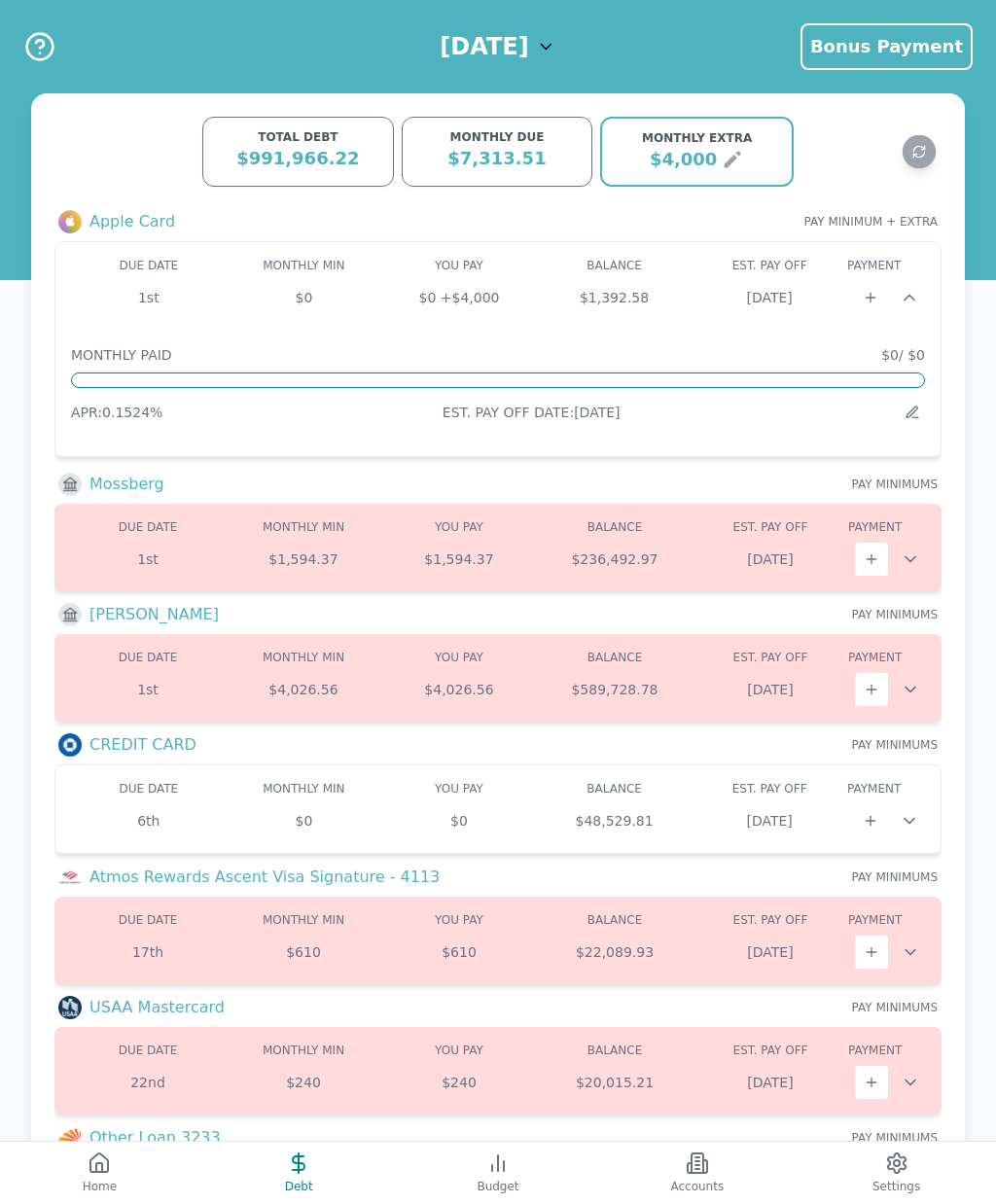
click at [916, 821] on icon at bounding box center [909, 821] width 19 height 19
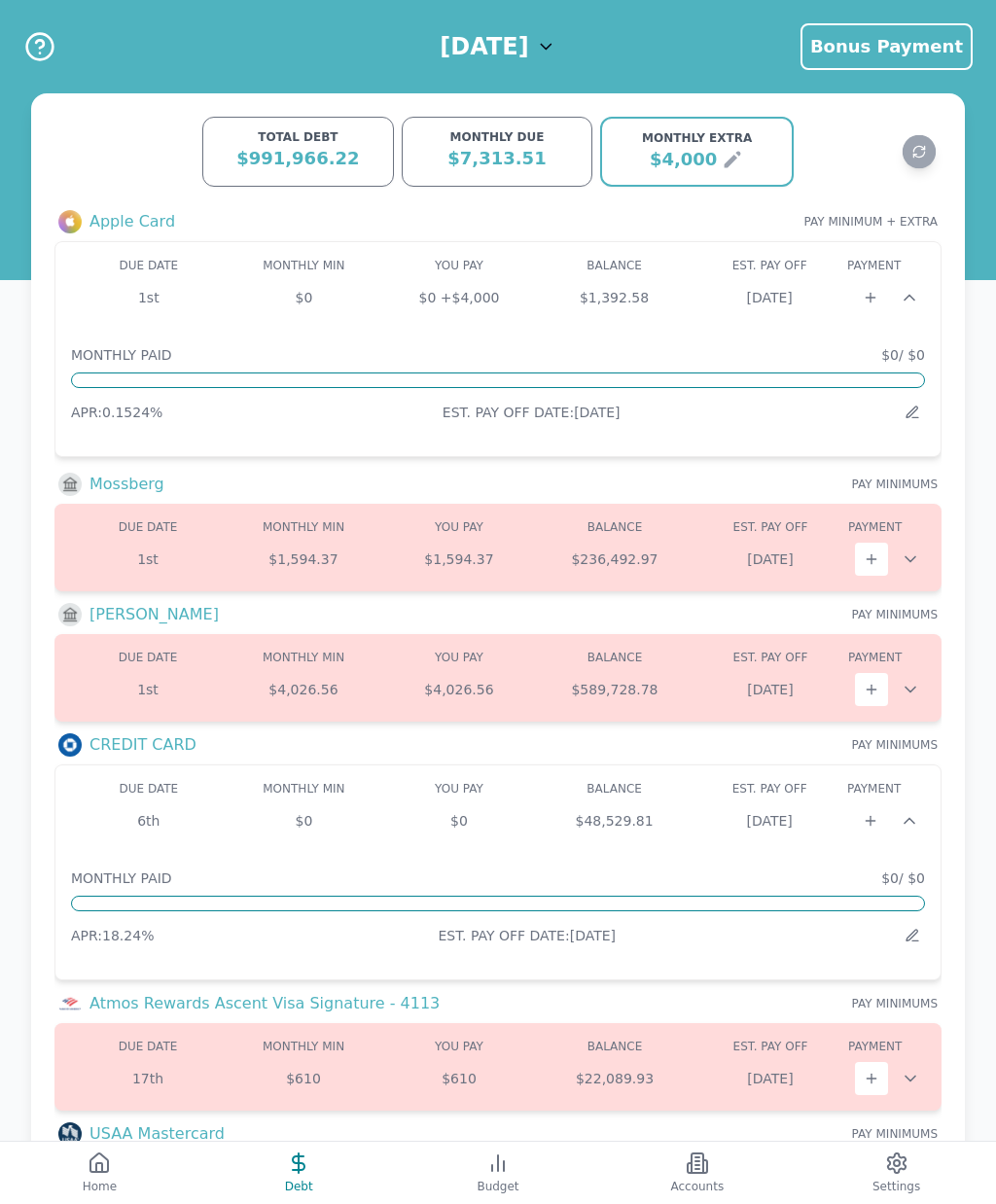
click at [988, 413] on div "TOTAL DEBT $991,966.22 MONTHLY DUE $7,313.51 MONTHLY EXTRA $4,000 TOTAL DEBT $9…" at bounding box center [498, 762] width 996 height 1338
click at [910, 414] on icon at bounding box center [912, 412] width 16 height 16
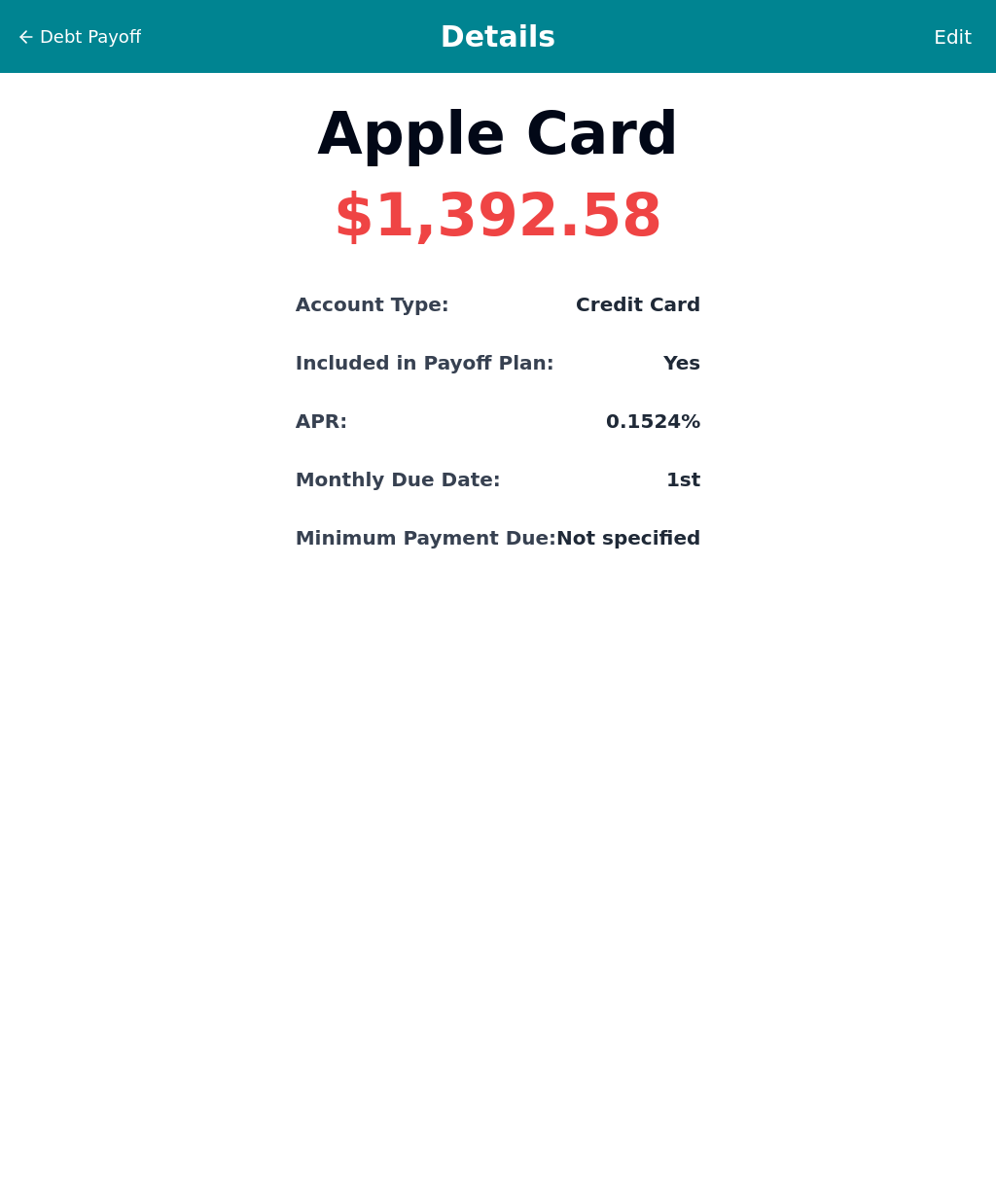
click at [961, 44] on span "Edit" at bounding box center [952, 37] width 38 height 27
select select "credit"
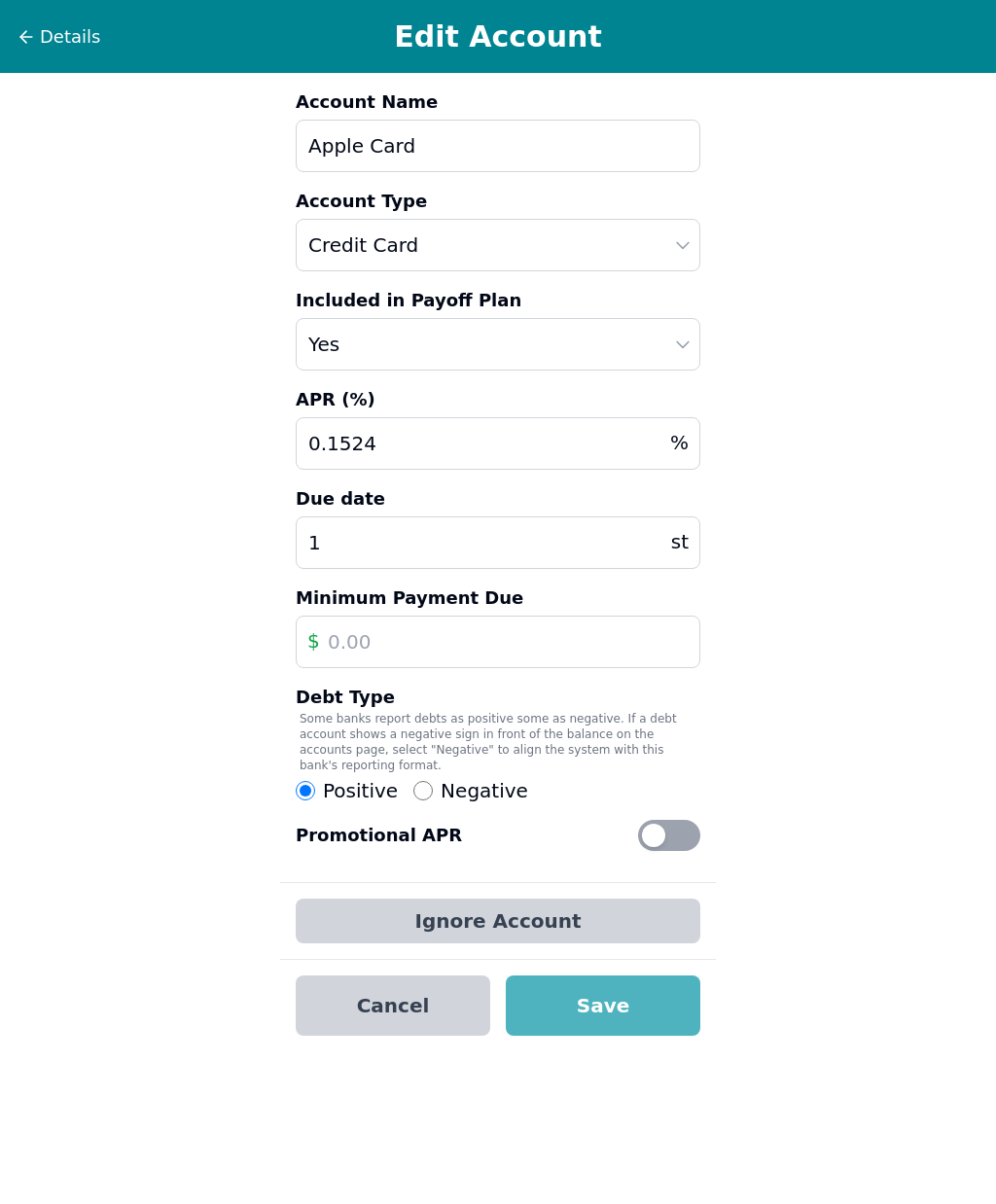
click at [421, 455] on input "0.1524" at bounding box center [498, 443] width 405 height 53
type input "0"
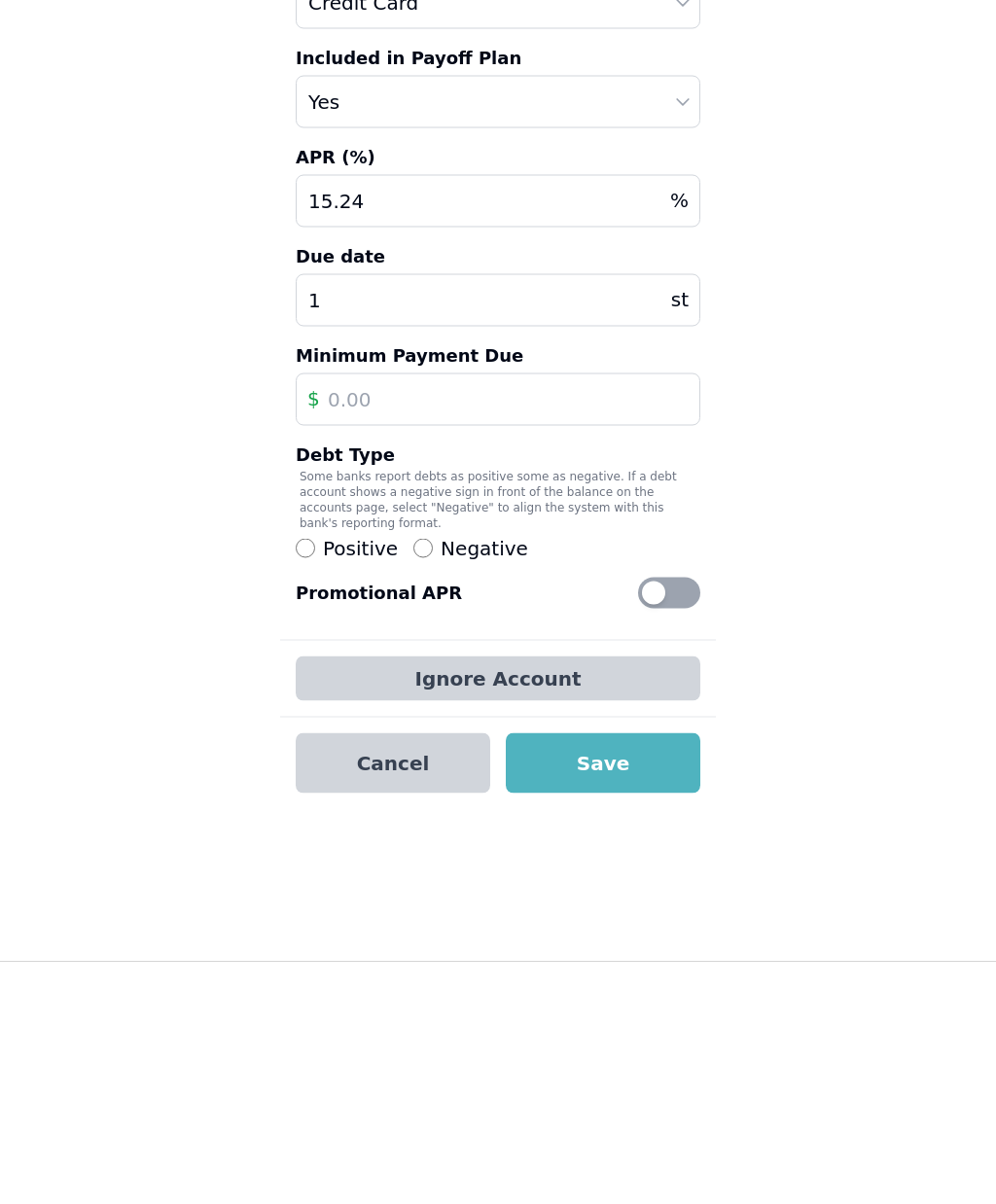
type input "15.24"
click at [632, 975] on button "Save" at bounding box center [603, 1006] width 195 height 60
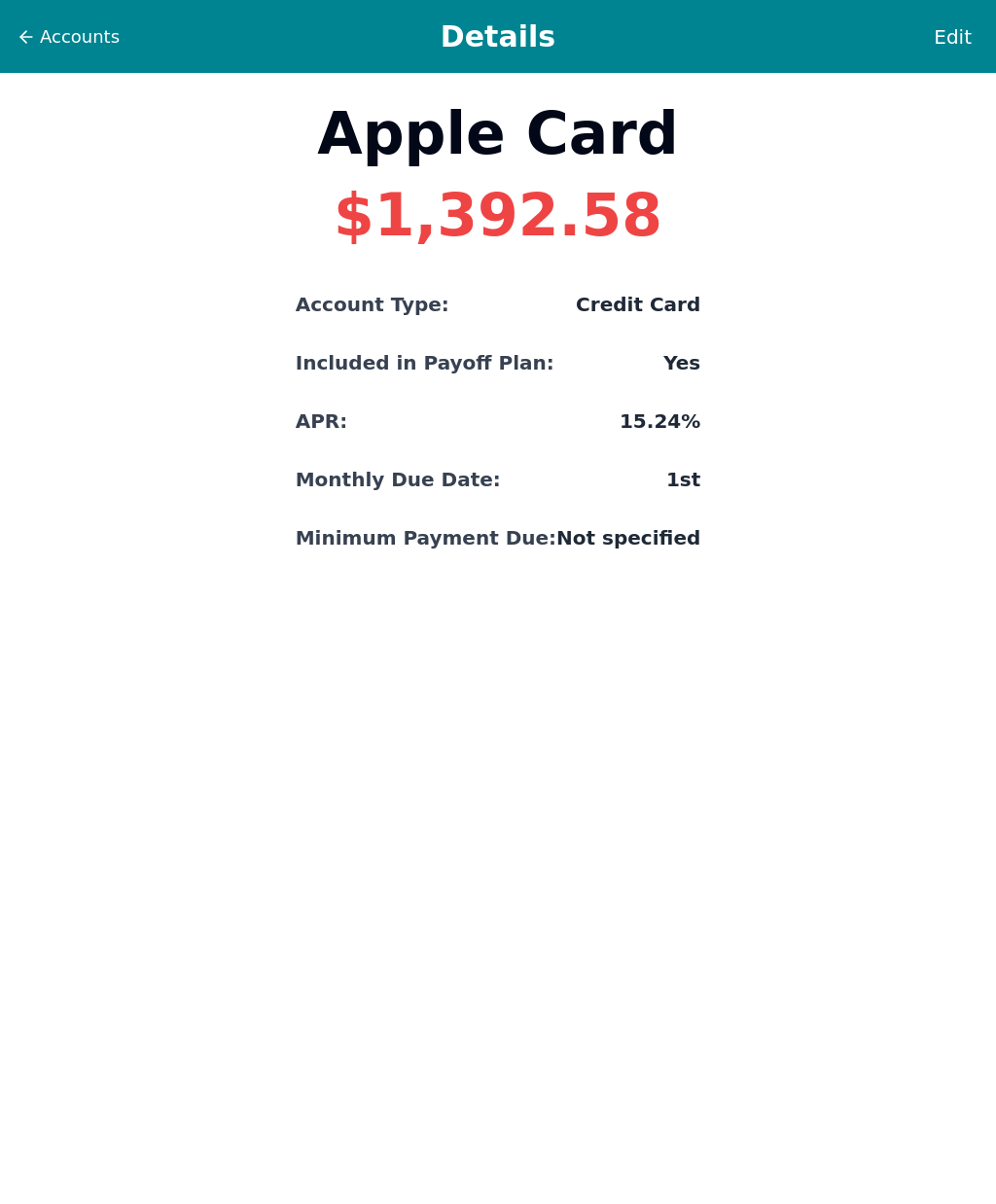
click at [68, 41] on span "Accounts" at bounding box center [80, 37] width 80 height 27
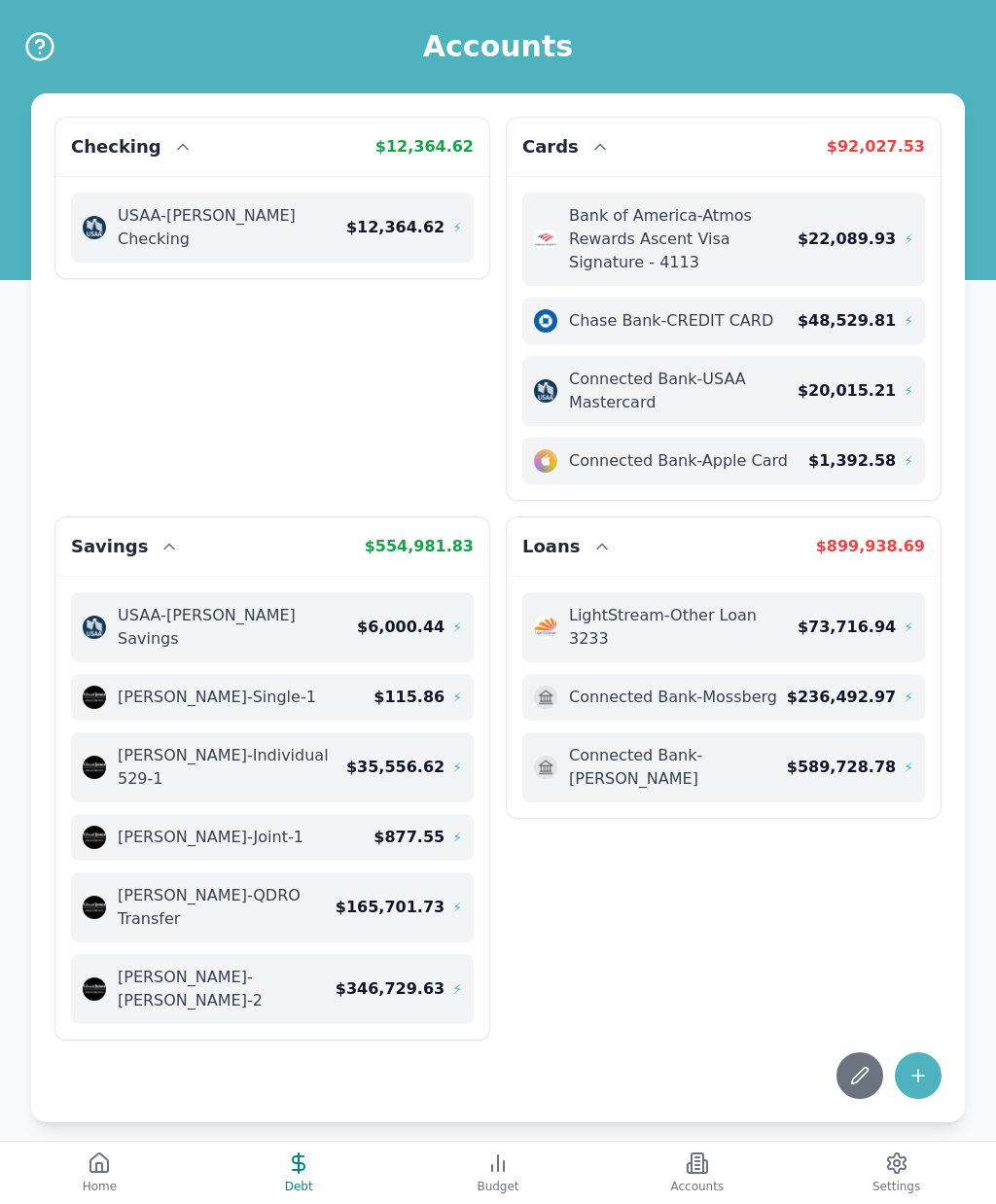
click at [295, 1164] on icon at bounding box center [299, 1163] width 23 height 23
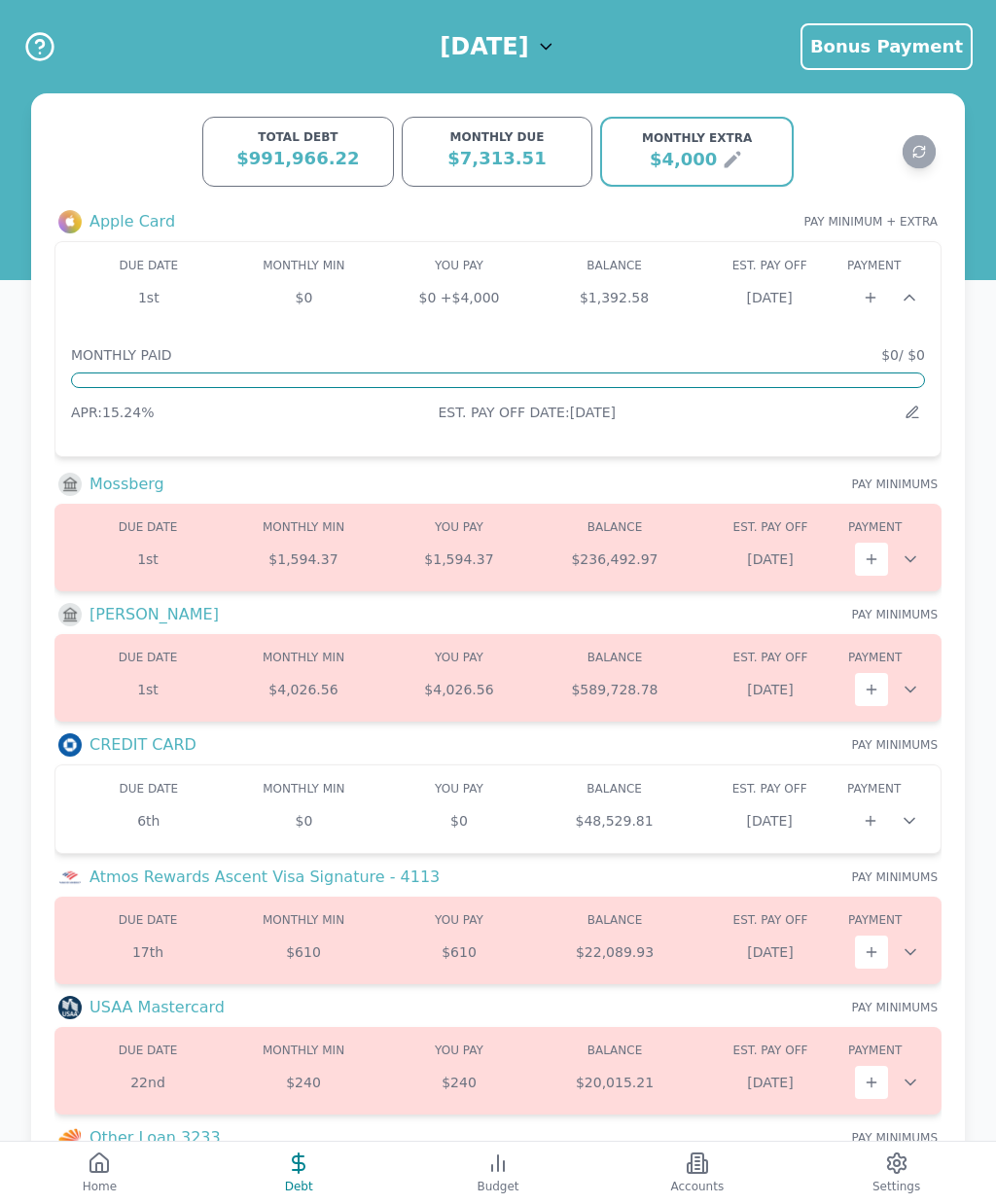
click at [759, 811] on div "Jul 2026" at bounding box center [769, 821] width 156 height 19
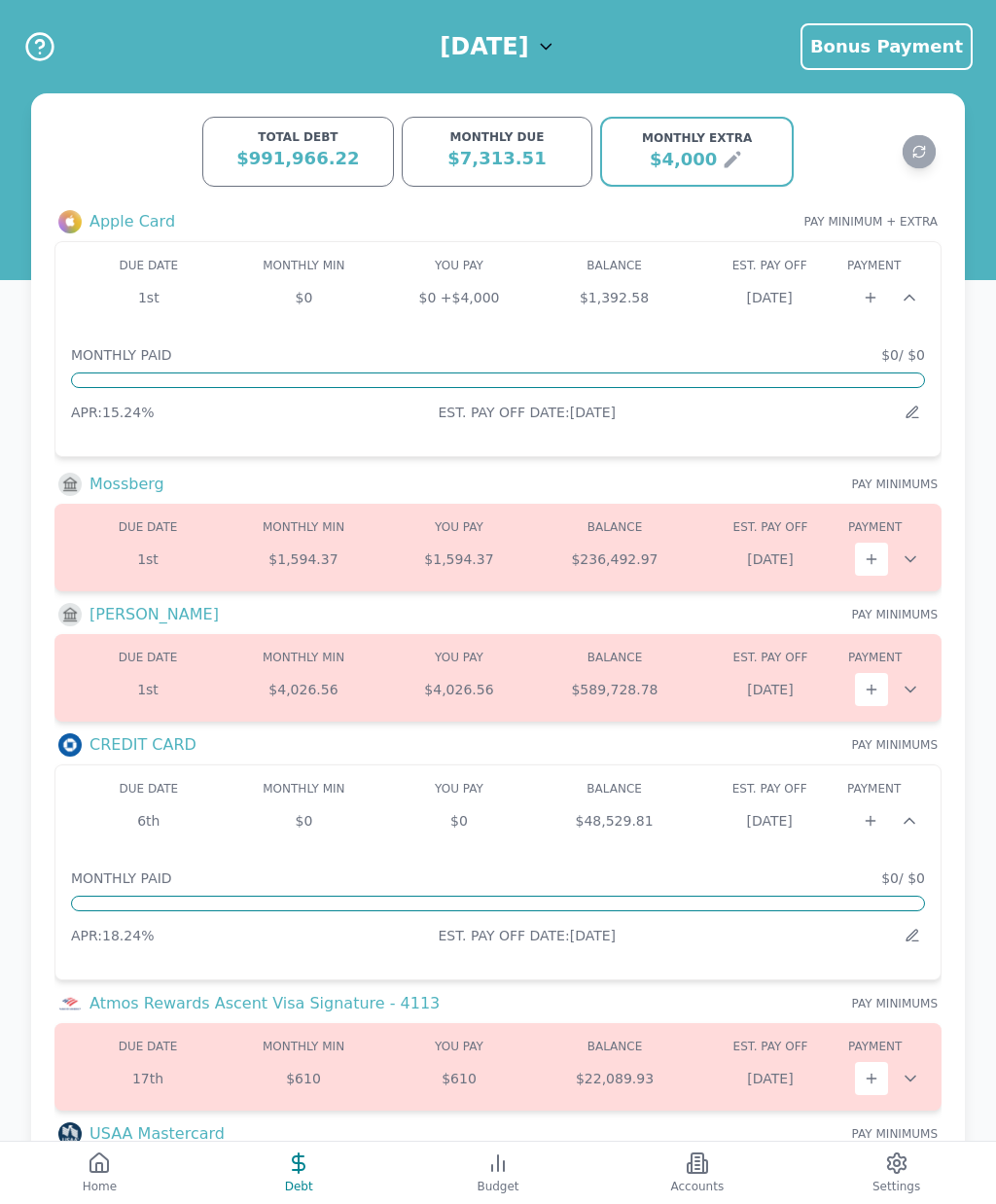
click at [731, 817] on div "Jul 2026" at bounding box center [769, 821] width 156 height 19
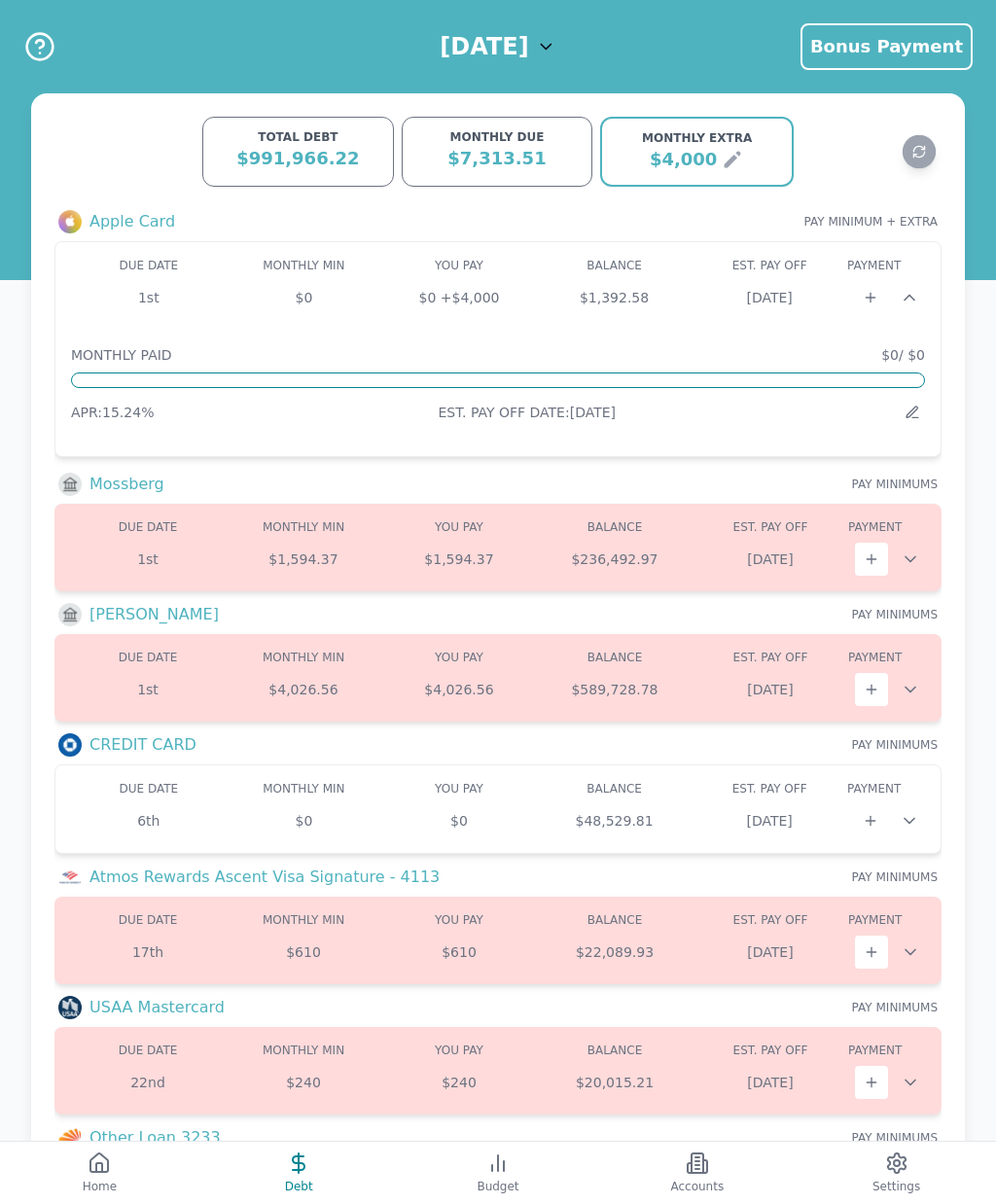
click at [669, 304] on div "$1,392.58" at bounding box center [615, 298] width 156 height 19
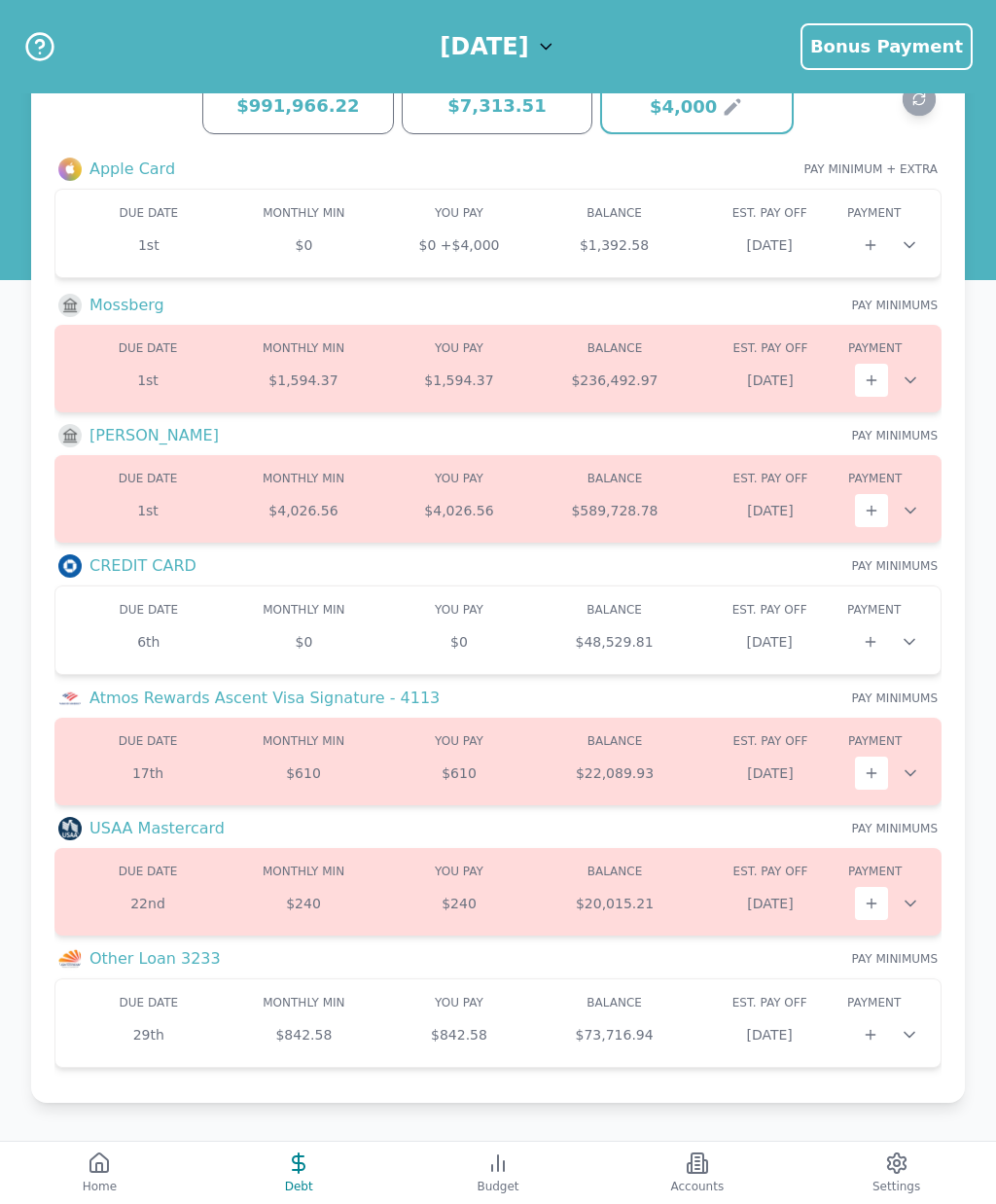
scroll to position [69, 0]
click at [582, 763] on div "$22,089.93" at bounding box center [615, 773] width 156 height 19
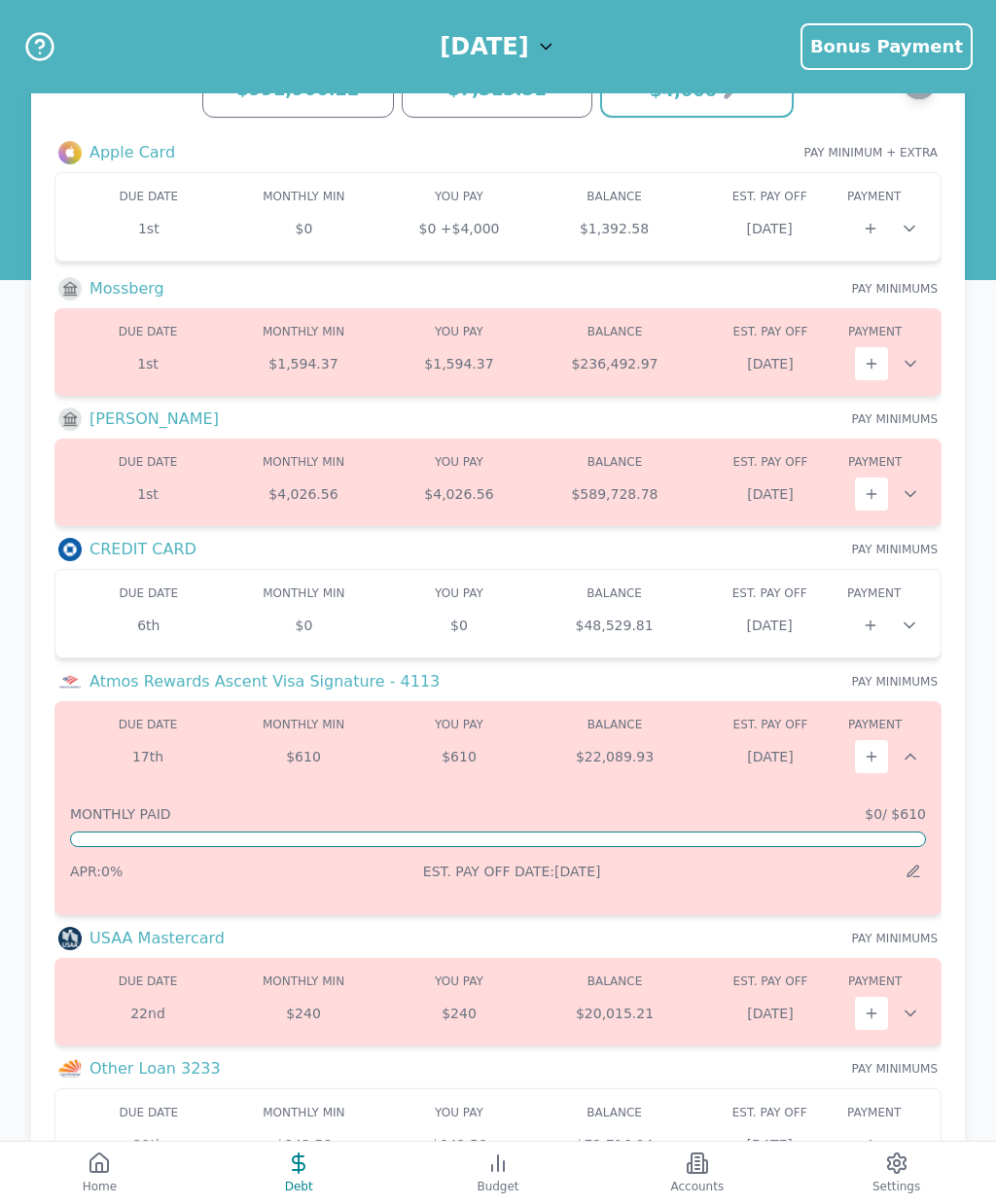
click at [923, 872] on button at bounding box center [913, 871] width 25 height 25
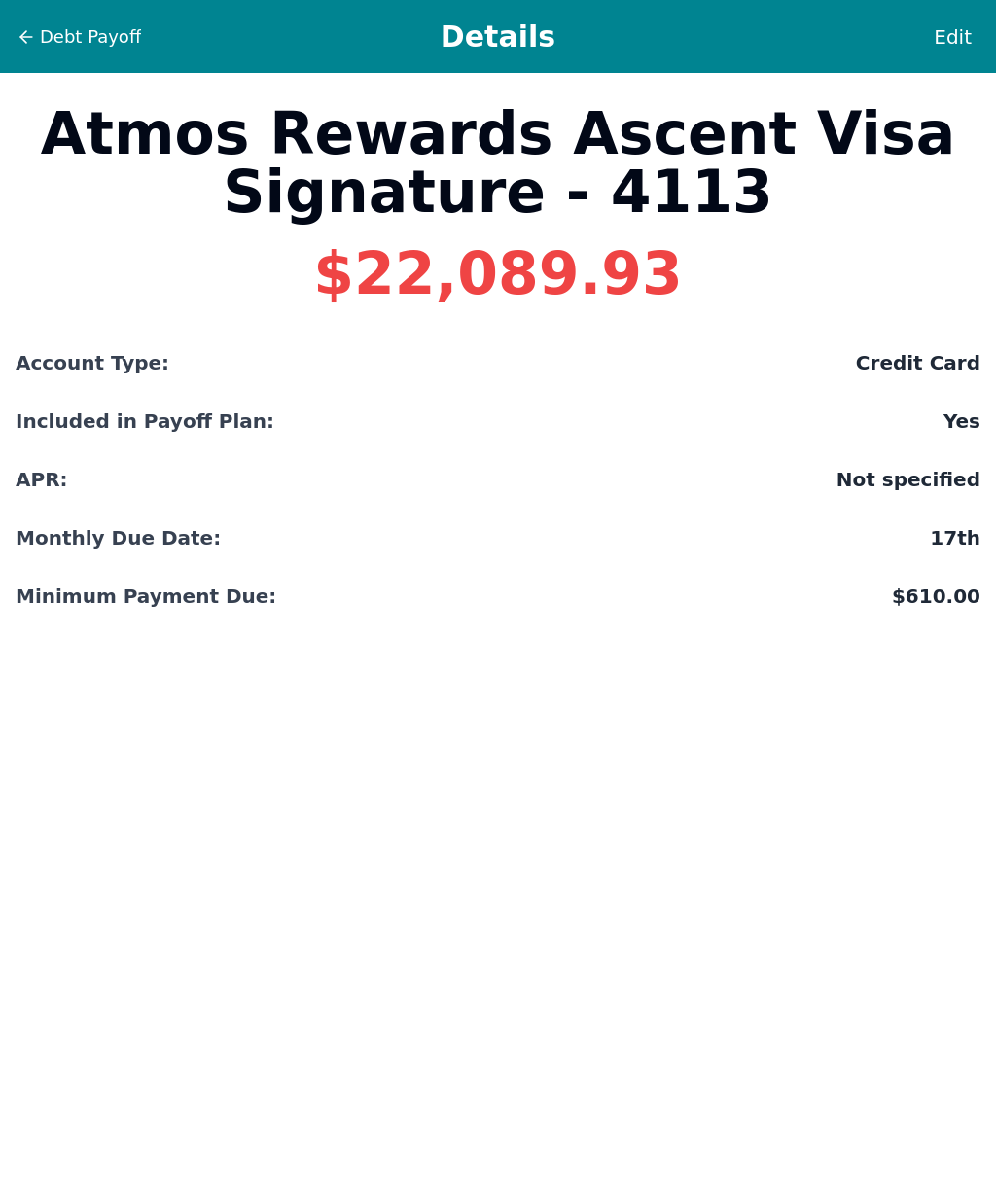
scroll to position [17, 0]
click at [961, 23] on span "Edit" at bounding box center [952, 37] width 38 height 27
select select "credit"
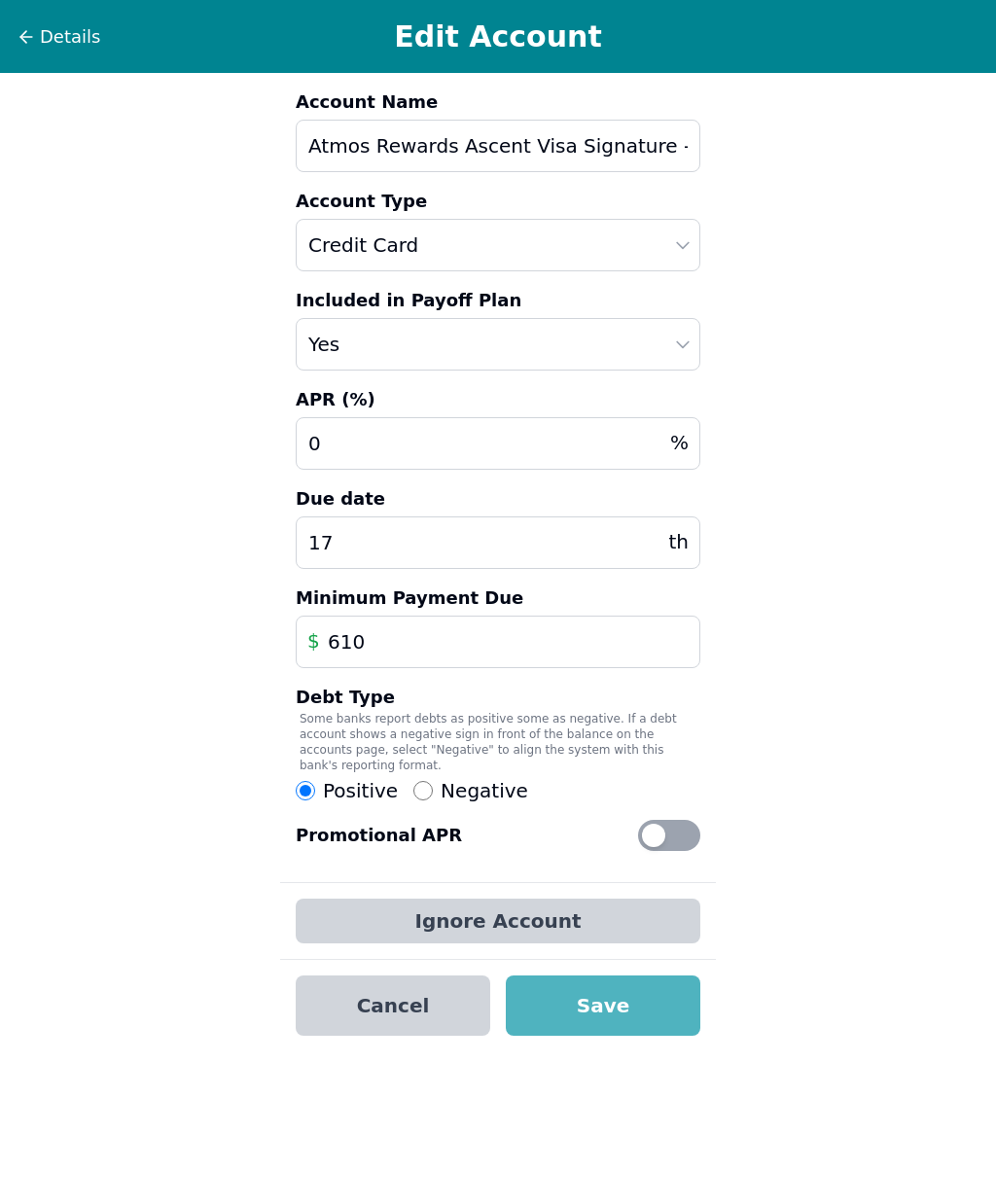
click at [371, 429] on input "0" at bounding box center [498, 443] width 405 height 53
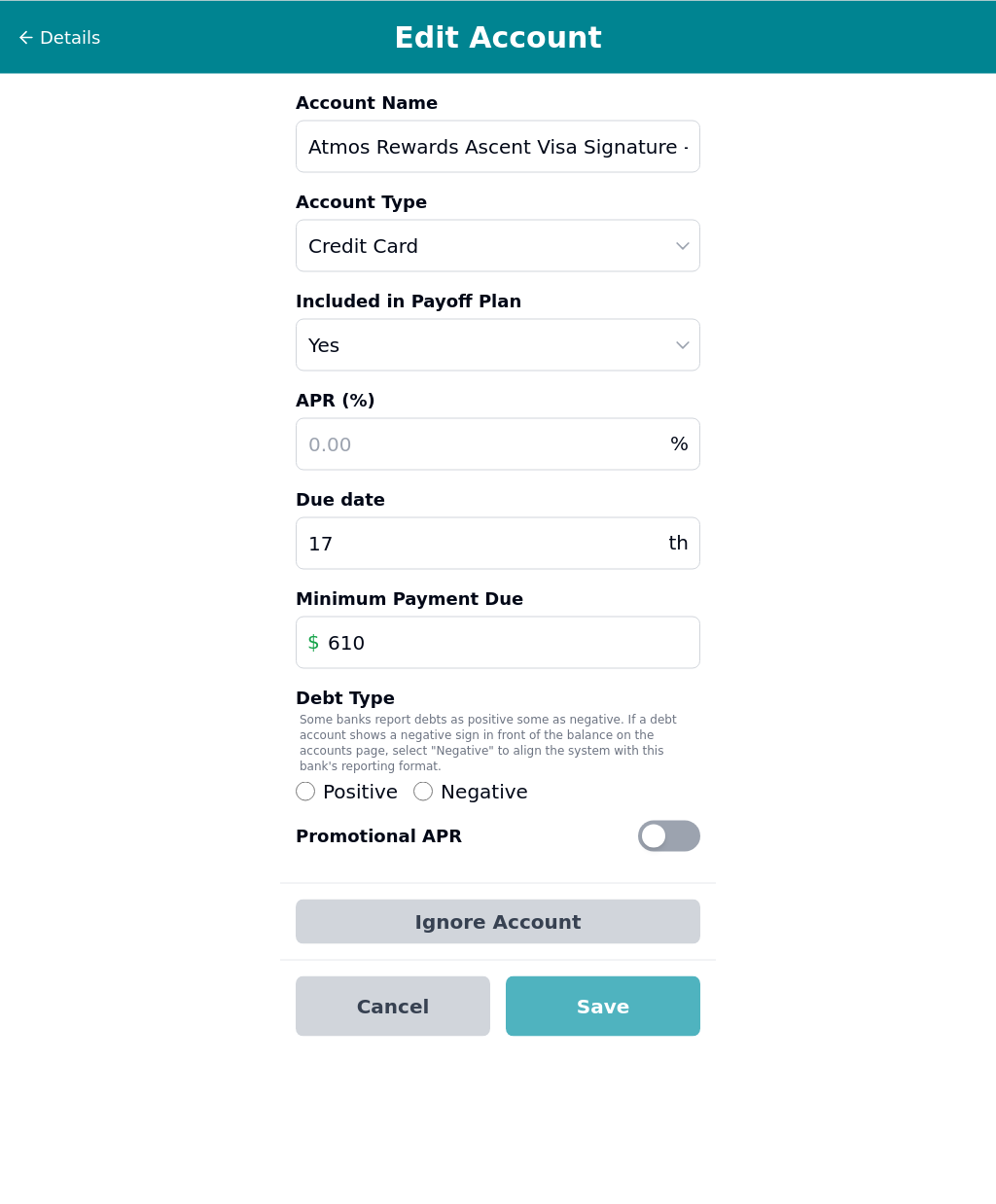
scroll to position [16, 0]
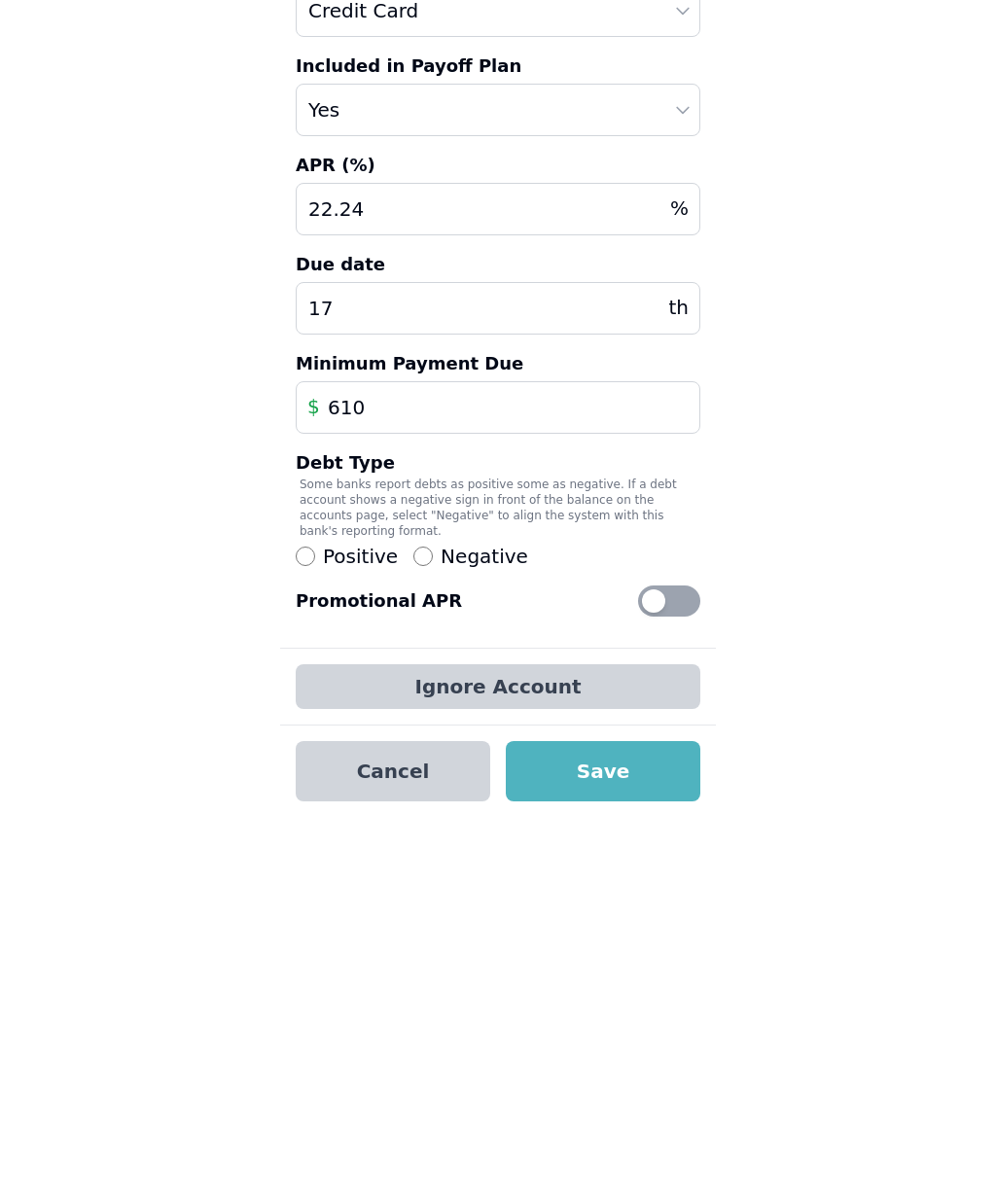
type input "22.24"
click at [652, 975] on button "Save" at bounding box center [603, 1006] width 195 height 60
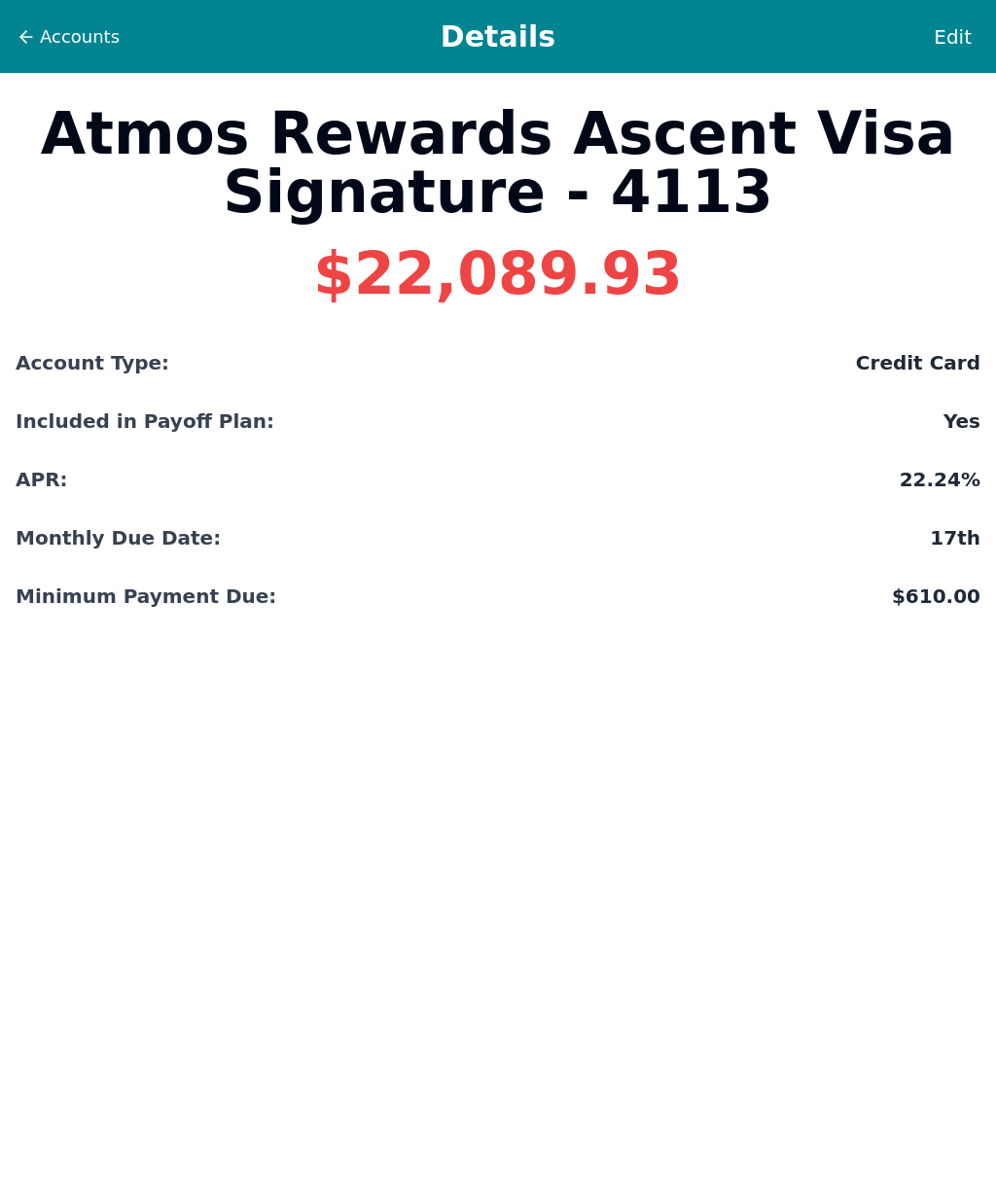
click at [86, 33] on span "Accounts" at bounding box center [80, 37] width 80 height 27
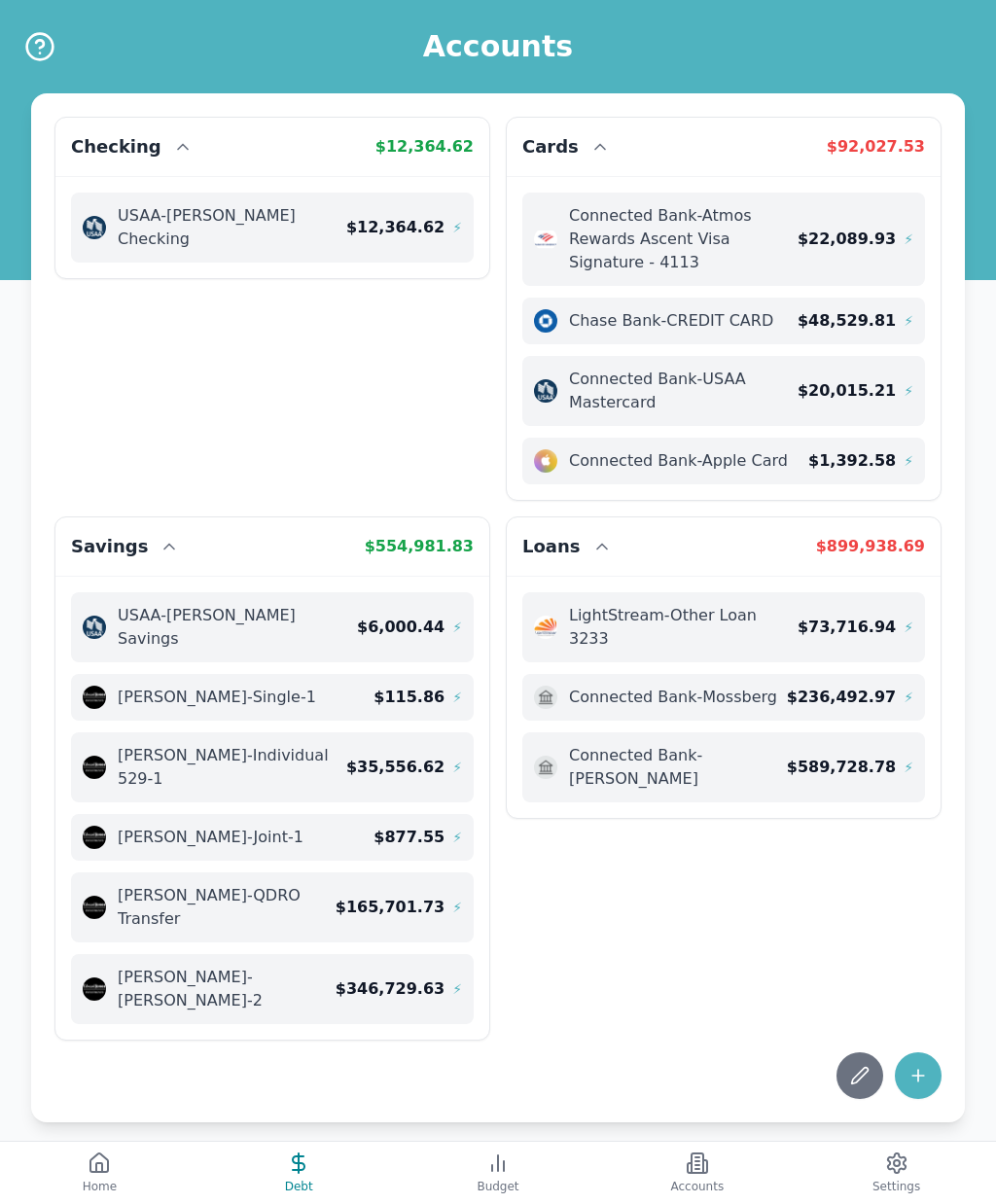
click at [319, 1165] on button "Debt" at bounding box center [299, 1173] width 199 height 62
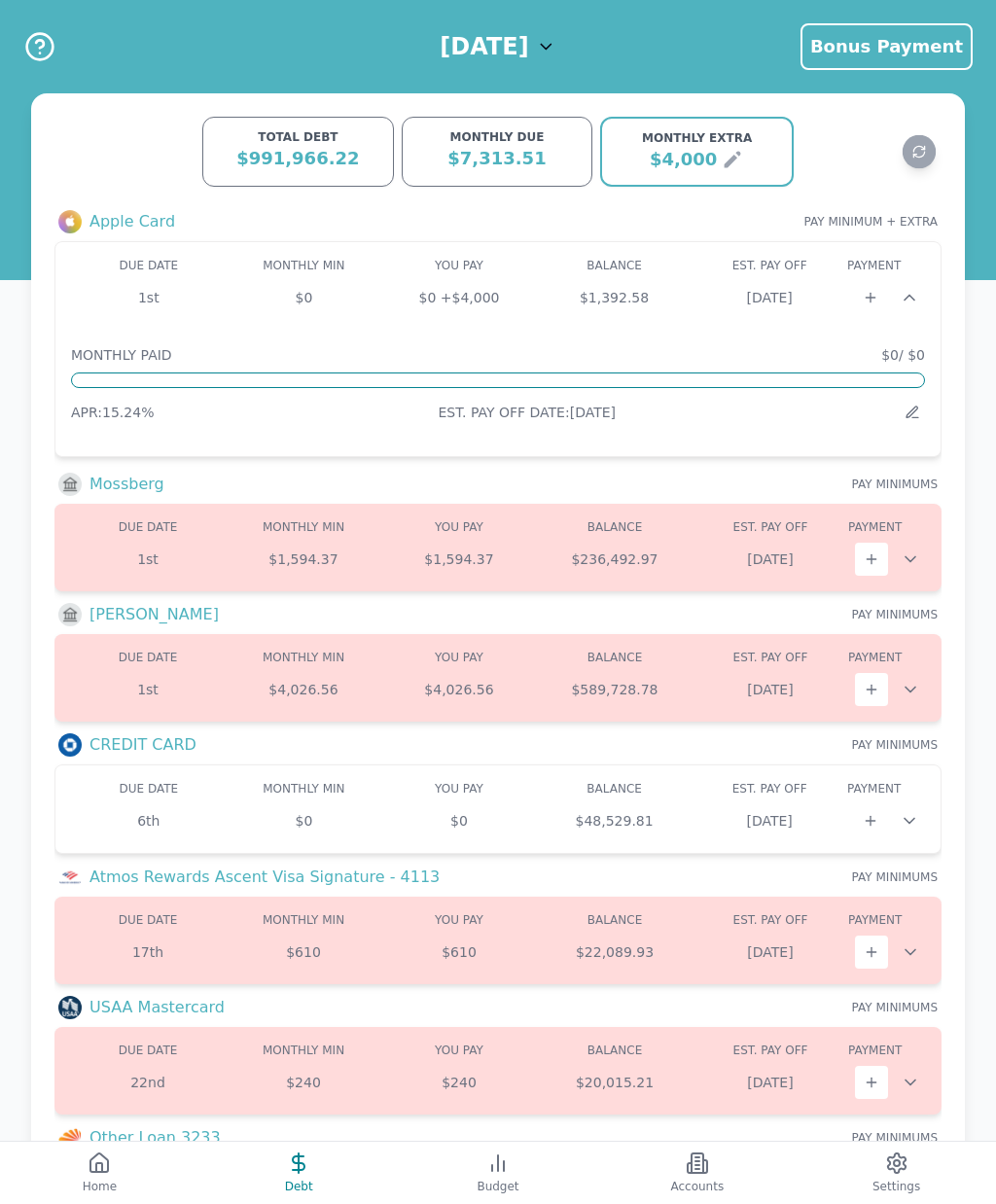
click at [691, 957] on div "$22,089.93" at bounding box center [615, 952] width 156 height 19
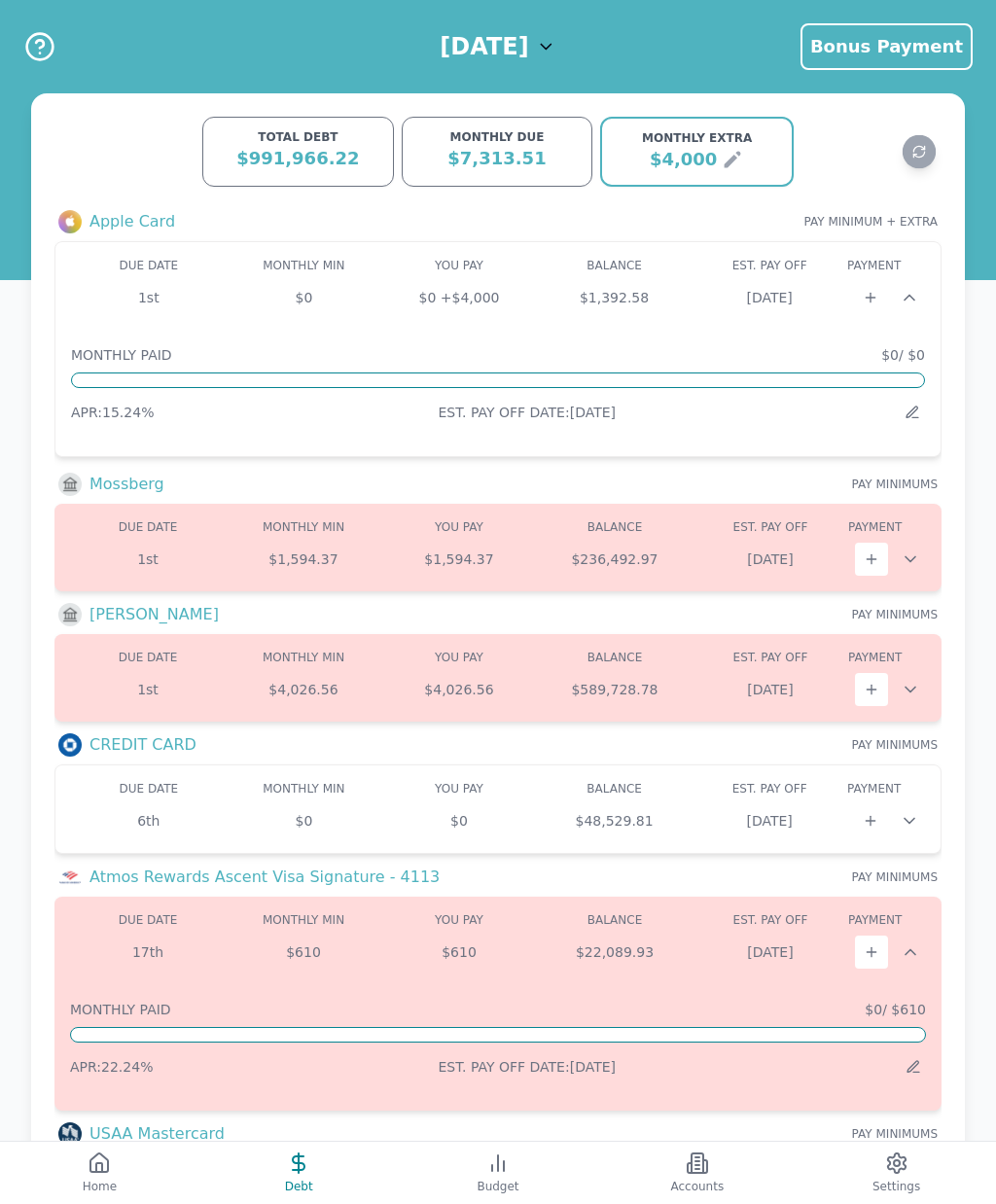
click at [669, 947] on div "$22,089.93" at bounding box center [615, 952] width 156 height 19
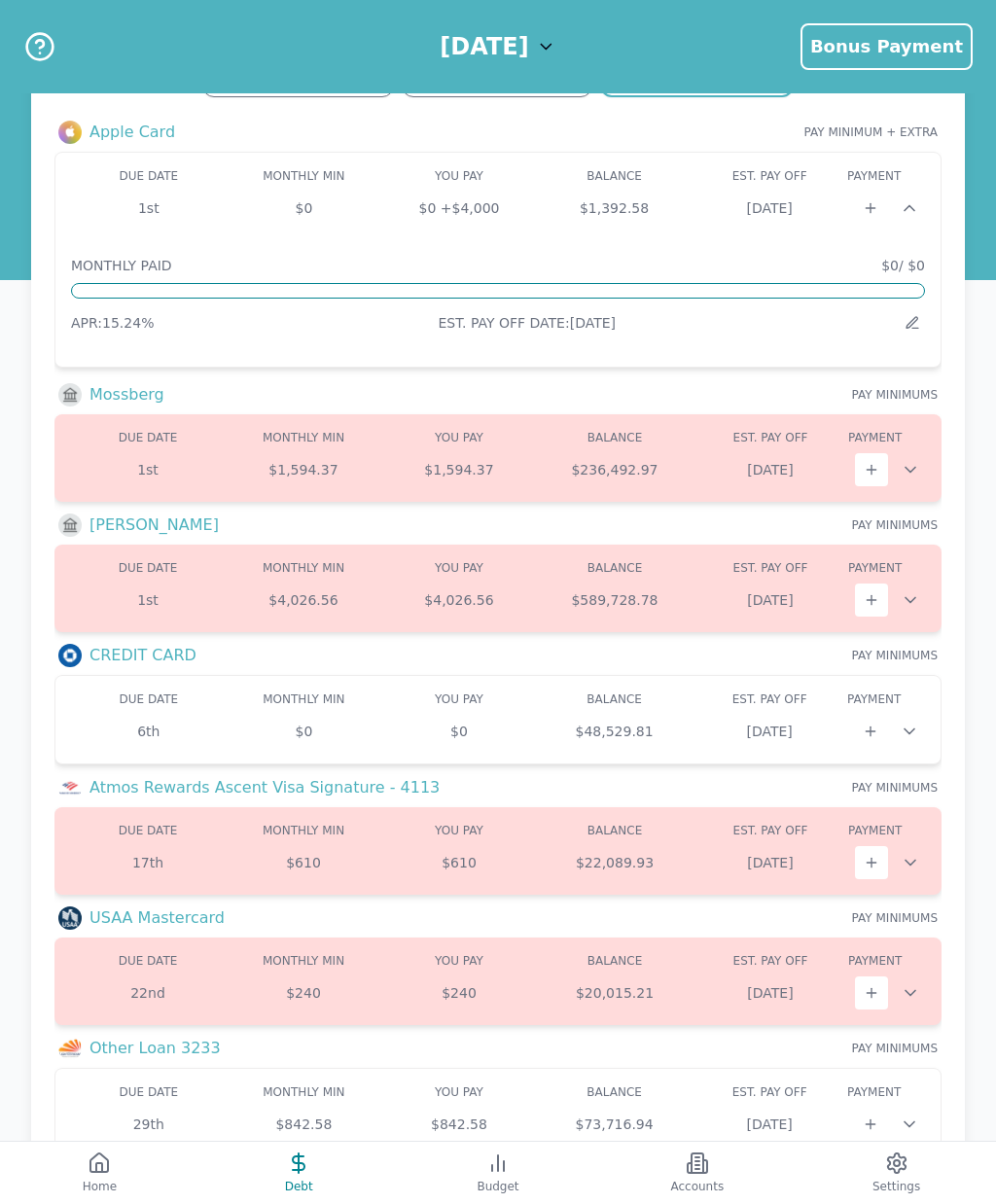
scroll to position [95, 0]
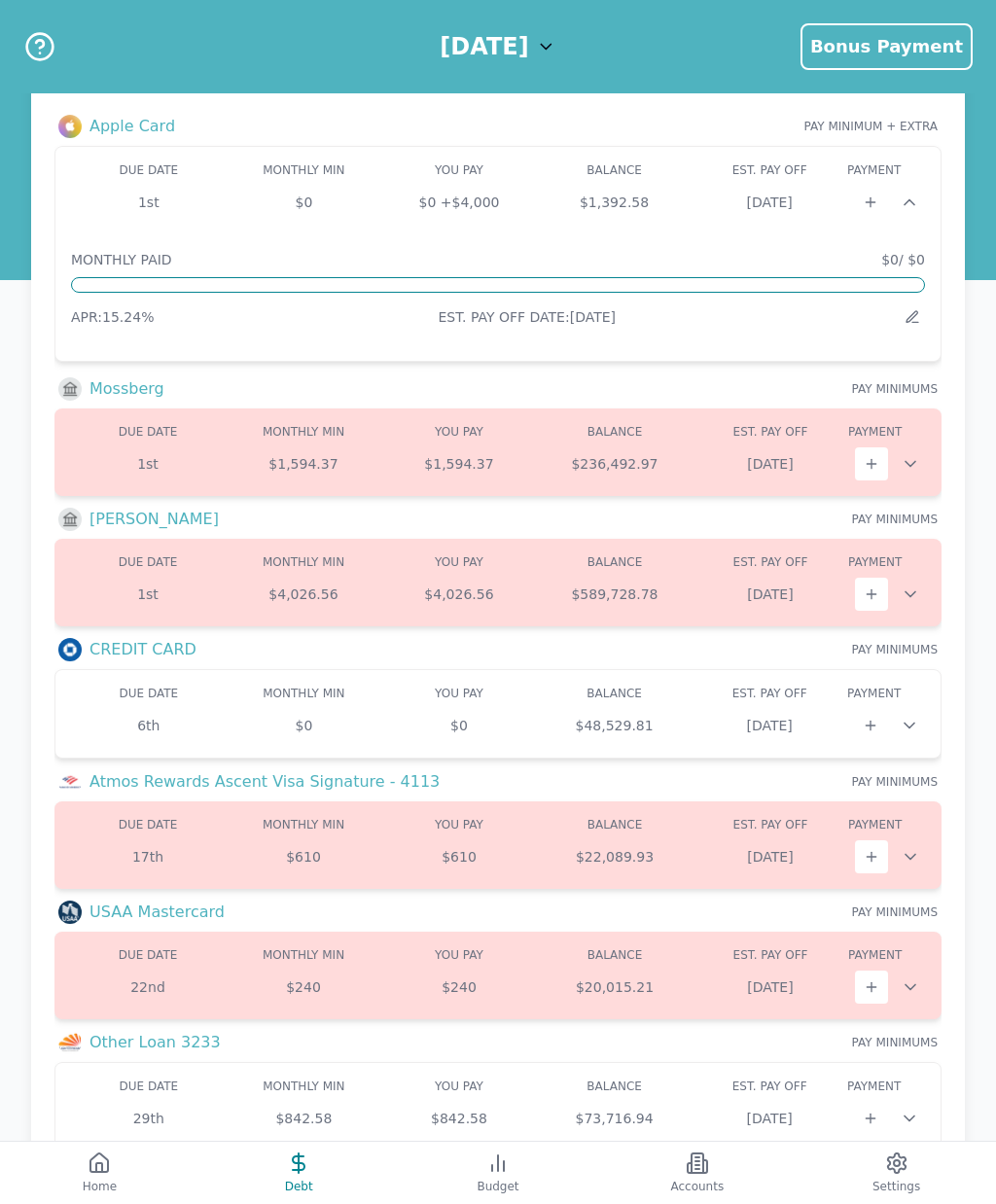
click at [617, 991] on div "$20,015.21" at bounding box center [615, 987] width 156 height 19
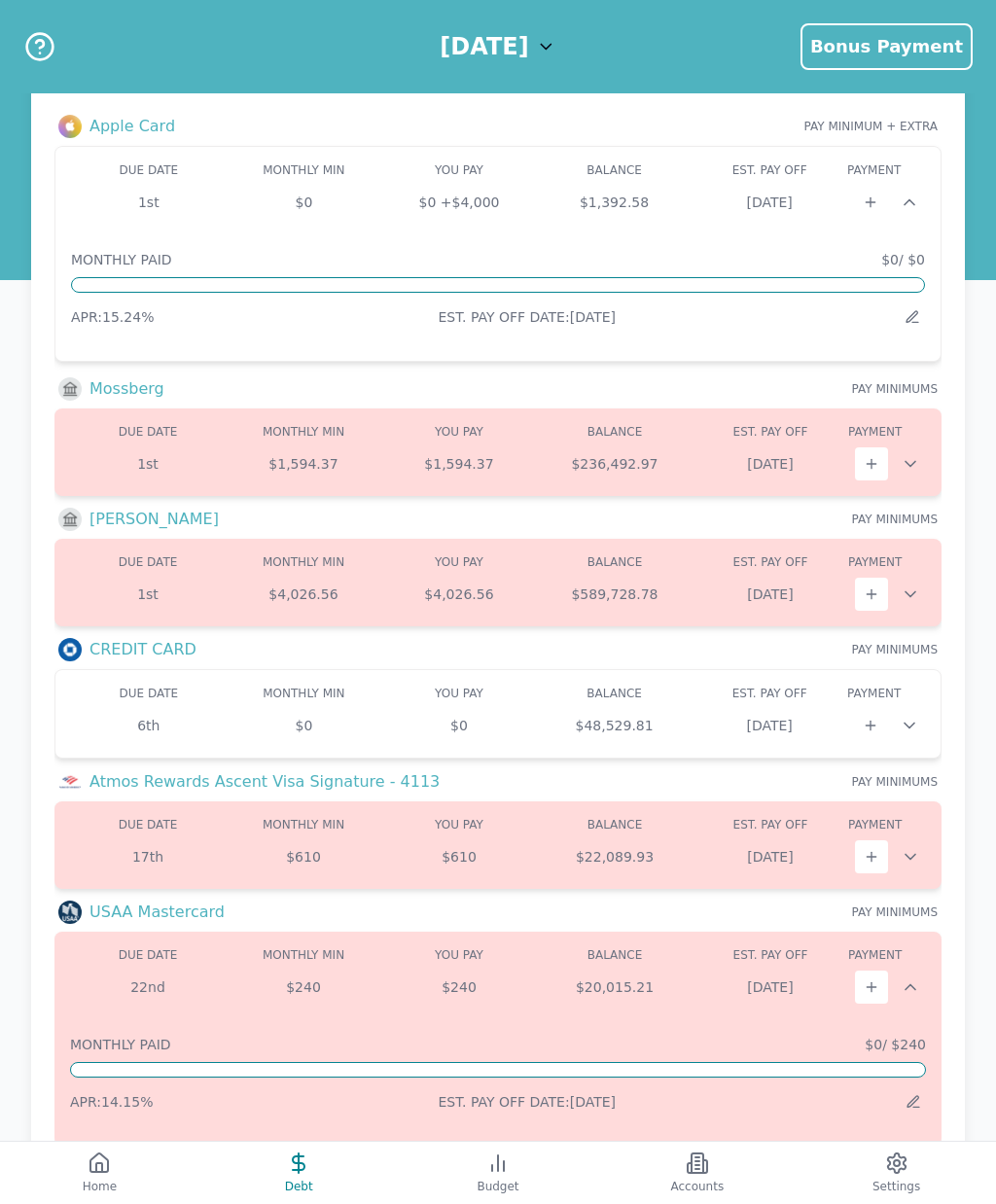
click at [656, 988] on div "$20,015.21" at bounding box center [615, 987] width 156 height 19
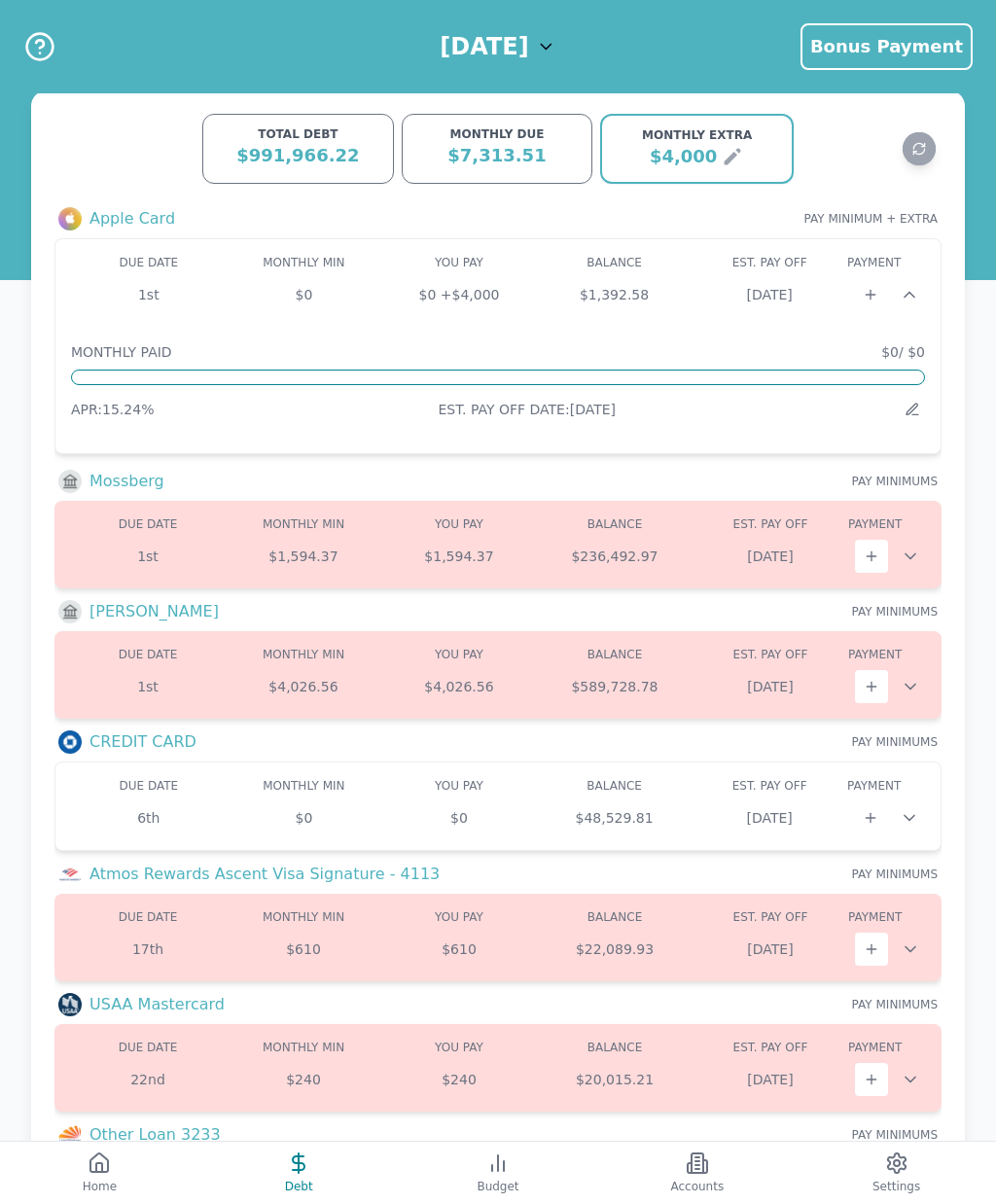
scroll to position [0, 0]
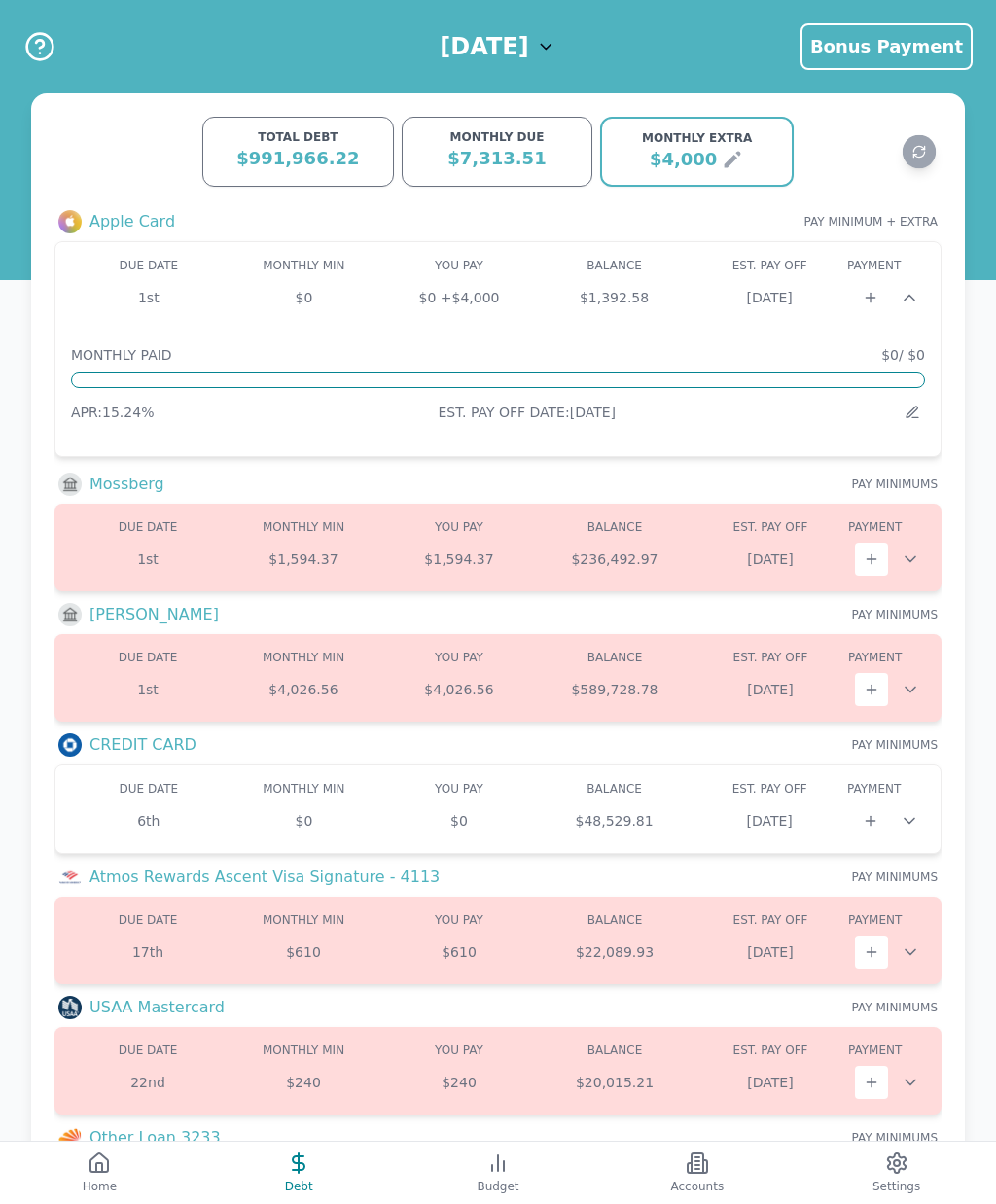
click at [694, 797] on div "DUE DATE MONTHLY MIN MIN YOU PAY BALANCE EST. PAY OFF PAYOFF PAYMENT PAY 6th $0…" at bounding box center [498, 809] width 854 height 56
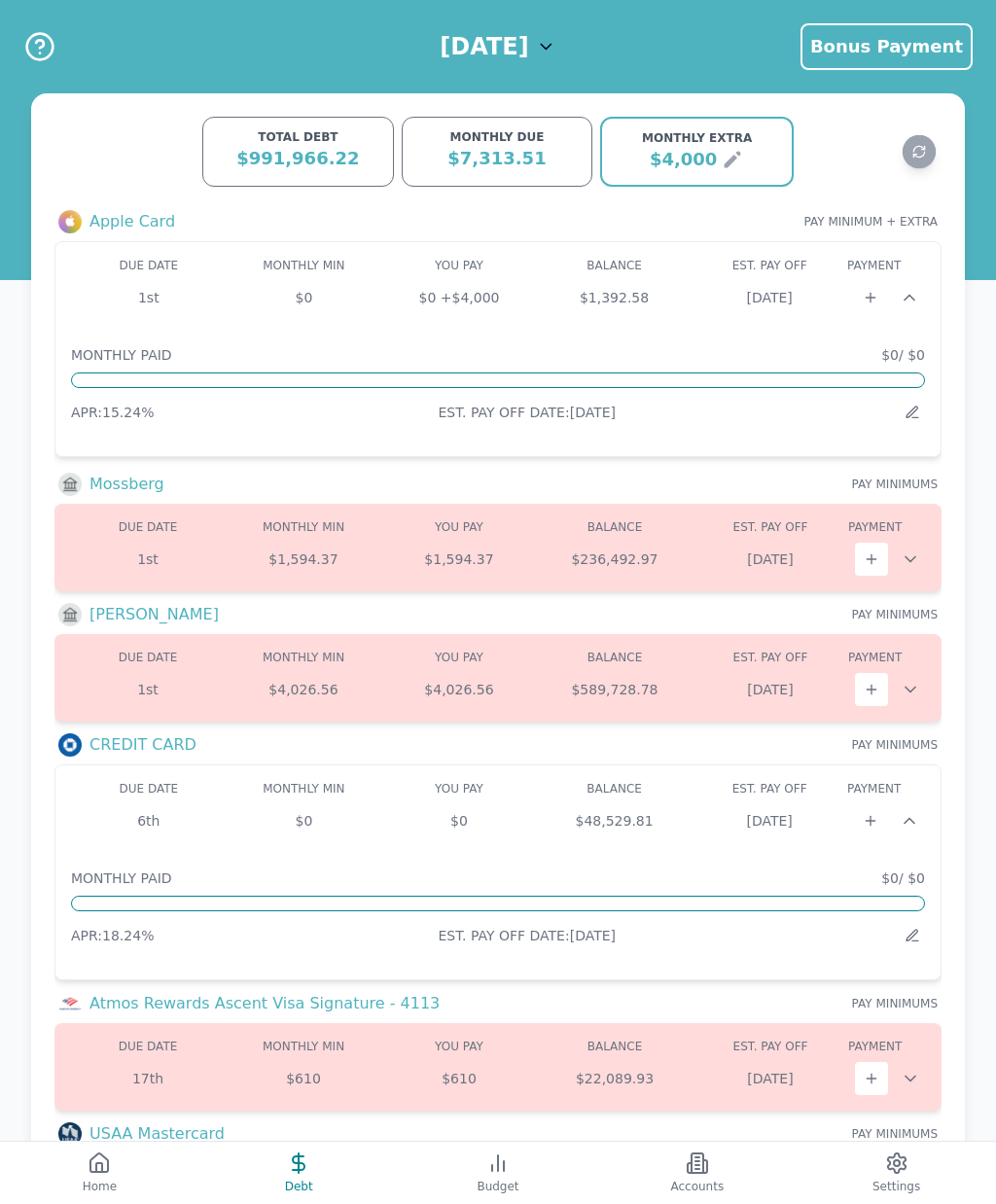
click at [916, 937] on icon at bounding box center [912, 936] width 16 height 16
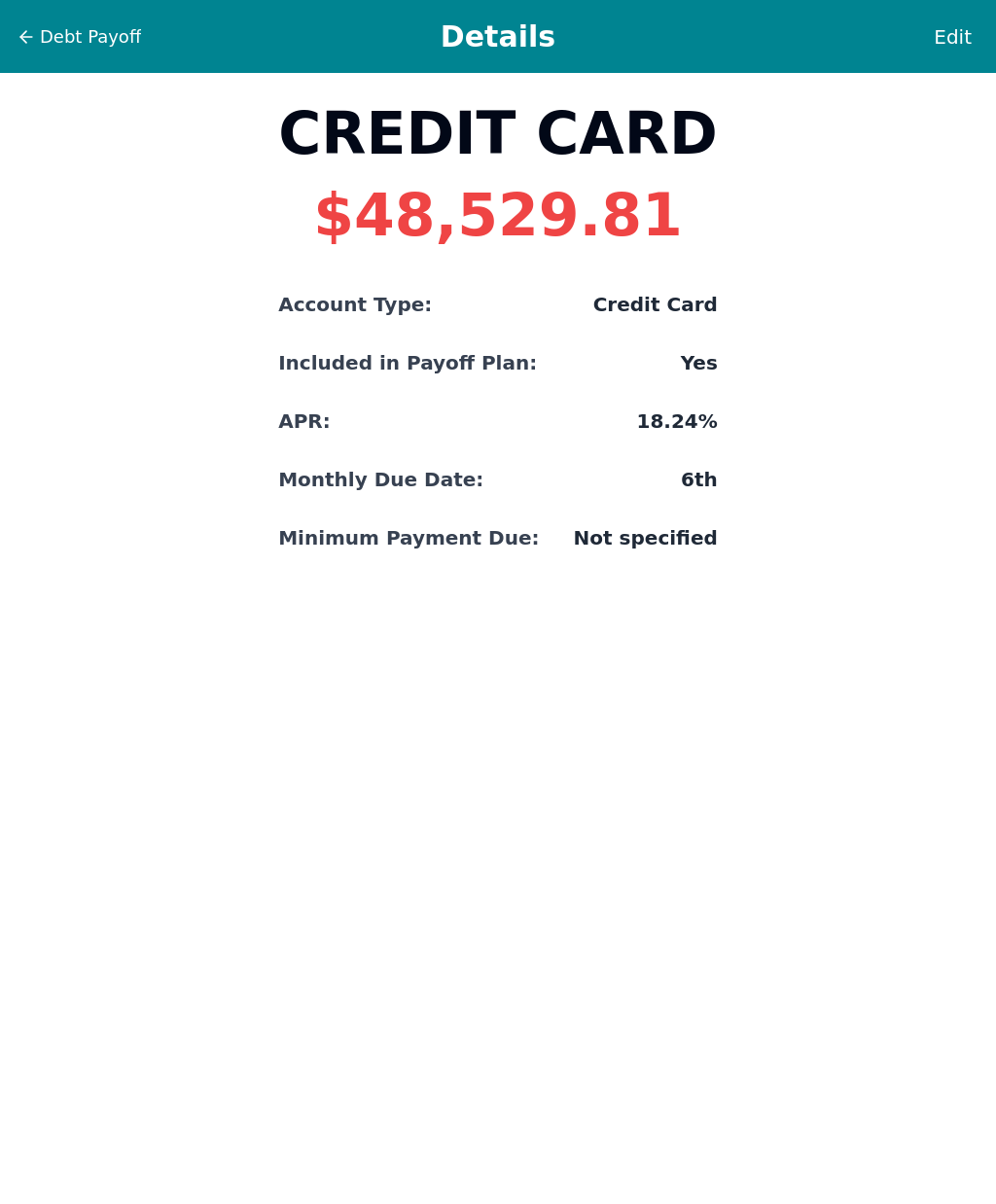
click at [965, 25] on span "Edit" at bounding box center [952, 37] width 38 height 27
select select "credit"
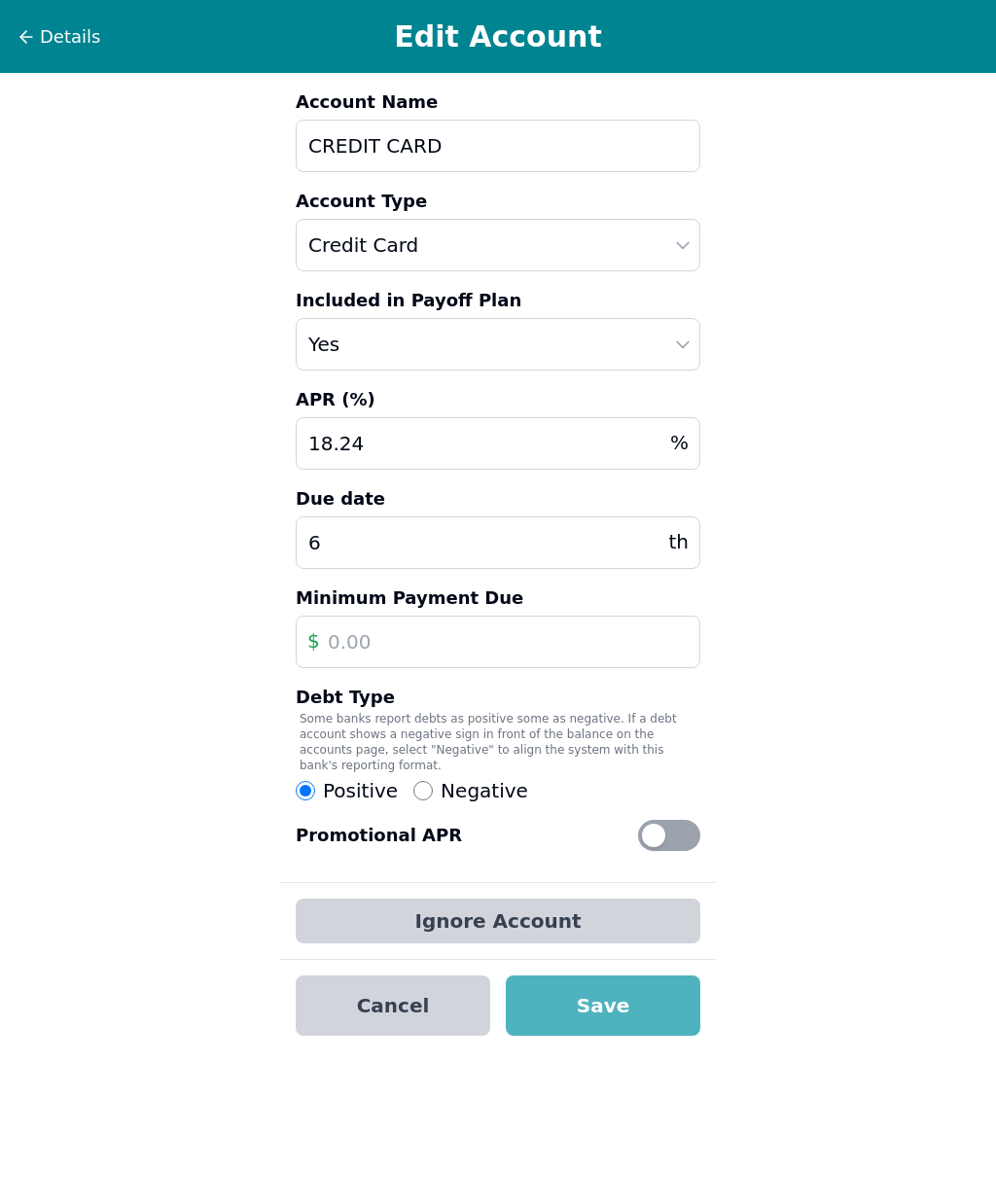
click at [372, 643] on input "text" at bounding box center [498, 642] width 405 height 53
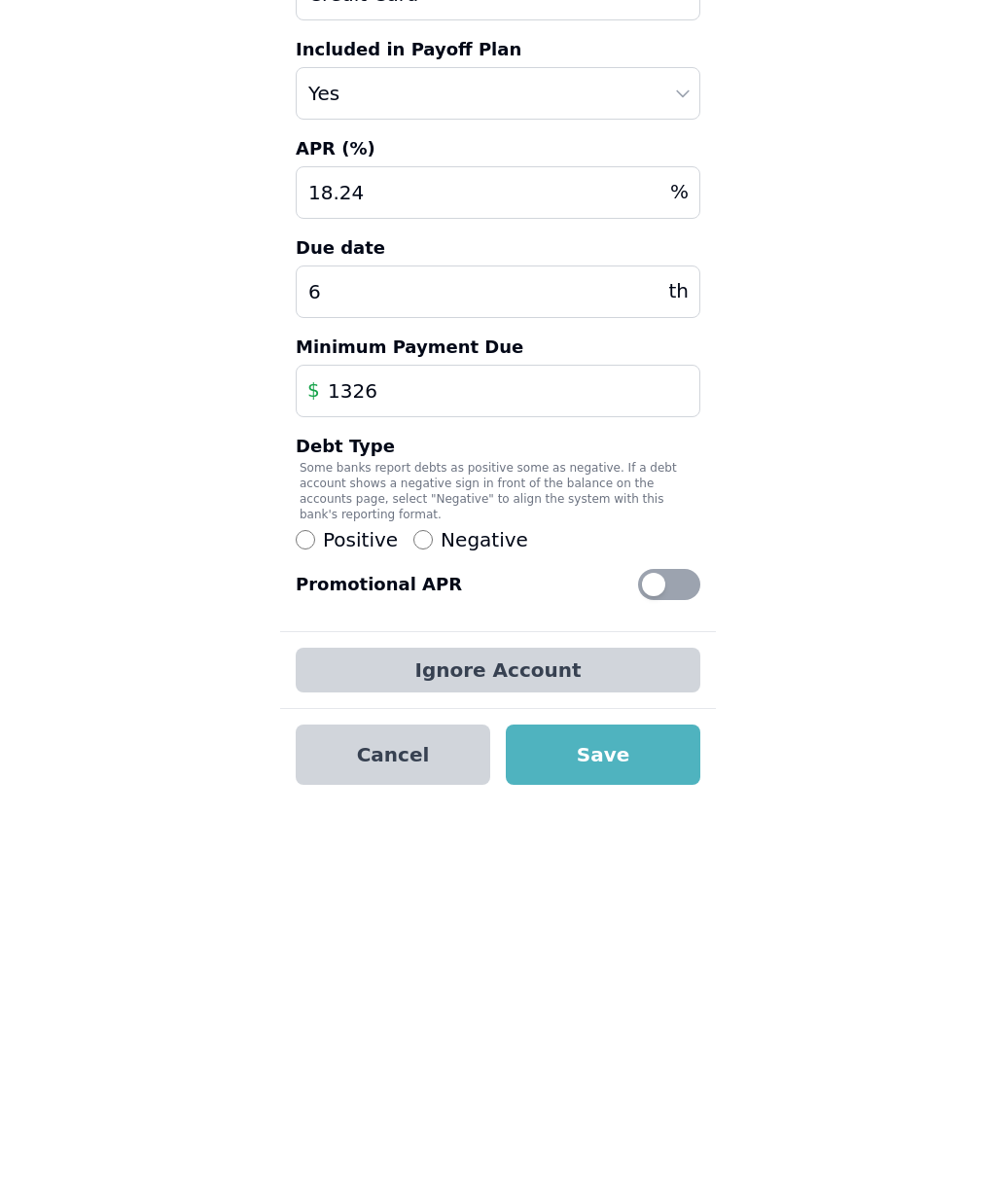
type input "1326"
click at [642, 975] on button "Save" at bounding box center [603, 1006] width 195 height 60
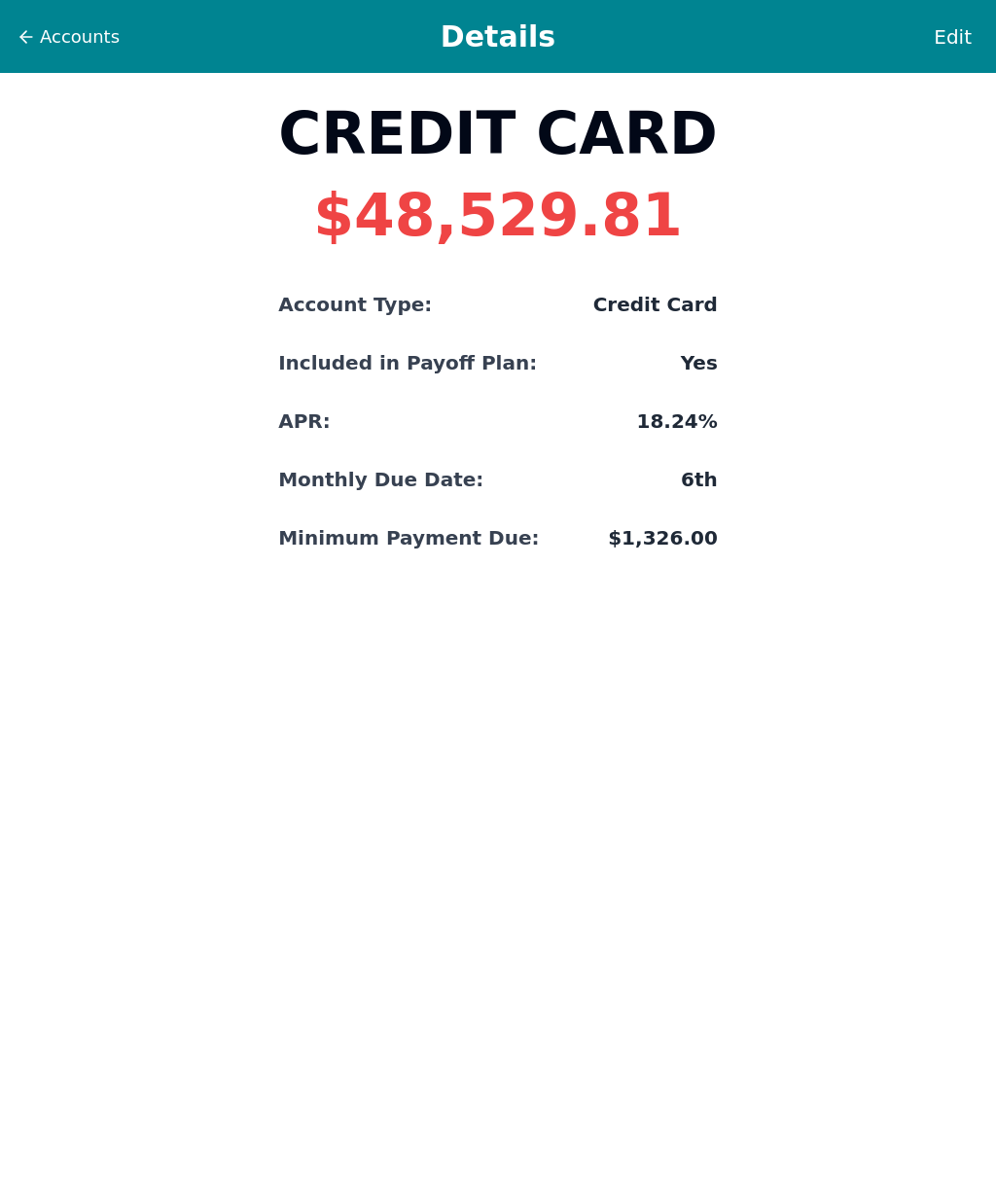
click at [81, 39] on span "Accounts" at bounding box center [80, 37] width 80 height 27
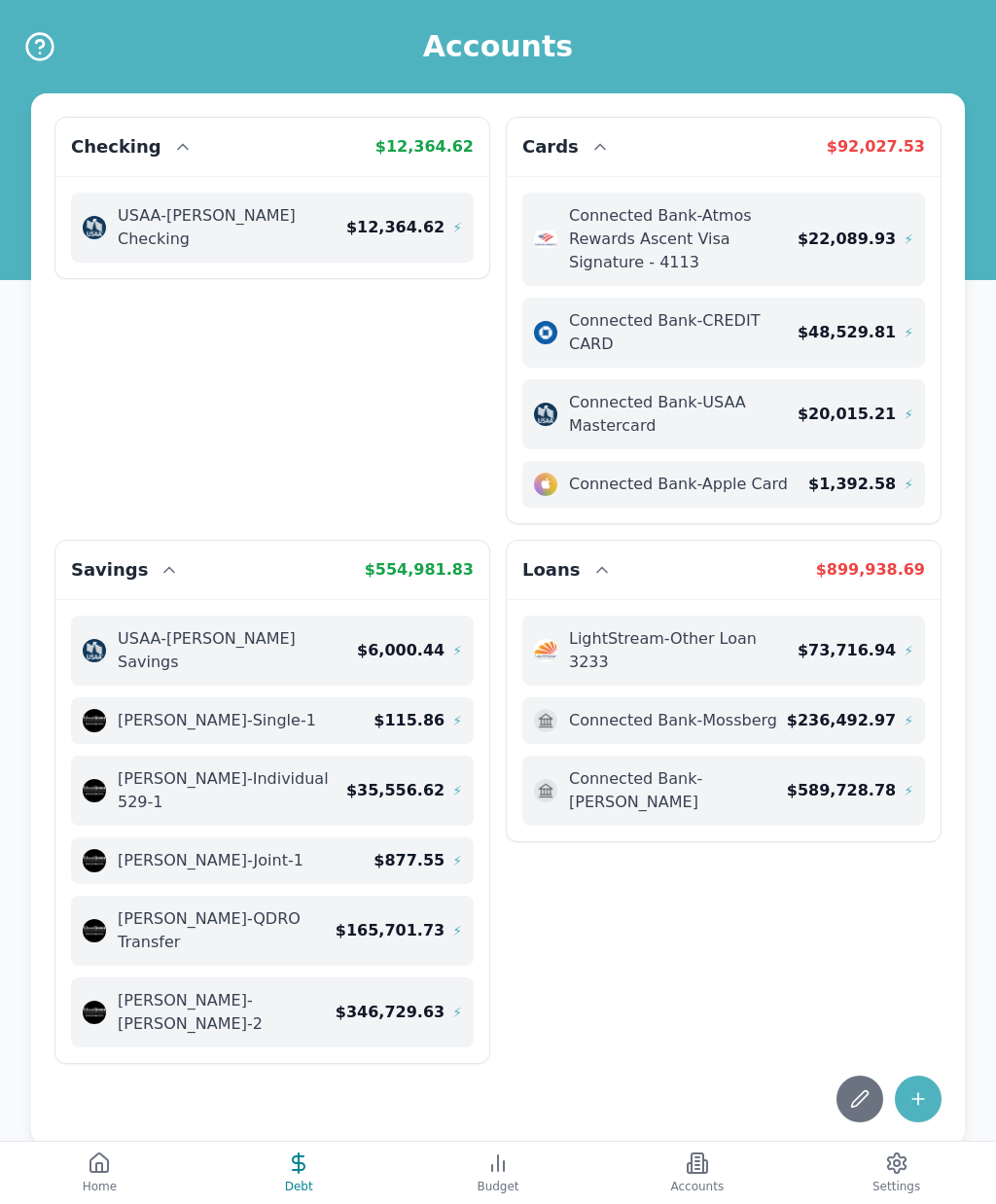
click at [302, 1182] on span "Debt" at bounding box center [299, 1186] width 28 height 16
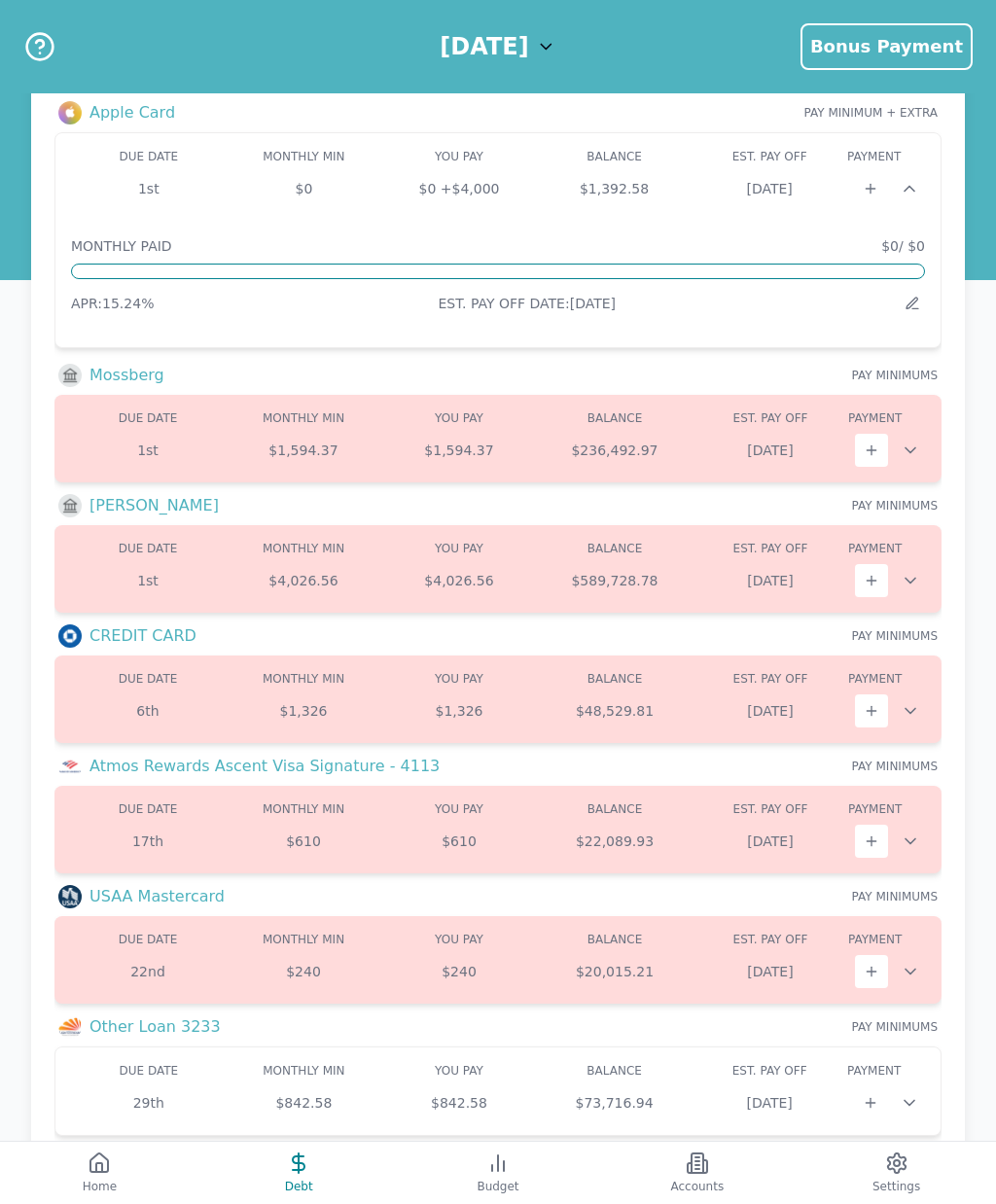
scroll to position [108, 0]
click at [671, 242] on div "MONTHLY PAID $0 / $0" at bounding box center [498, 247] width 854 height 19
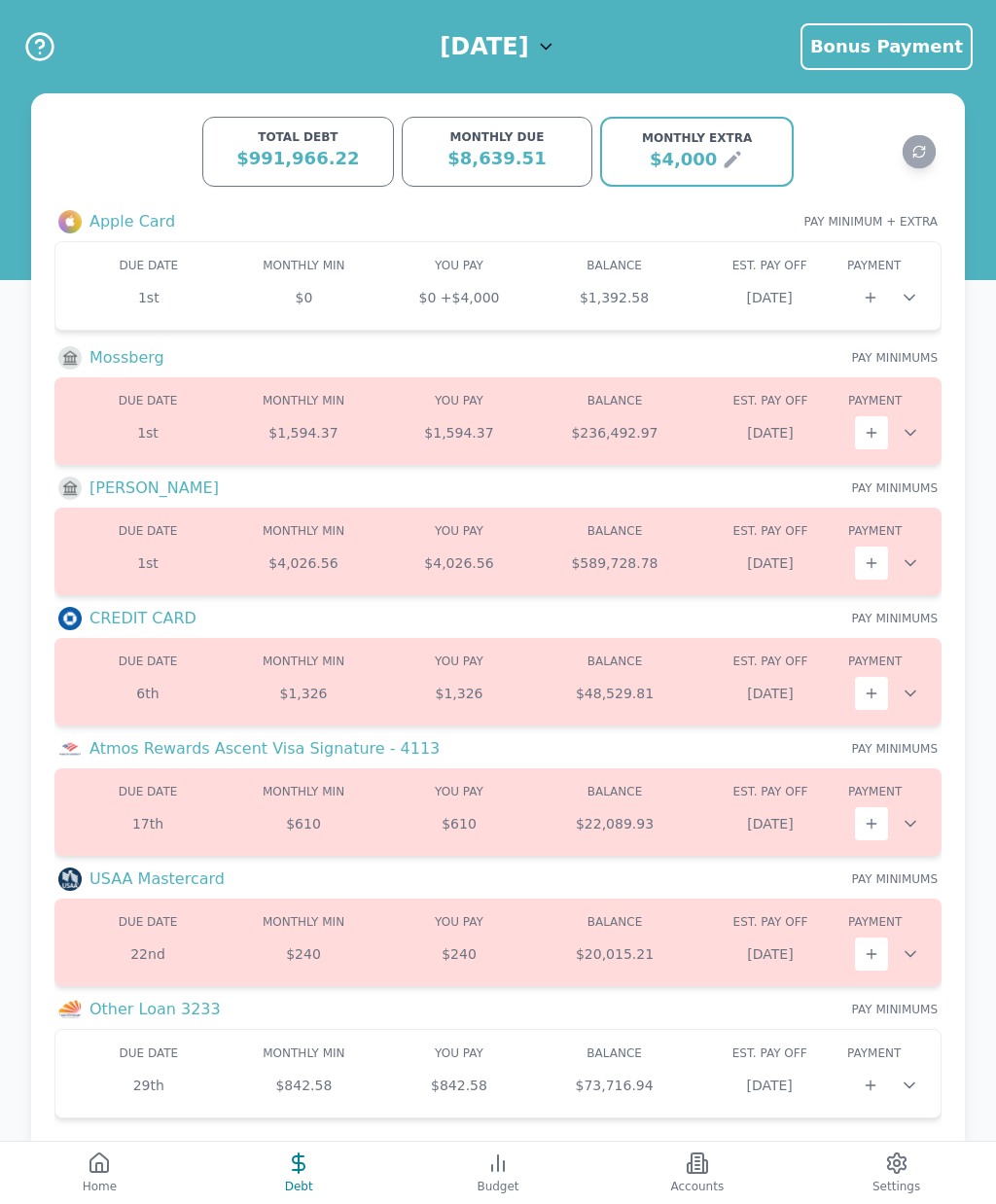
click at [704, 1203] on button "Accounts" at bounding box center [696, 1173] width 199 height 62
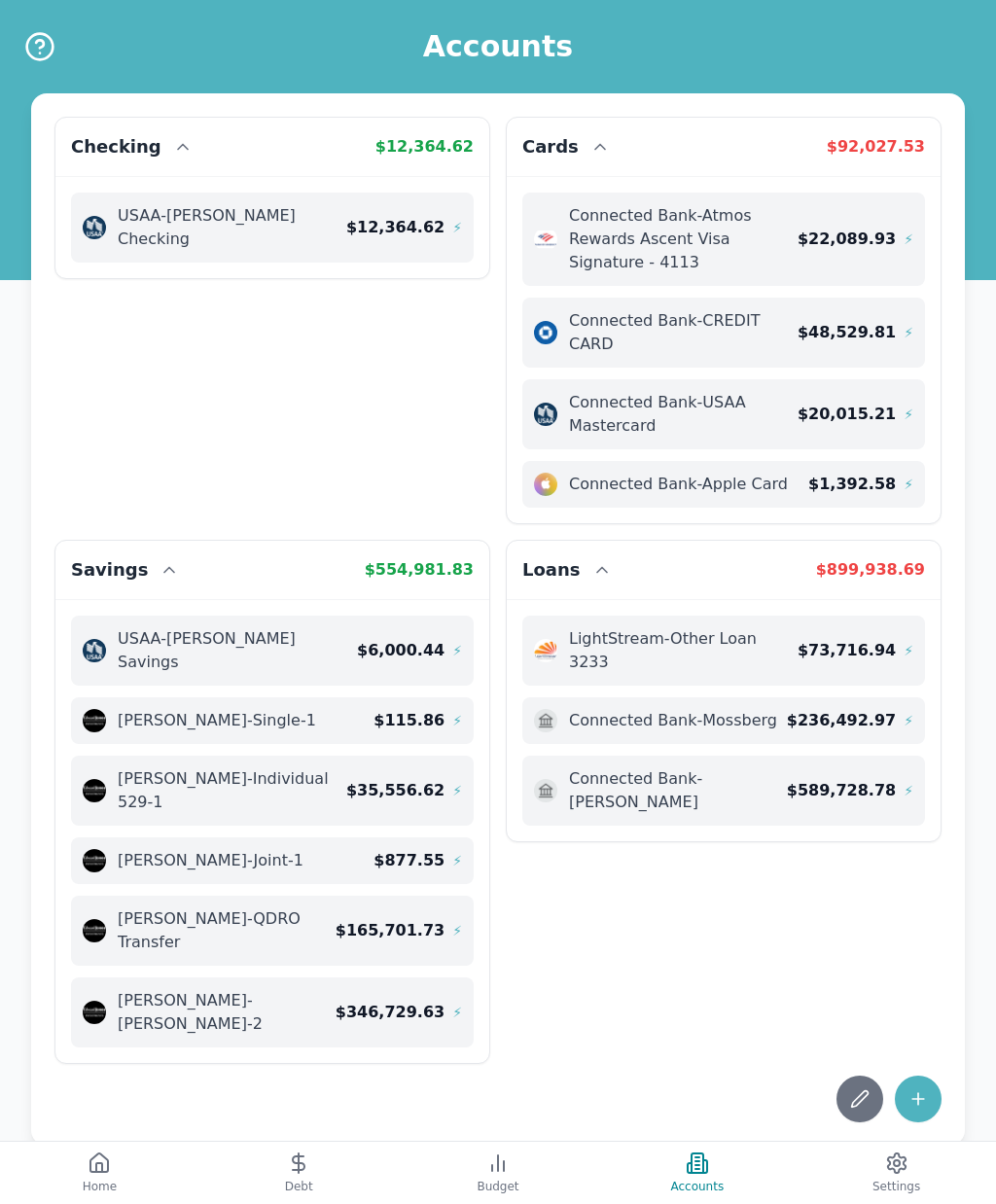
click at [921, 1089] on icon at bounding box center [918, 1099] width 19 height 19
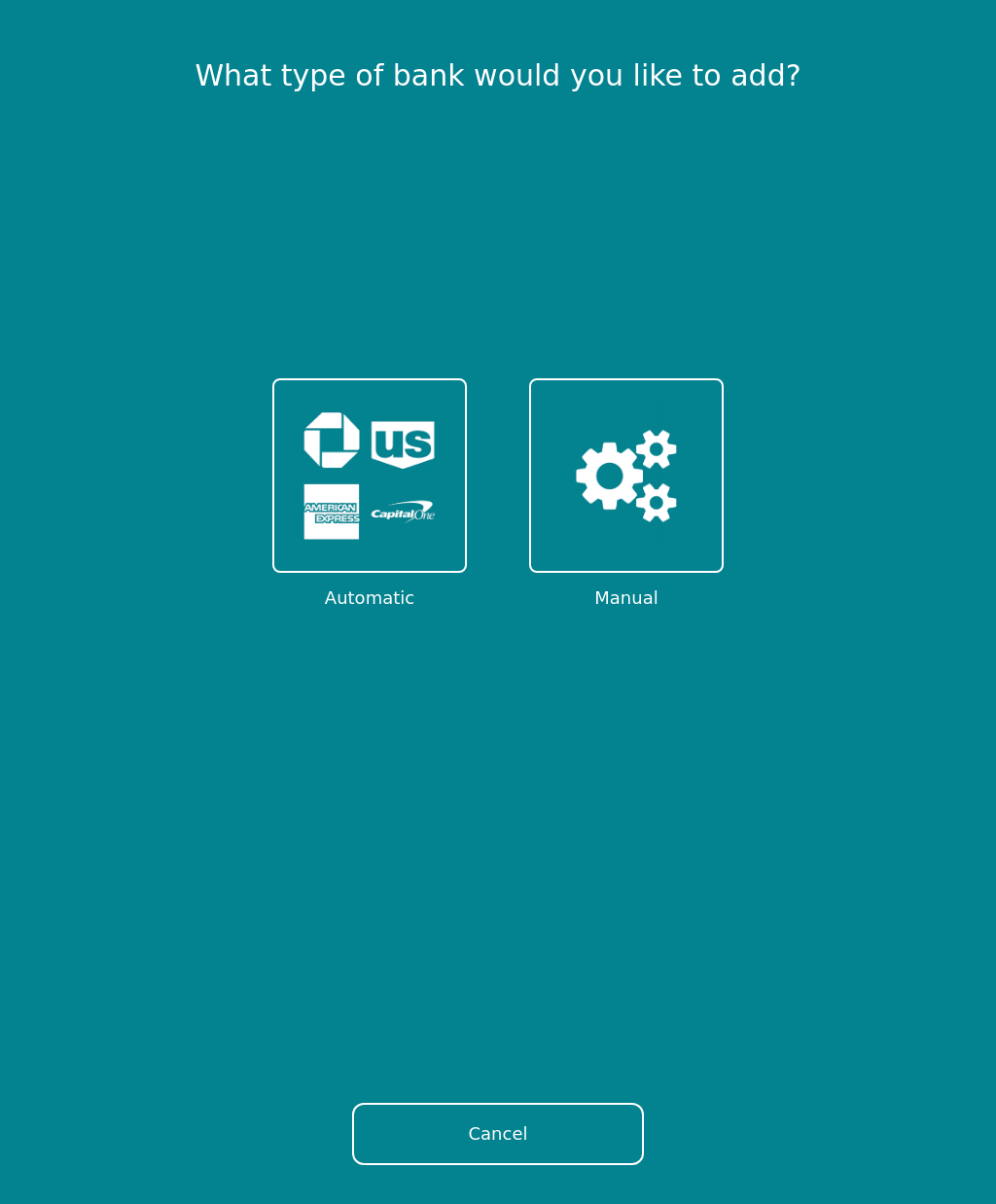
click at [630, 504] on img at bounding box center [626, 476] width 152 height 152
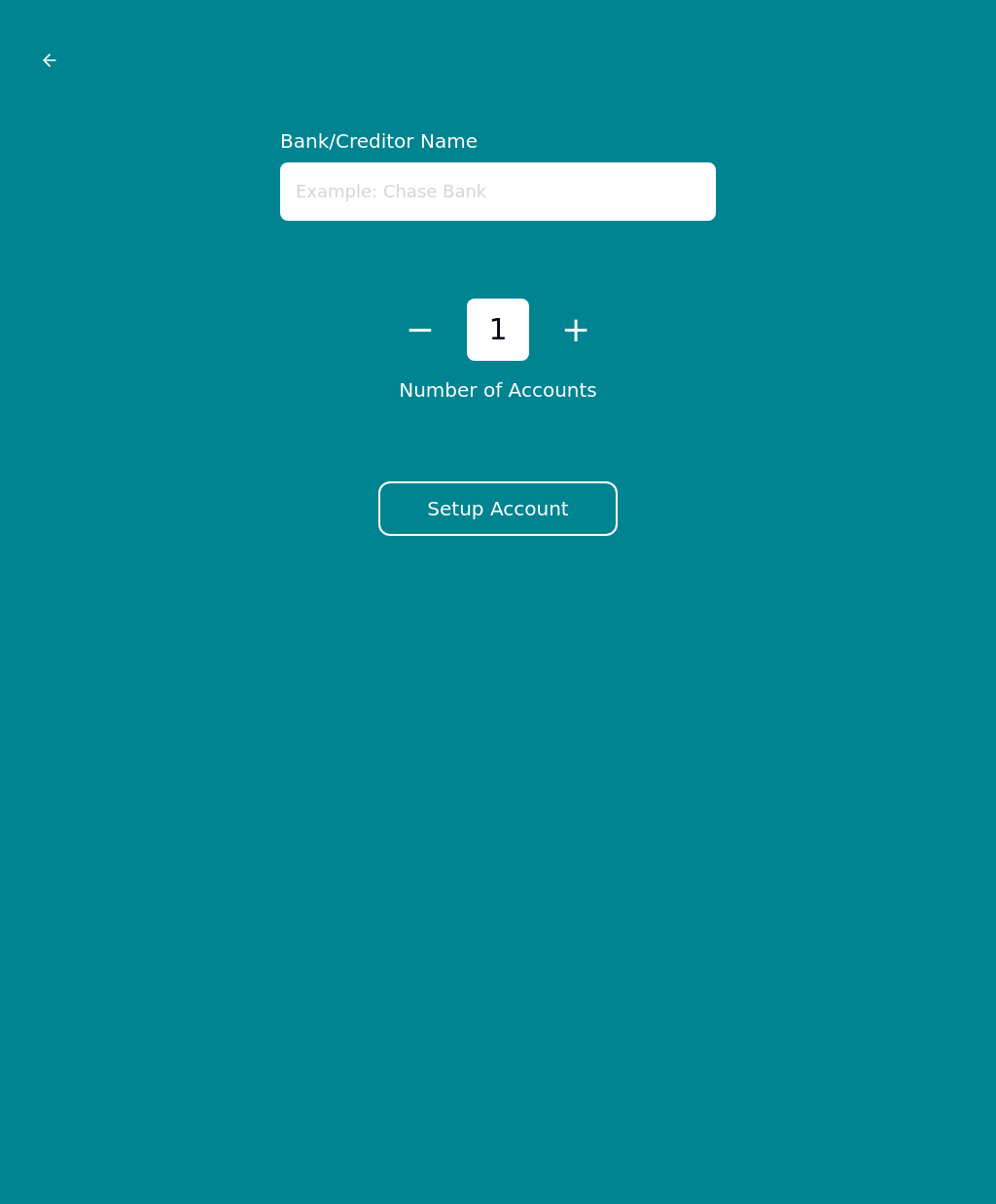
click at [495, 185] on input "text" at bounding box center [498, 192] width 436 height 58
type input "Truck"
click at [540, 515] on button "Setup Account" at bounding box center [497, 509] width 238 height 54
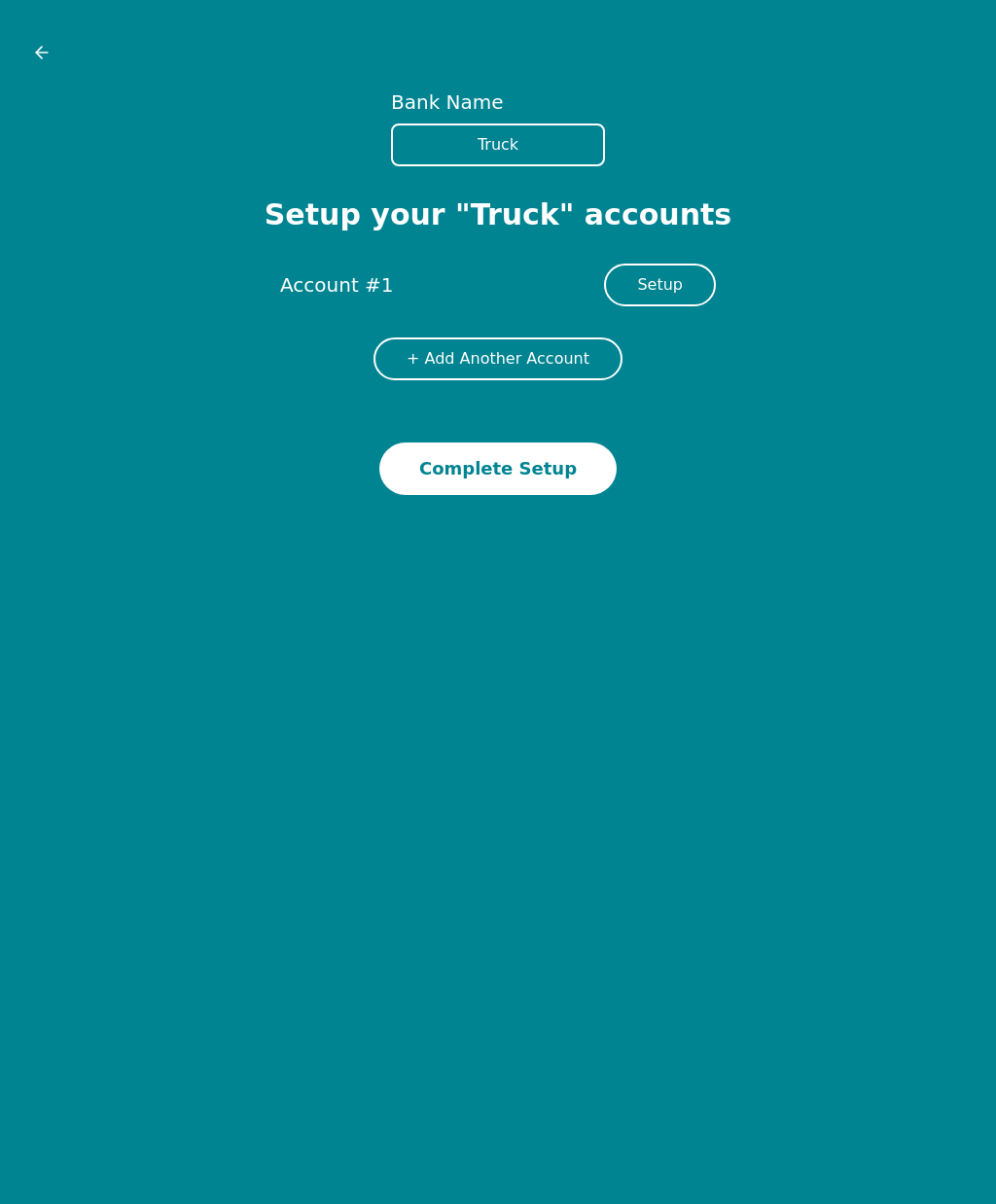
click at [671, 286] on button "Setup" at bounding box center [659, 285] width 112 height 43
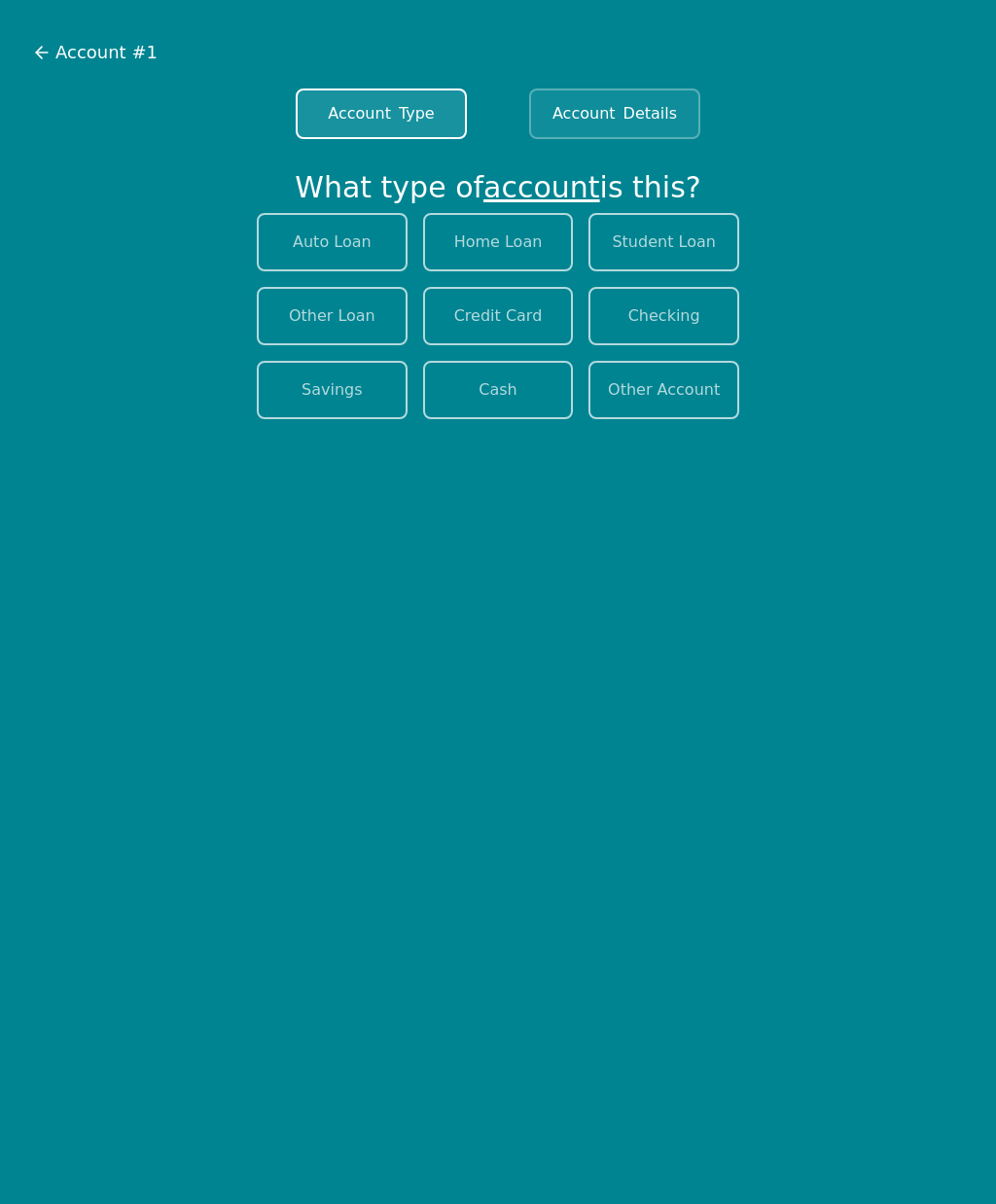
click at [353, 237] on button "Auto Loan" at bounding box center [332, 242] width 151 height 58
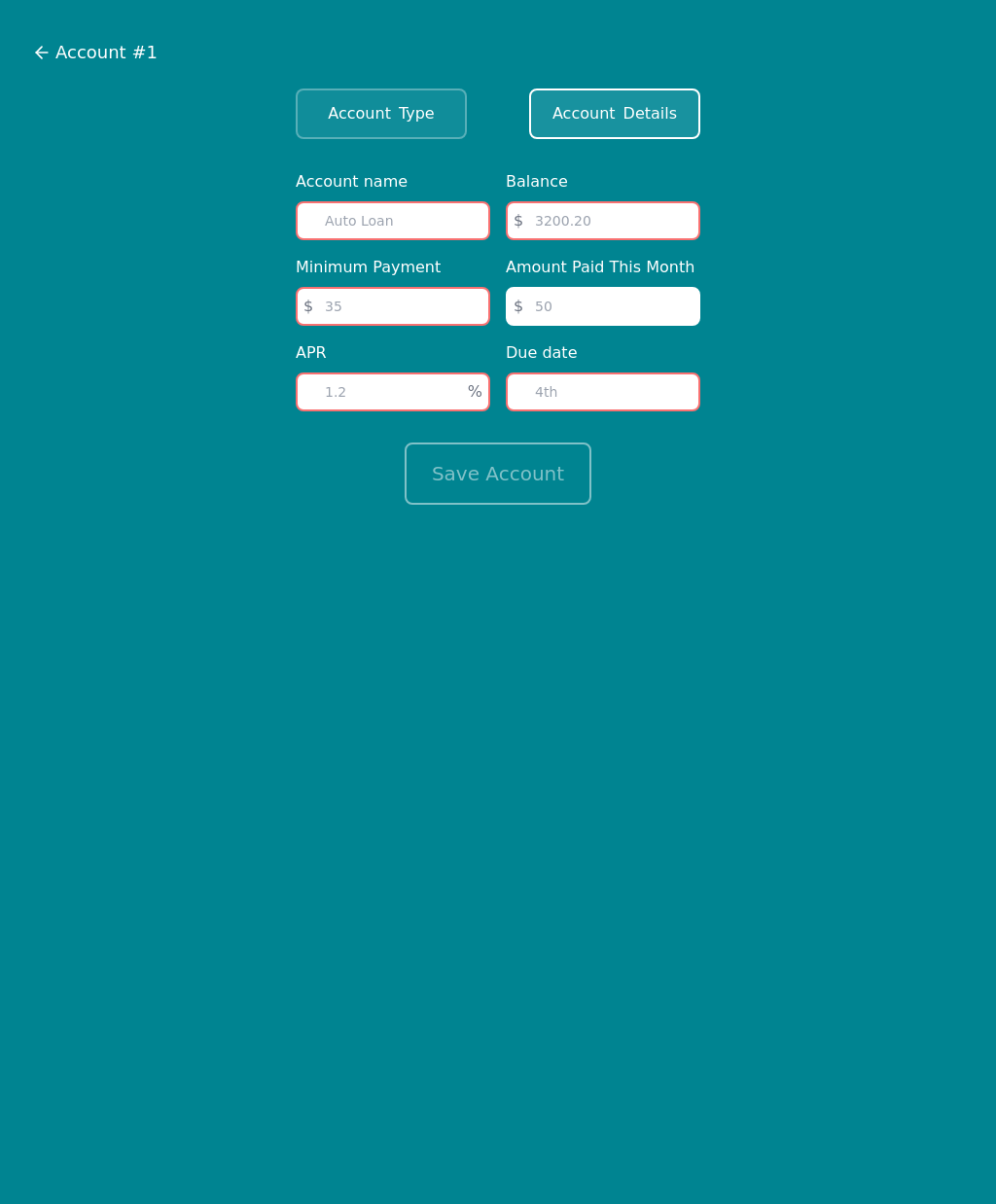
click at [415, 214] on input "text" at bounding box center [393, 221] width 195 height 39
click at [594, 211] on input "number" at bounding box center [603, 221] width 195 height 39
click at [612, 305] on input "number" at bounding box center [603, 306] width 195 height 39
type input "600"
click at [408, 306] on input "number" at bounding box center [393, 306] width 195 height 39
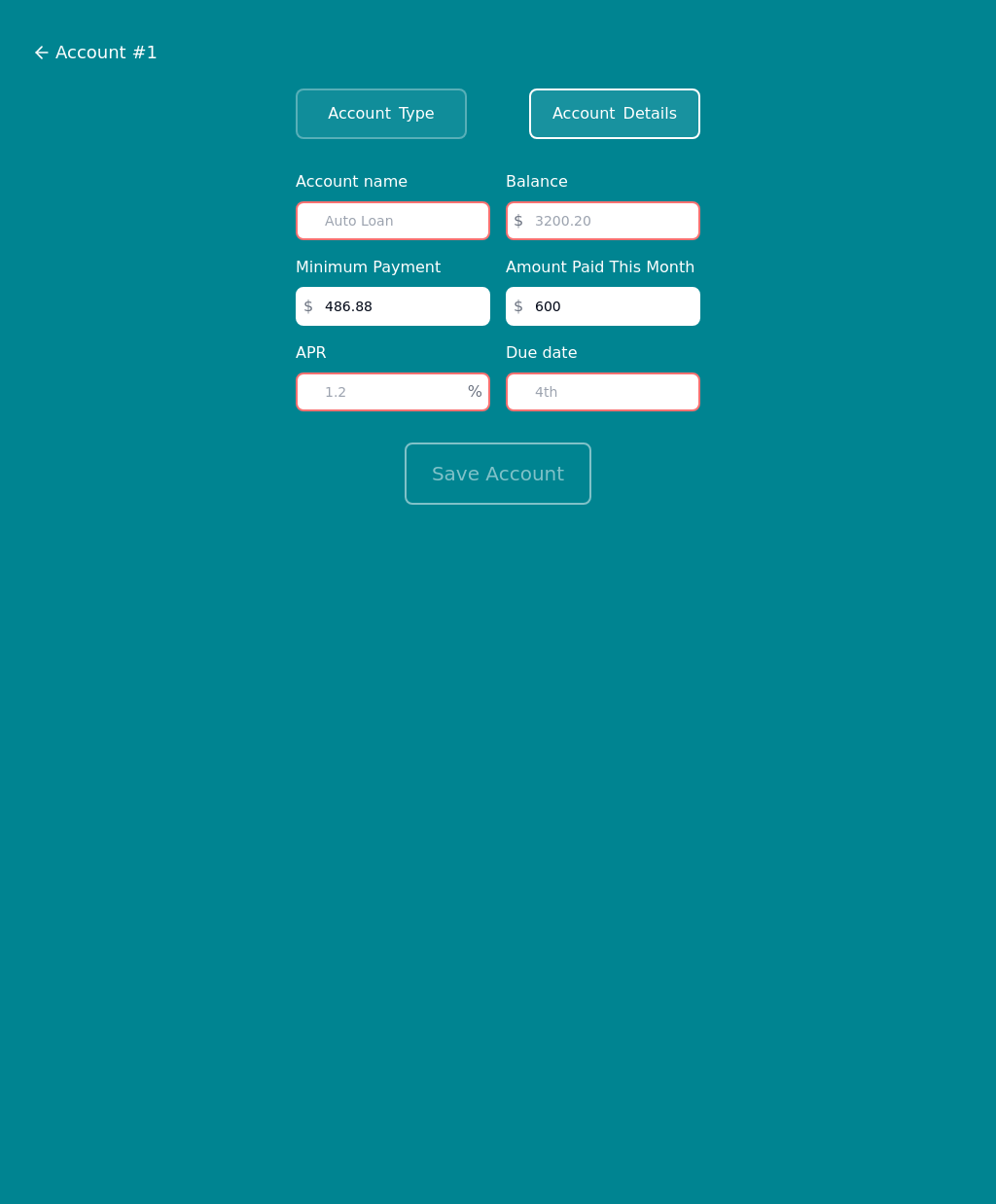
type input "486.88"
click at [375, 397] on input "number" at bounding box center [393, 392] width 195 height 39
click at [583, 384] on input "number" at bounding box center [603, 392] width 195 height 39
type input "2"
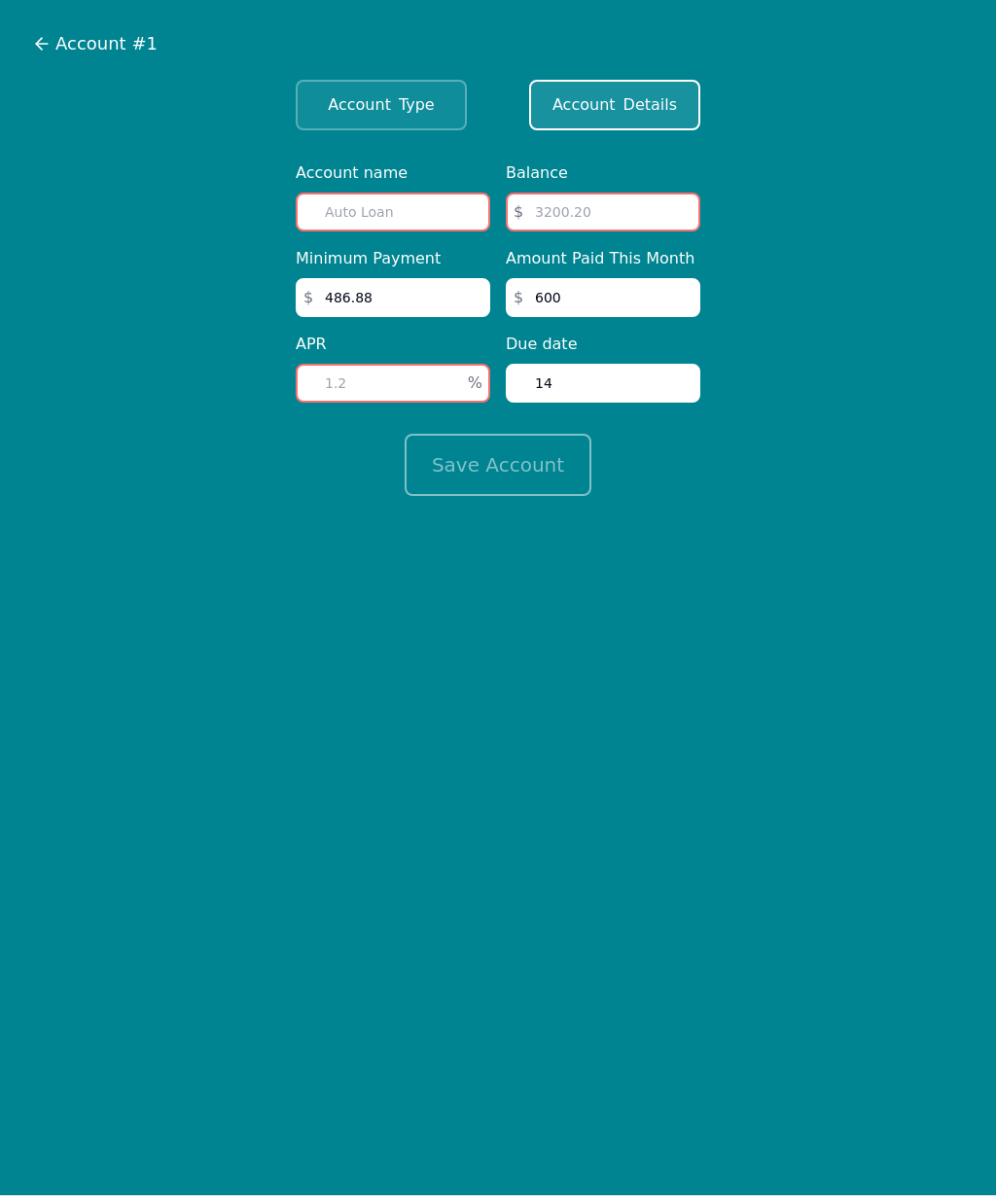
type input "14"
click at [588, 209] on input "number" at bounding box center [603, 221] width 195 height 39
type input "30210.986"
type input "30210.98"
click at [374, 390] on input "number" at bounding box center [393, 392] width 195 height 39
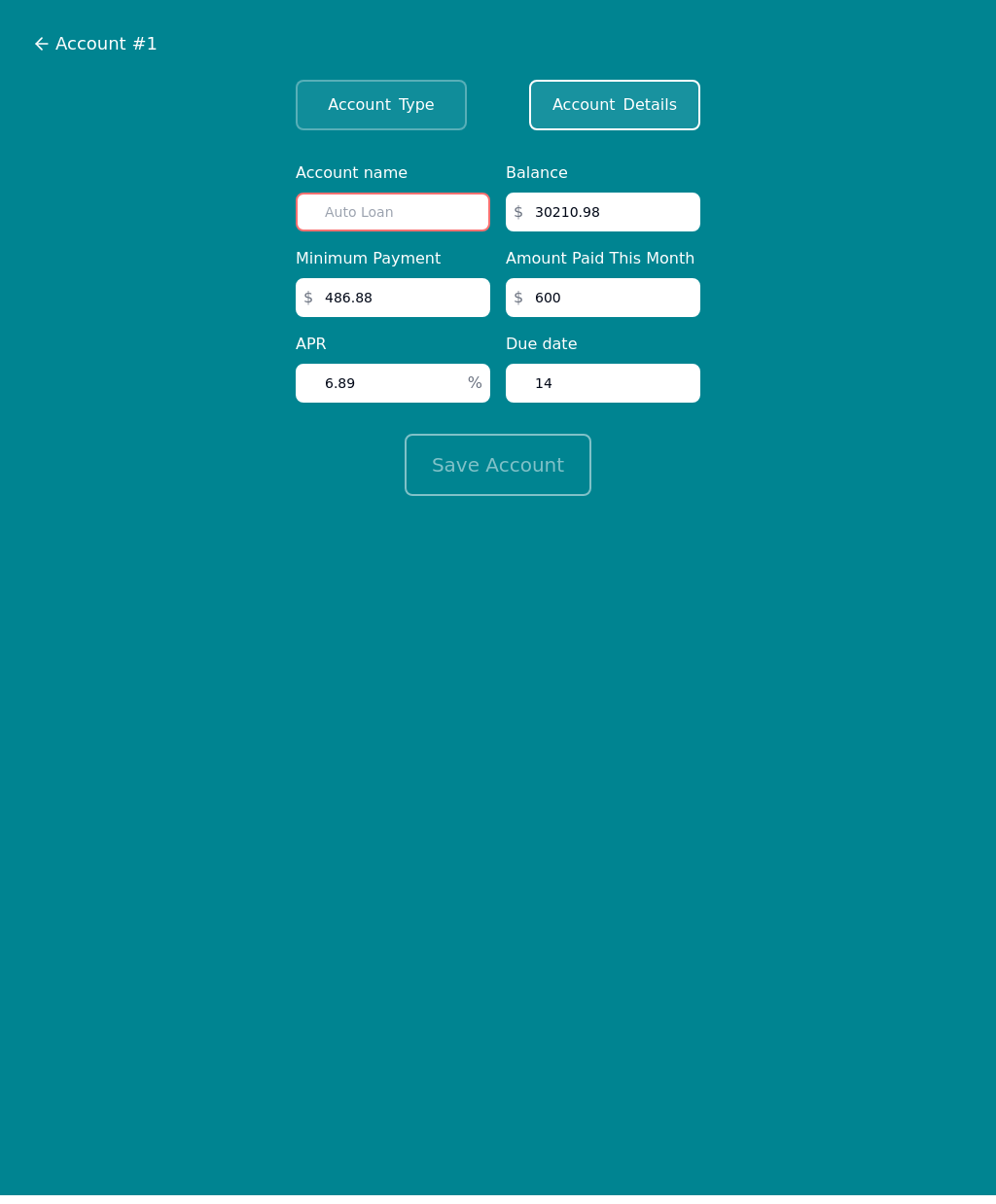
type input "6.89"
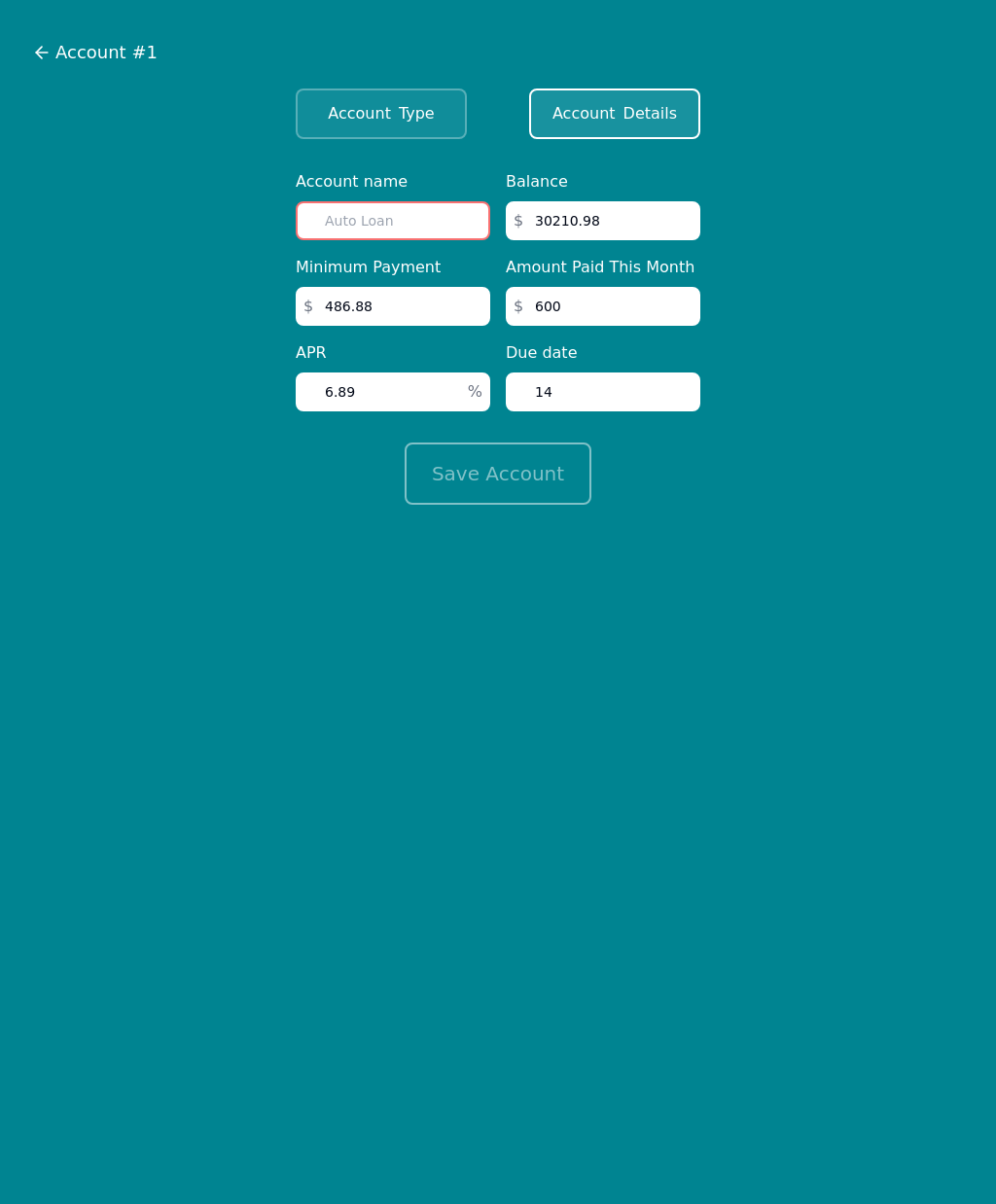
click at [380, 228] on input "text" at bounding box center [393, 221] width 195 height 39
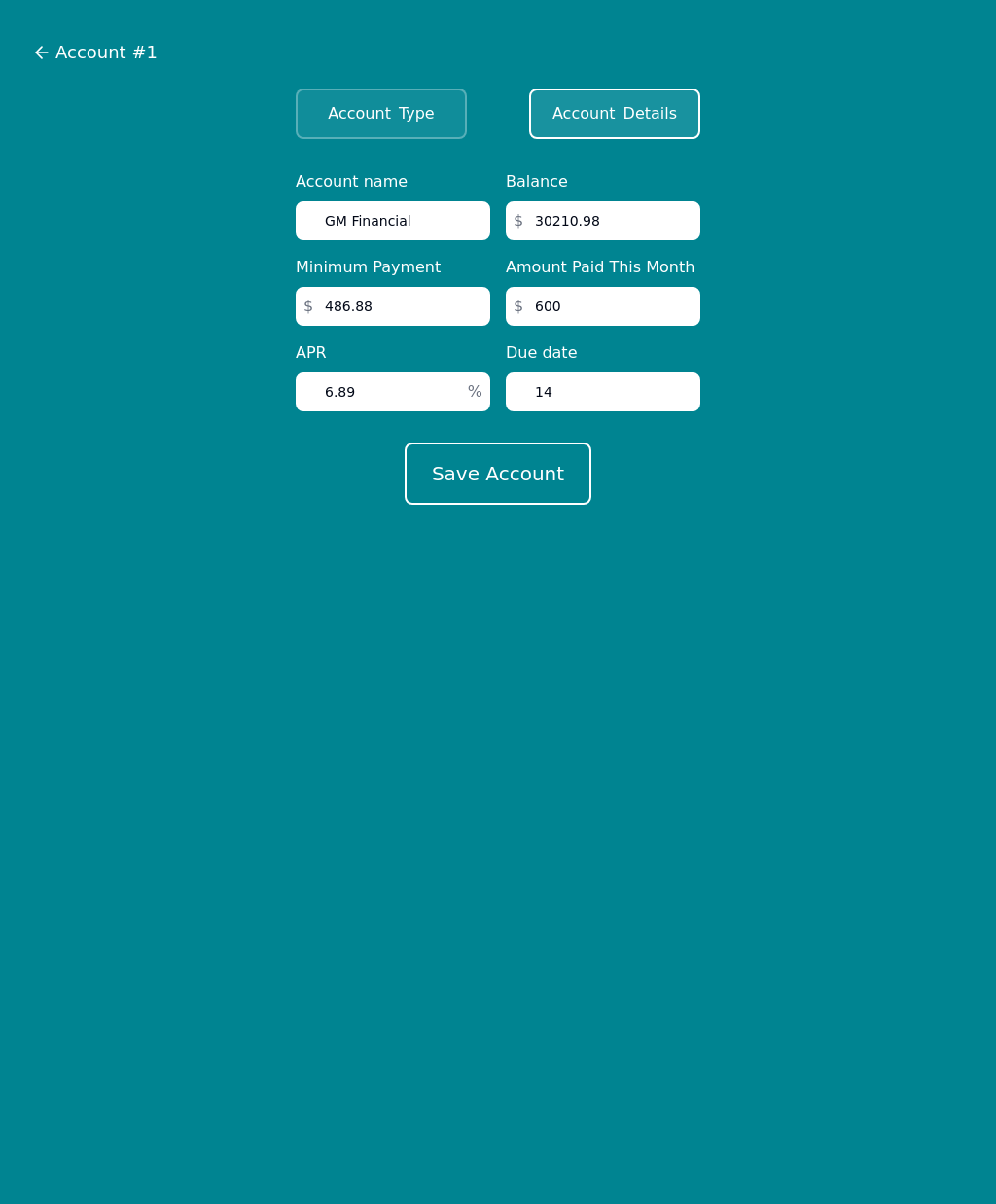
type input "GM Financial"
click at [528, 479] on button "Save Account" at bounding box center [498, 474] width 187 height 62
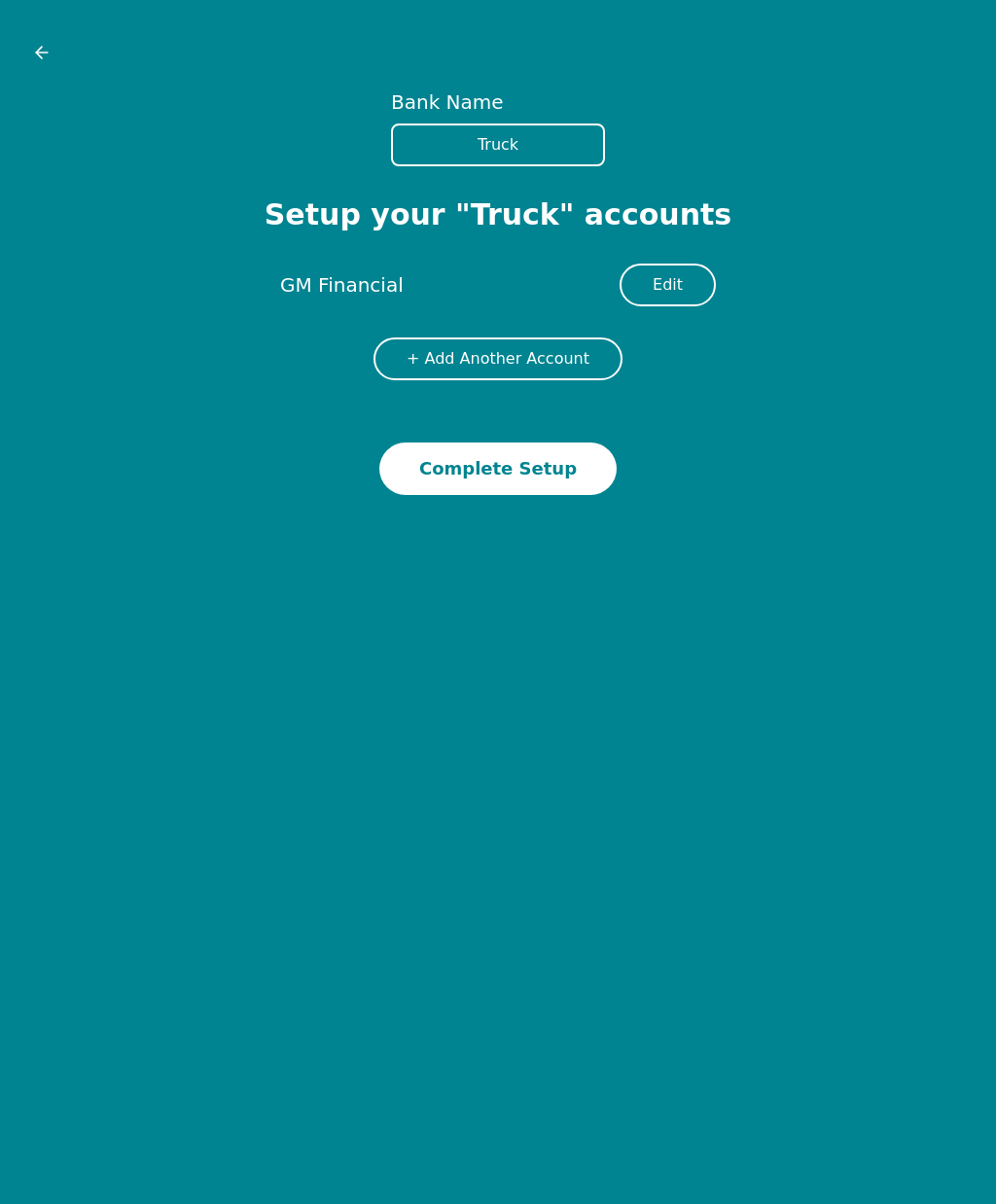
click at [529, 485] on button "Complete Setup" at bounding box center [498, 469] width 237 height 53
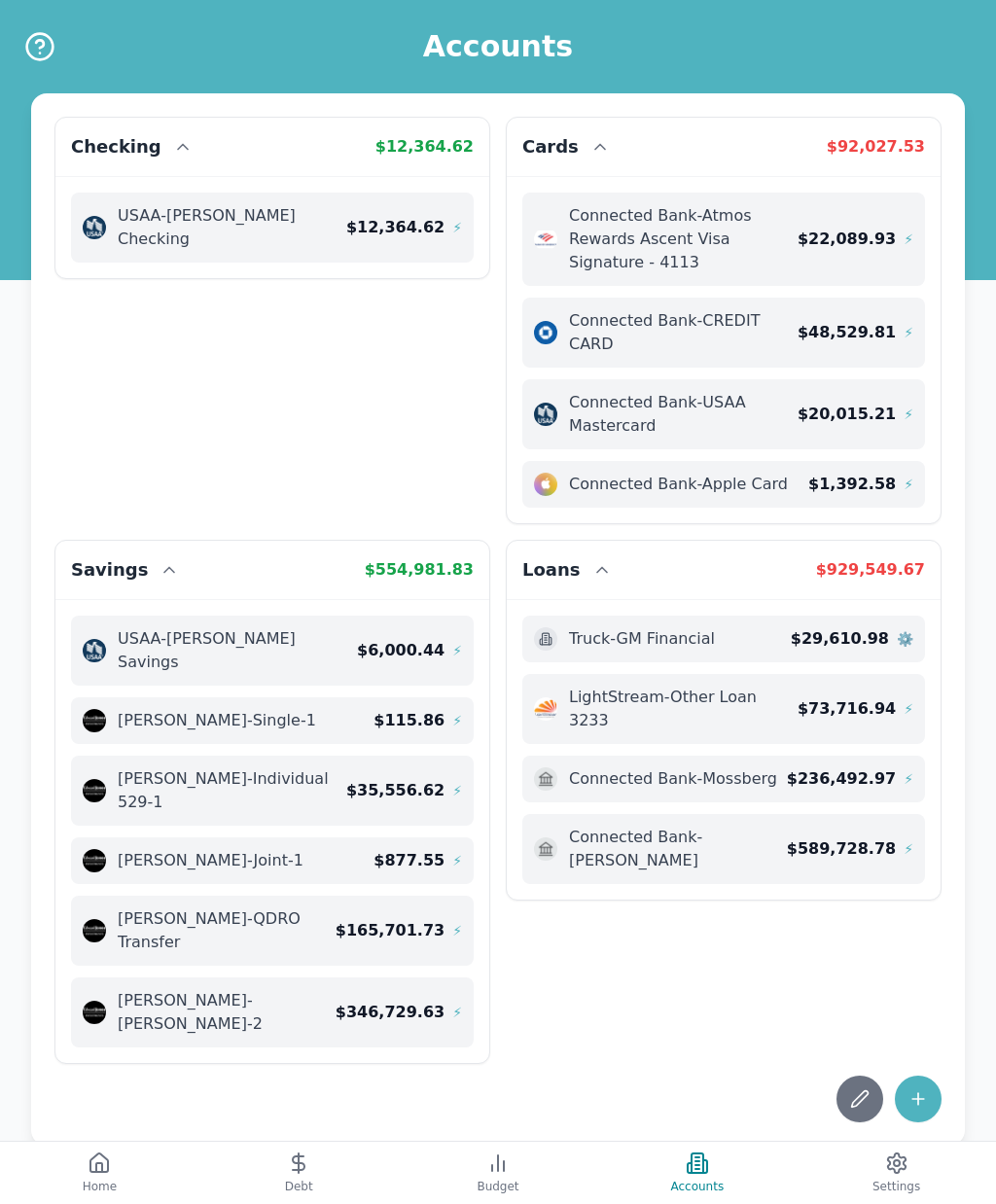
click at [301, 1170] on icon at bounding box center [299, 1163] width 12 height 14
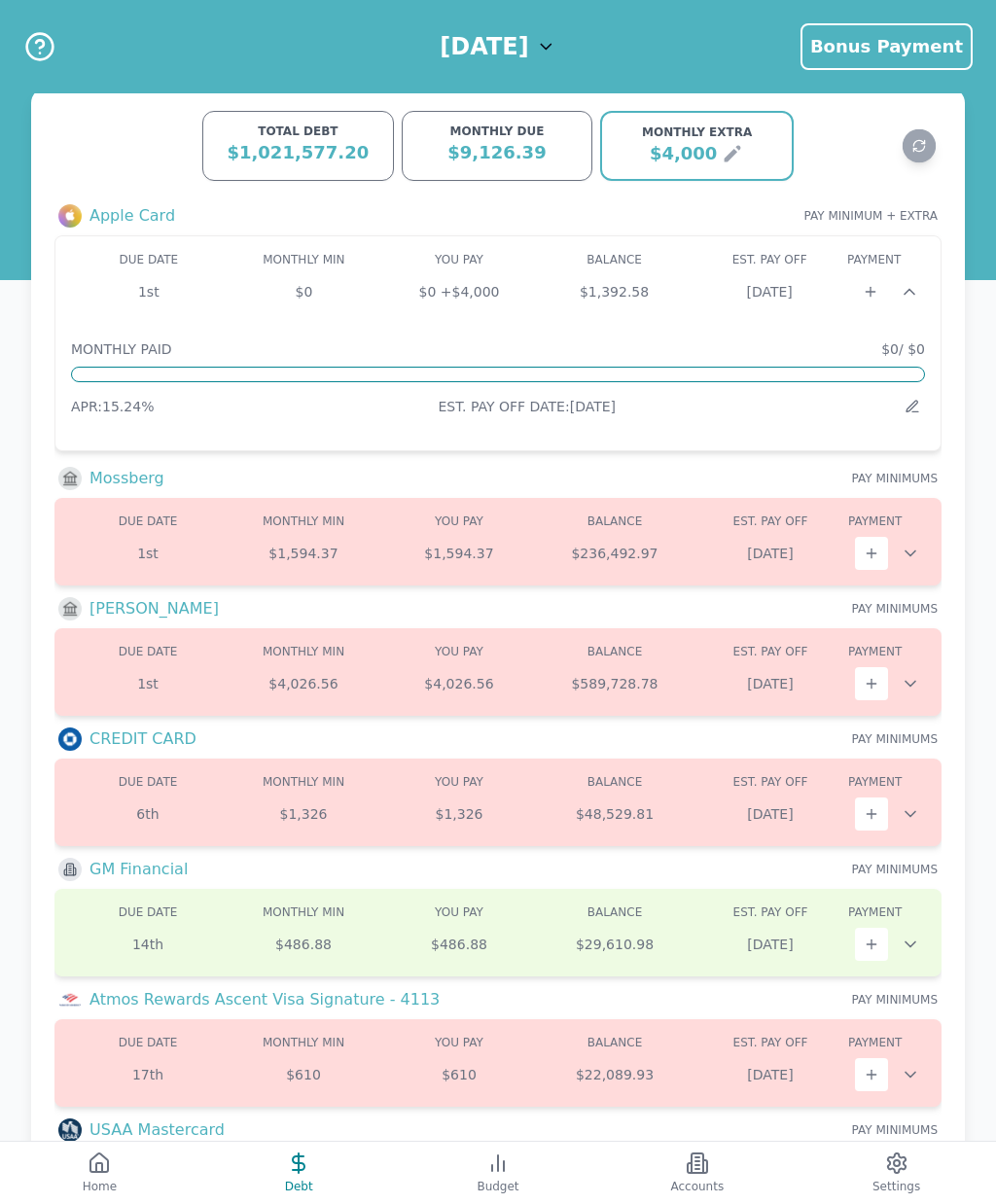
scroll to position [66, 0]
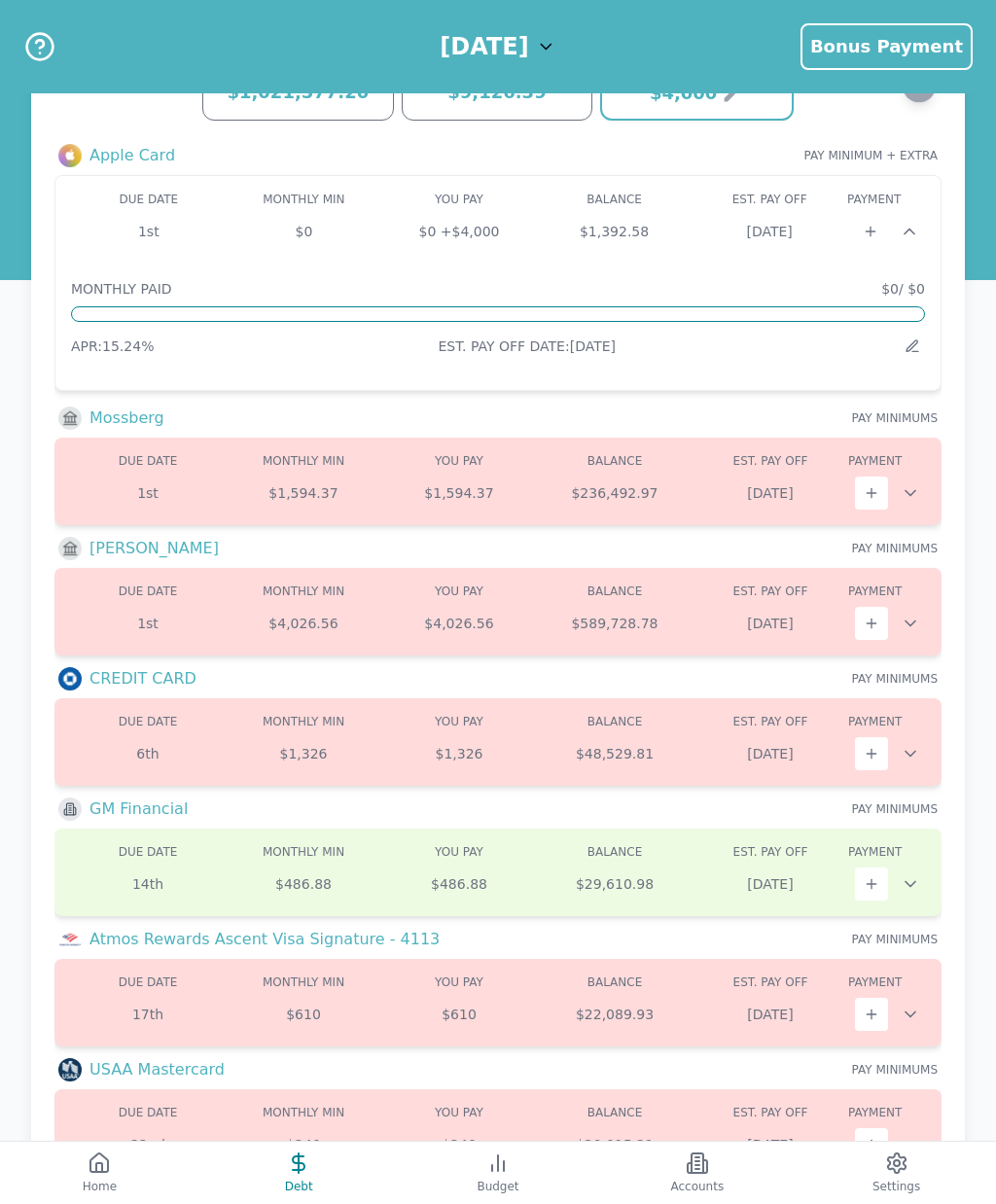
click at [707, 1173] on icon at bounding box center [705, 1166] width 4 height 13
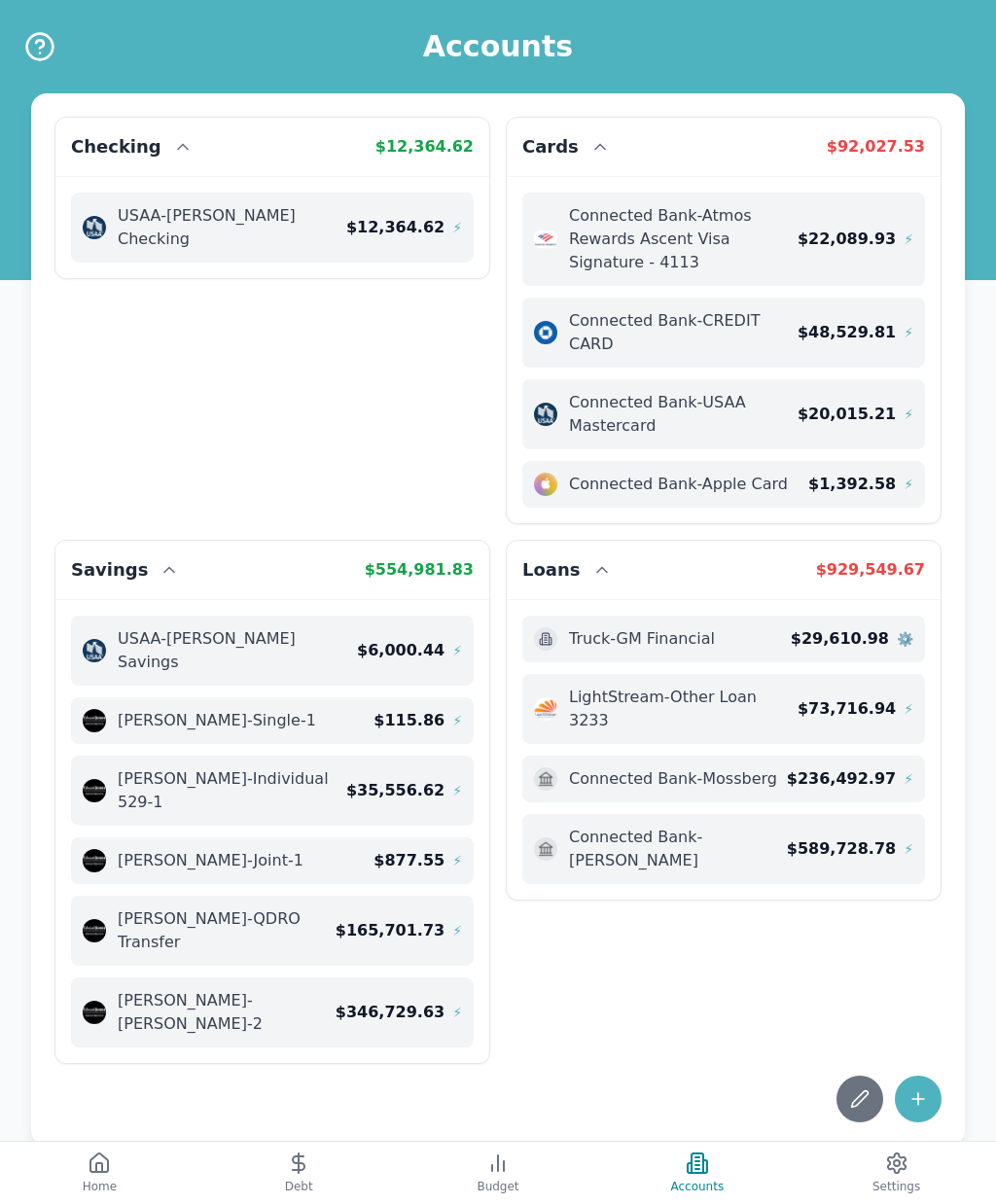
click at [515, 1203] on button "Budget" at bounding box center [498, 1173] width 199 height 62
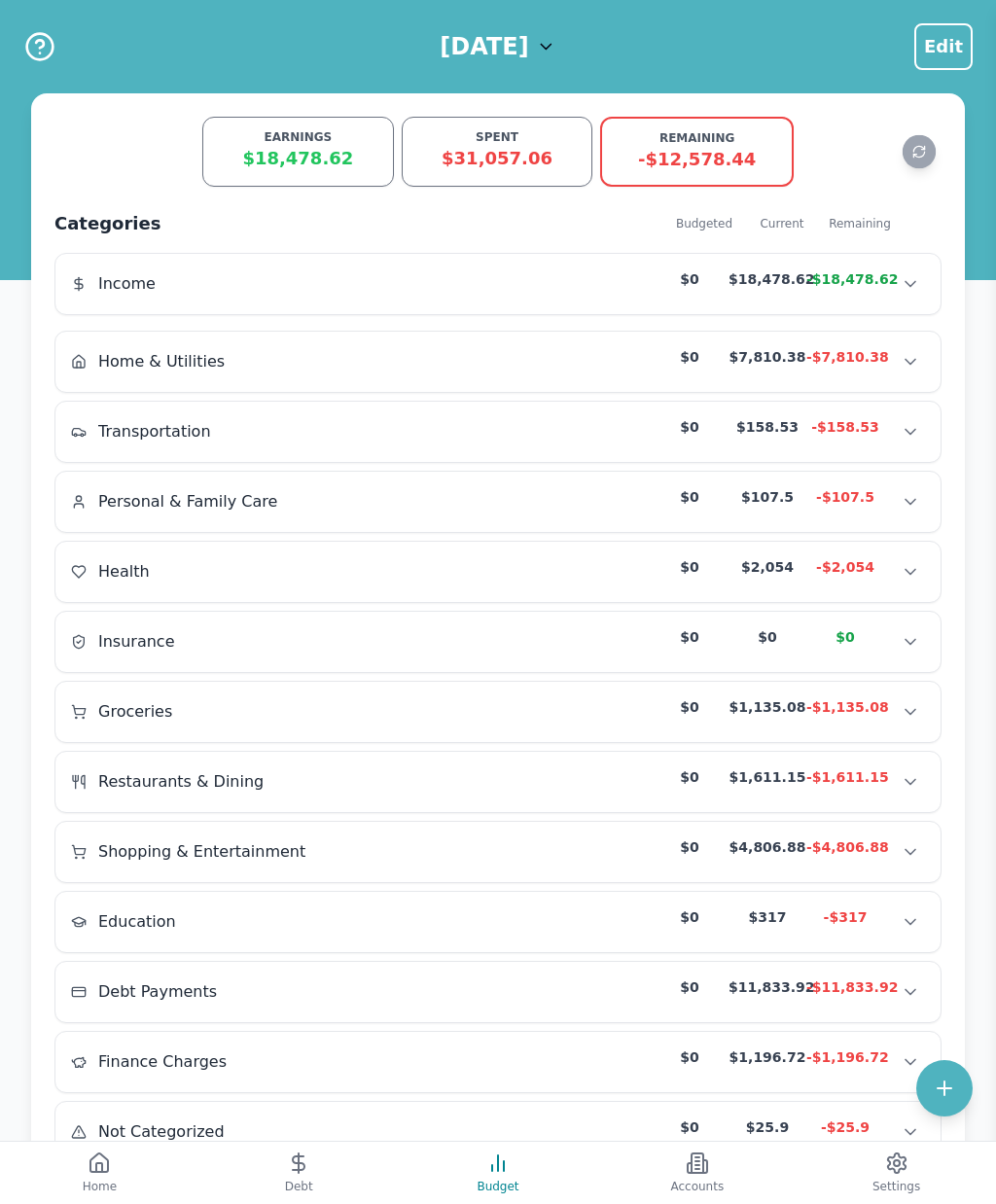
click at [292, 1203] on button "Debt" at bounding box center [299, 1173] width 199 height 62
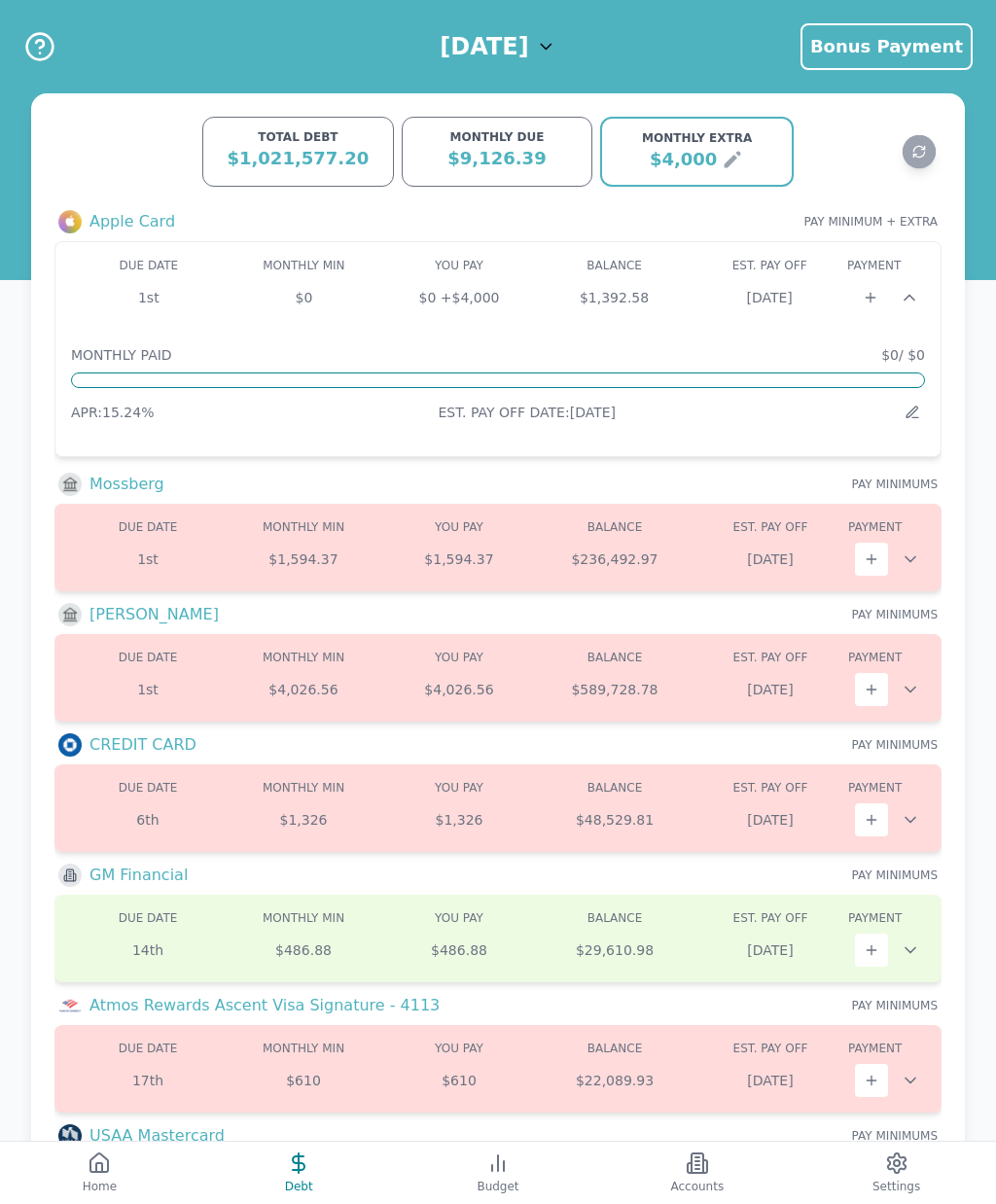
click at [324, 330] on div "MONTHLY PAID $0 / $0 APR: 15.24 % EST. PAY OFF DATE: Sep 2025" at bounding box center [498, 377] width 854 height 95
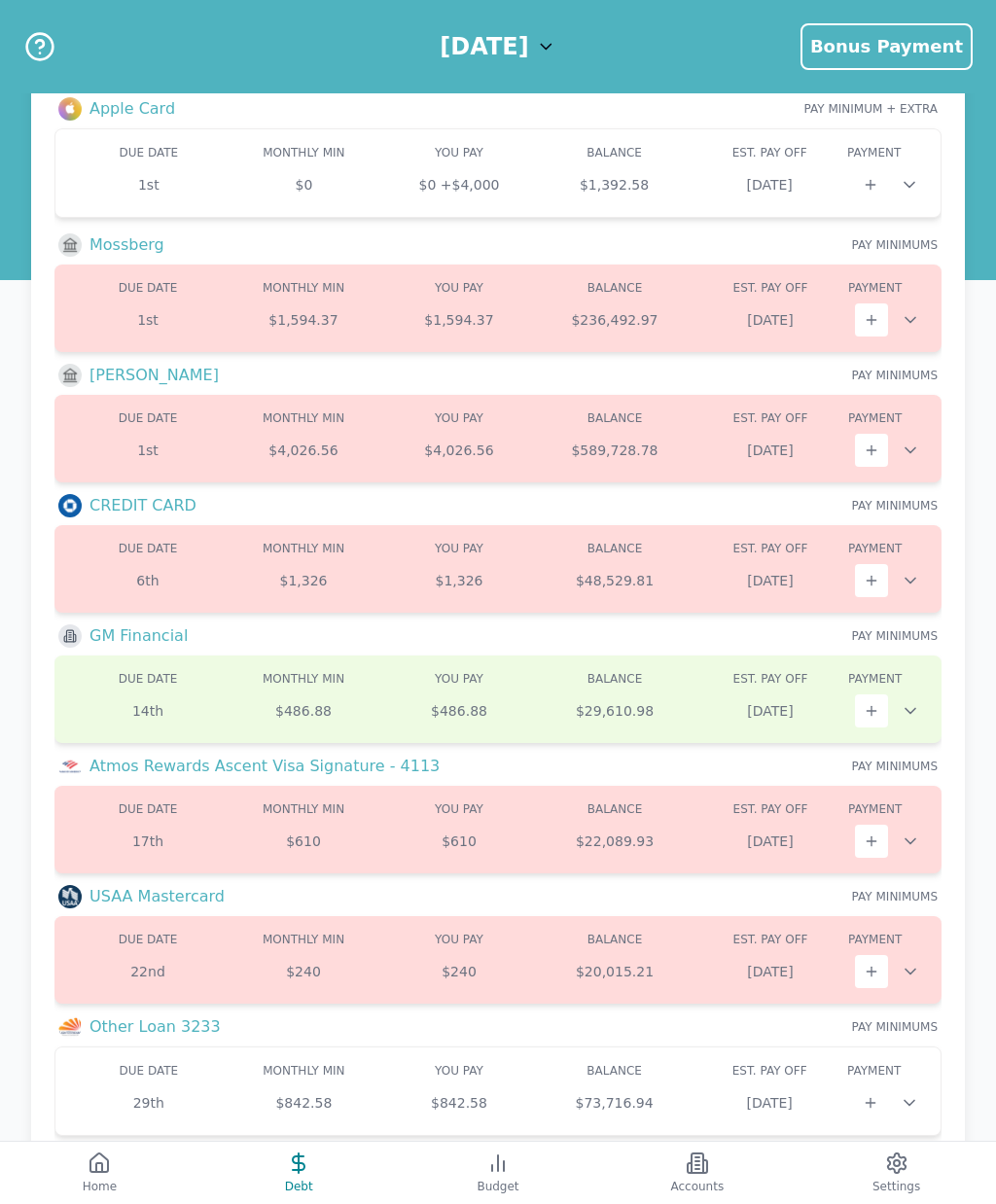
scroll to position [112, 0]
click at [506, 1194] on span "Budget" at bounding box center [497, 1186] width 42 height 16
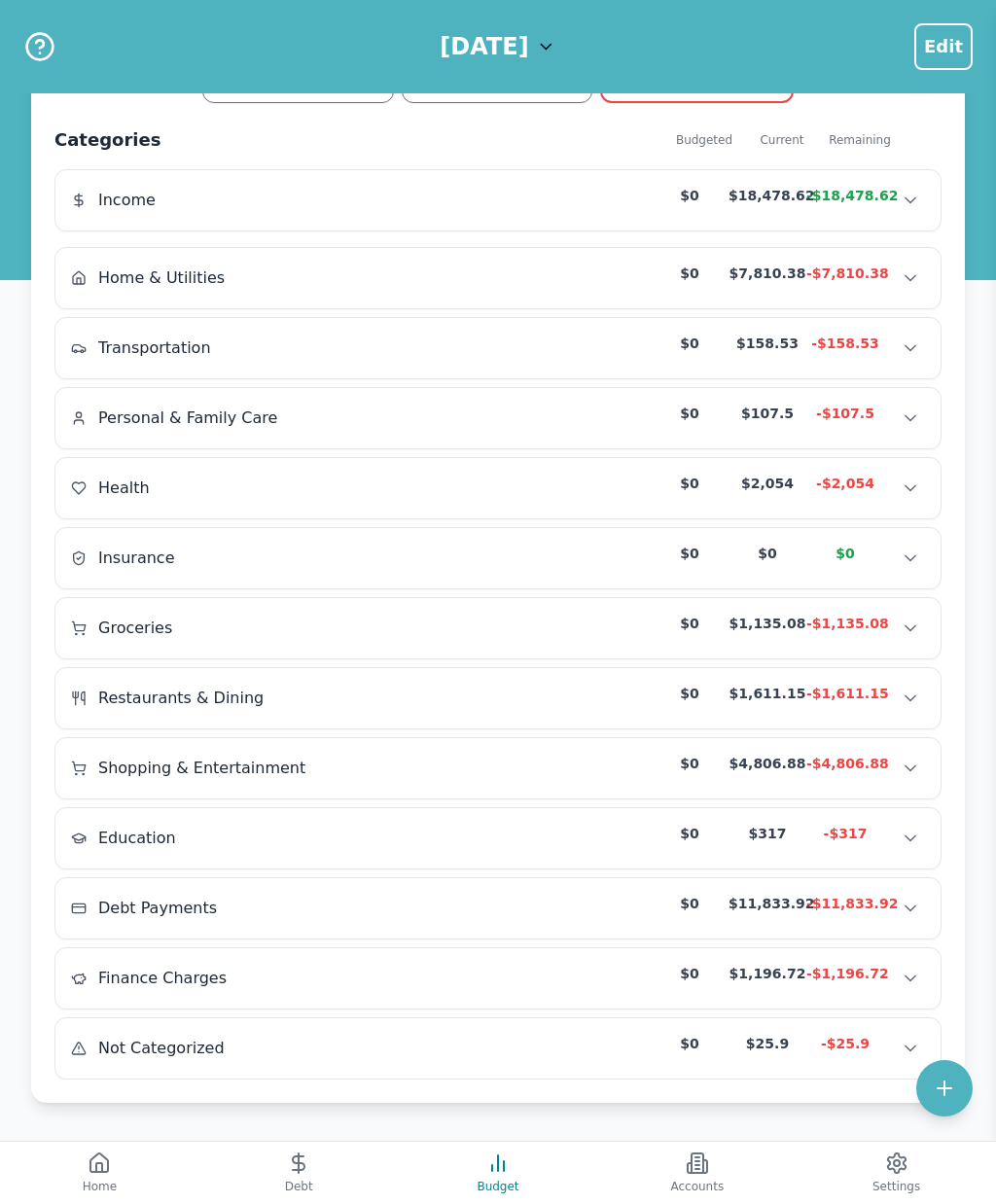
scroll to position [34, 0]
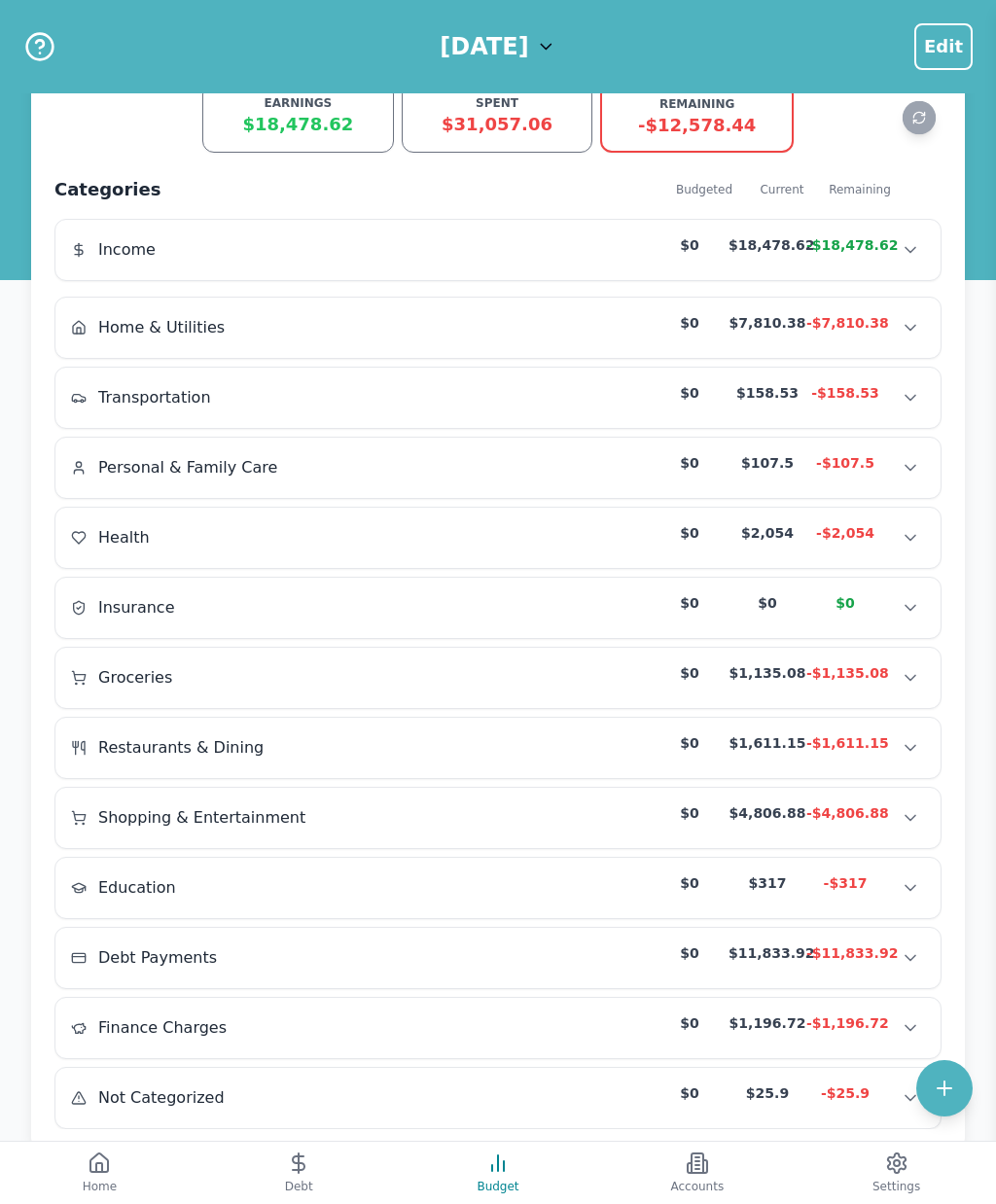
click at [693, 1194] on span "Accounts" at bounding box center [696, 1186] width 53 height 16
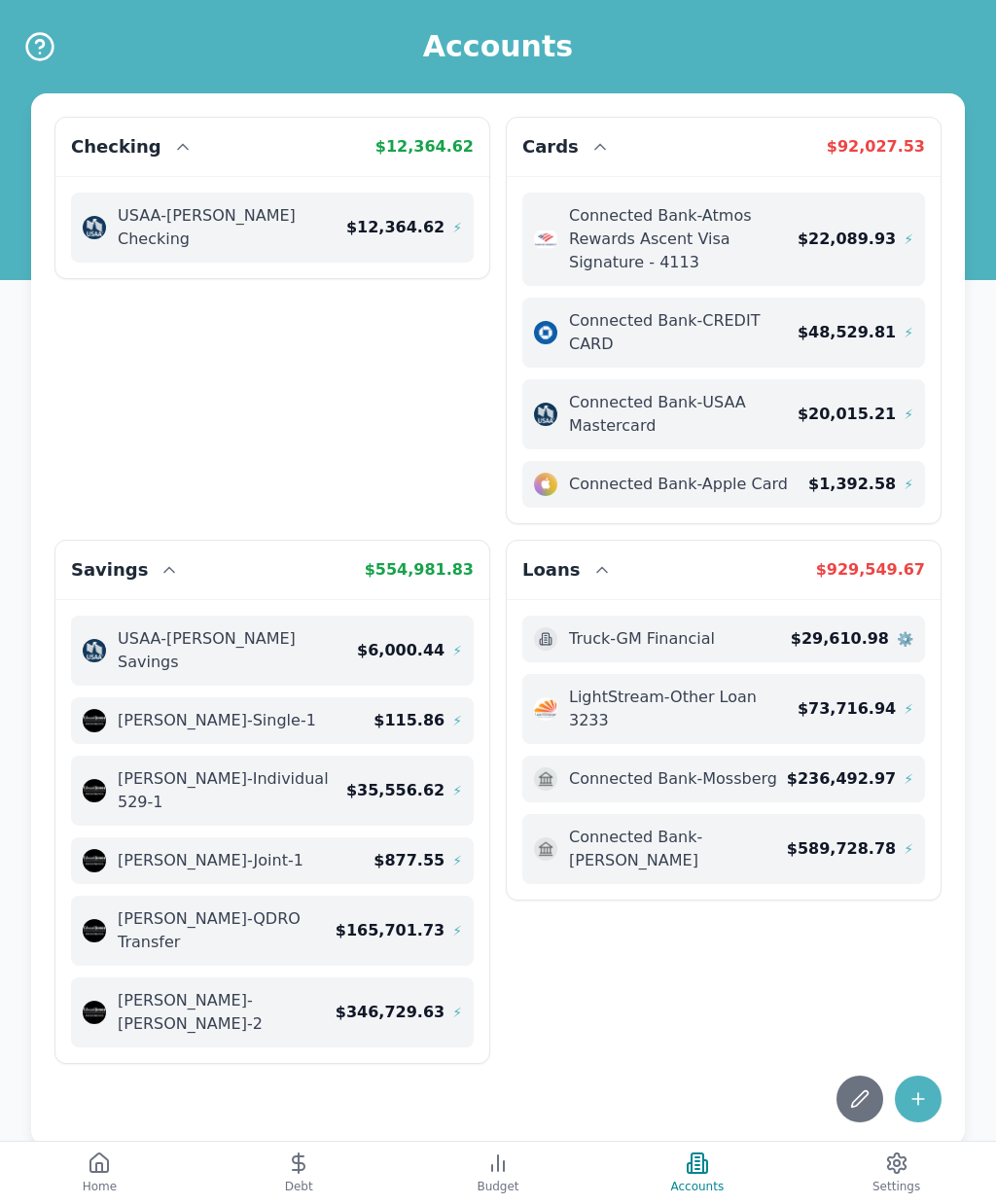
click at [897, 1175] on icon at bounding box center [897, 1163] width 23 height 23
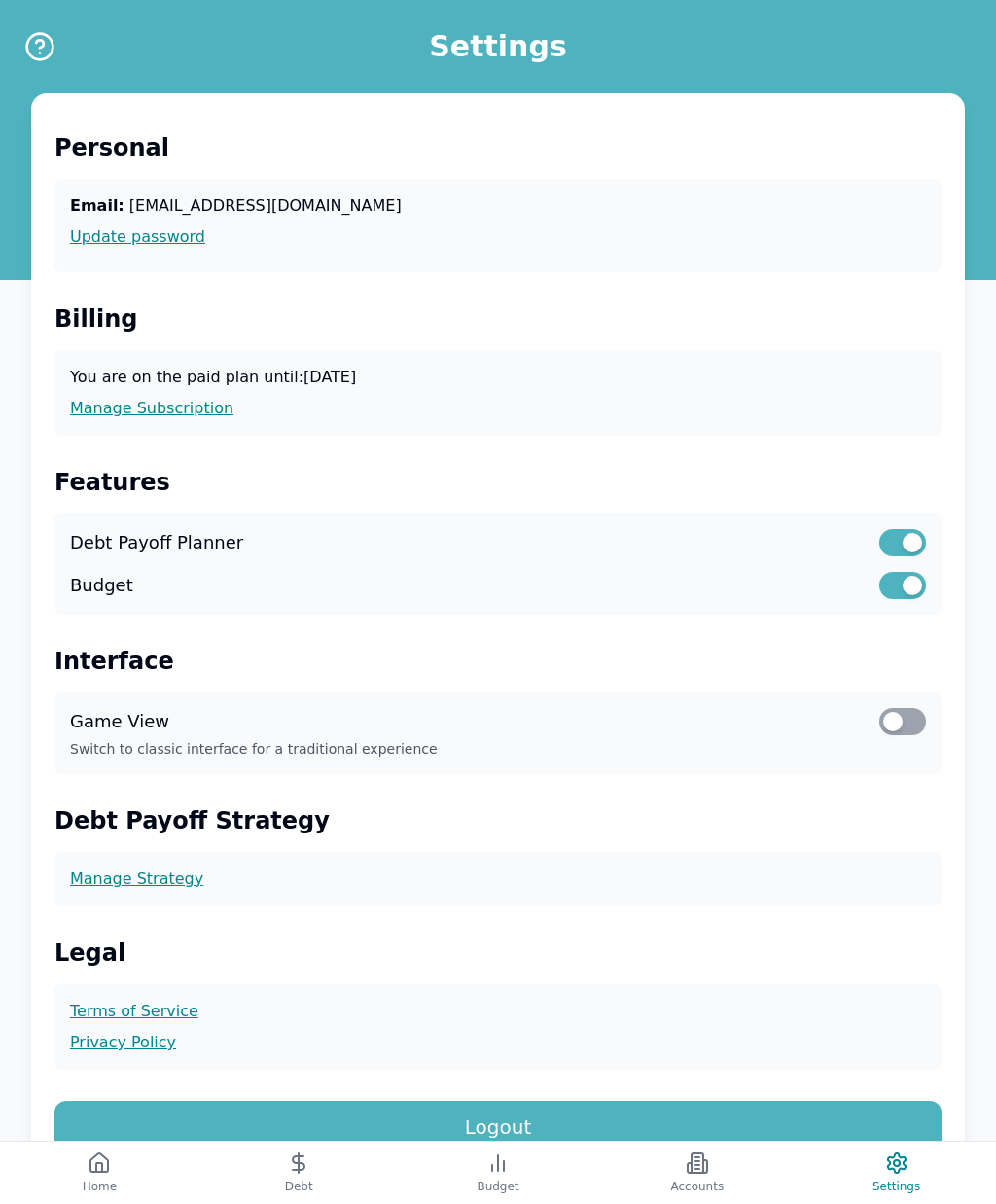
click at [190, 415] on link "Manage Subscription" at bounding box center [498, 408] width 856 height 23
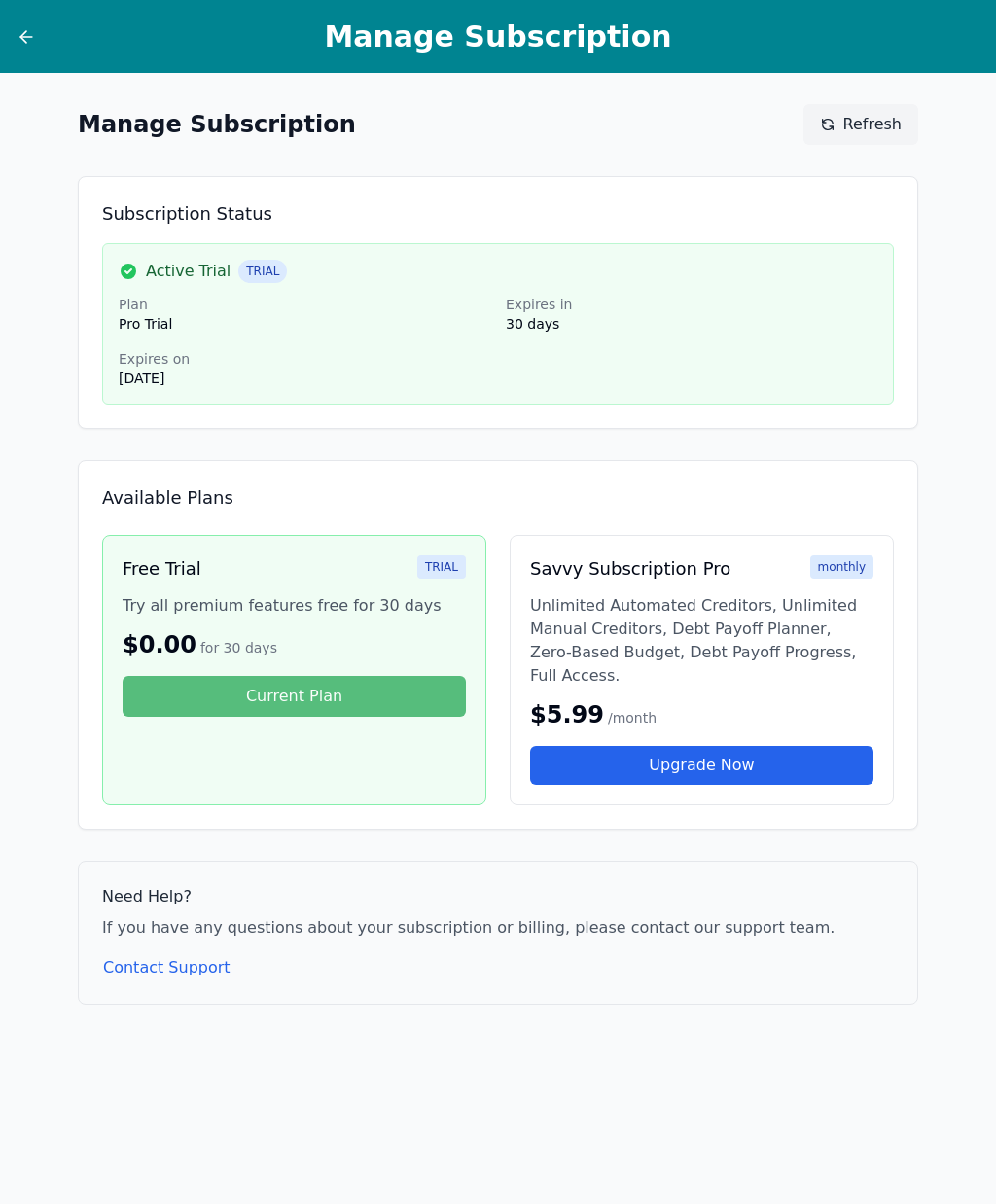
click at [24, 45] on icon at bounding box center [26, 37] width 19 height 19
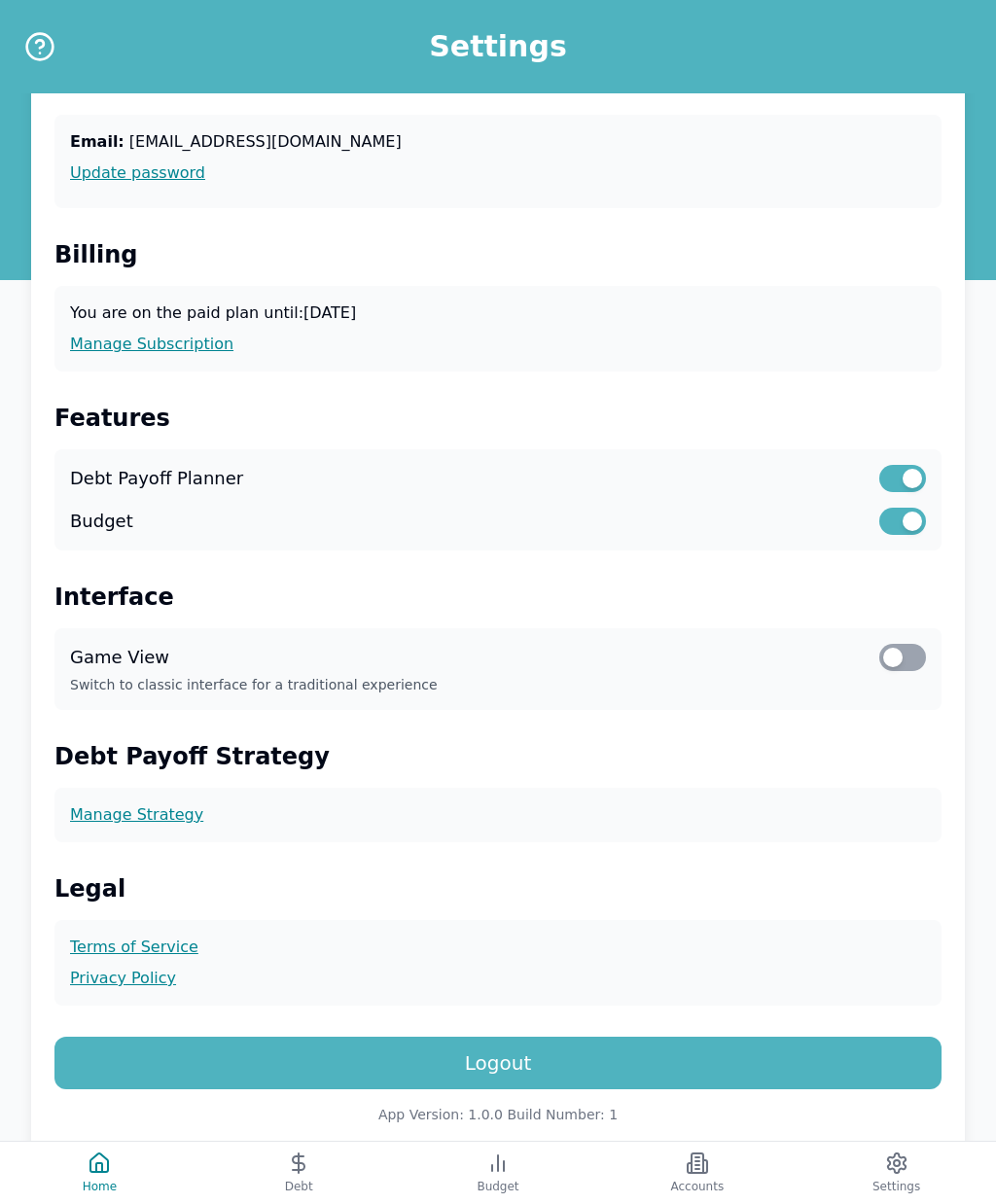
scroll to position [63, 0]
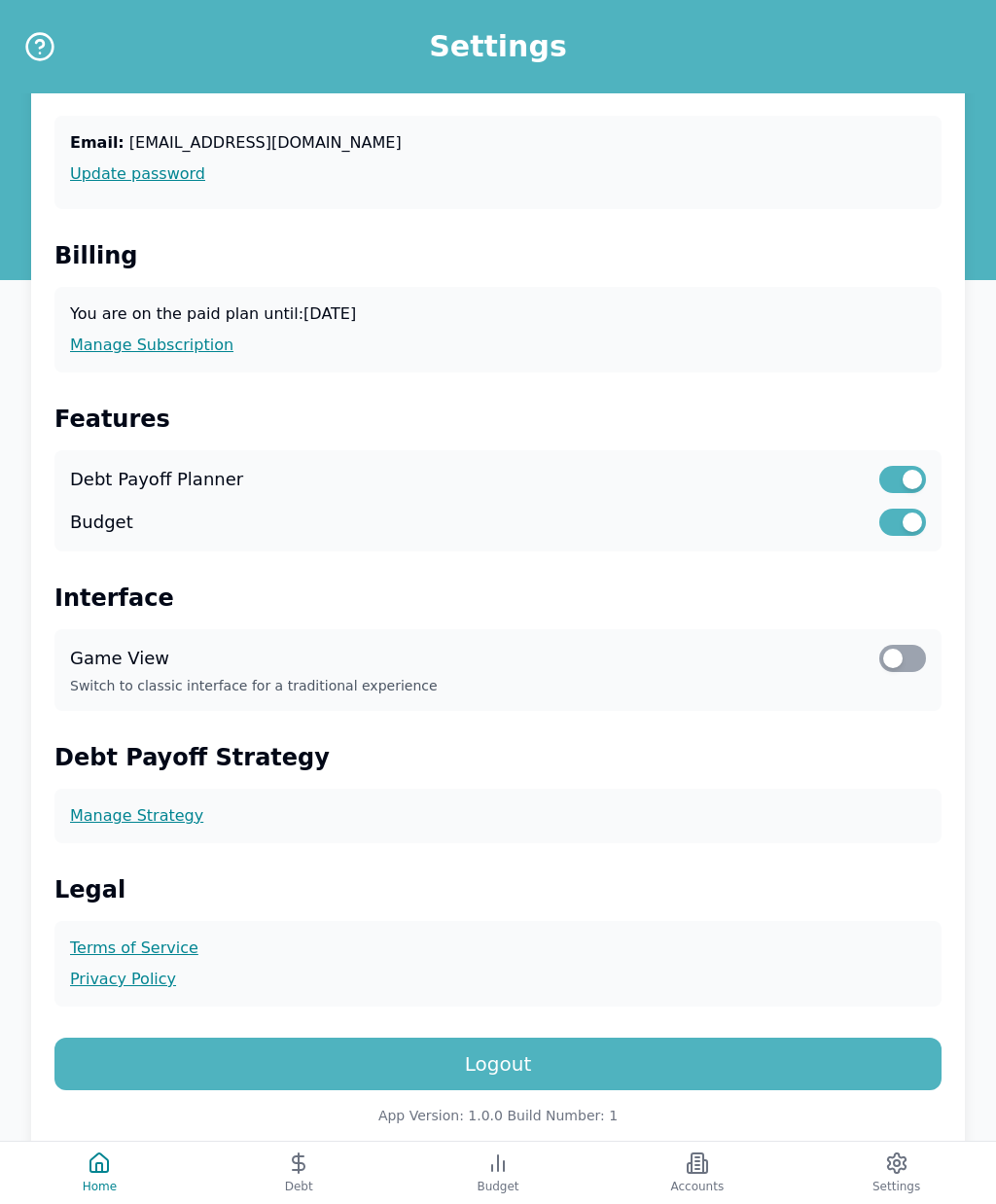
click at [288, 1175] on icon at bounding box center [299, 1163] width 23 height 23
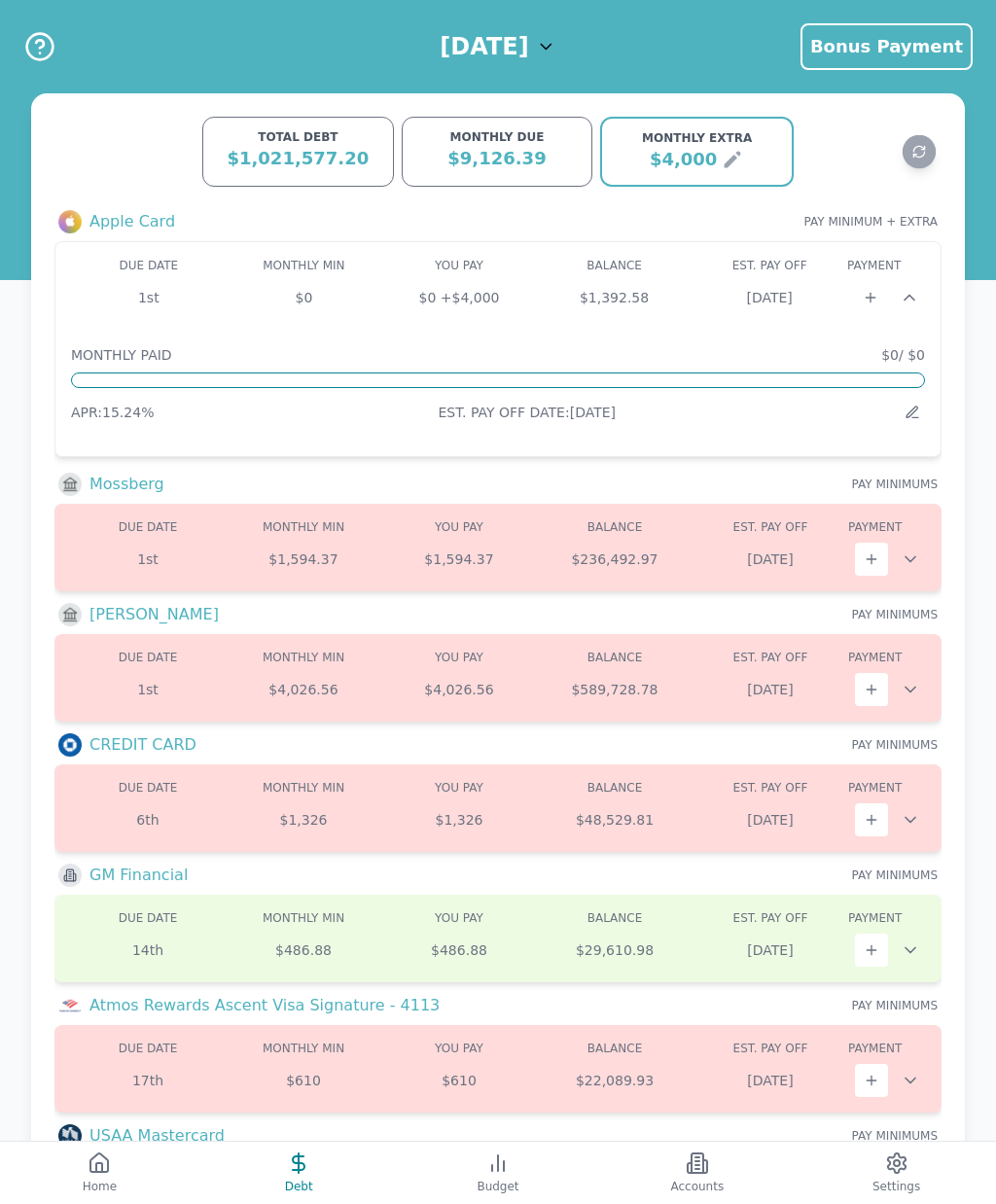
click at [926, 47] on span "Bonus Payment" at bounding box center [886, 46] width 153 height 20
